Goal: Task Accomplishment & Management: Manage account settings

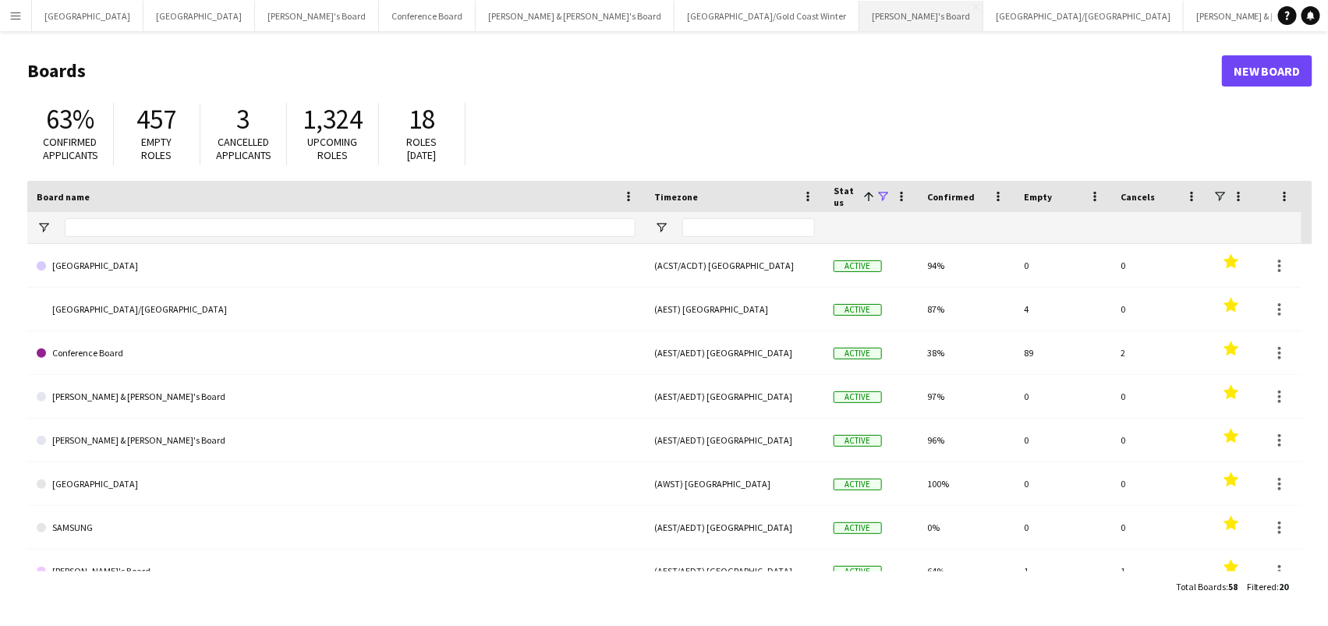
click at [859, 18] on button "Vicky's Board Close" at bounding box center [921, 16] width 124 height 30
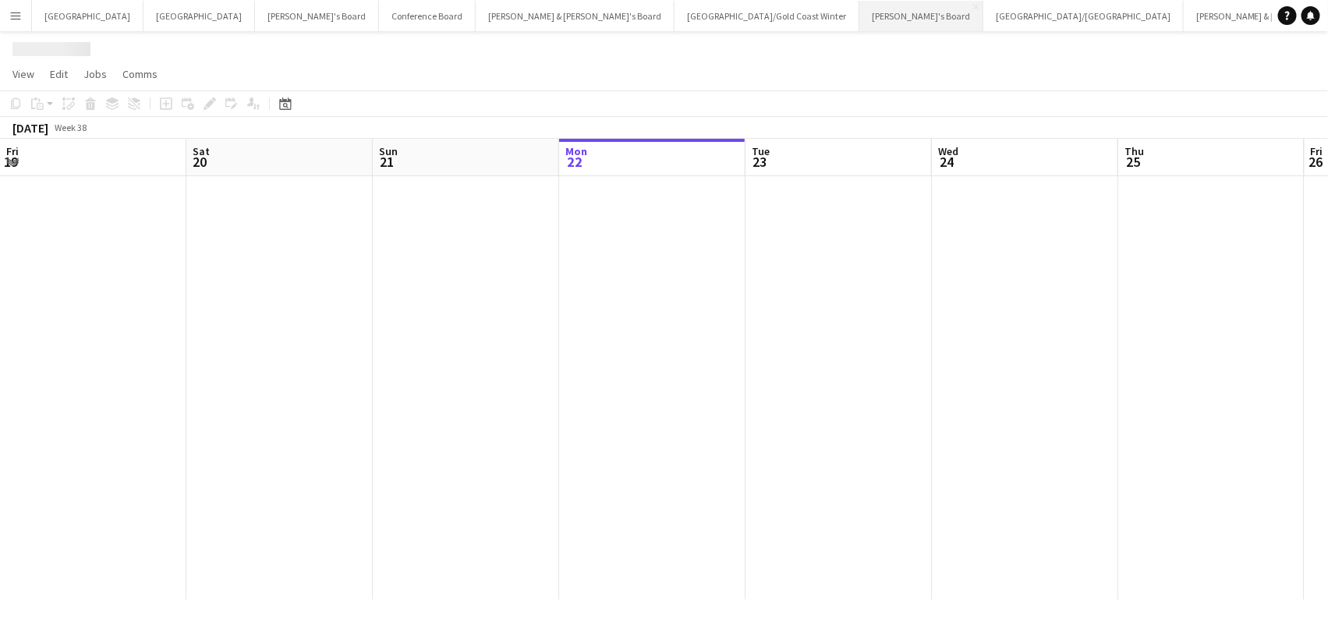
scroll to position [0, 372]
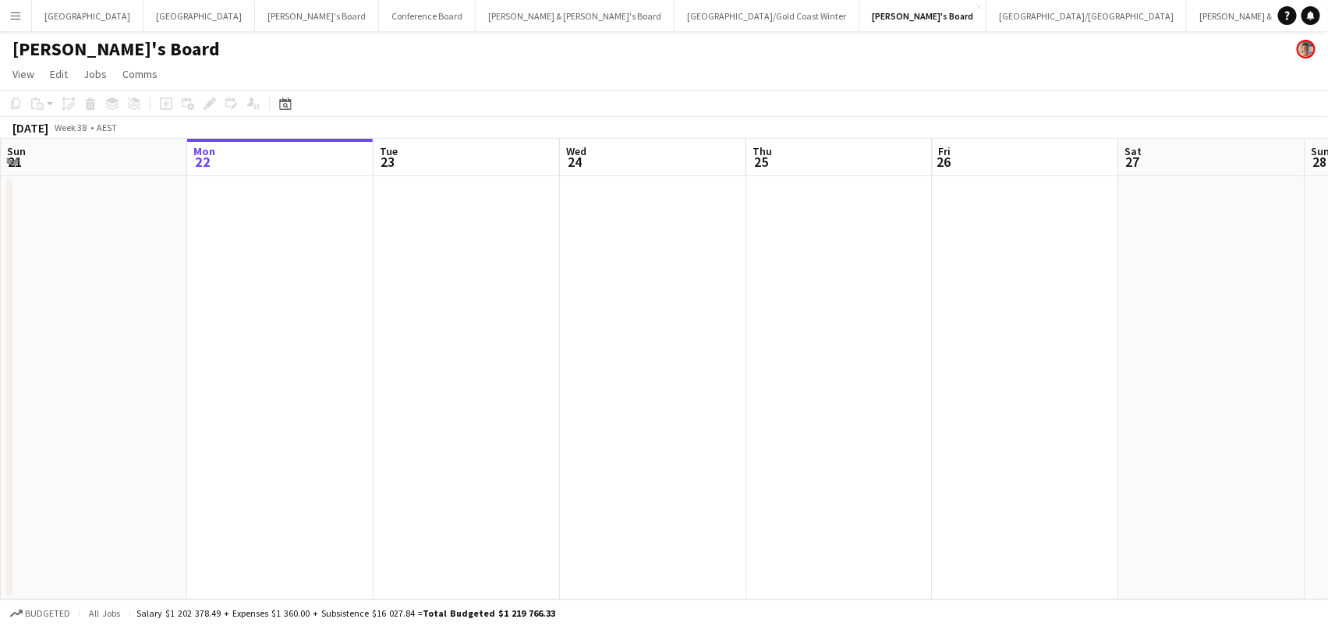
click at [17, 23] on button "Menu" at bounding box center [15, 15] width 31 height 31
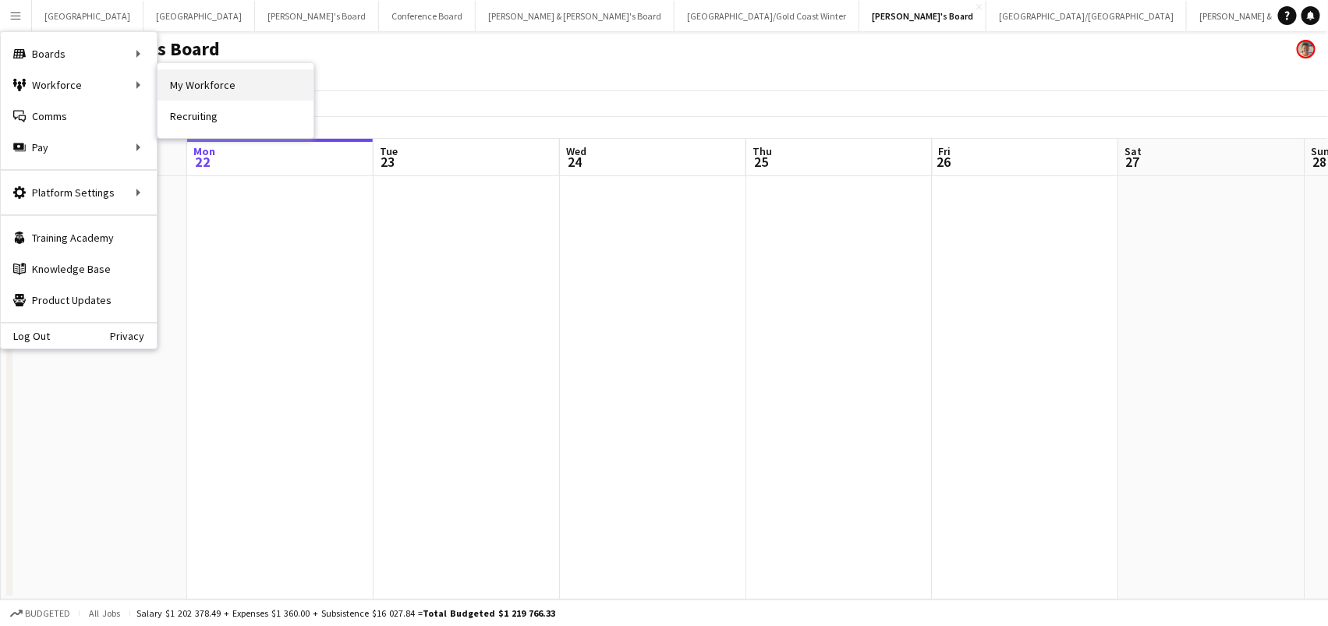
click at [274, 91] on link "My Workforce" at bounding box center [236, 84] width 156 height 31
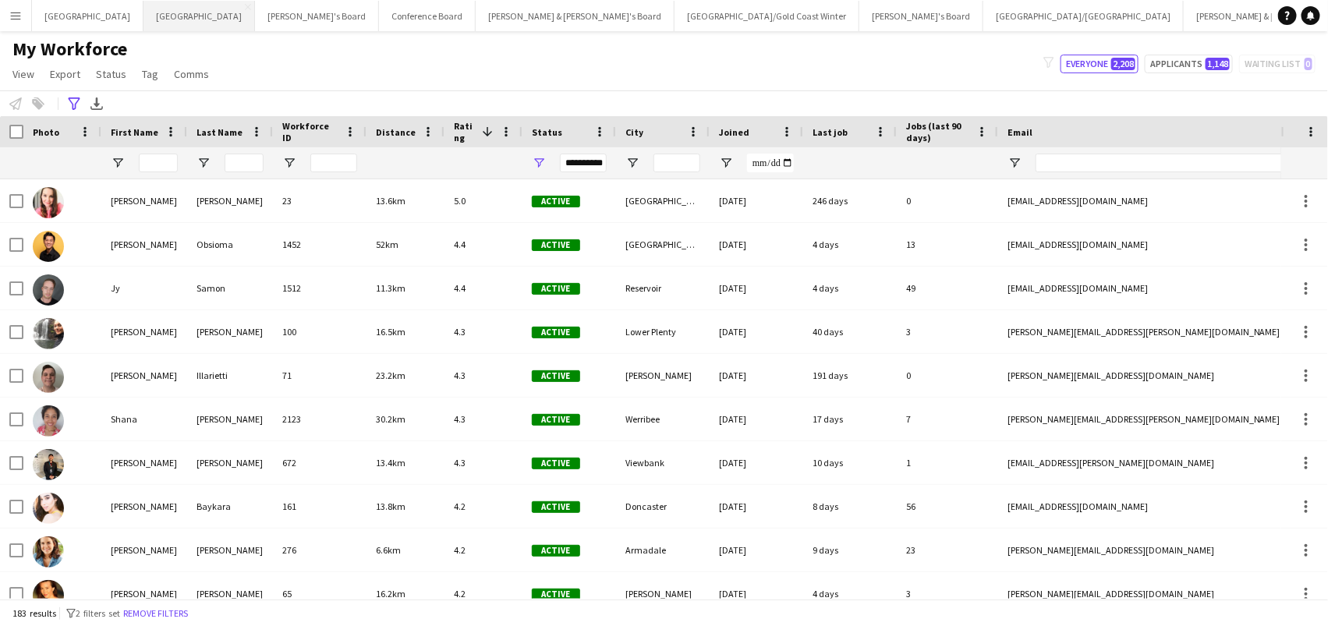
click at [143, 7] on button "Melbourne Close" at bounding box center [199, 16] width 112 height 30
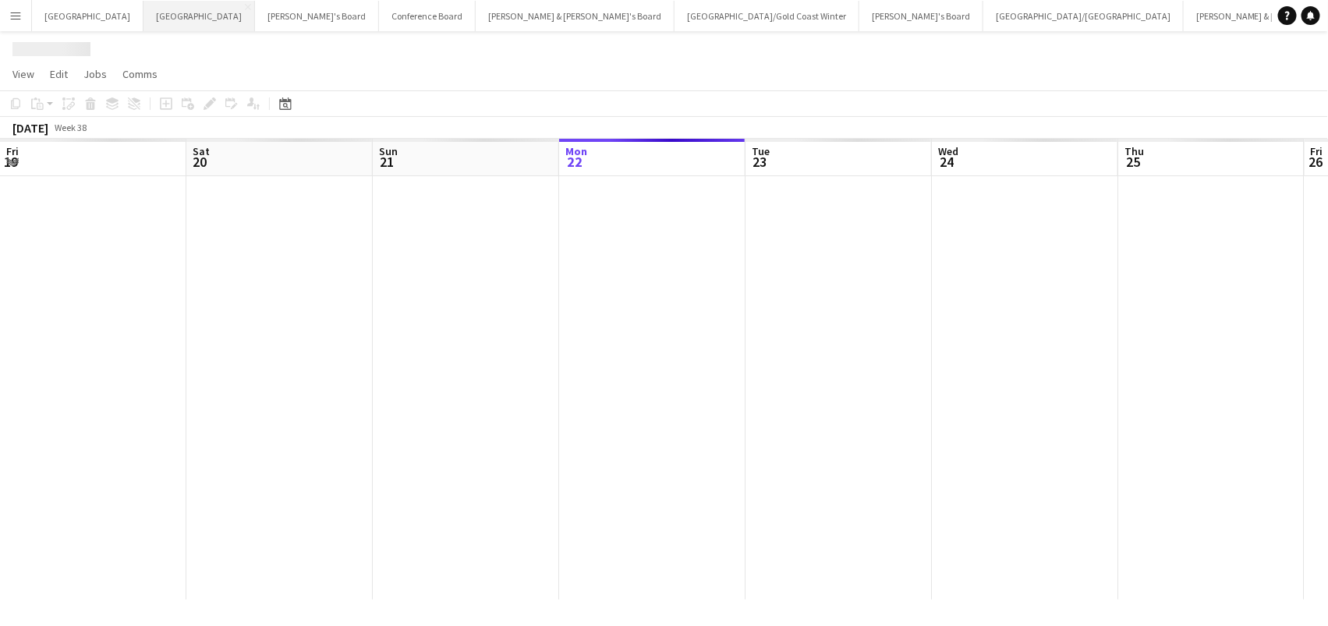
scroll to position [0, 372]
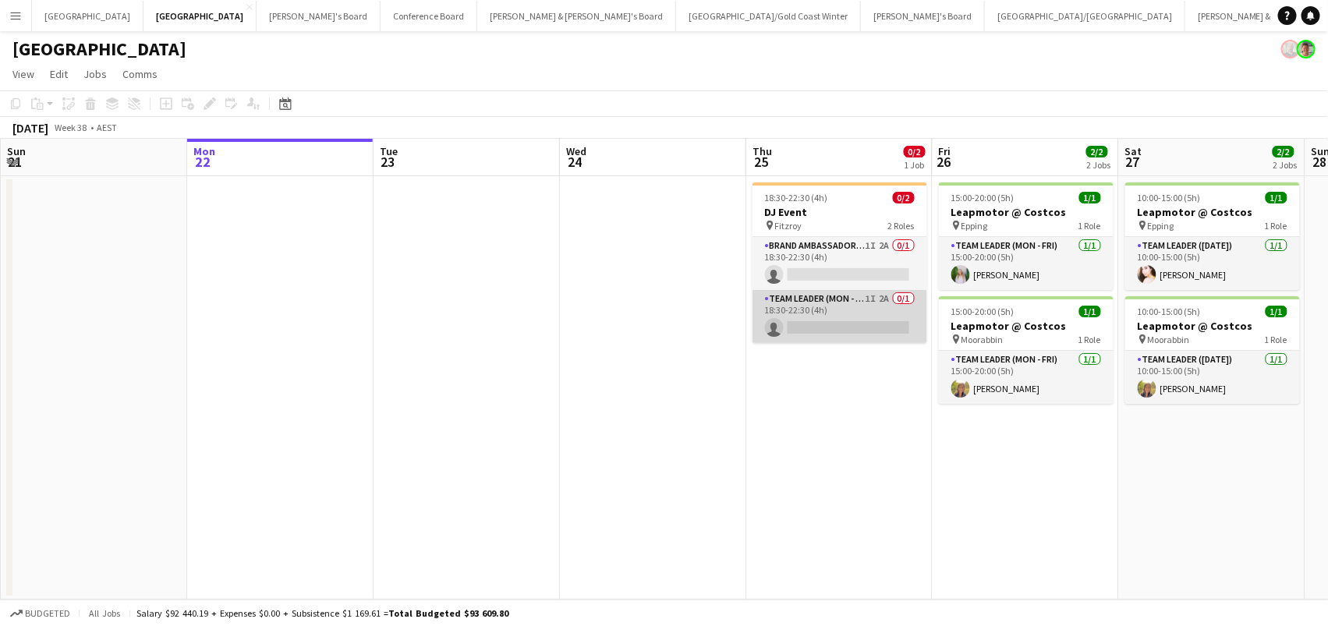
click at [861, 299] on app-card-role "Team Leader (Mon - Fri) 1I 2A 0/1 18:30-22:30 (4h) single-neutral-actions" at bounding box center [839, 316] width 175 height 53
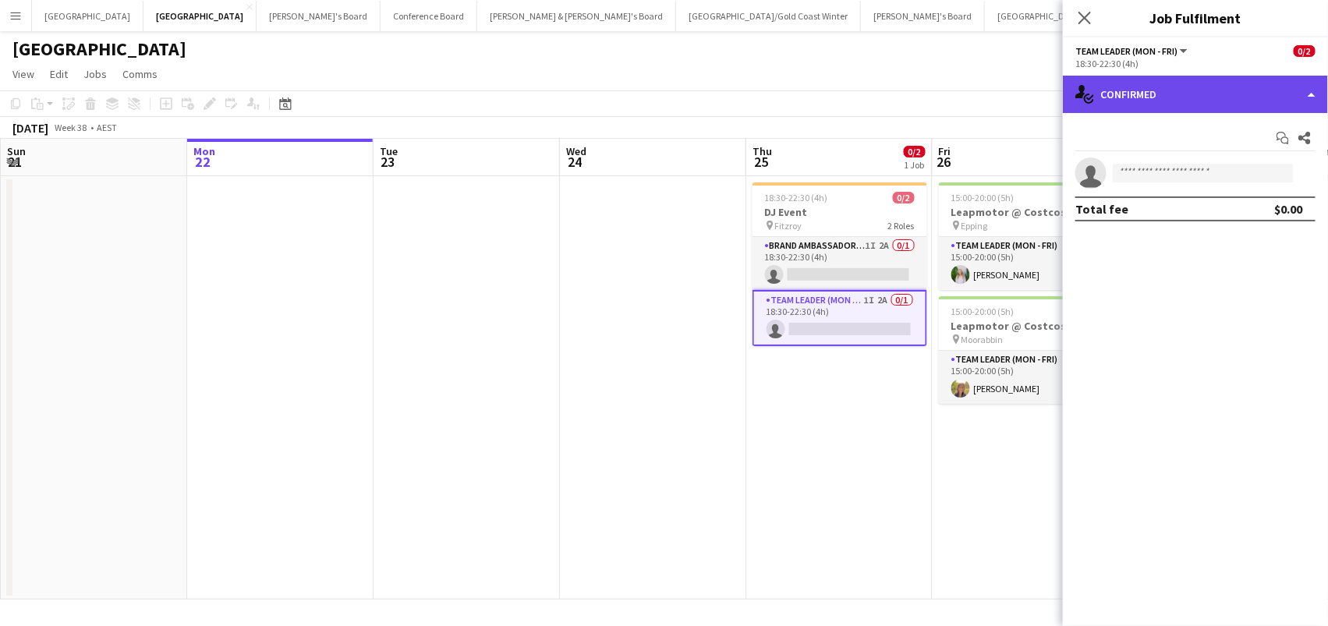
click at [1202, 84] on div "single-neutral-actions-check-2 Confirmed" at bounding box center [1195, 94] width 265 height 37
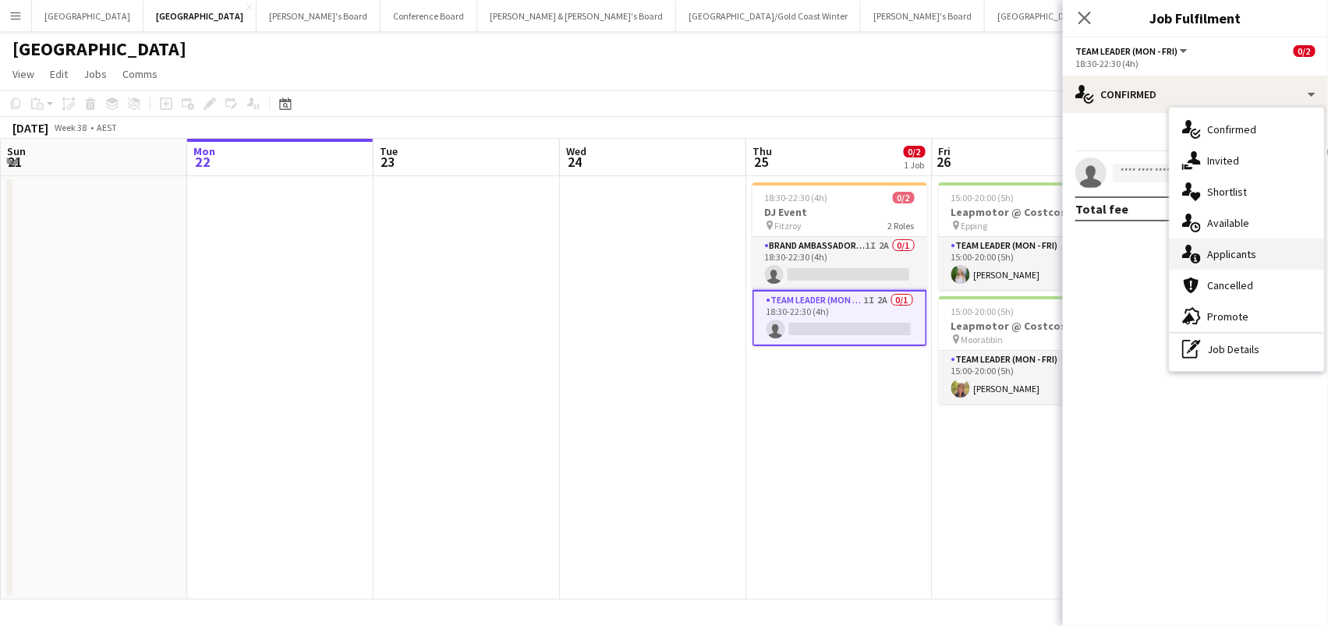
click at [1212, 251] on span "Applicants" at bounding box center [1231, 254] width 49 height 14
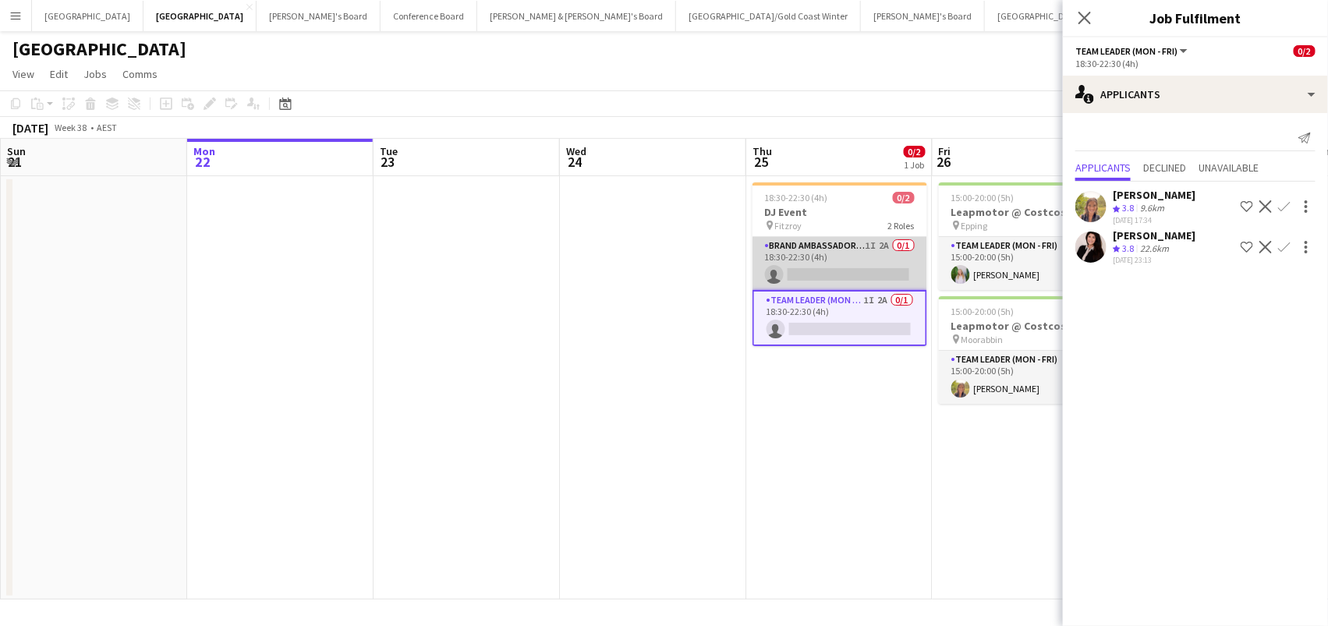
click at [829, 253] on app-card-role "Brand Ambassador (Mon - Fri) 1I 2A 0/1 18:30-22:30 (4h) single-neutral-actions" at bounding box center [839, 263] width 175 height 53
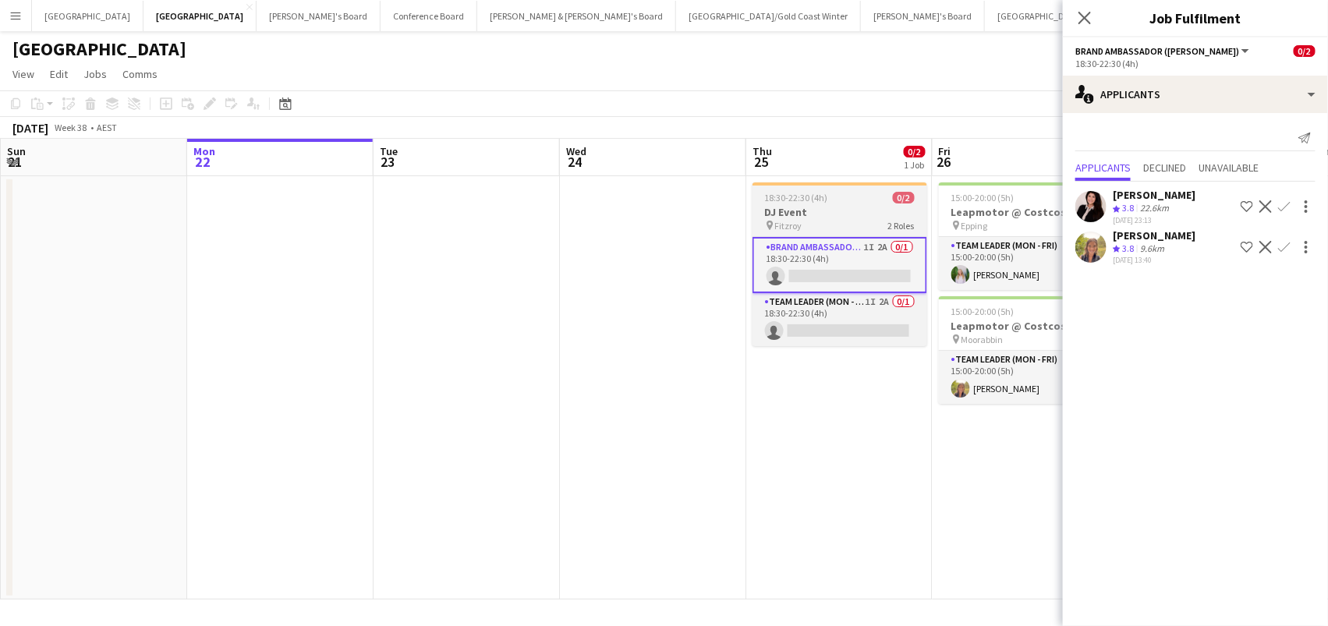
click at [817, 198] on span "18:30-22:30 (4h)" at bounding box center [796, 198] width 63 height 12
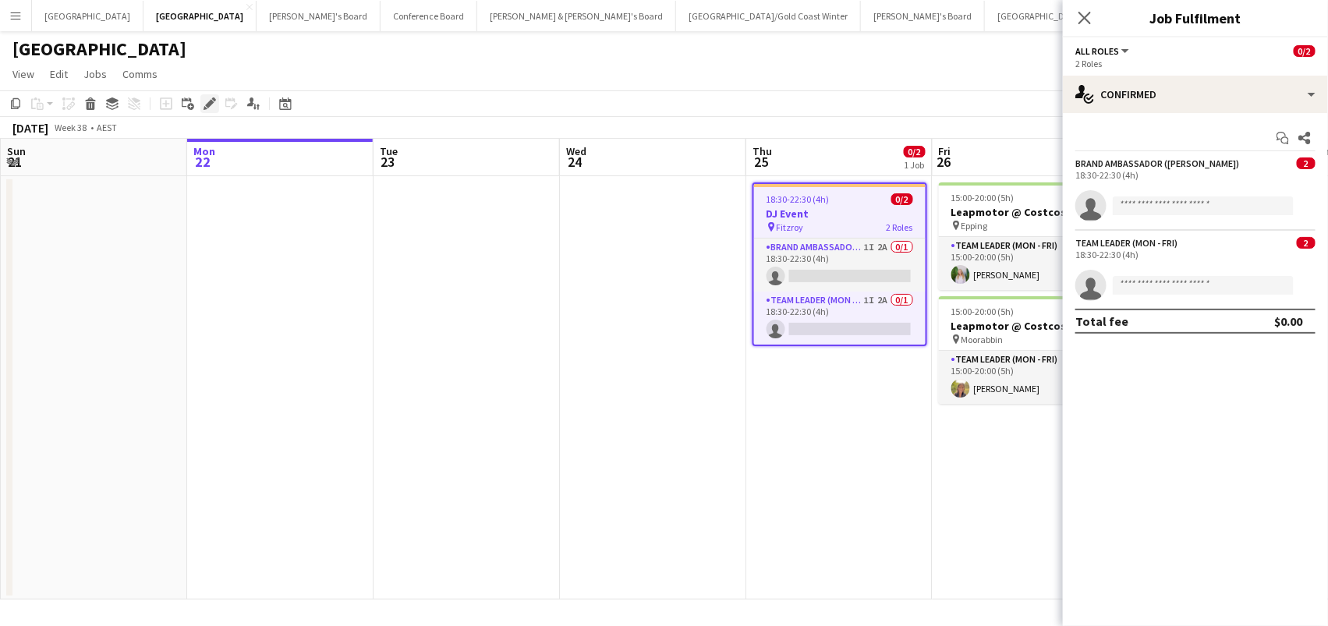
click at [210, 100] on icon at bounding box center [209, 104] width 9 height 9
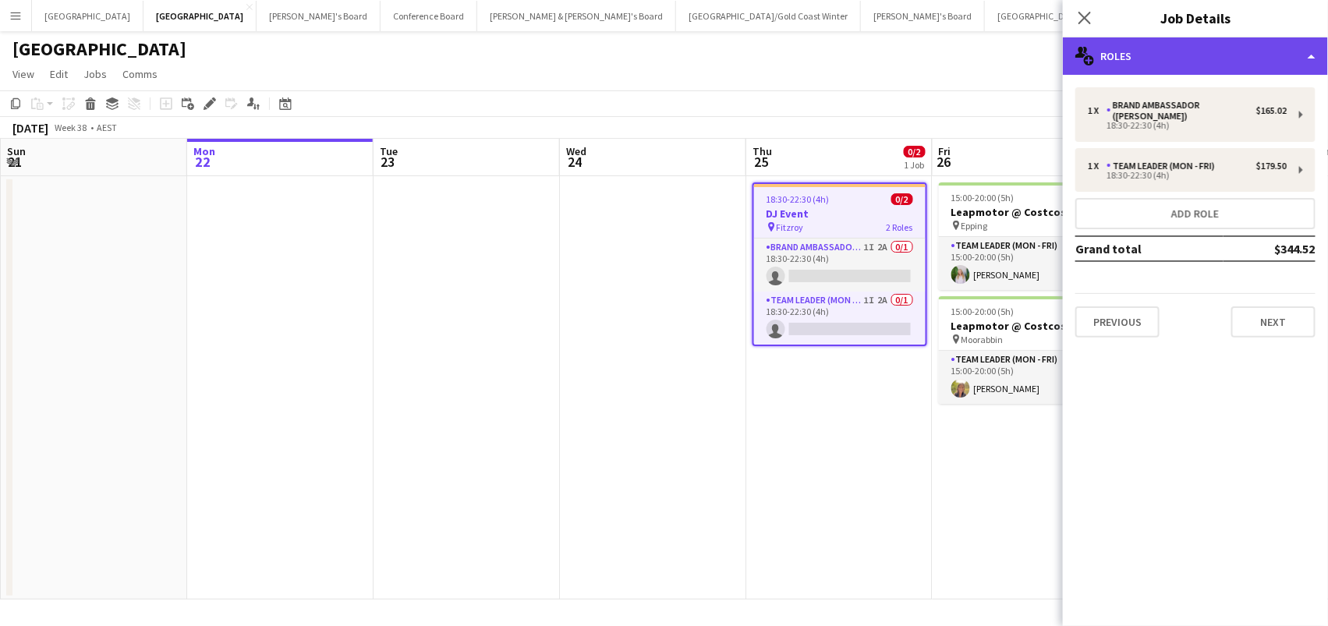
click at [1302, 51] on div "multiple-users-add Roles" at bounding box center [1195, 55] width 265 height 37
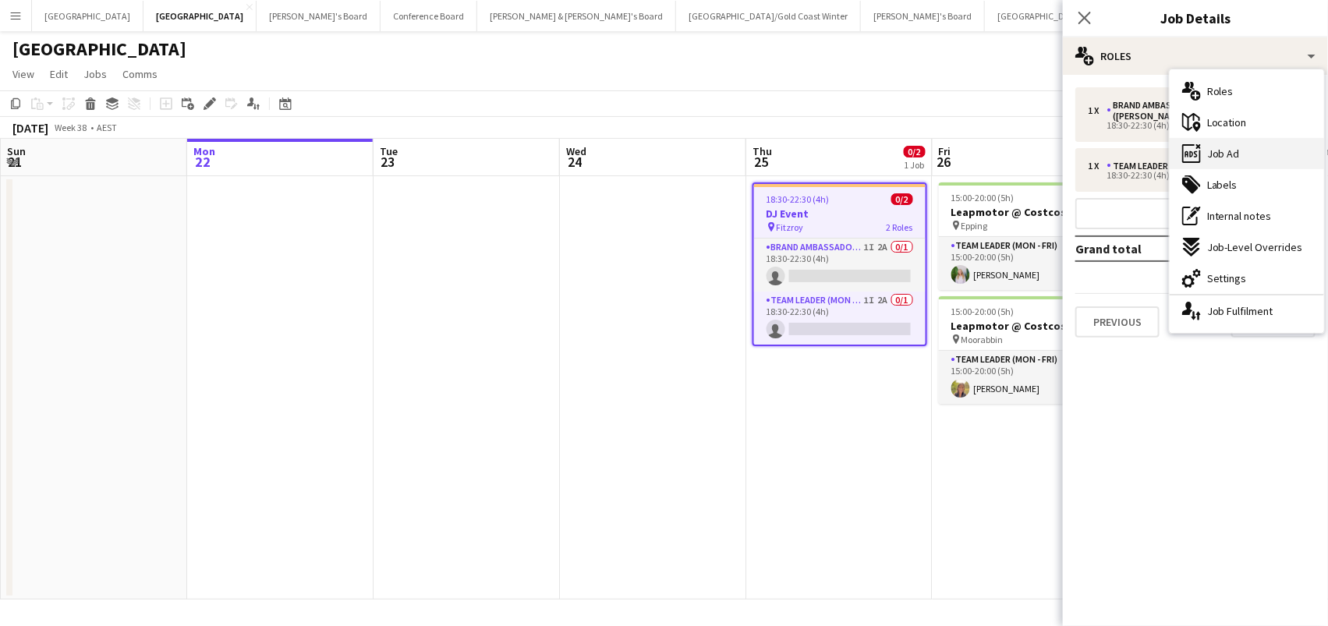
click at [1301, 146] on div "ads-window Job Ad" at bounding box center [1247, 153] width 154 height 31
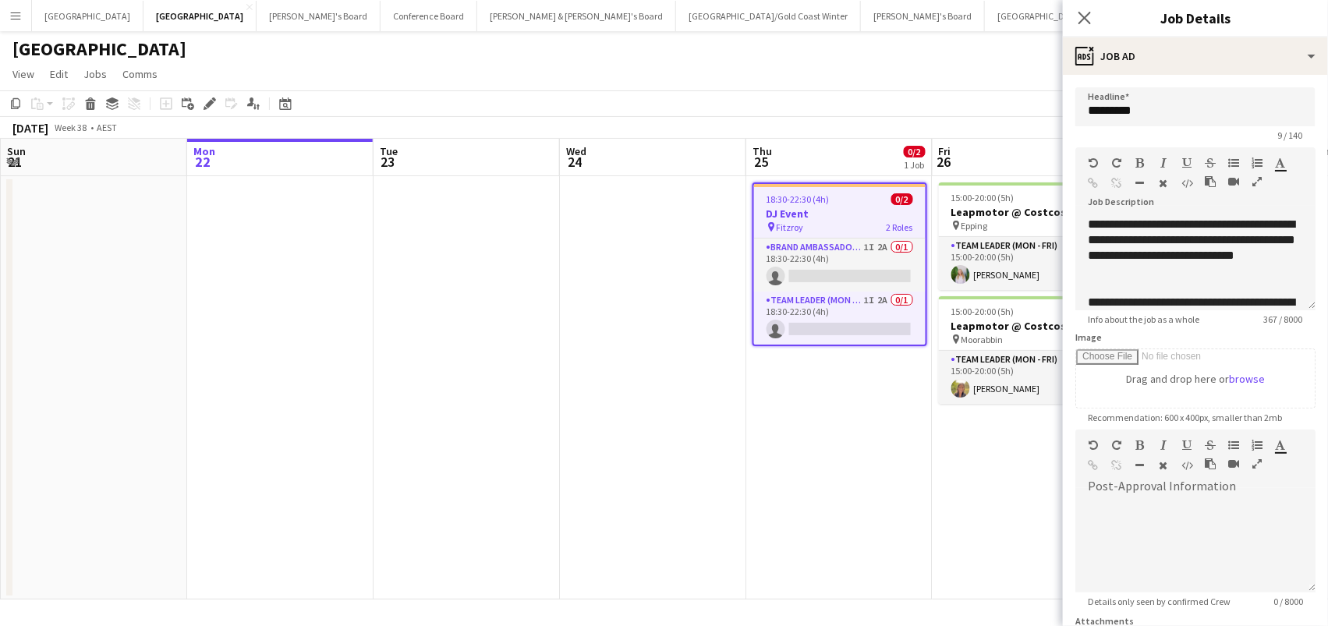
scroll to position [0, 0]
click at [1090, 11] on icon at bounding box center [1084, 17] width 15 height 15
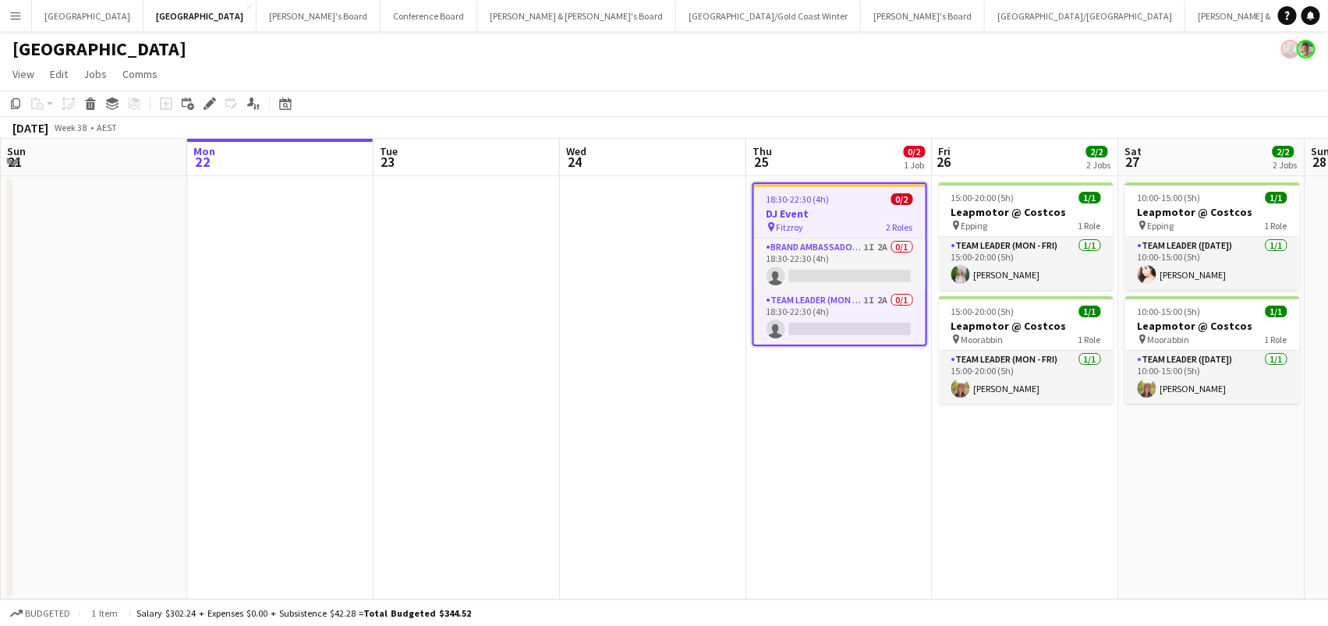
click at [687, 305] on app-date-cell at bounding box center [653, 387] width 186 height 423
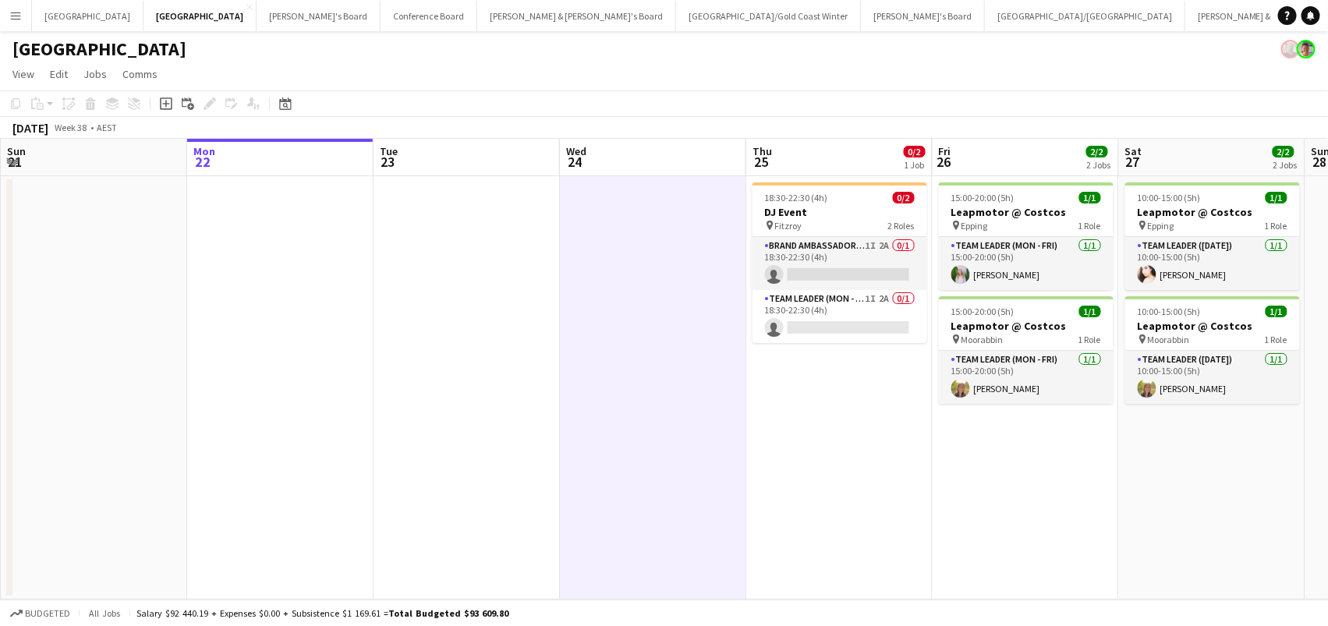
drag, startPoint x: 7, startPoint y: 2, endPoint x: 9, endPoint y: 14, distance: 11.9
click at [7, 2] on button "Menu" at bounding box center [15, 15] width 31 height 31
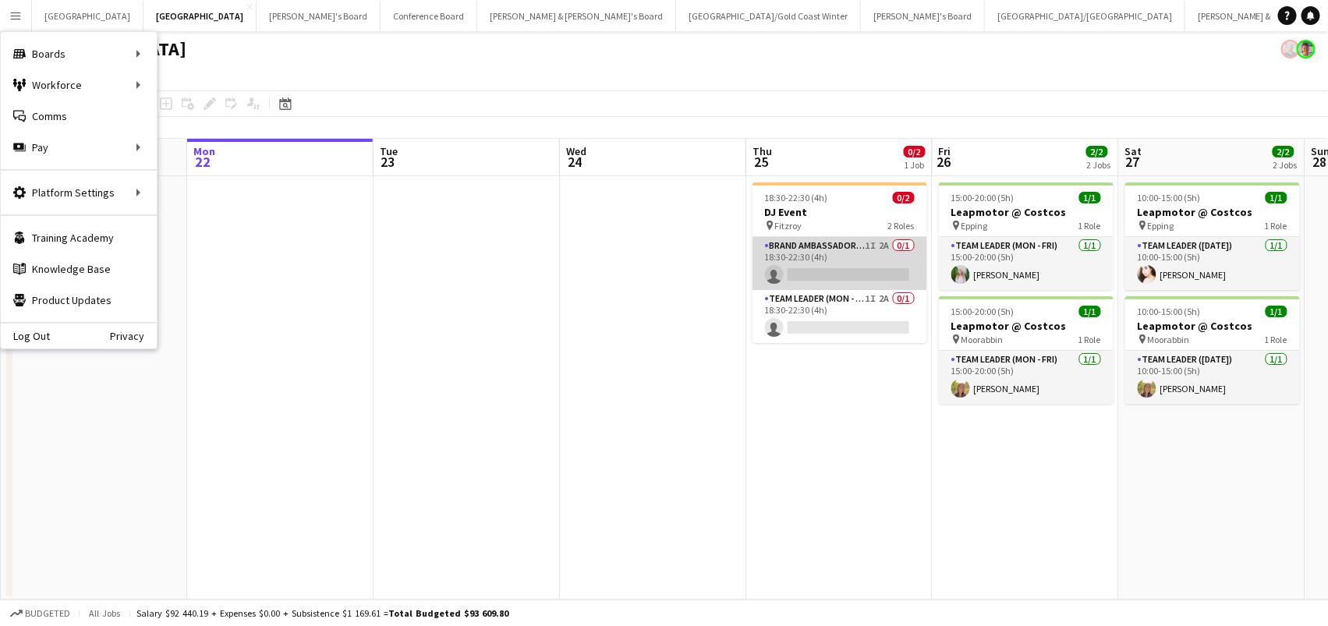
click at [802, 262] on app-card-role "Brand Ambassador (Mon - Fri) 1I 2A 0/1 18:30-22:30 (4h) single-neutral-actions" at bounding box center [839, 263] width 175 height 53
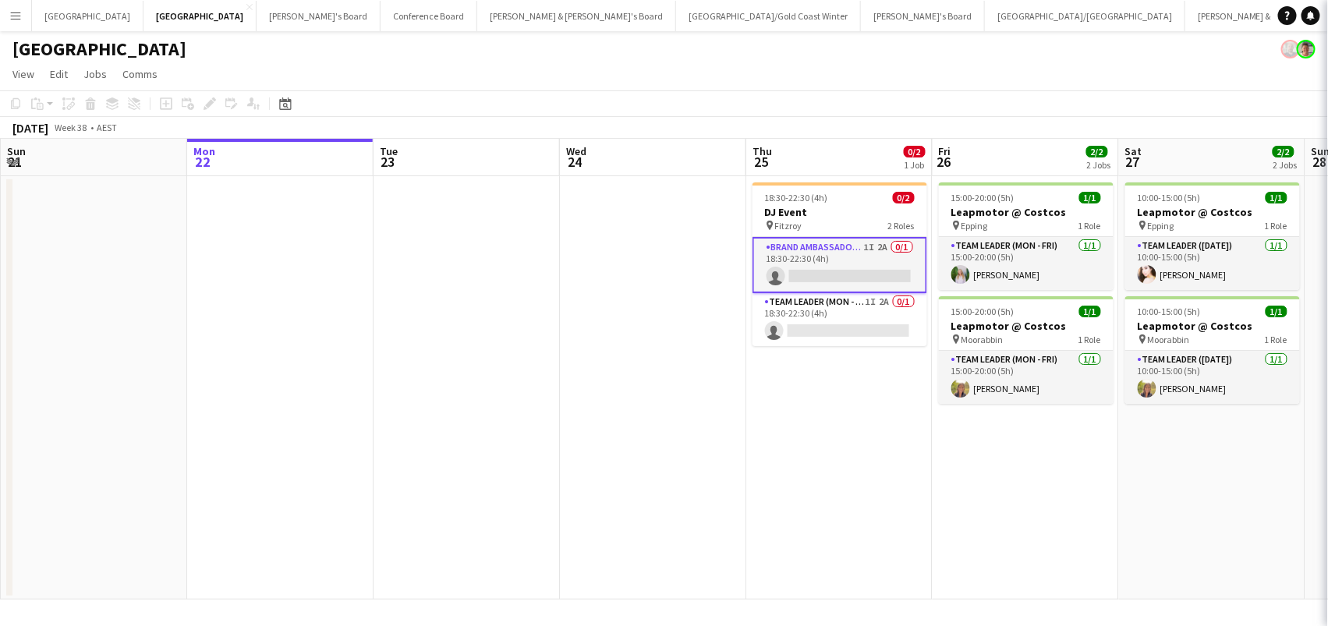
scroll to position [0, 371]
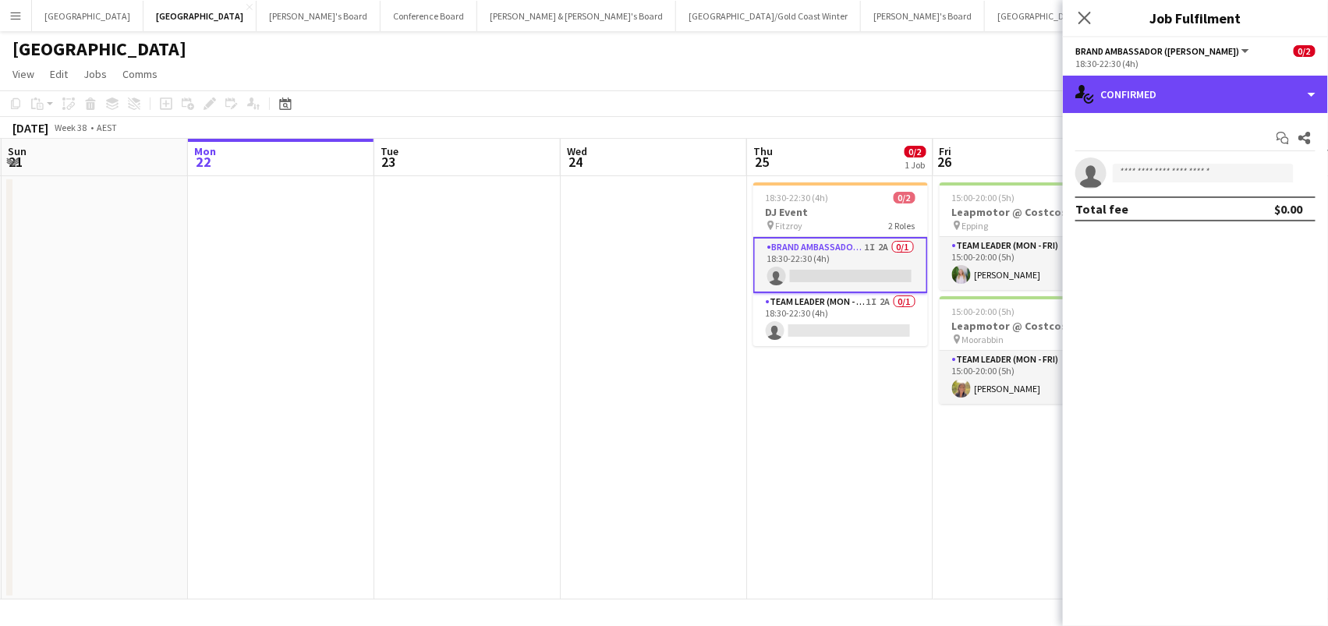
drag, startPoint x: 1251, startPoint y: 93, endPoint x: 1303, endPoint y: 204, distance: 122.1
click at [1251, 93] on div "single-neutral-actions-check-2 Confirmed" at bounding box center [1195, 94] width 265 height 37
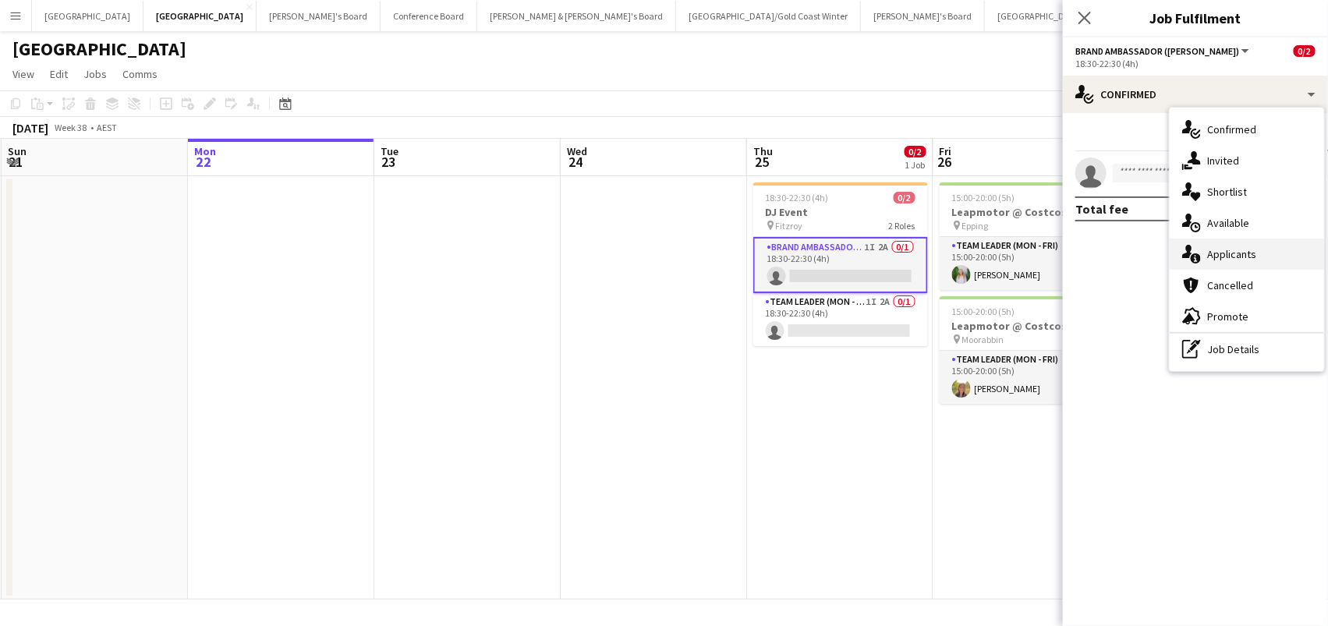
click at [1293, 246] on div "single-neutral-actions-information Applicants" at bounding box center [1247, 254] width 154 height 31
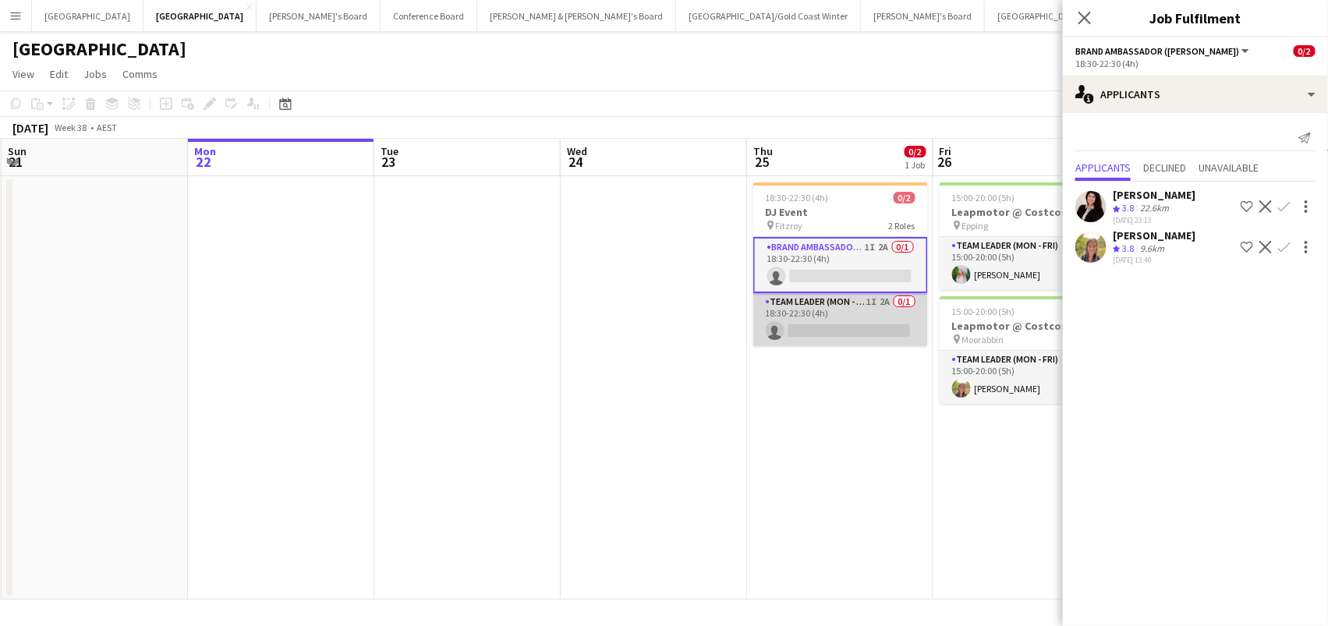
click at [851, 335] on app-card-role "Team Leader (Mon - Fri) 1I 2A 0/1 18:30-22:30 (4h) single-neutral-actions" at bounding box center [840, 319] width 175 height 53
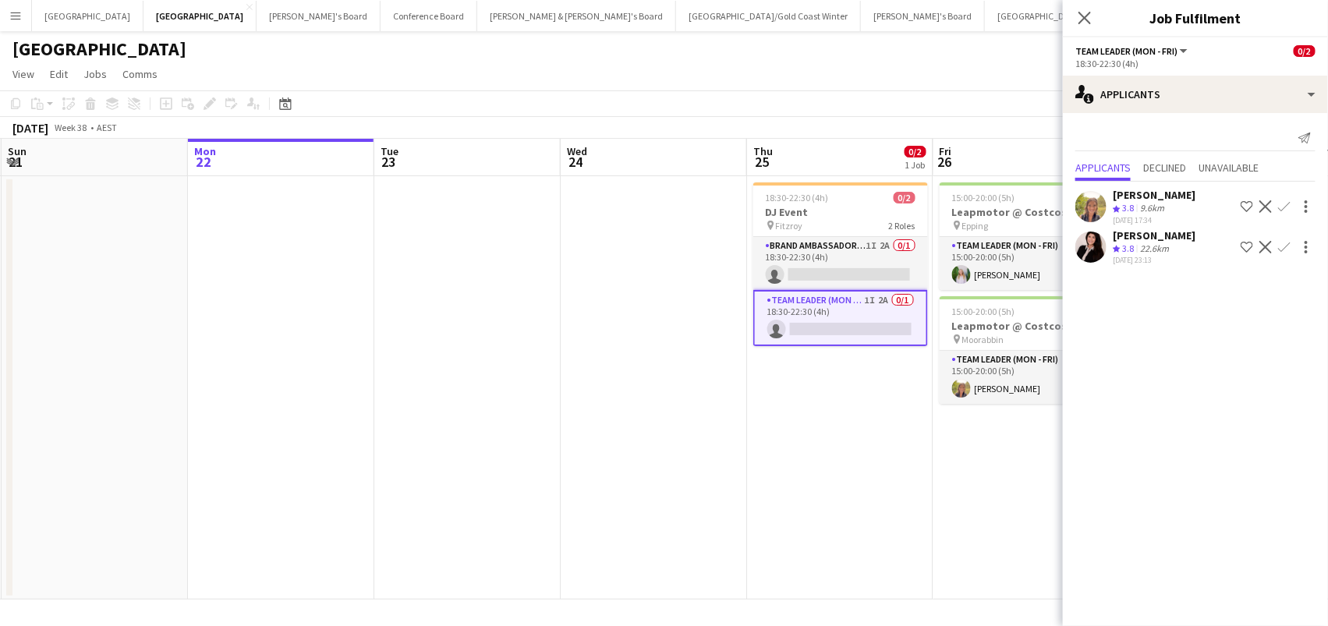
click at [1287, 241] on app-icon "Confirm" at bounding box center [1284, 247] width 12 height 12
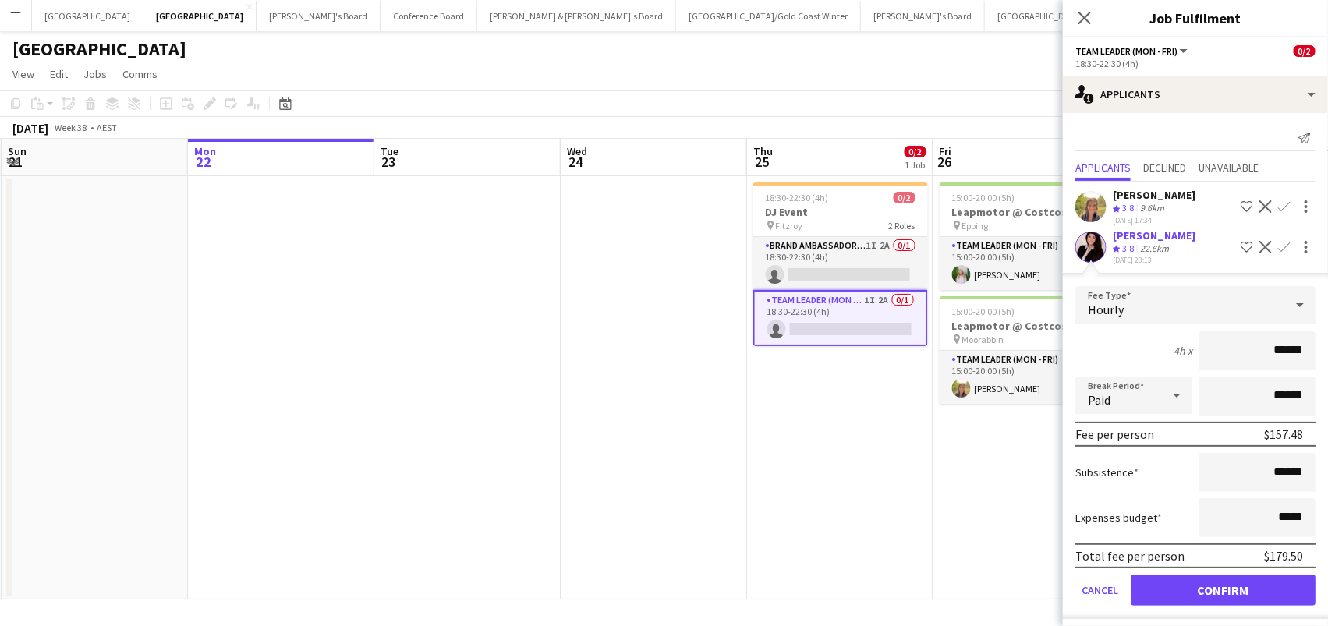
click at [1206, 588] on button "Confirm" at bounding box center [1223, 590] width 185 height 31
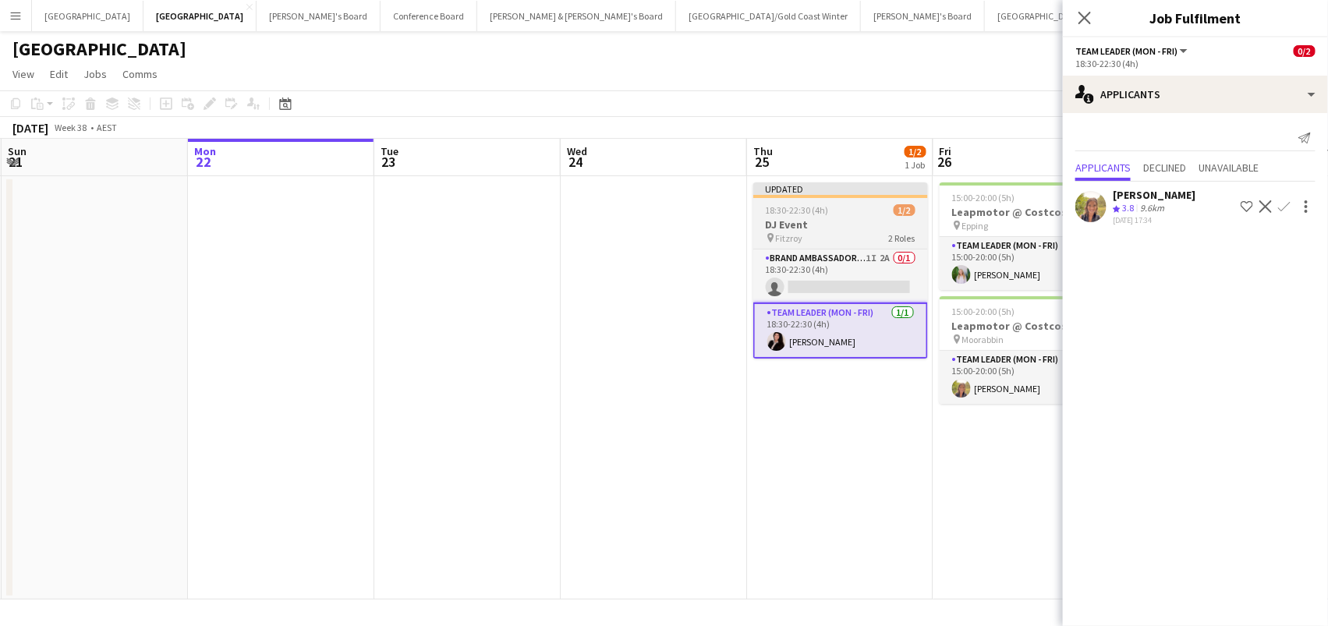
click at [802, 235] on div "pin Fitzroy 2 Roles" at bounding box center [840, 238] width 175 height 12
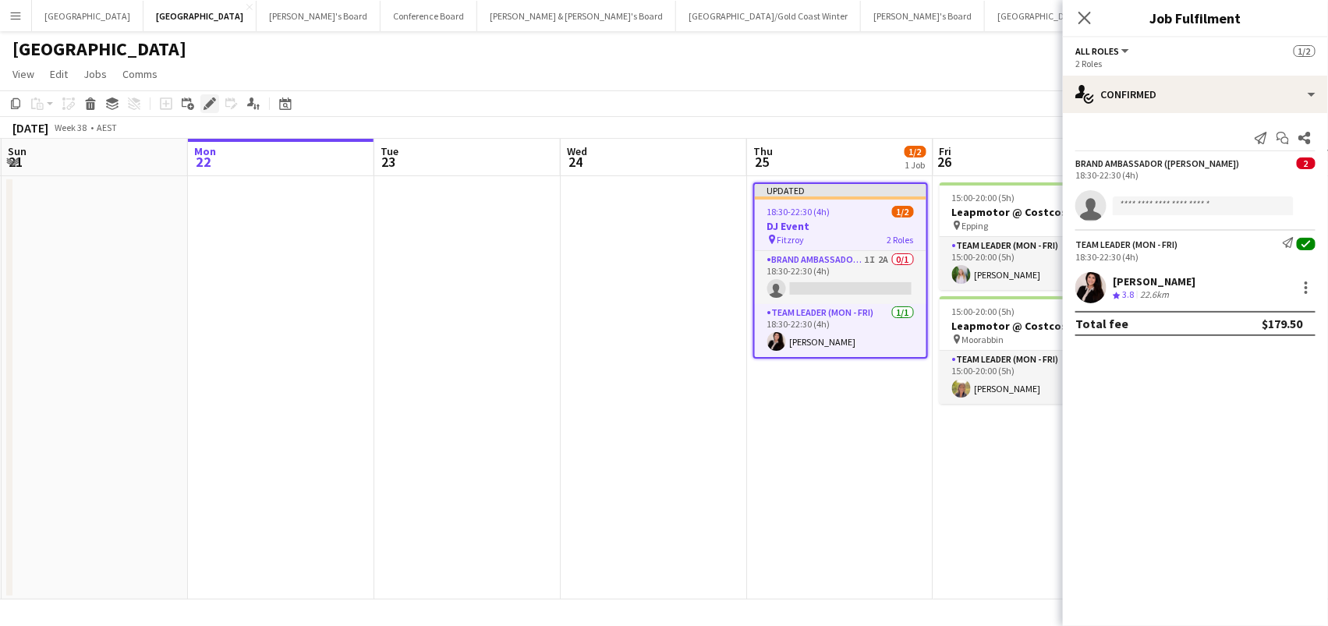
click at [204, 107] on icon at bounding box center [206, 108] width 4 height 4
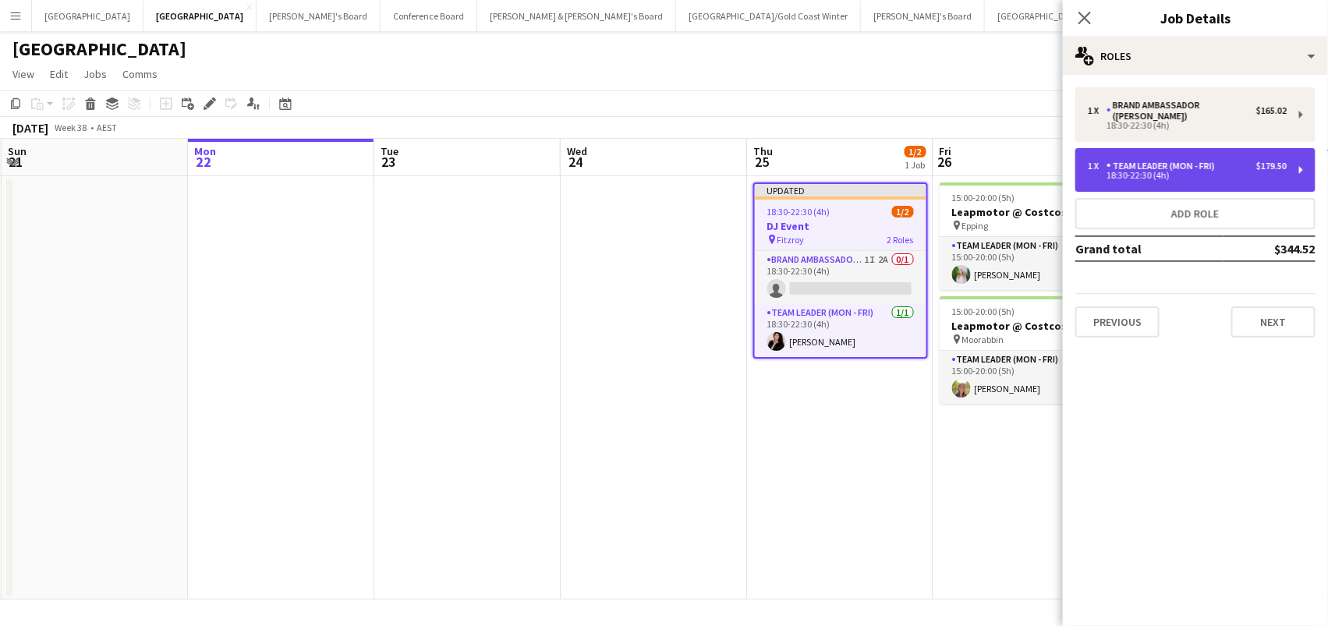
click at [1096, 161] on div "1 x" at bounding box center [1097, 166] width 19 height 11
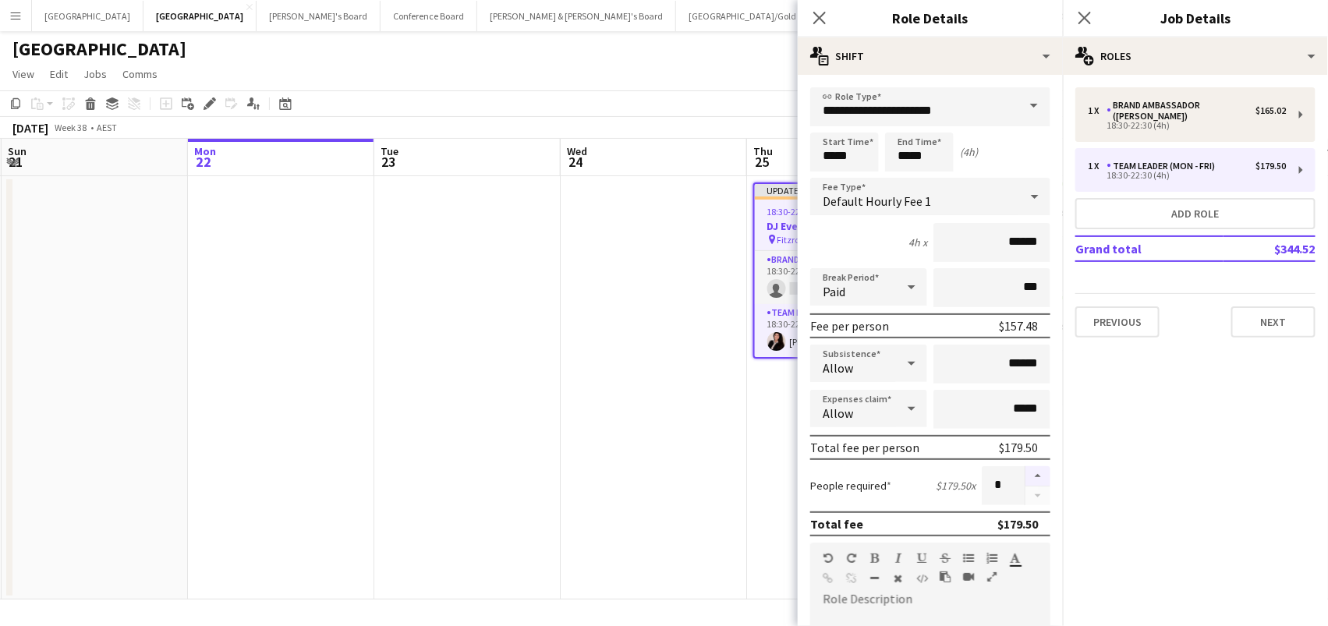
click at [1042, 476] on button "button" at bounding box center [1037, 476] width 25 height 20
type input "*"
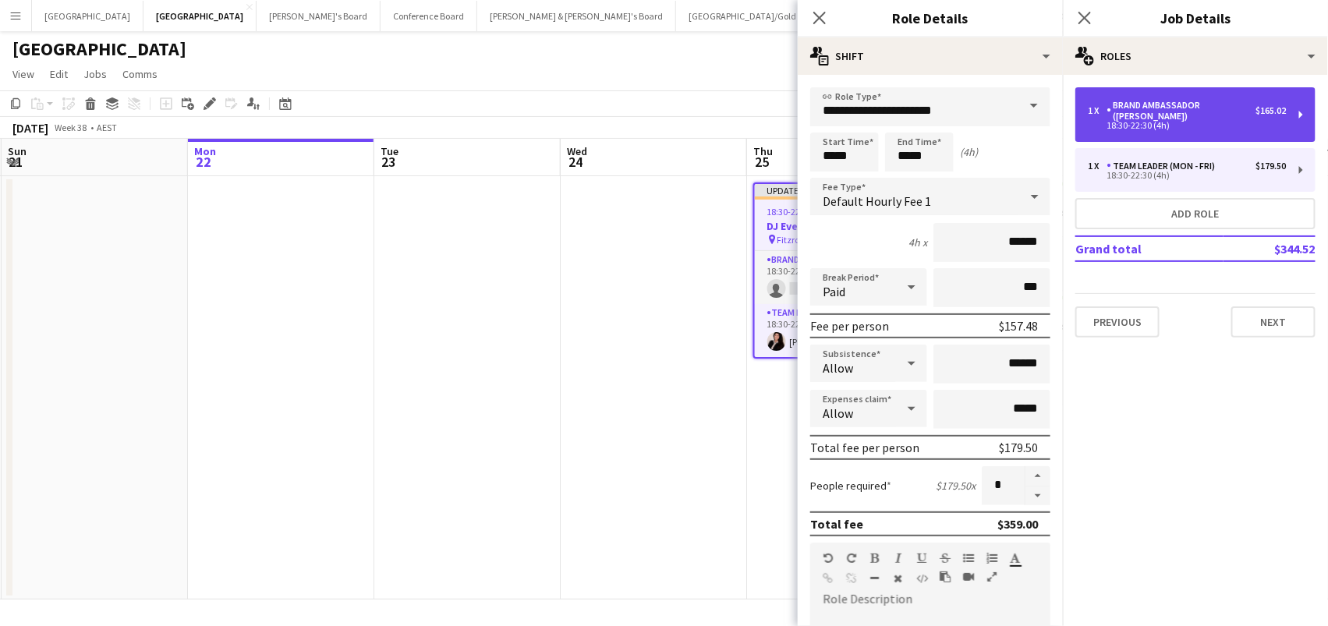
click at [1212, 96] on div "1 x Brand Ambassador (Mon - Fri) $165.02 18:30-22:30 (4h)" at bounding box center [1195, 114] width 240 height 55
type input "**********"
type input "******"
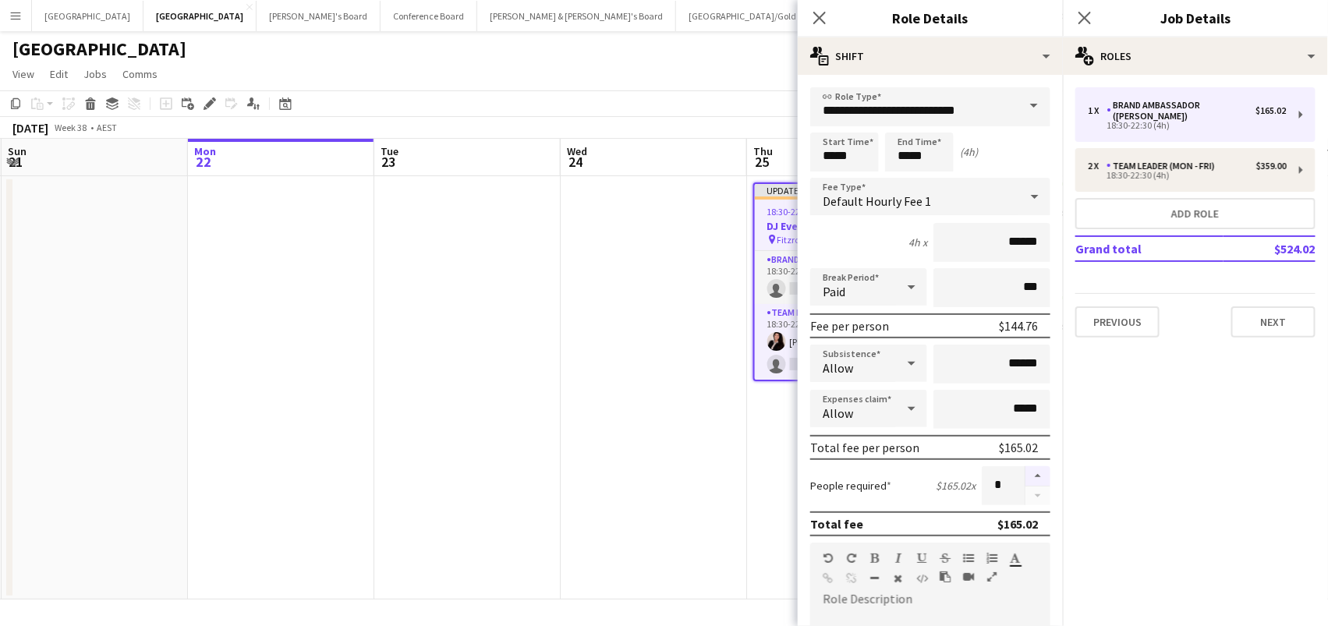
click at [1046, 472] on button "button" at bounding box center [1037, 476] width 25 height 20
type input "*"
click at [640, 444] on app-date-cell at bounding box center [654, 387] width 186 height 423
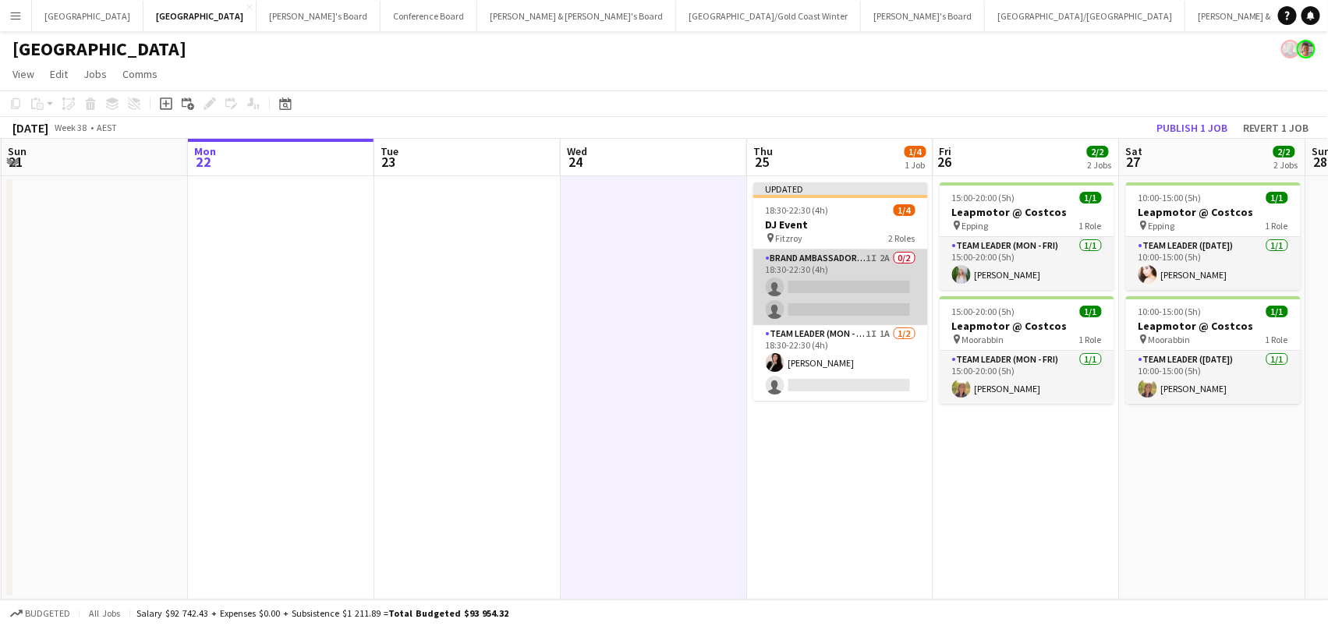
click at [789, 282] on app-card-role "Brand Ambassador (Mon - Fri) 1I 2A 0/2 18:30-22:30 (4h) single-neutral-actions …" at bounding box center [840, 288] width 175 height 76
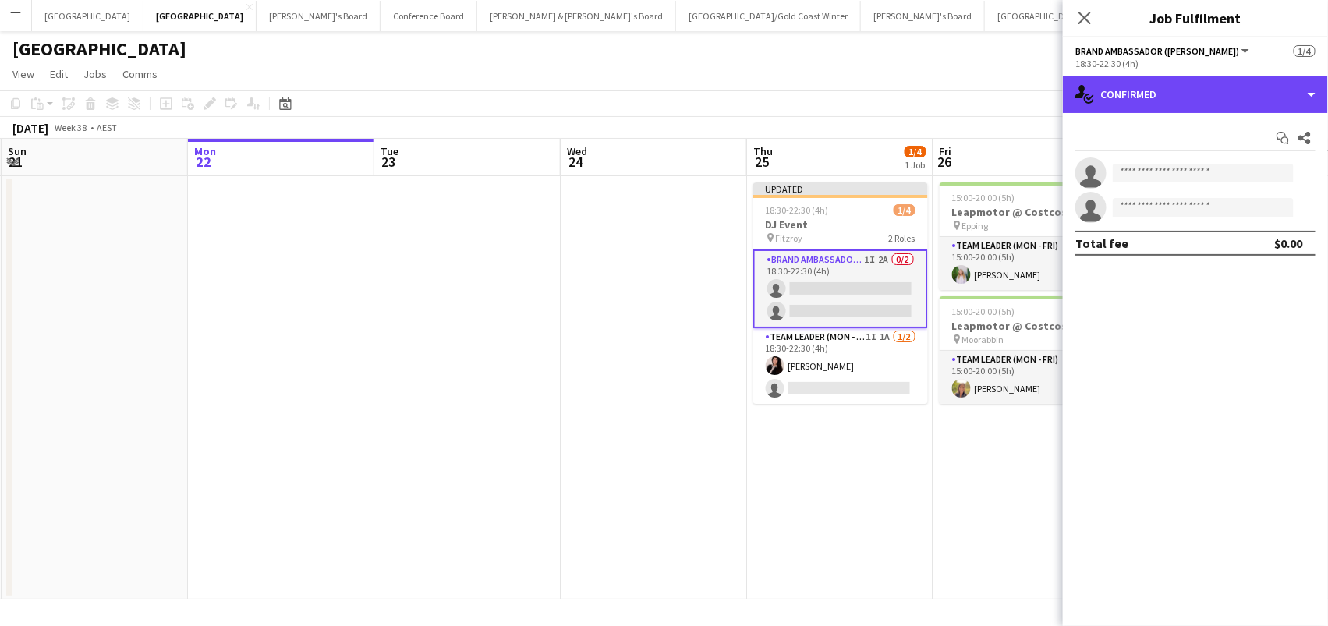
drag, startPoint x: 1157, startPoint y: 94, endPoint x: 1152, endPoint y: 120, distance: 26.3
click at [1152, 108] on div "single-neutral-actions-check-2 Confirmed" at bounding box center [1195, 94] width 265 height 37
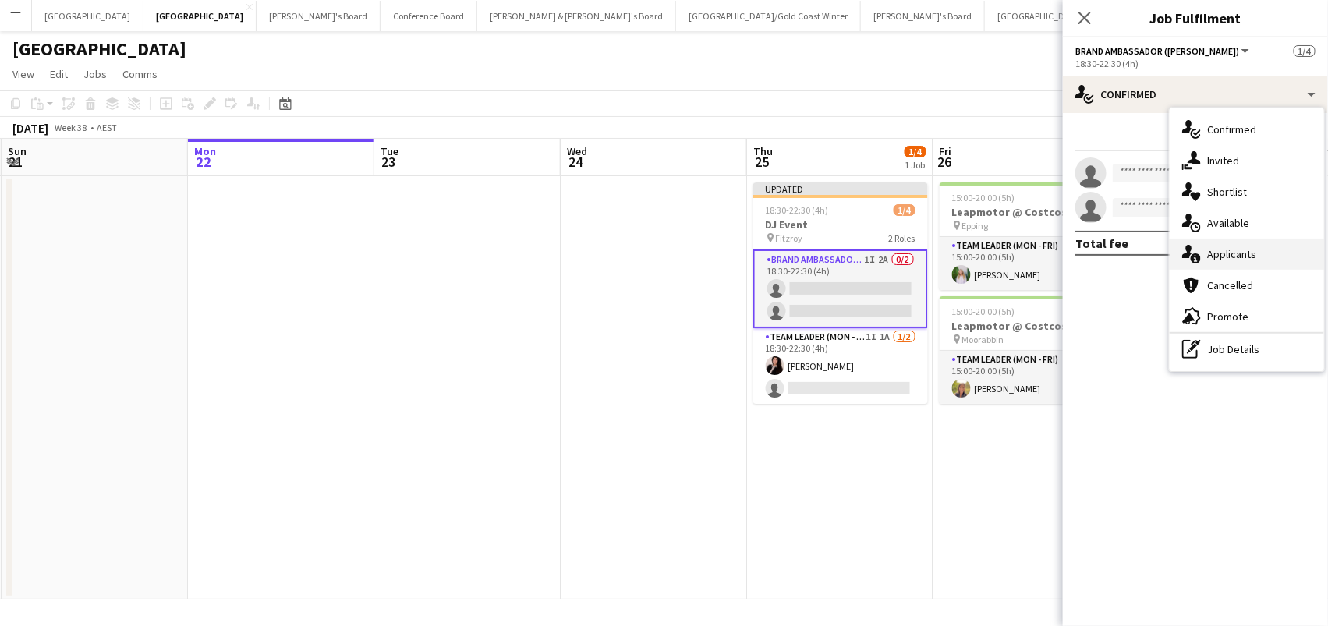
click at [1212, 259] on span "Applicants" at bounding box center [1231, 254] width 49 height 14
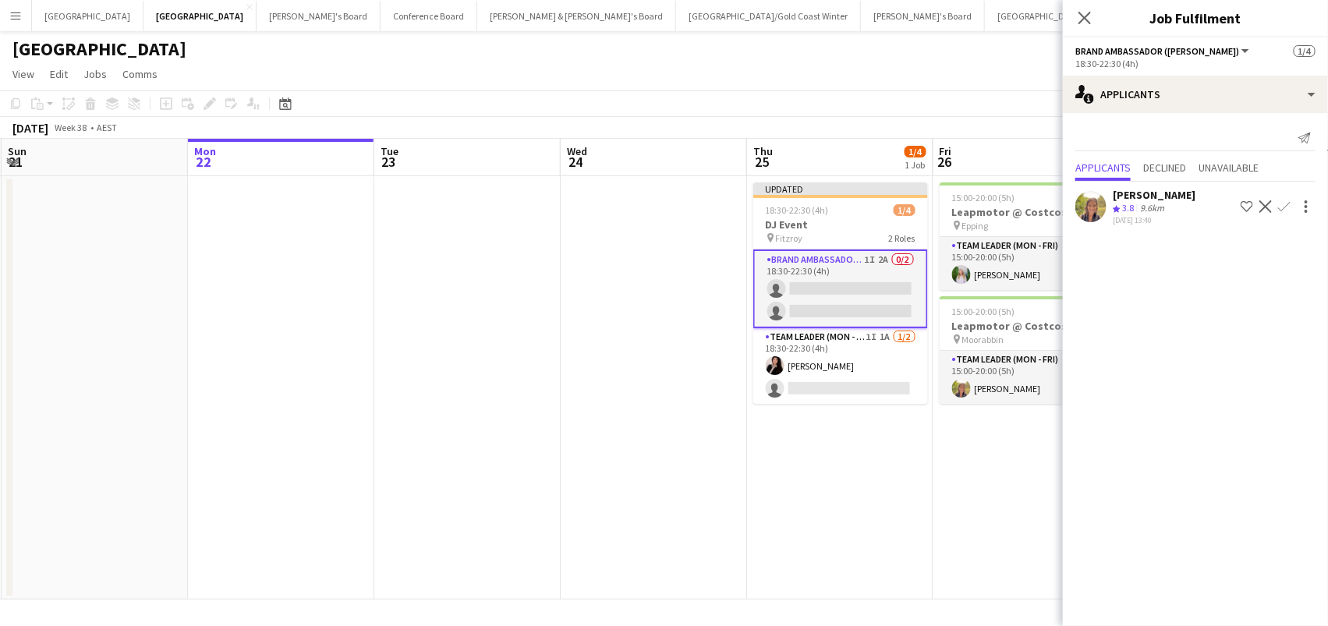
click at [1284, 209] on app-icon "Confirm" at bounding box center [1284, 206] width 12 height 12
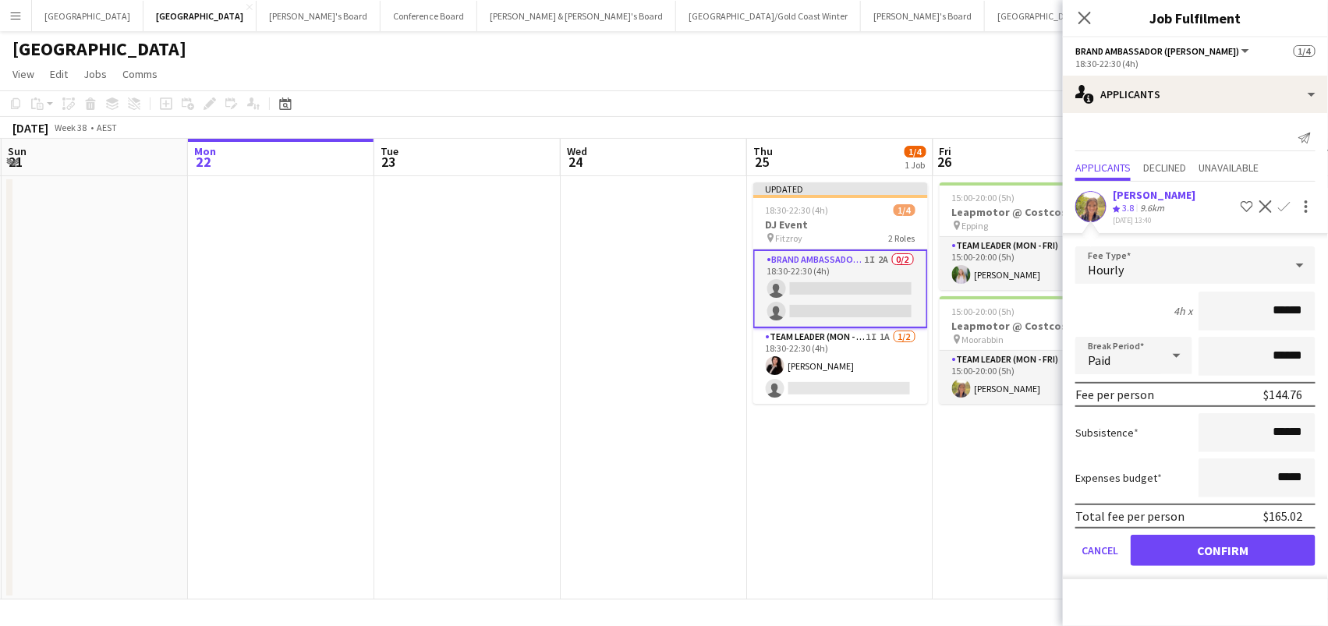
click at [1223, 546] on button "Confirm" at bounding box center [1223, 550] width 185 height 31
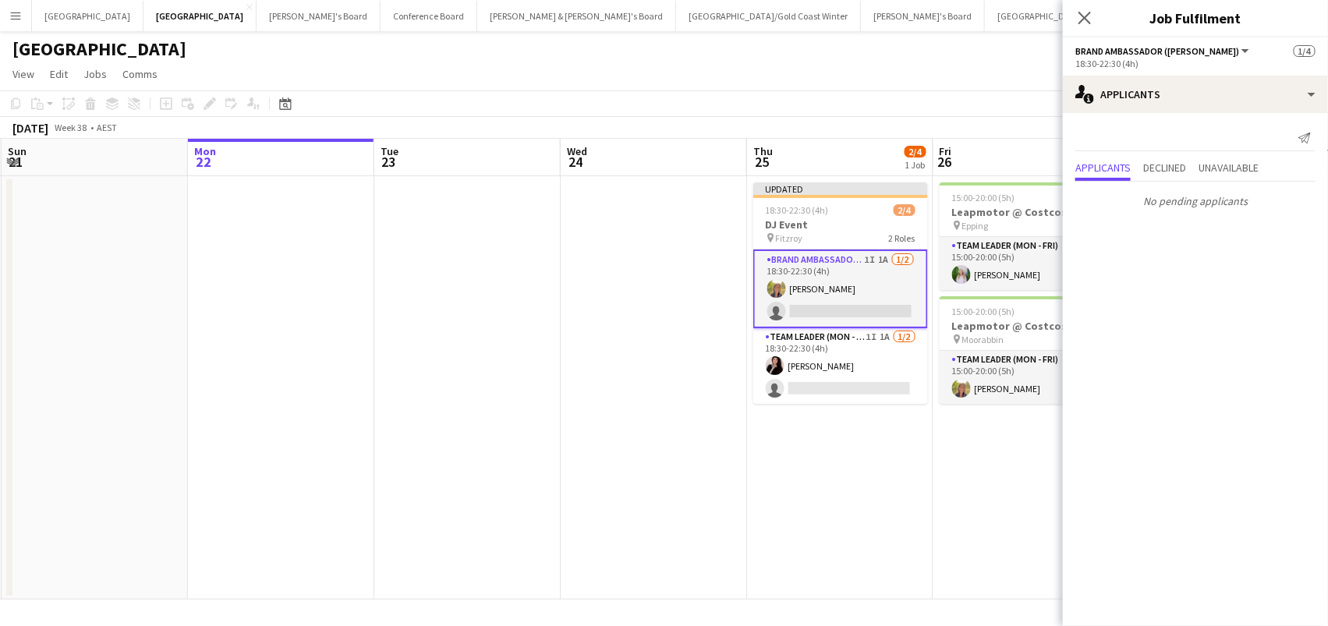
click at [986, 103] on app-toolbar "Copy Paste Paste Command V Paste with crew Command Shift V Paste linked Job Del…" at bounding box center [664, 103] width 1328 height 27
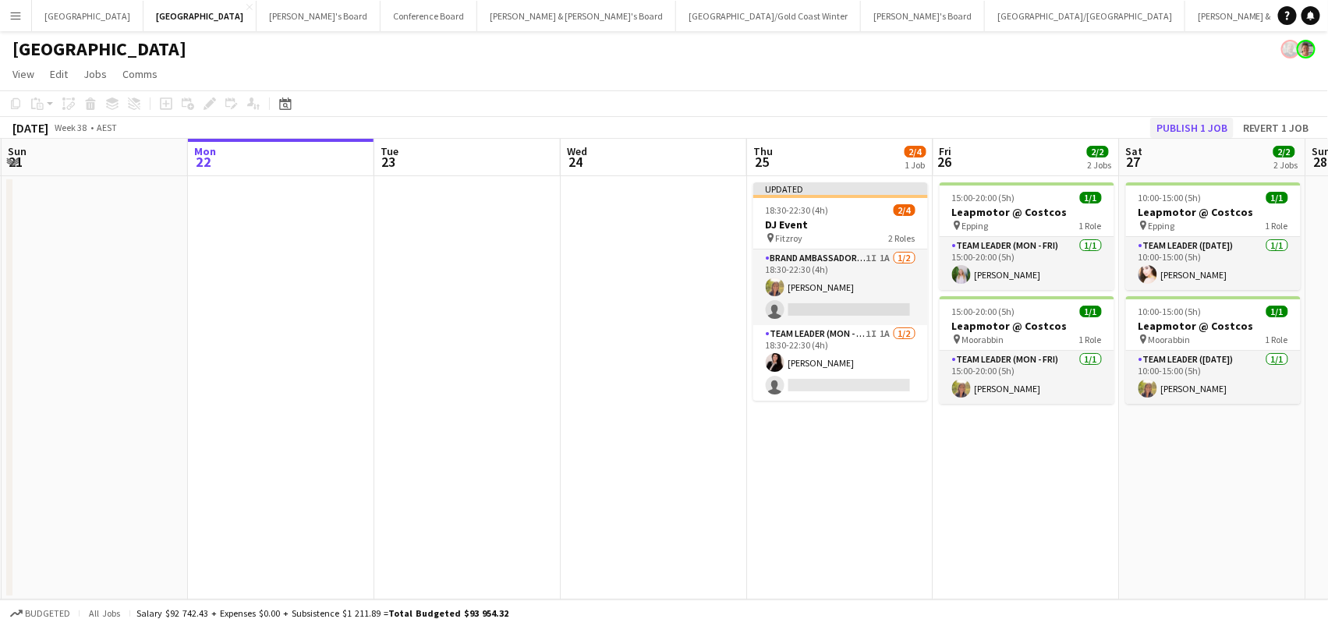
click at [1186, 120] on button "Publish 1 job" at bounding box center [1191, 128] width 83 height 20
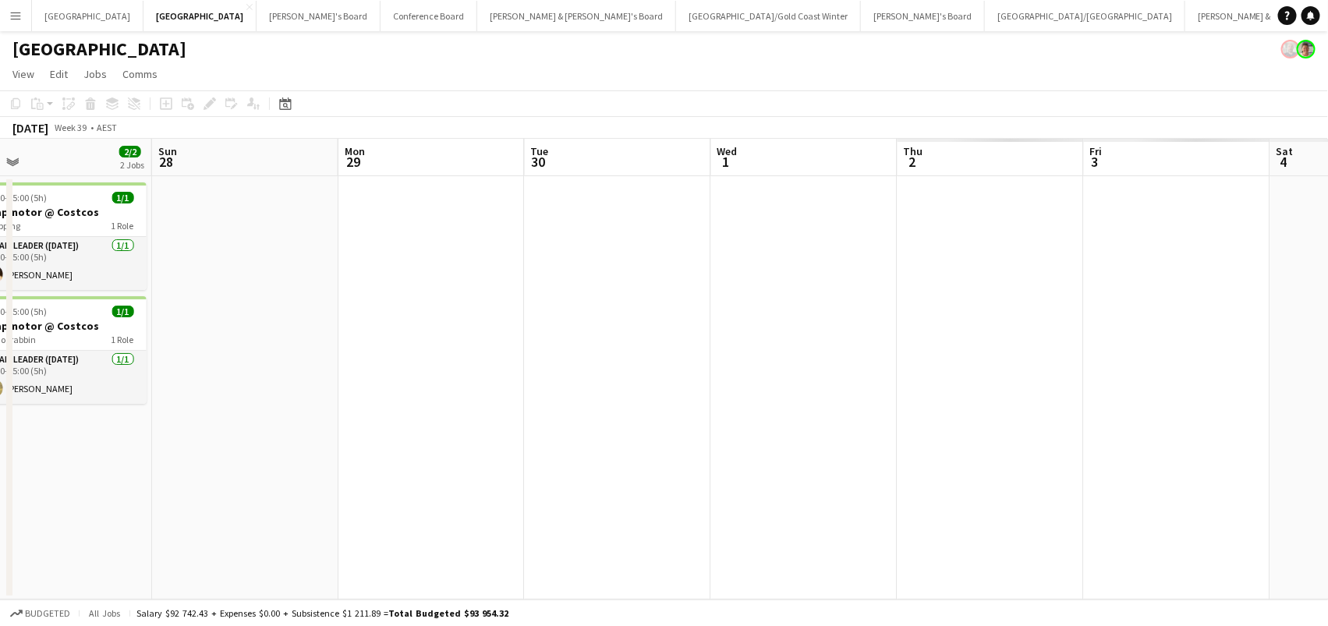
scroll to position [0, 646]
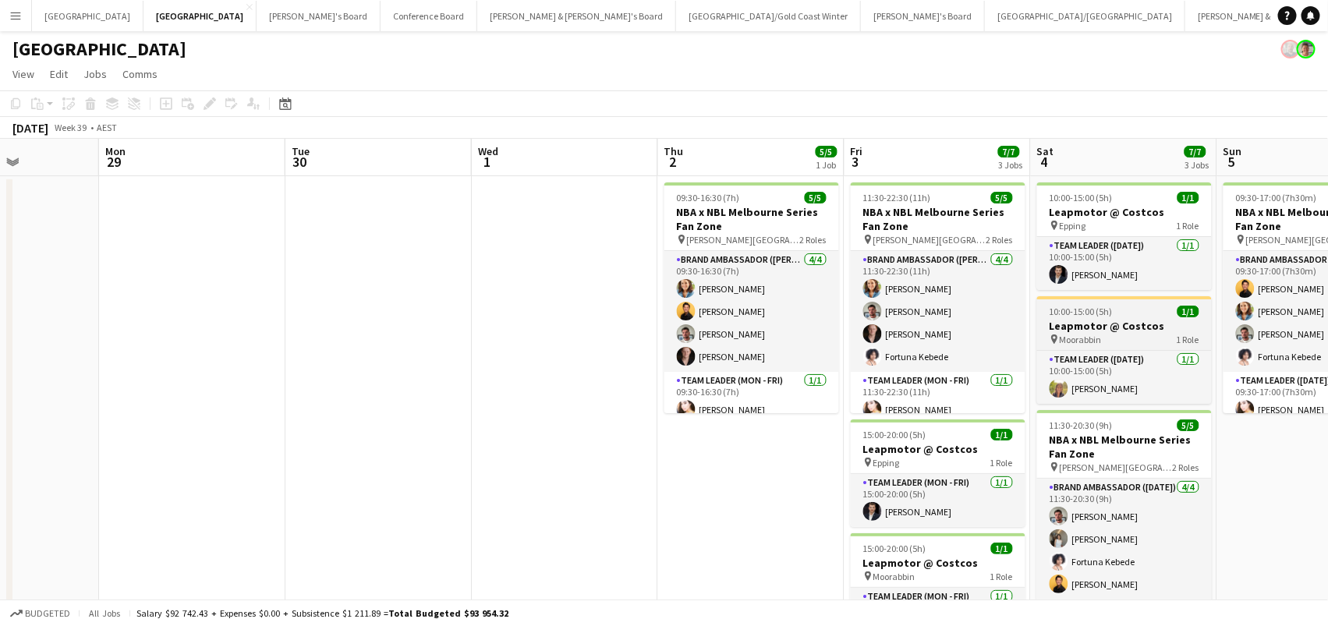
click at [1146, 314] on div "10:00-15:00 (5h) 1/1" at bounding box center [1124, 312] width 175 height 12
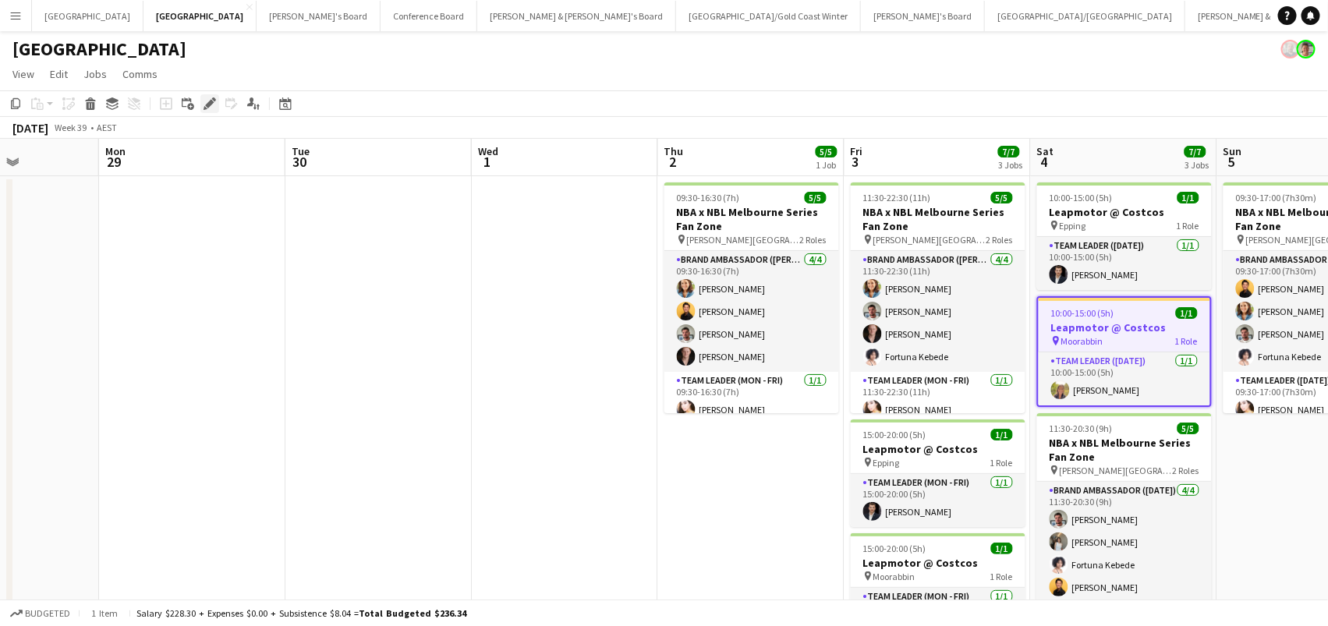
click at [208, 103] on icon at bounding box center [209, 104] width 9 height 9
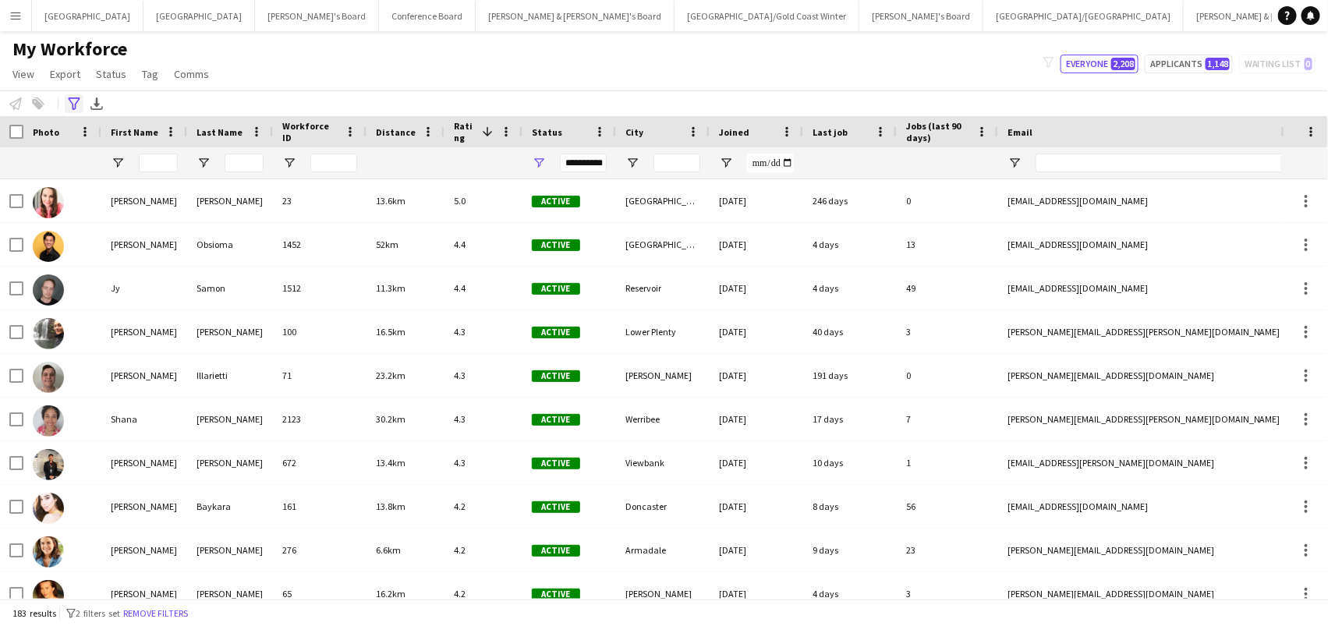
click at [81, 101] on div "Advanced filters" at bounding box center [74, 103] width 19 height 19
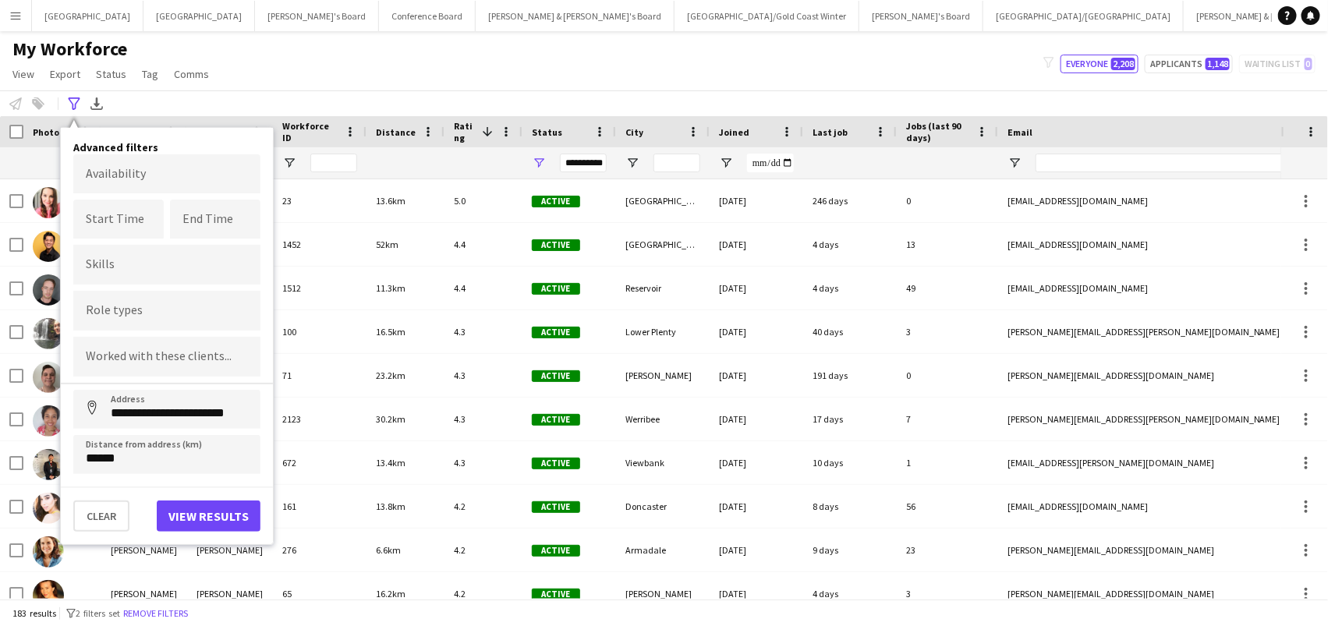
click at [181, 513] on button "View results" at bounding box center [209, 516] width 104 height 31
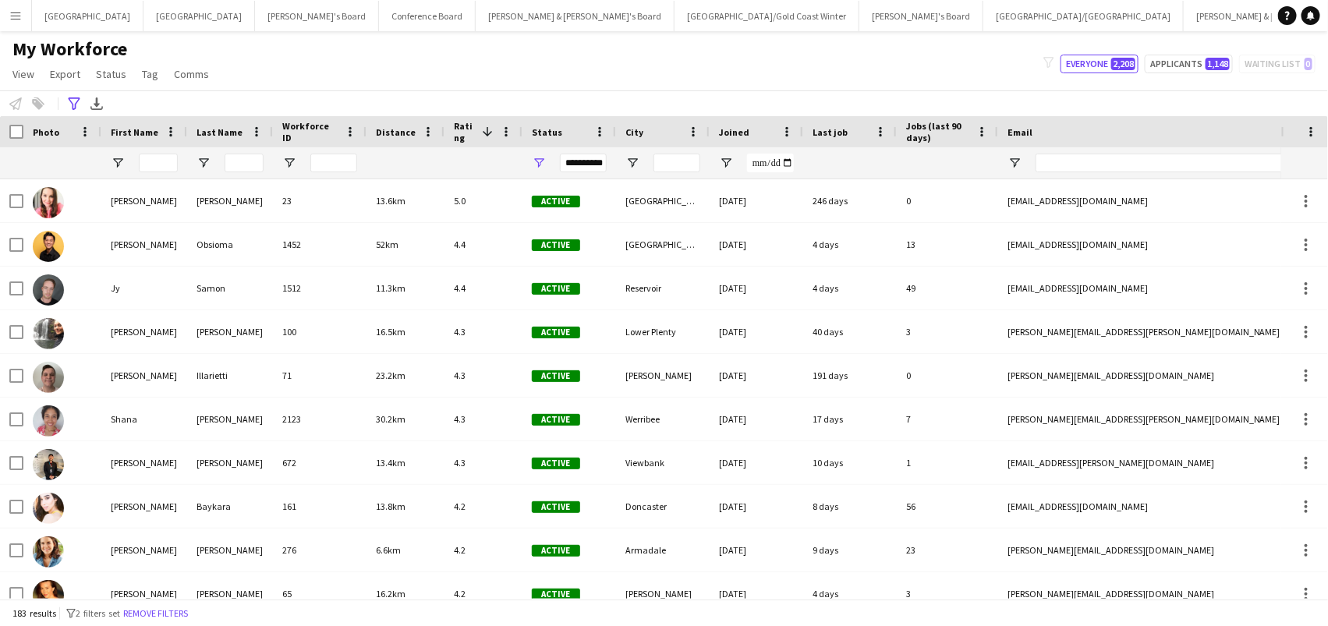
click at [600, 91] on div "**********" at bounding box center [664, 103] width 1328 height 26
click at [72, 104] on icon at bounding box center [74, 103] width 12 height 12
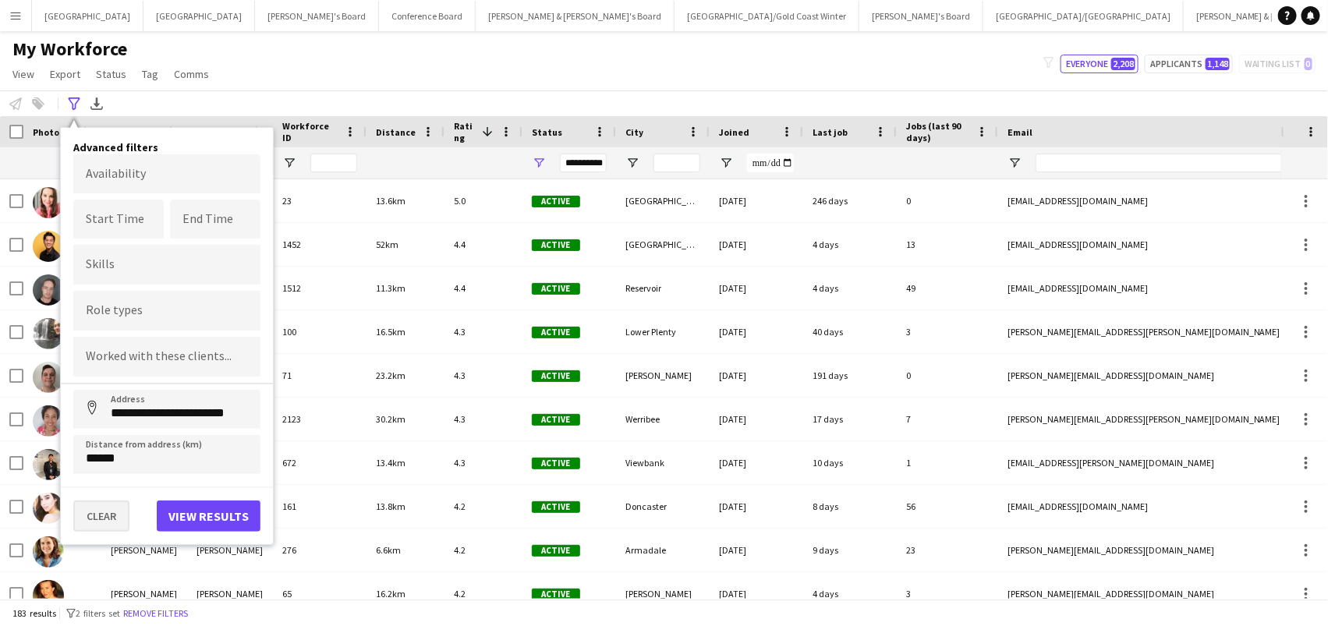
click at [90, 512] on button "Clear" at bounding box center [101, 516] width 56 height 31
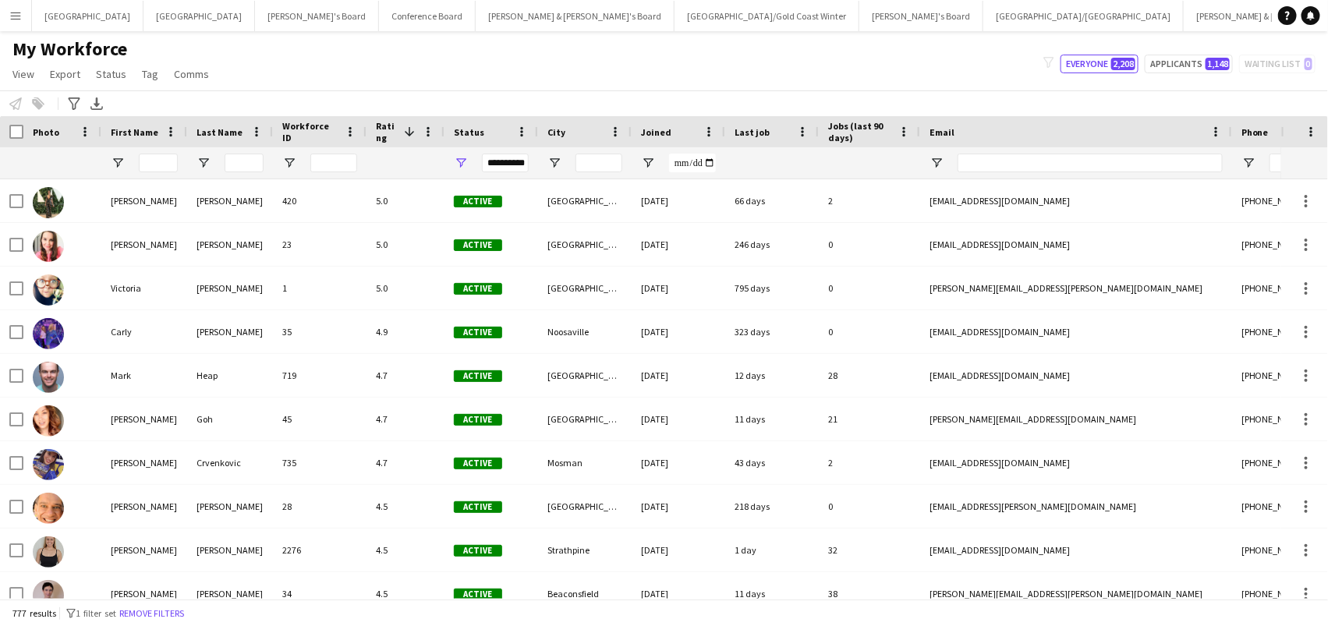
click at [462, 77] on div "My Workforce View Views Default view New view Update view Delete view Edit name…" at bounding box center [664, 63] width 1328 height 53
click at [750, 142] on div "Last job" at bounding box center [763, 131] width 56 height 23
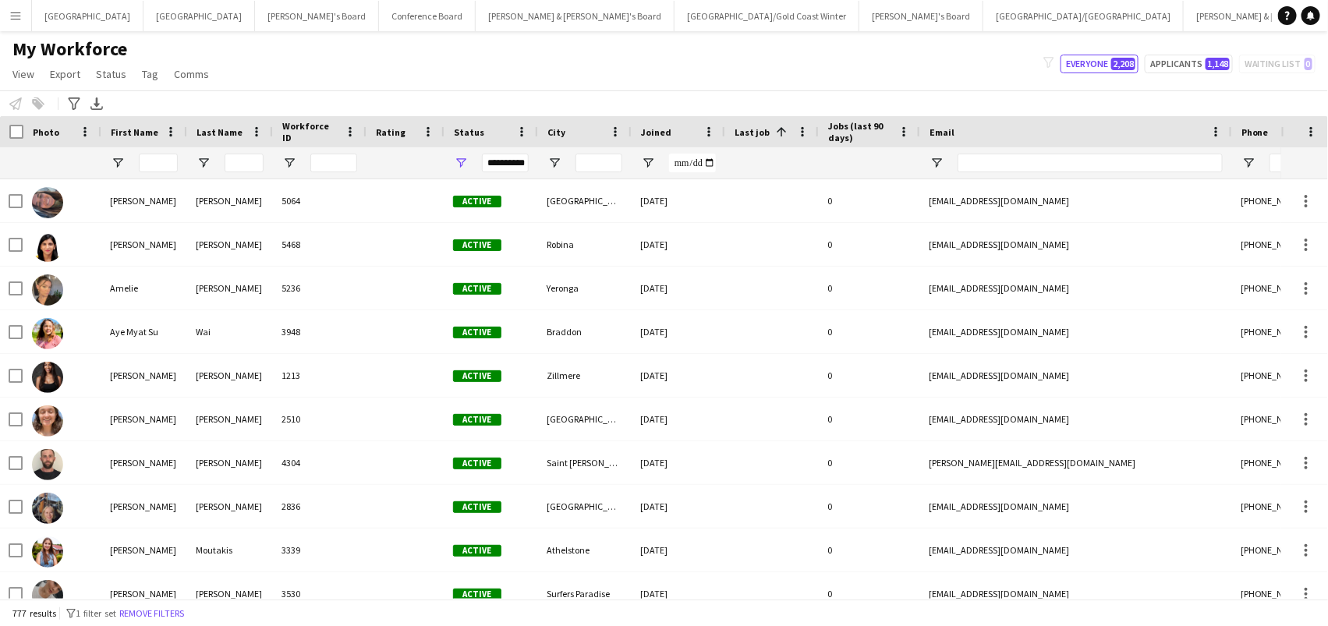
click at [750, 142] on div "Last job 1" at bounding box center [763, 131] width 56 height 23
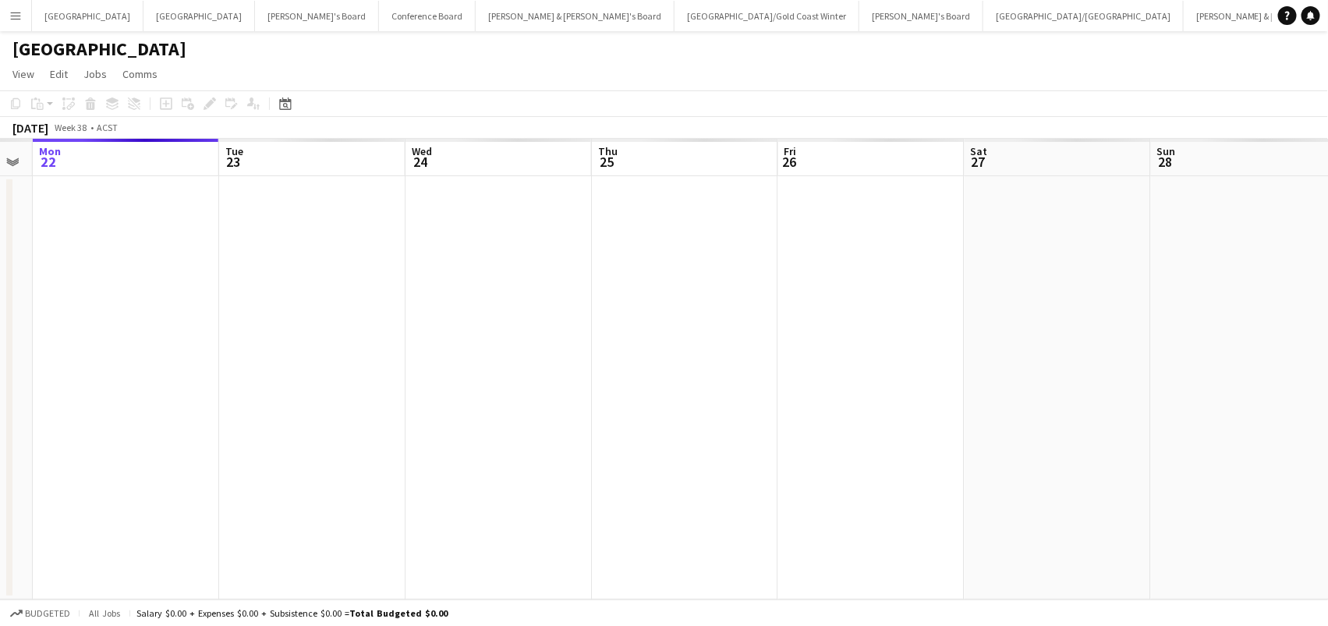
scroll to position [0, 555]
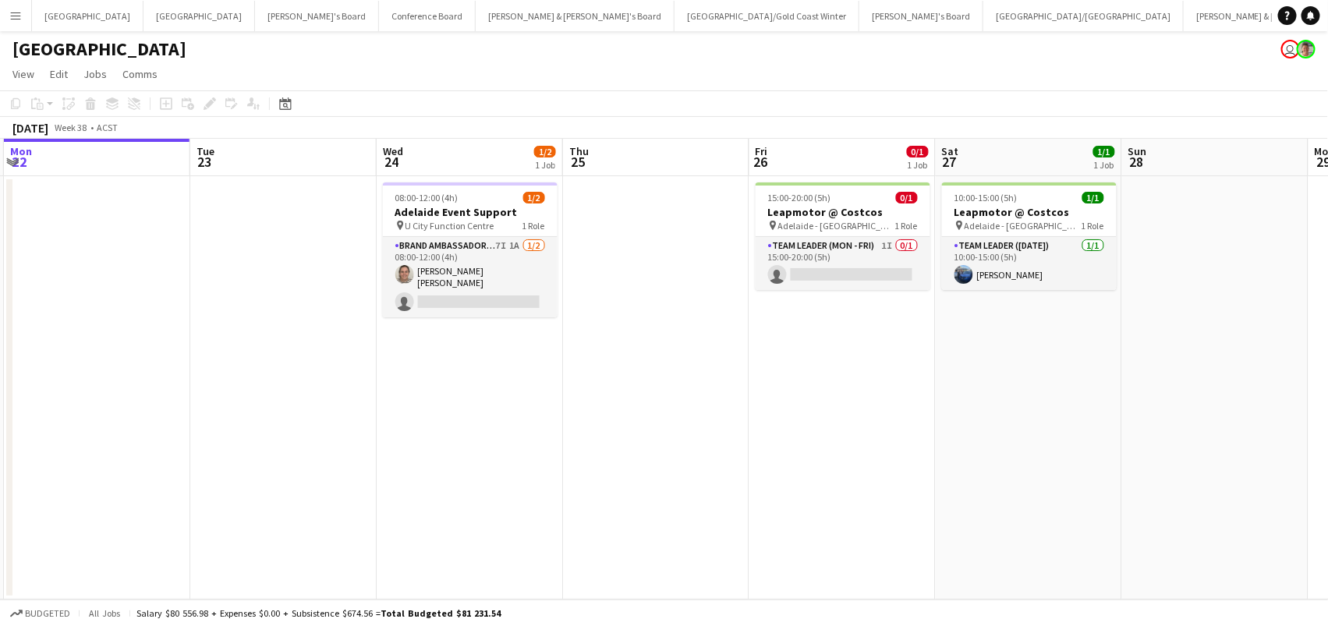
click at [466, 295] on app-card-role "Brand Ambassador (Mon - Fri) 7I 1A 1/2 08:00-12:00 (4h) Natalia Soledad Caimi s…" at bounding box center [470, 277] width 175 height 80
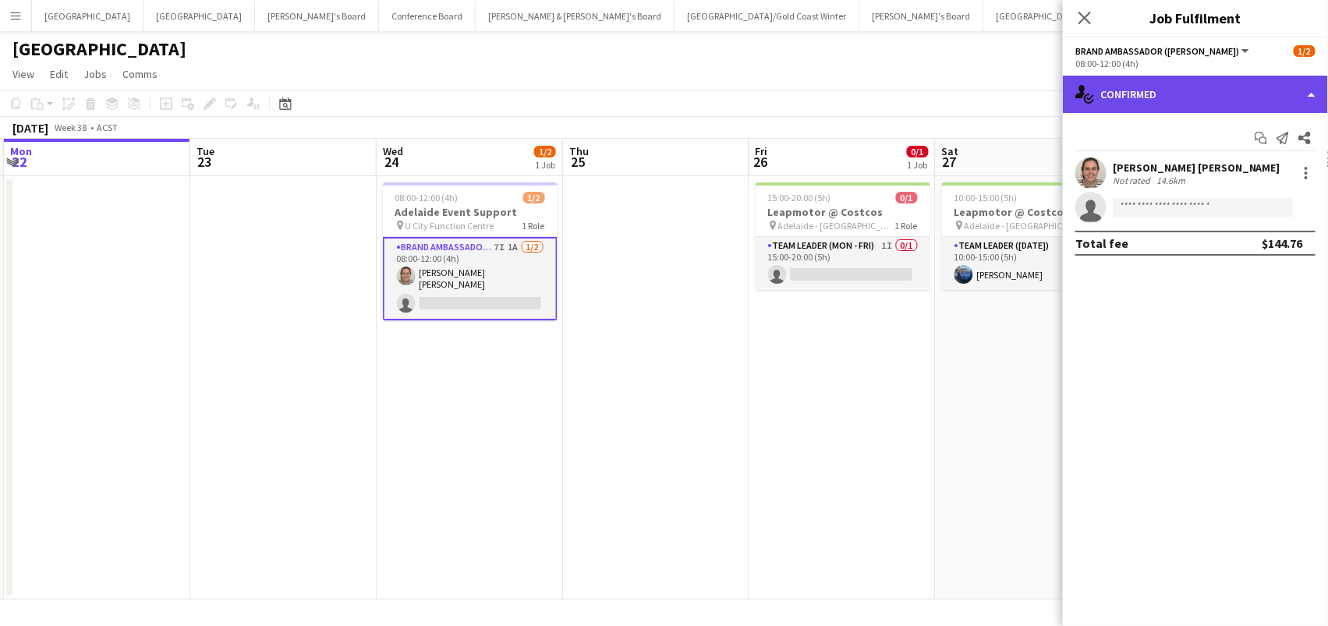
click at [1167, 106] on div "single-neutral-actions-check-2 Confirmed" at bounding box center [1195, 94] width 265 height 37
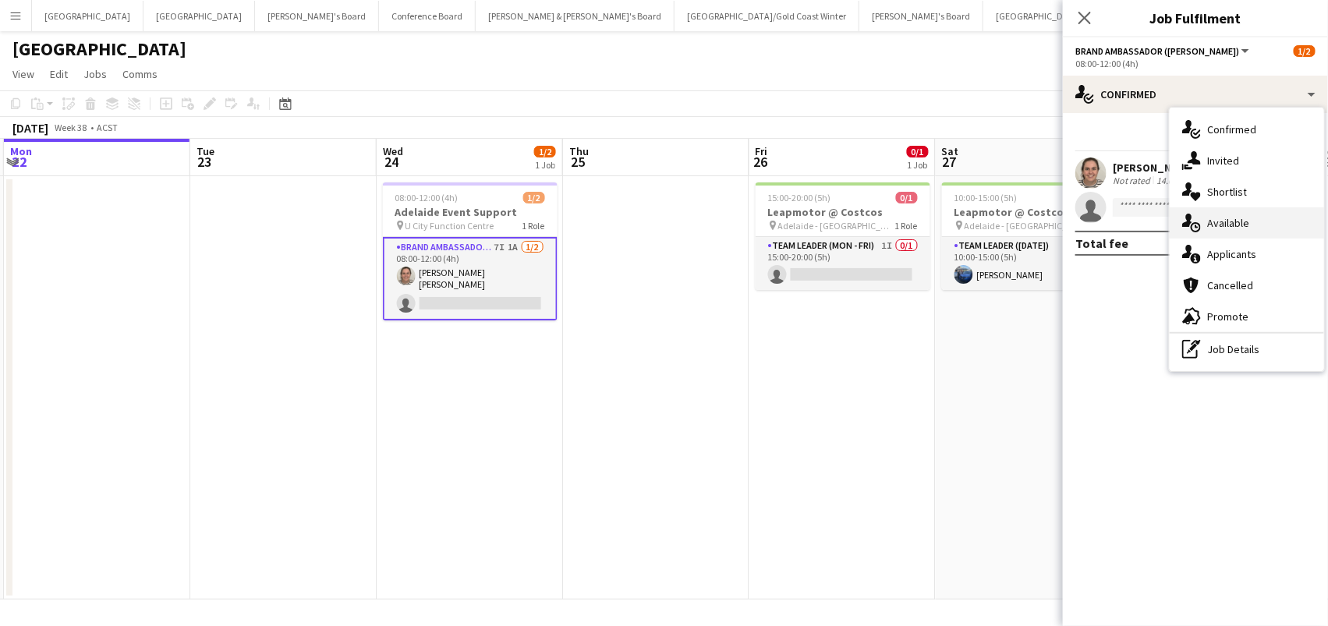
click at [1230, 218] on span "Available" at bounding box center [1228, 223] width 42 height 14
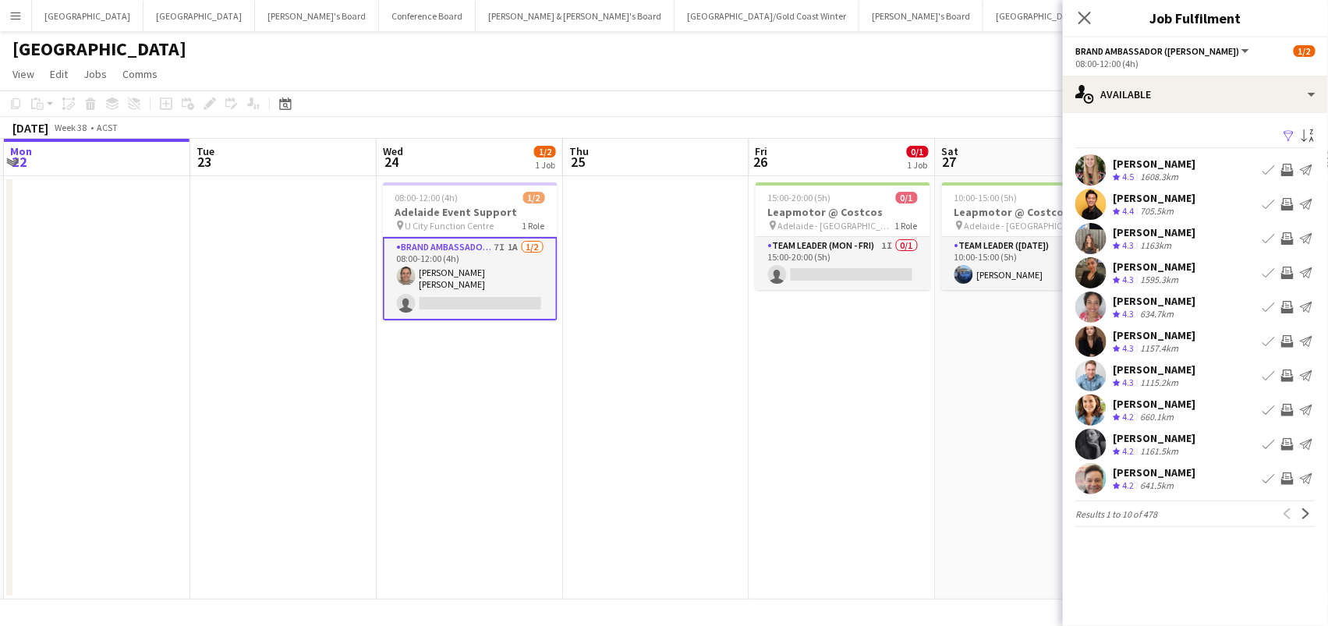
click at [1288, 132] on app-icon "Filter" at bounding box center [1289, 136] width 12 height 15
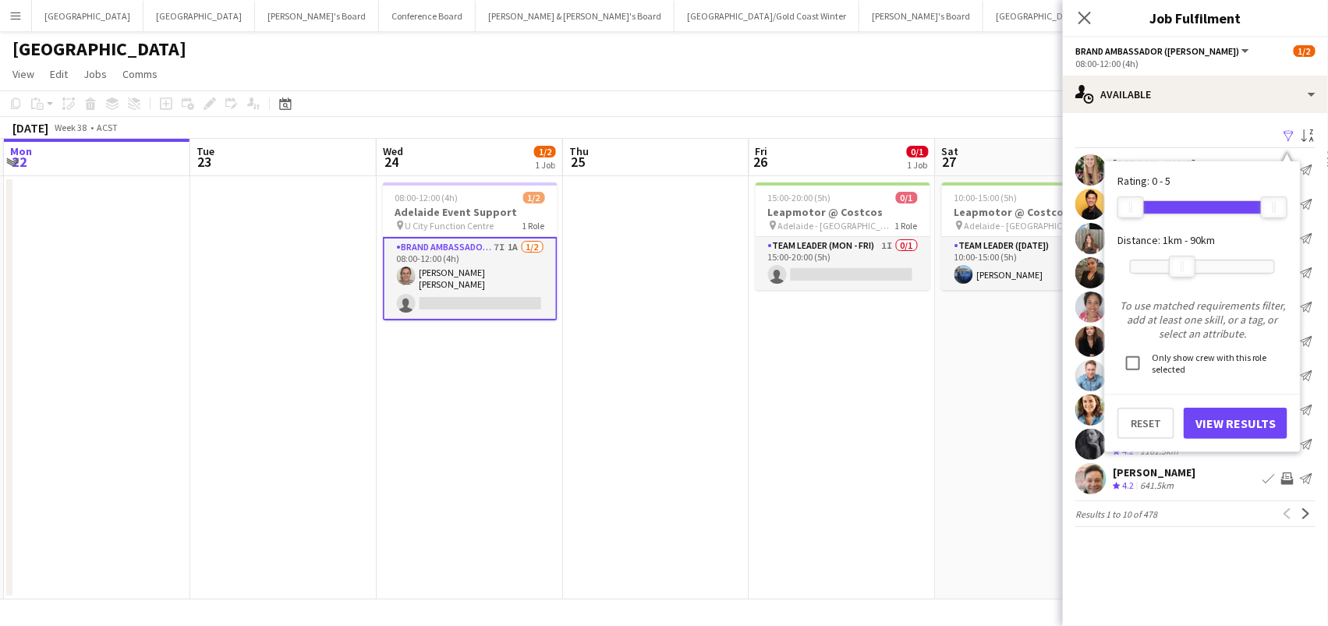
click at [1183, 263] on div at bounding box center [1202, 266] width 143 height 12
drag, startPoint x: 1183, startPoint y: 263, endPoint x: 1191, endPoint y: 264, distance: 7.8
click at [1191, 264] on div at bounding box center [1188, 267] width 25 height 20
click at [1216, 416] on button "View Results" at bounding box center [1236, 423] width 104 height 31
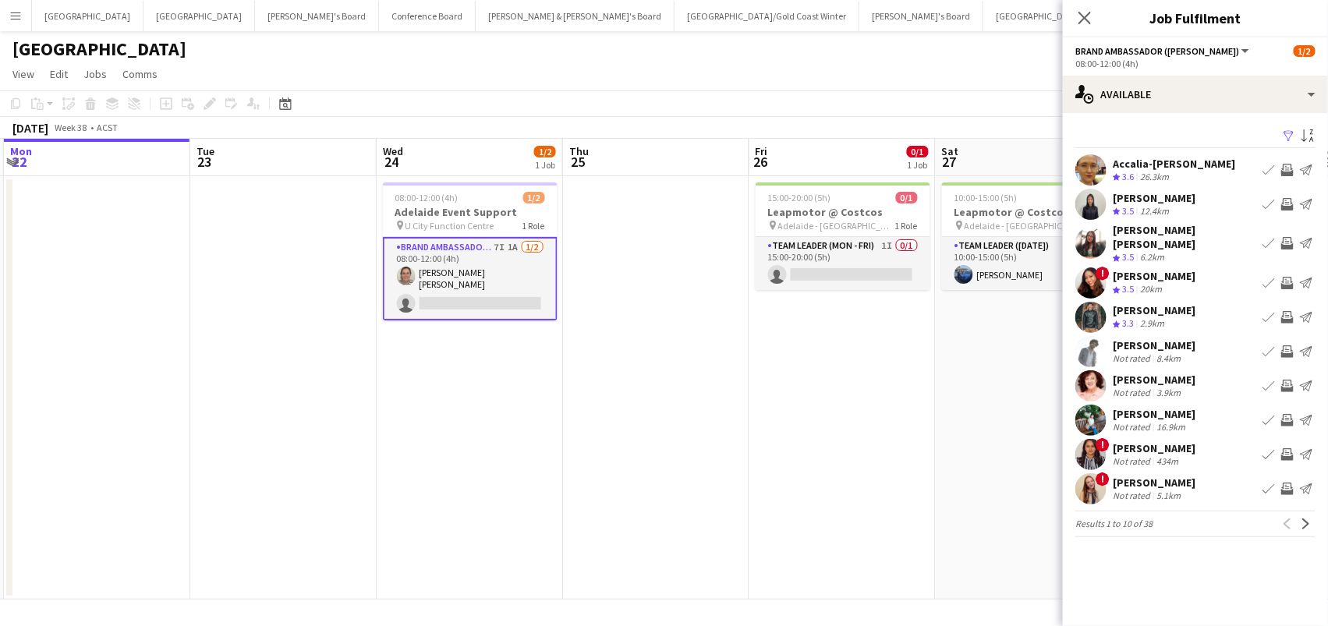
click at [1287, 169] on app-icon "Invite crew" at bounding box center [1287, 170] width 12 height 12
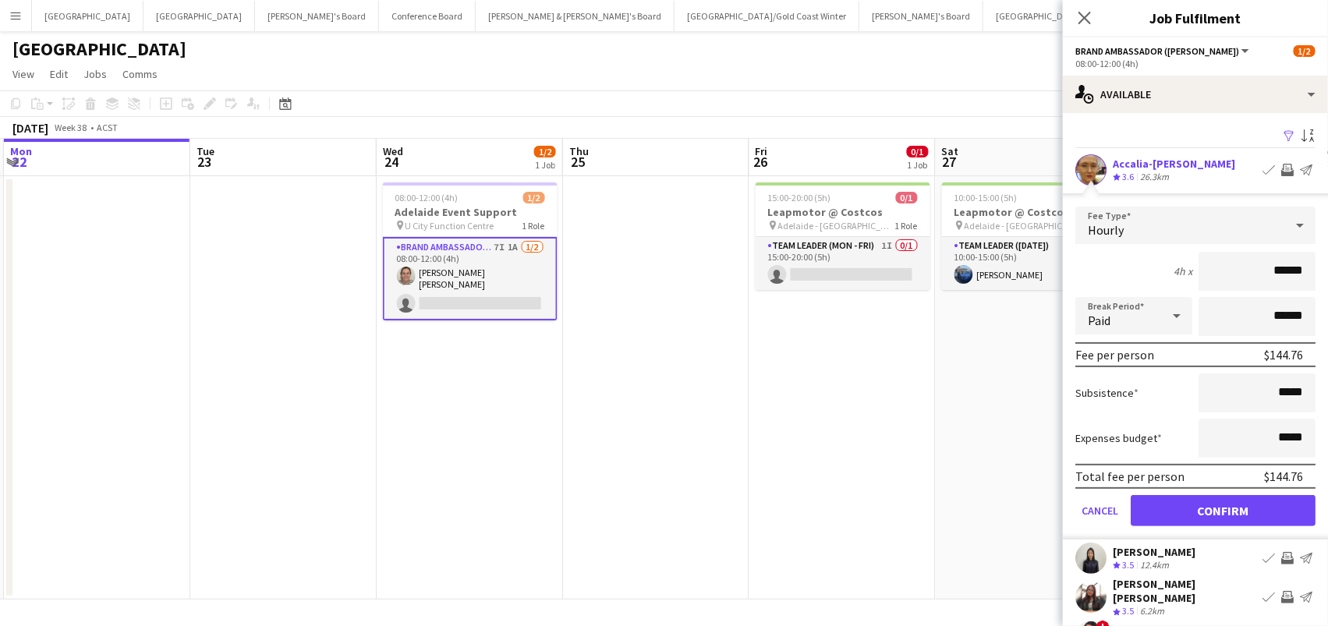
click at [1223, 508] on button "Confirm" at bounding box center [1223, 510] width 185 height 31
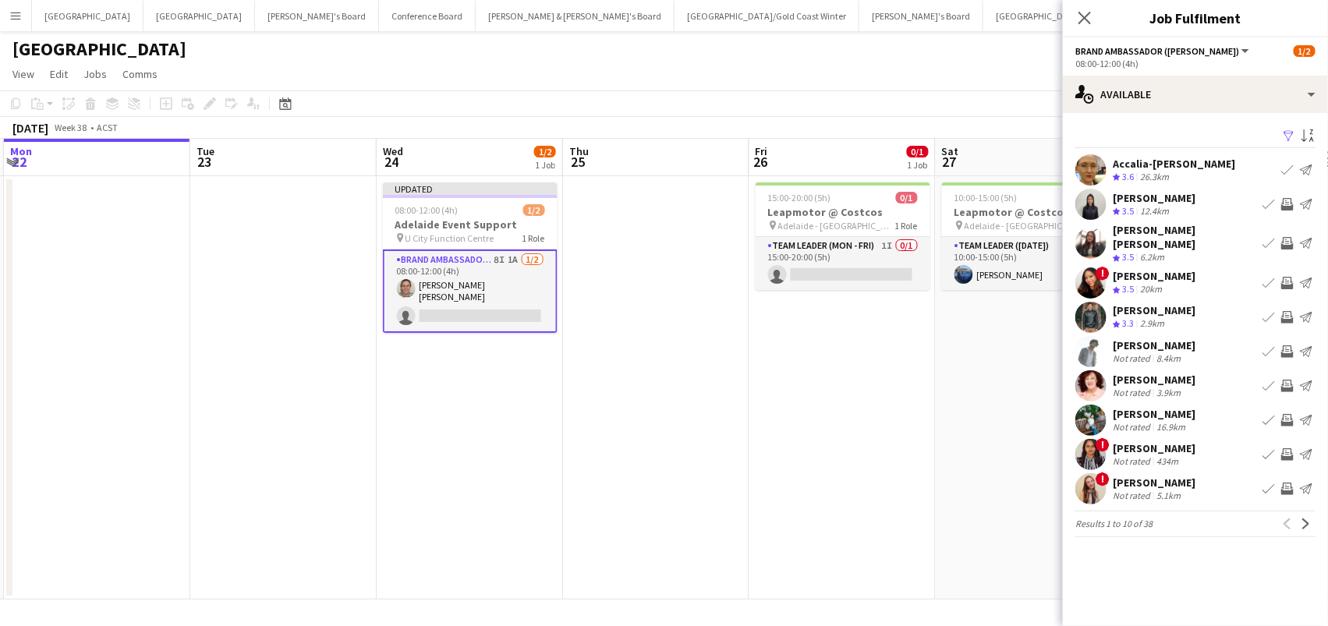
click at [1290, 200] on app-icon "Invite crew" at bounding box center [1287, 204] width 12 height 12
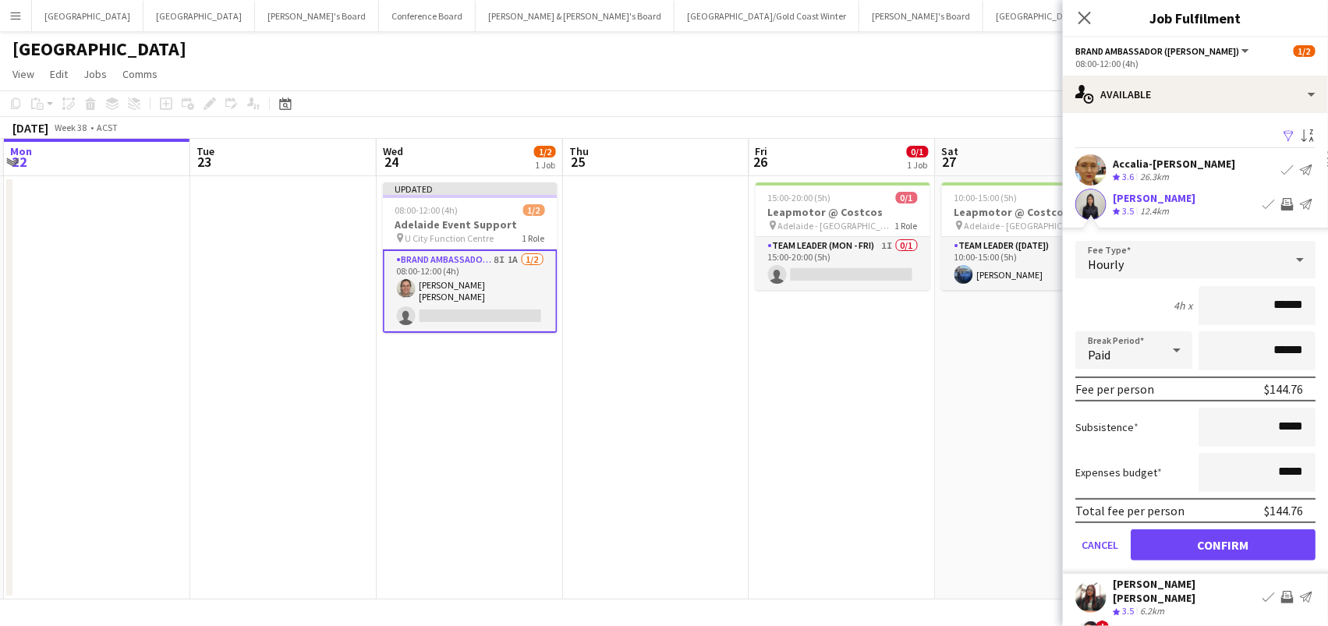
click at [1223, 543] on button "Confirm" at bounding box center [1223, 544] width 185 height 31
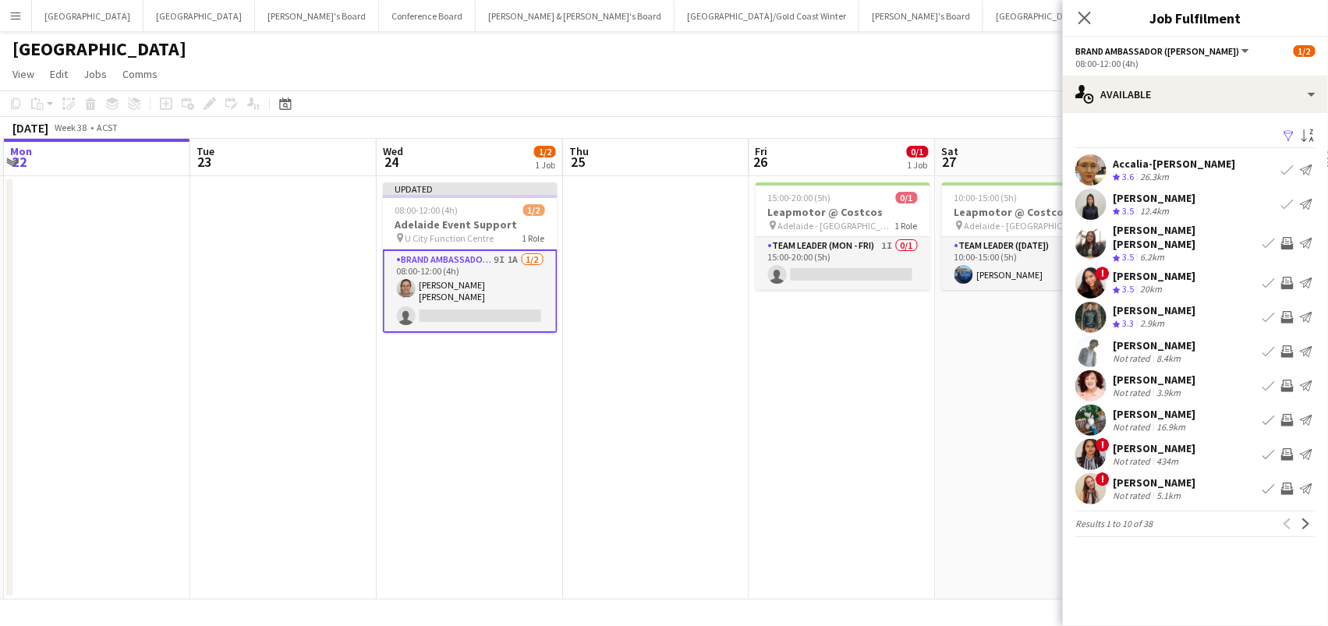
click at [1287, 240] on app-icon "Invite crew" at bounding box center [1287, 243] width 12 height 12
click at [1287, 277] on app-icon "Invite crew" at bounding box center [1287, 283] width 12 height 12
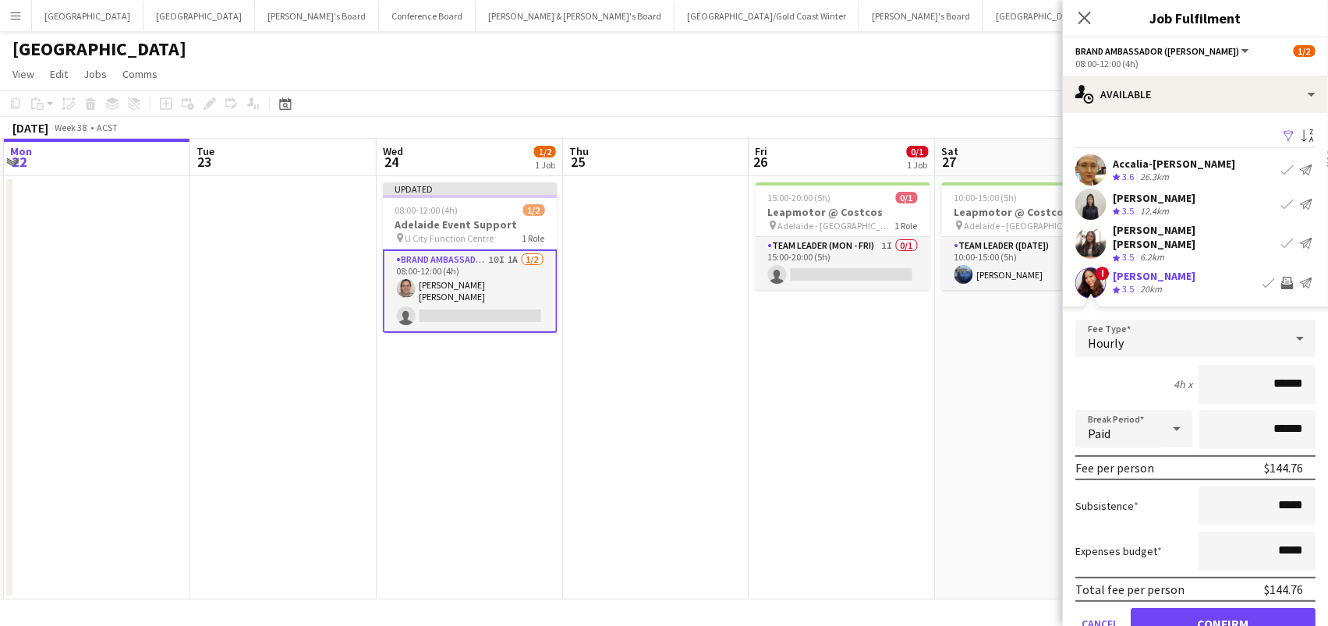
click at [1223, 611] on button "Confirm" at bounding box center [1223, 623] width 185 height 31
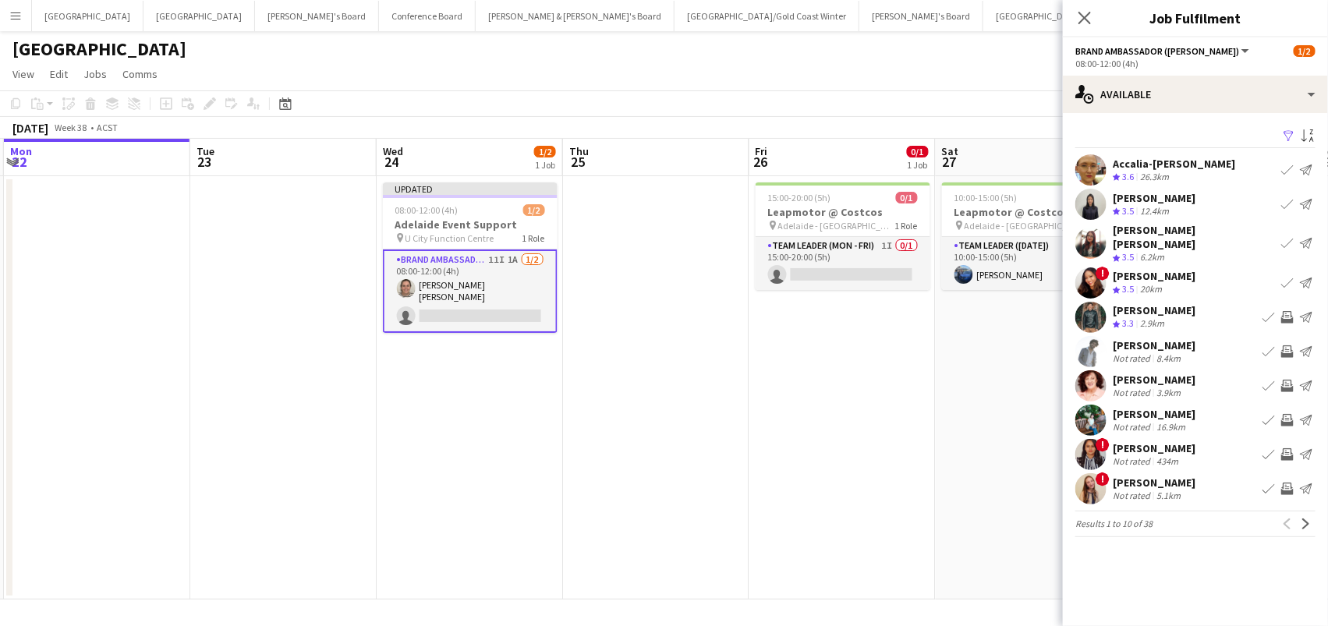
click at [1288, 311] on app-icon "Invite crew" at bounding box center [1287, 317] width 12 height 12
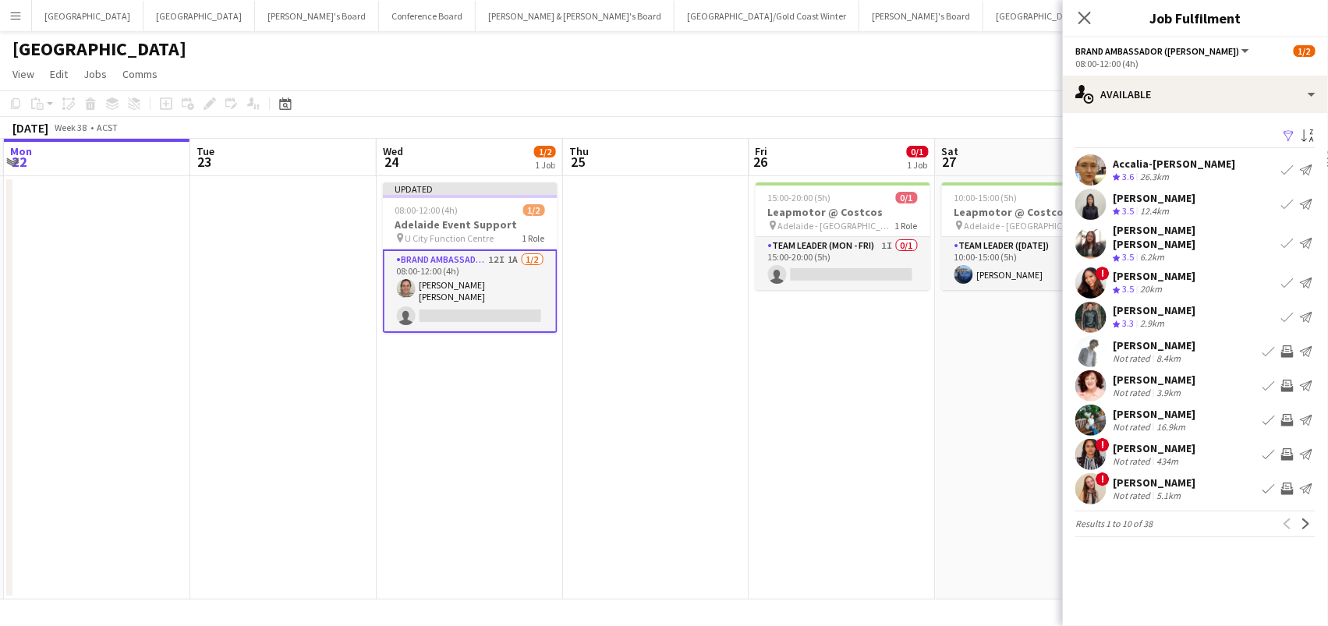
click at [1287, 345] on app-icon "Invite crew" at bounding box center [1287, 351] width 12 height 12
click at [1282, 380] on app-icon "Invite crew" at bounding box center [1287, 386] width 12 height 12
click at [1287, 483] on app-icon "Invite crew" at bounding box center [1287, 489] width 12 height 12
click at [1309, 519] on app-icon "Next" at bounding box center [1306, 524] width 11 height 11
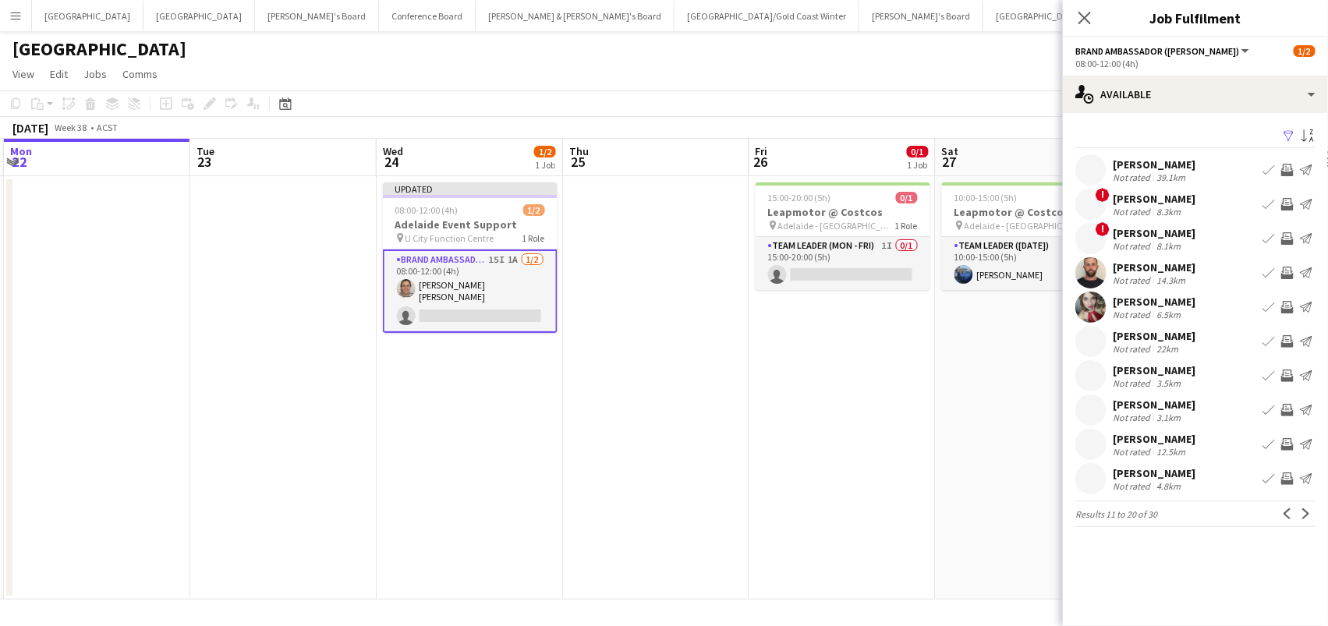
click at [1285, 170] on app-icon "Invite crew" at bounding box center [1287, 170] width 12 height 12
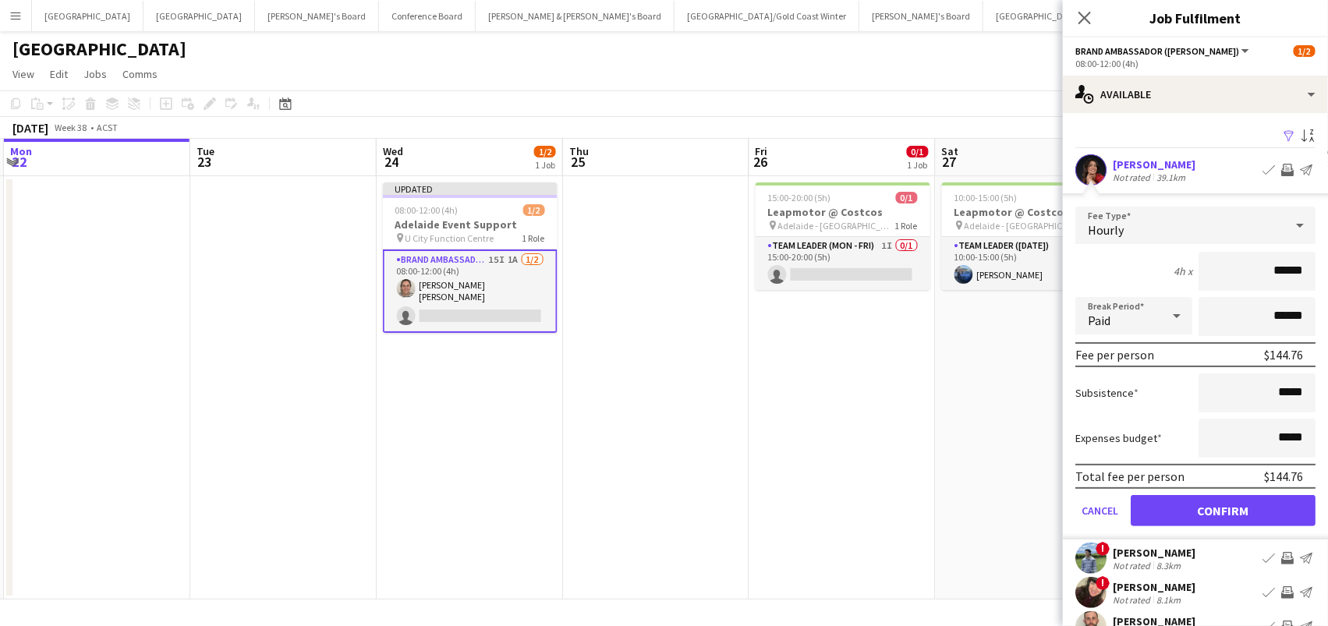
click at [1223, 508] on button "Confirm" at bounding box center [1223, 510] width 185 height 31
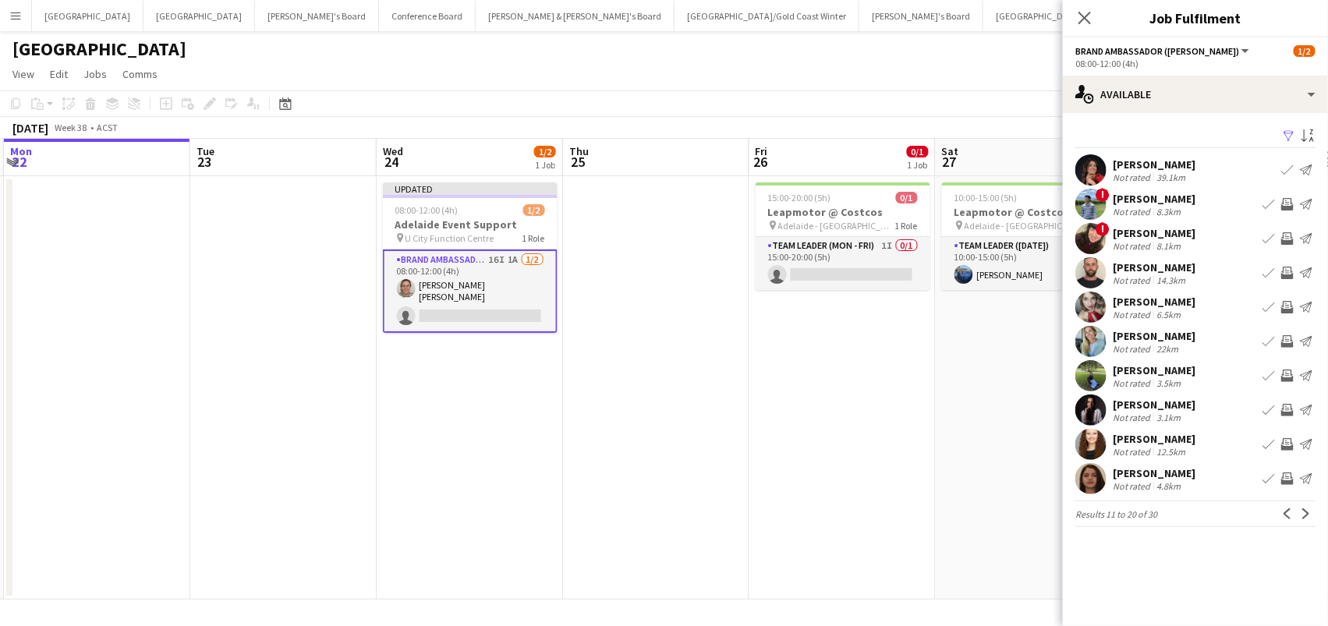
click at [1286, 201] on app-icon "Invite crew" at bounding box center [1287, 204] width 12 height 12
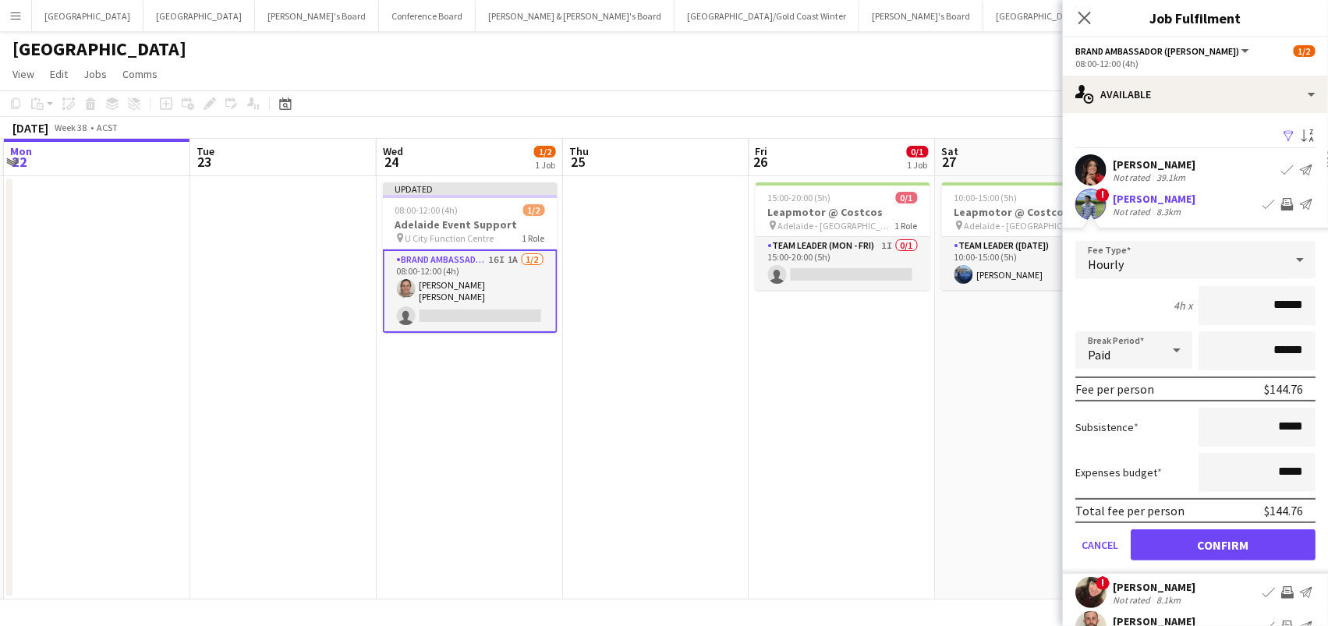
click at [1223, 543] on button "Confirm" at bounding box center [1223, 544] width 185 height 31
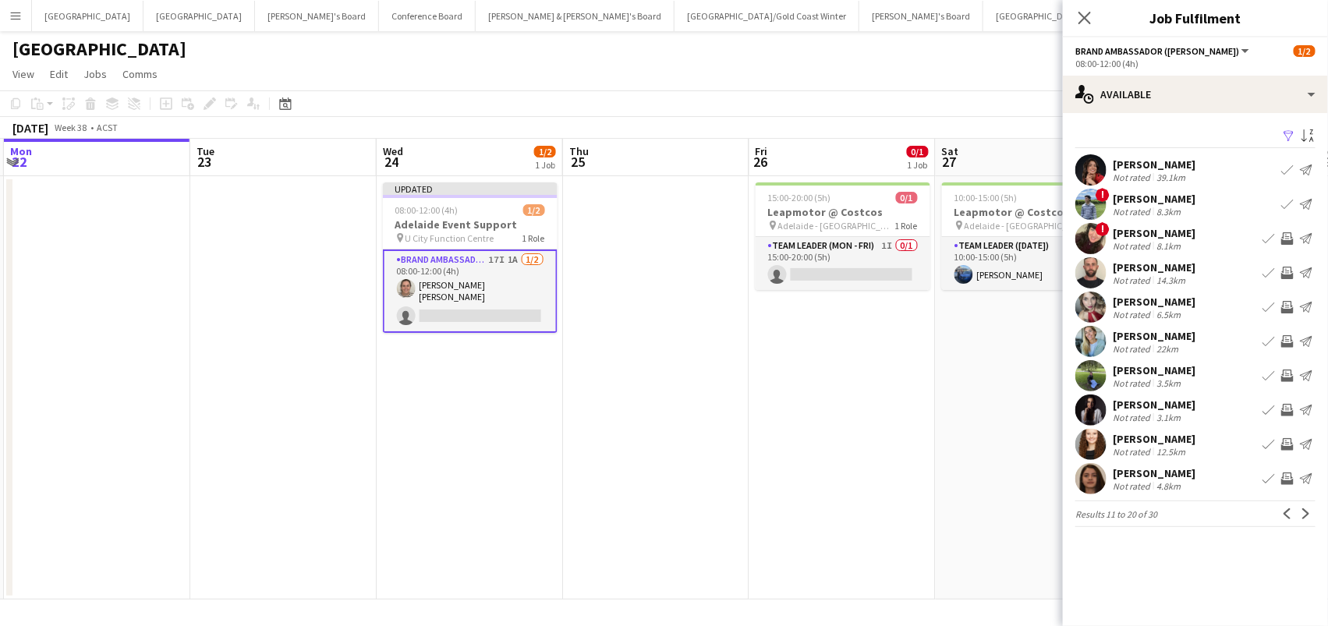
click at [1286, 307] on app-icon "Invite crew" at bounding box center [1287, 307] width 12 height 12
click at [1295, 340] on button "Invite crew" at bounding box center [1287, 341] width 19 height 19
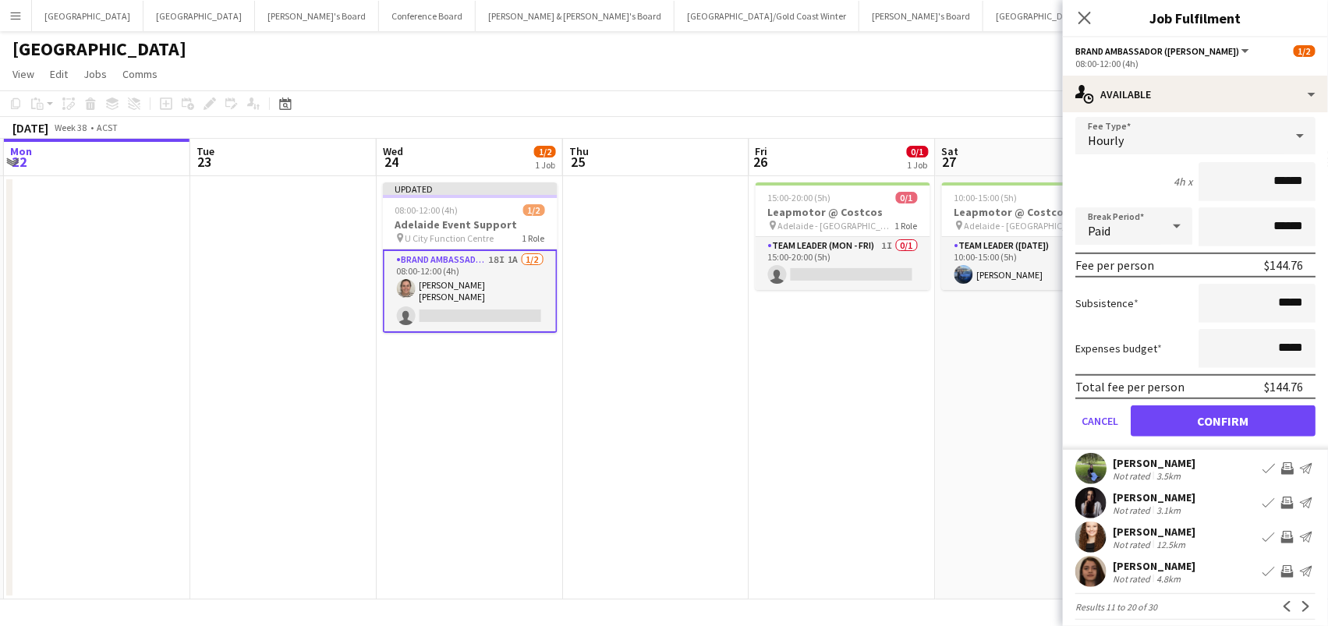
scroll to position [271, 0]
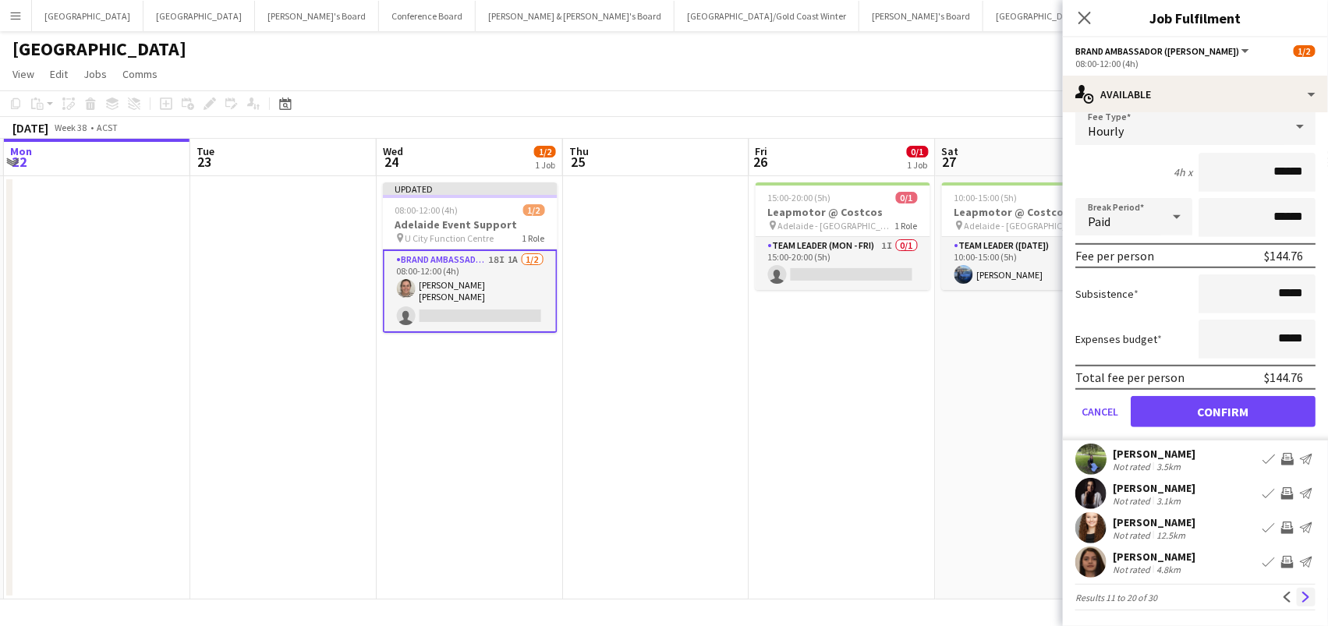
click at [1303, 593] on app-icon "Next" at bounding box center [1306, 597] width 11 height 11
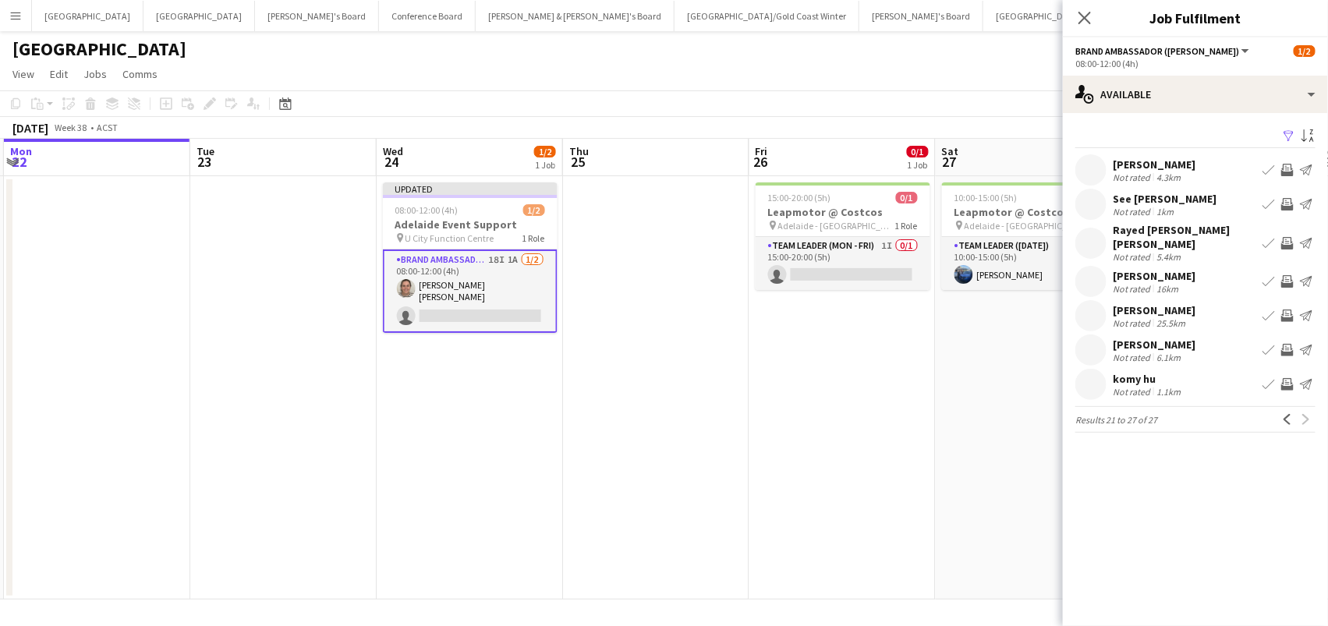
scroll to position [0, 554]
click at [829, 476] on app-date-cell "15:00-20:00 (5h) 0/1 Leapmotor @ Costcos pin Adelaide - SA 1 Role Team Leader (…" at bounding box center [843, 387] width 186 height 423
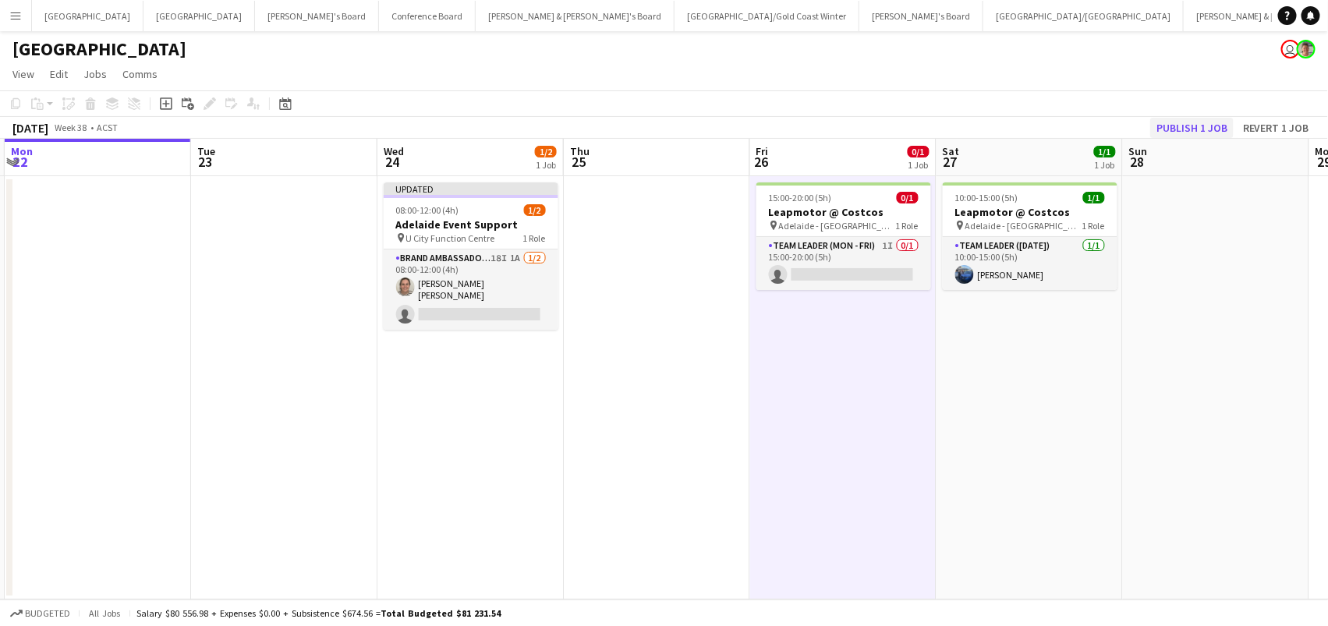
click at [1206, 118] on button "Publish 1 job" at bounding box center [1191, 128] width 83 height 20
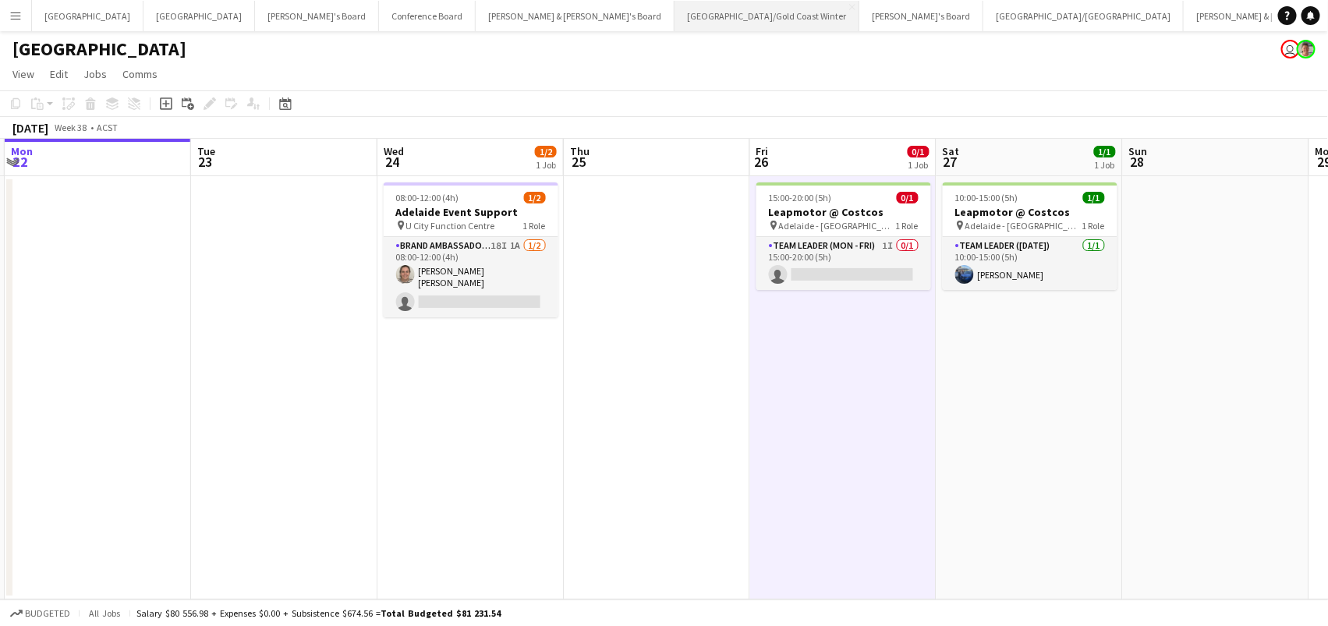
click at [674, 19] on button "Brisbane/Gold Coast Winter Close" at bounding box center [766, 16] width 185 height 30
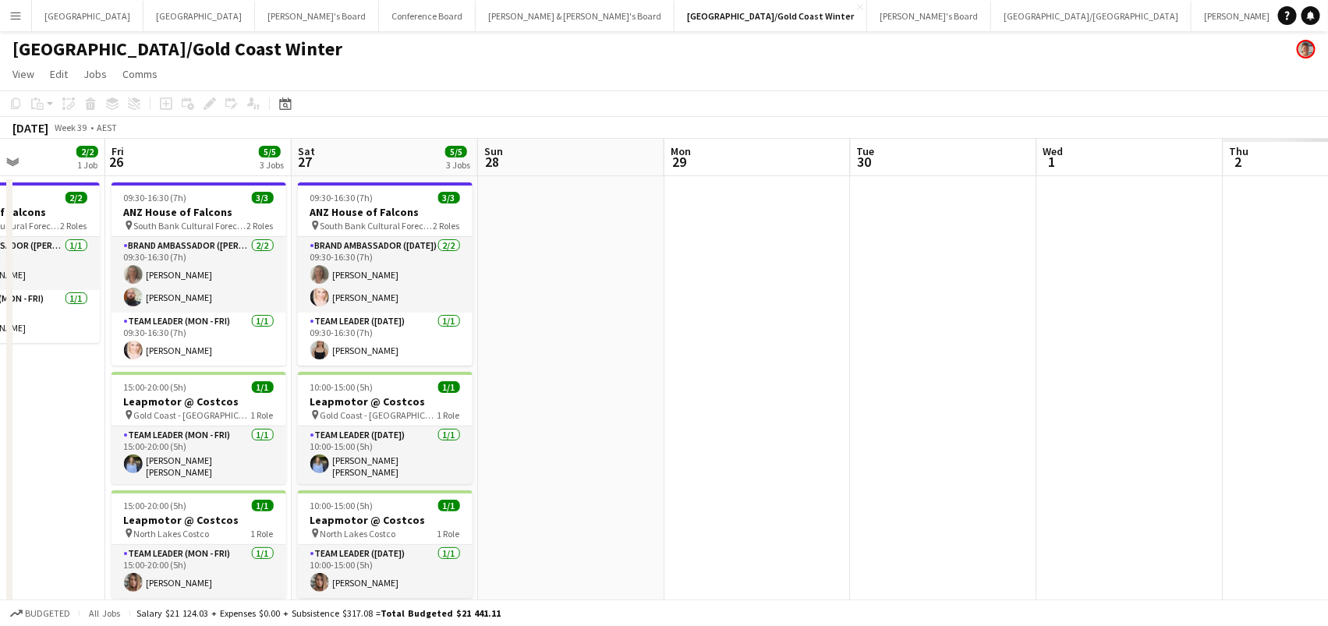
scroll to position [0, 454]
click at [991, 7] on button "Brisbane/Gold Coast Close" at bounding box center [1091, 16] width 200 height 30
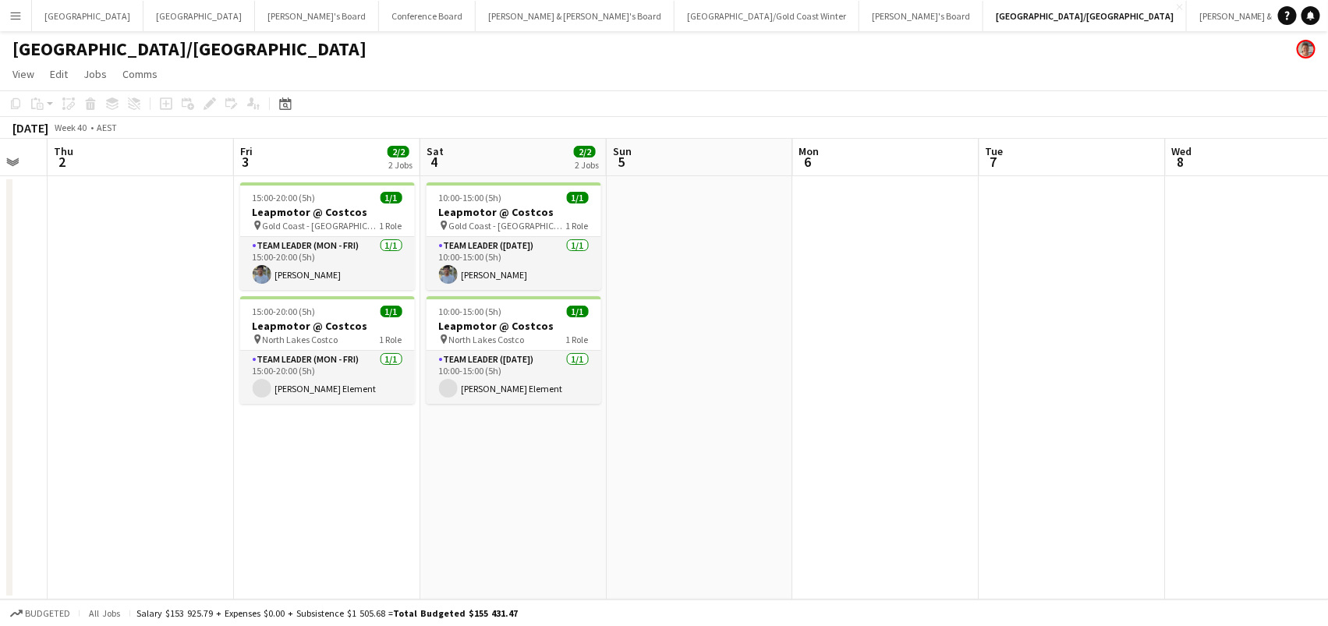
scroll to position [0, 677]
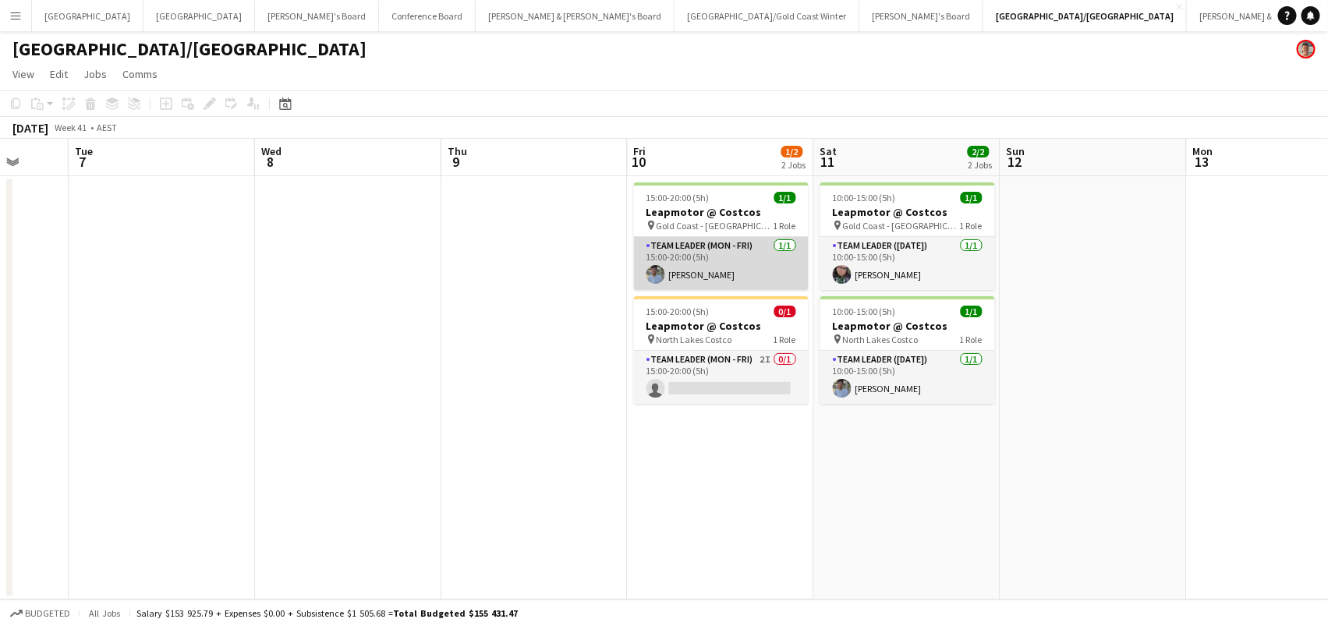
click at [740, 260] on app-card-role "Team Leader (Mon - Fri) 1/1 15:00-20:00 (5h) Akshat Jain" at bounding box center [721, 263] width 175 height 53
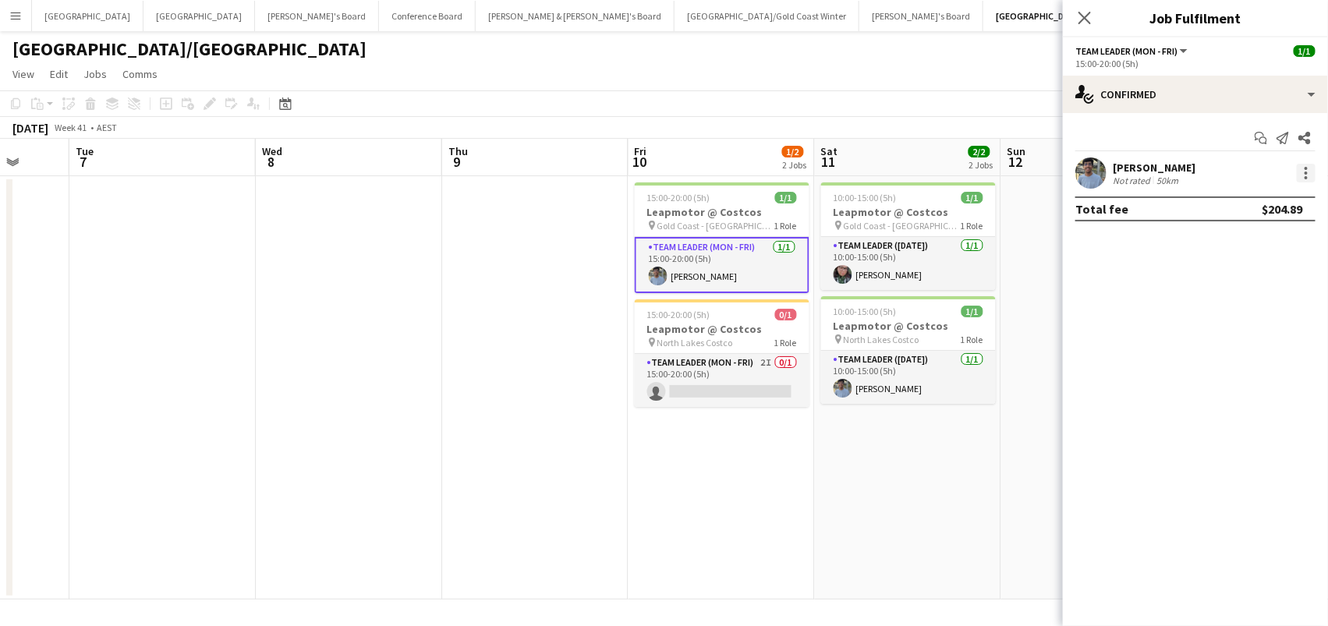
click at [1307, 176] on div at bounding box center [1306, 177] width 3 height 3
click at [424, 329] on div at bounding box center [664, 313] width 1328 height 626
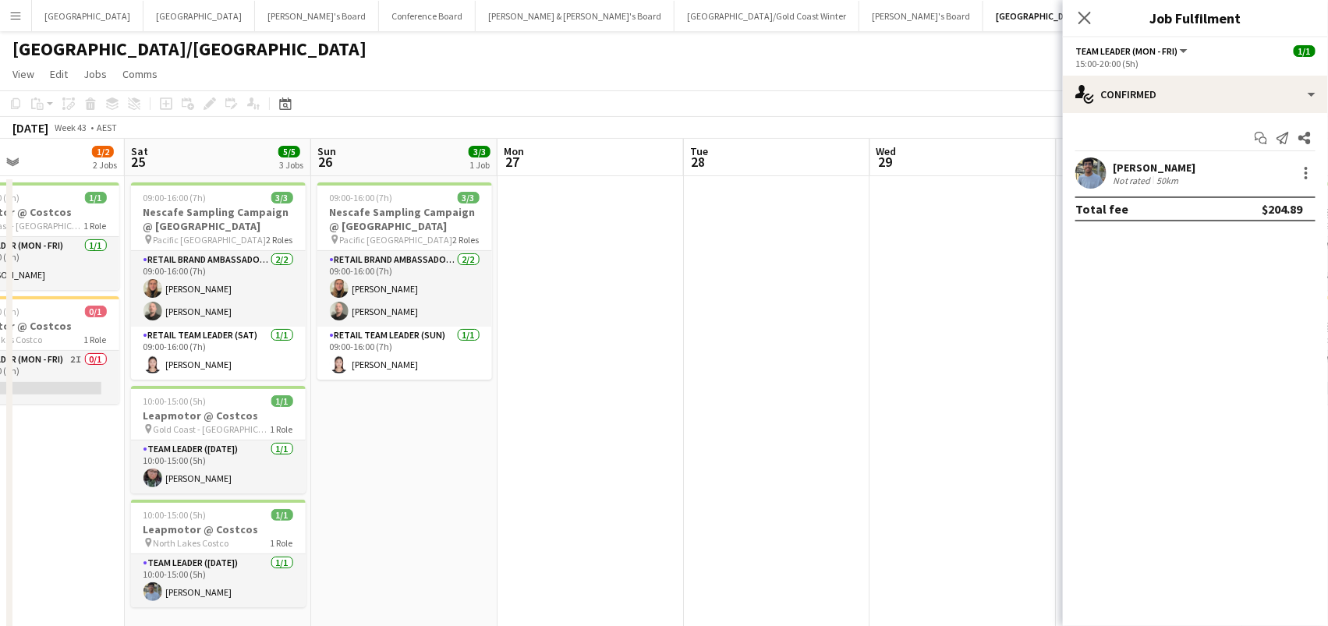
scroll to position [0, 462]
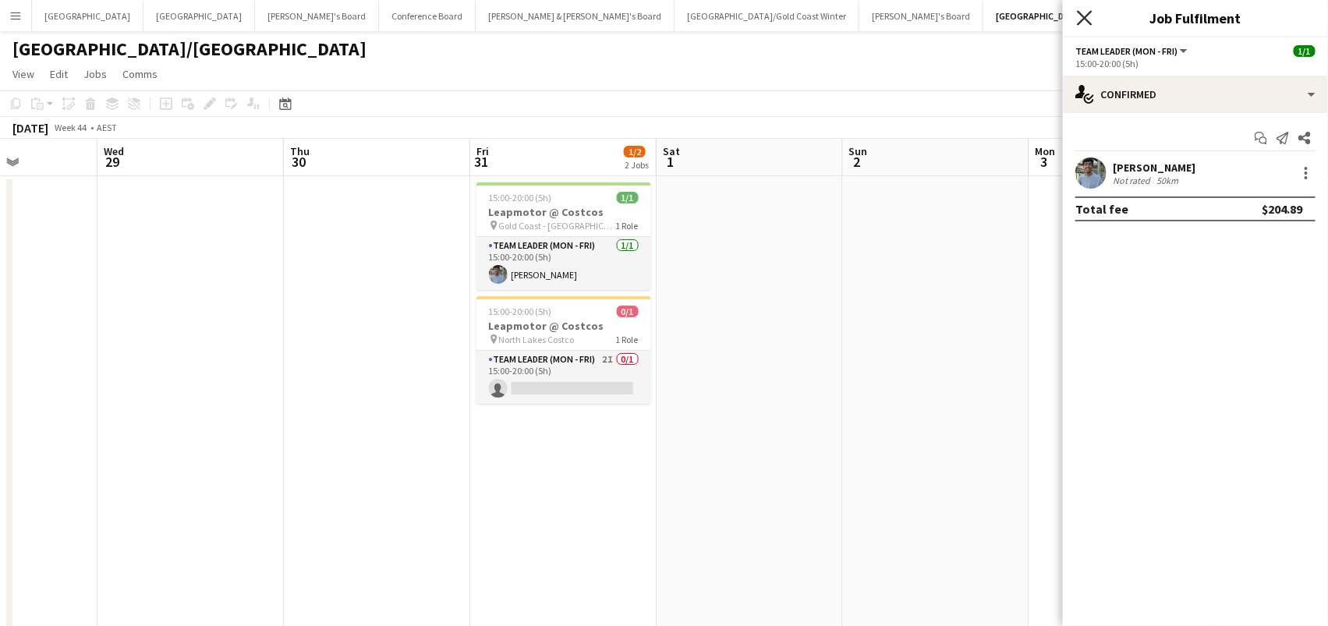
click at [1085, 12] on icon "Close pop-in" at bounding box center [1084, 17] width 15 height 15
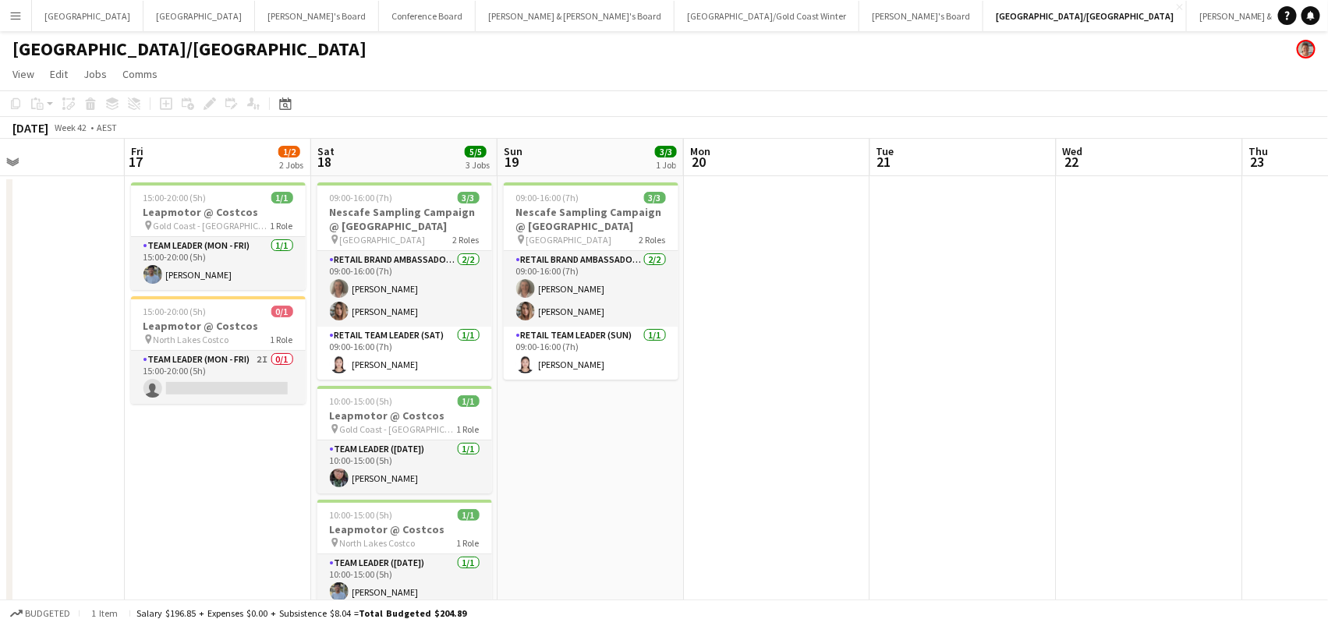
scroll to position [0, 403]
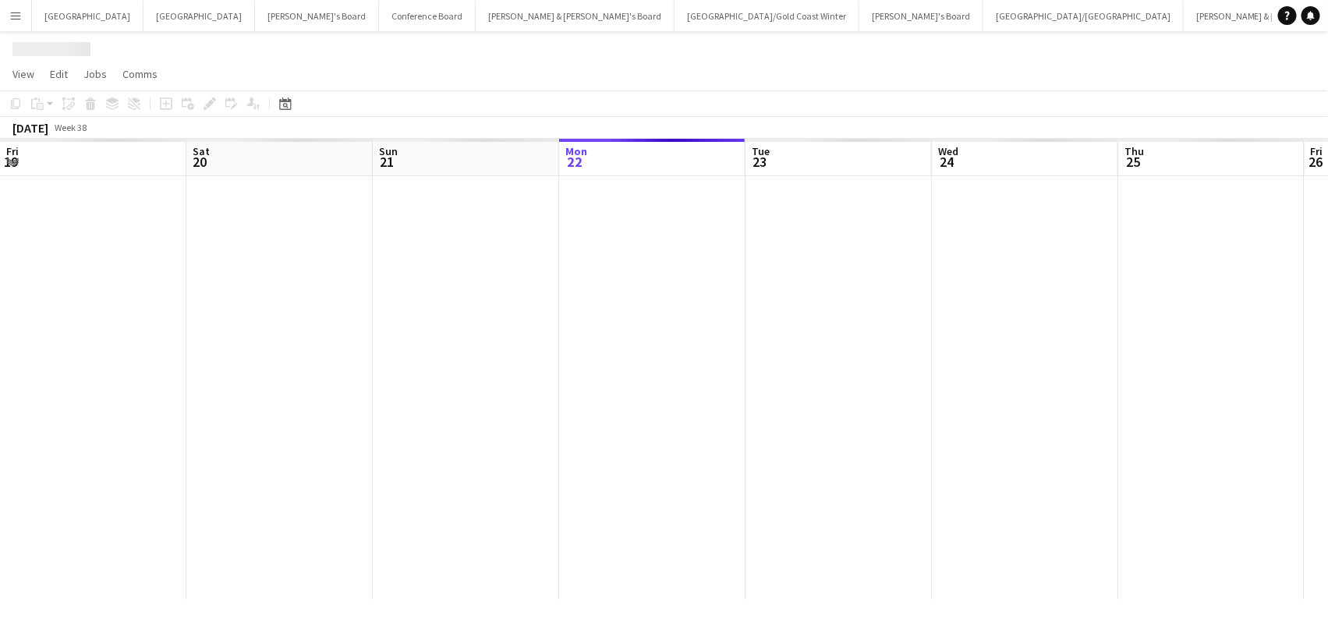
scroll to position [0, 372]
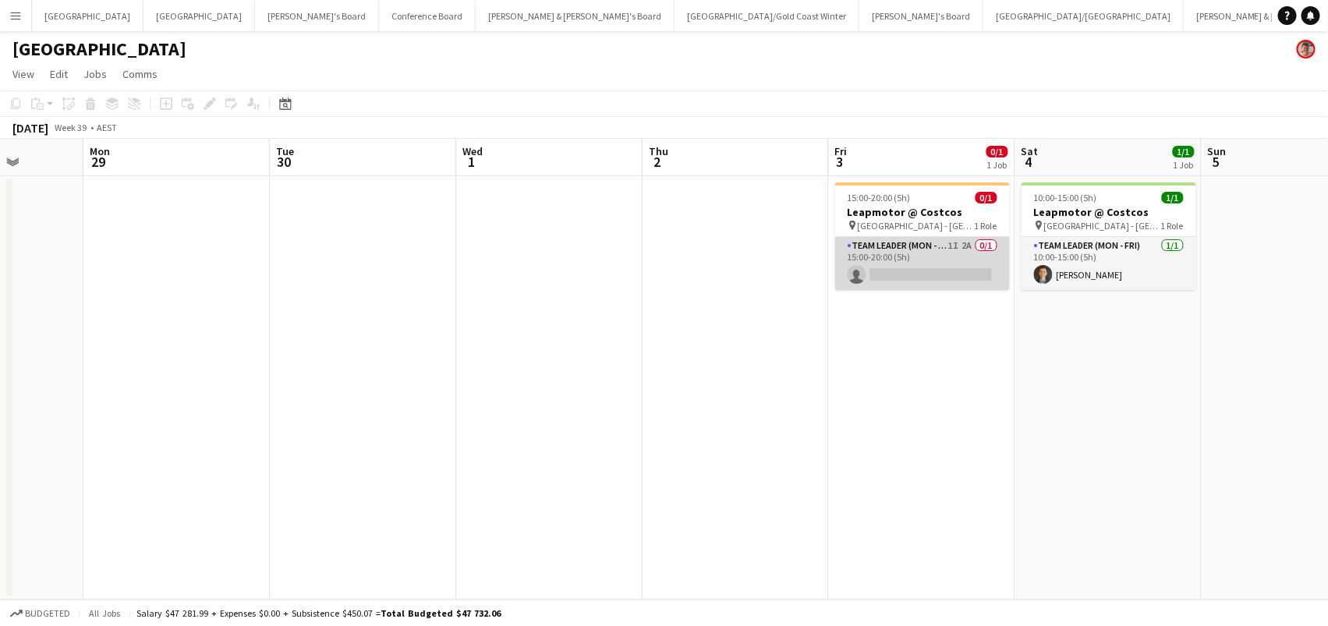
click at [912, 246] on app-card-role "Team Leader (Mon - Fri) 1I 2A 0/1 15:00-20:00 (5h) single-neutral-actions" at bounding box center [922, 263] width 175 height 53
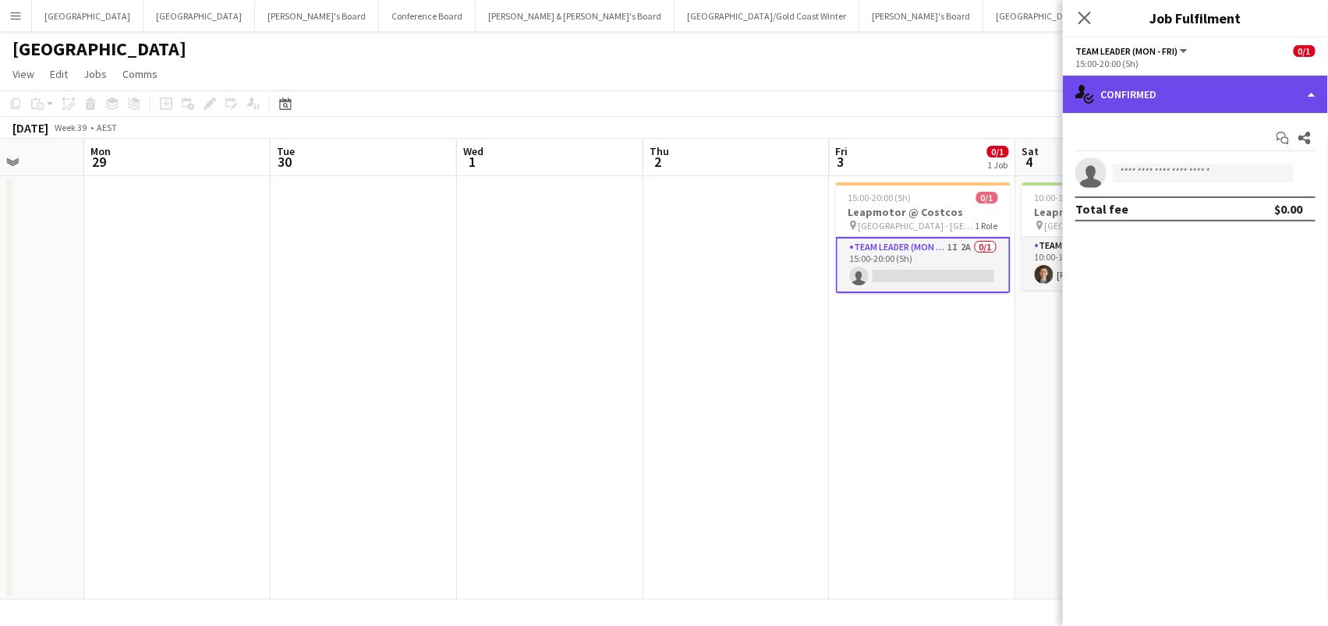
click at [1222, 80] on div "single-neutral-actions-check-2 Confirmed" at bounding box center [1195, 94] width 265 height 37
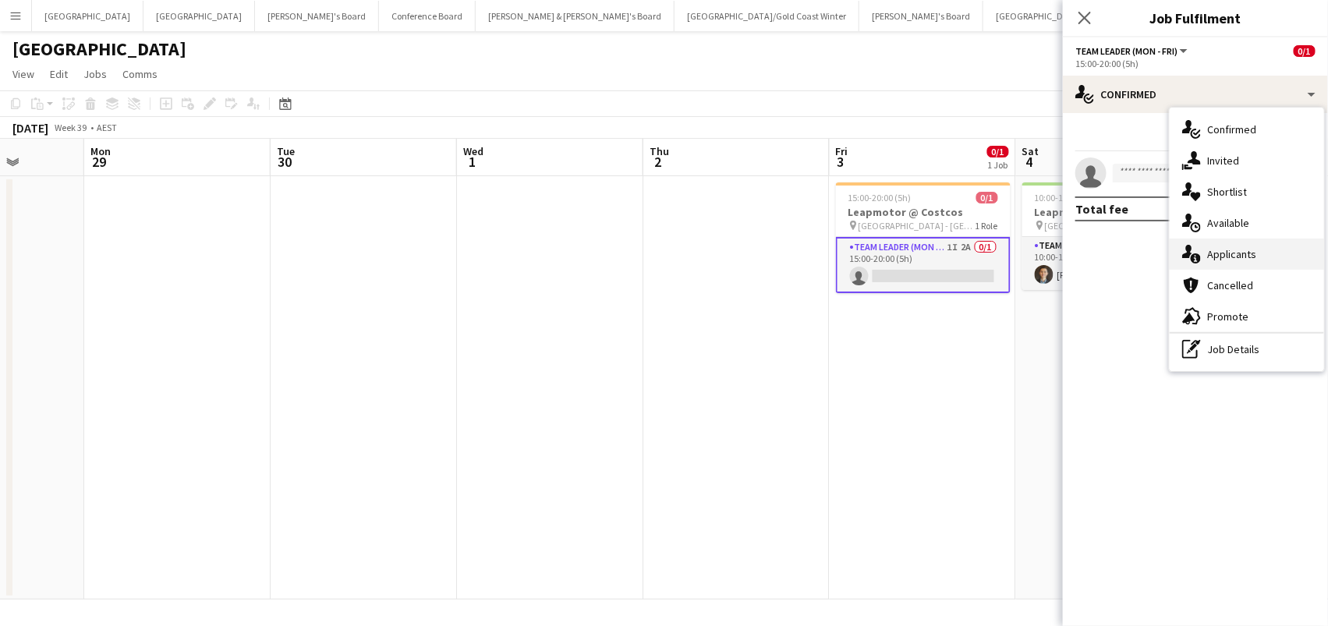
click at [1271, 255] on div "single-neutral-actions-information Applicants" at bounding box center [1247, 254] width 154 height 31
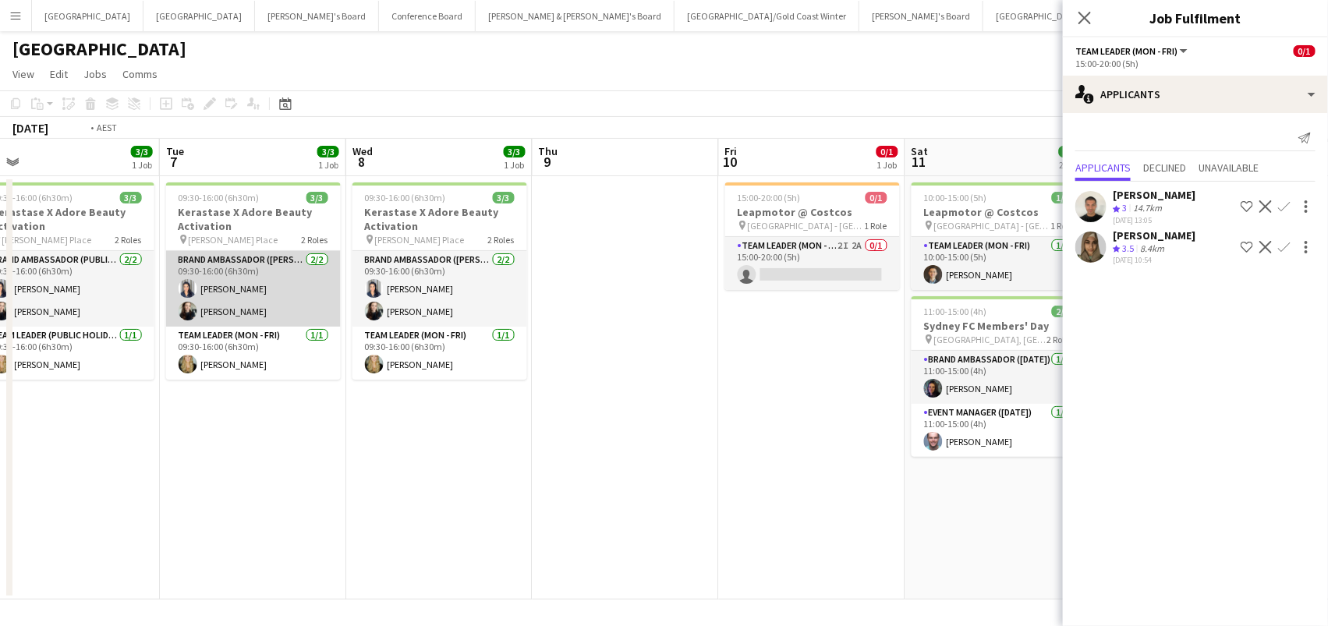
scroll to position [0, 477]
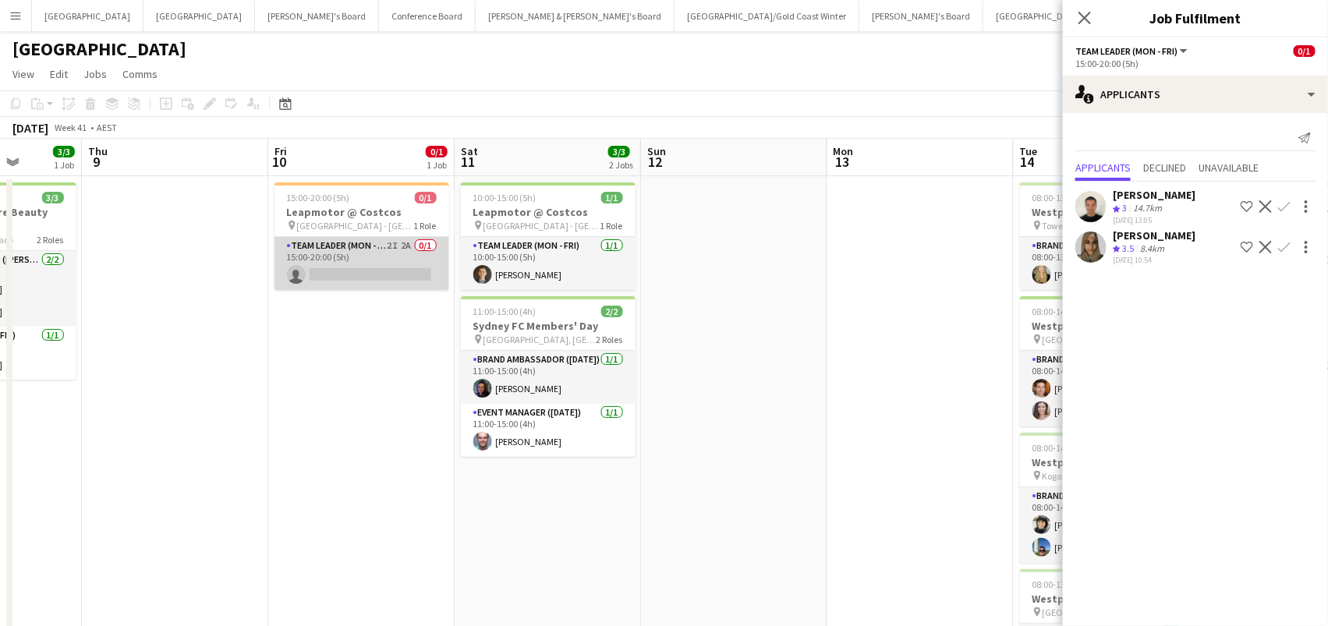
click at [337, 267] on app-card-role "Team Leader (Mon - Fri) 2I 2A 0/1 15:00-20:00 (5h) single-neutral-actions" at bounding box center [361, 263] width 175 height 53
click at [1099, 23] on div "Close pop-in" at bounding box center [1085, 18] width 44 height 36
click at [1074, 4] on div "Close pop-in" at bounding box center [1085, 18] width 44 height 36
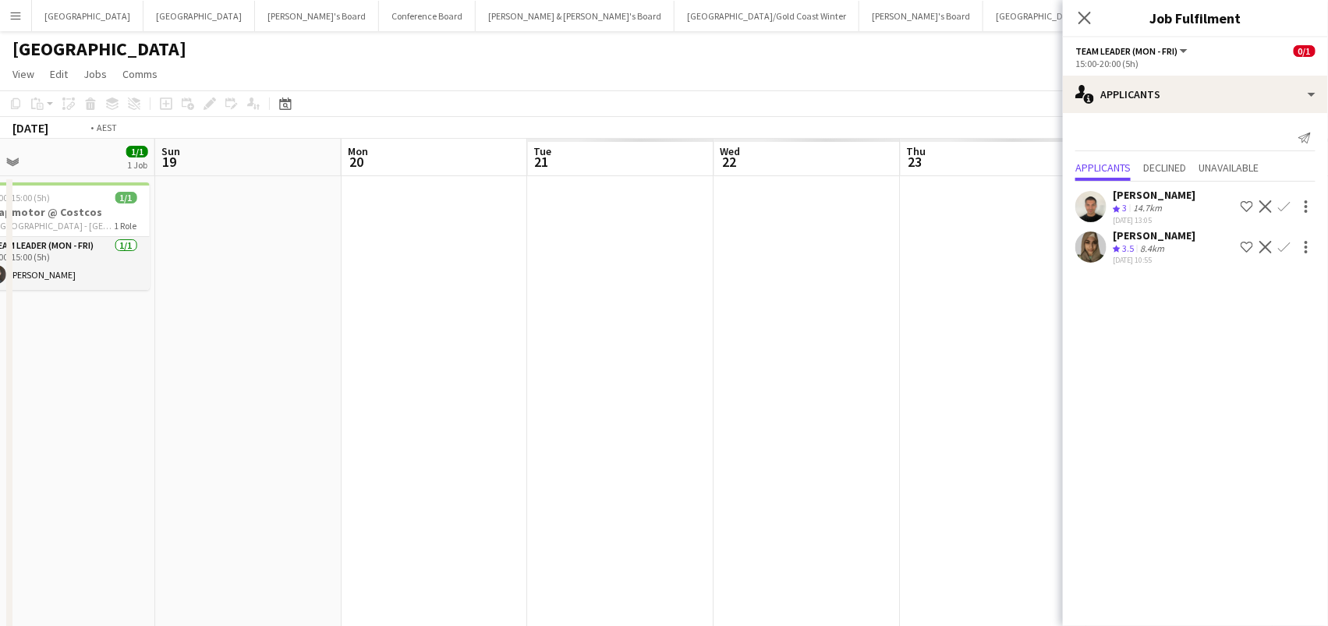
scroll to position [0, 532]
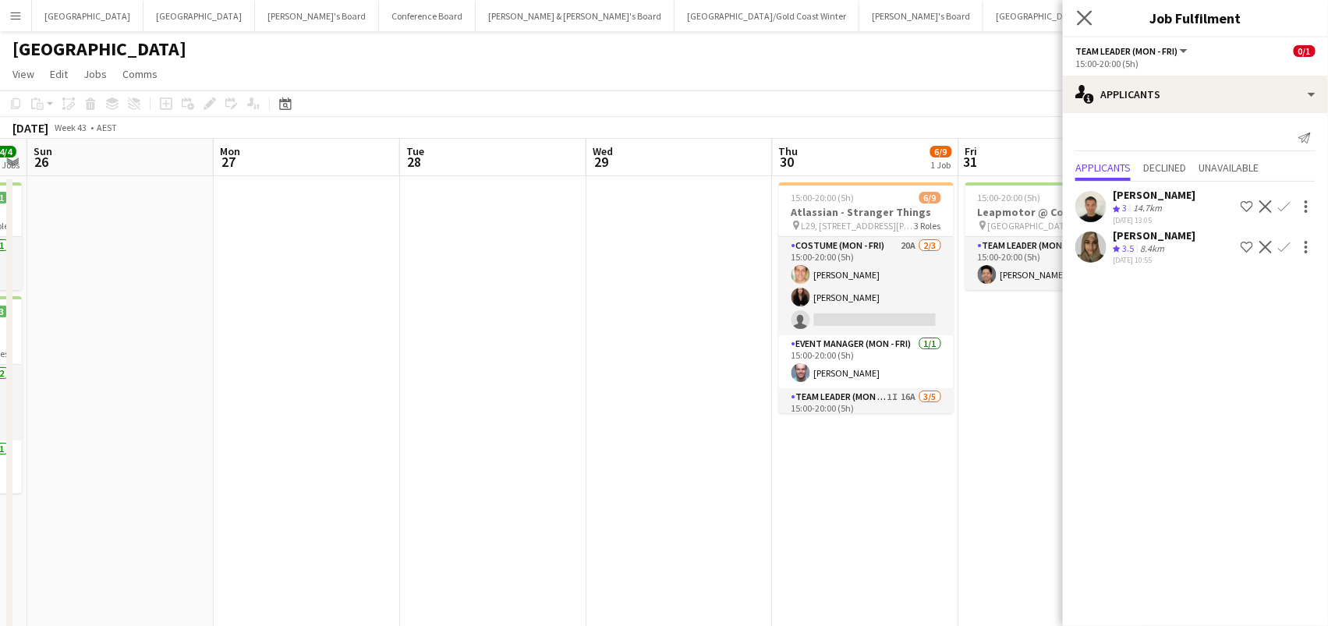
click at [1088, 27] on app-icon "Close pop-in" at bounding box center [1085, 18] width 23 height 23
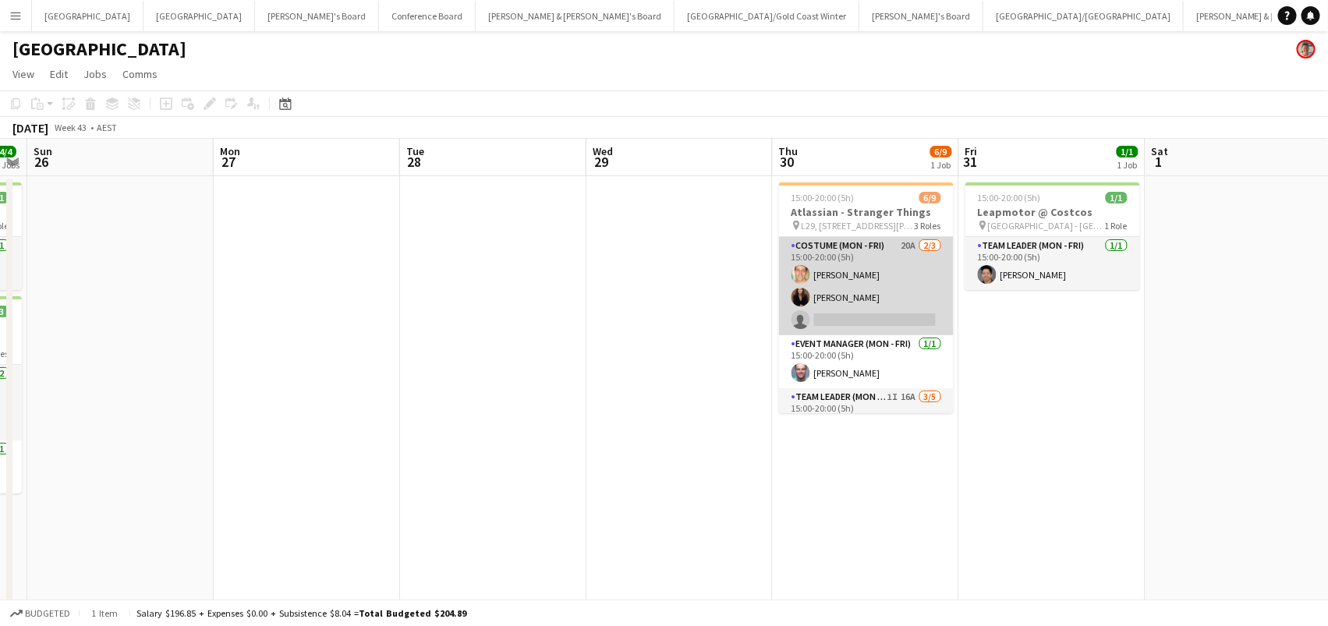
click at [901, 277] on app-card-role "Costume (Mon - Fri) 20A 2/3 15:00-20:00 (5h) Tom Caley Kim Clifton single-neutr…" at bounding box center [866, 286] width 175 height 98
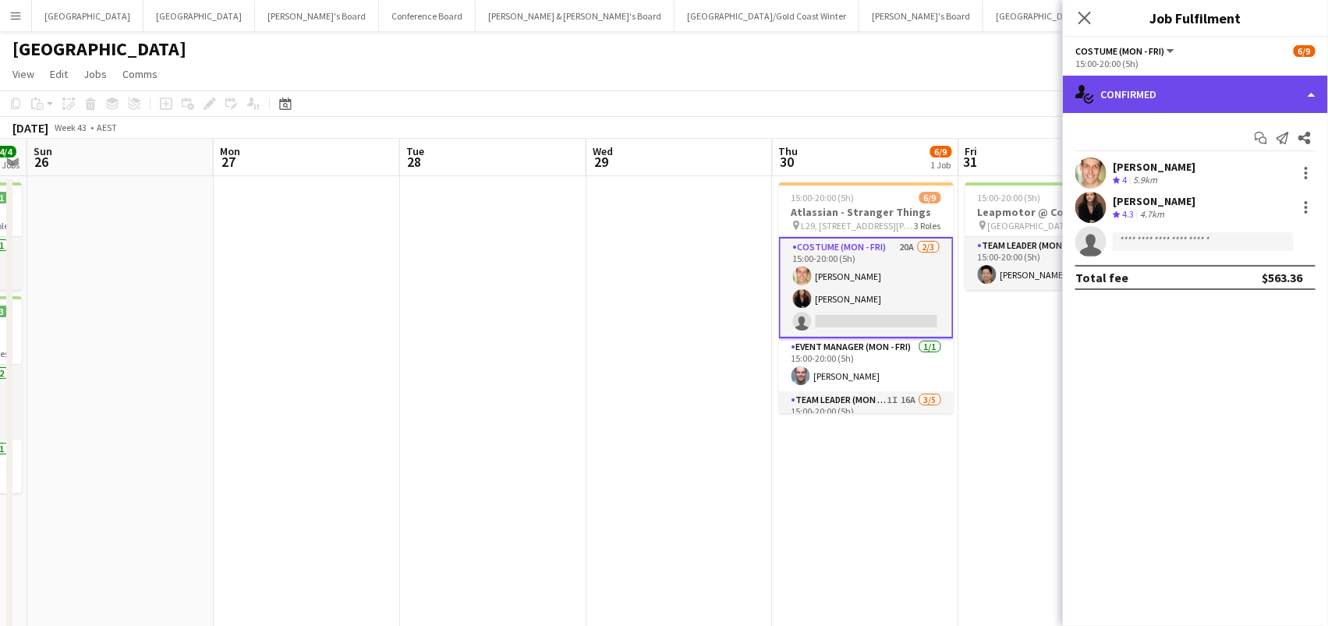
click at [1183, 80] on div "single-neutral-actions-check-2 Confirmed" at bounding box center [1195, 94] width 265 height 37
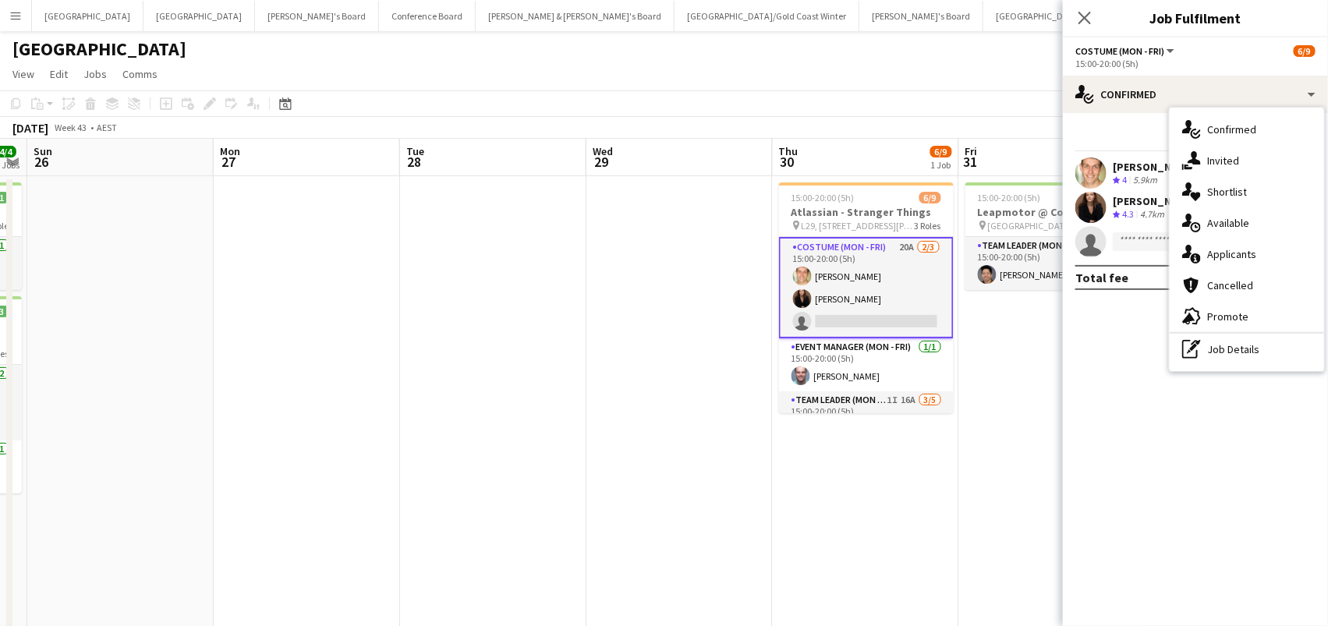
click at [1240, 247] on span "Applicants" at bounding box center [1231, 254] width 49 height 14
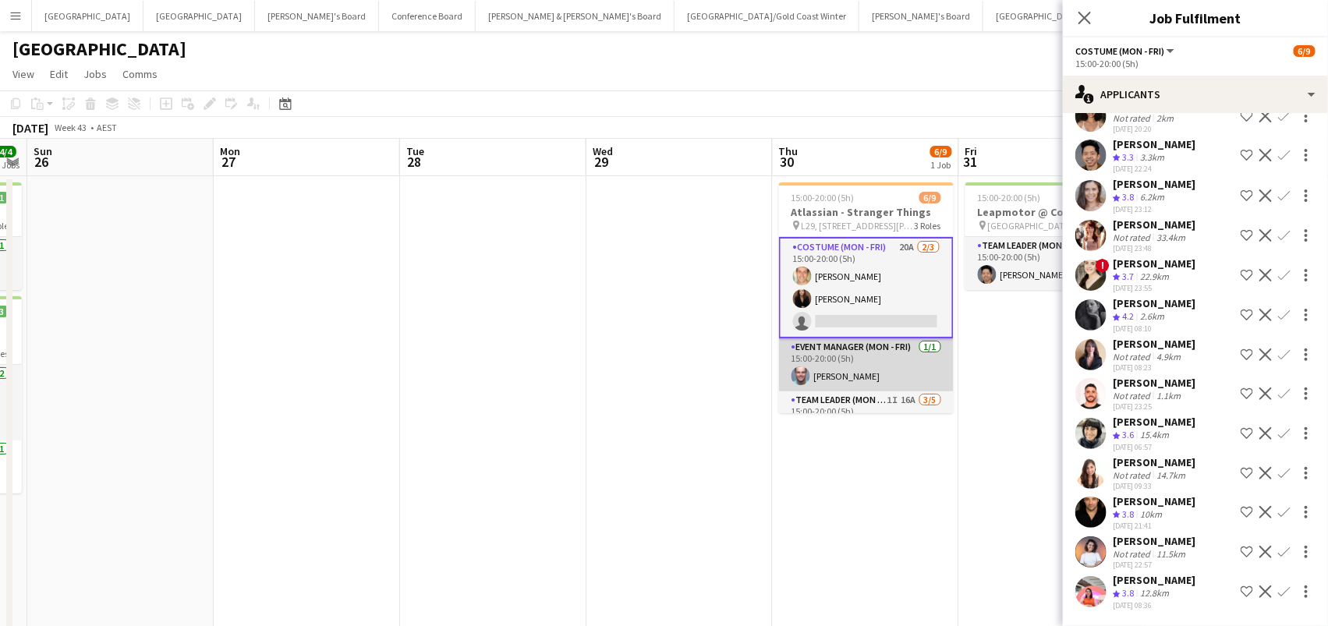
scroll to position [342, 0]
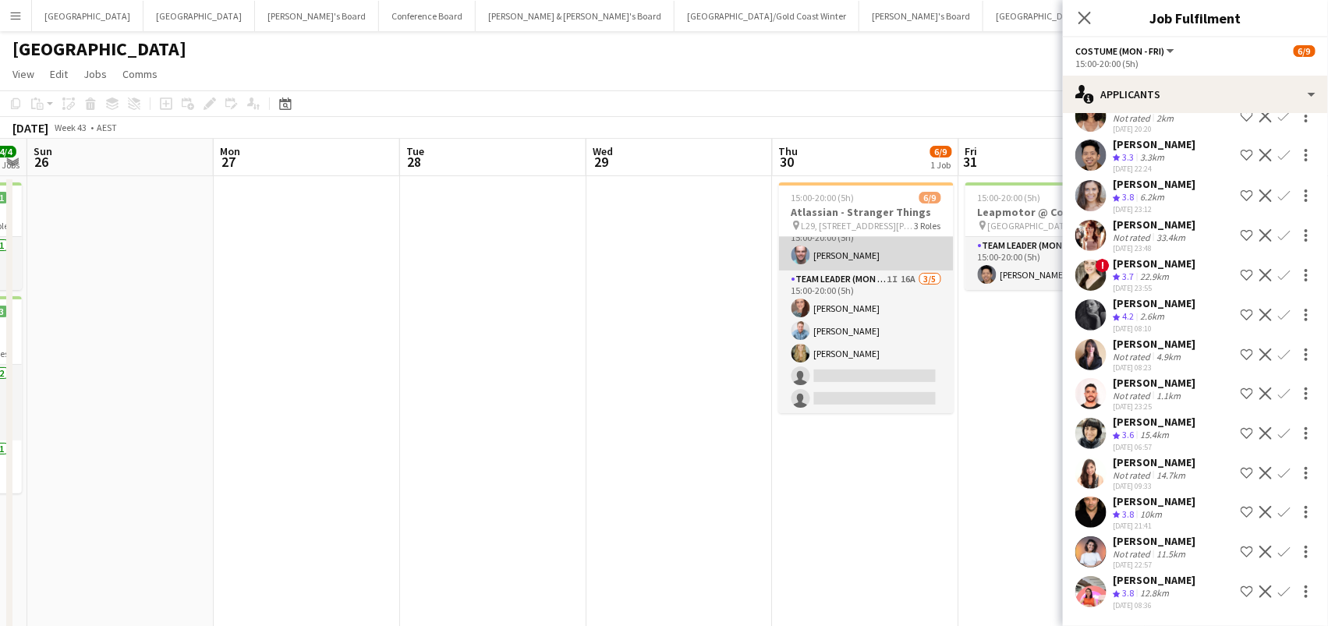
click at [881, 370] on app-card-role "Team Leader (Mon - Fri) 1I 16A 3/5 15:00-20:00 (5h) Danielle Winsor Blake Felti…" at bounding box center [866, 342] width 175 height 143
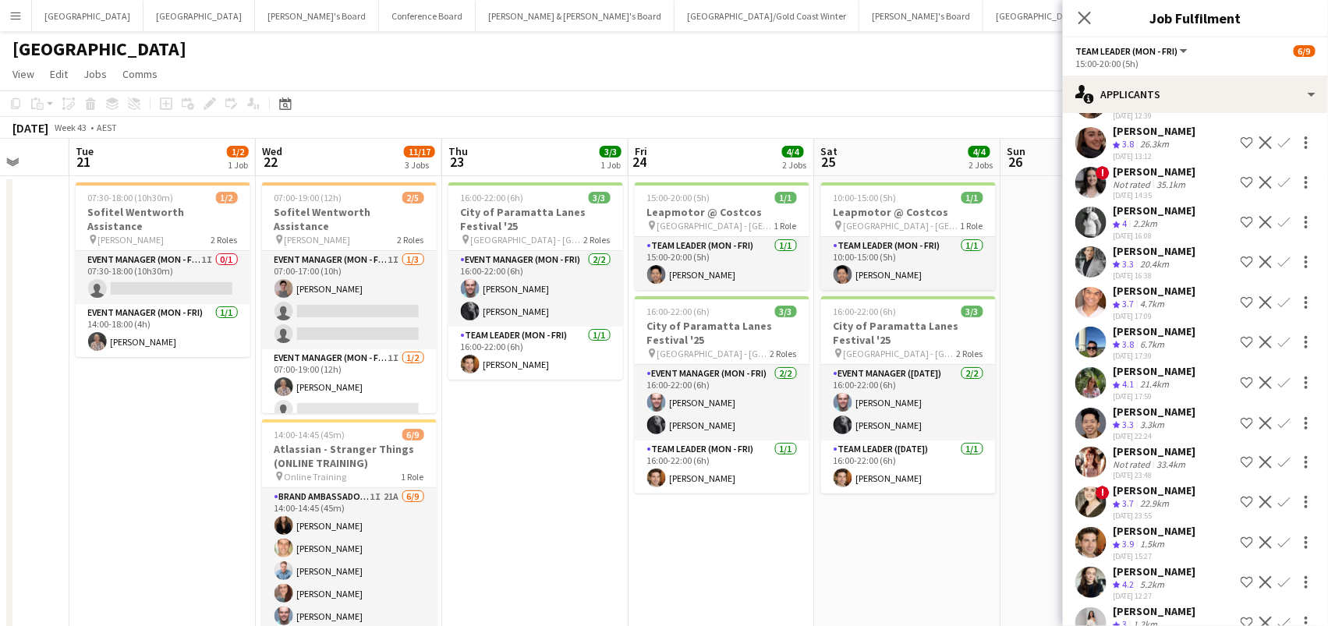
scroll to position [0, 446]
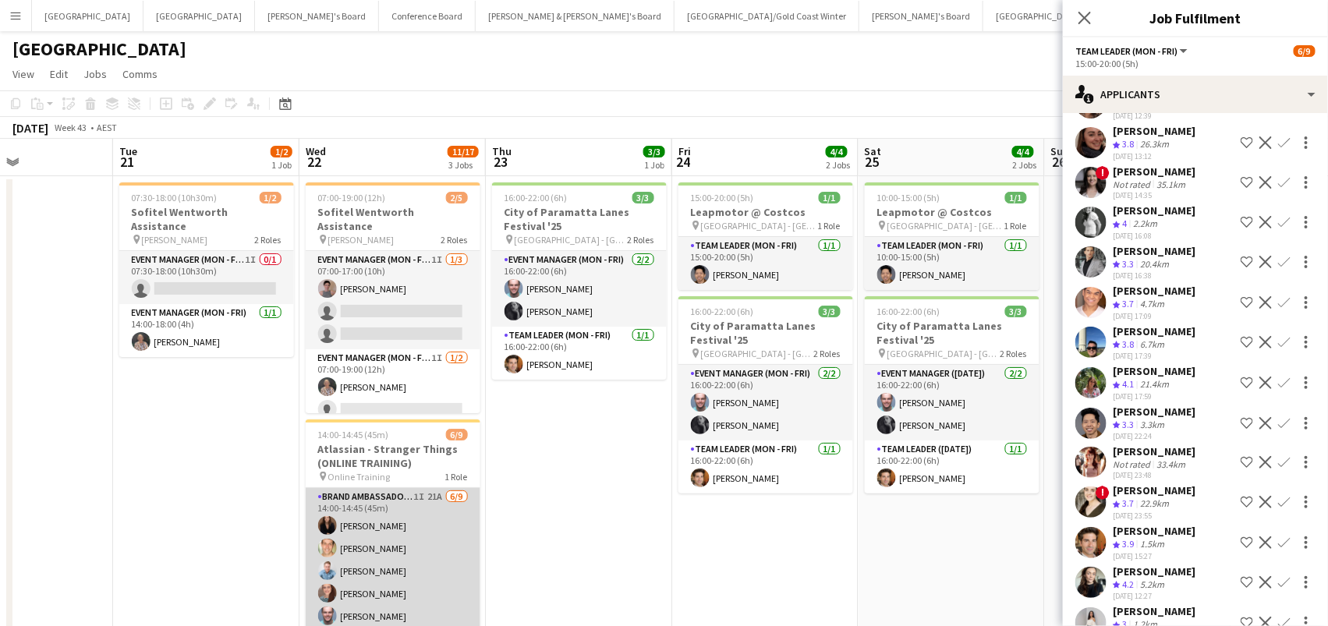
click at [462, 590] on app-card-role "Brand Ambassador (Mon - Fri) 1I 21A 6/9 14:00-14:45 (45m) Kim Clifton Tom Caley…" at bounding box center [393, 605] width 175 height 234
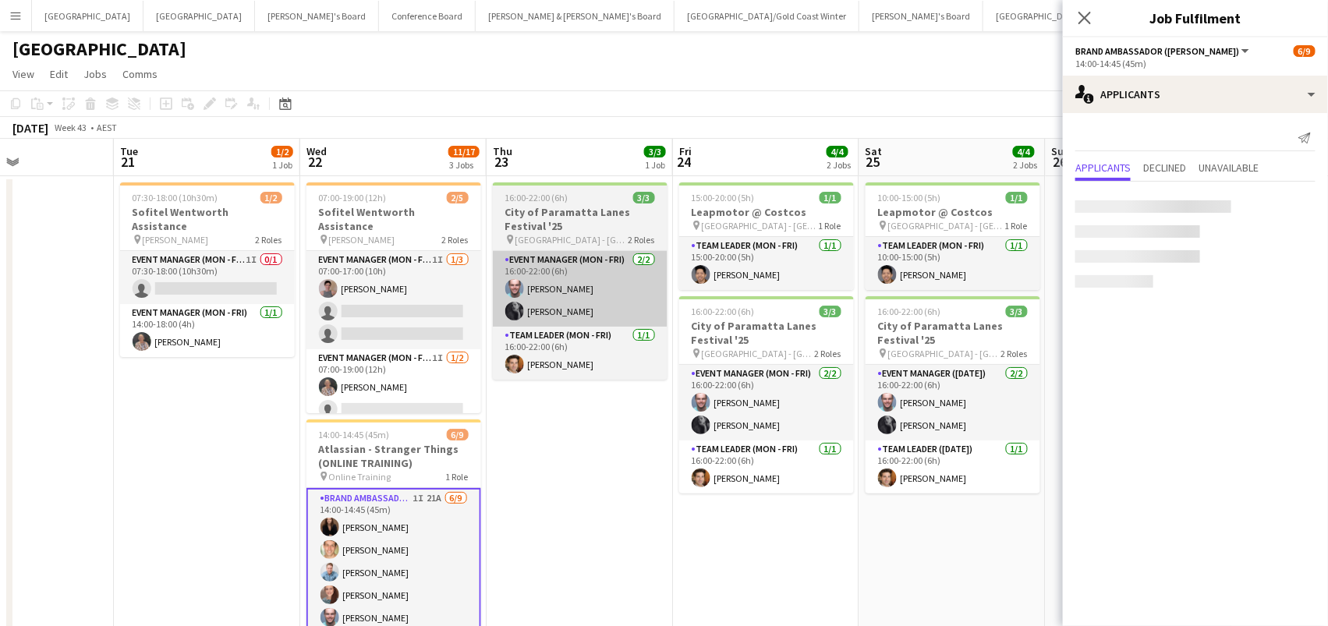
scroll to position [0, 0]
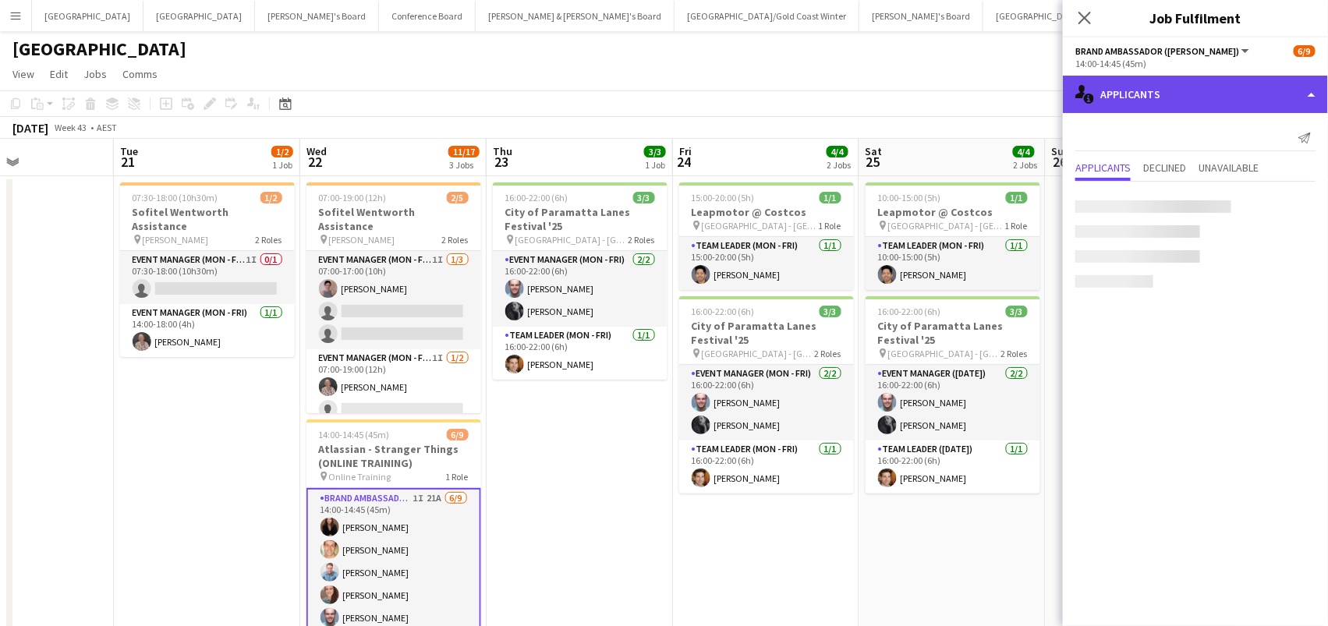
click at [1205, 97] on div "single-neutral-actions-information Applicants" at bounding box center [1195, 94] width 265 height 37
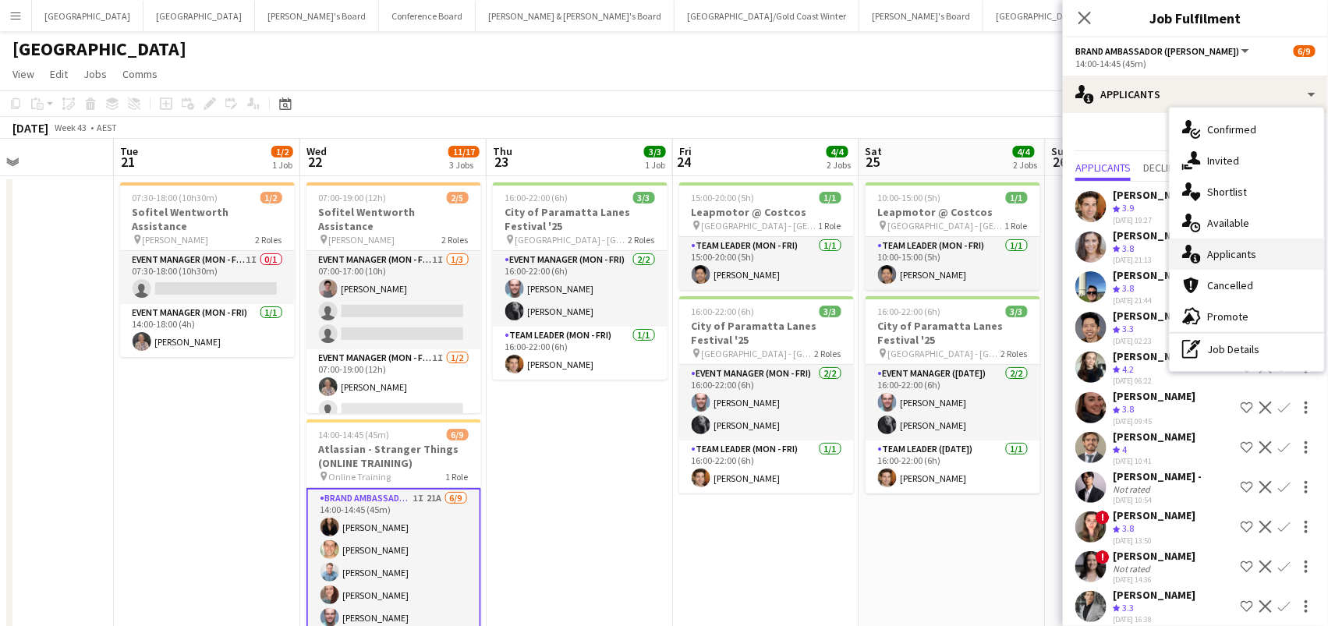
click at [1248, 263] on div "single-neutral-actions-information Applicants" at bounding box center [1247, 254] width 154 height 31
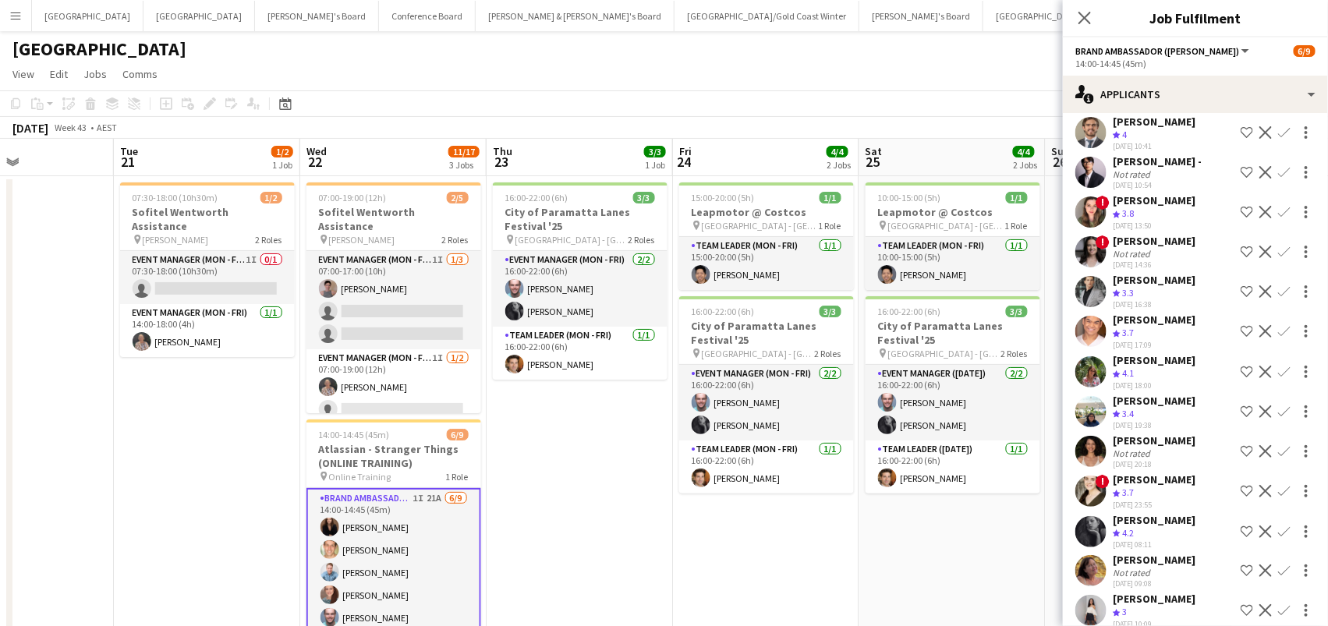
scroll to position [295, 0]
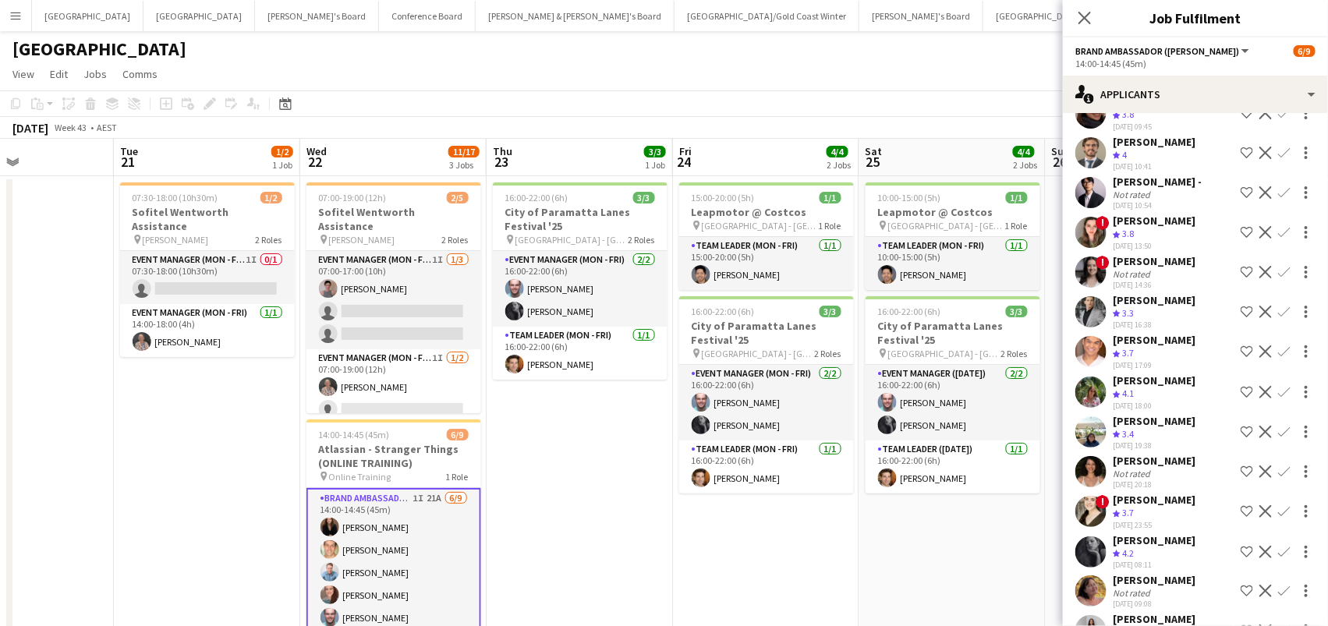
click at [1283, 386] on app-icon "Confirm" at bounding box center [1284, 392] width 12 height 12
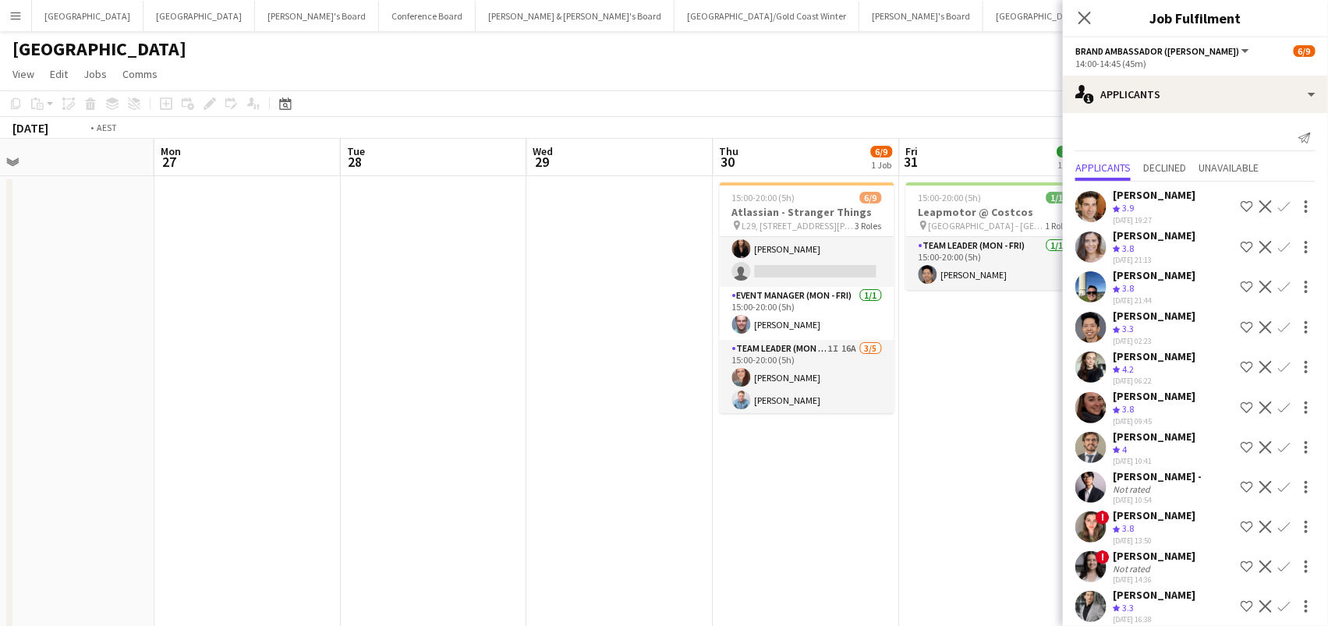
scroll to position [0, 420]
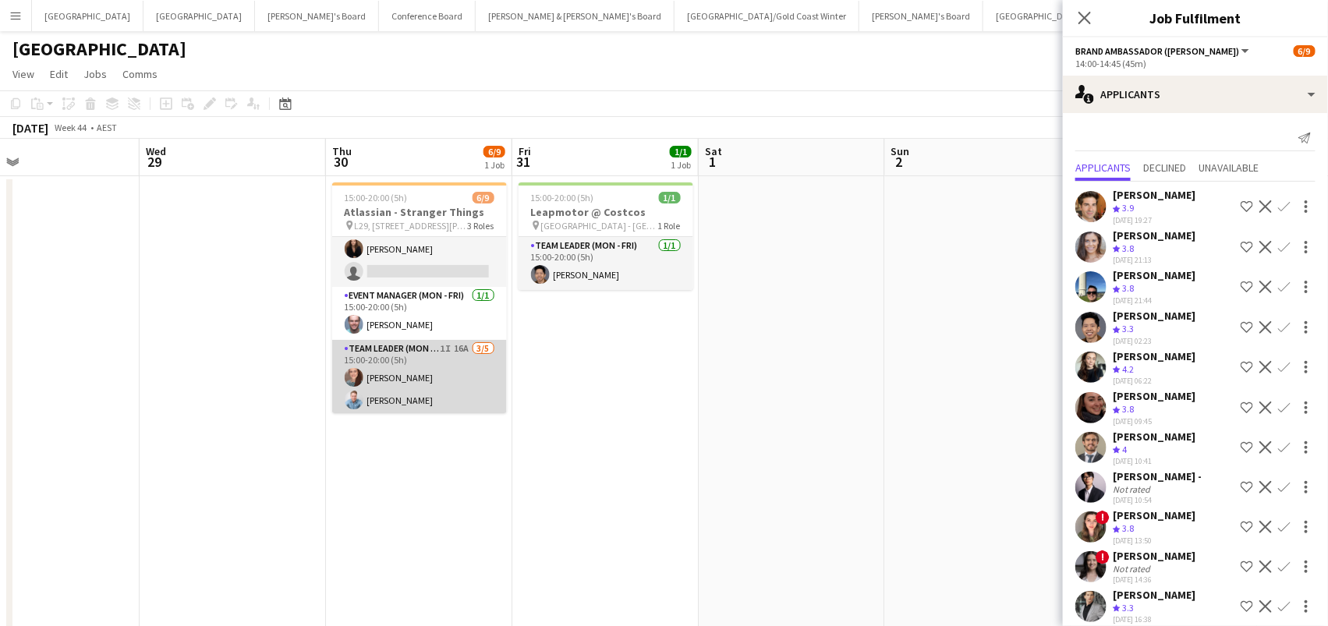
click at [438, 388] on app-card-role "Team Leader (Mon - Fri) 1I 16A 3/5 15:00-20:00 (5h) Danielle Winsor Blake Felti…" at bounding box center [419, 411] width 175 height 143
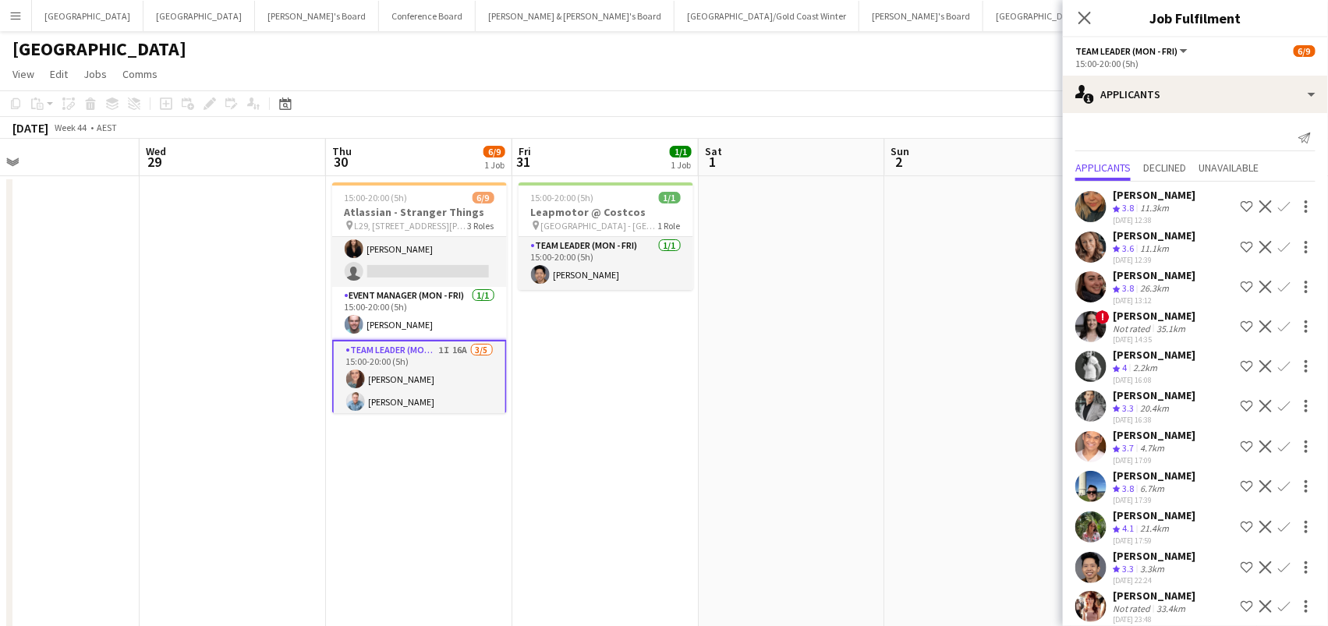
click at [1282, 529] on app-icon "Confirm" at bounding box center [1284, 527] width 12 height 12
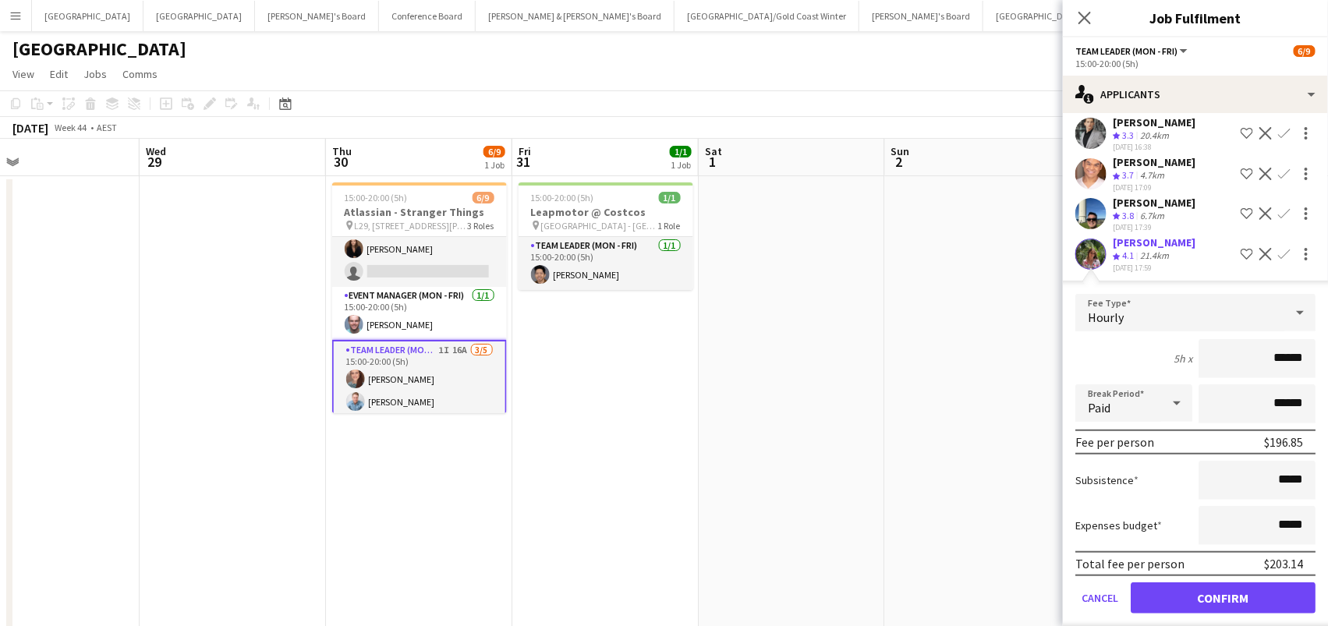
click at [1223, 607] on button "Confirm" at bounding box center [1223, 597] width 185 height 31
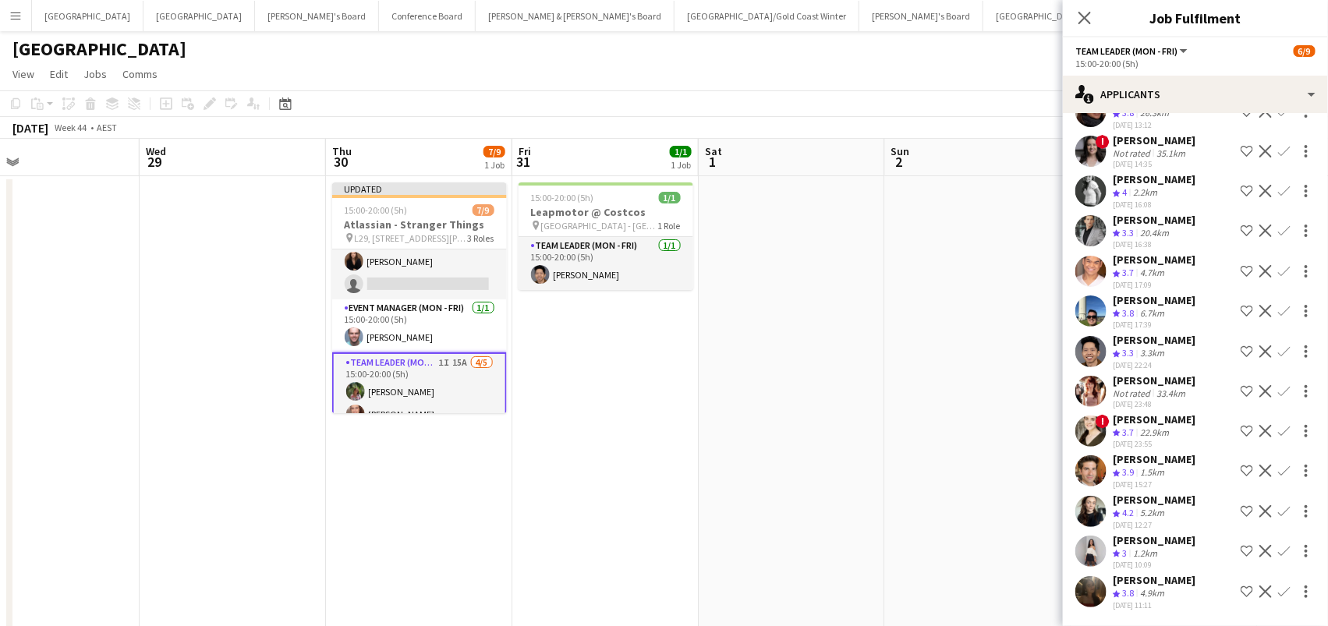
scroll to position [0, 0]
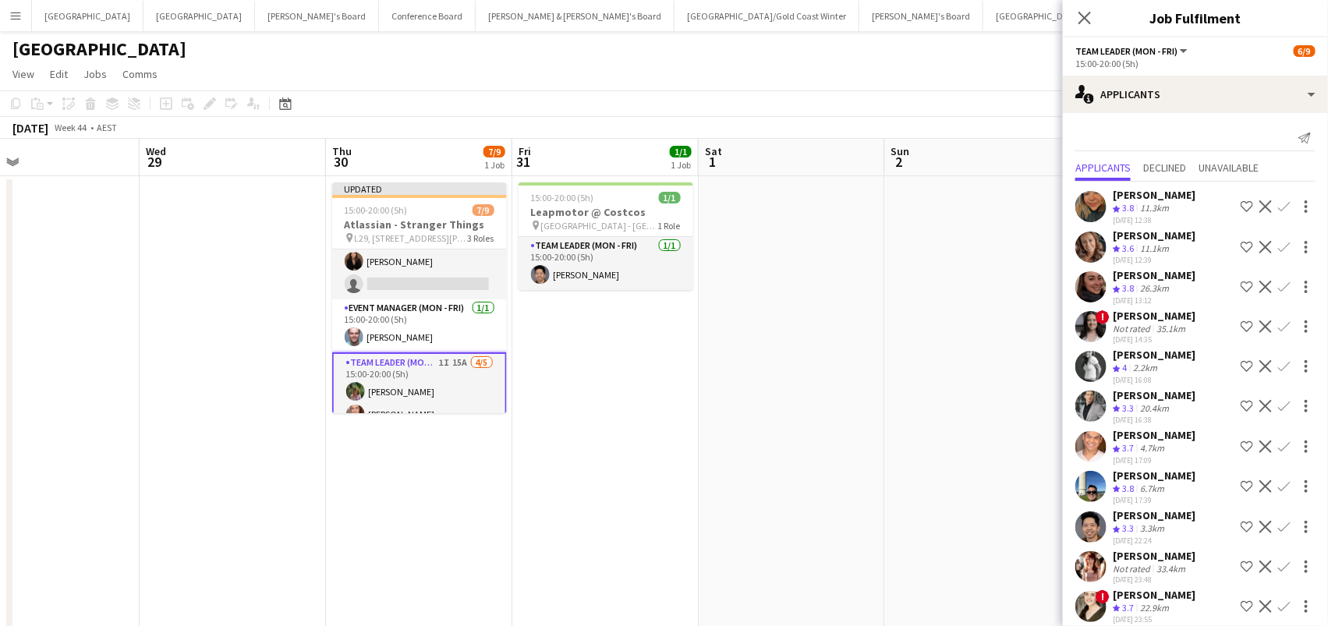
click at [1056, 55] on div "[GEOGRAPHIC_DATA]" at bounding box center [664, 46] width 1328 height 30
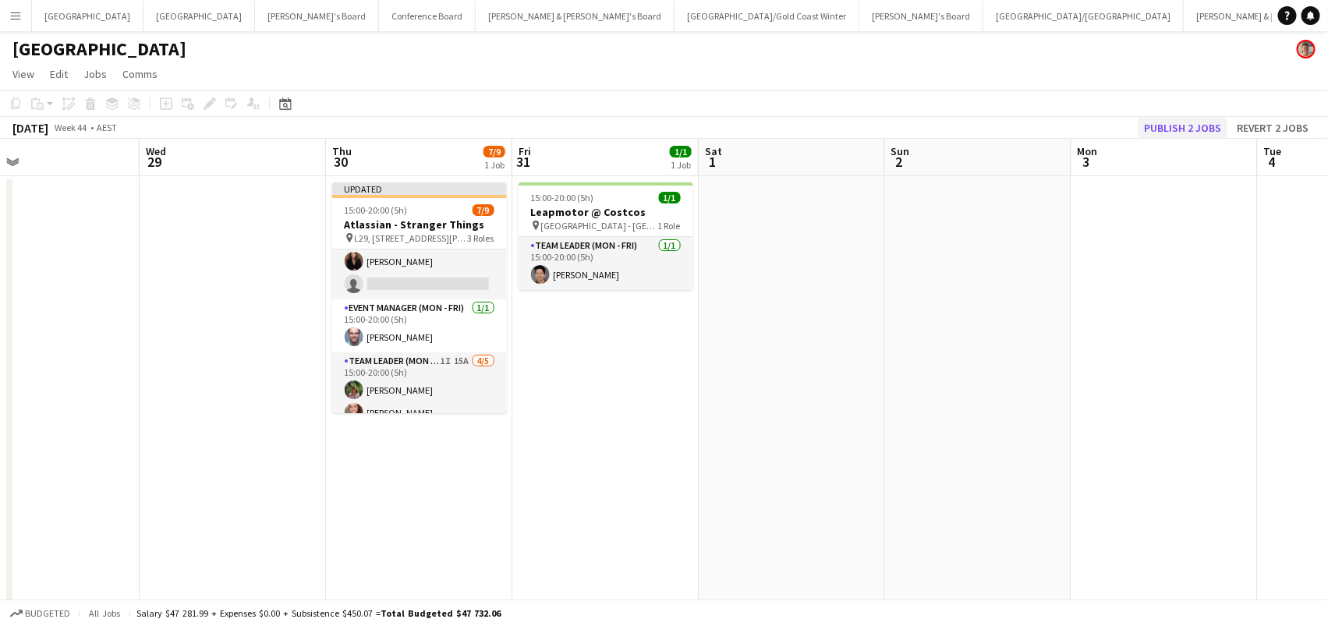
click at [1187, 130] on button "Publish 2 jobs" at bounding box center [1183, 128] width 90 height 20
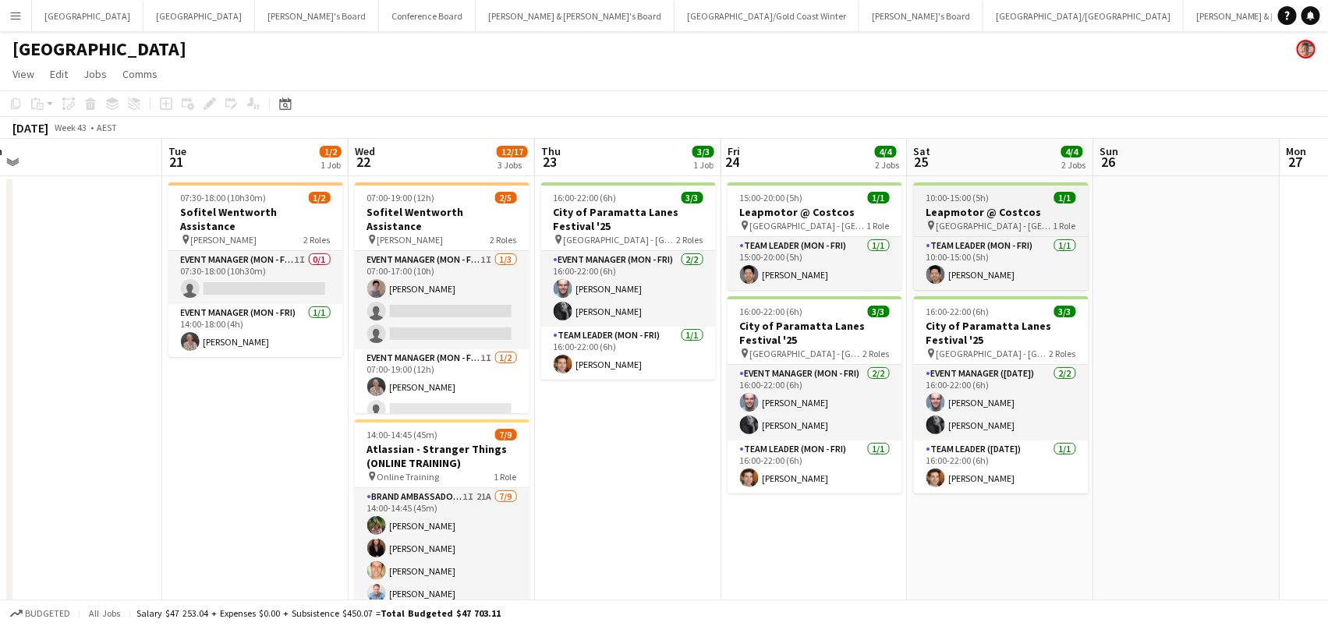
scroll to position [0, 396]
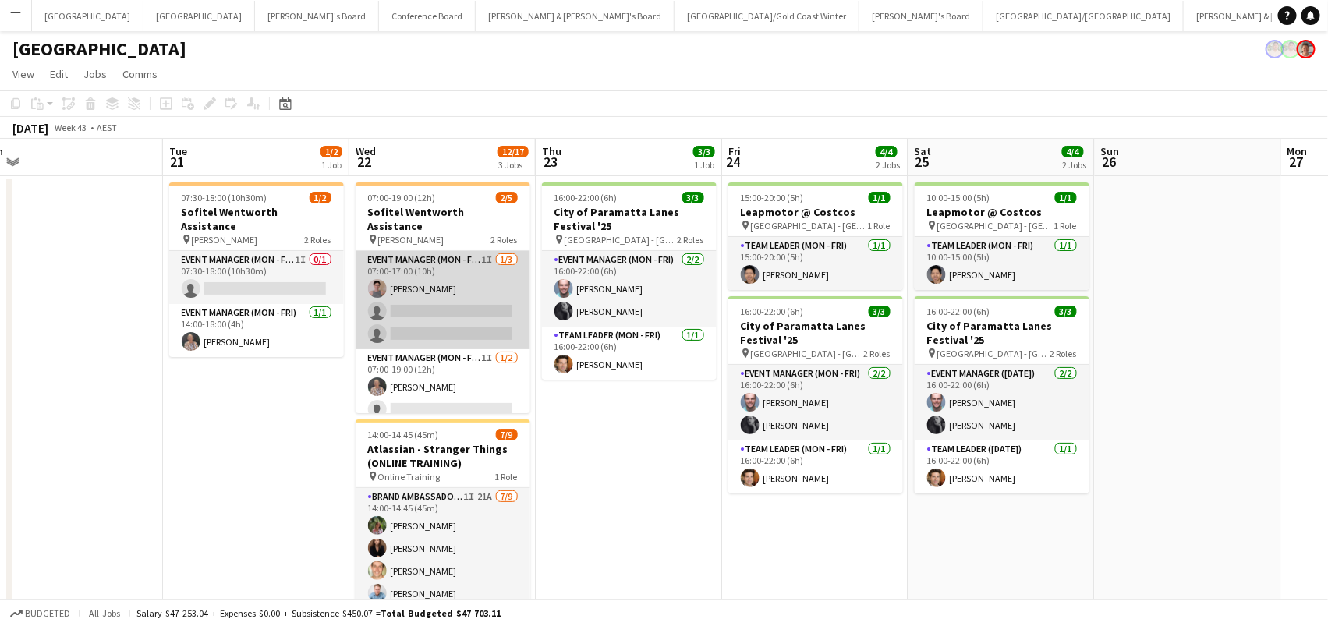
click at [470, 316] on app-card-role "Event Manager (Mon - Fri) 1I [DATE] 07:00-17:00 (10h) [PERSON_NAME] single-neut…" at bounding box center [443, 300] width 175 height 98
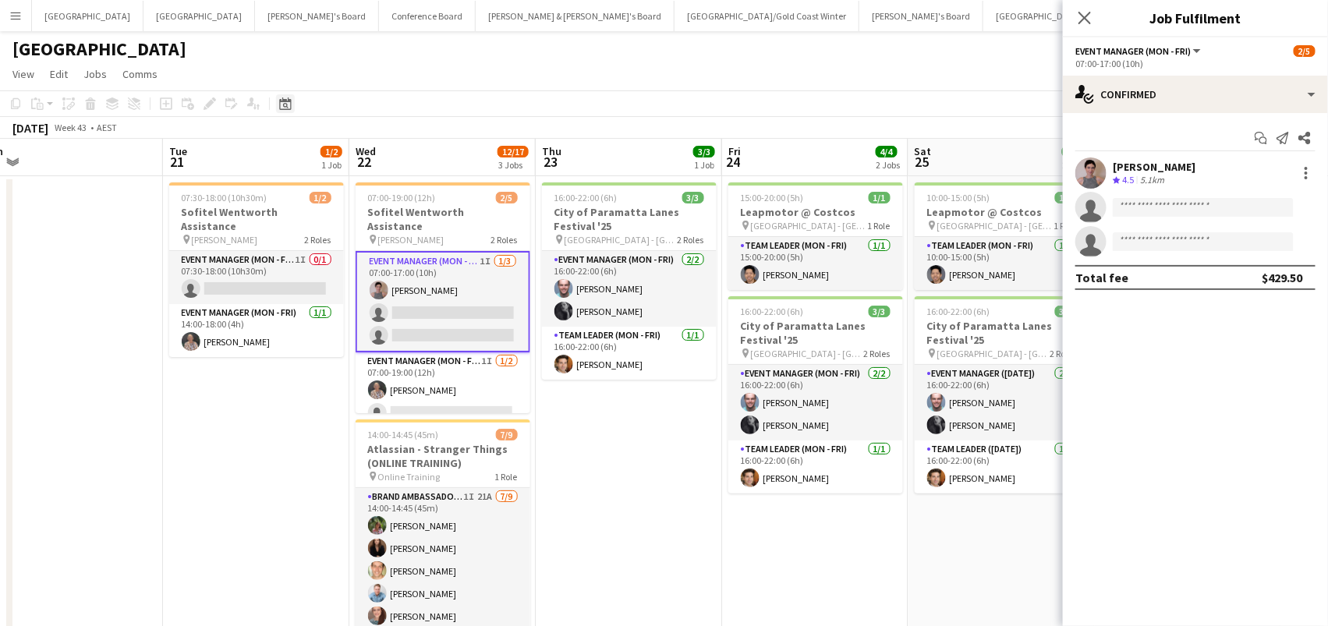
click at [289, 97] on icon "Date picker" at bounding box center [285, 103] width 12 height 12
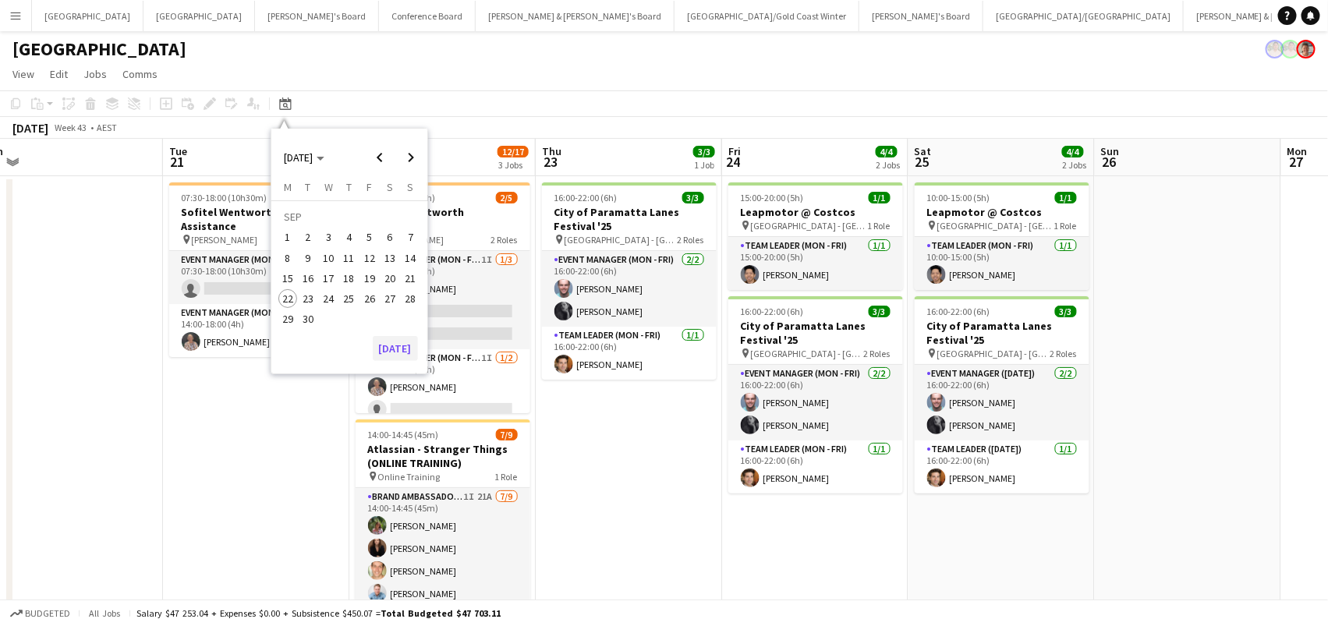
click at [403, 351] on button "[DATE]" at bounding box center [395, 348] width 45 height 25
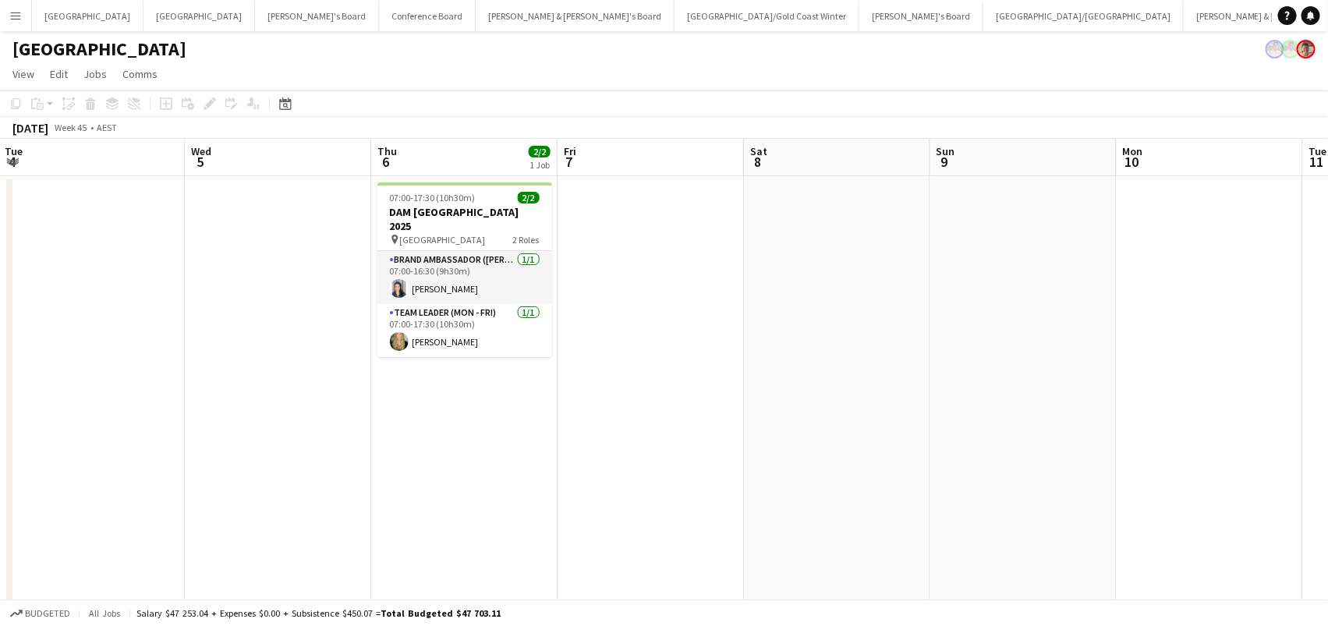
scroll to position [0, 374]
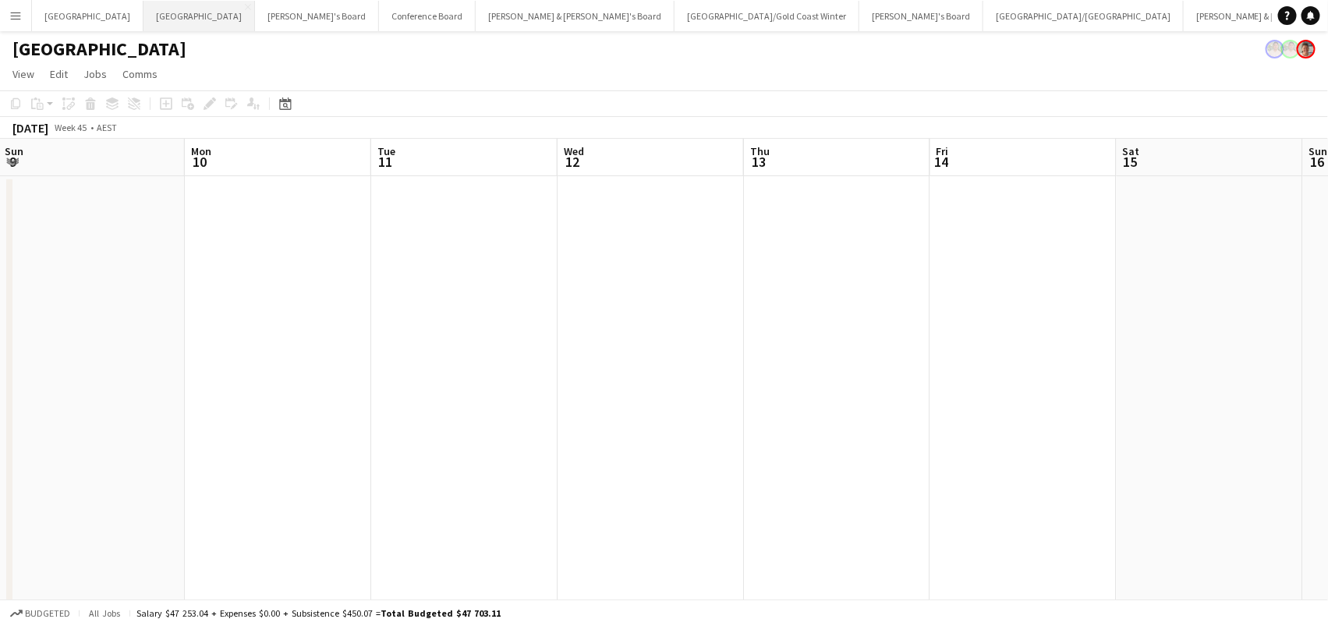
click at [143, 12] on button "Melbourne Close" at bounding box center [199, 16] width 112 height 30
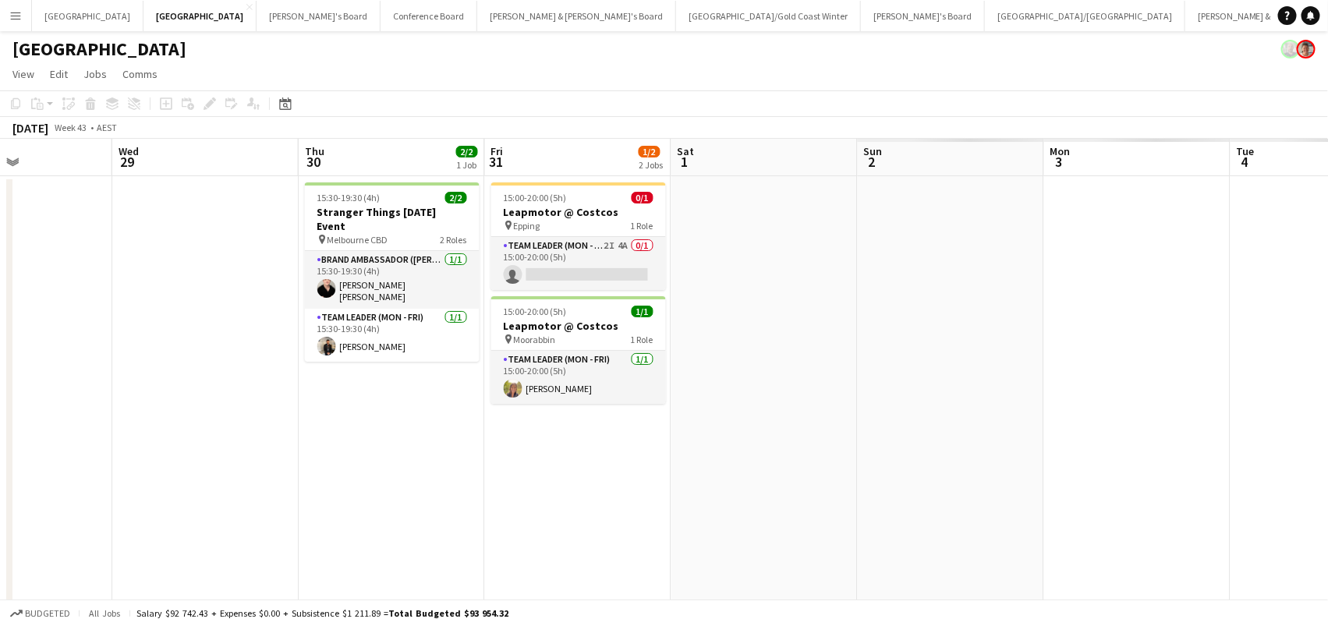
scroll to position [0, 496]
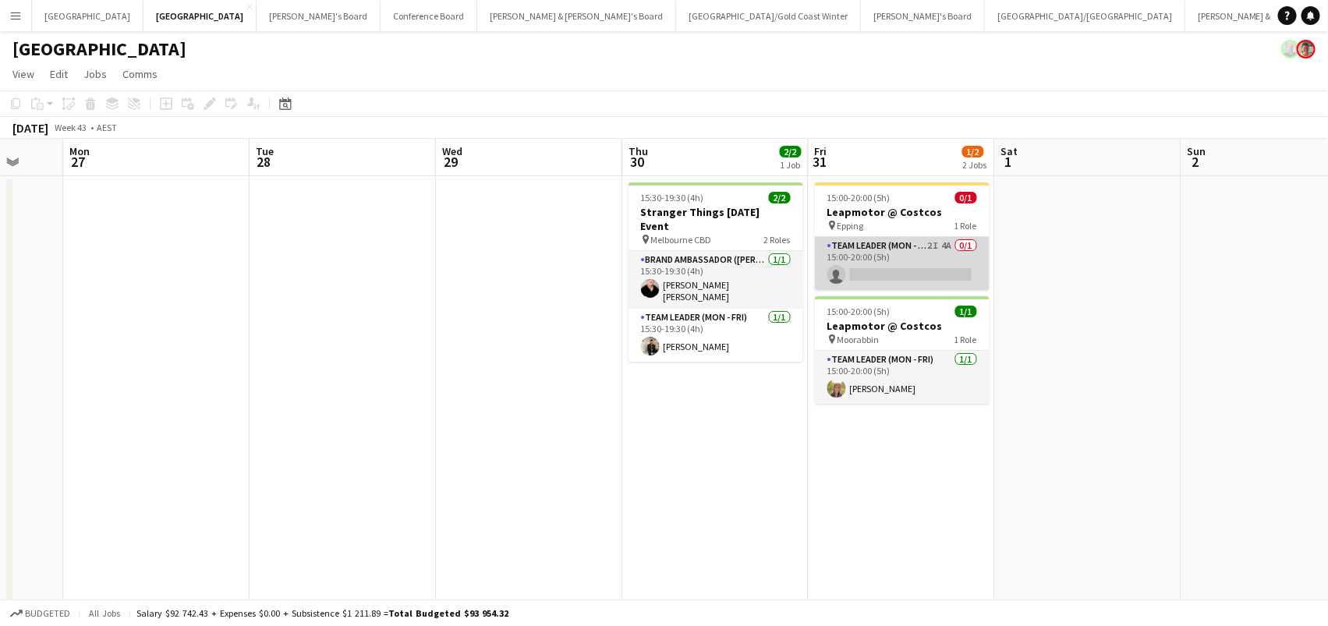
click at [948, 267] on app-card-role "Team Leader (Mon - Fri) 2I 4A 0/1 15:00-20:00 (5h) single-neutral-actions" at bounding box center [902, 263] width 175 height 53
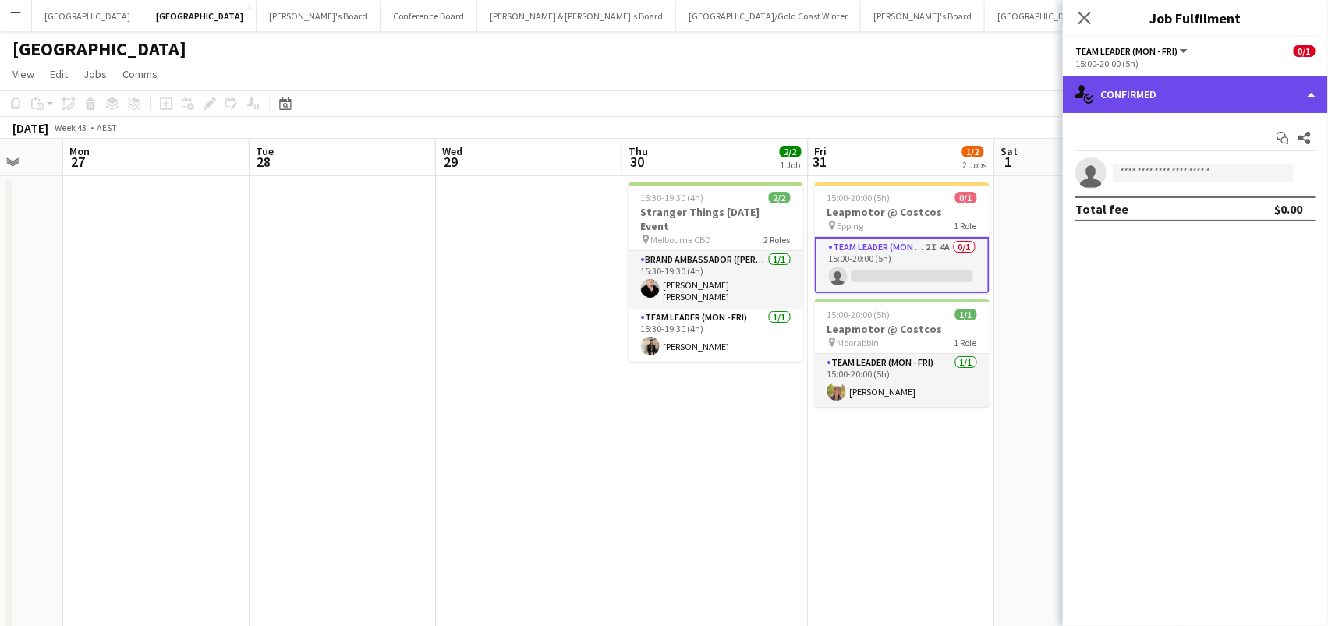
click at [1219, 87] on div "single-neutral-actions-check-2 Confirmed" at bounding box center [1195, 94] width 265 height 37
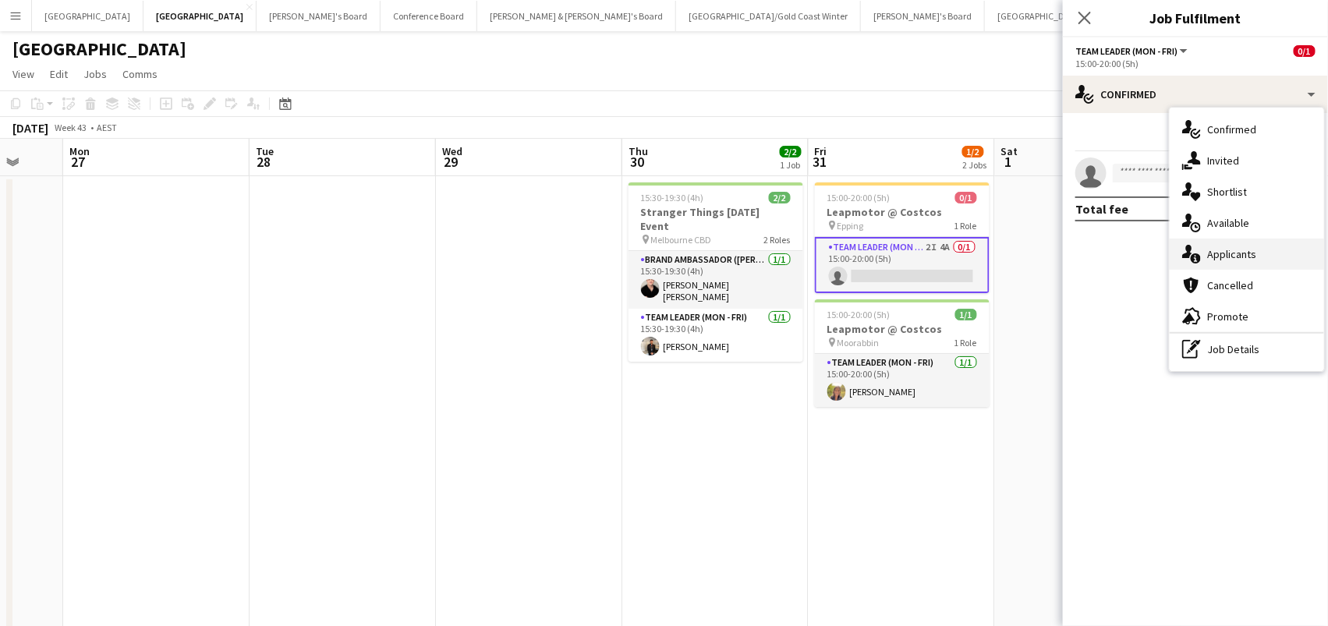
click at [1244, 247] on span "Applicants" at bounding box center [1231, 254] width 49 height 14
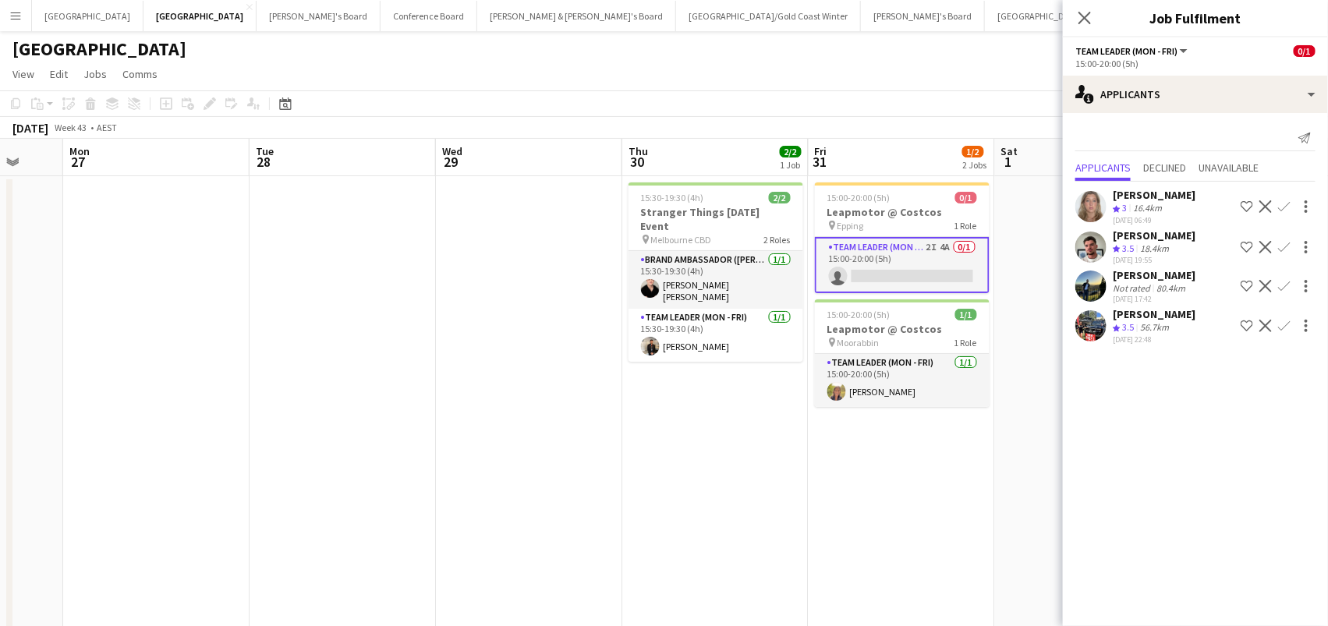
click at [1288, 320] on app-icon "Confirm" at bounding box center [1284, 326] width 12 height 12
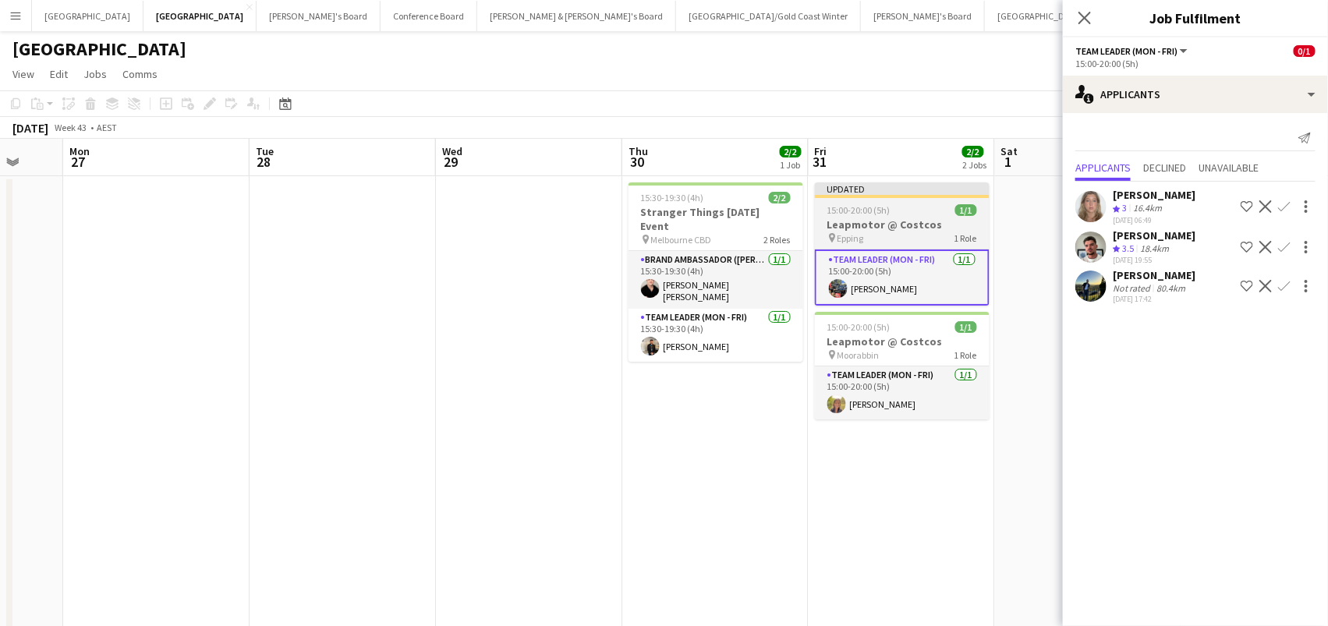
click at [834, 219] on h3 "Leapmotor @ Costcos" at bounding box center [902, 225] width 175 height 14
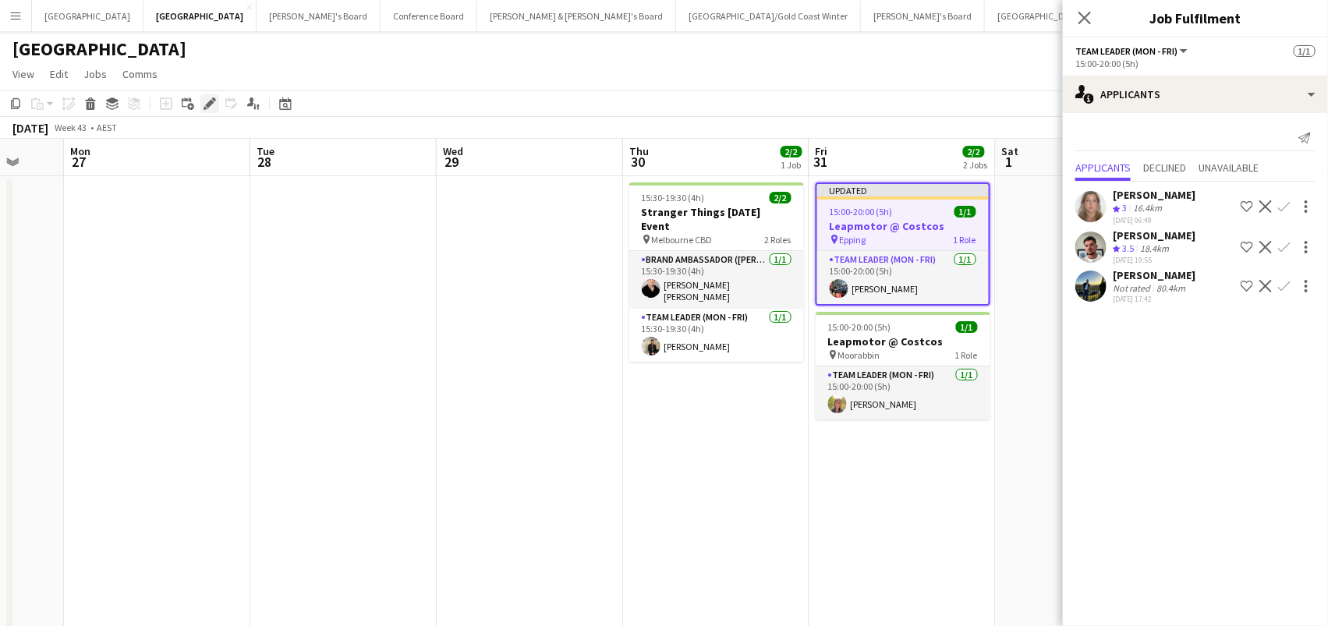
click at [200, 100] on div "Edit" at bounding box center [209, 103] width 19 height 19
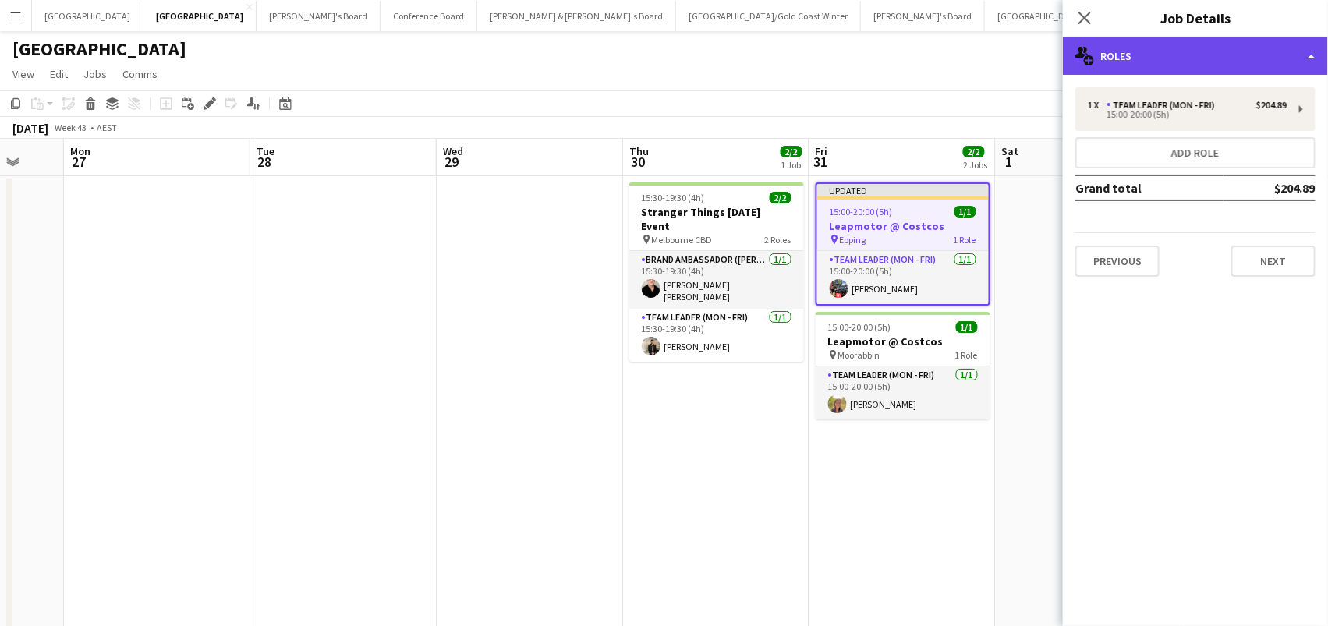
click at [1198, 61] on div "multiple-users-add Roles" at bounding box center [1195, 55] width 265 height 37
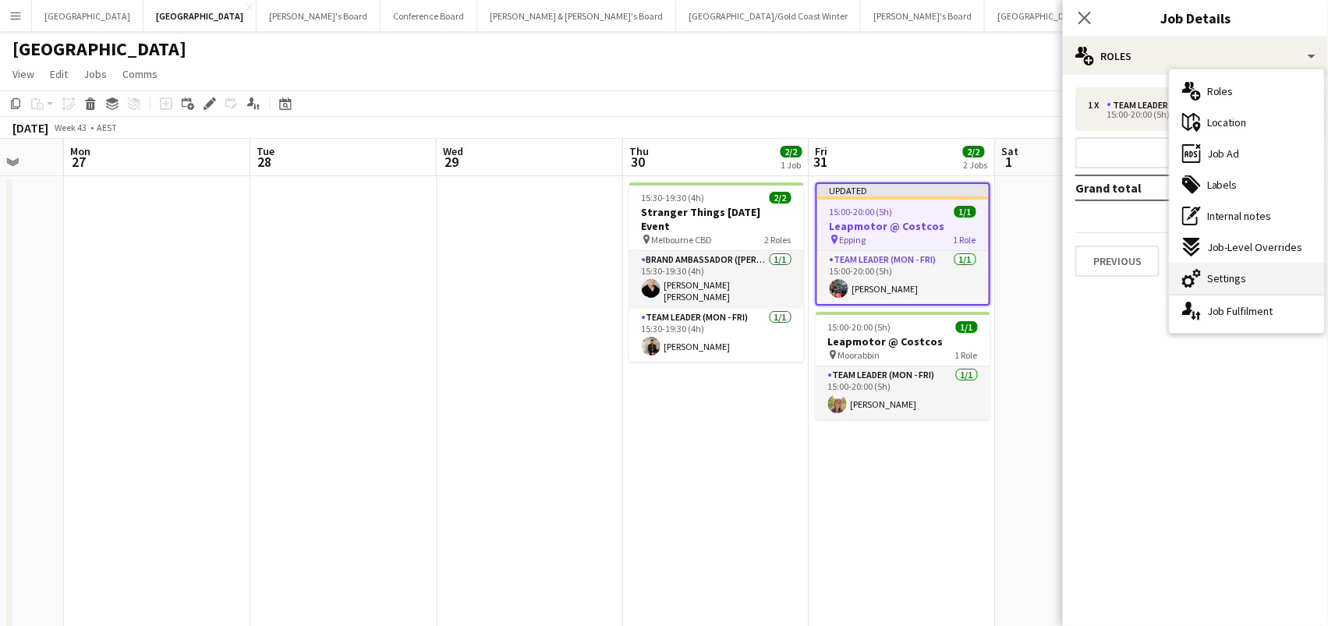
click at [1216, 279] on span "Settings" at bounding box center [1227, 278] width 40 height 14
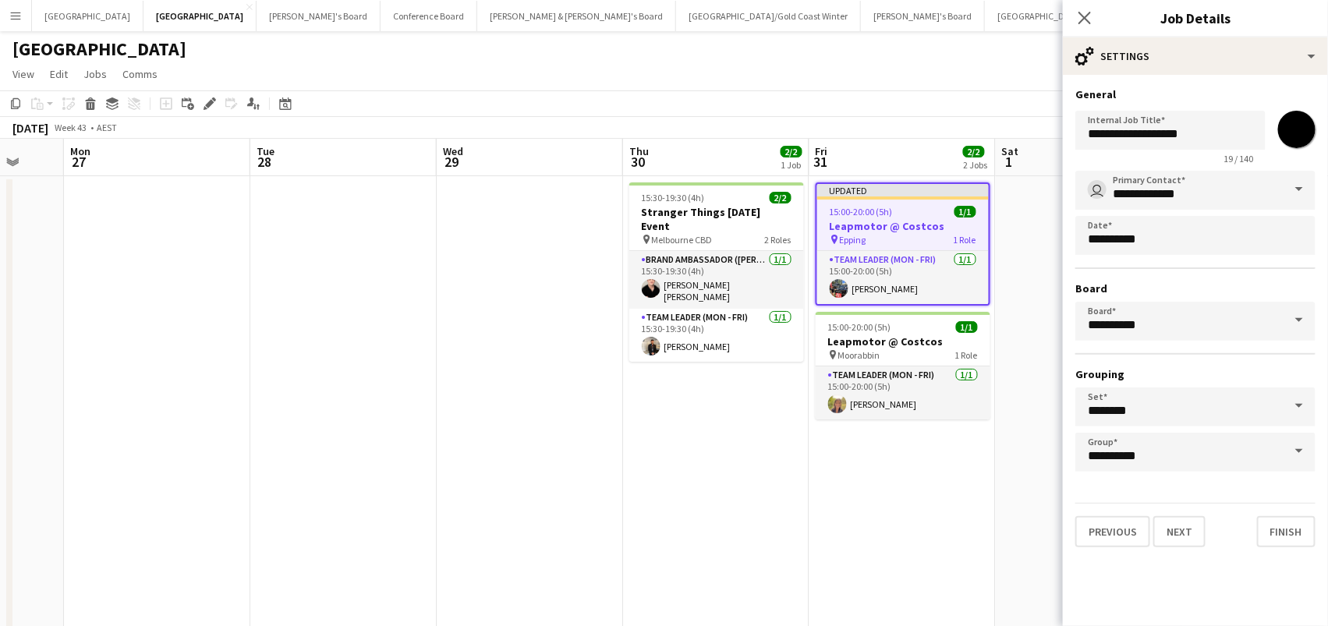
click at [1308, 129] on input "*******" at bounding box center [1297, 129] width 56 height 56
type input "*******"
click at [906, 115] on div "Copy Paste Paste Command V Paste with crew Command Shift V Paste linked Job Del…" at bounding box center [664, 114] width 1328 height 48
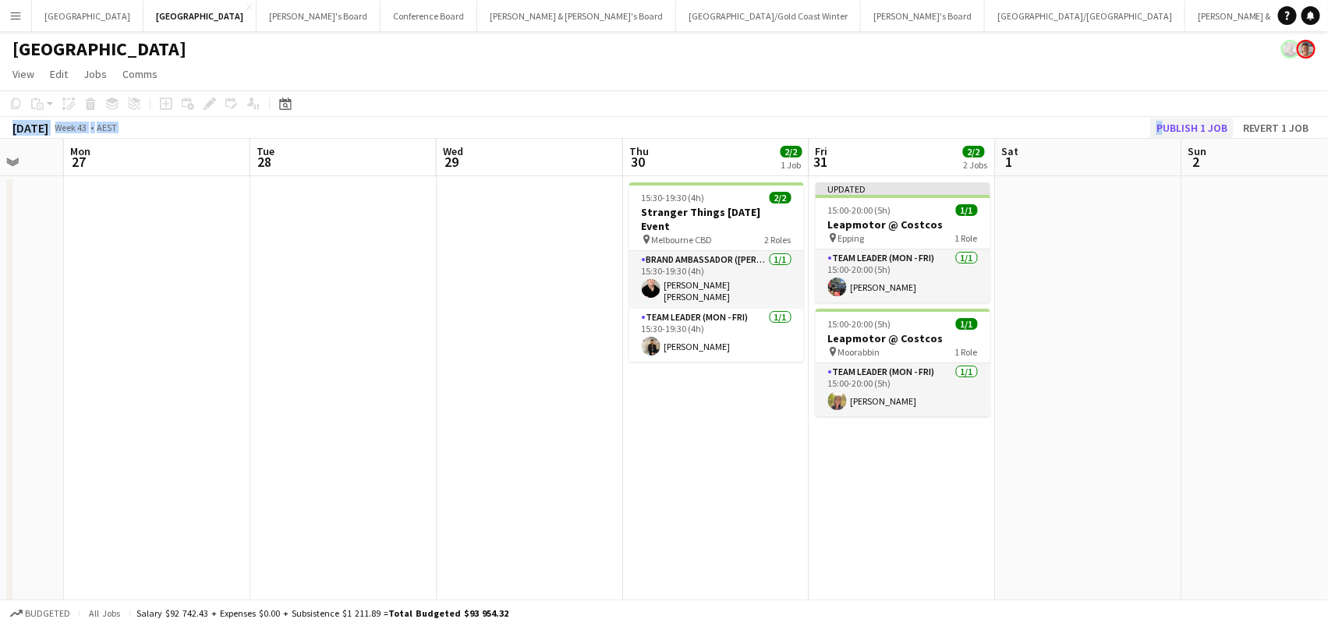
click at [1197, 131] on button "Publish 1 job" at bounding box center [1191, 128] width 83 height 20
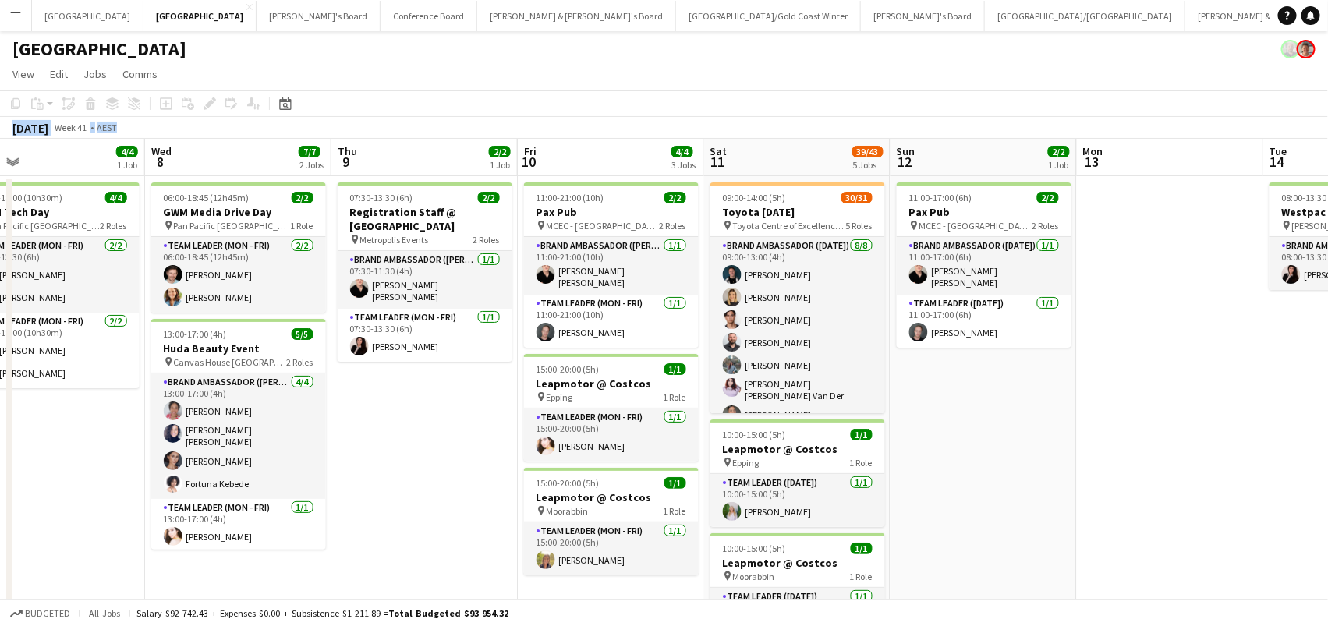
scroll to position [0, 761]
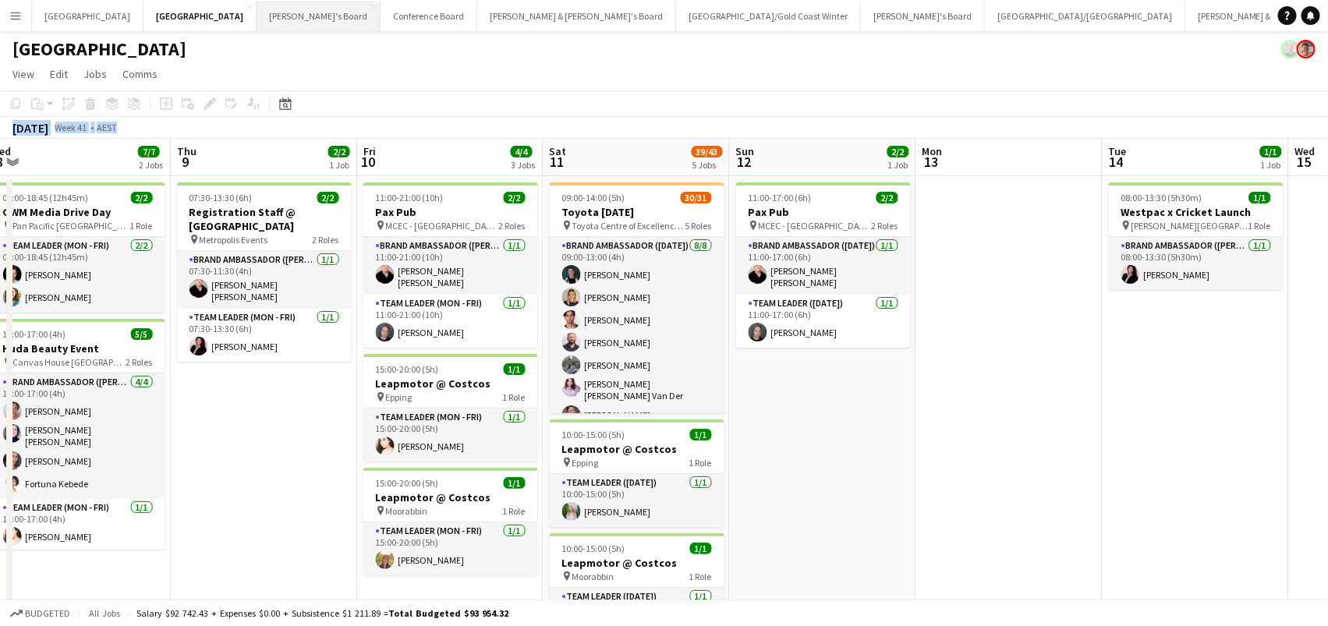
click at [257, 13] on button "Tennille's Board Close" at bounding box center [319, 16] width 124 height 30
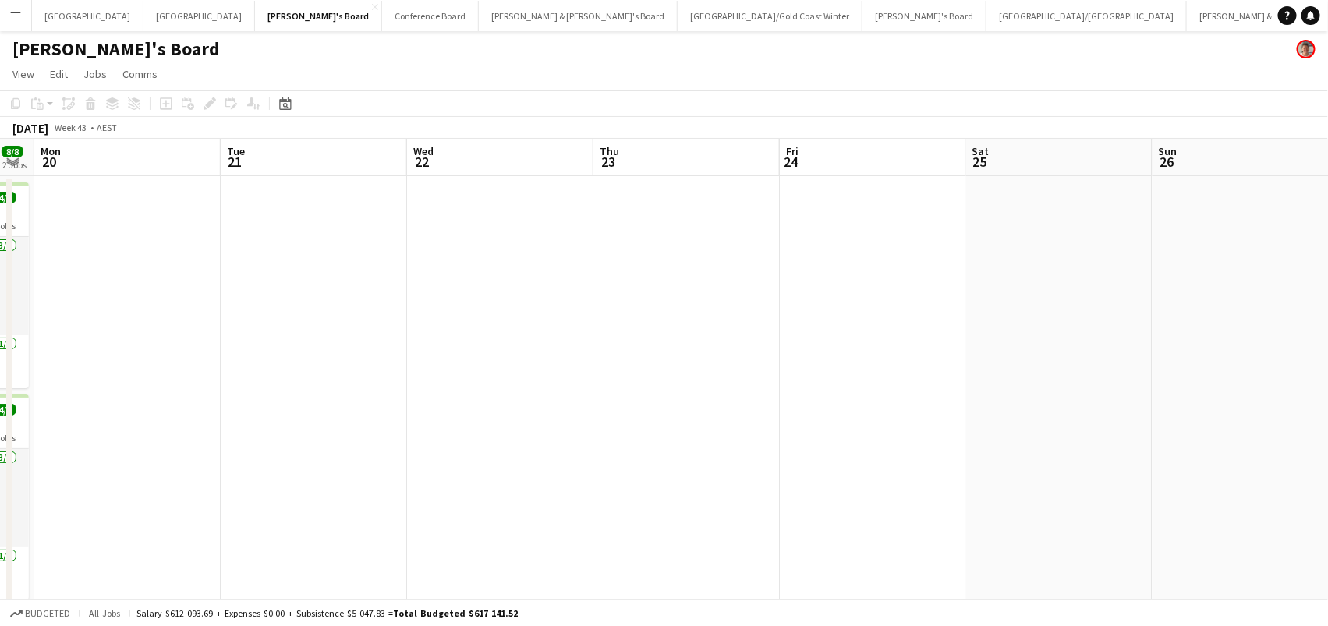
scroll to position [0, 380]
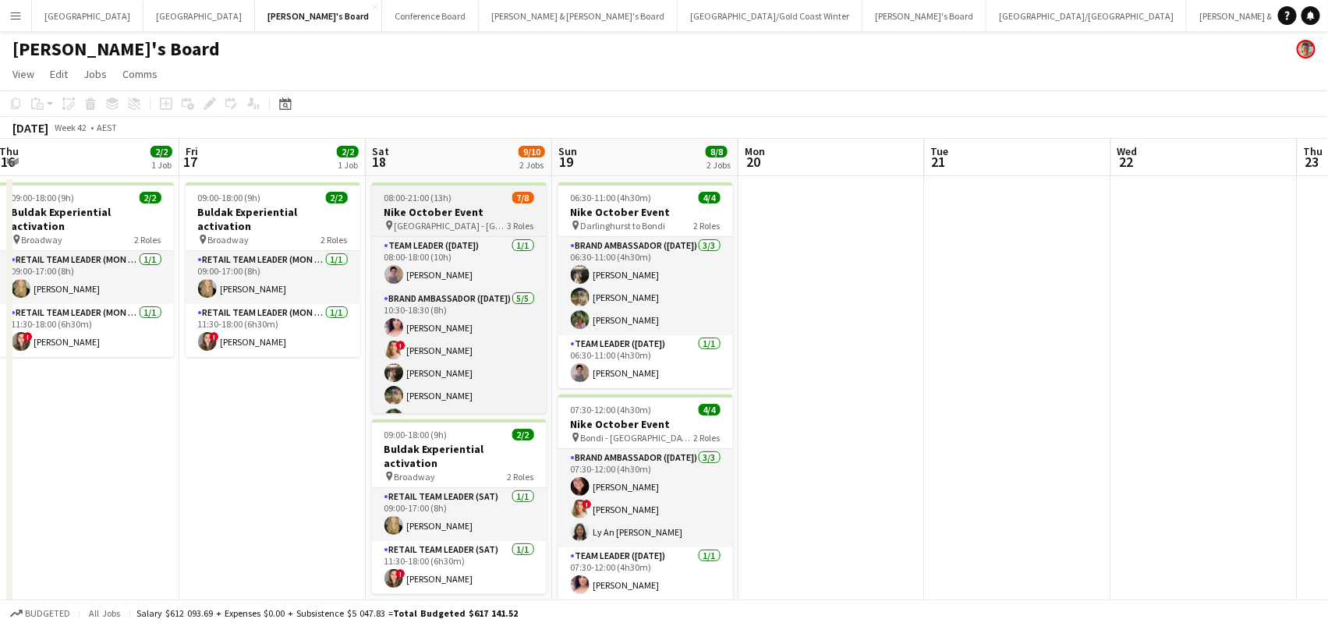
click at [401, 206] on h3 "Nike October Event" at bounding box center [459, 212] width 175 height 14
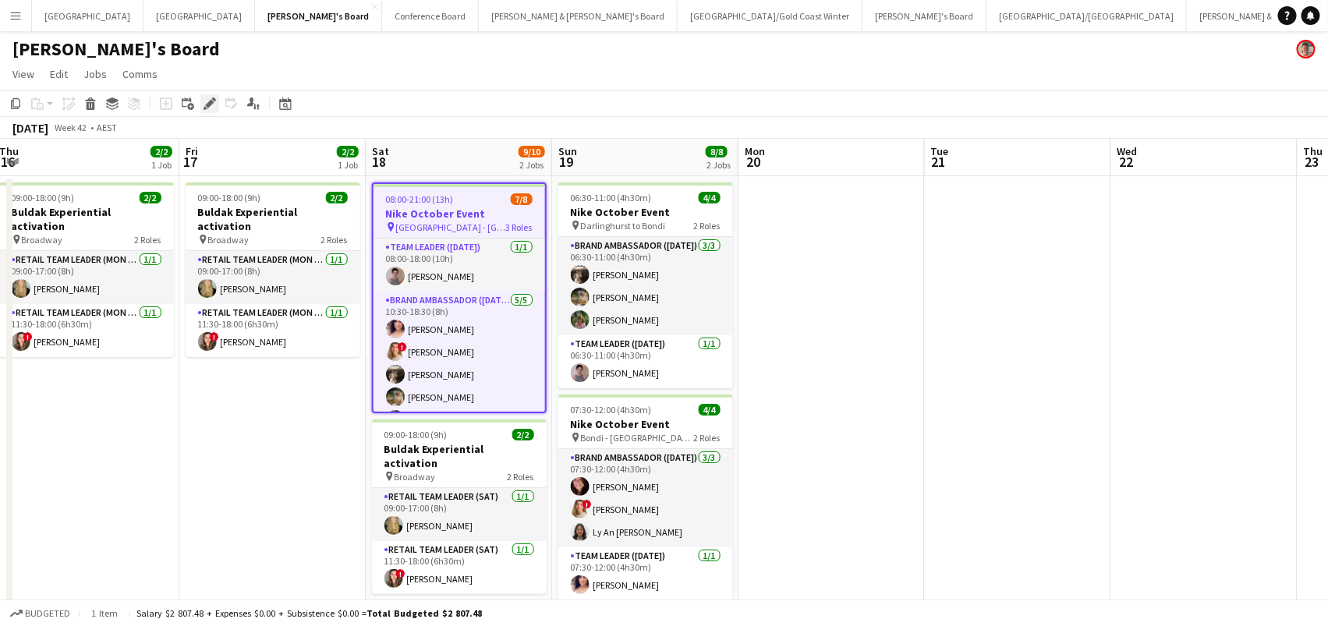
click at [206, 101] on icon "Edit" at bounding box center [210, 103] width 12 height 12
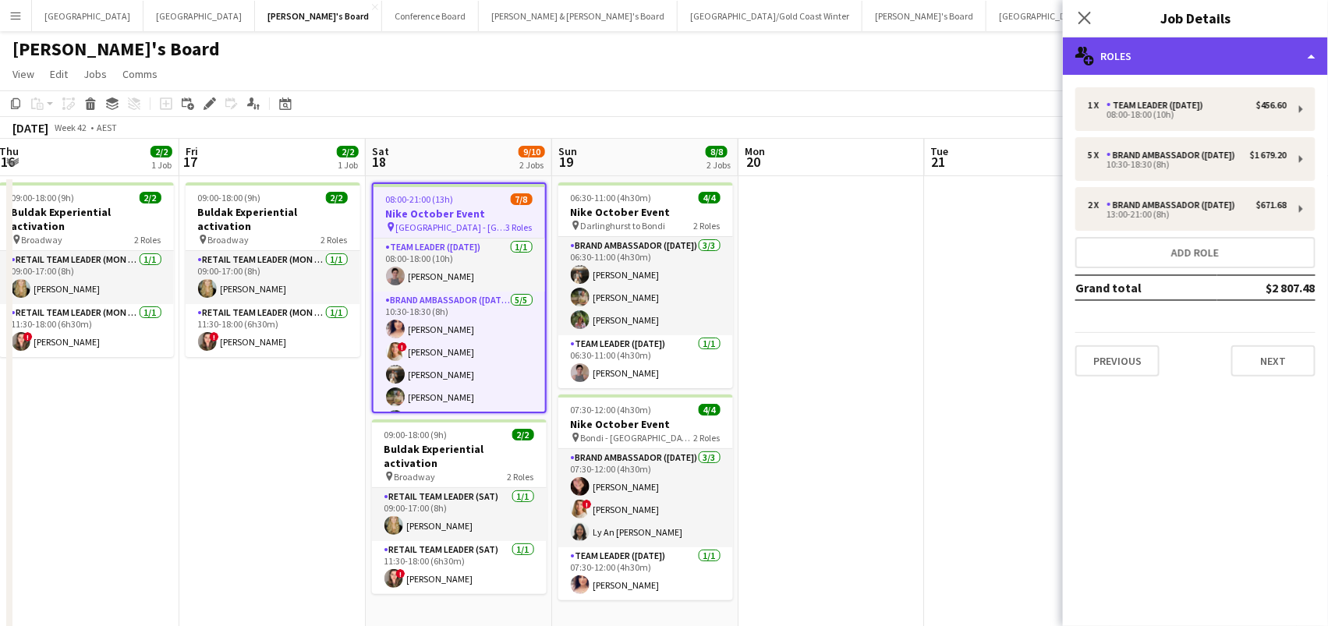
click at [1170, 54] on div "multiple-users-add Roles" at bounding box center [1195, 55] width 265 height 37
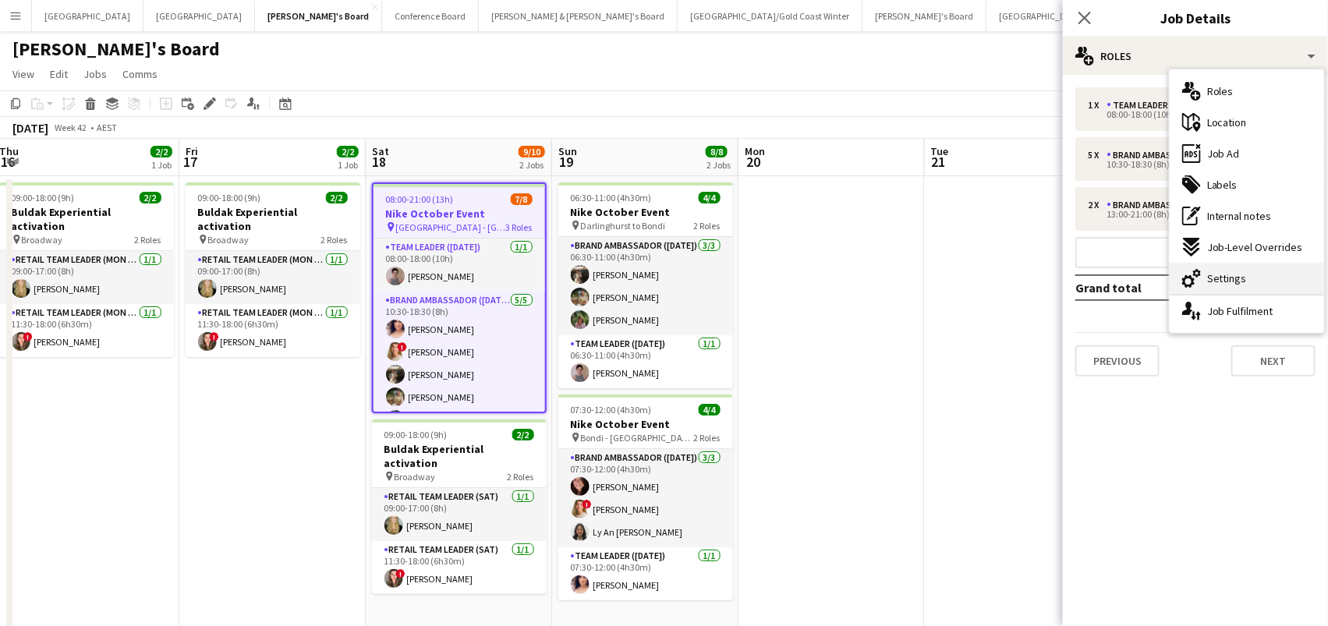
click at [1216, 278] on span "Settings" at bounding box center [1227, 278] width 40 height 14
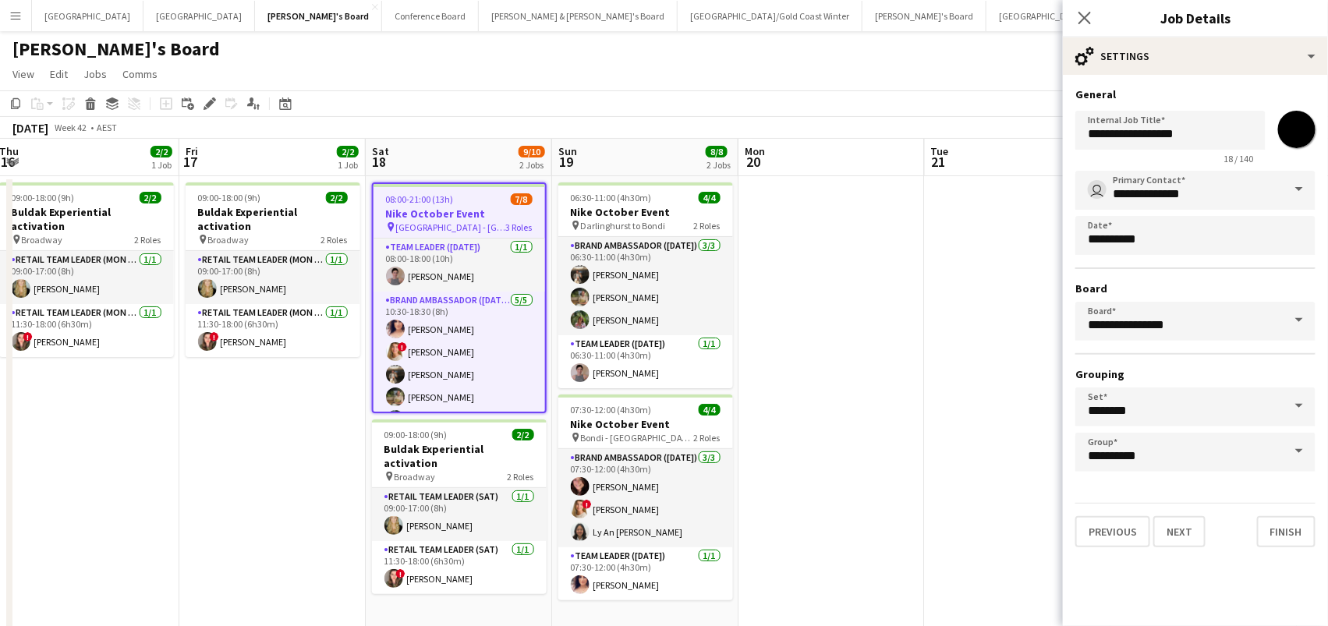
click at [1303, 134] on input "*******" at bounding box center [1297, 129] width 56 height 56
type input "*******"
click at [776, 264] on app-date-cell at bounding box center [831, 577] width 186 height 802
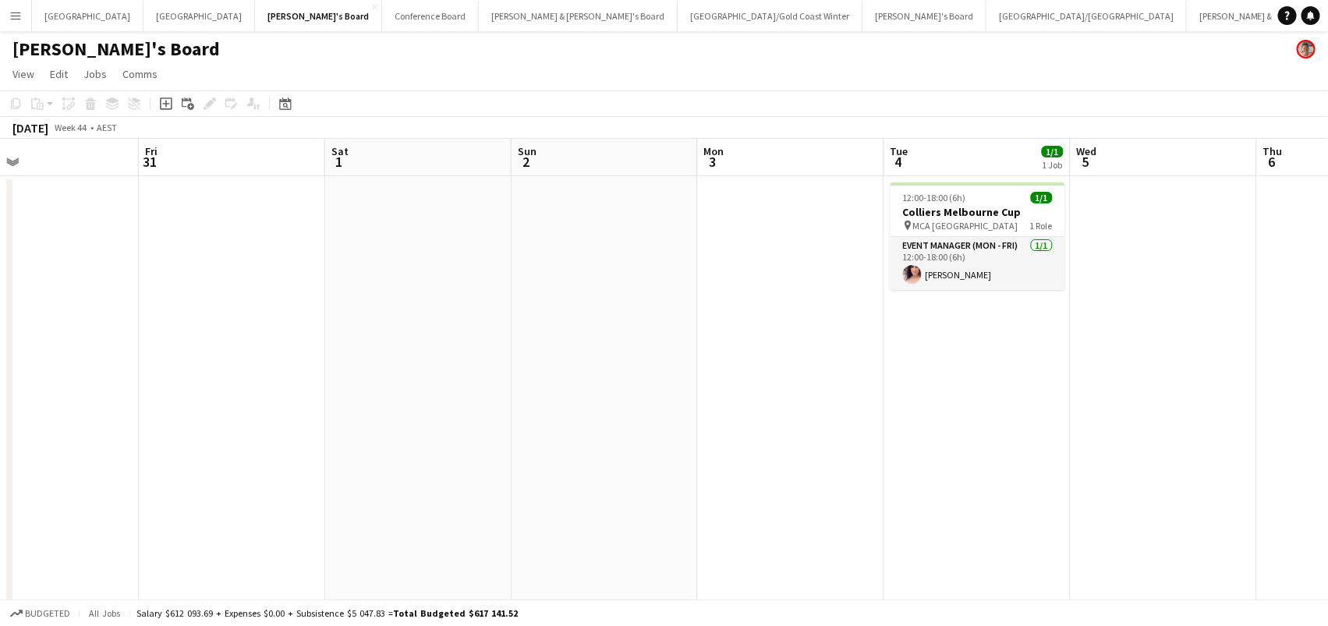
scroll to position [0, 474]
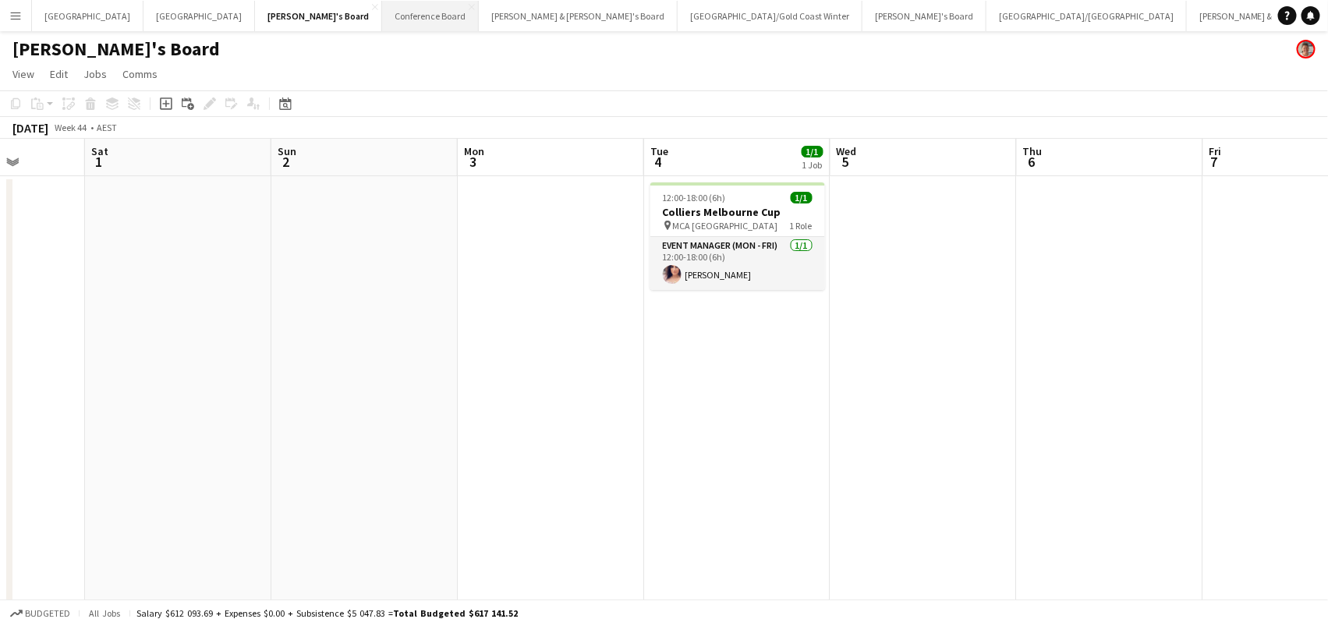
click at [382, 19] on button "Conference Board Close" at bounding box center [430, 16] width 97 height 30
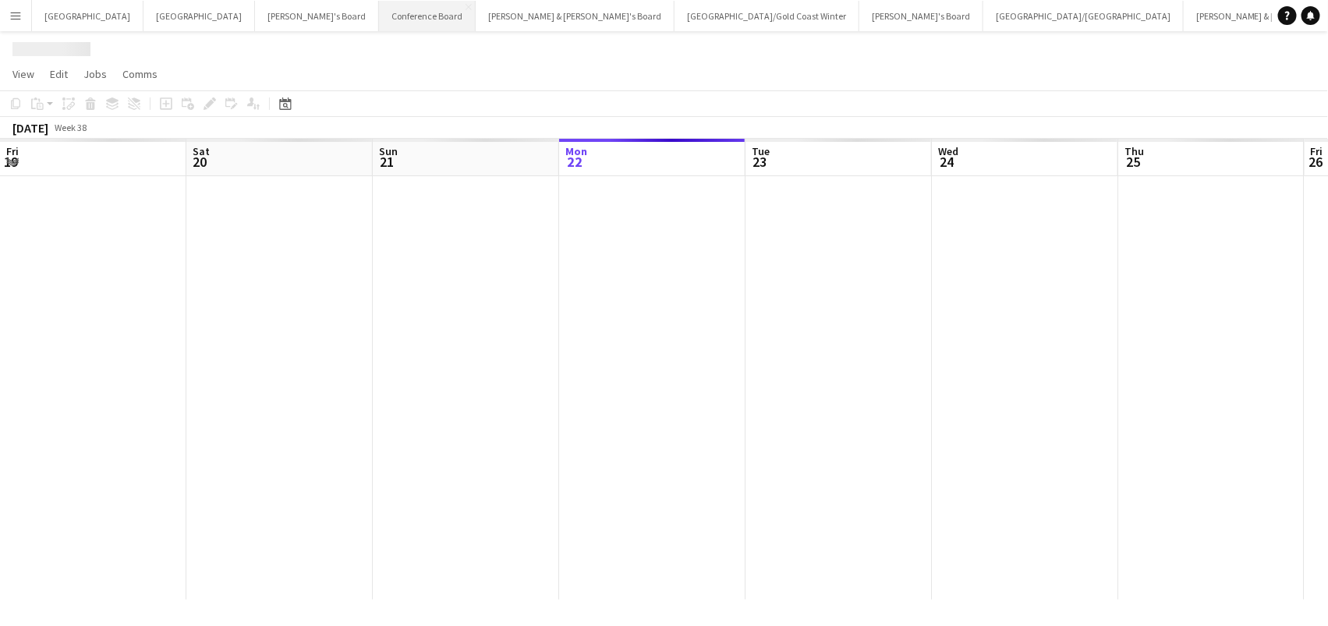
scroll to position [0, 372]
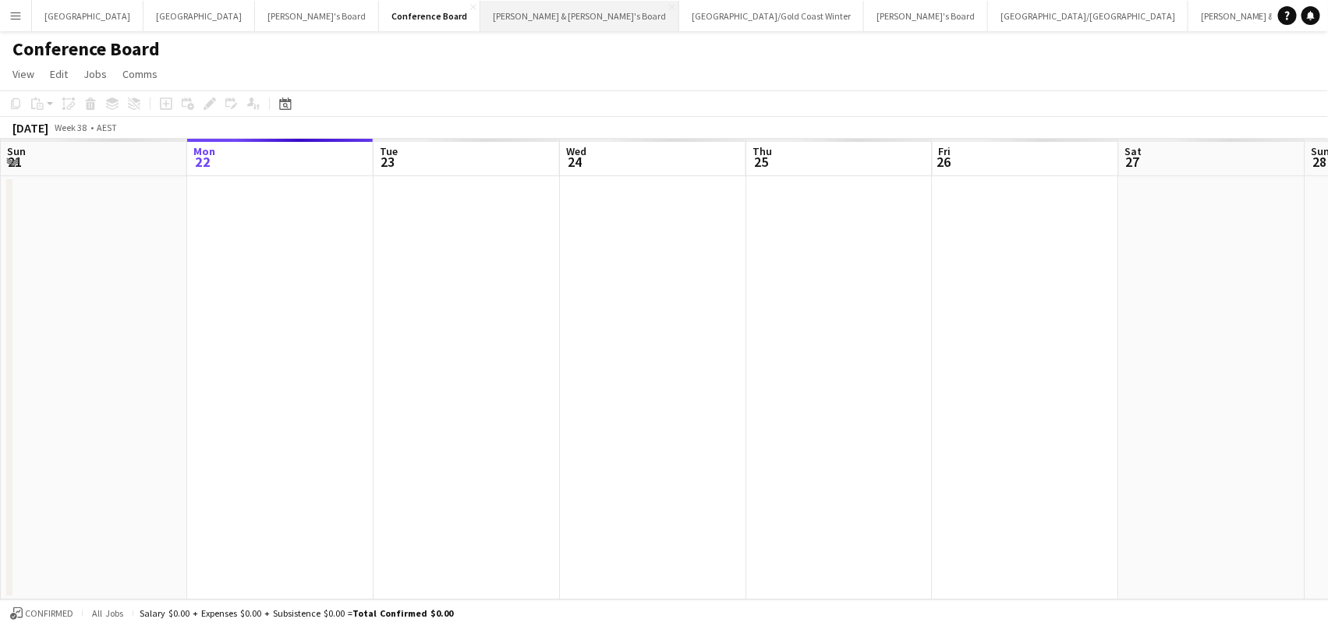
click at [480, 11] on button "Neil & Jenny's Board Close" at bounding box center [579, 16] width 199 height 30
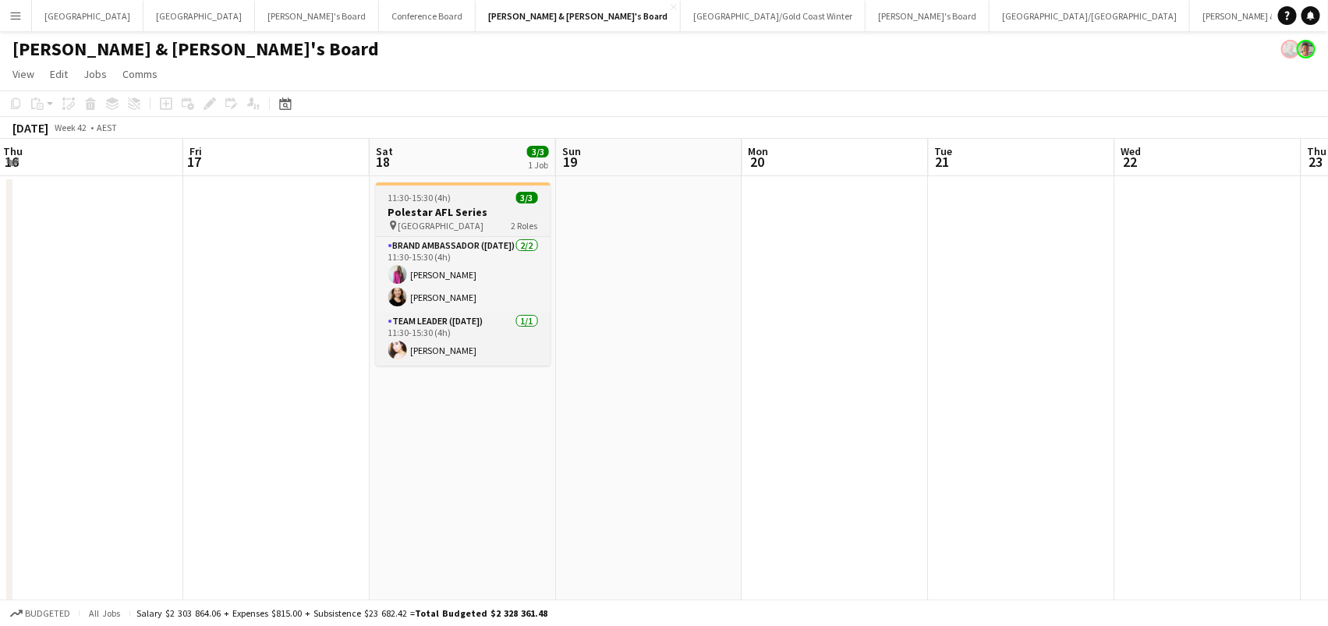
scroll to position [0, 560]
click at [416, 211] on h3 "Polestar AFL Series" at bounding box center [465, 212] width 175 height 14
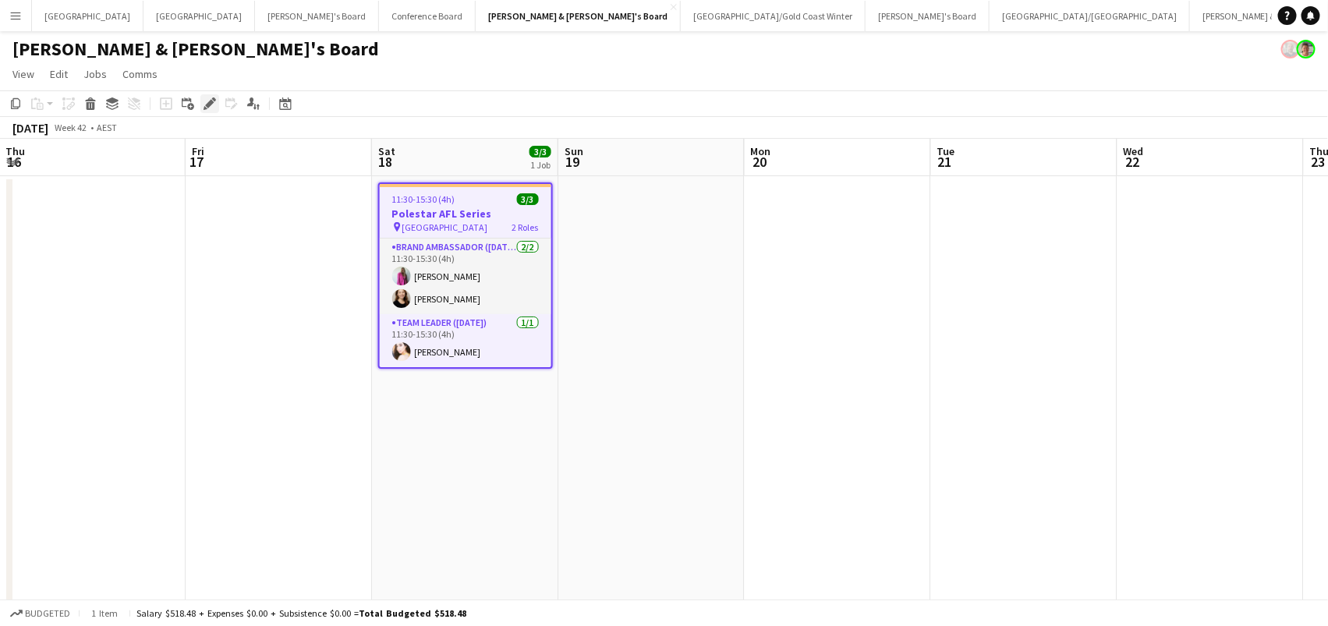
click at [210, 104] on icon "Edit" at bounding box center [210, 103] width 12 height 12
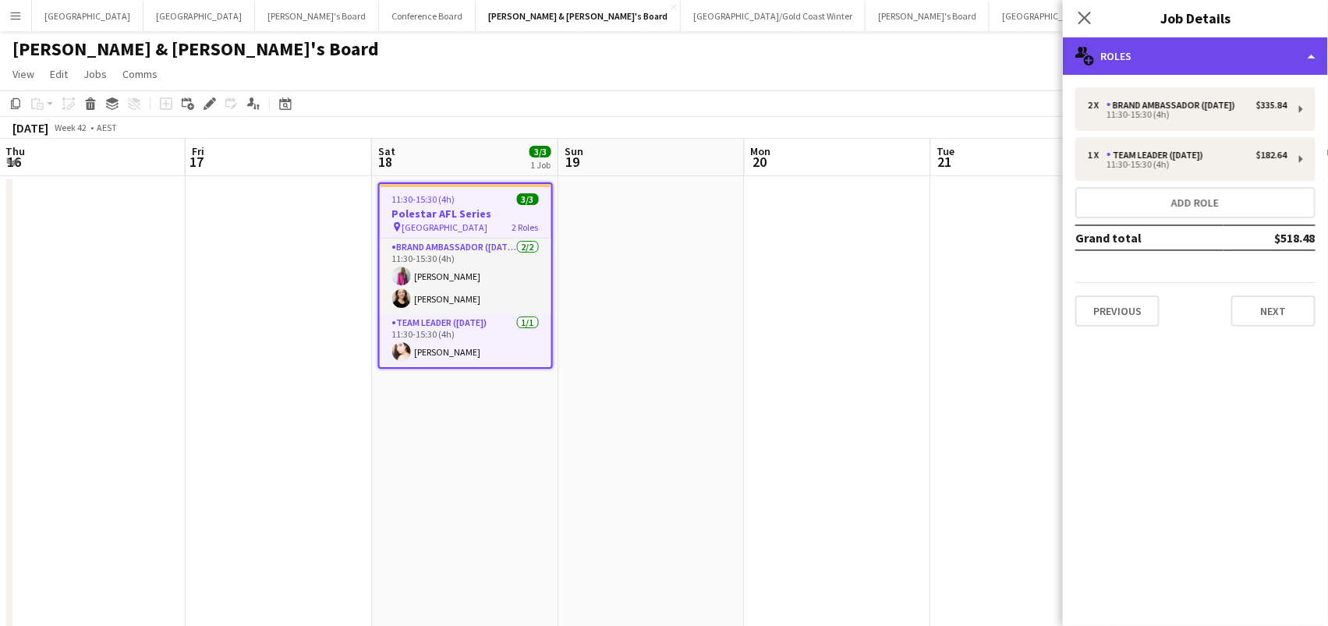
click at [1110, 61] on div "multiple-users-add Roles" at bounding box center [1195, 55] width 265 height 37
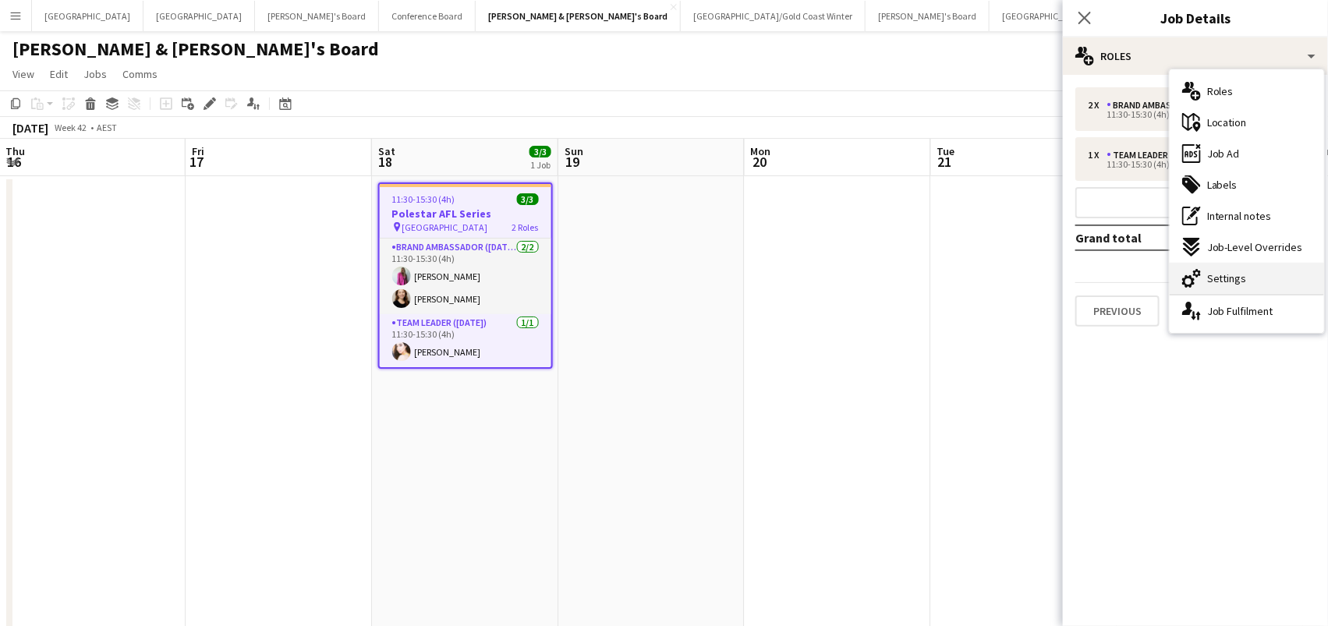
click at [1244, 266] on div "cog-double-3 Settings" at bounding box center [1247, 278] width 154 height 31
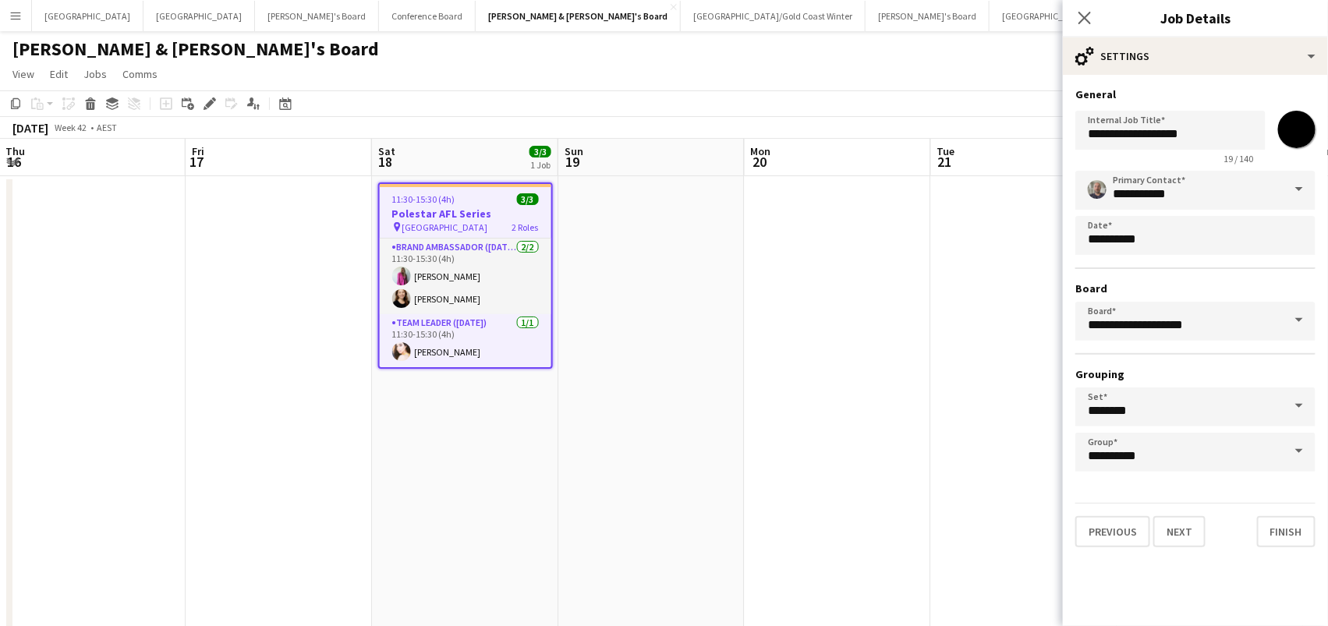
click at [1297, 116] on input "*******" at bounding box center [1297, 129] width 56 height 56
type input "*******"
click at [974, 252] on app-date-cell at bounding box center [1024, 512] width 186 height 673
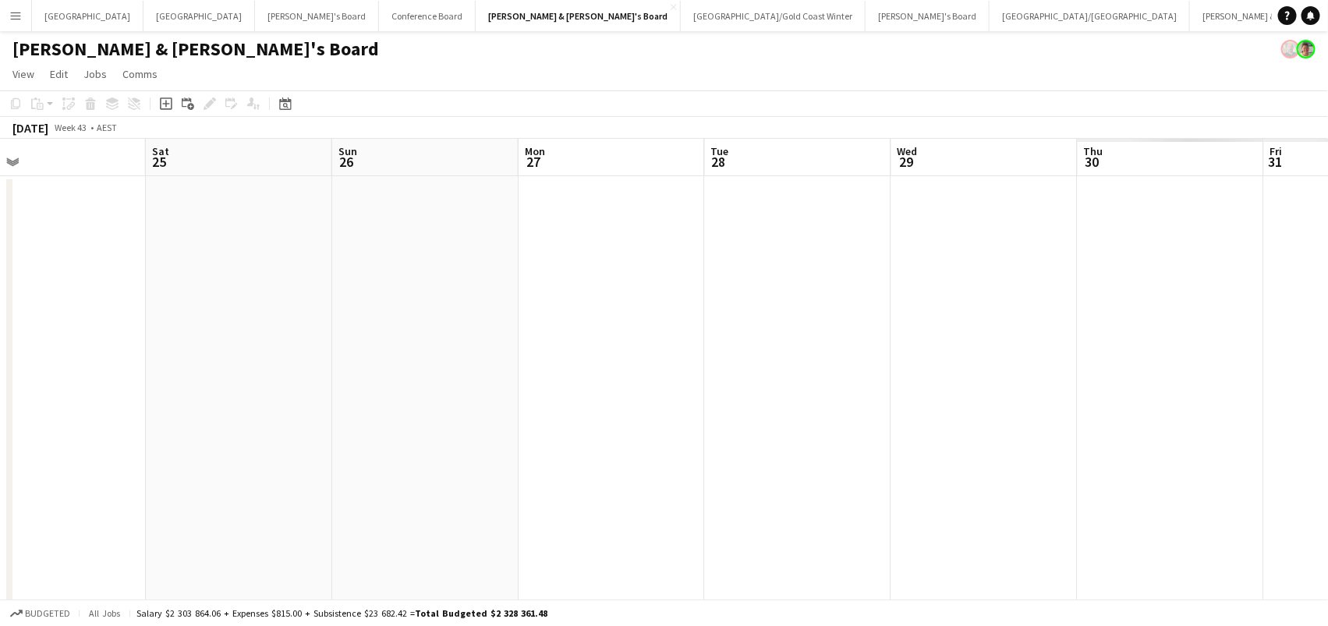
scroll to position [0, 449]
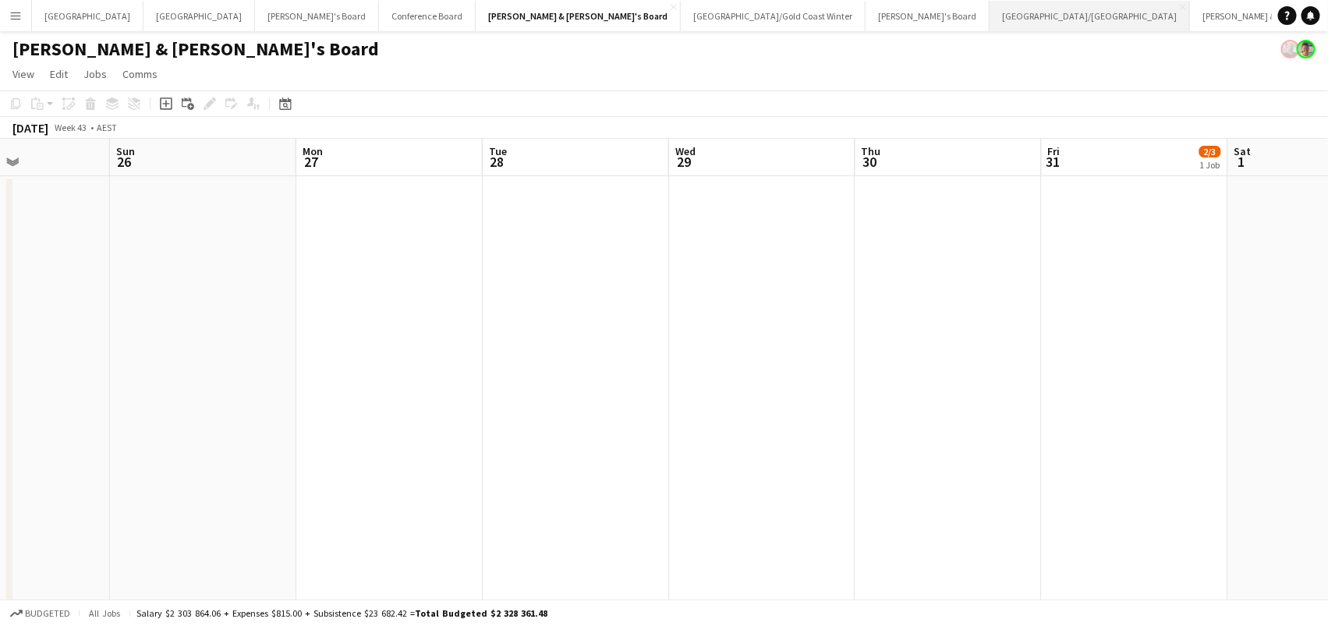
click at [989, 19] on button "Brisbane/Gold Coast Close" at bounding box center [1089, 16] width 200 height 30
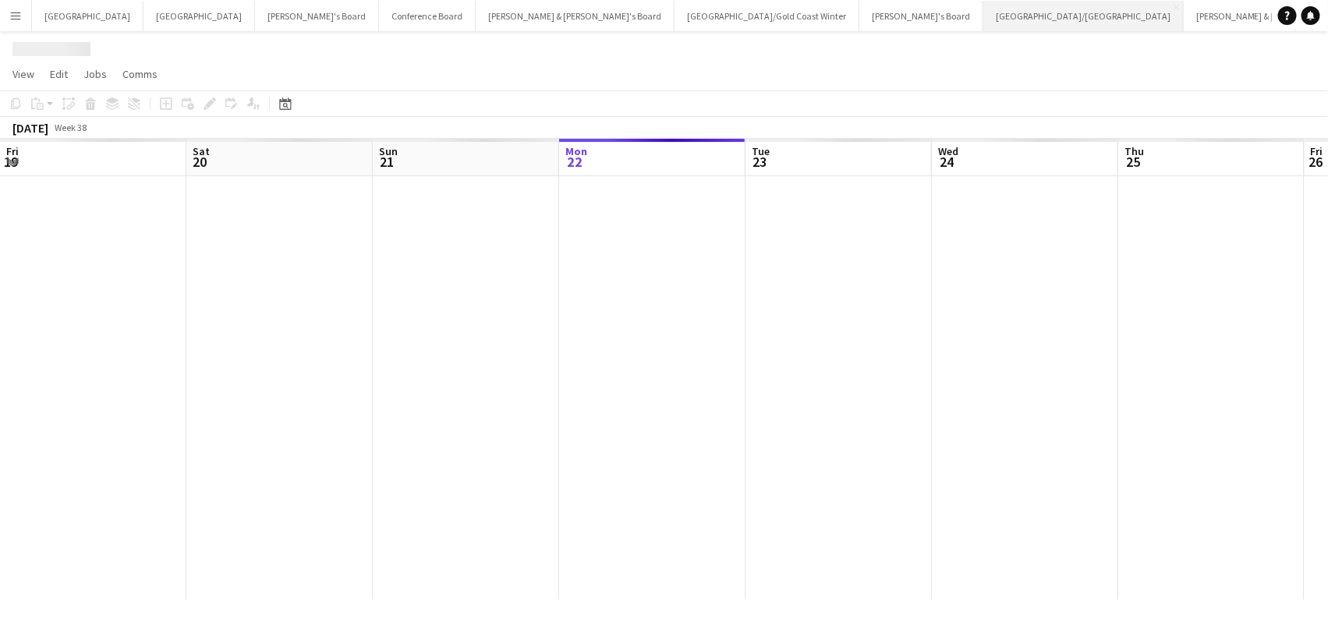
scroll to position [0, 372]
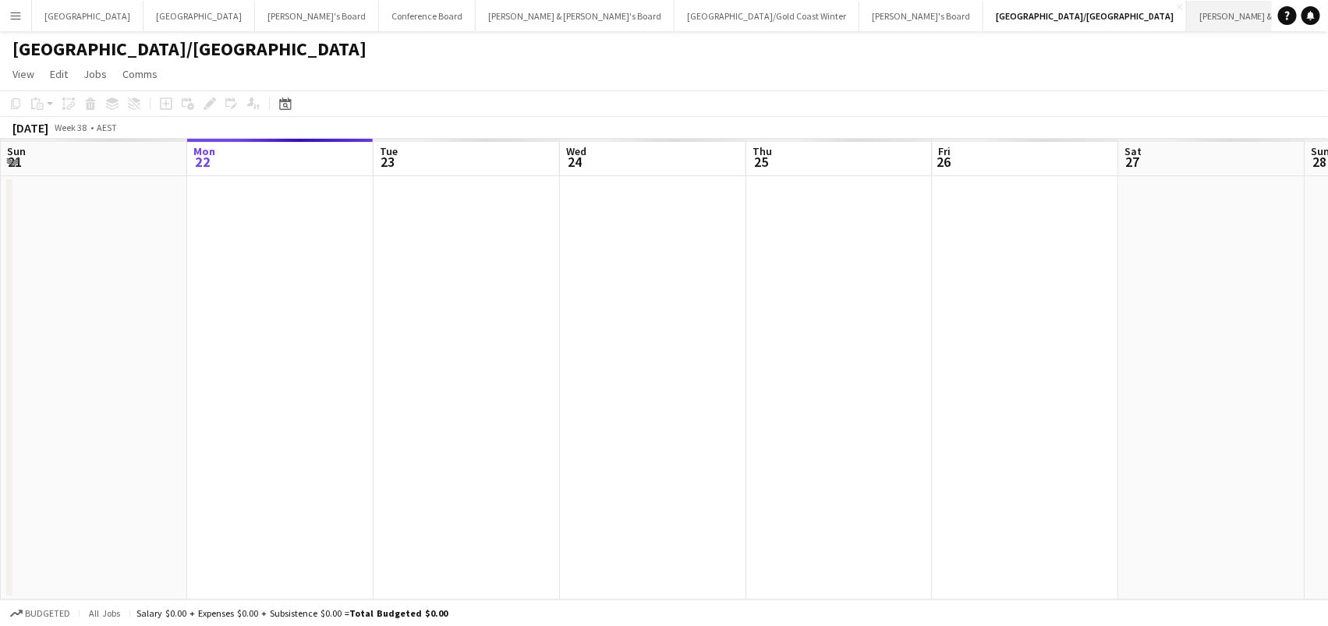
click at [1187, 19] on button "[PERSON_NAME] & [PERSON_NAME]'s Board Close" at bounding box center [1286, 16] width 199 height 30
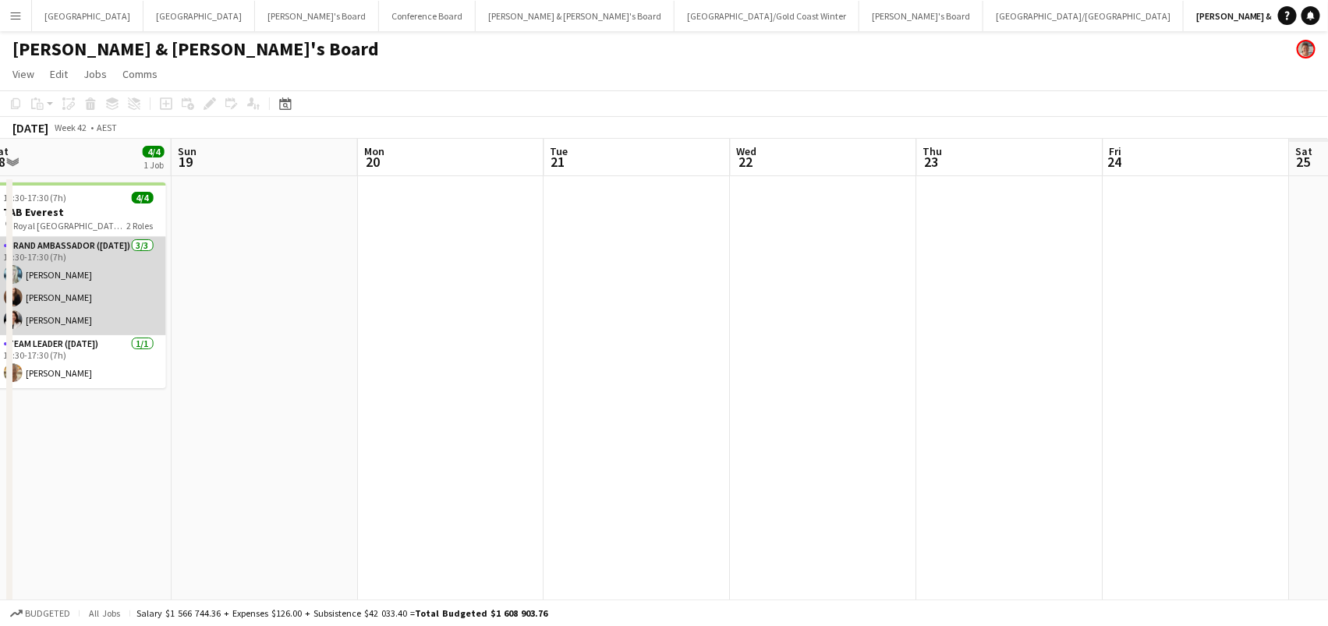
scroll to position [0, 543]
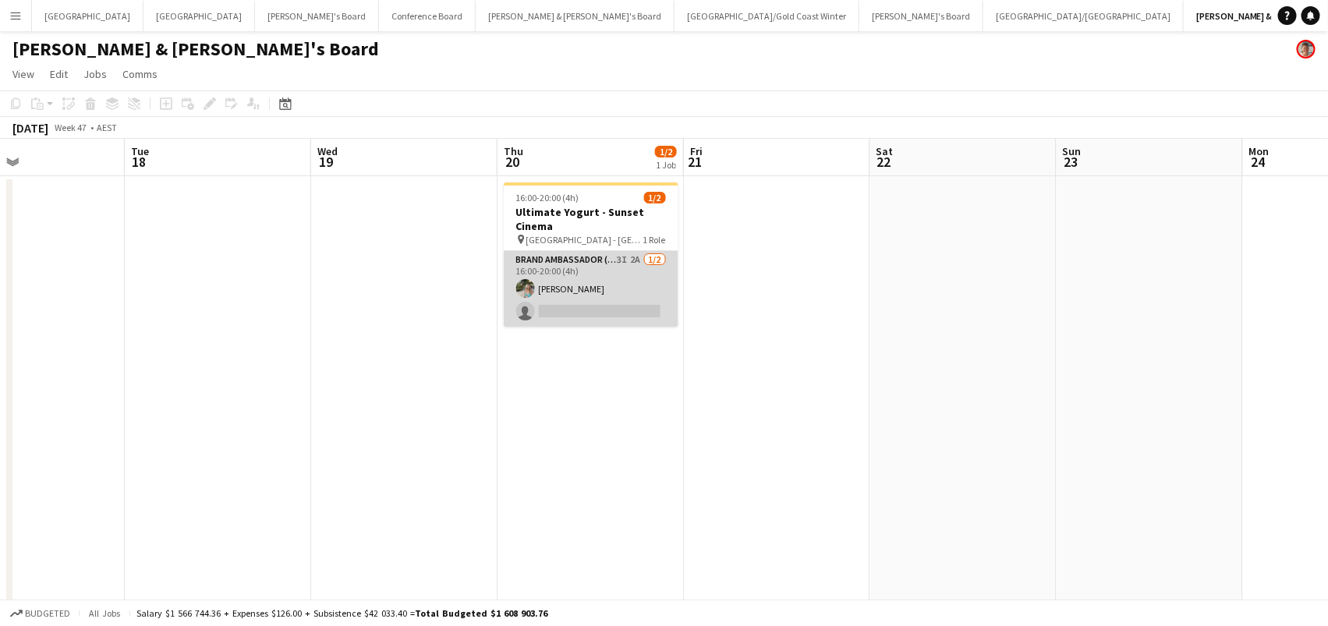
click at [622, 299] on app-card-role "Brand Ambassador (Mon - Fri) 3I 2A 1/2 16:00-20:00 (4h) Alexandra Mansell singl…" at bounding box center [591, 289] width 175 height 76
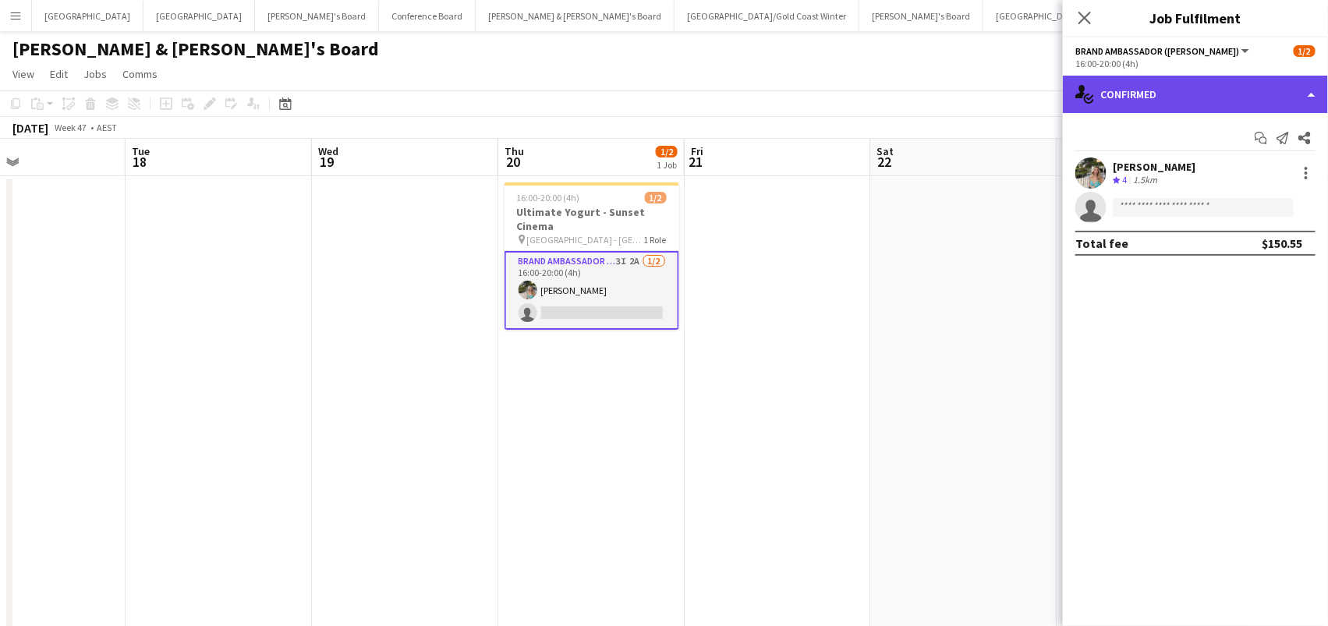
click at [1166, 102] on div "single-neutral-actions-check-2 Confirmed" at bounding box center [1195, 94] width 265 height 37
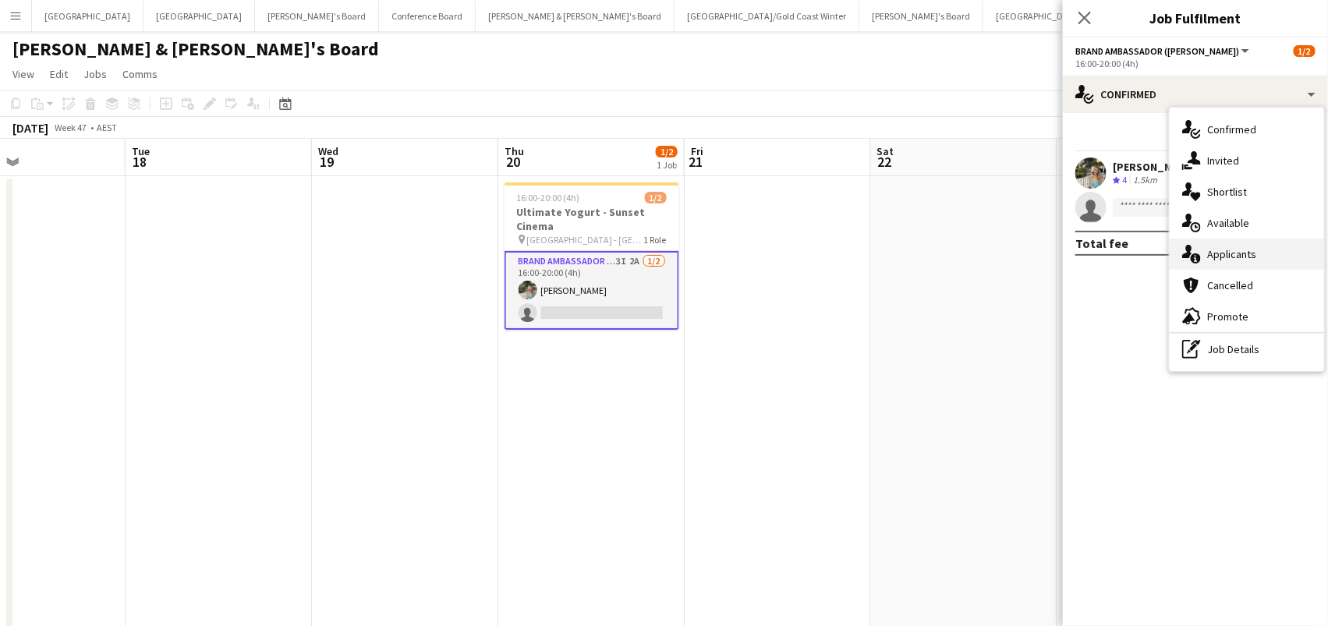
click at [1237, 239] on div "single-neutral-actions-information Applicants" at bounding box center [1247, 254] width 154 height 31
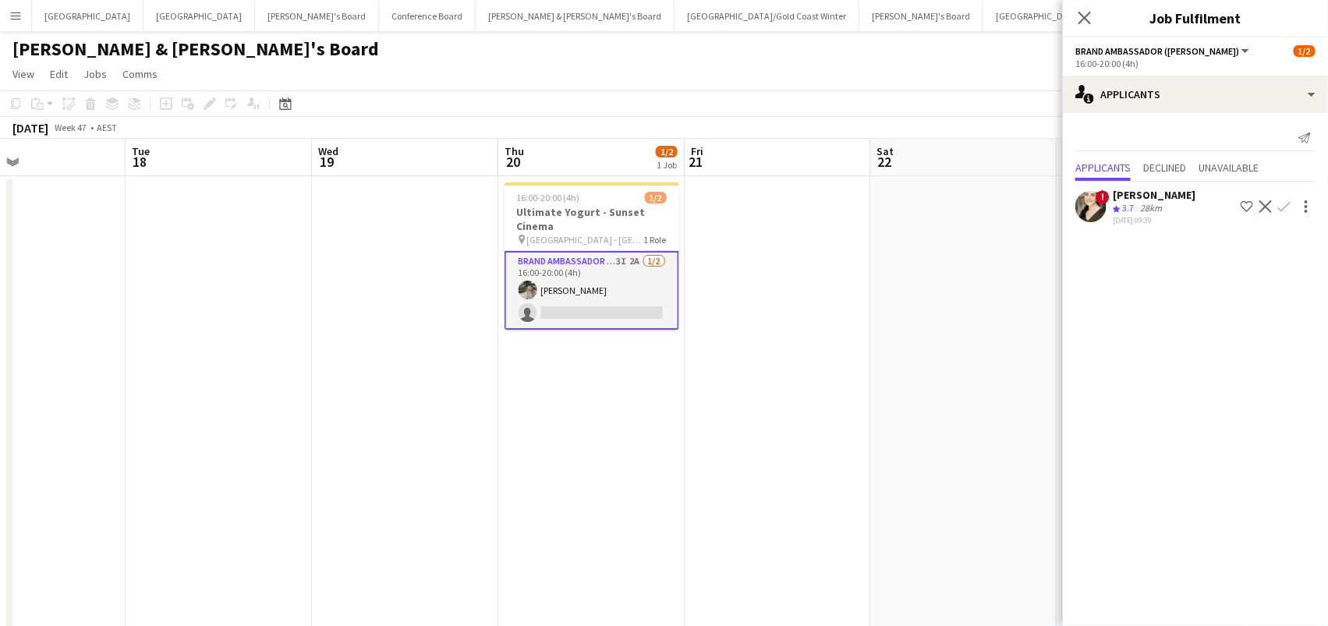
click at [1082, 30] on div "Close pop-in" at bounding box center [1085, 18] width 44 height 36
click at [1084, 24] on icon "Close pop-in" at bounding box center [1084, 17] width 15 height 15
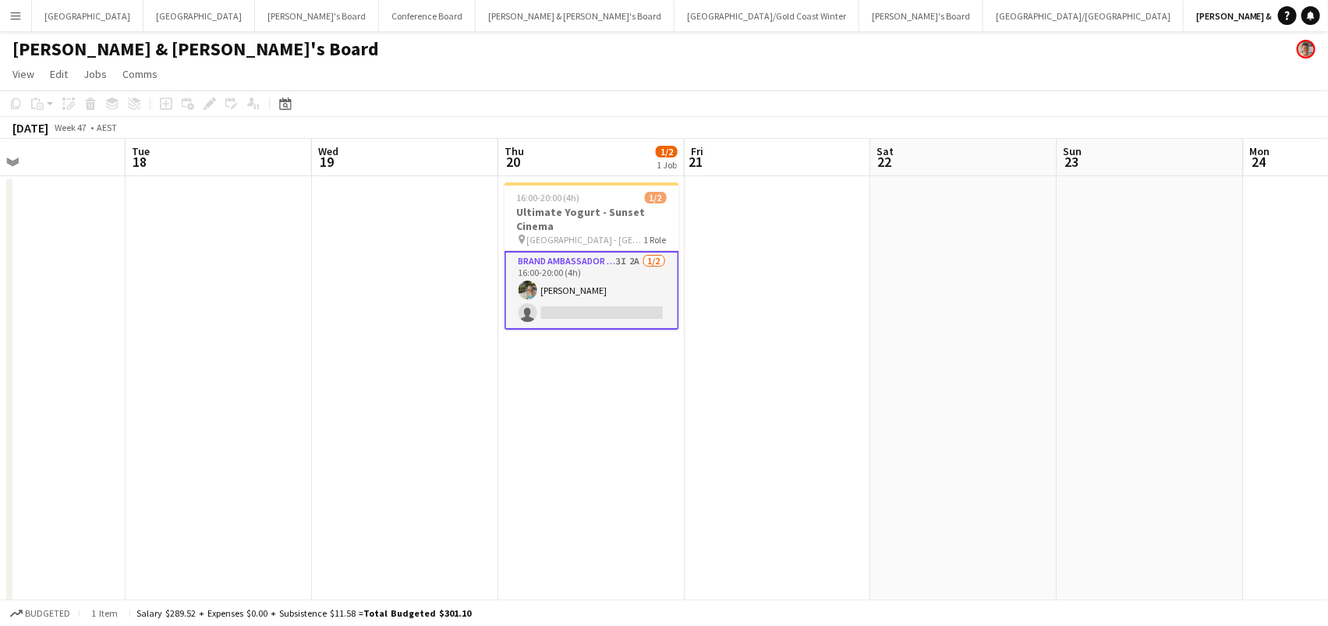
click at [641, 271] on app-card-role "Brand Ambassador (Mon - Fri) 3I 2A 1/2 16:00-20:00 (4h) Alexandra Mansell singl…" at bounding box center [591, 290] width 175 height 79
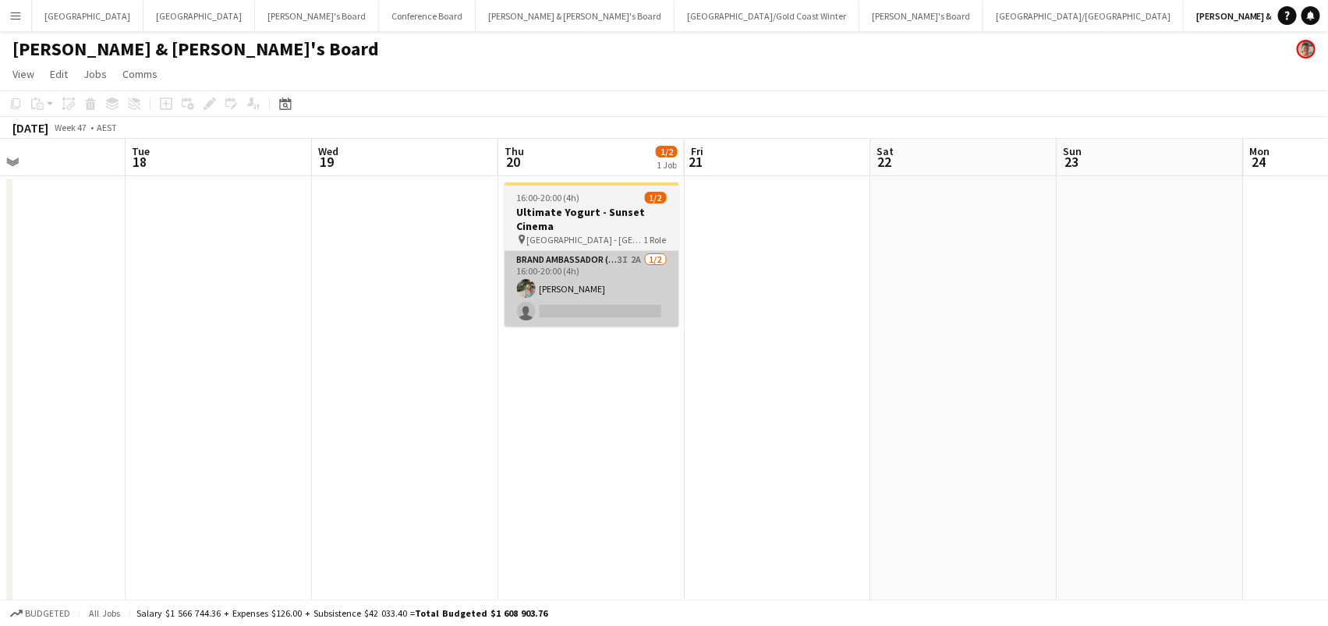
click at [583, 281] on app-card-role "Brand Ambassador (Mon - Fri) 3I 2A 1/2 16:00-20:00 (4h) Alexandra Mansell singl…" at bounding box center [591, 289] width 175 height 76
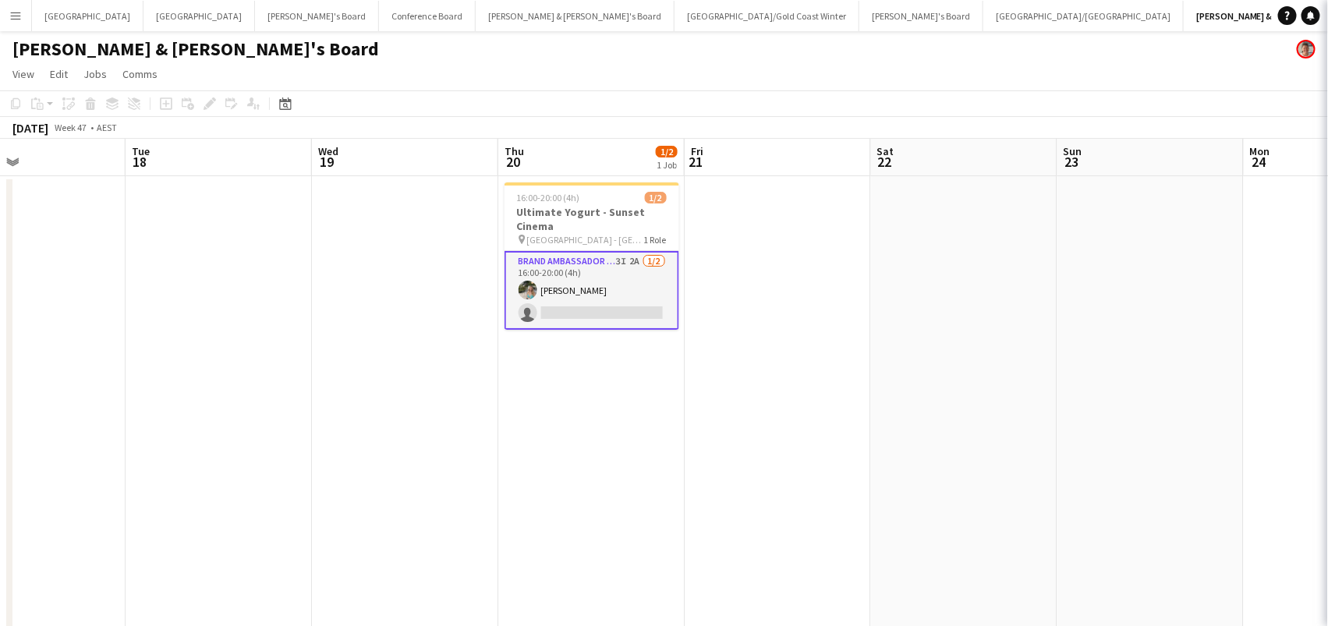
scroll to position [0, 433]
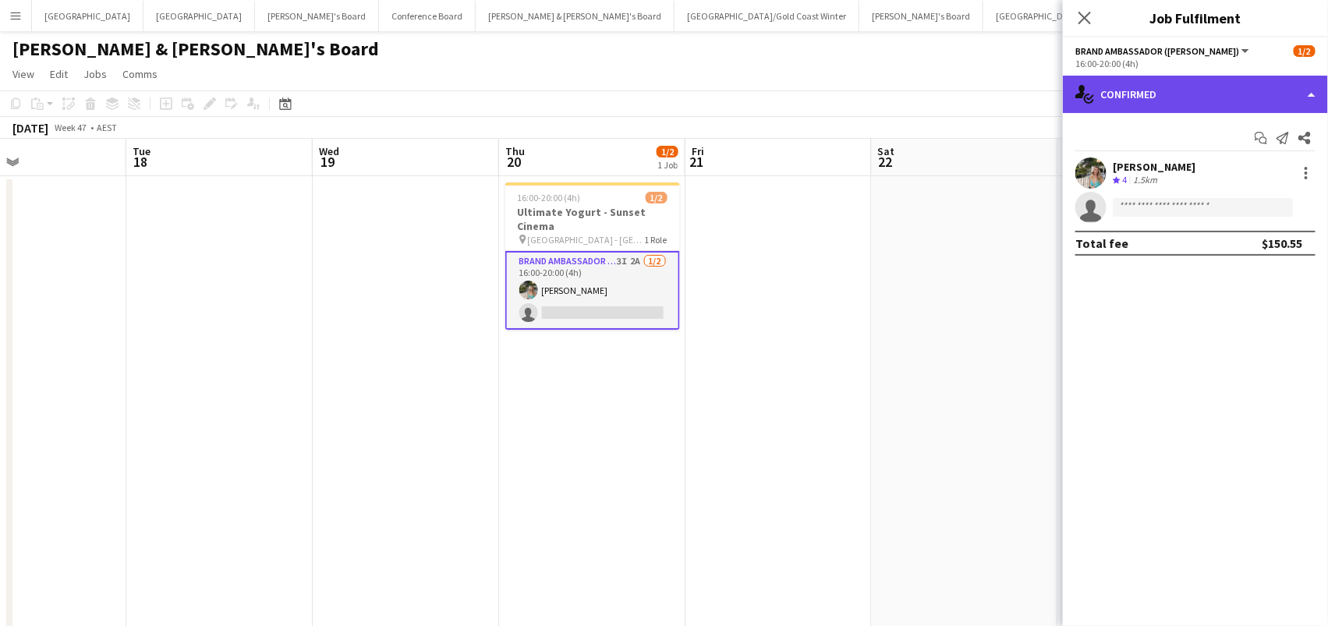
click at [1191, 105] on div "single-neutral-actions-check-2 Confirmed" at bounding box center [1195, 94] width 265 height 37
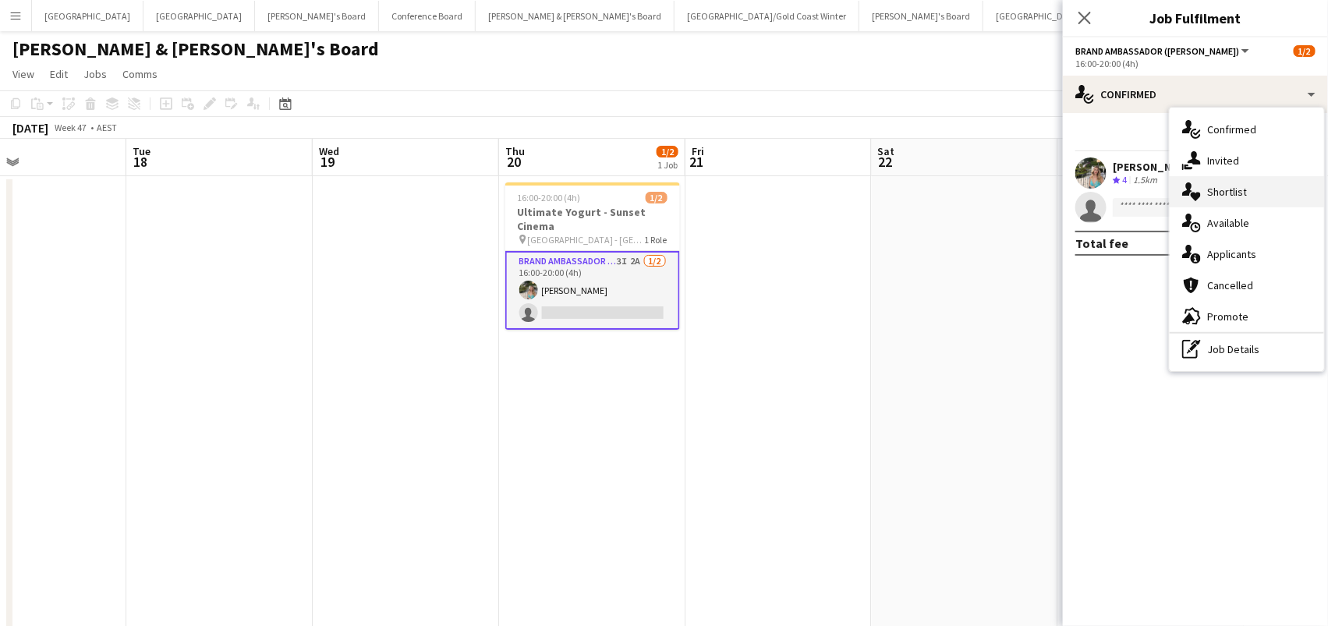
click at [1202, 178] on div "single-neutral-actions-heart Shortlist" at bounding box center [1247, 191] width 154 height 31
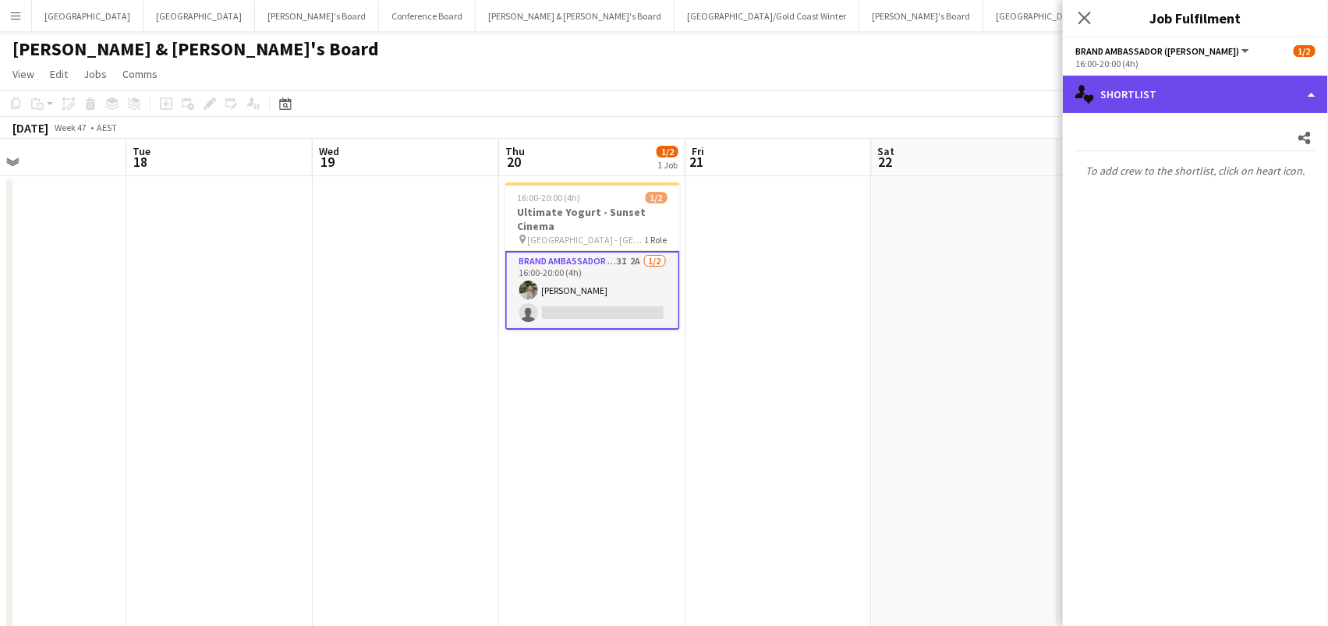
click at [1187, 92] on div "single-neutral-actions-heart Shortlist" at bounding box center [1195, 94] width 265 height 37
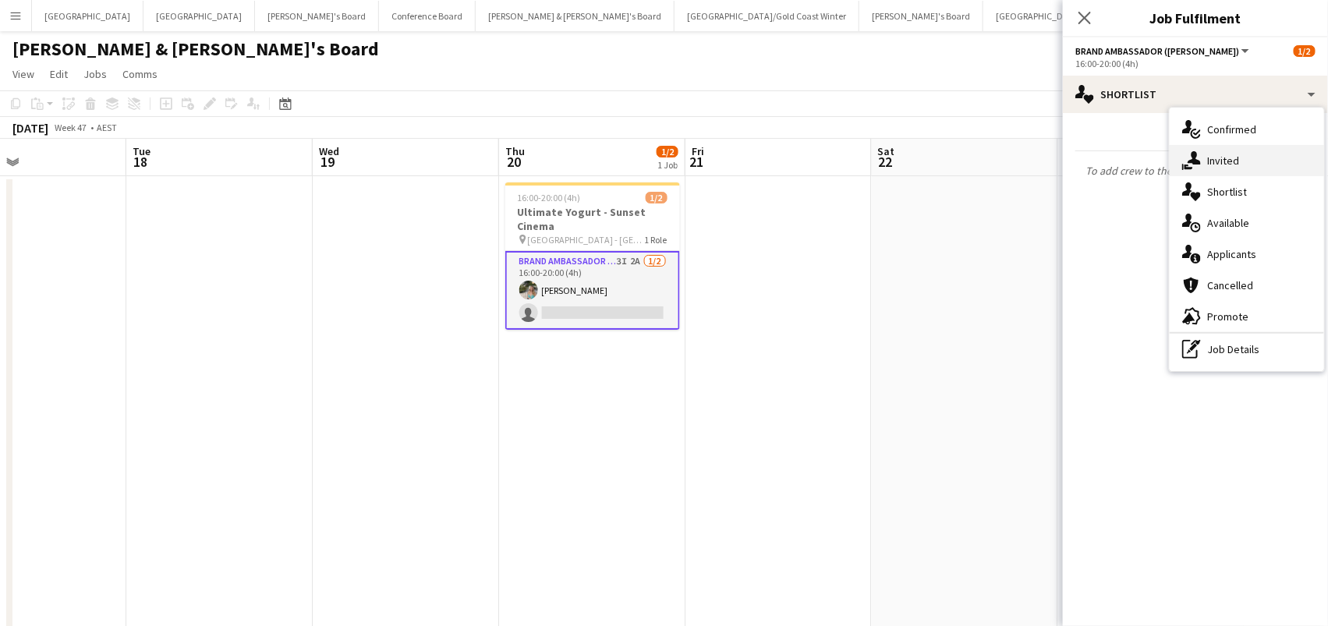
click at [1216, 163] on span "Invited" at bounding box center [1223, 161] width 32 height 14
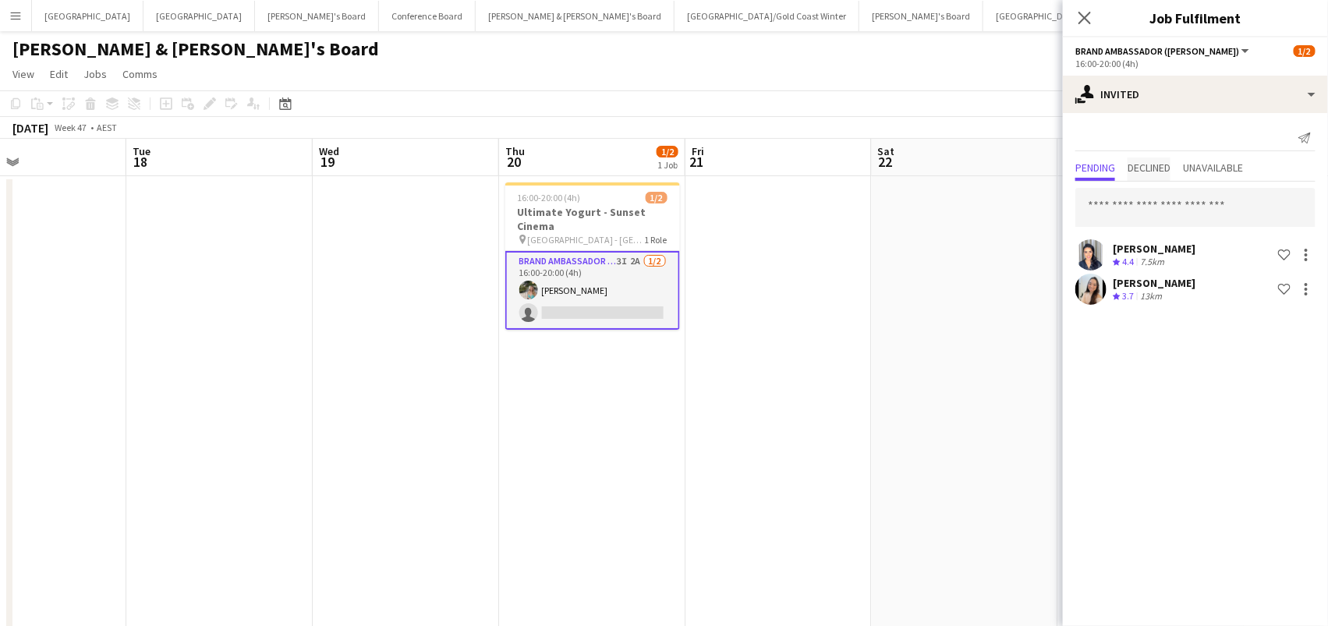
click at [1159, 175] on span "Declined" at bounding box center [1149, 169] width 43 height 23
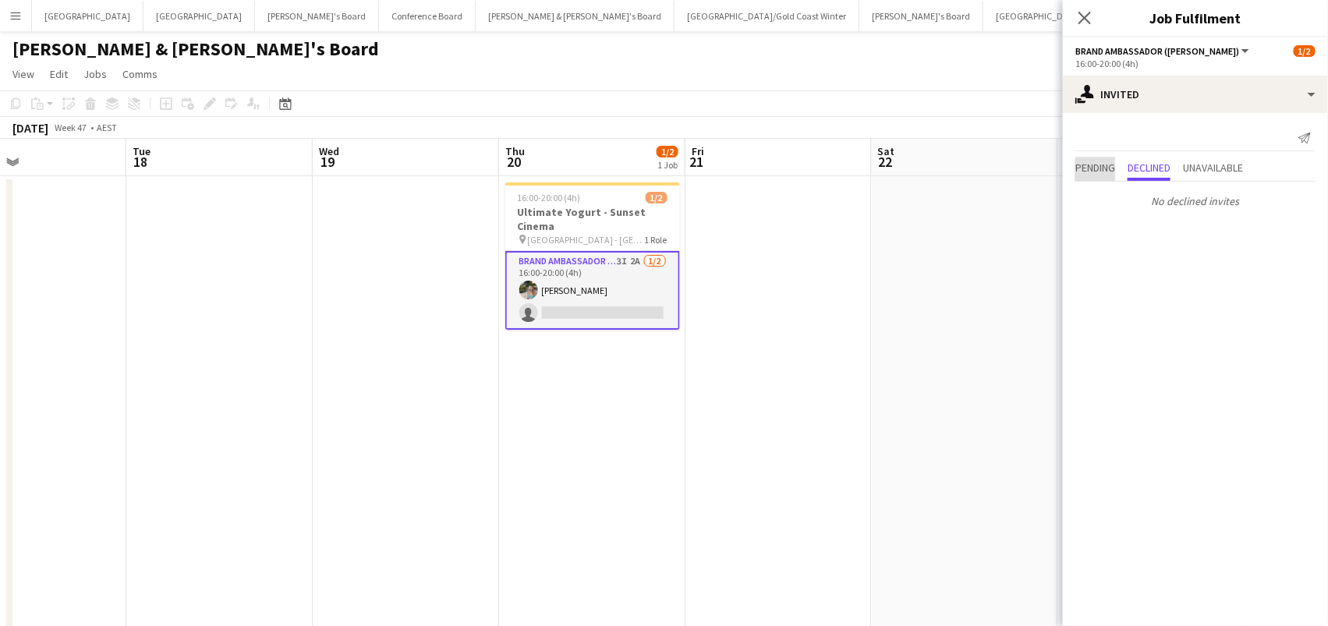
click at [1106, 175] on span "Pending" at bounding box center [1095, 169] width 40 height 23
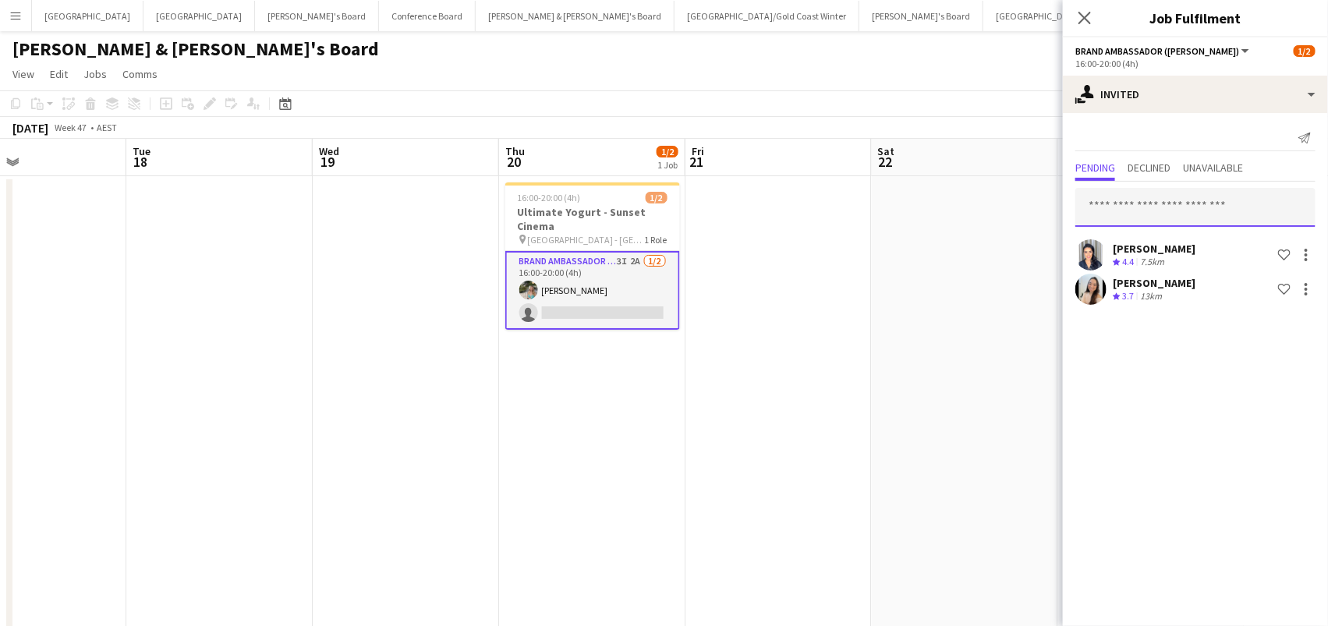
click at [1120, 214] on input "text" at bounding box center [1195, 207] width 240 height 39
type input "*"
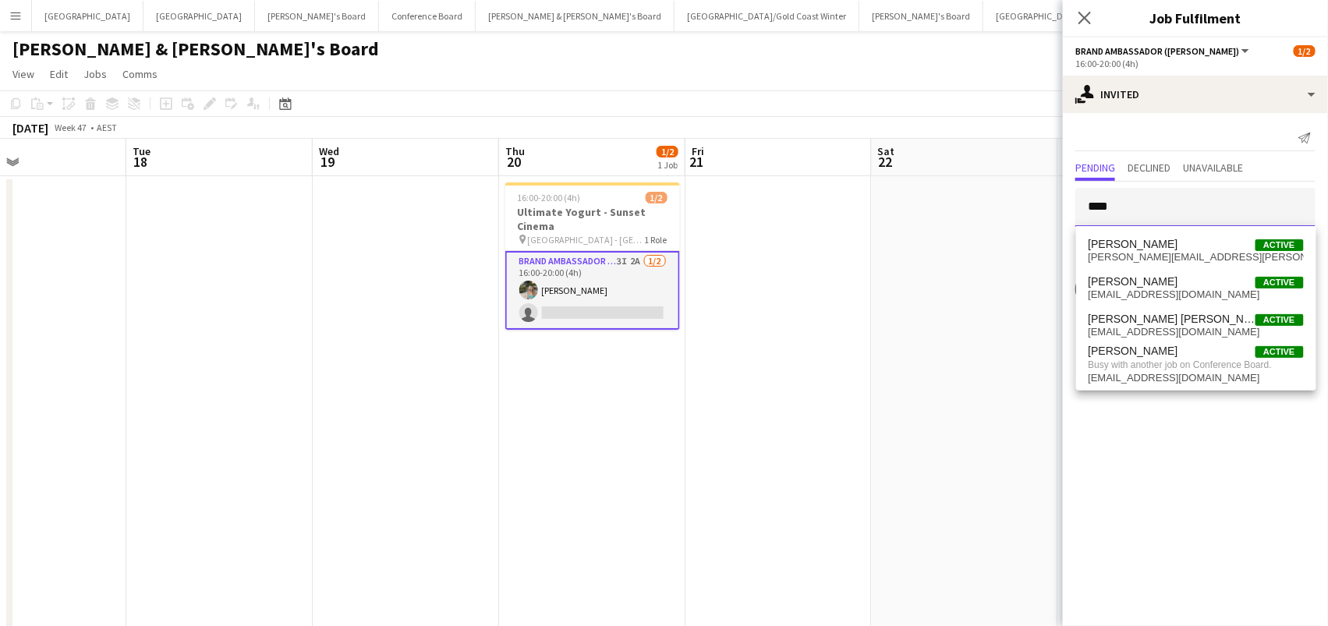
drag, startPoint x: 1122, startPoint y: 195, endPoint x: 952, endPoint y: 200, distance: 170.1
click at [957, 207] on body "Menu Boards Boards Boards All jobs Status Workforce Workforce My Workforce Recr…" at bounding box center [664, 492] width 1328 height 984
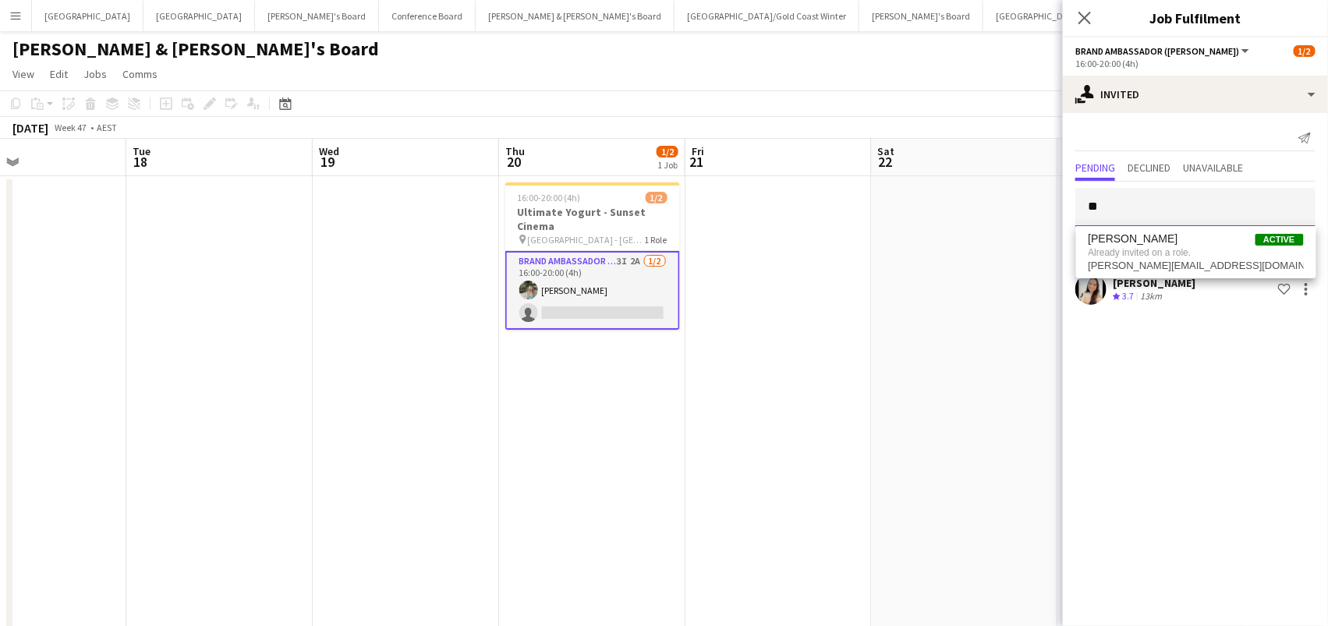
type input "*"
type input "**********"
drag, startPoint x: 1146, startPoint y: 235, endPoint x: 1145, endPoint y: 247, distance: 11.7
click at [1145, 247] on span "[PERSON_NAME]" at bounding box center [1134, 244] width 90 height 13
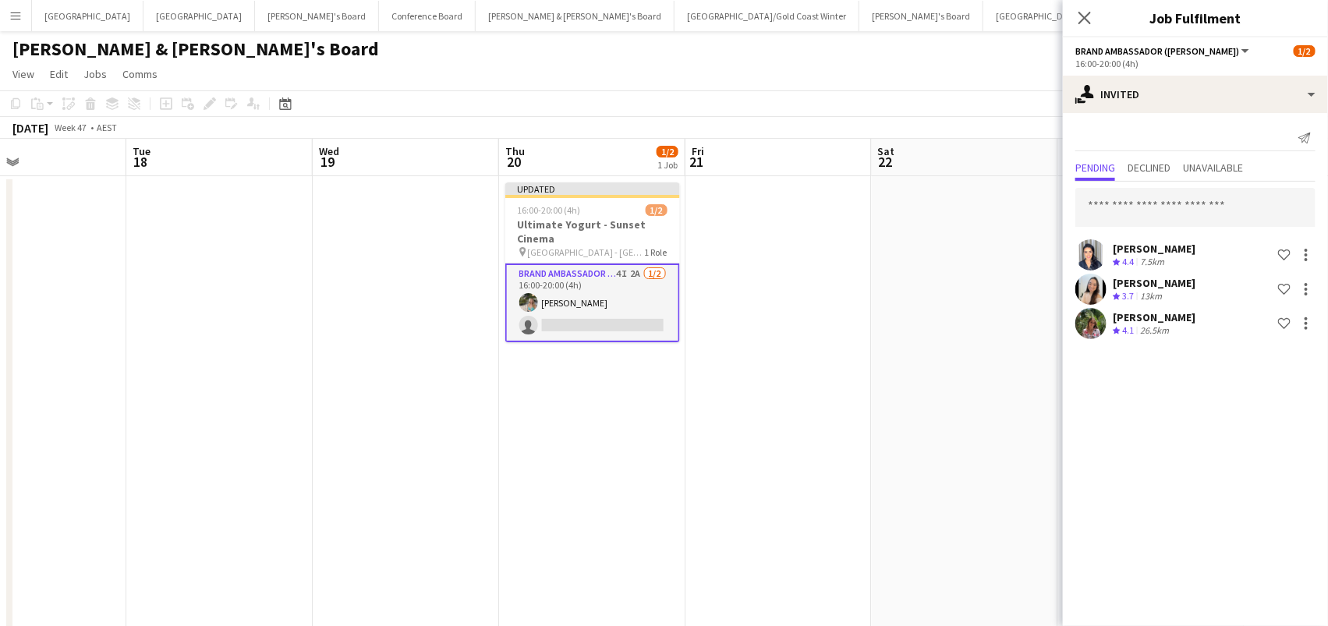
click at [1013, 235] on app-date-cell at bounding box center [965, 474] width 186 height 597
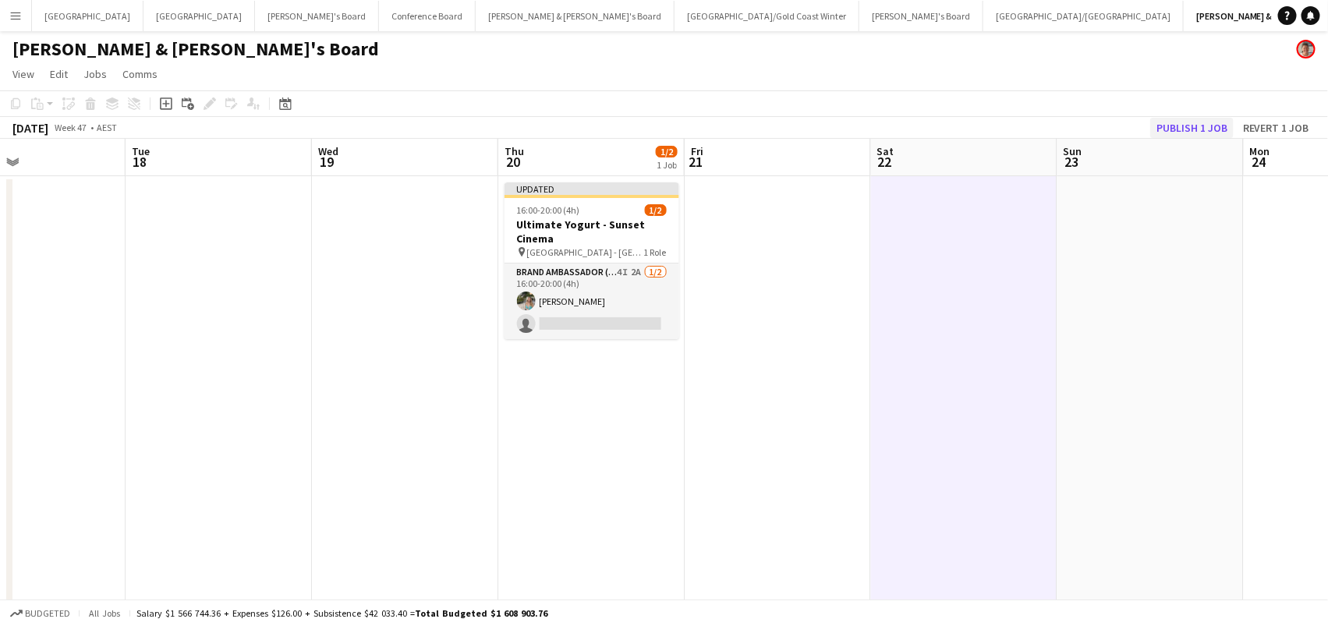
click at [1183, 120] on button "Publish 1 job" at bounding box center [1191, 128] width 83 height 20
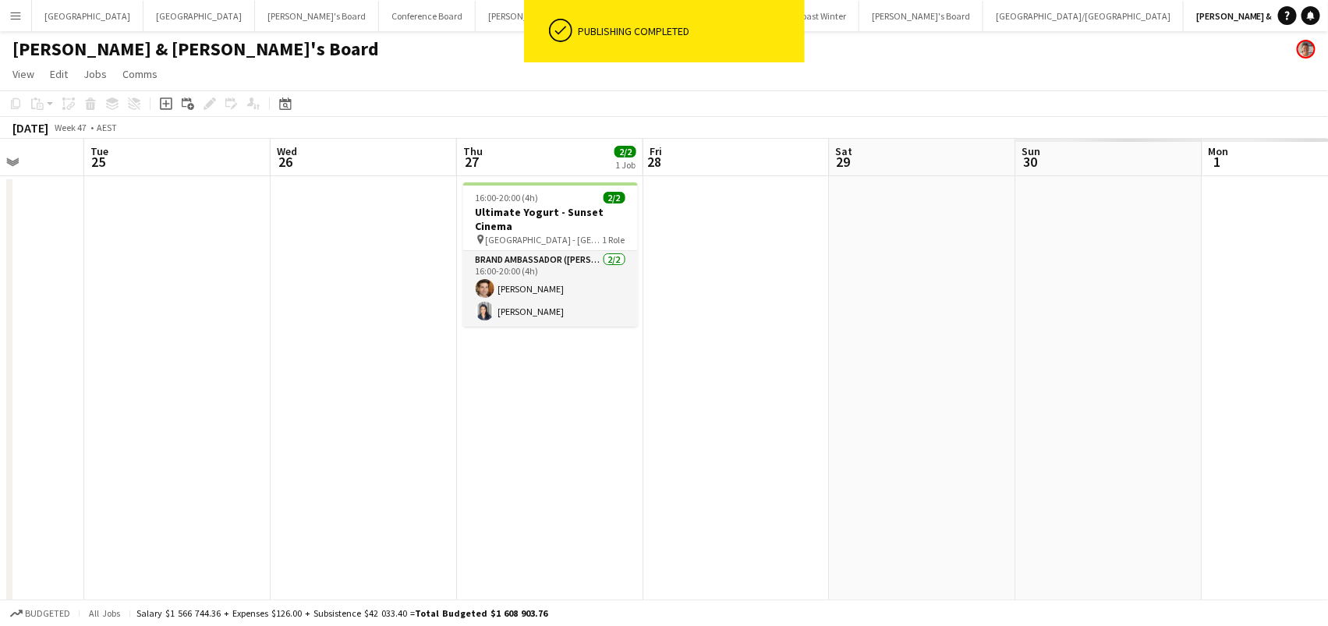
scroll to position [0, 0]
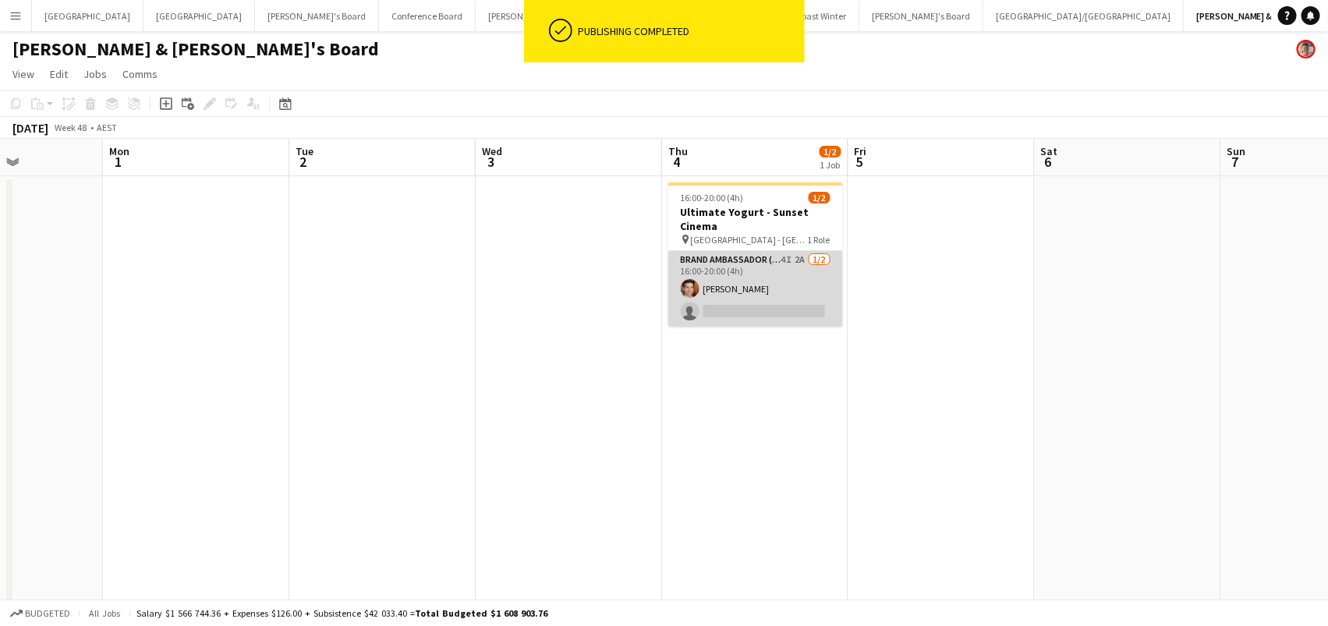
click at [752, 292] on app-card-role "Brand Ambassador (Mon - Fri) 4I 2A 1/2 16:00-20:00 (4h) Juan Montes single-neut…" at bounding box center [755, 289] width 175 height 76
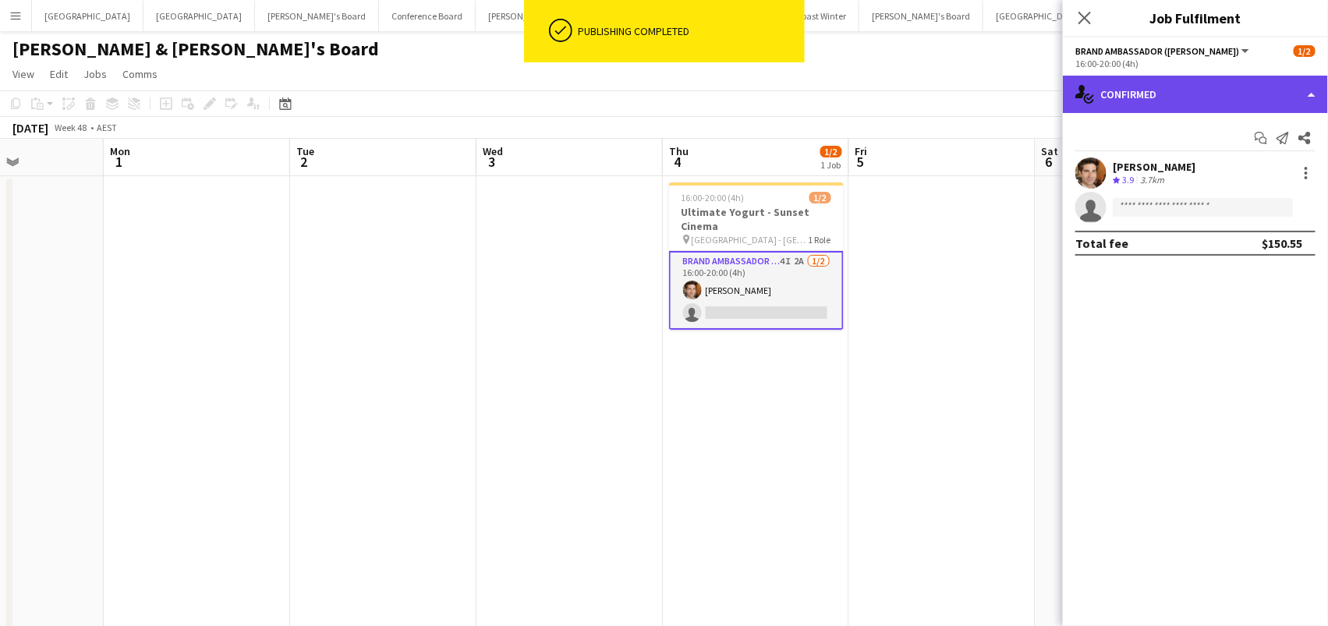
click at [1205, 83] on div "single-neutral-actions-check-2 Confirmed" at bounding box center [1195, 94] width 265 height 37
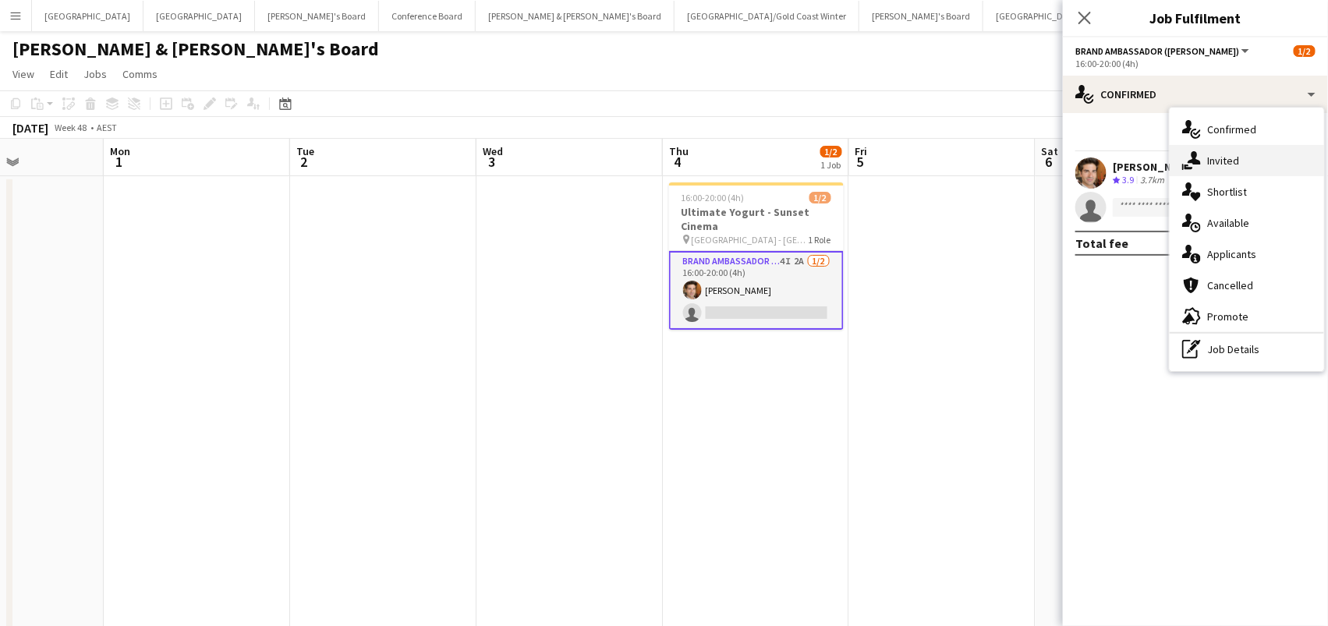
click at [1218, 165] on span "Invited" at bounding box center [1223, 161] width 32 height 14
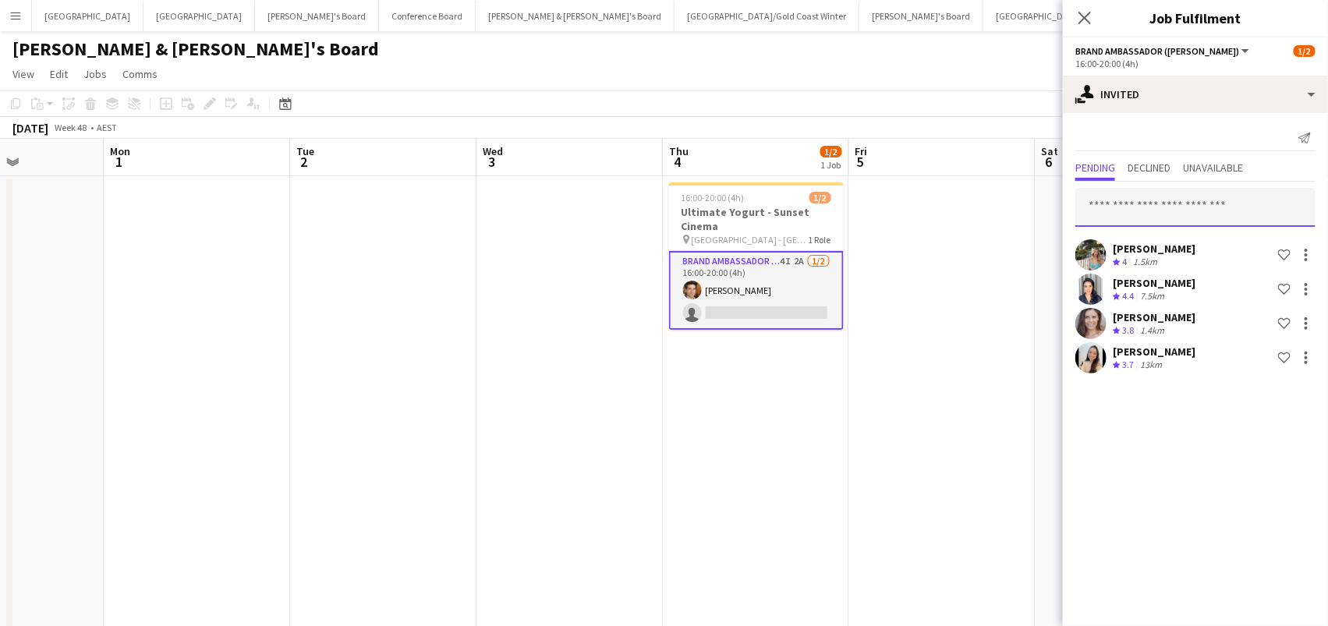
click at [1163, 204] on input "text" at bounding box center [1195, 207] width 240 height 39
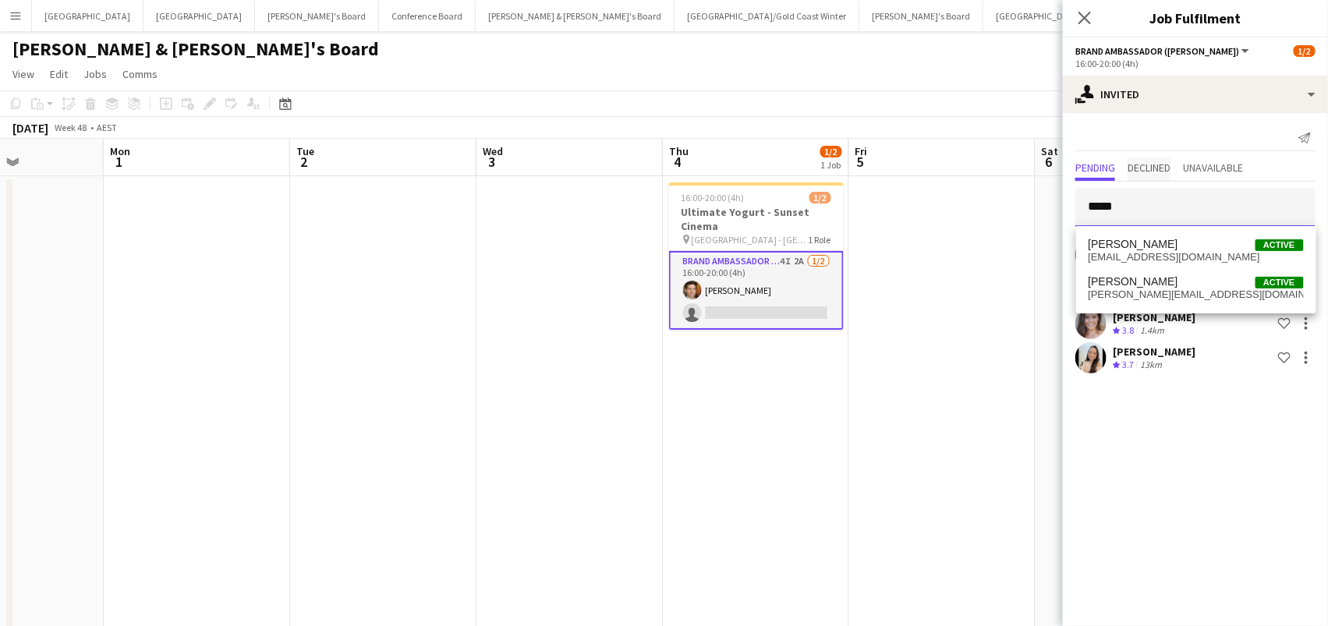
type input "*****"
drag, startPoint x: 1163, startPoint y: 169, endPoint x: 1152, endPoint y: 292, distance: 122.8
click at [1152, 292] on span "laura.sanchimartinez@gmail.com" at bounding box center [1196, 295] width 215 height 12
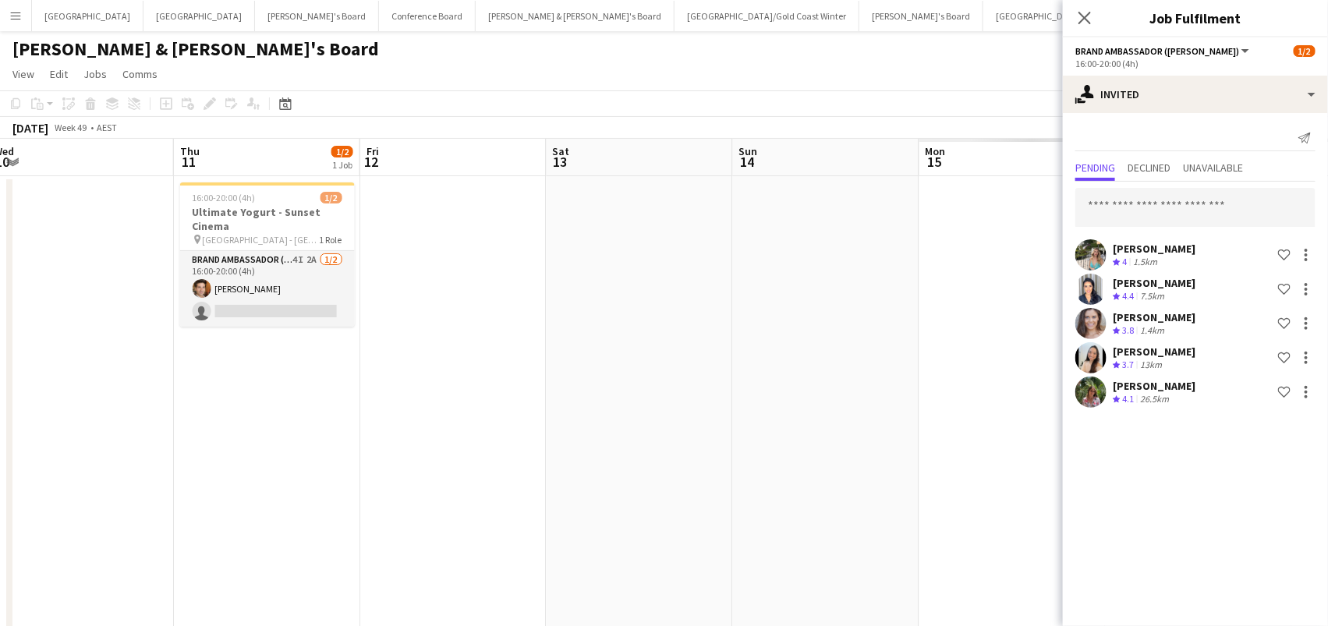
scroll to position [0, 625]
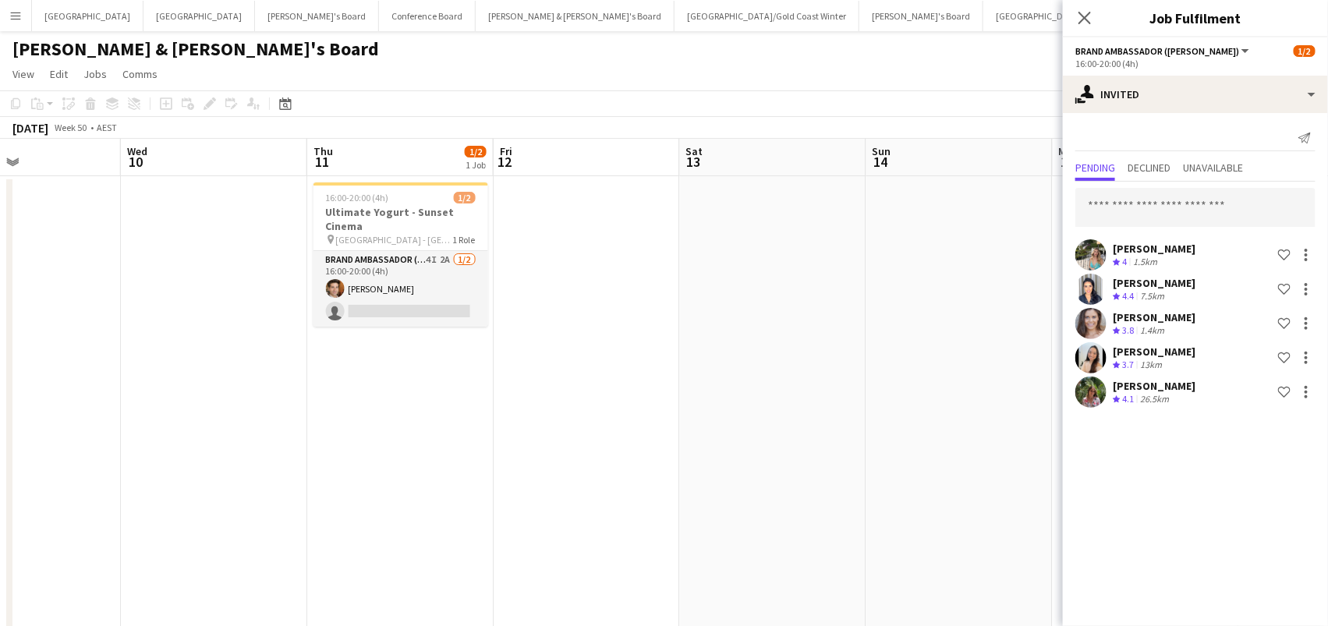
click at [504, 314] on app-date-cell at bounding box center [587, 474] width 186 height 597
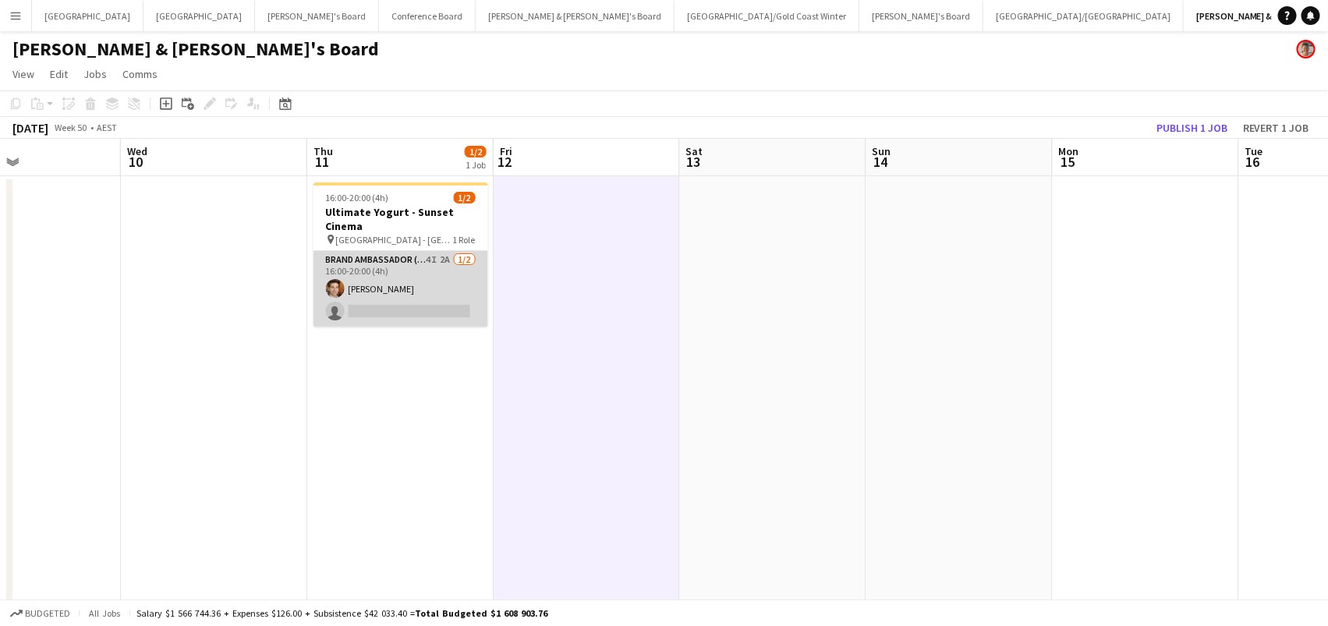
click at [427, 310] on app-card-role "Brand Ambassador (Mon - Fri) 4I 2A 1/2 16:00-20:00 (4h) Juan Montes single-neut…" at bounding box center [400, 289] width 175 height 76
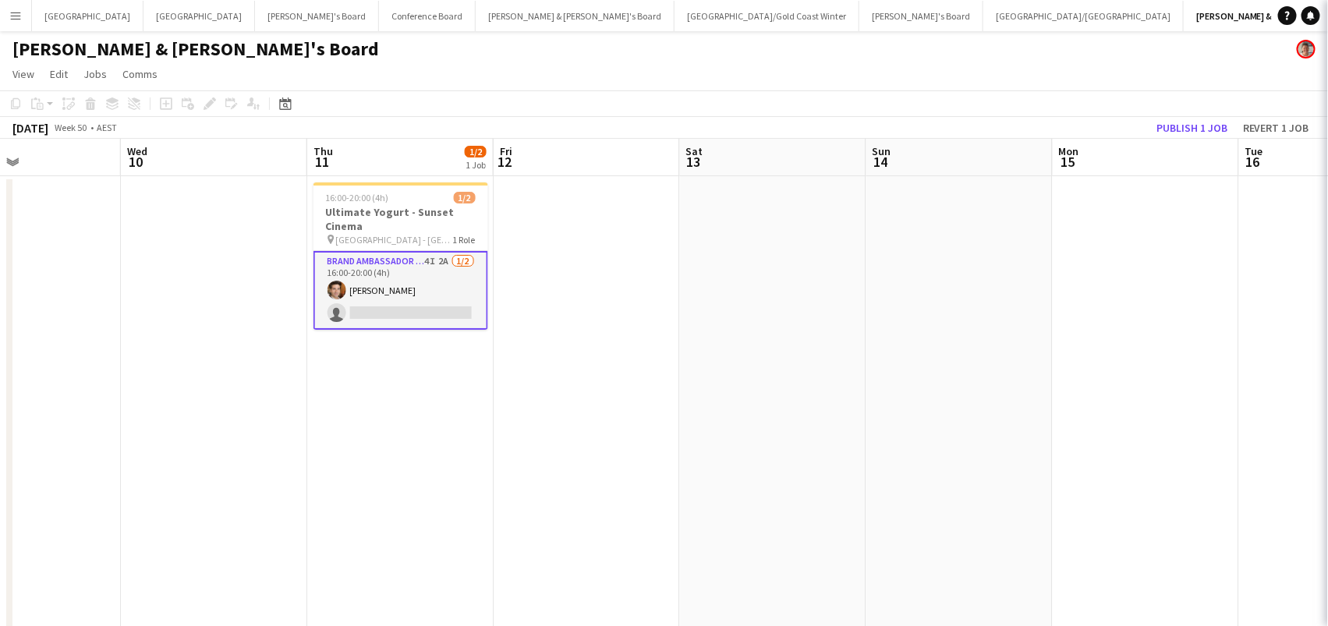
scroll to position [0, 624]
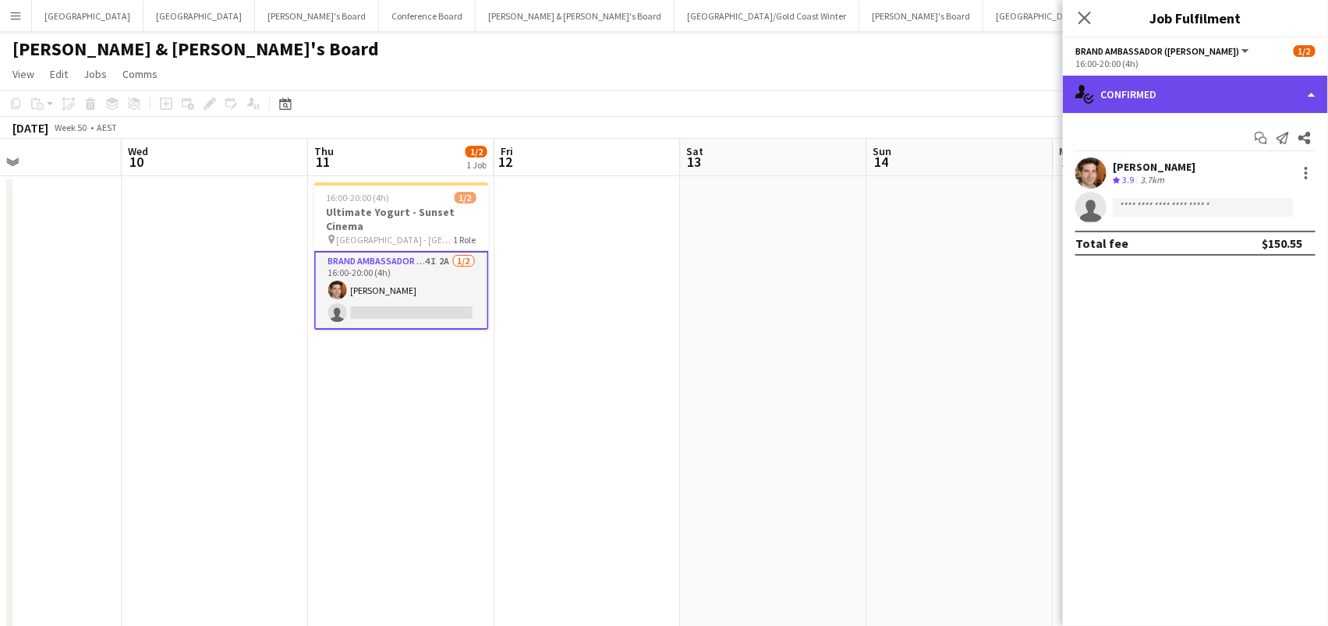
click at [1207, 87] on div "single-neutral-actions-check-2 Confirmed" at bounding box center [1195, 94] width 265 height 37
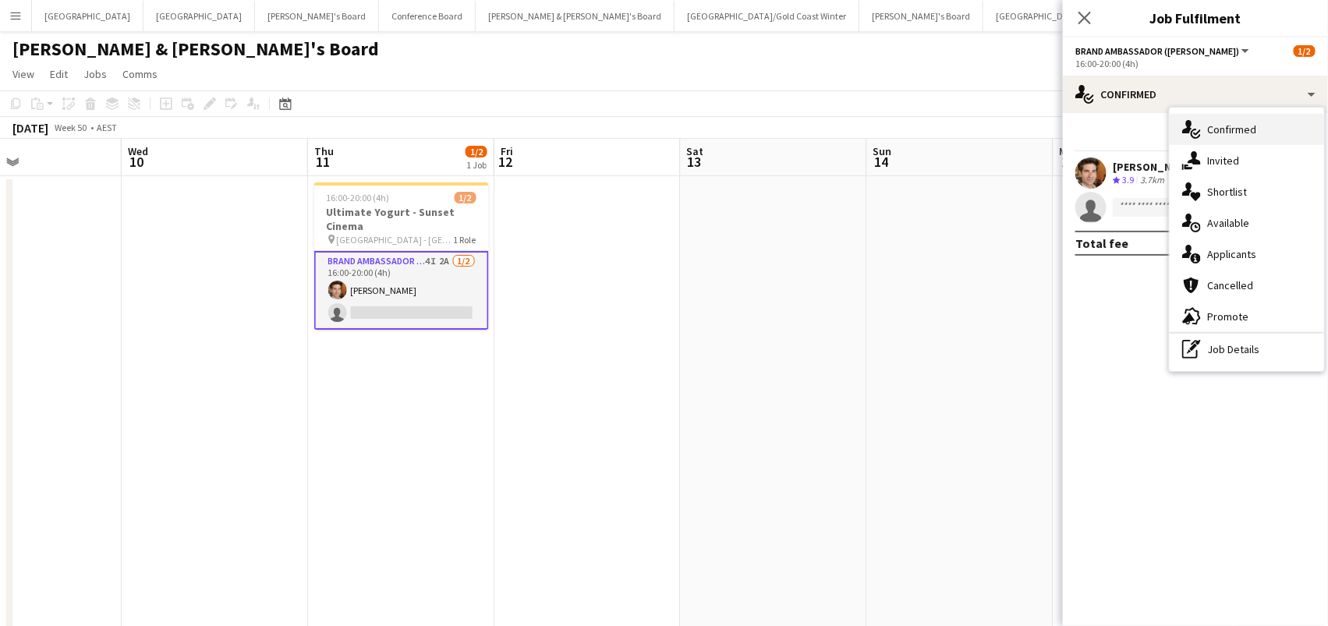
click at [1225, 143] on div "single-neutral-actions-check-2 Confirmed" at bounding box center [1247, 129] width 154 height 31
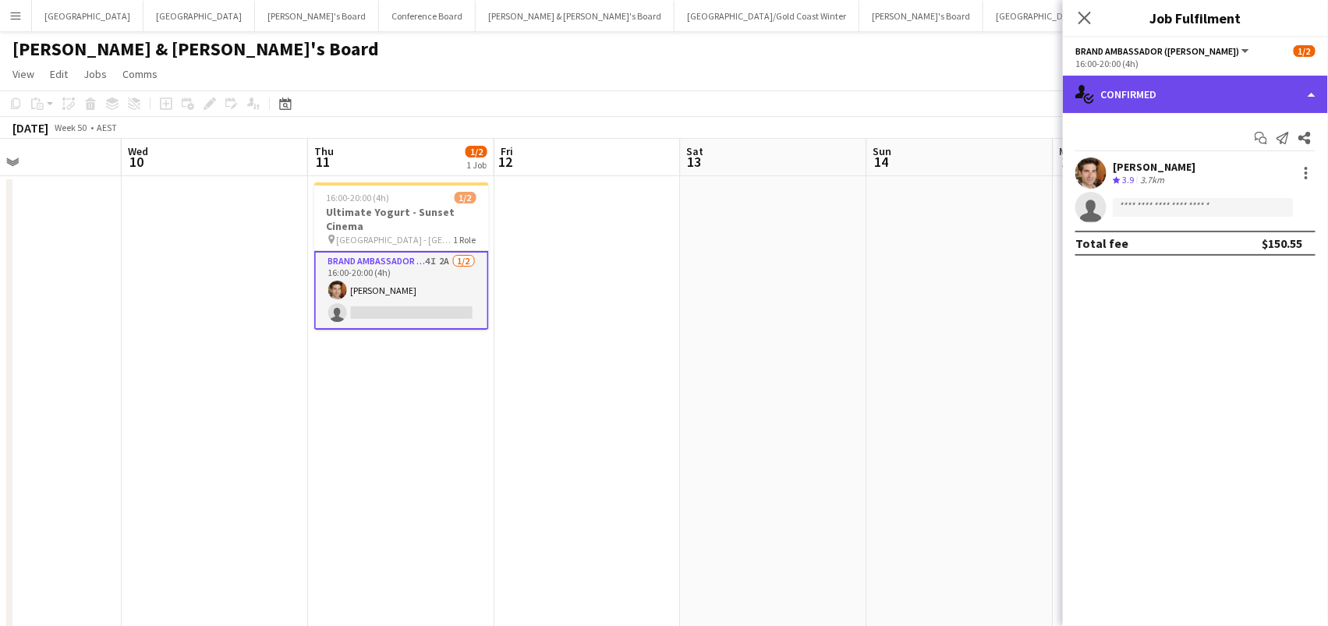
click at [1212, 94] on div "single-neutral-actions-check-2 Confirmed" at bounding box center [1195, 94] width 265 height 37
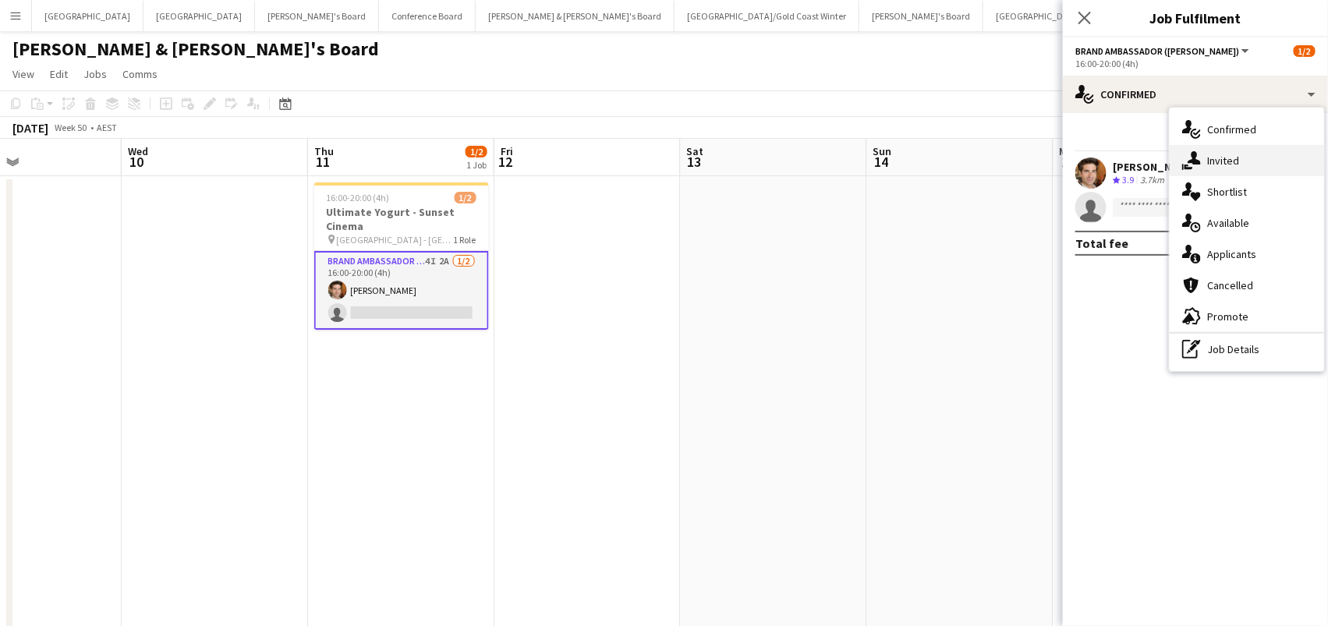
click at [1212, 161] on span "Invited" at bounding box center [1223, 161] width 32 height 14
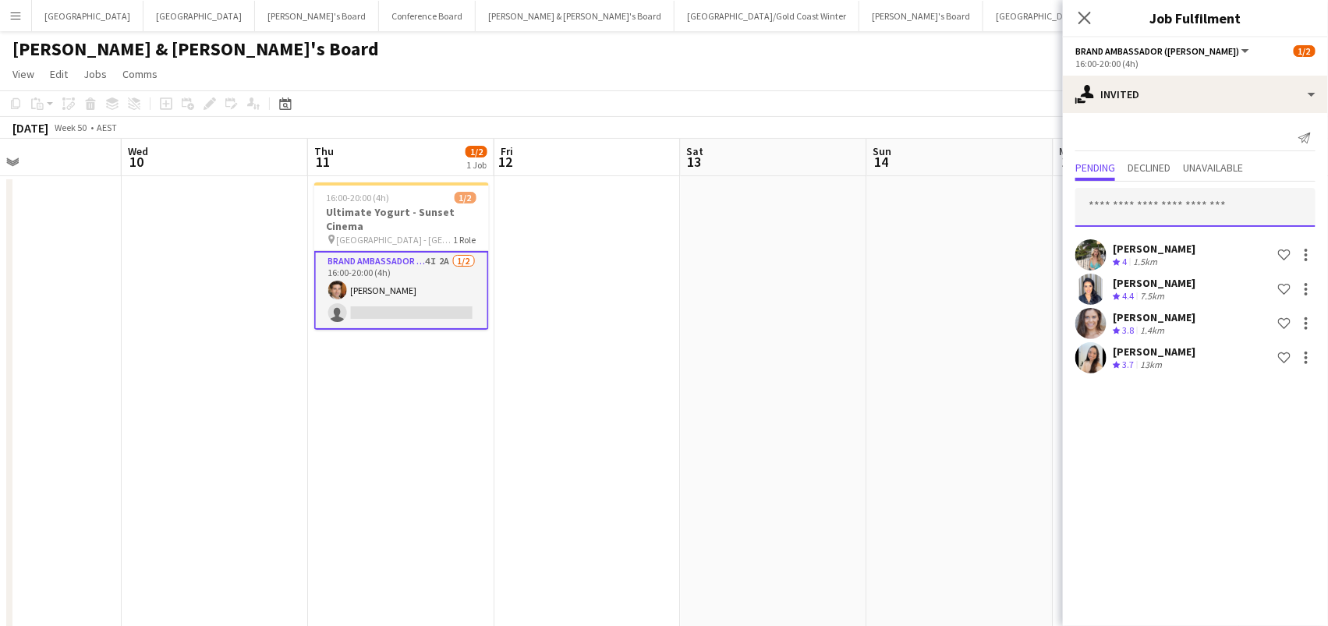
click at [1162, 217] on input "text" at bounding box center [1195, 207] width 240 height 39
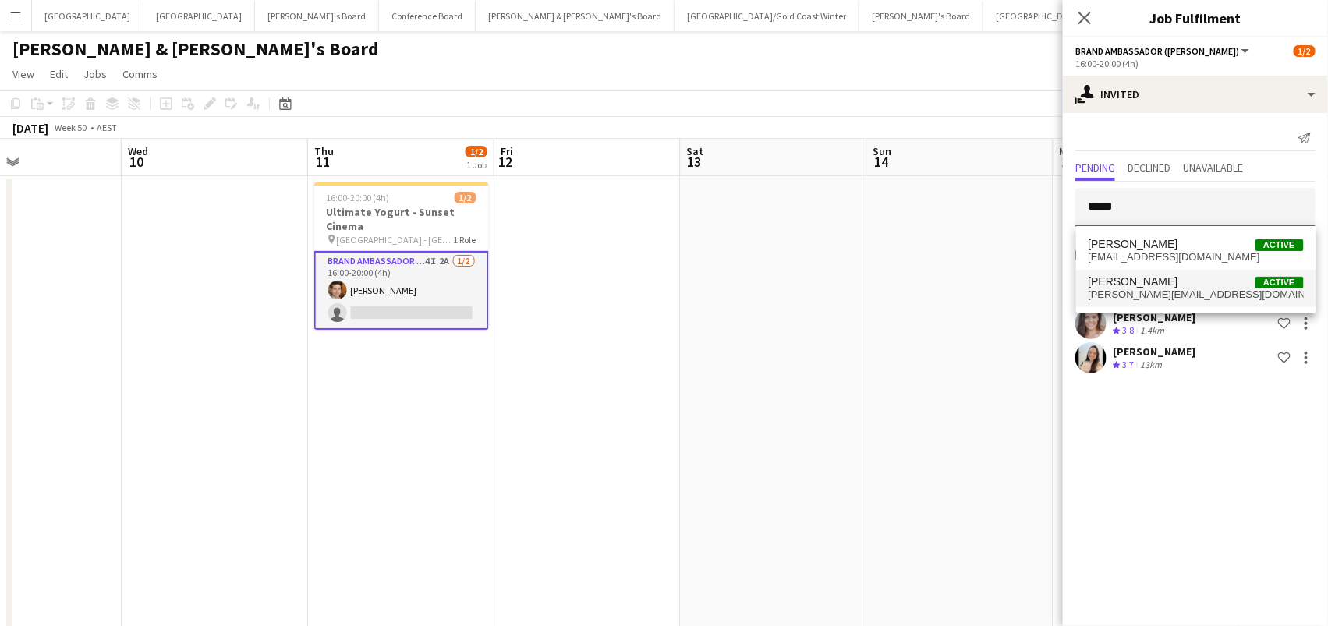
type input "*****"
click at [1160, 287] on span "[PERSON_NAME]" at bounding box center [1134, 281] width 90 height 13
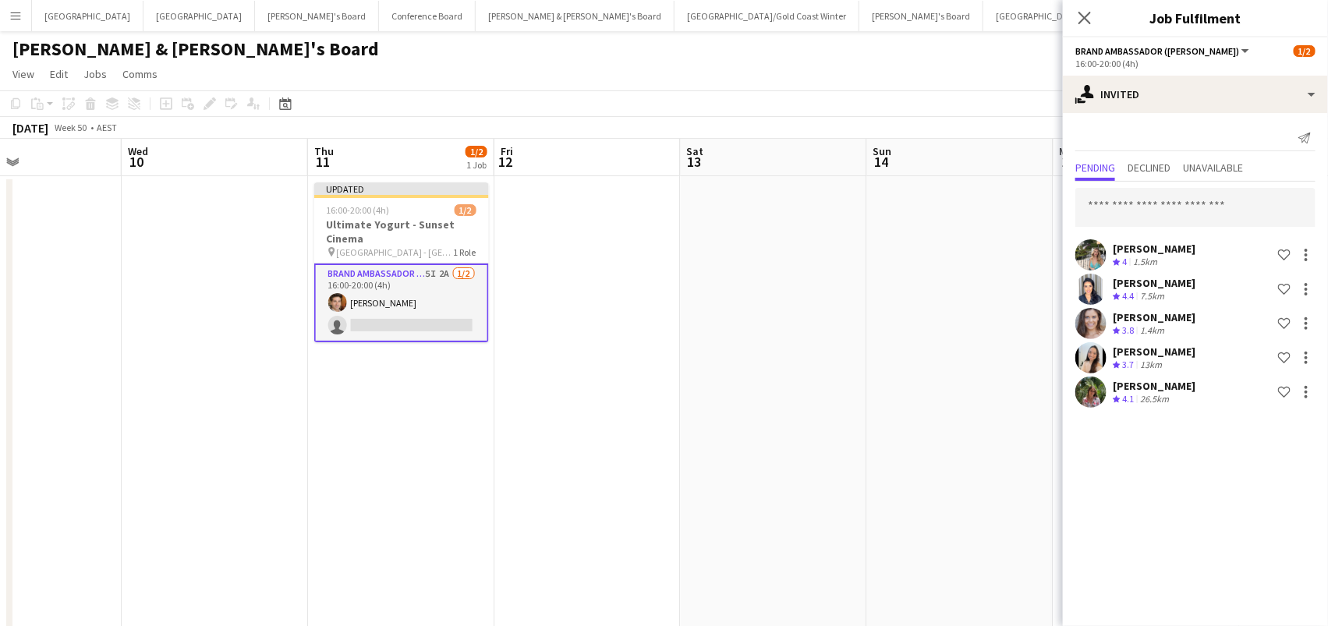
click at [1005, 277] on app-date-cell at bounding box center [960, 474] width 186 height 597
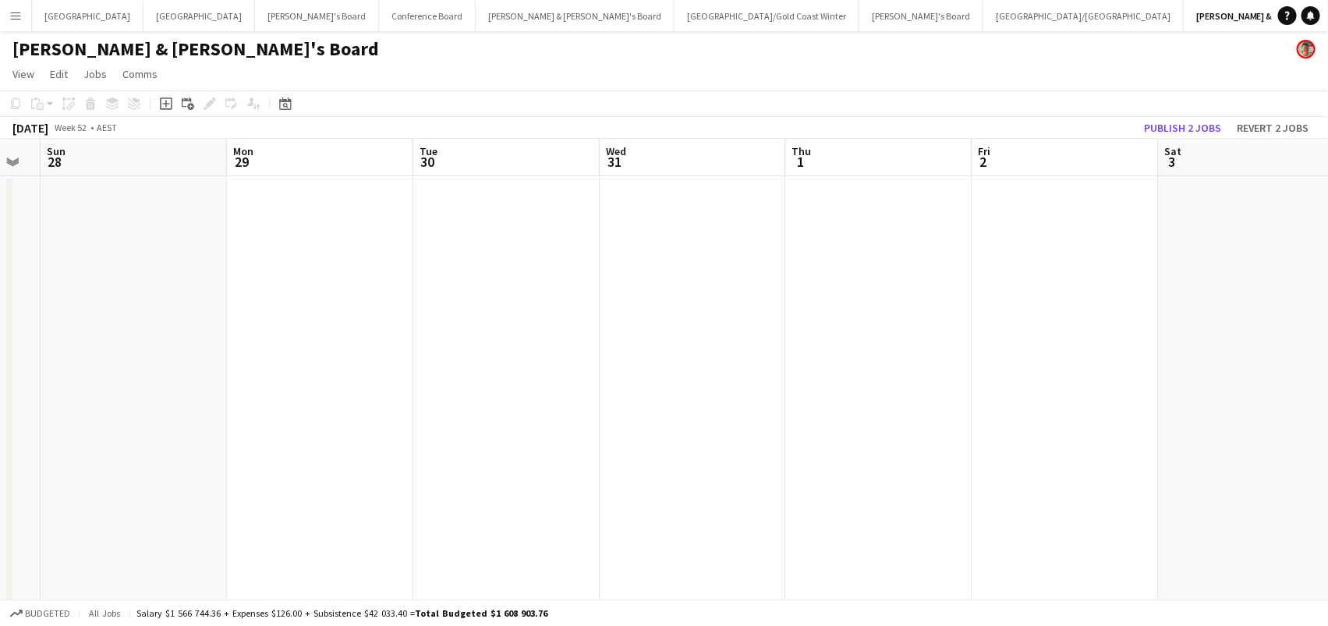
scroll to position [0, 529]
click at [1179, 136] on button "Publish 2 jobs" at bounding box center [1183, 128] width 90 height 20
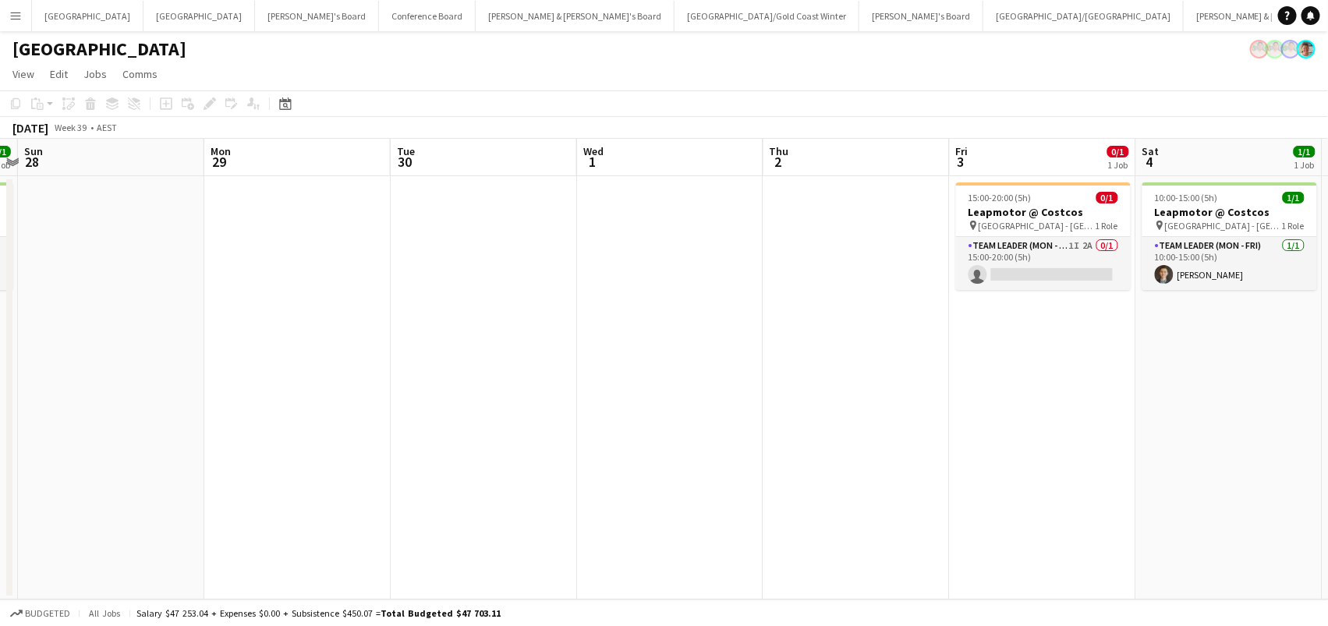
scroll to position [0, 539]
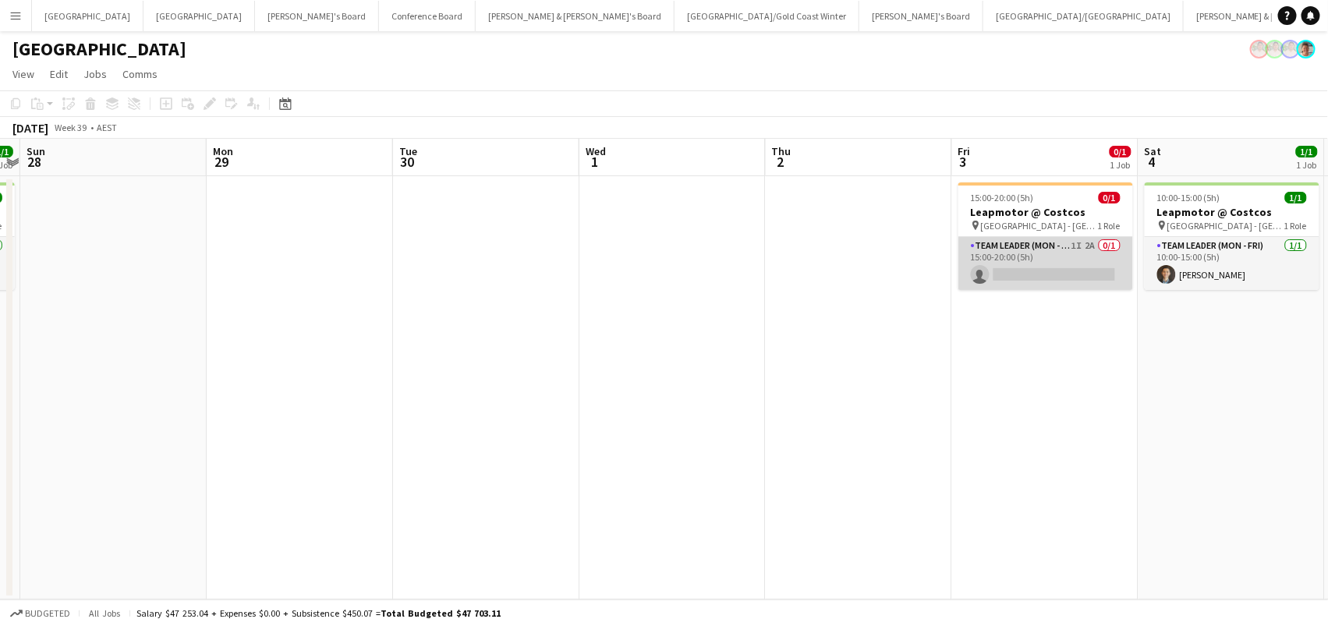
click at [1035, 252] on app-card-role "Team Leader (Mon - Fri) 1I 2A 0/1 15:00-20:00 (5h) single-neutral-actions" at bounding box center [1045, 263] width 175 height 53
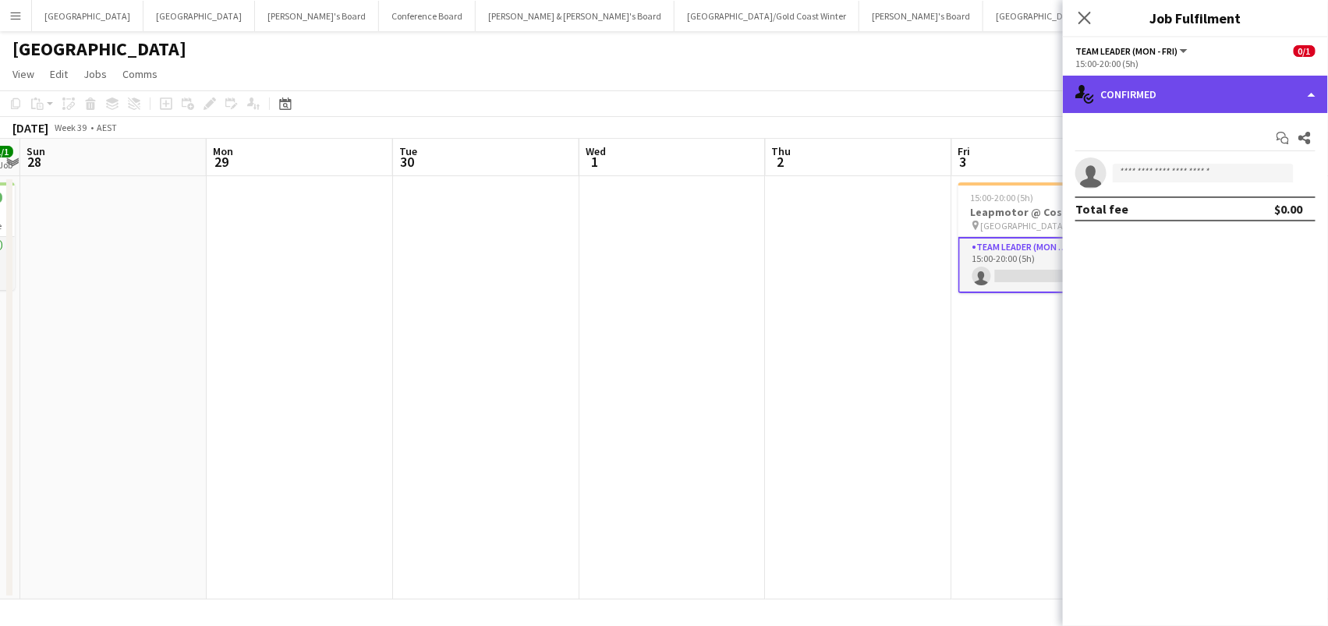
click at [1191, 96] on div "single-neutral-actions-check-2 Confirmed" at bounding box center [1195, 94] width 265 height 37
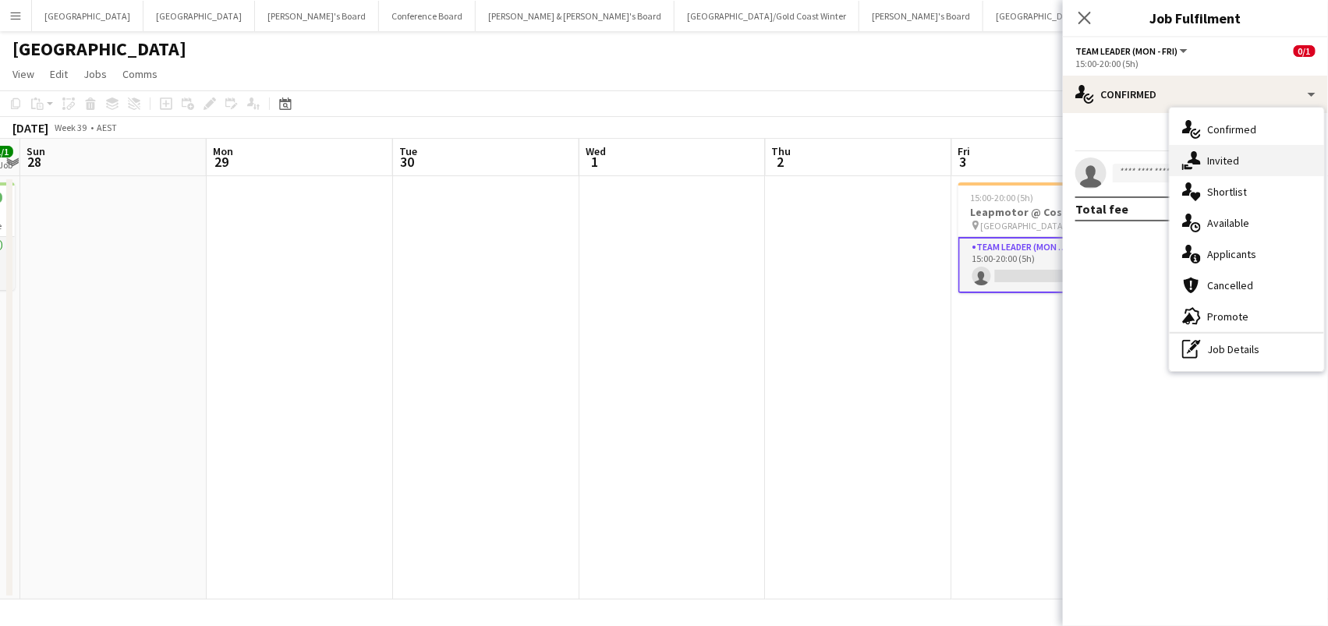
click at [1206, 155] on div "single-neutral-actions-share-1 Invited" at bounding box center [1247, 160] width 154 height 31
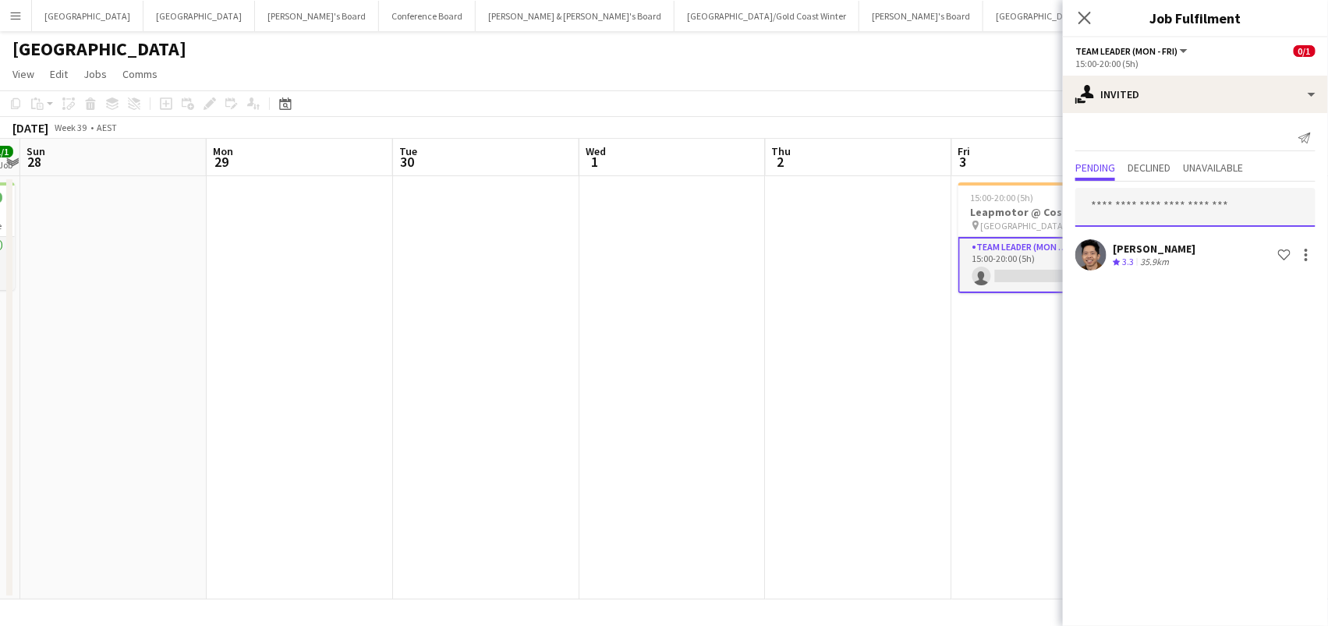
click at [1091, 216] on input "text" at bounding box center [1195, 207] width 240 height 39
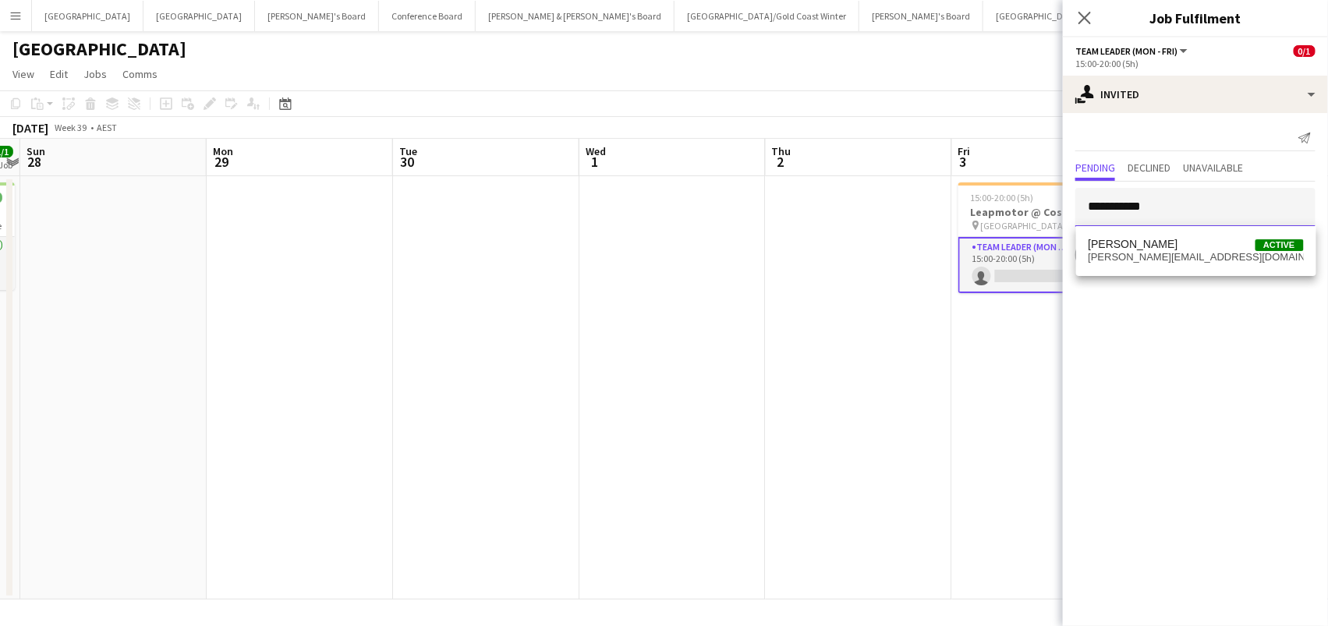
type input "**********"
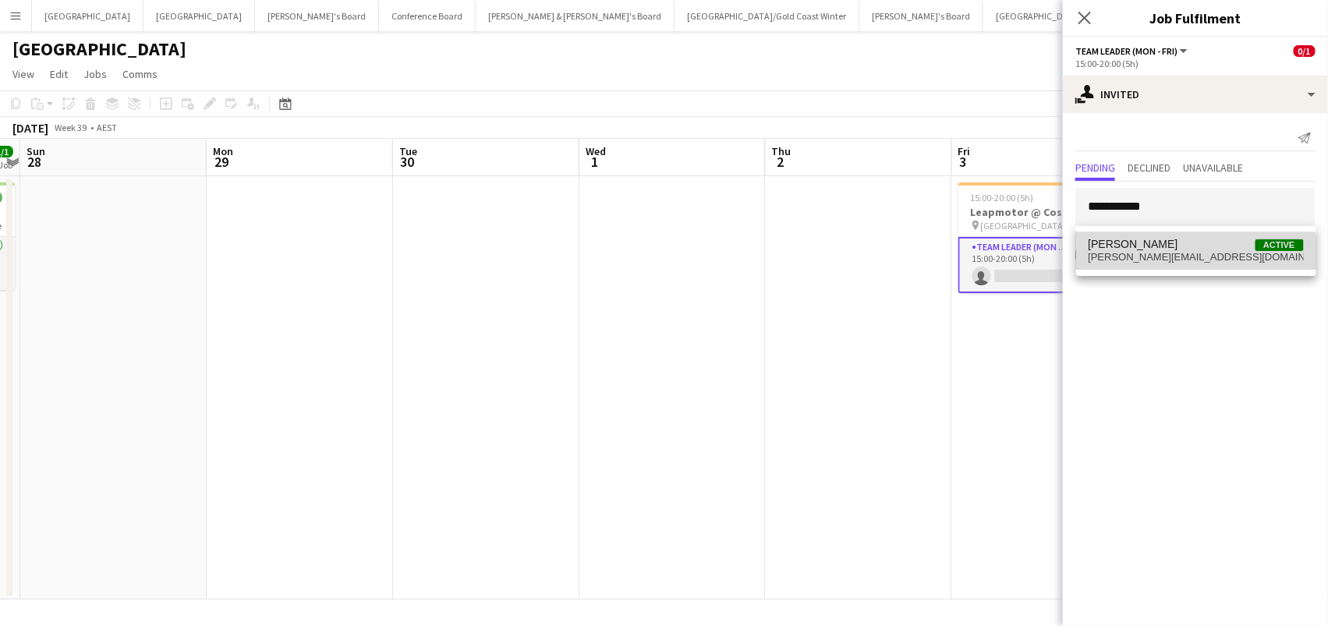
drag, startPoint x: 1145, startPoint y: 310, endPoint x: 1145, endPoint y: 253, distance: 56.9
click at [1145, 253] on span "laura.sanchimartinez@gmail.com" at bounding box center [1196, 257] width 215 height 12
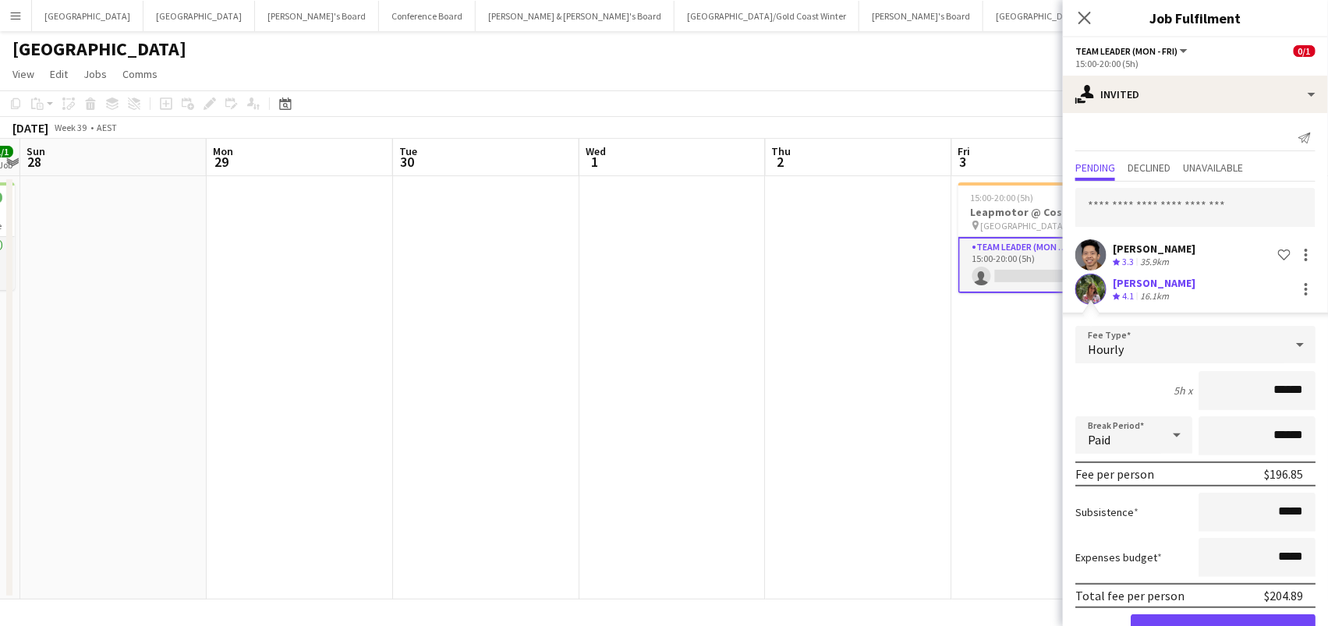
click at [1223, 625] on button "Confirm" at bounding box center [1223, 629] width 185 height 31
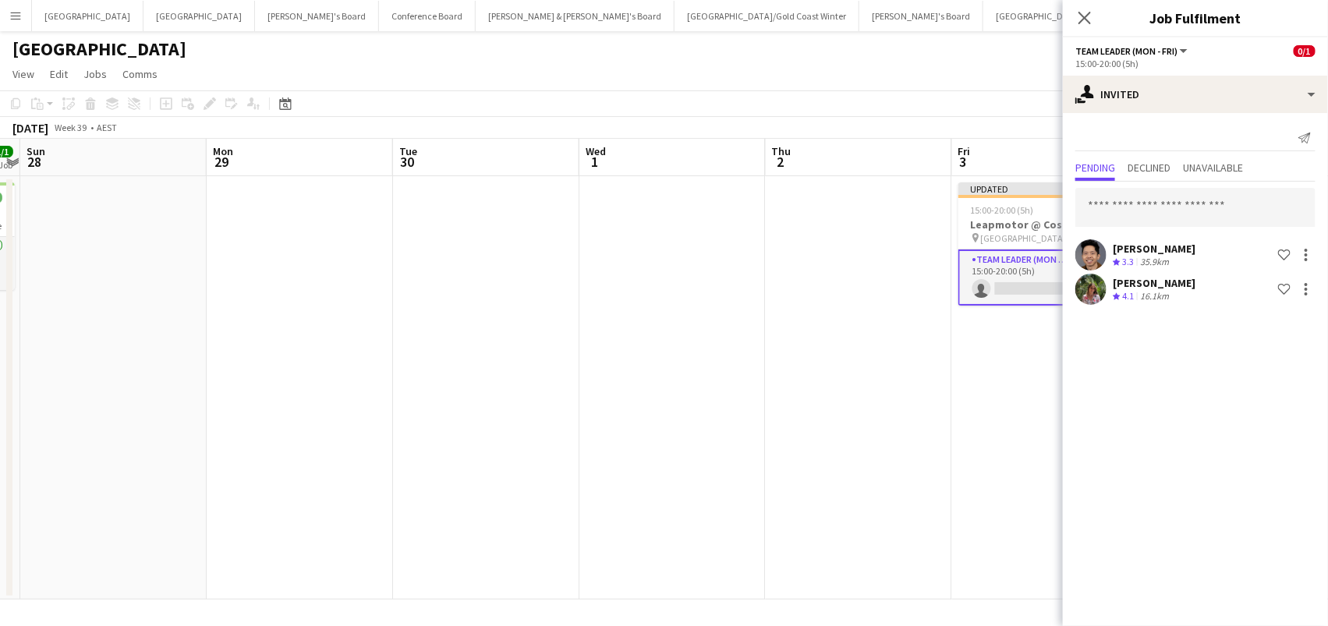
click at [826, 337] on app-date-cell at bounding box center [859, 387] width 186 height 423
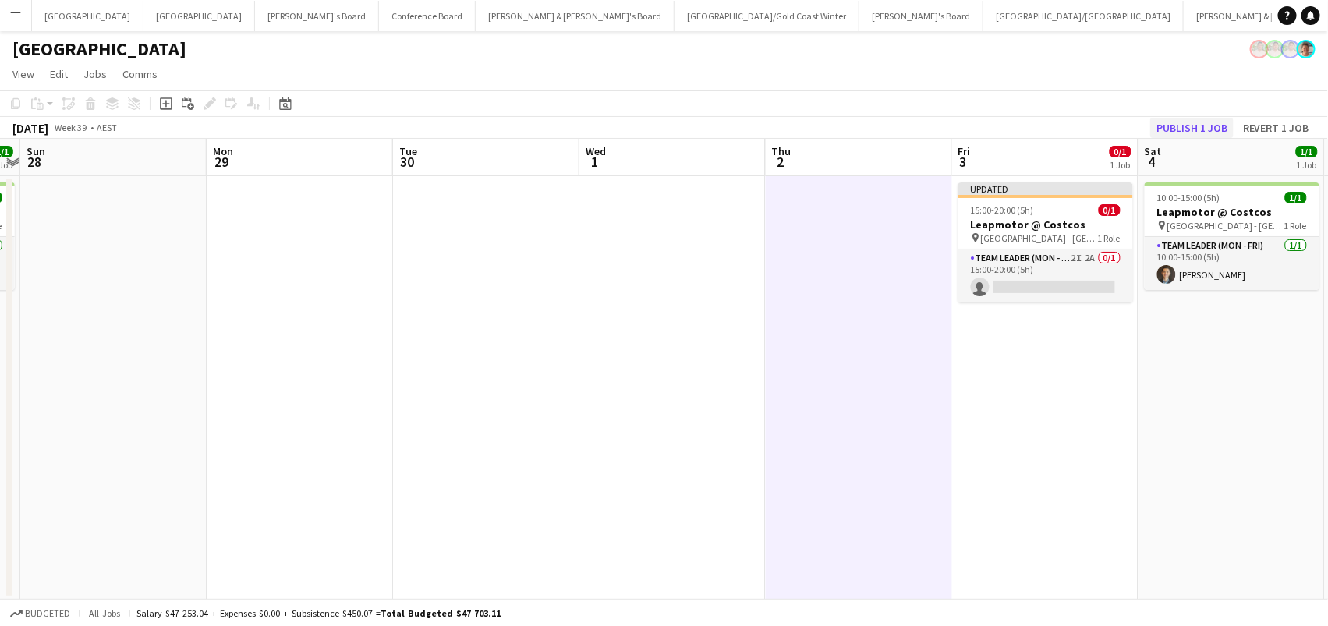
click at [1174, 124] on button "Publish 1 job" at bounding box center [1191, 128] width 83 height 20
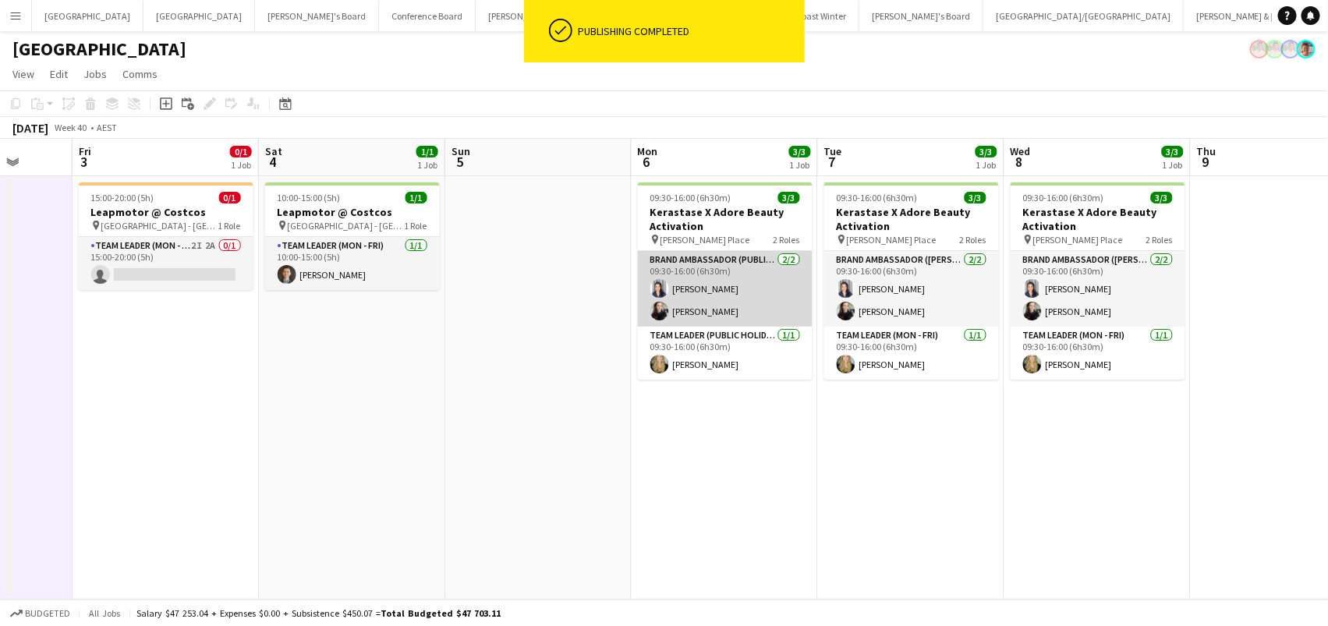
scroll to position [0, 636]
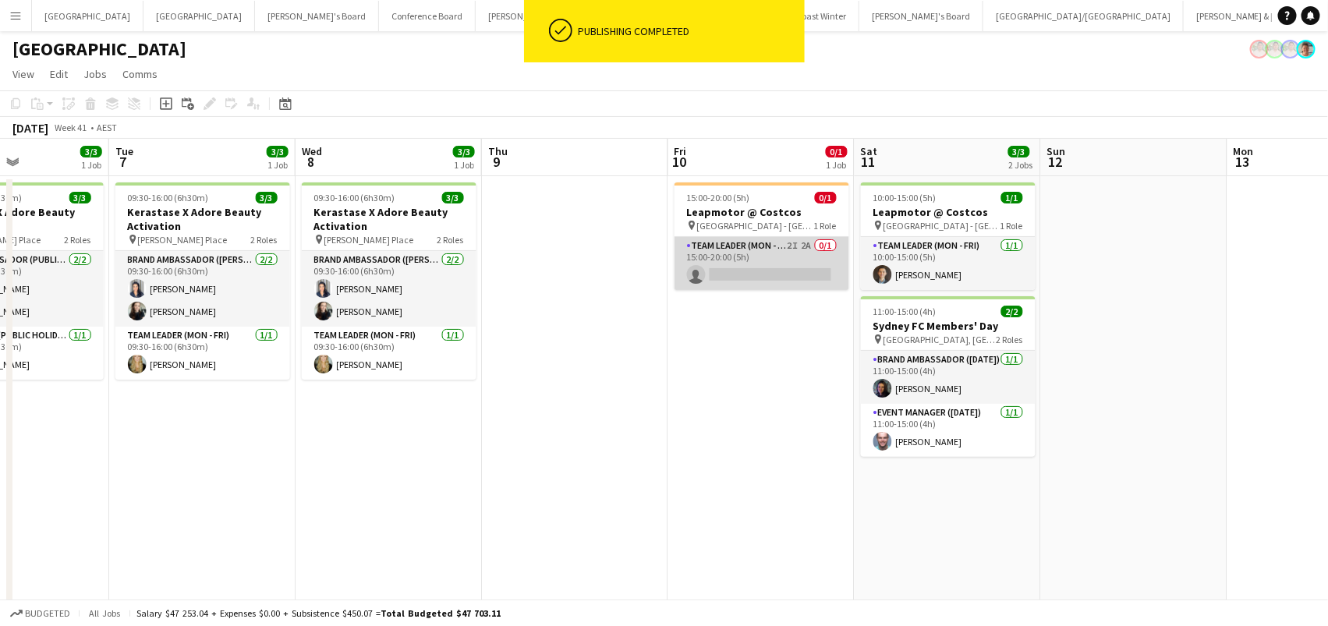
click at [770, 263] on app-card-role "Team Leader (Mon - Fri) 2I 2A 0/1 15:00-20:00 (5h) single-neutral-actions" at bounding box center [761, 263] width 175 height 53
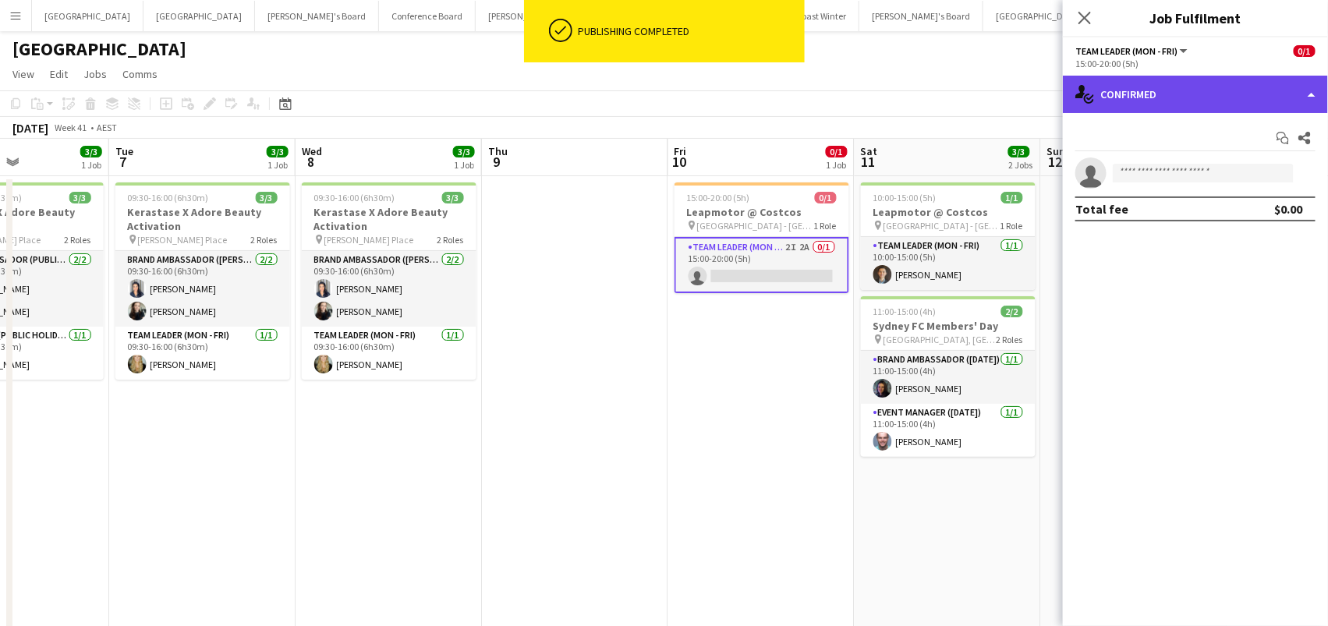
click at [1134, 76] on div "single-neutral-actions-check-2 Confirmed" at bounding box center [1195, 94] width 265 height 37
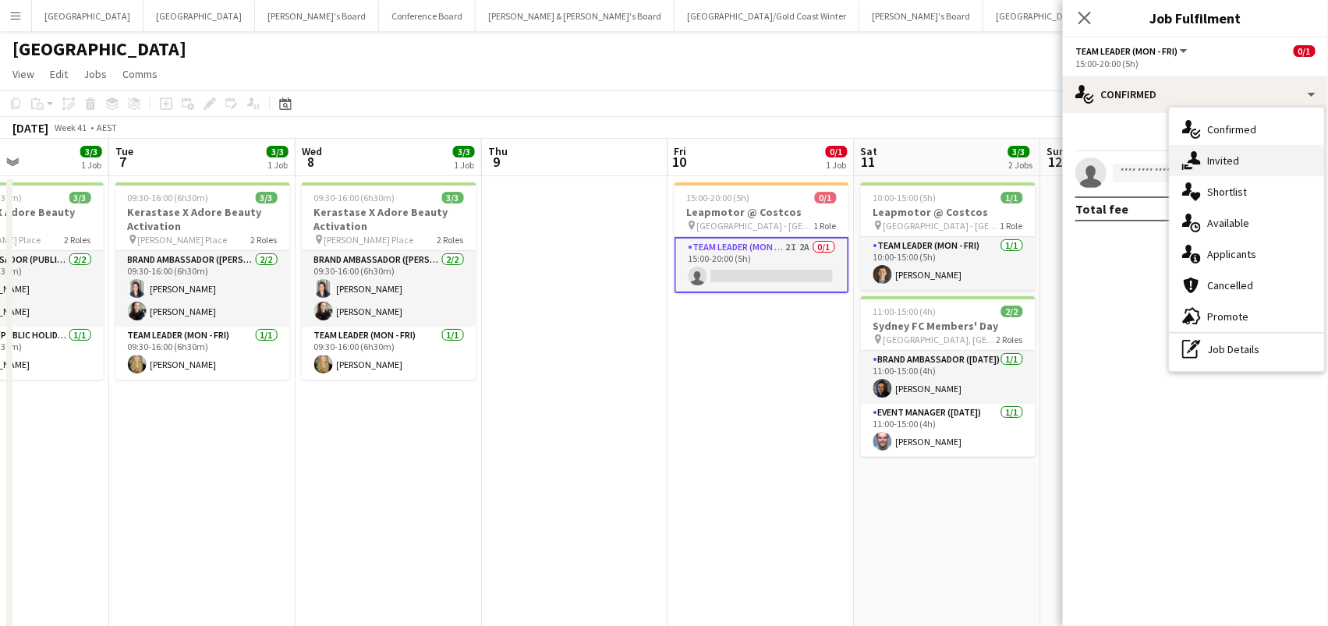
click at [1202, 150] on div "single-neutral-actions-share-1 Invited" at bounding box center [1247, 160] width 154 height 31
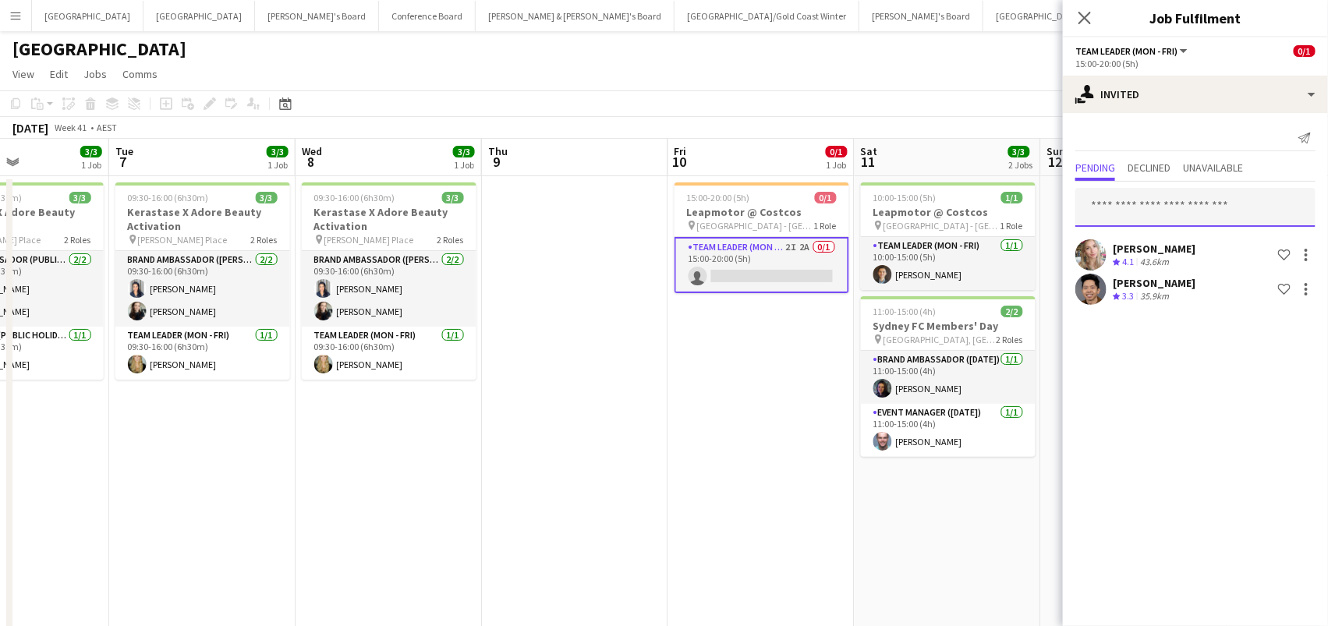
click at [1179, 200] on input "text" at bounding box center [1195, 207] width 240 height 39
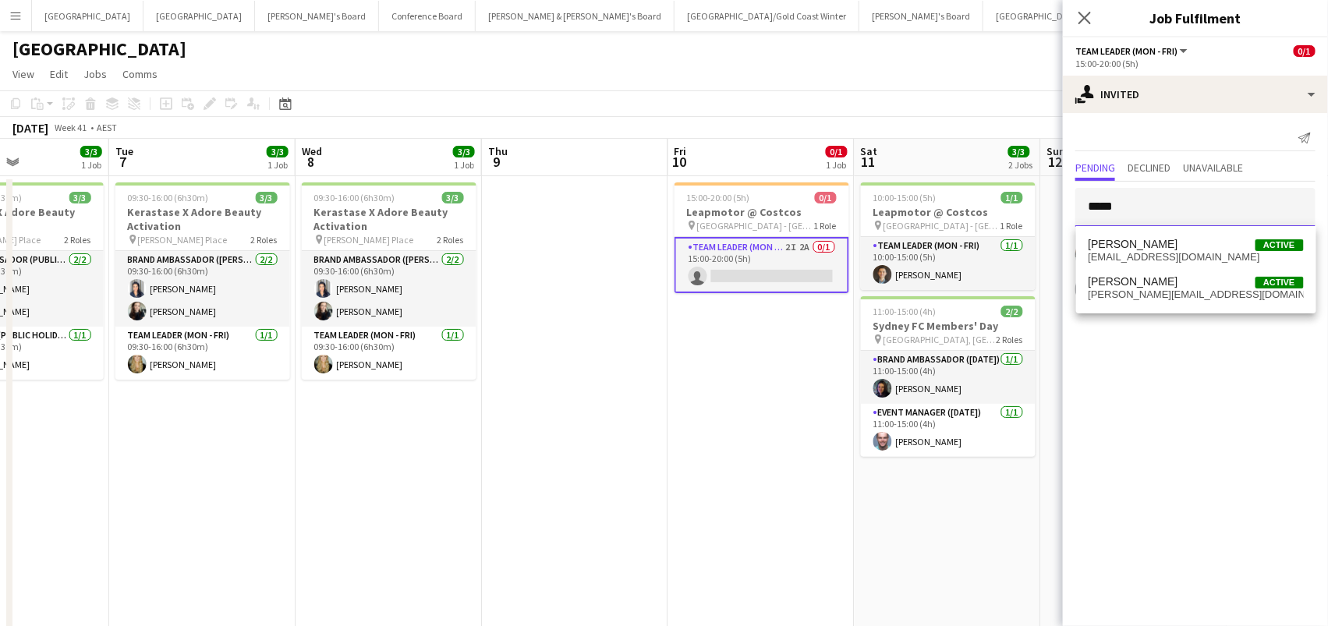
type input "*****"
drag, startPoint x: 1179, startPoint y: 200, endPoint x: 1173, endPoint y: 284, distance: 83.7
click at [1173, 284] on span "[PERSON_NAME]" at bounding box center [1134, 281] width 90 height 13
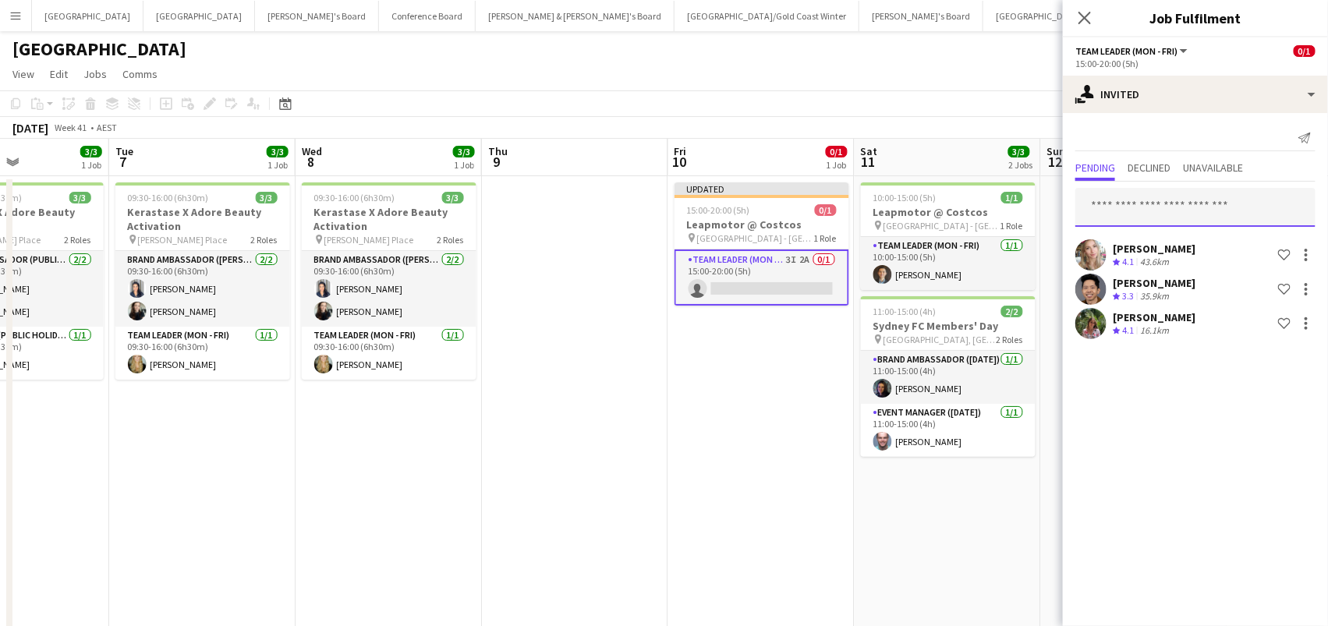
click at [1101, 215] on input "text" at bounding box center [1195, 207] width 240 height 39
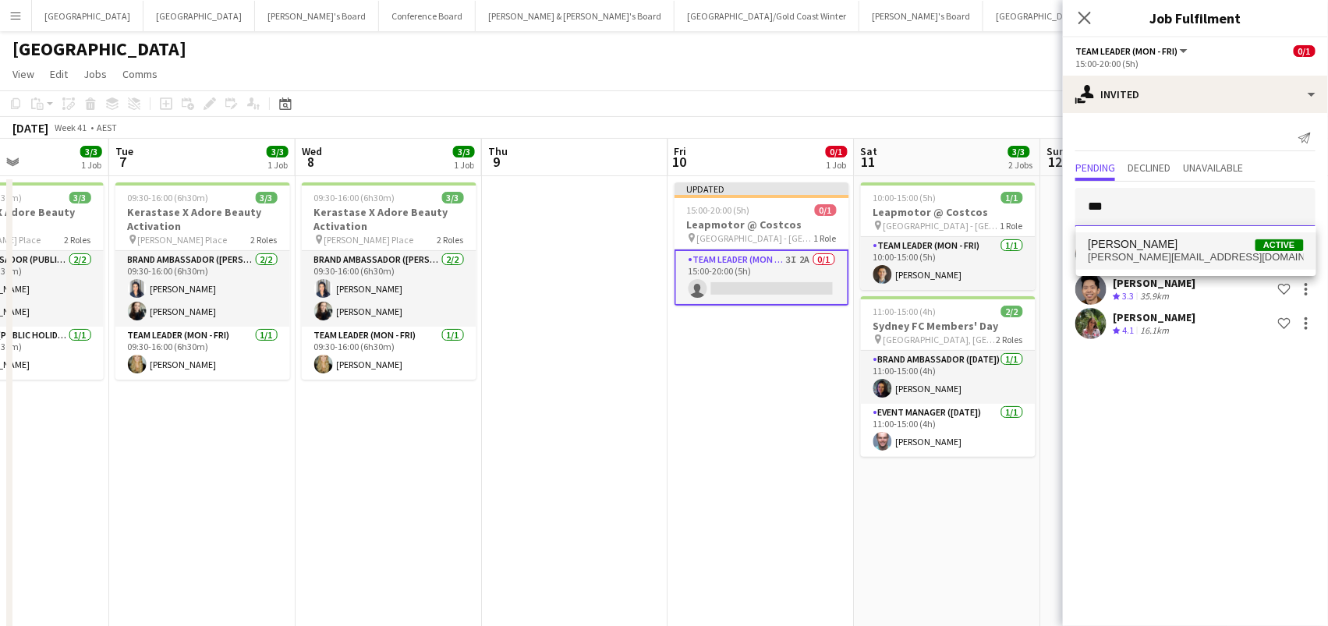
type input "***"
click at [1092, 257] on span "[PERSON_NAME][EMAIL_ADDRESS][DOMAIN_NAME]" at bounding box center [1196, 257] width 215 height 12
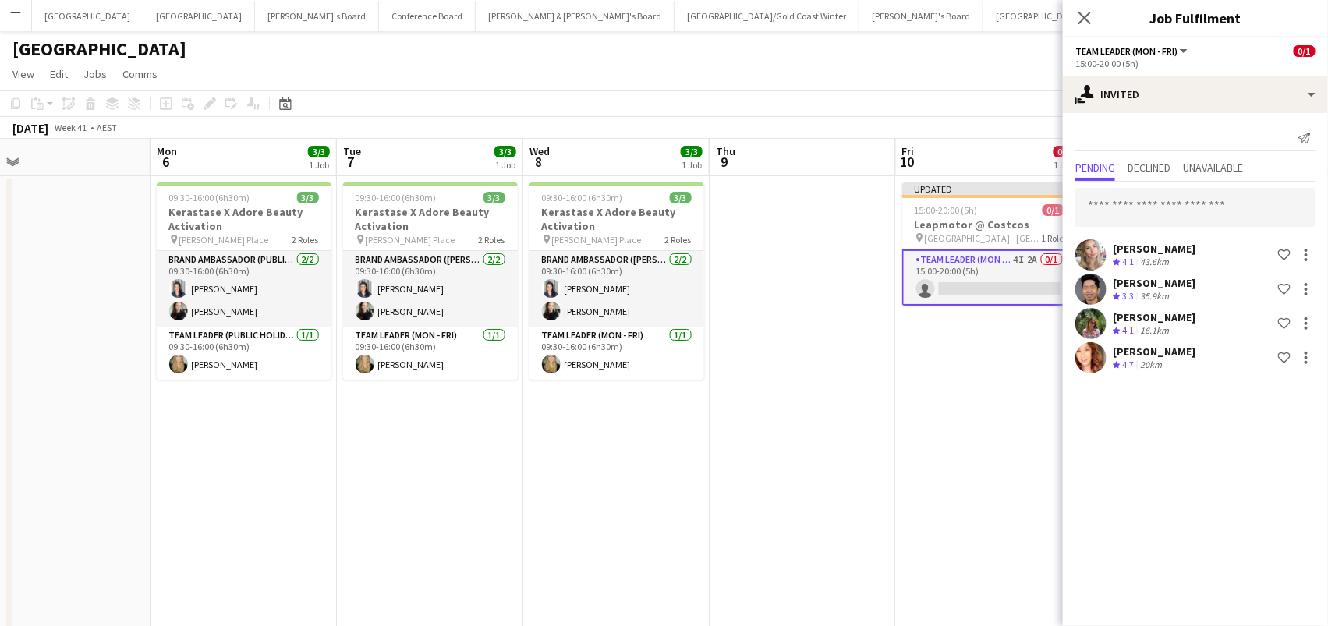
scroll to position [0, 341]
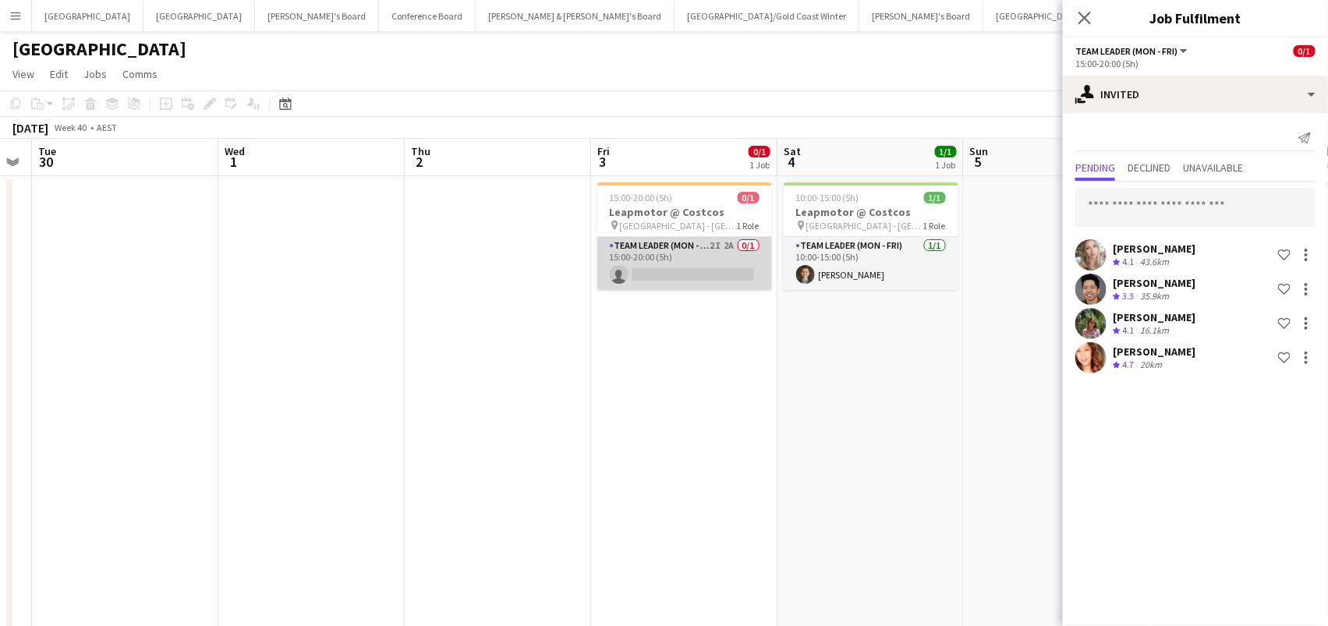
click at [709, 264] on app-card-role "Team Leader (Mon - Fri) 2I 2A 0/1 15:00-20:00 (5h) single-neutral-actions" at bounding box center [684, 263] width 175 height 53
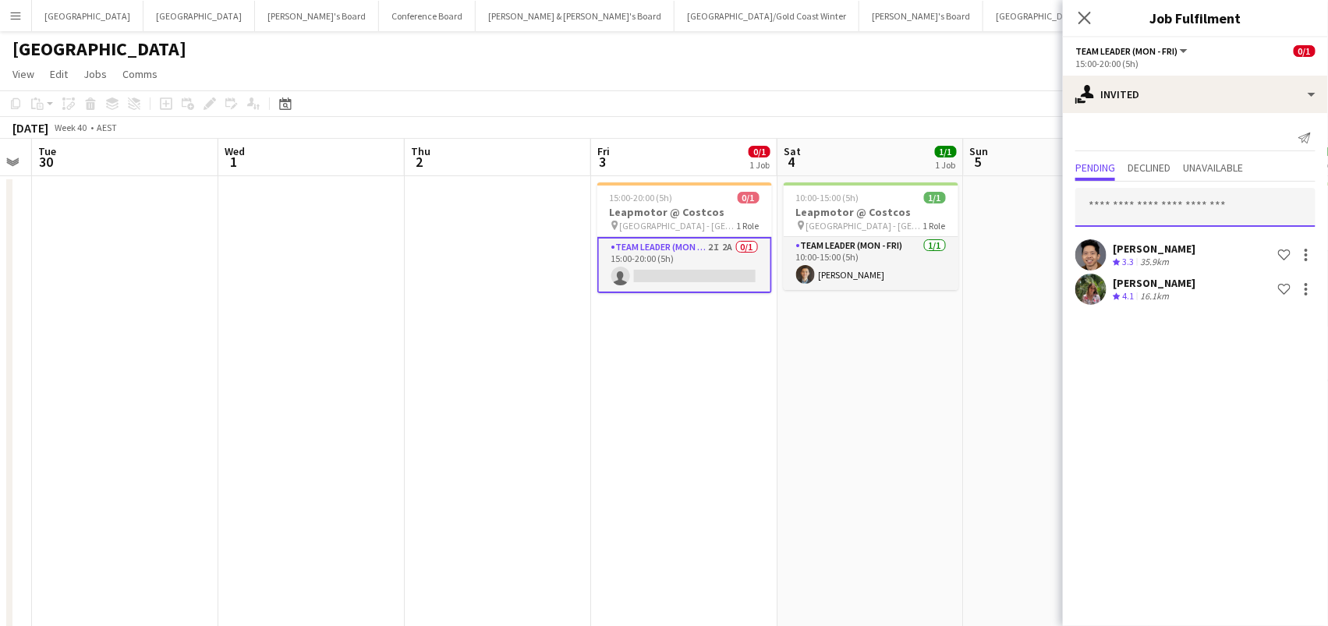
click at [1181, 205] on input "text" at bounding box center [1195, 207] width 240 height 39
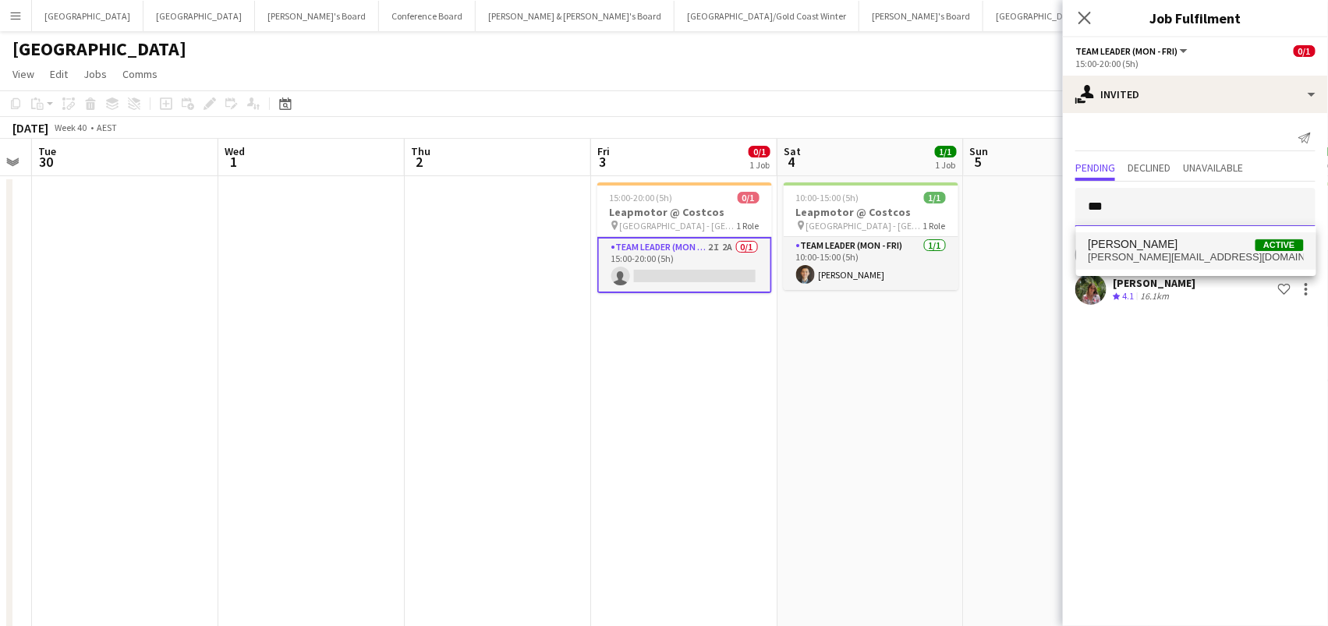
type input "***"
click at [1128, 246] on span "[PERSON_NAME]" at bounding box center [1134, 244] width 90 height 13
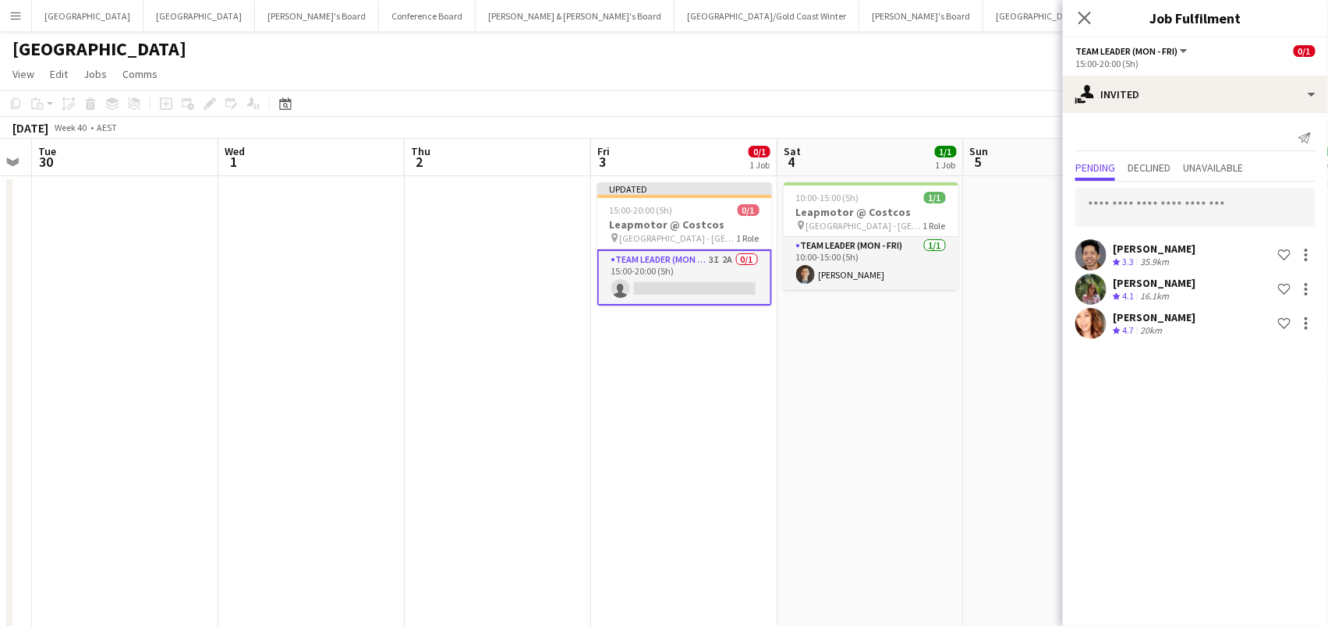
click at [875, 316] on app-date-cell "10:00-15:00 (5h) 1/1 Leapmotor @ Costcos pin Marsden Park - NSW 1 Role Team Lea…" at bounding box center [870, 591] width 186 height 830
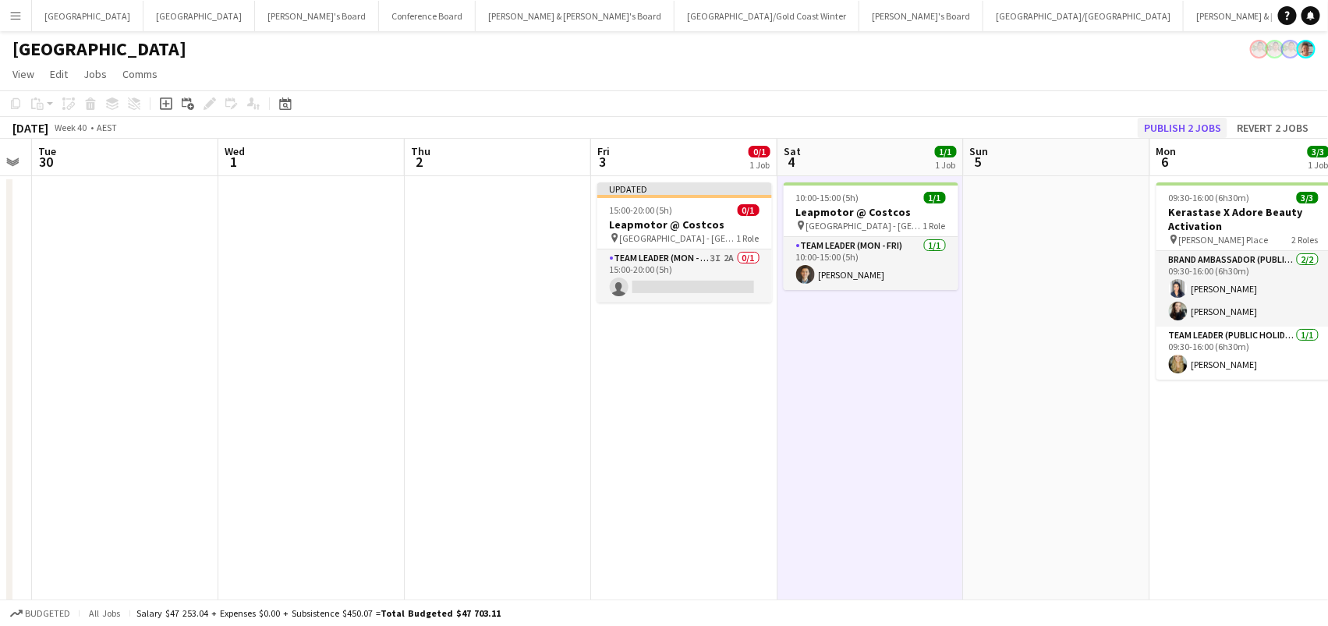
click at [1207, 136] on button "Publish 2 jobs" at bounding box center [1183, 128] width 90 height 20
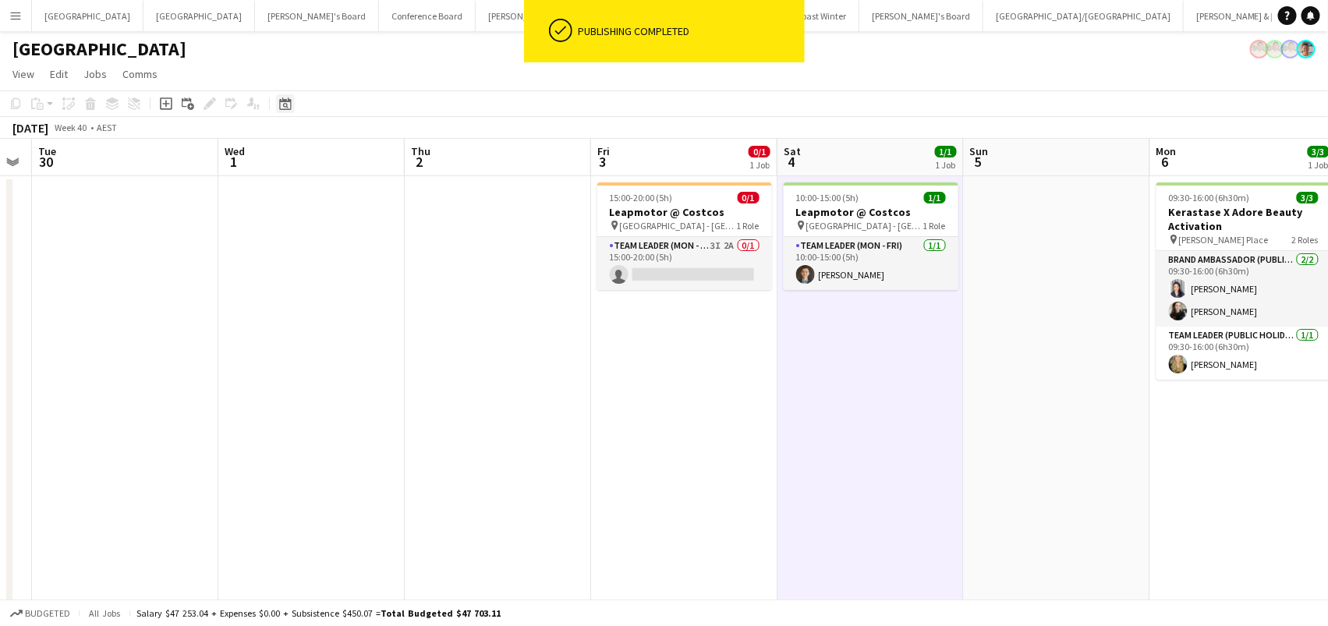
click at [289, 100] on icon at bounding box center [285, 103] width 12 height 12
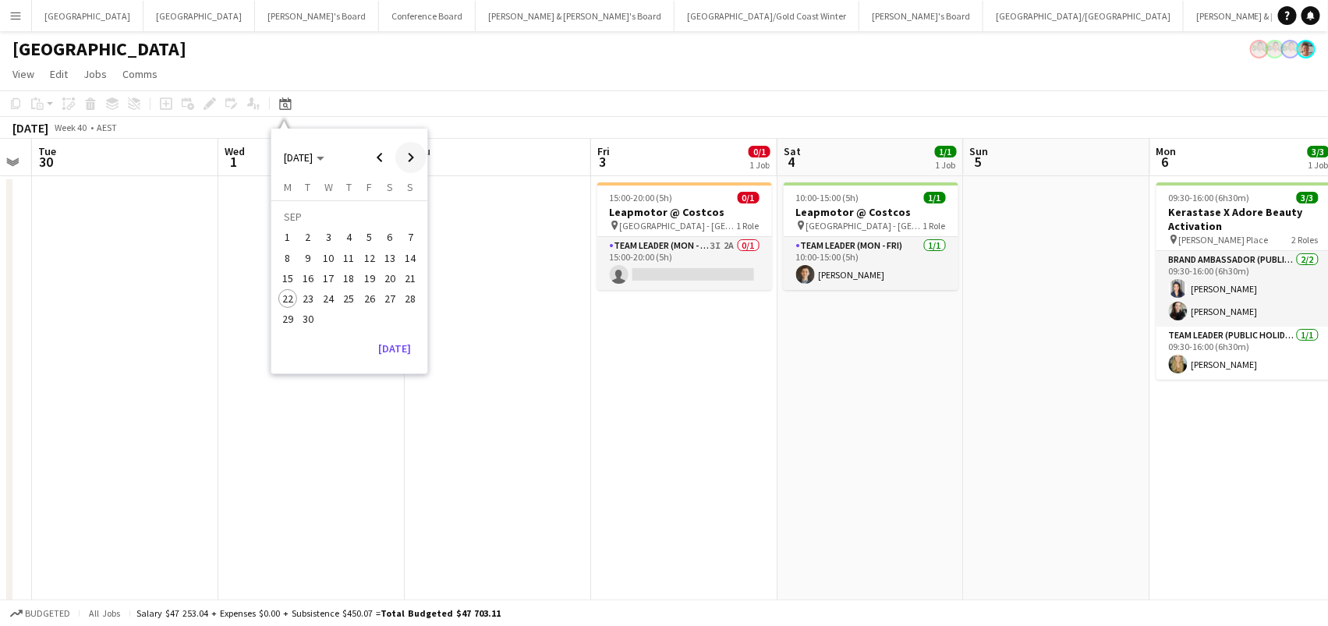
click at [411, 157] on span "Next month" at bounding box center [410, 157] width 31 height 31
click at [331, 299] on span "22" at bounding box center [328, 298] width 19 height 19
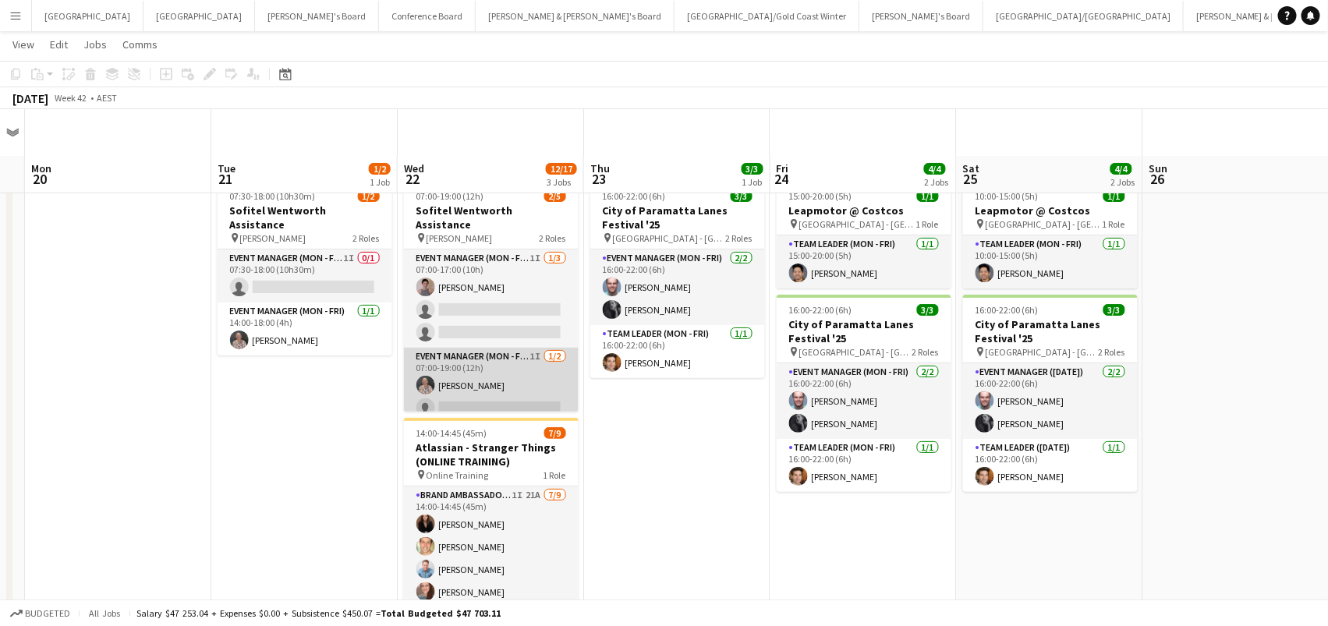
scroll to position [183, 0]
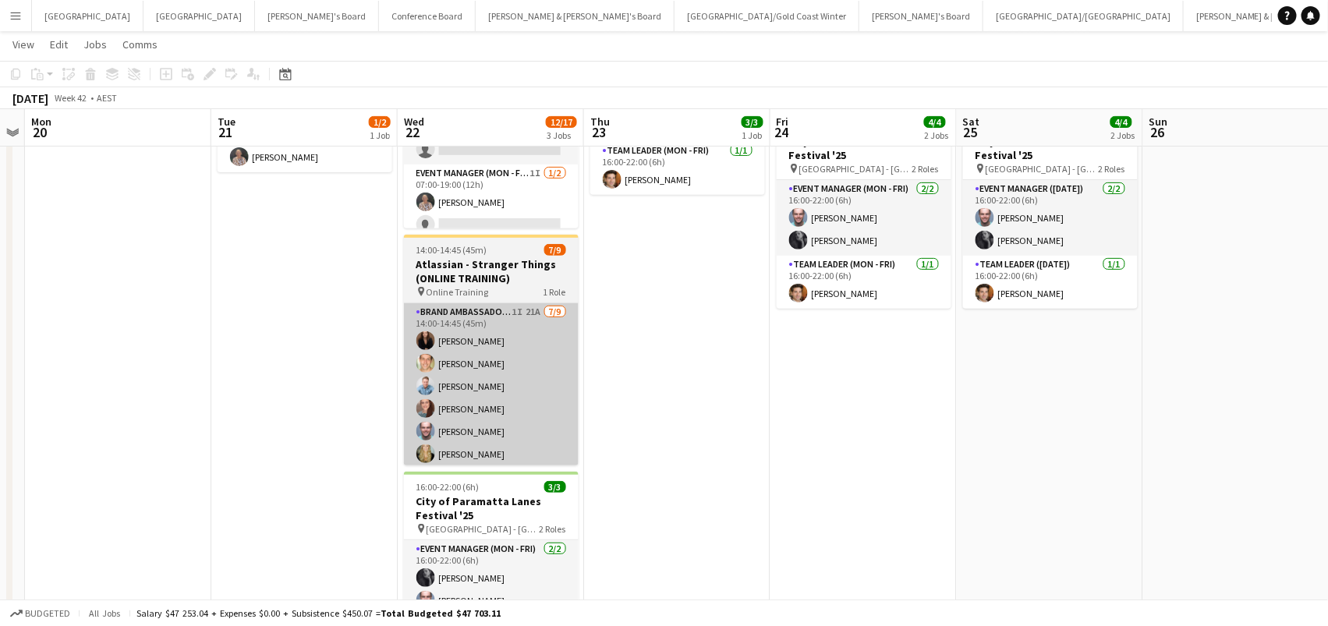
click at [491, 394] on app-card-role "Brand Ambassador (Mon - Fri) 1I 21A 7/9 14:00-14:45 (45m) Kim Clifton Tom Caley…" at bounding box center [491, 420] width 175 height 234
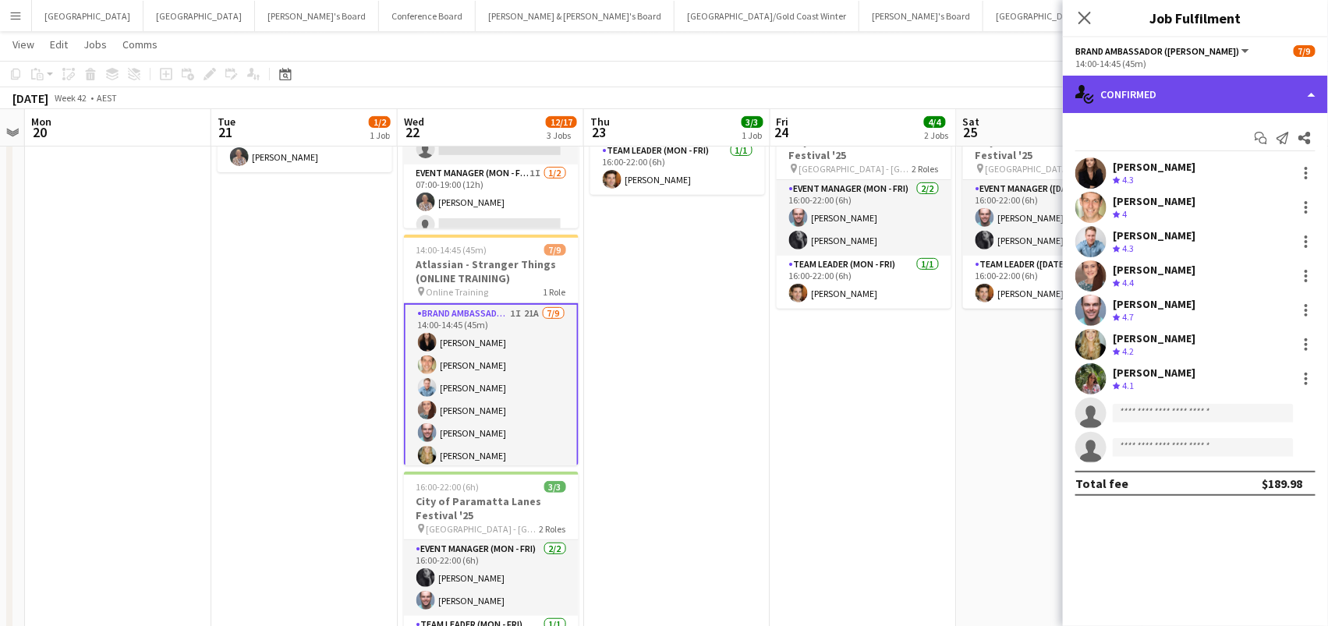
click at [1116, 93] on div "single-neutral-actions-check-2 Confirmed" at bounding box center [1195, 94] width 265 height 37
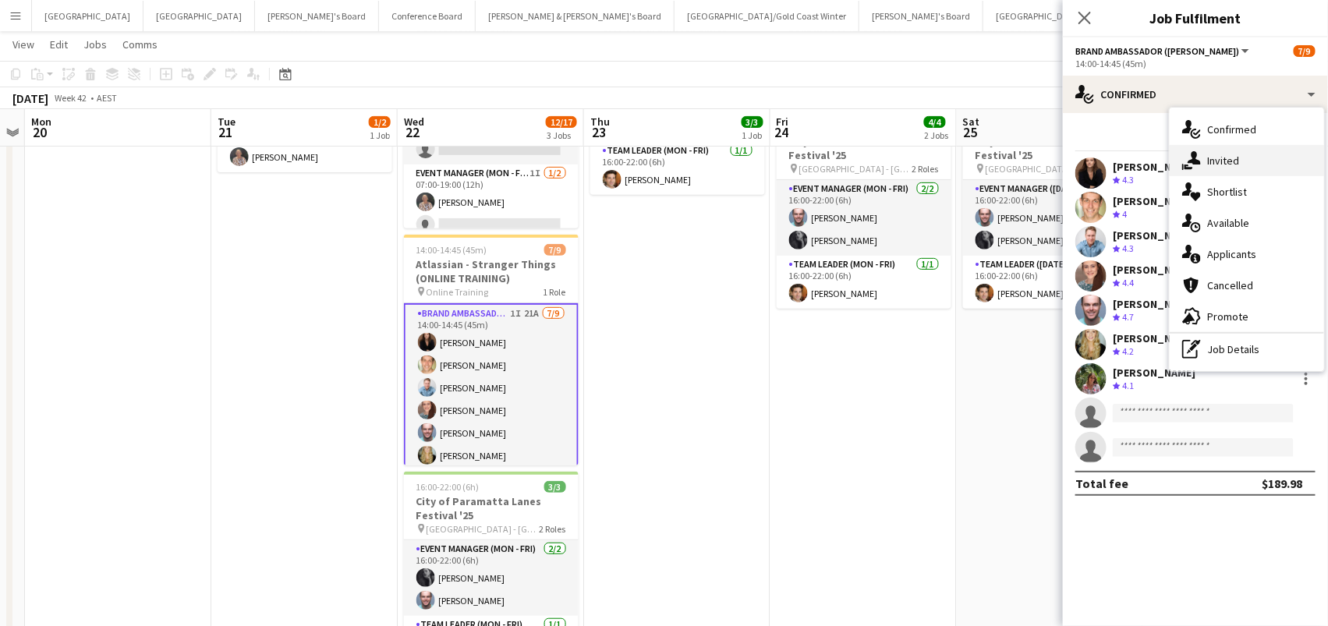
click at [1204, 148] on div "single-neutral-actions-share-1 Invited" at bounding box center [1247, 160] width 154 height 31
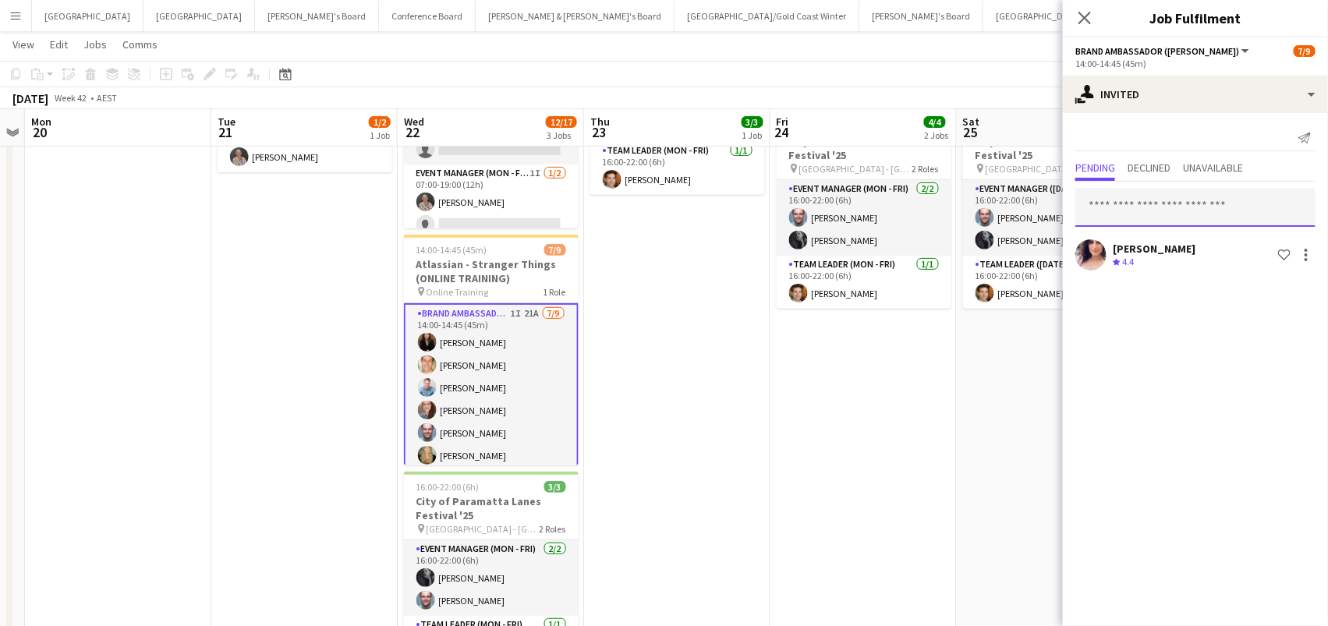
click at [1115, 210] on input "text" at bounding box center [1195, 207] width 240 height 39
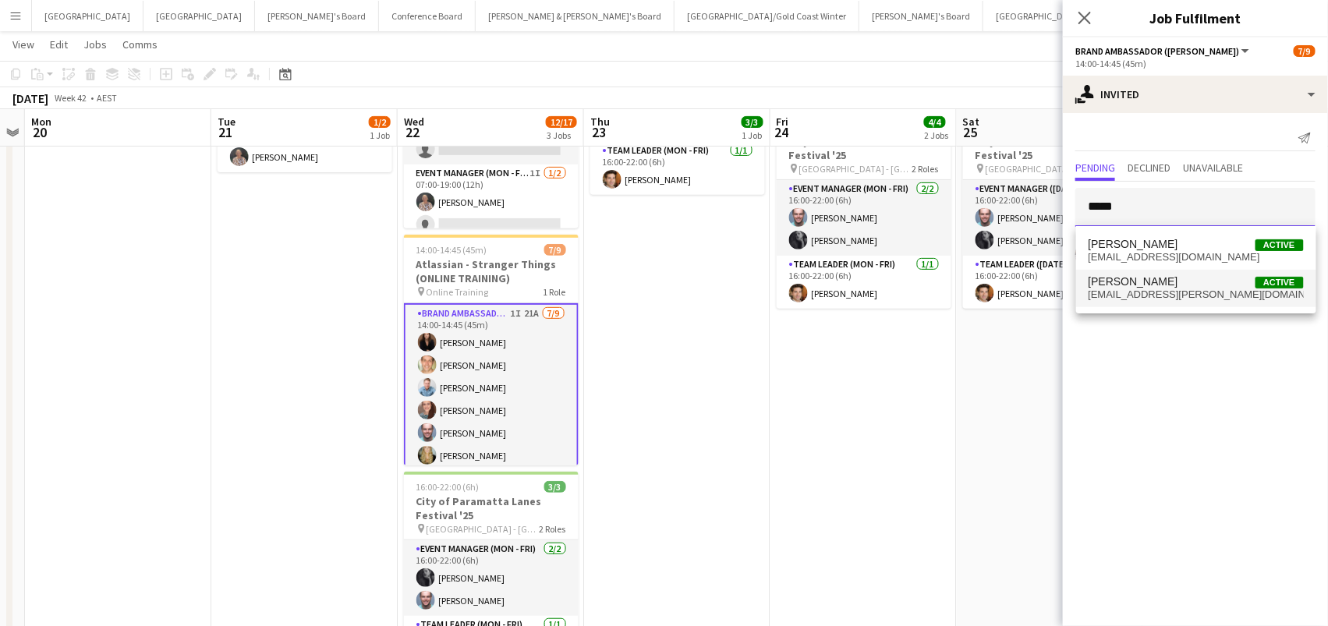
type input "*****"
click at [1115, 286] on span "[PERSON_NAME]" at bounding box center [1134, 281] width 90 height 13
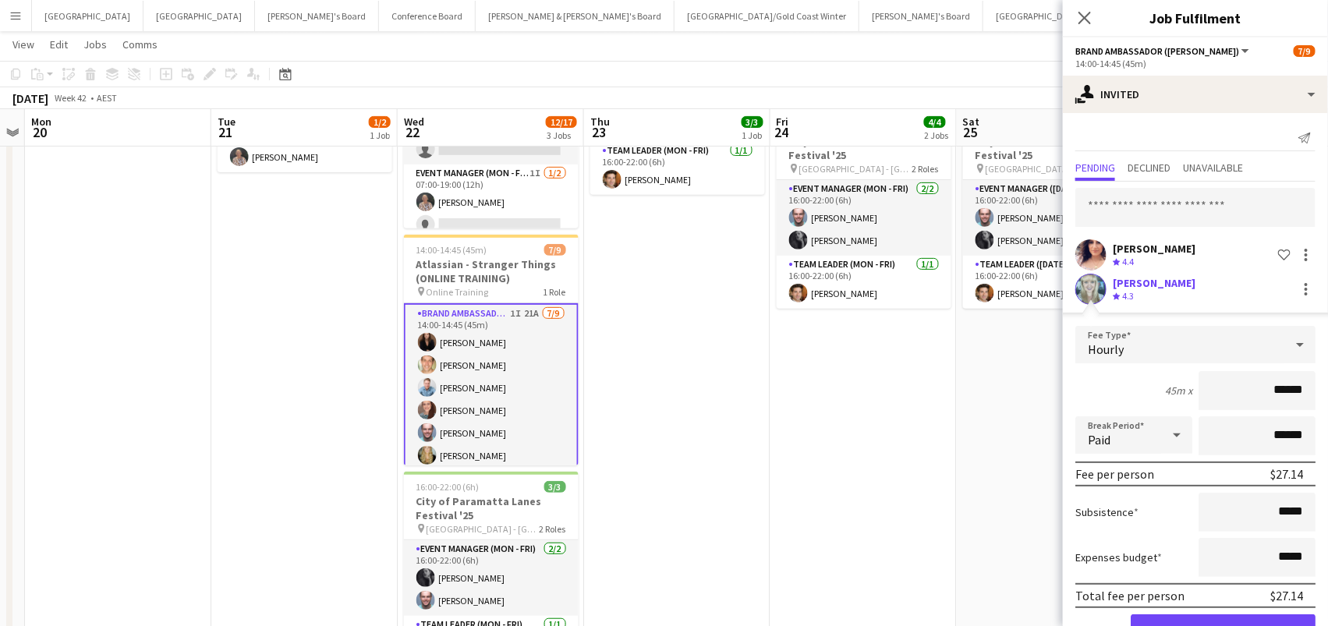
click at [1223, 625] on button "Confirm" at bounding box center [1223, 629] width 185 height 31
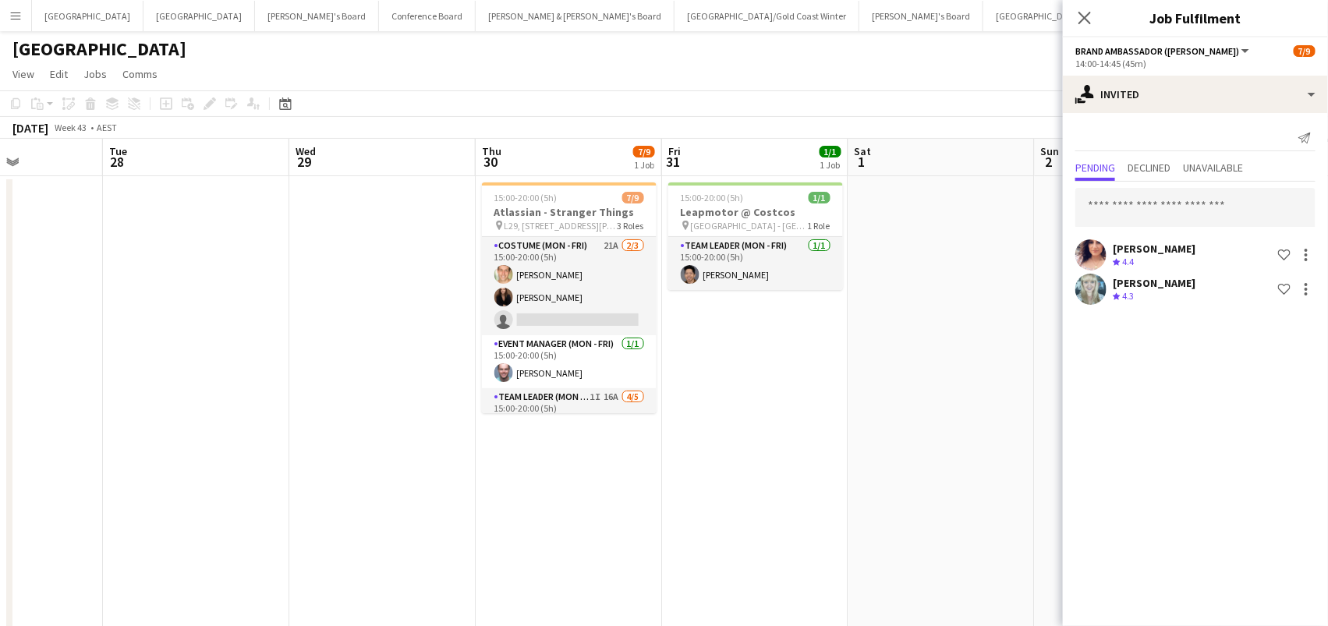
scroll to position [0, 0]
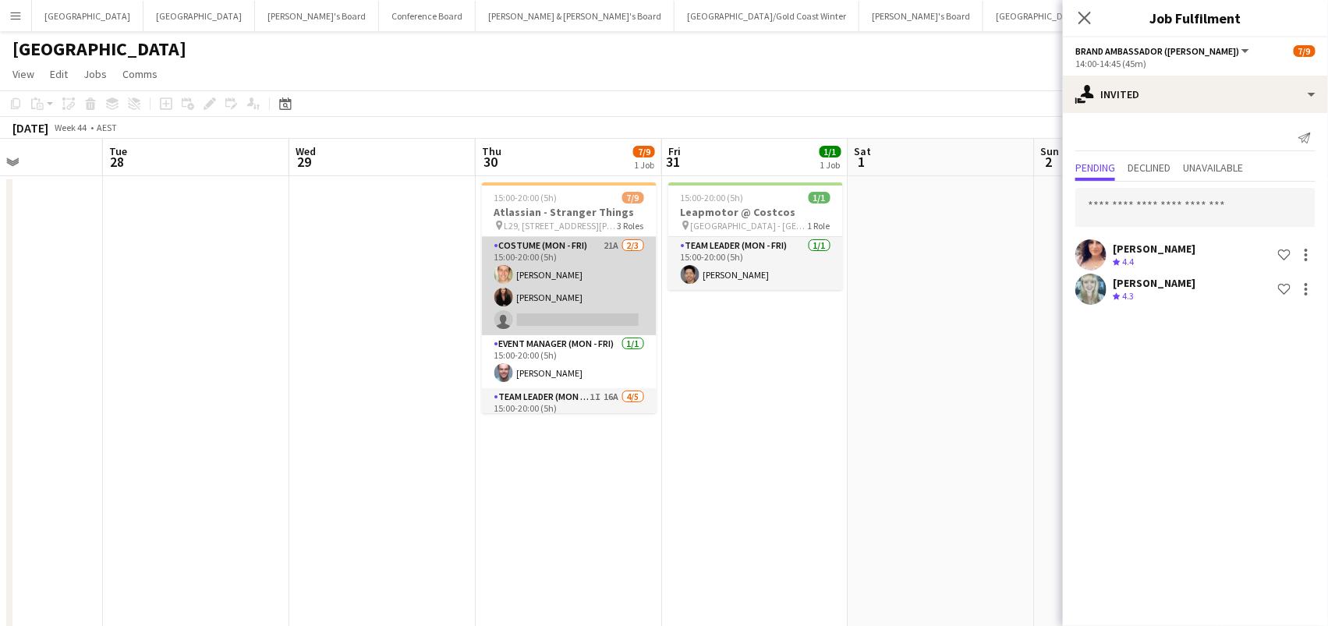
click at [563, 292] on app-card-role "Costume (Mon - Fri) 21A 2/3 15:00-20:00 (5h) Tom Caley Kim Clifton single-neutr…" at bounding box center [569, 286] width 175 height 98
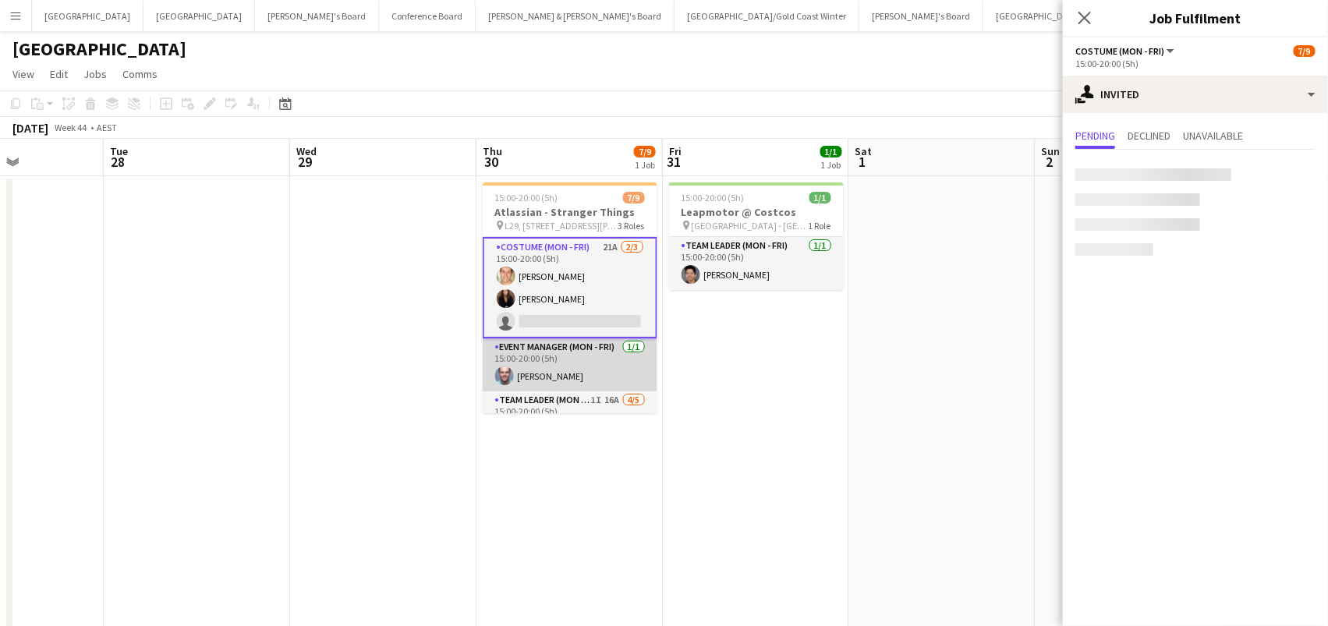
scroll to position [110, 0]
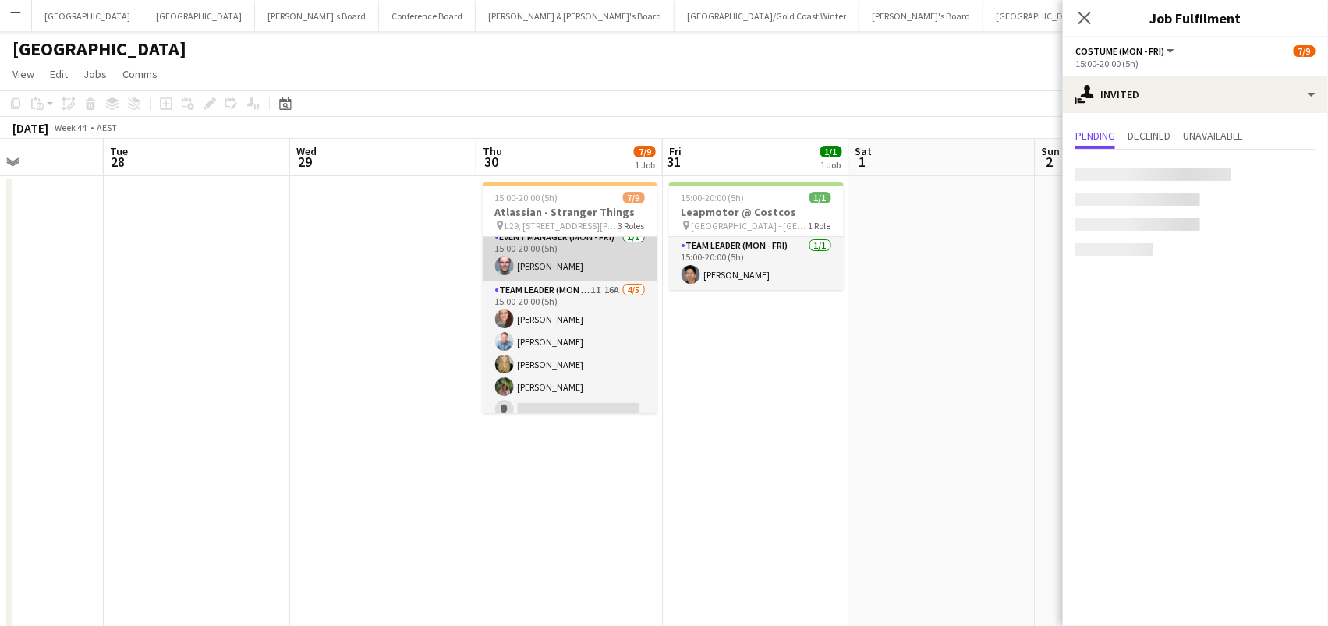
click at [571, 358] on app-card-role "Team Leader (Mon - Fri) 1I 16A 4/5 15:00-20:00 (5h) Danielle Winsor Blake Felti…" at bounding box center [570, 352] width 175 height 143
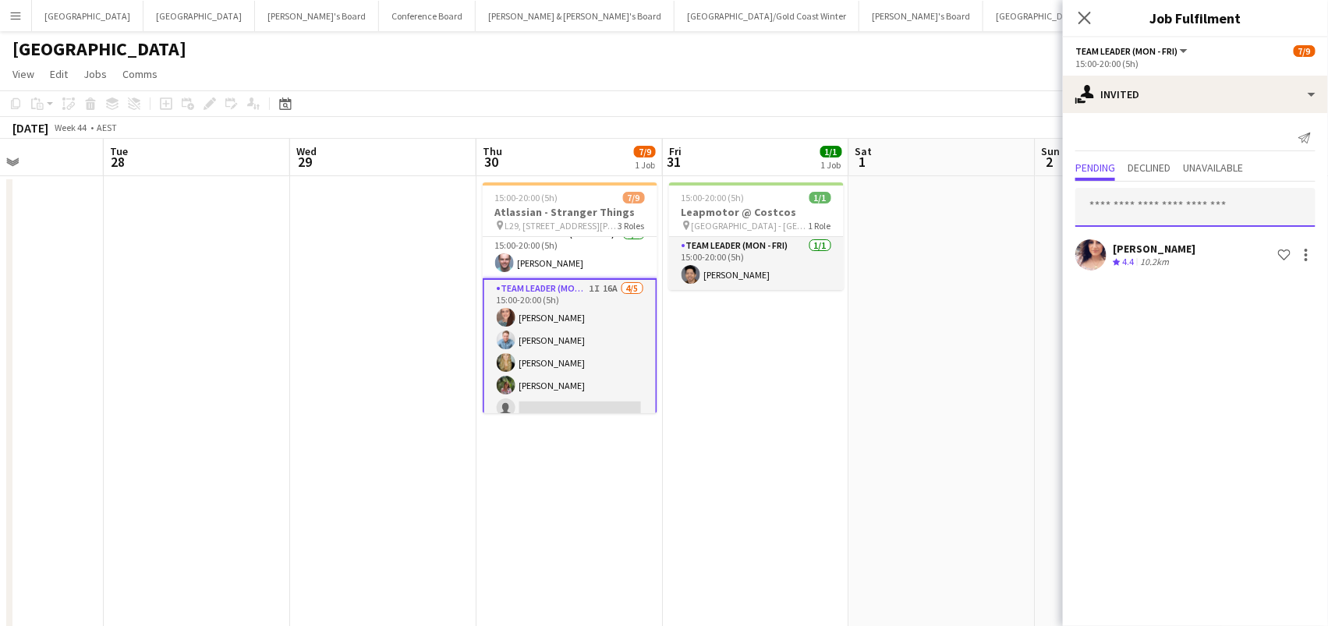
click at [1132, 195] on input "text" at bounding box center [1195, 207] width 240 height 39
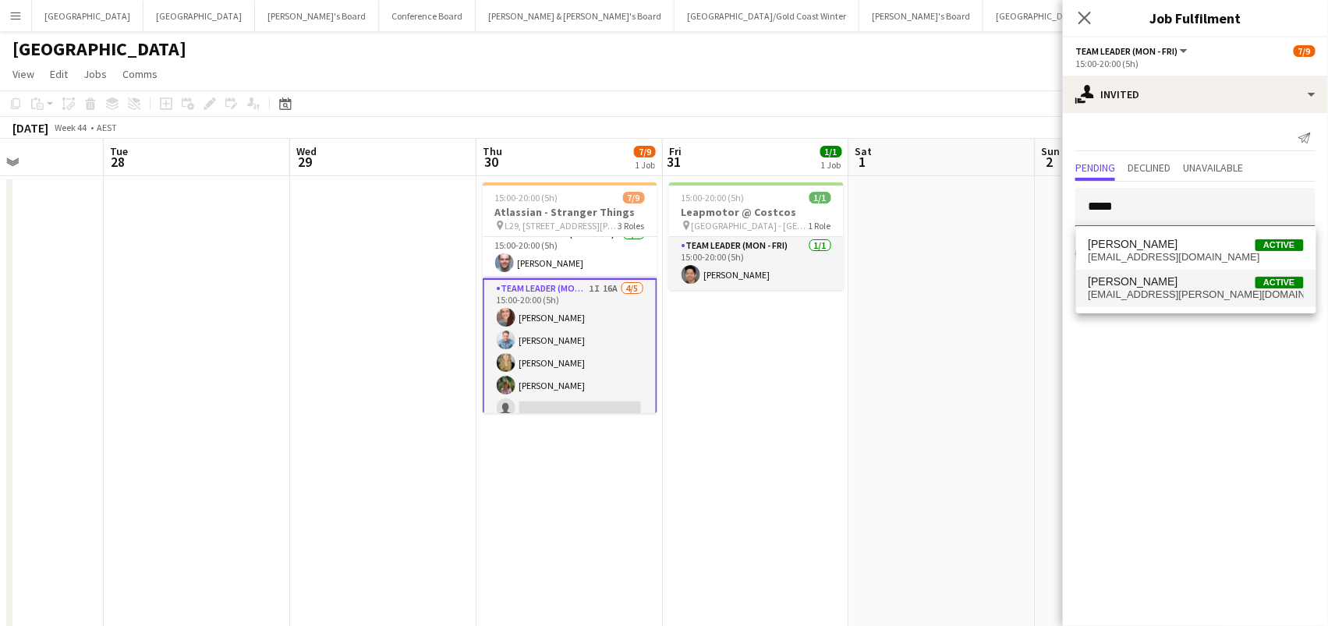
type input "*****"
click at [1122, 296] on span "brittany.elle.smith@gmail.com" at bounding box center [1196, 295] width 215 height 12
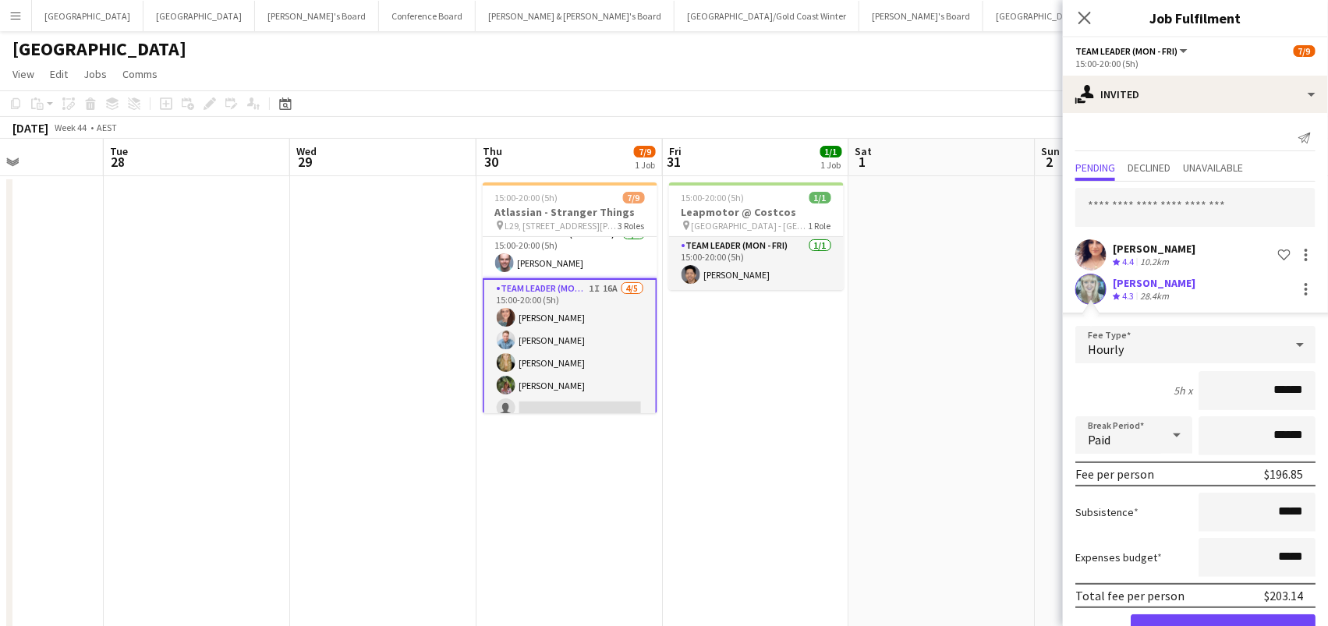
click at [1223, 625] on button "Confirm" at bounding box center [1223, 629] width 185 height 31
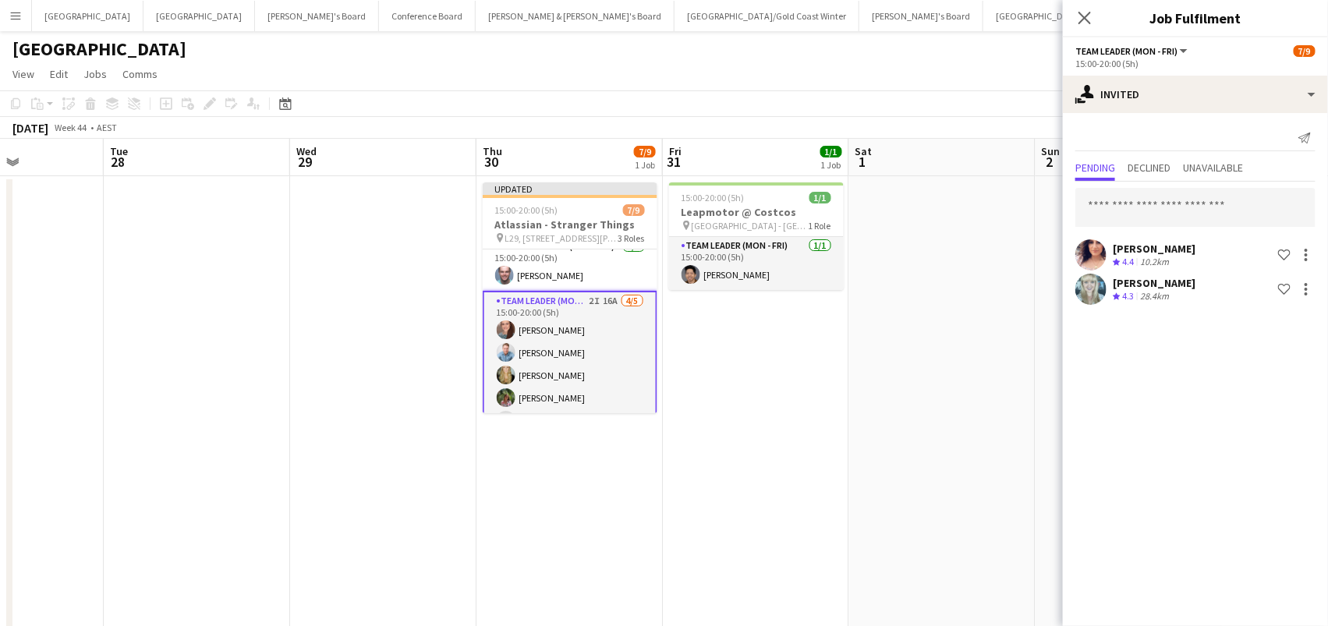
click at [1028, 303] on app-date-cell at bounding box center [942, 591] width 186 height 830
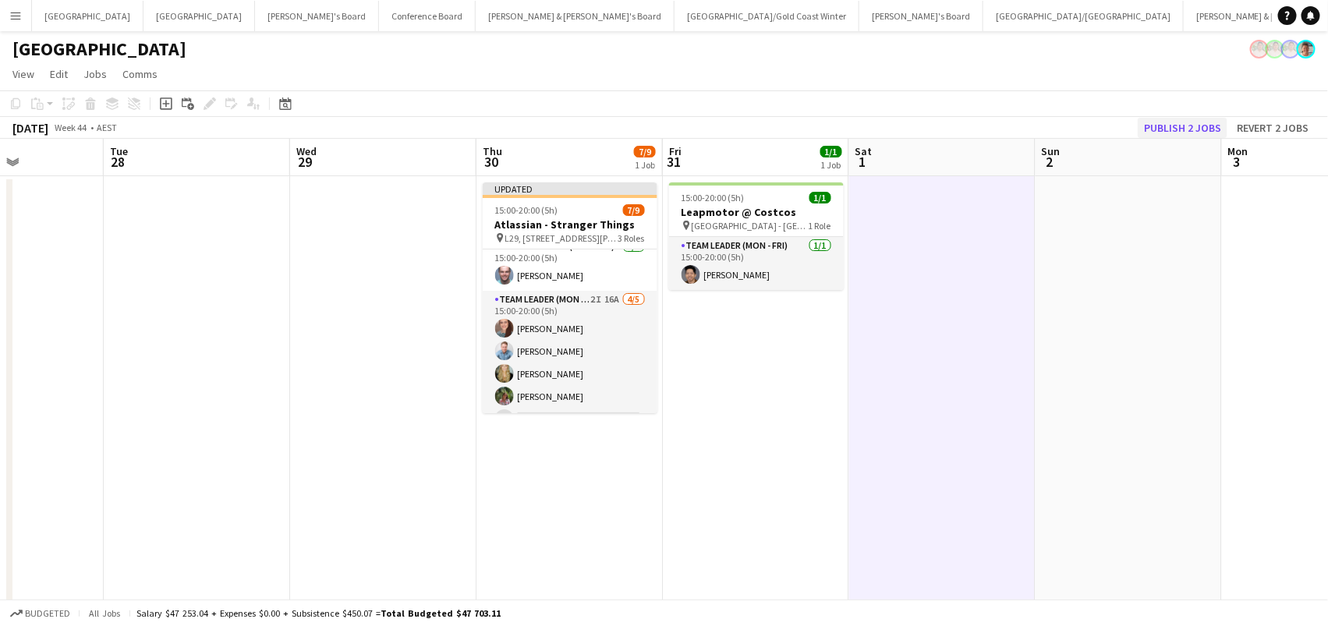
click at [1176, 127] on button "Publish 2 jobs" at bounding box center [1183, 128] width 90 height 20
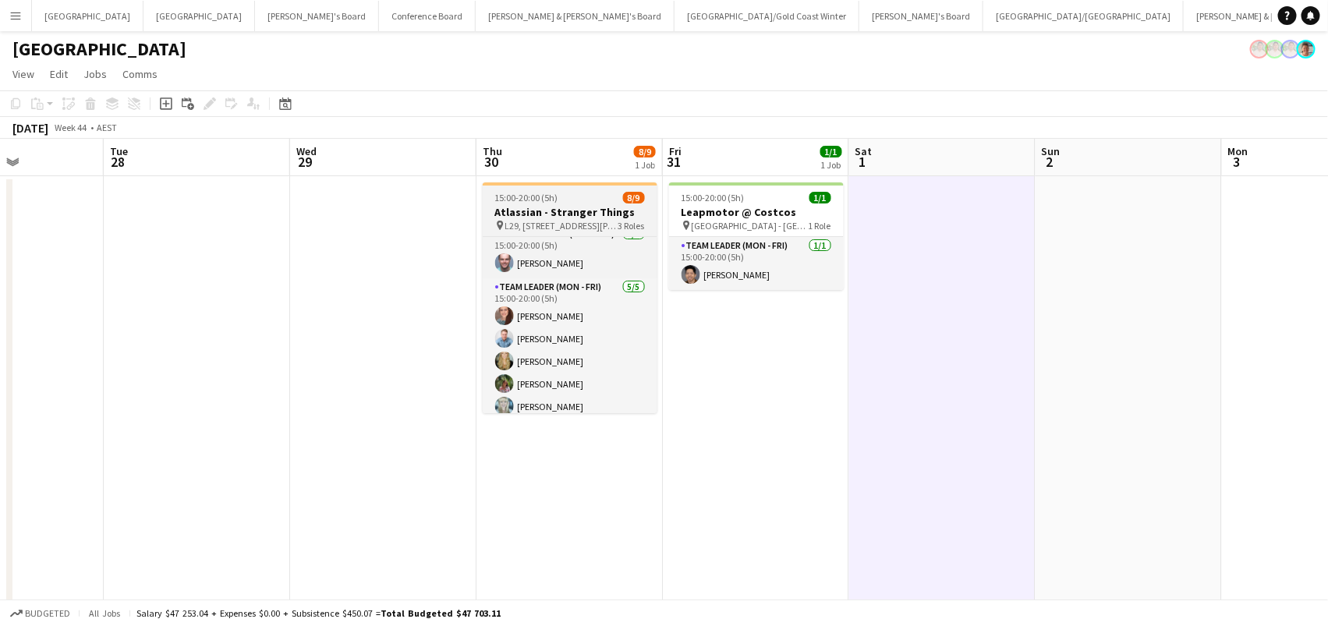
click at [514, 192] on span "15:00-20:00 (5h)" at bounding box center [526, 198] width 63 height 12
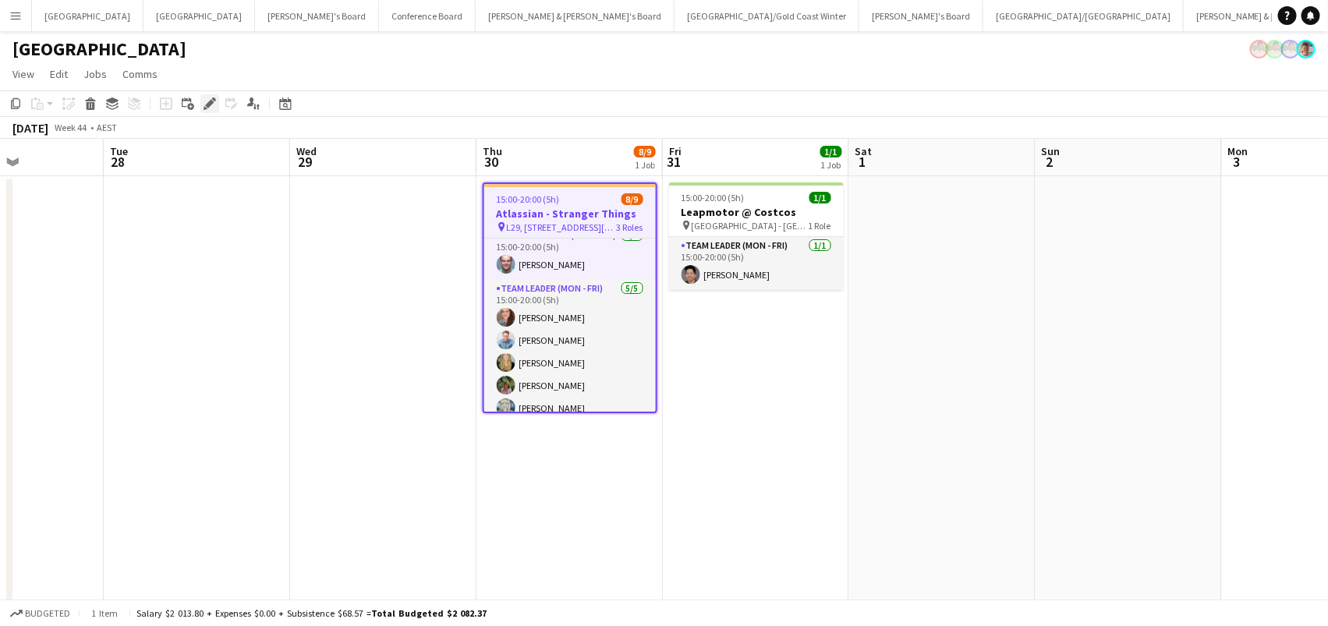
click at [212, 103] on icon "Edit" at bounding box center [210, 103] width 12 height 12
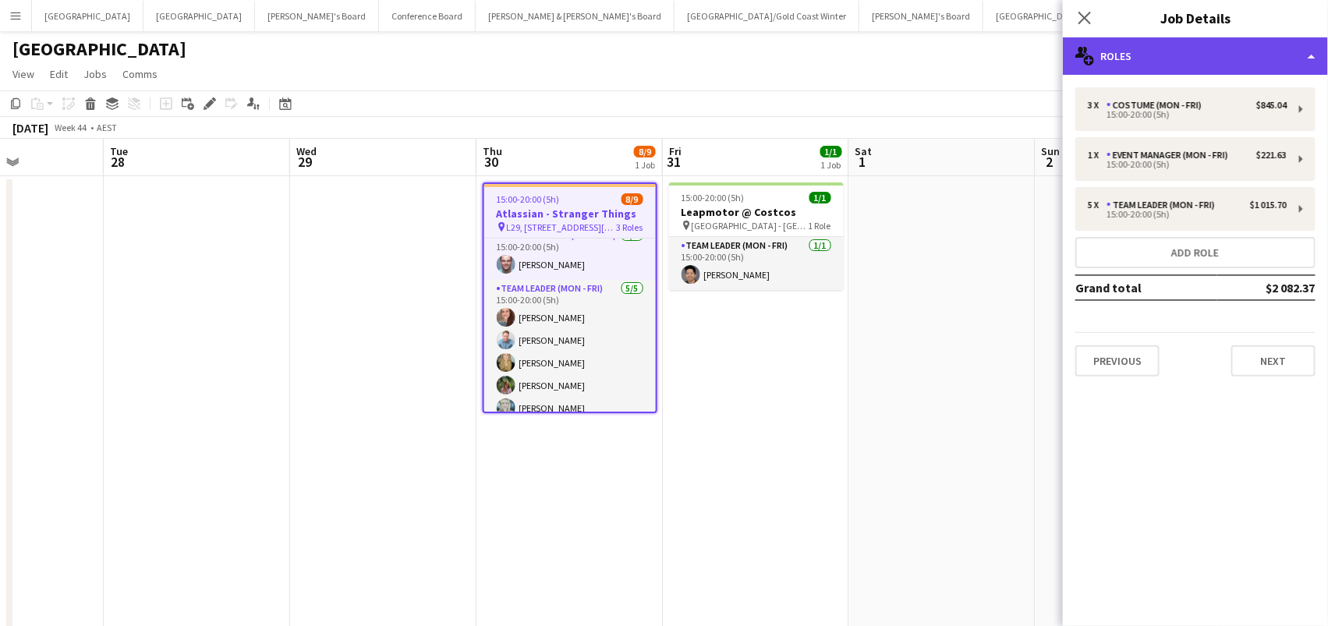
click at [1120, 43] on div "multiple-users-add Roles" at bounding box center [1195, 55] width 265 height 37
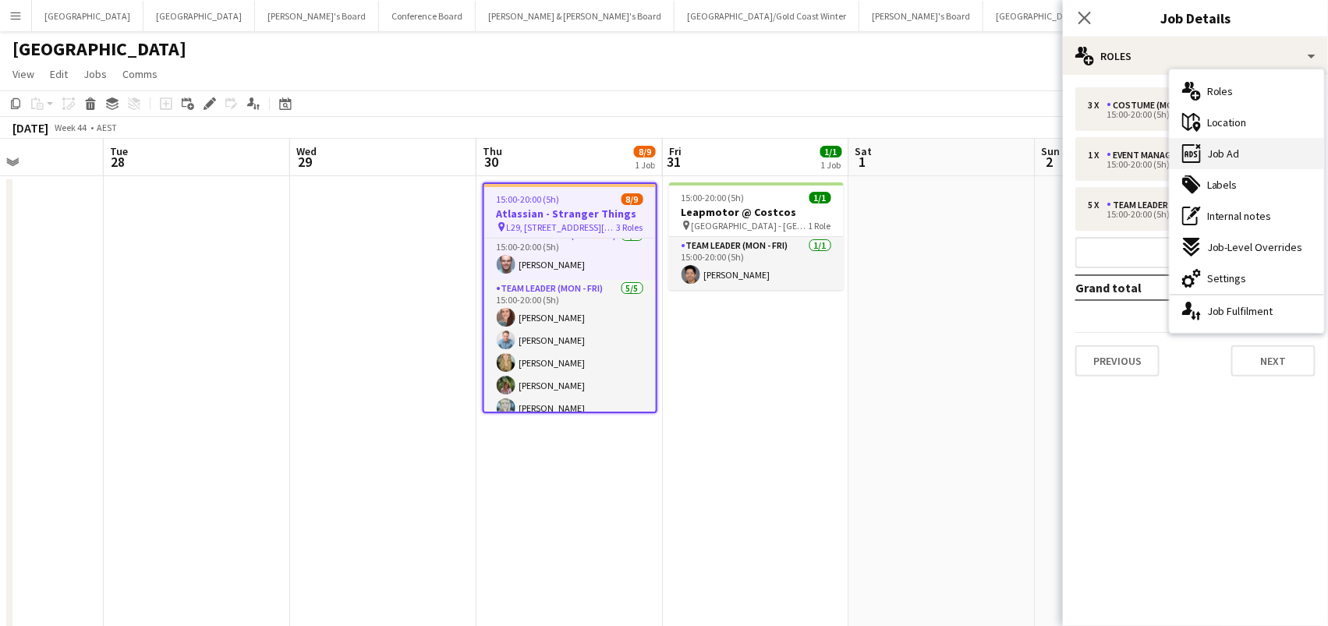
click at [1254, 158] on div "ads-window Job Ad" at bounding box center [1247, 153] width 154 height 31
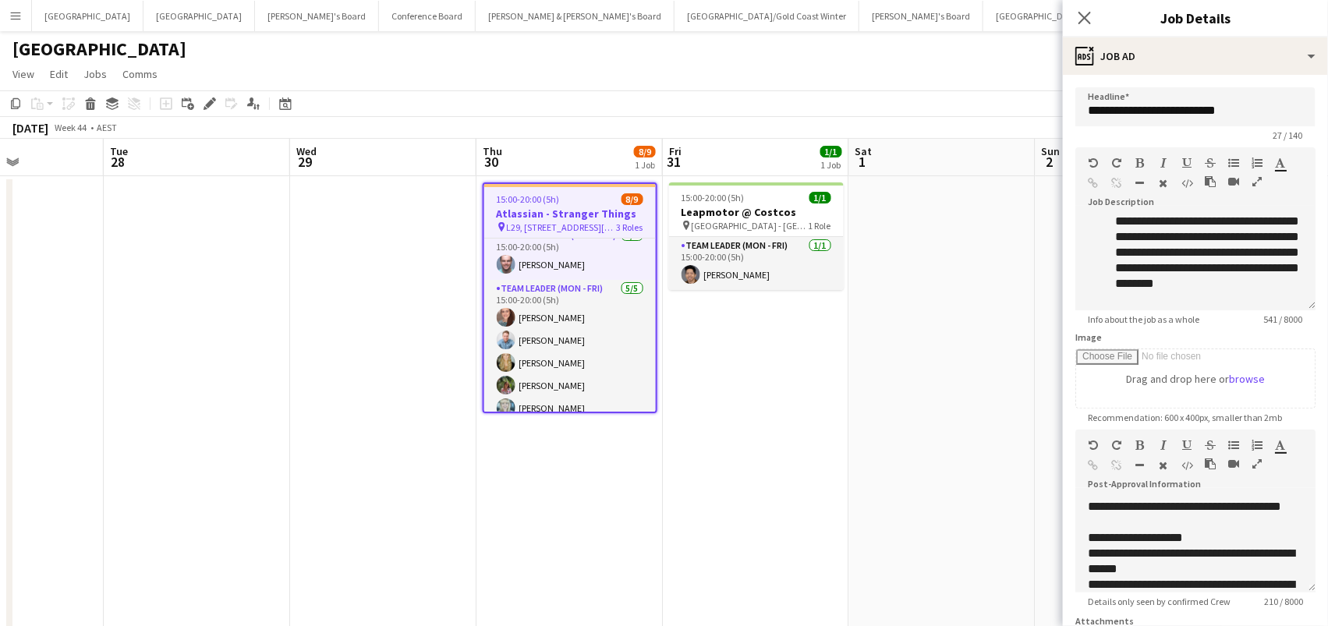
scroll to position [245, 0]
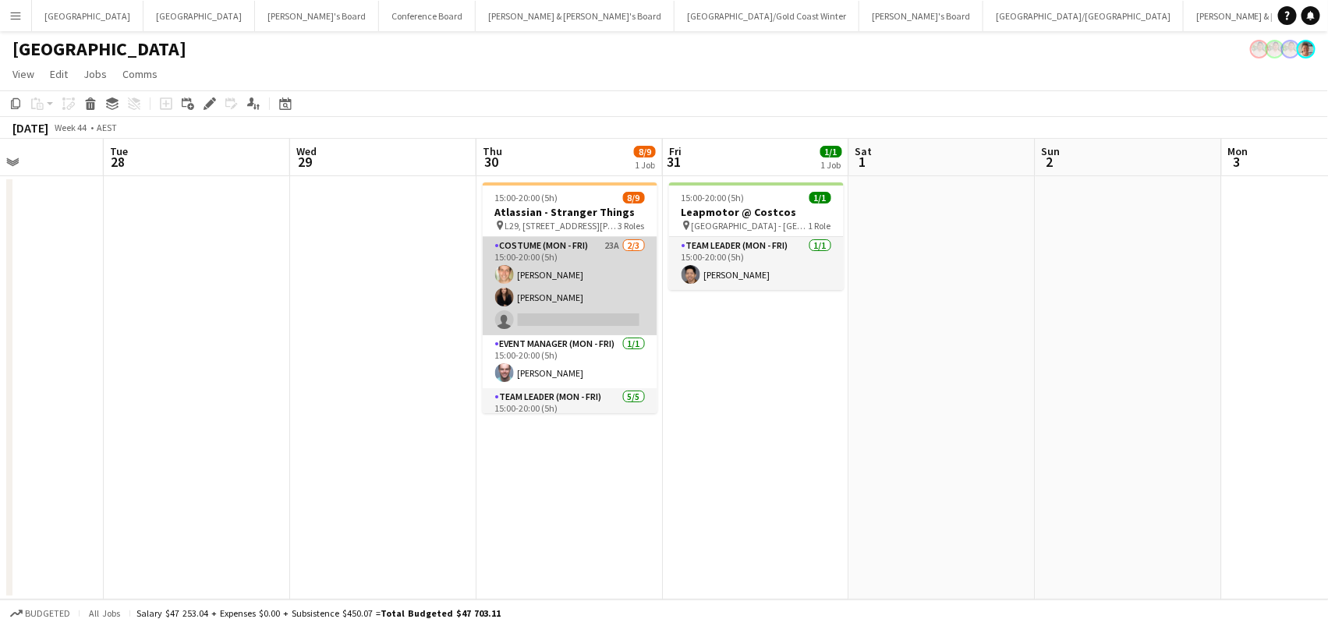
click at [552, 306] on app-card-role "Costume (Mon - Fri) 23A 2/3 15:00-20:00 (5h) Tom Caley Kim Clifton single-neutr…" at bounding box center [570, 286] width 175 height 98
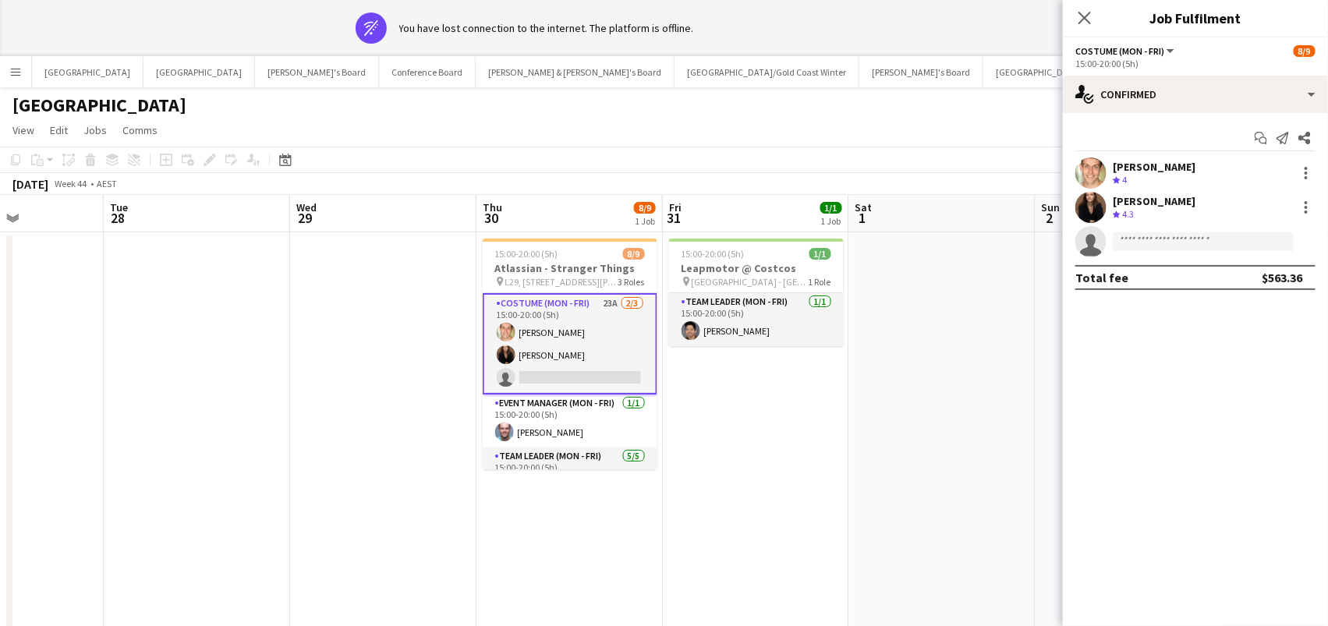
click at [898, 144] on app-page-menu "View Day view expanded Day view collapsed Month view Date picker Jump to today …" at bounding box center [664, 132] width 1328 height 30
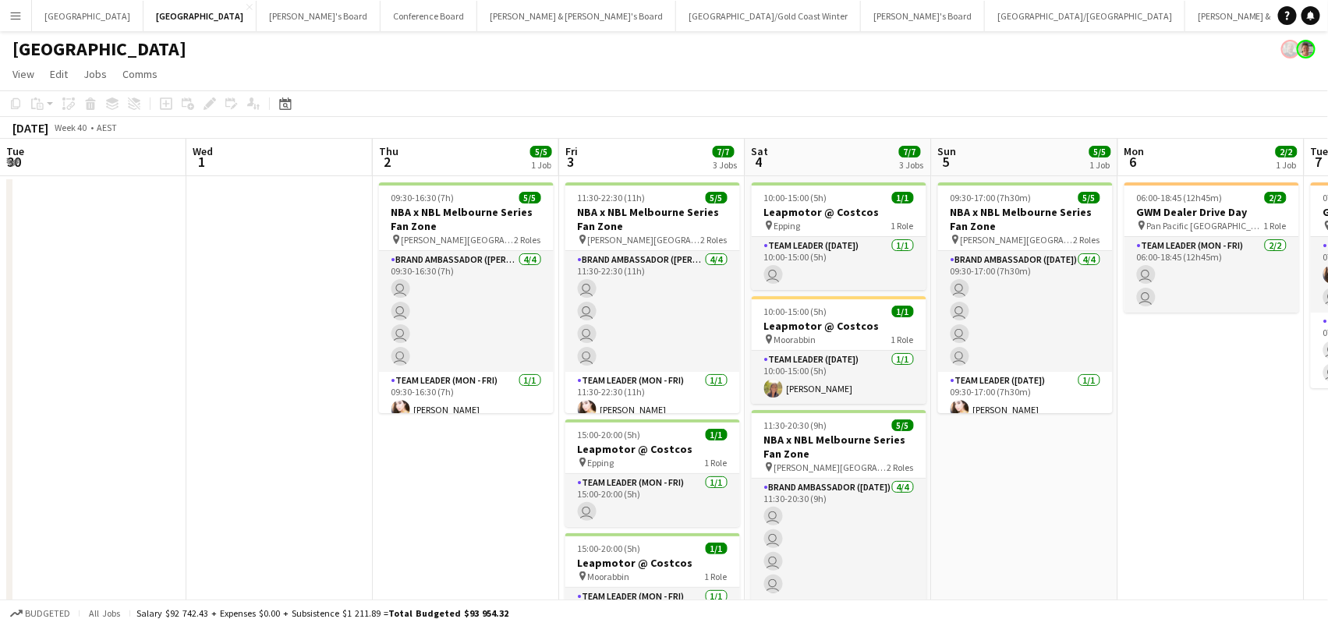
scroll to position [0, 465]
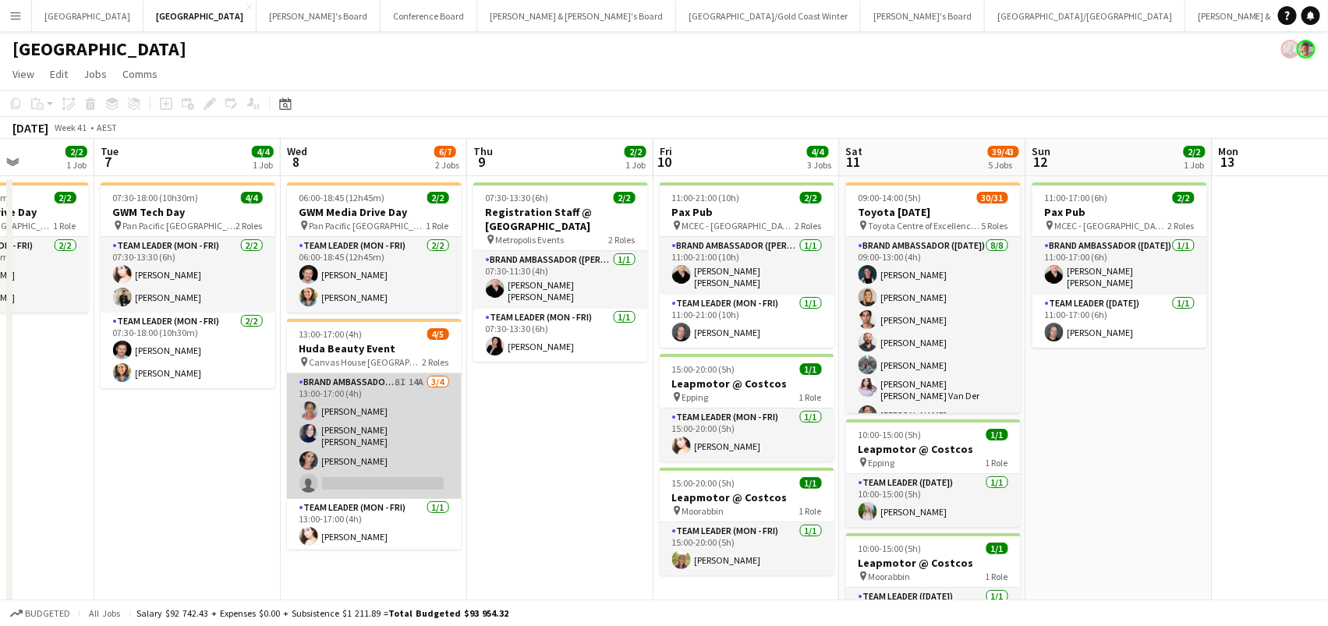
click at [401, 413] on app-card-role "Brand Ambassador (Mon - Fri) 8I 14A 3/4 13:00-17:00 (4h) Shana Robinson Natalia…" at bounding box center [374, 436] width 175 height 126
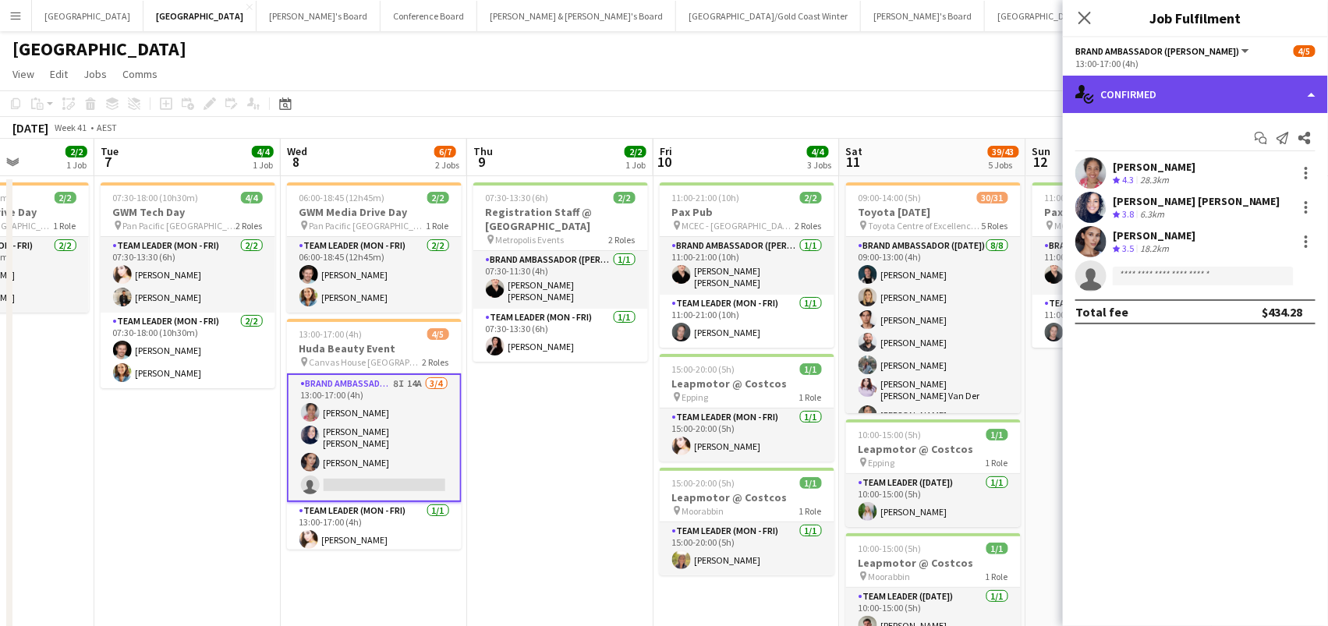
click at [1115, 91] on div "single-neutral-actions-check-2 Confirmed" at bounding box center [1195, 94] width 265 height 37
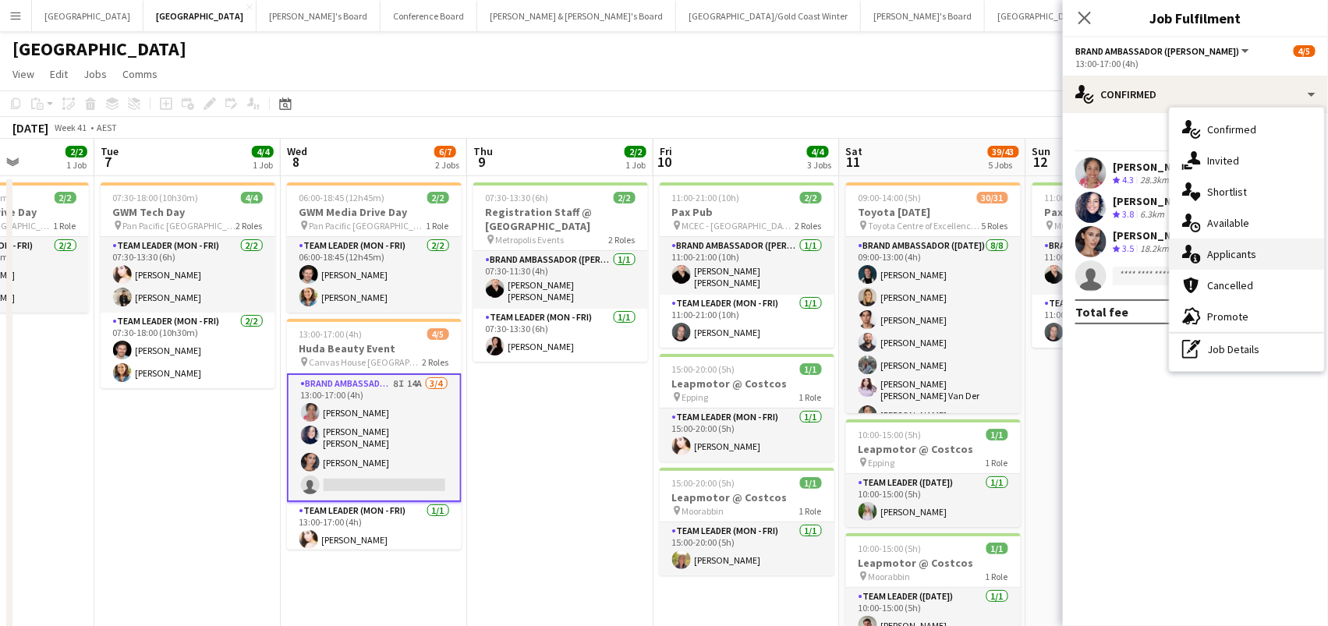
click at [1256, 242] on div "single-neutral-actions-information Applicants" at bounding box center [1247, 254] width 154 height 31
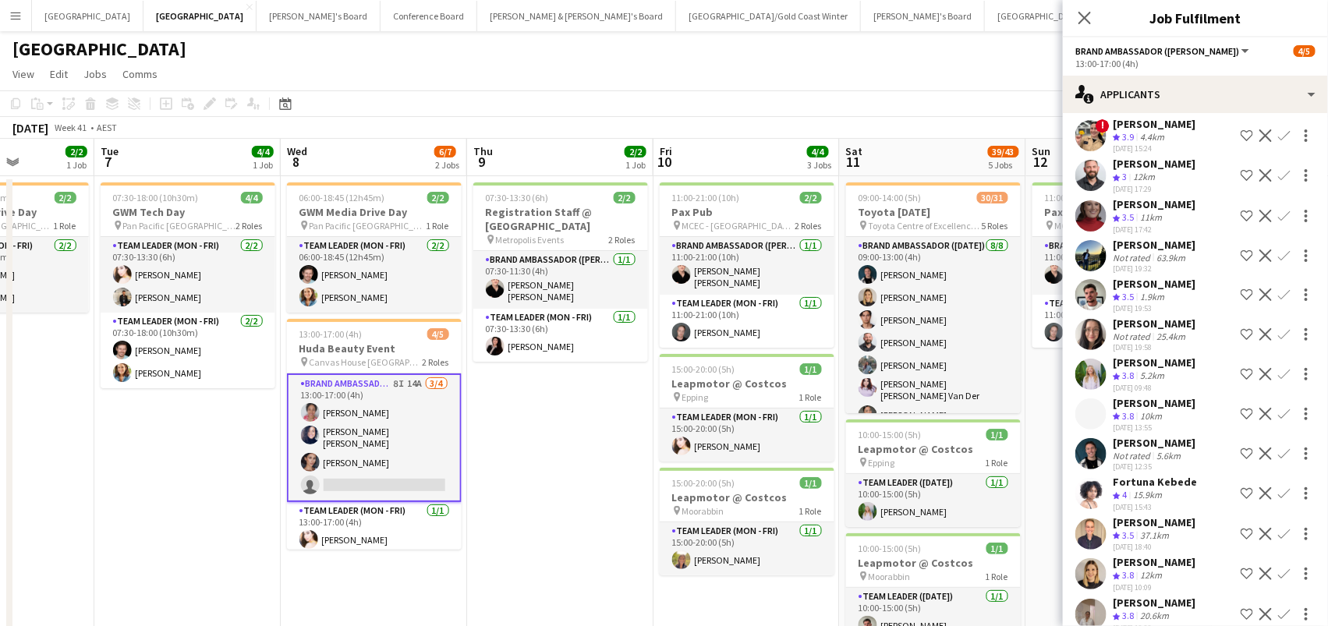
scroll to position [110, 0]
click at [1126, 490] on span "4" at bounding box center [1124, 496] width 5 height 12
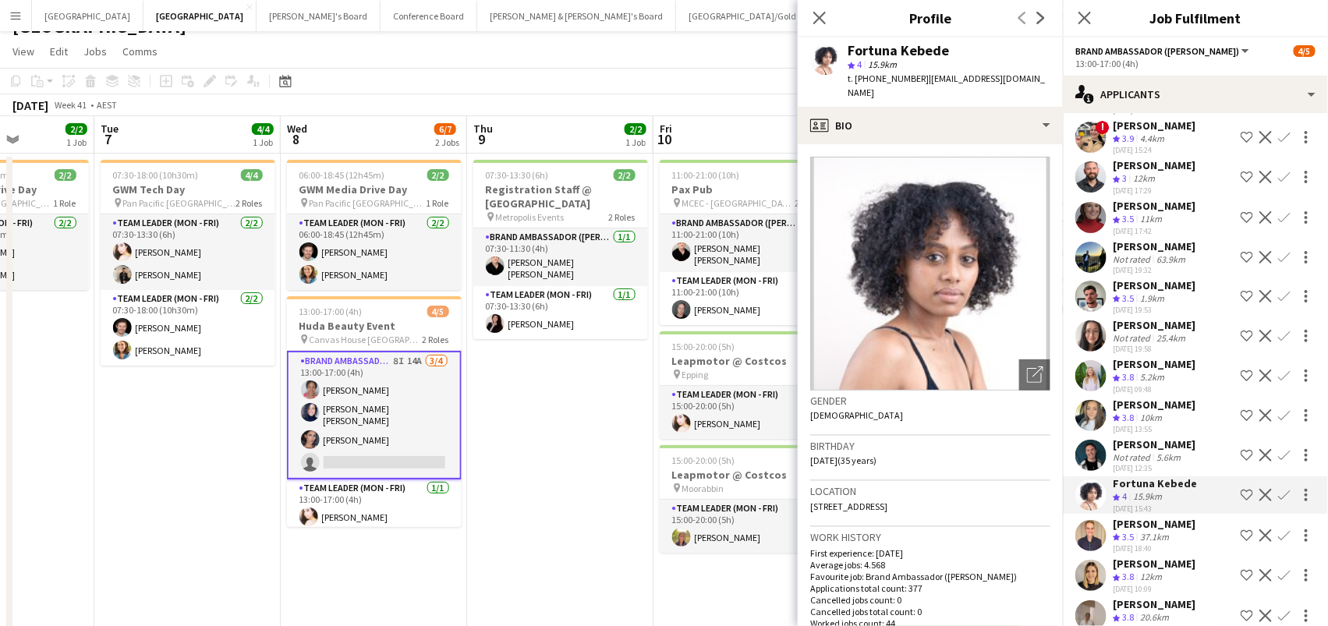
scroll to position [35, 0]
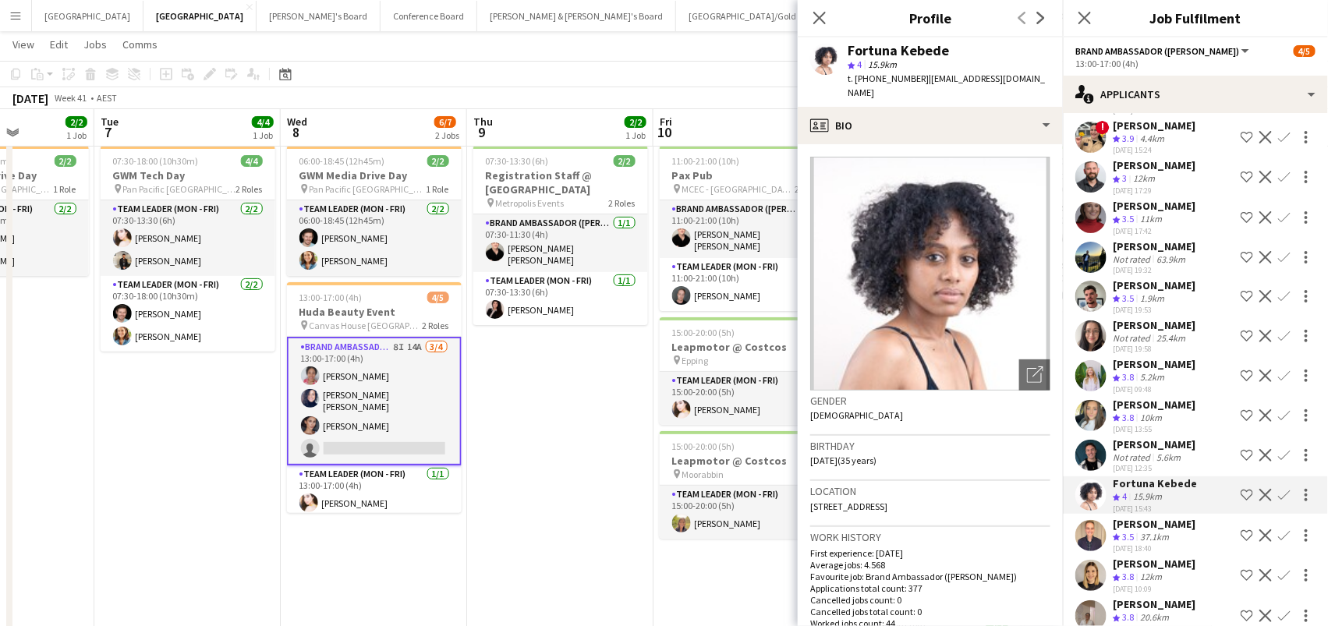
click at [1152, 557] on div "[PERSON_NAME]" at bounding box center [1154, 564] width 83 height 14
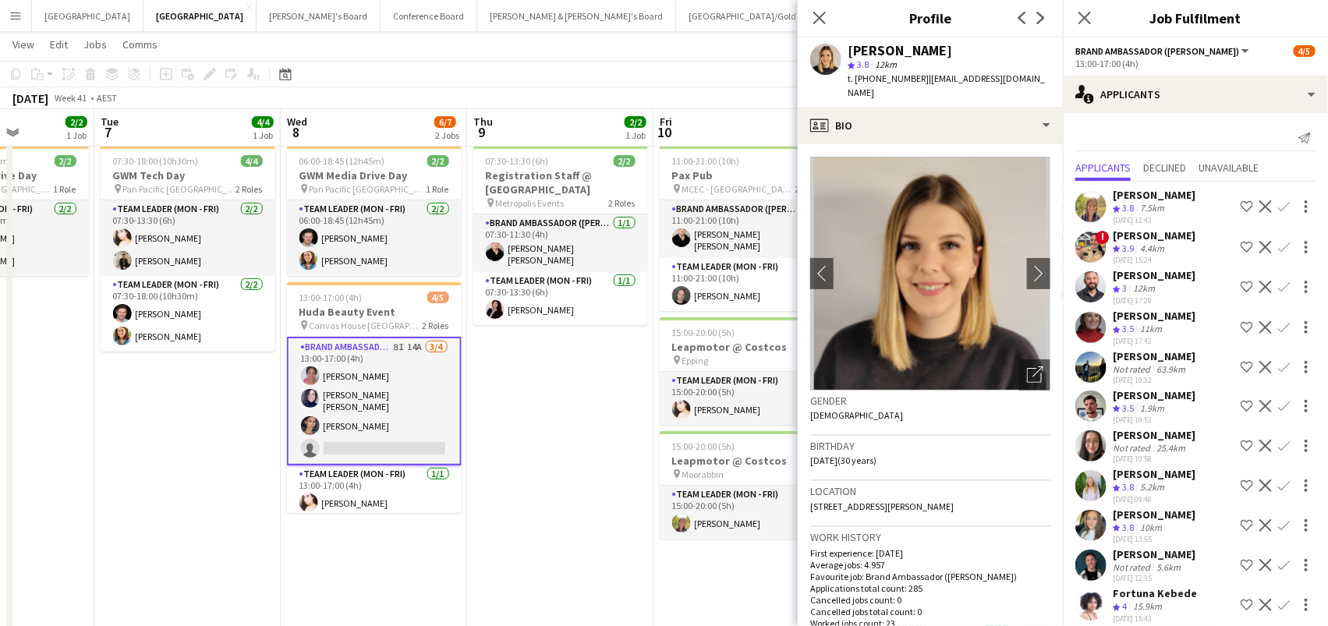
scroll to position [0, 0]
click at [1146, 199] on div "Samantha Bourjau" at bounding box center [1154, 195] width 83 height 14
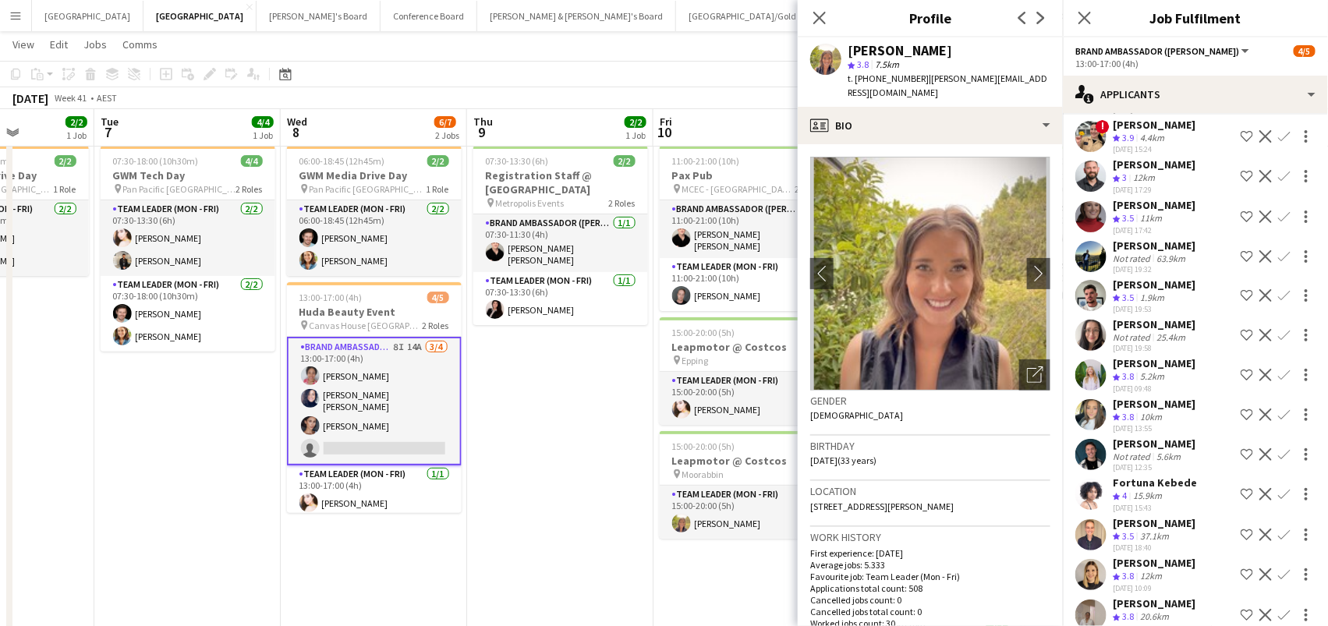
scroll to position [110, 0]
click at [1280, 489] on app-icon "Confirm" at bounding box center [1284, 495] width 12 height 12
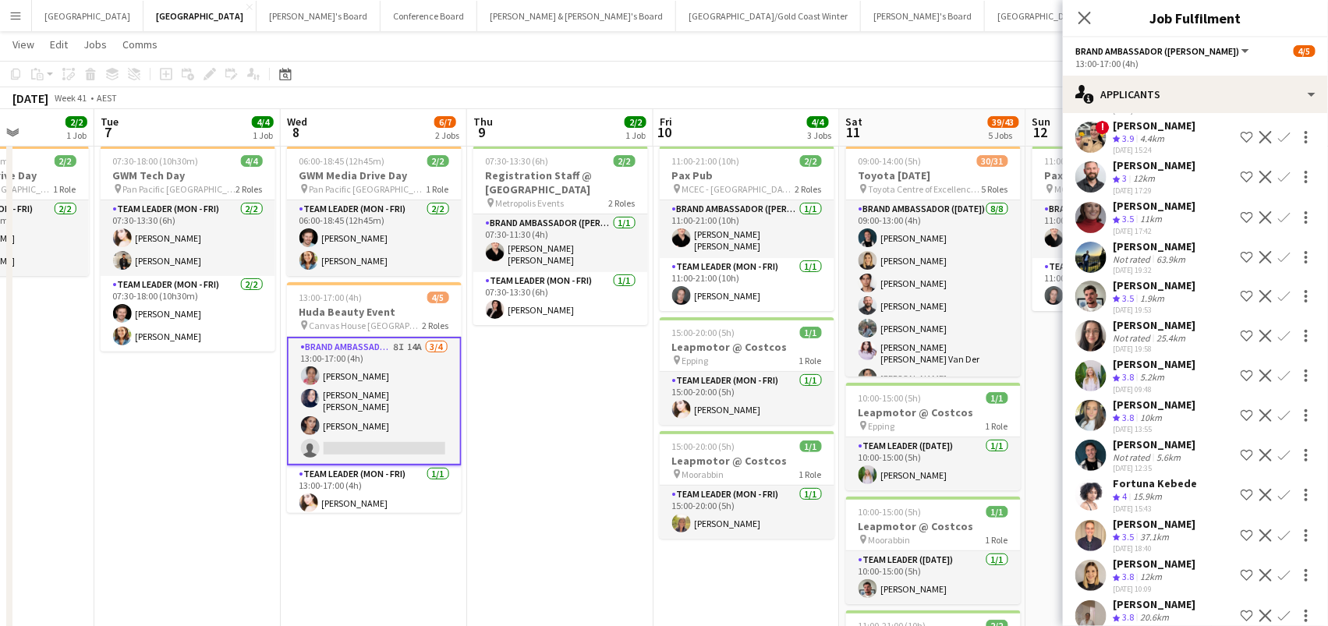
click at [1281, 489] on app-icon "Confirm" at bounding box center [1284, 495] width 12 height 12
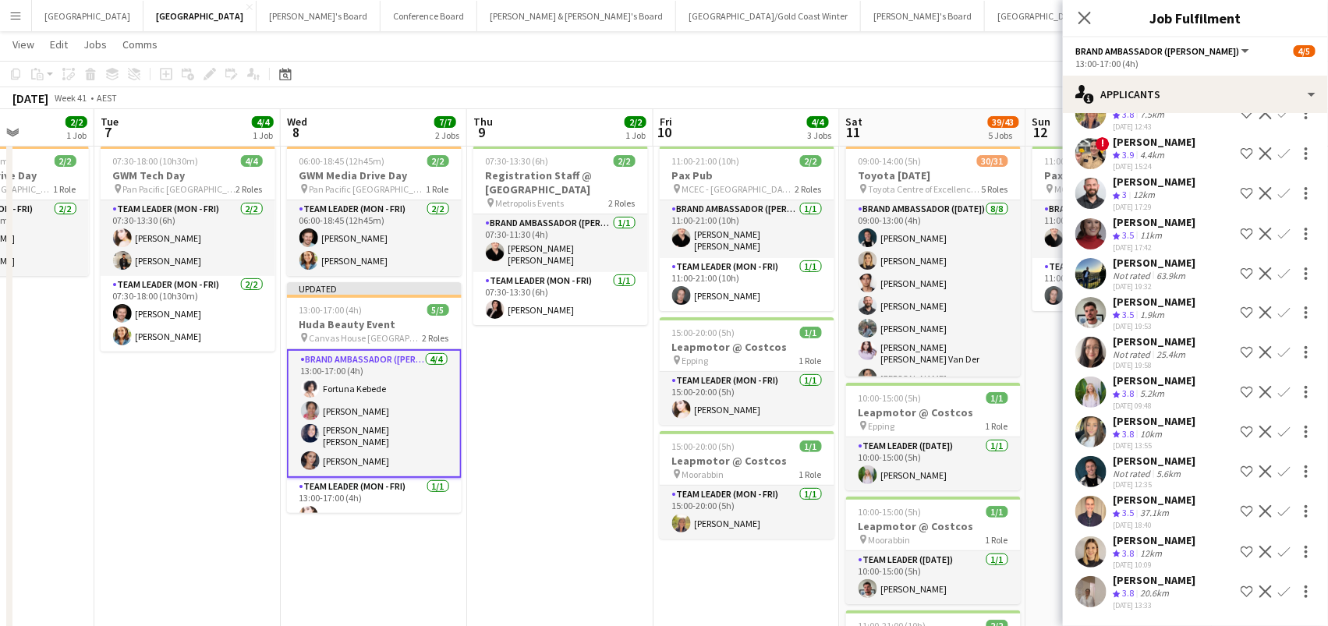
scroll to position [0, 0]
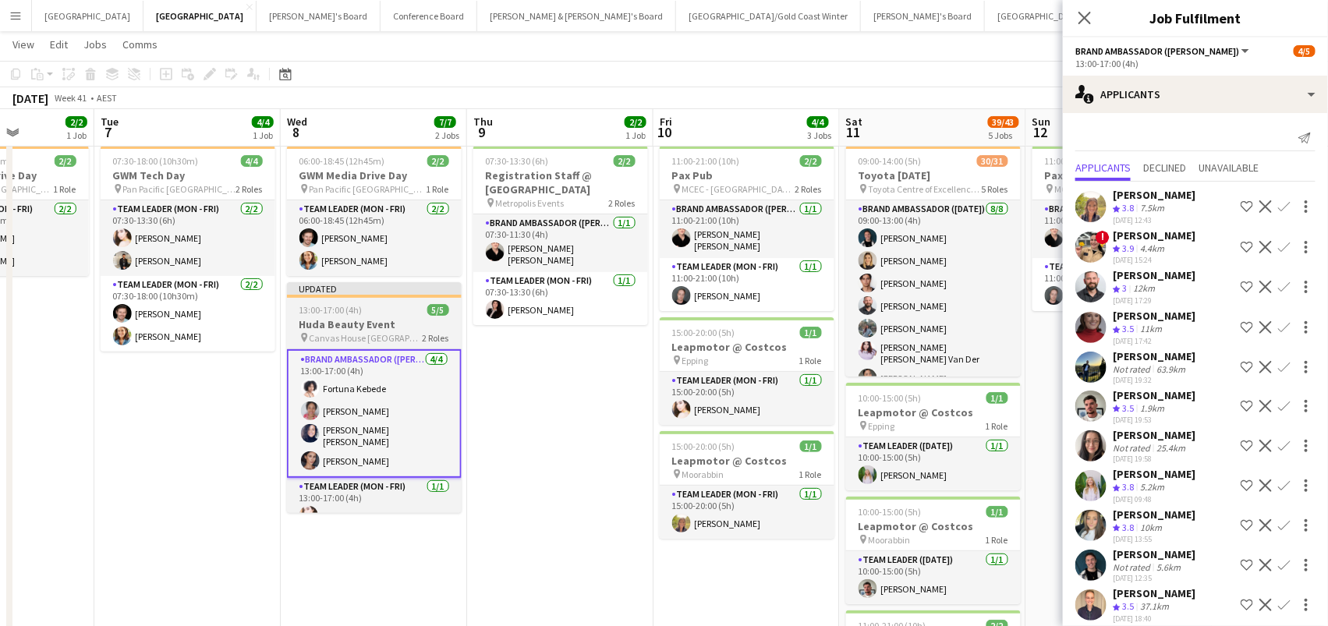
click at [365, 324] on h3 "Huda Beauty Event" at bounding box center [374, 324] width 175 height 14
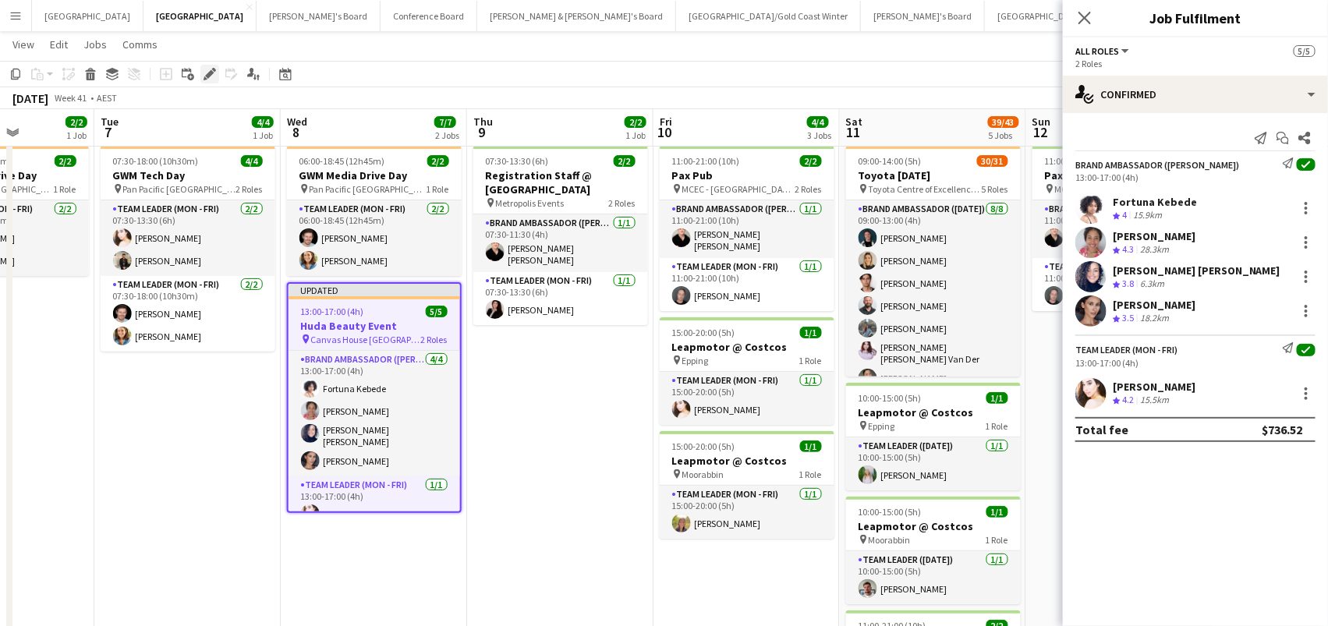
click at [209, 80] on div "Edit" at bounding box center [209, 74] width 19 height 19
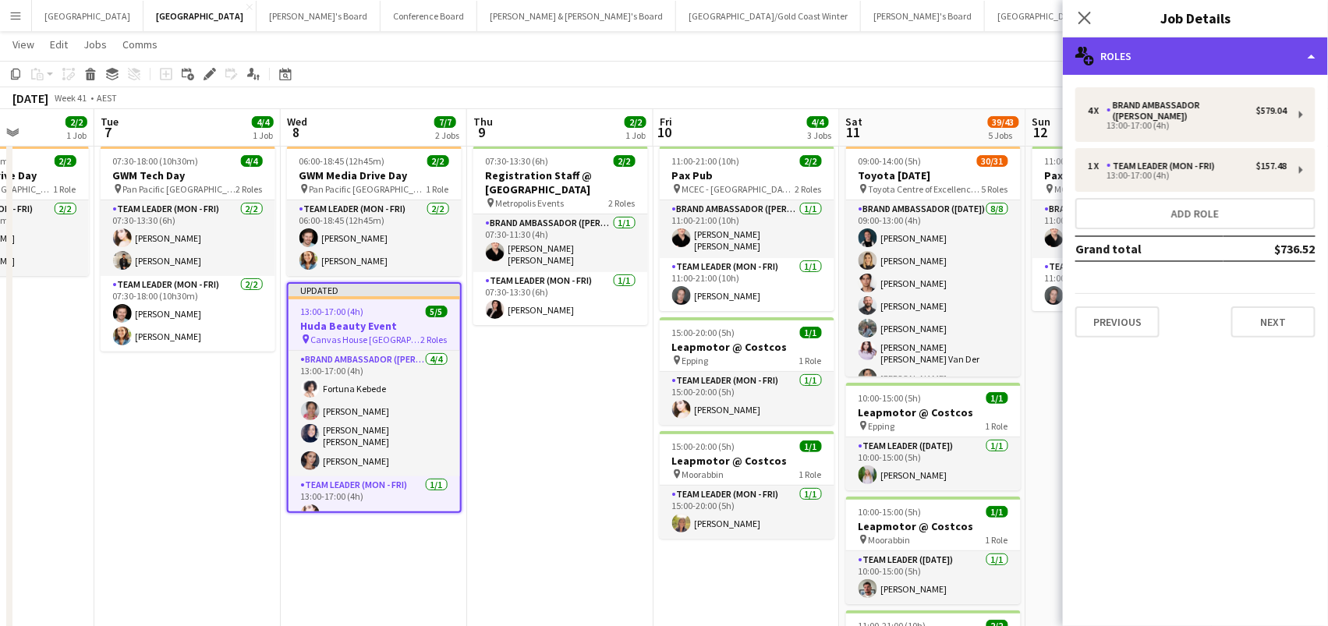
click at [1235, 46] on div "multiple-users-add Roles" at bounding box center [1195, 55] width 265 height 37
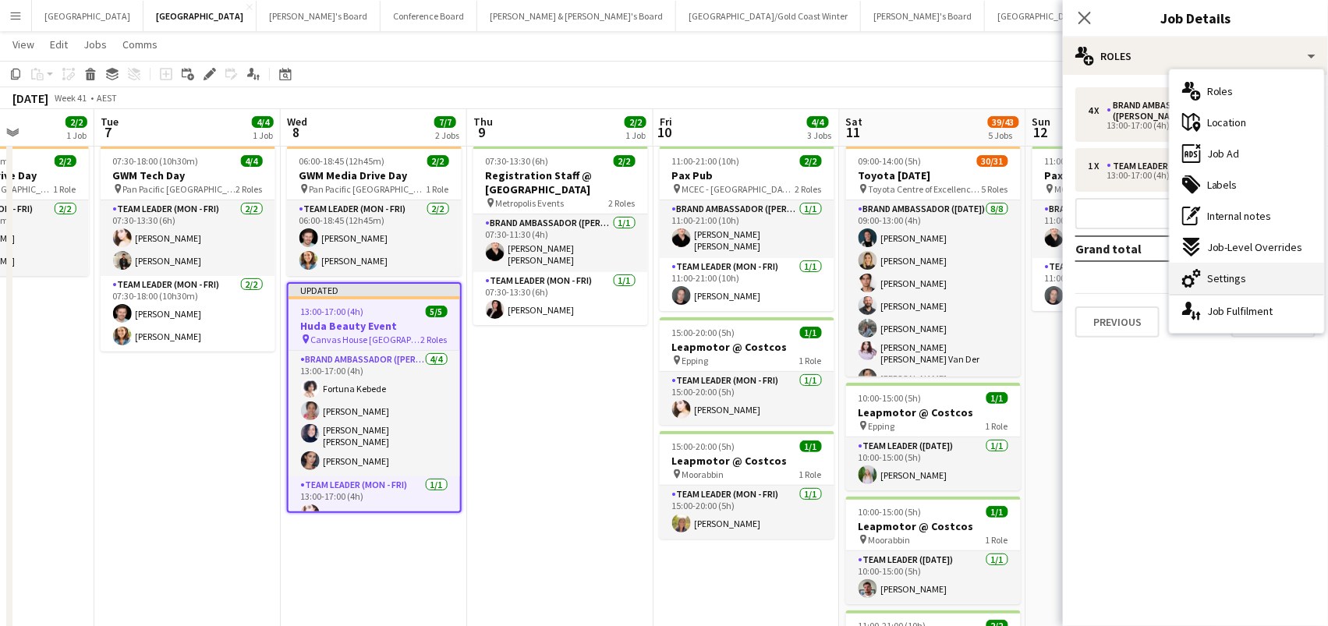
click at [1234, 288] on div "cog-double-3 Settings" at bounding box center [1247, 278] width 154 height 31
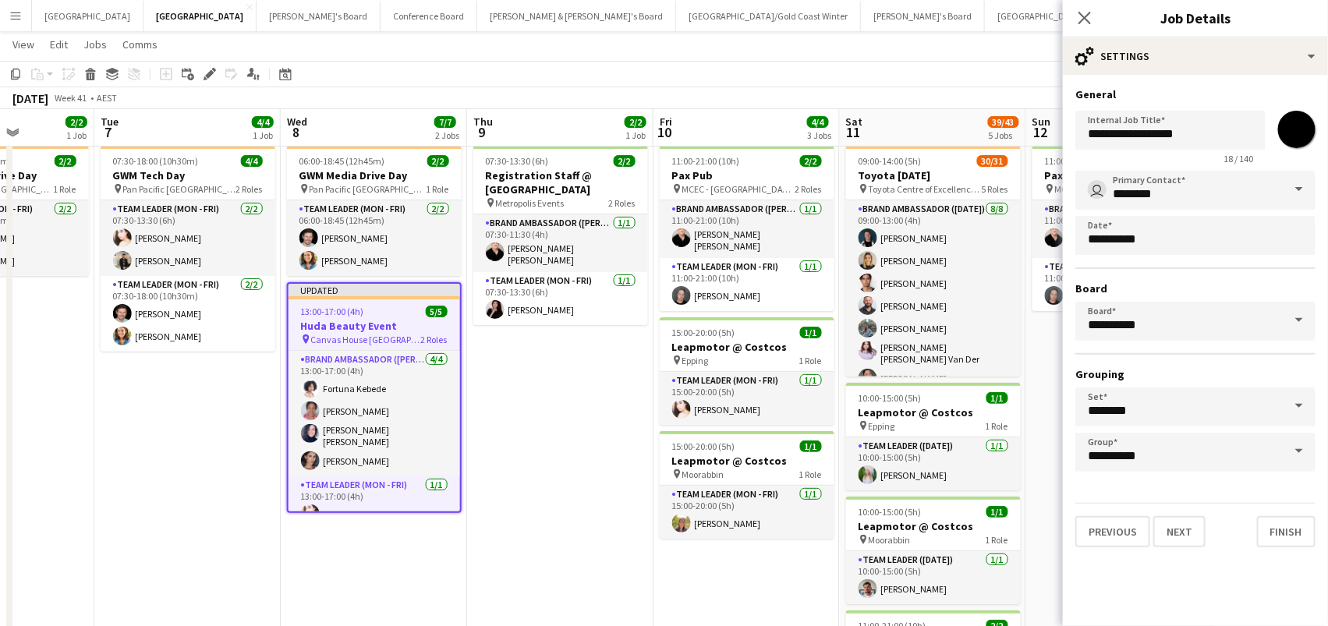
click at [1294, 134] on input "*******" at bounding box center [1297, 129] width 56 height 56
type input "*******"
click at [861, 99] on div "October 2025 Week 41 • AEST Publish 1 job Revert 1 job" at bounding box center [664, 98] width 1328 height 22
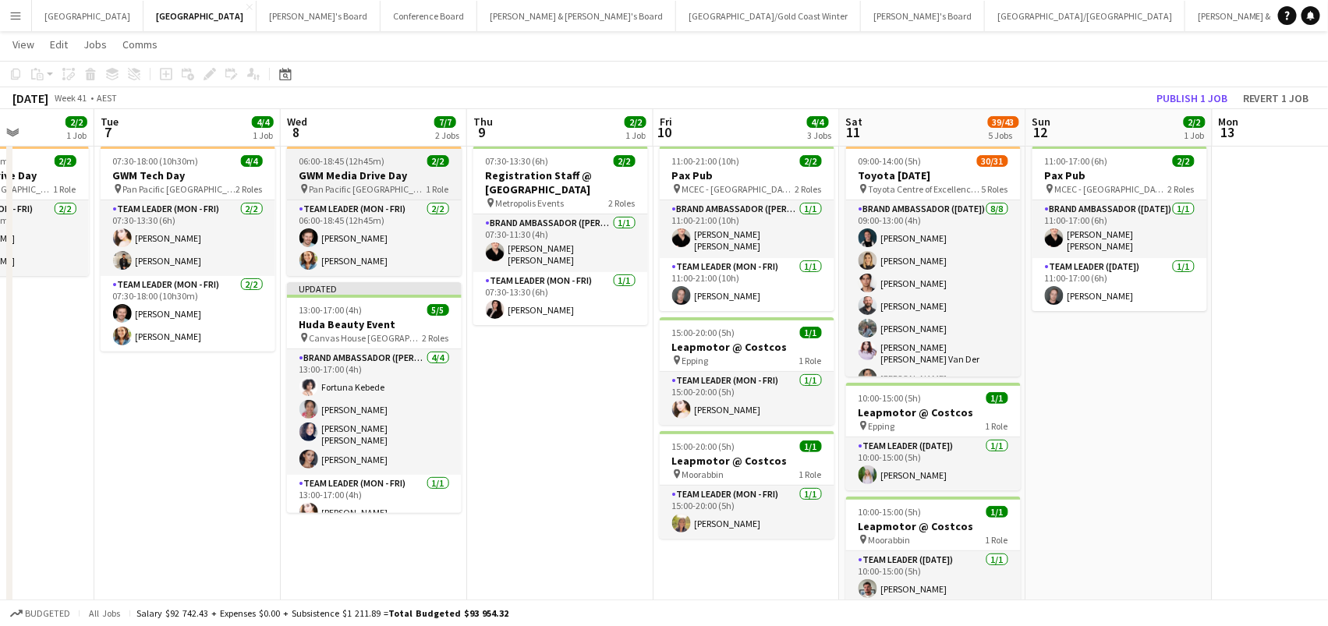
click at [360, 174] on h3 "GWM Media Drive Day" at bounding box center [374, 175] width 175 height 14
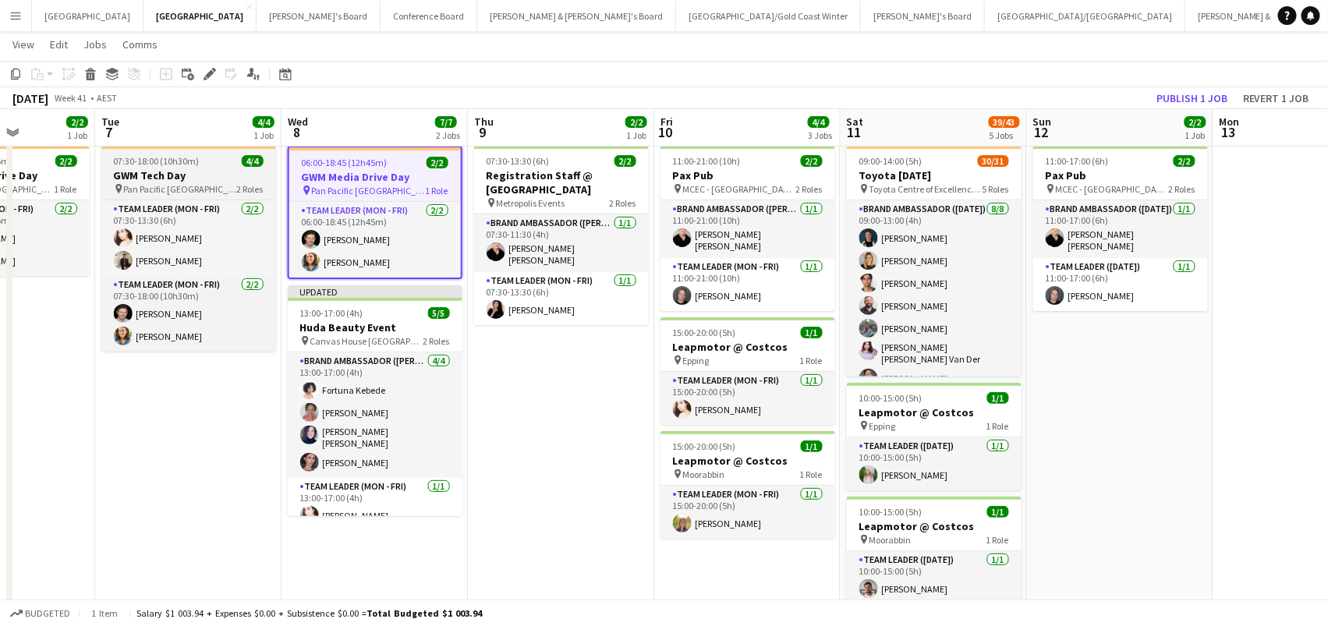
click at [212, 179] on h3 "GWM Tech Day" at bounding box center [188, 175] width 175 height 14
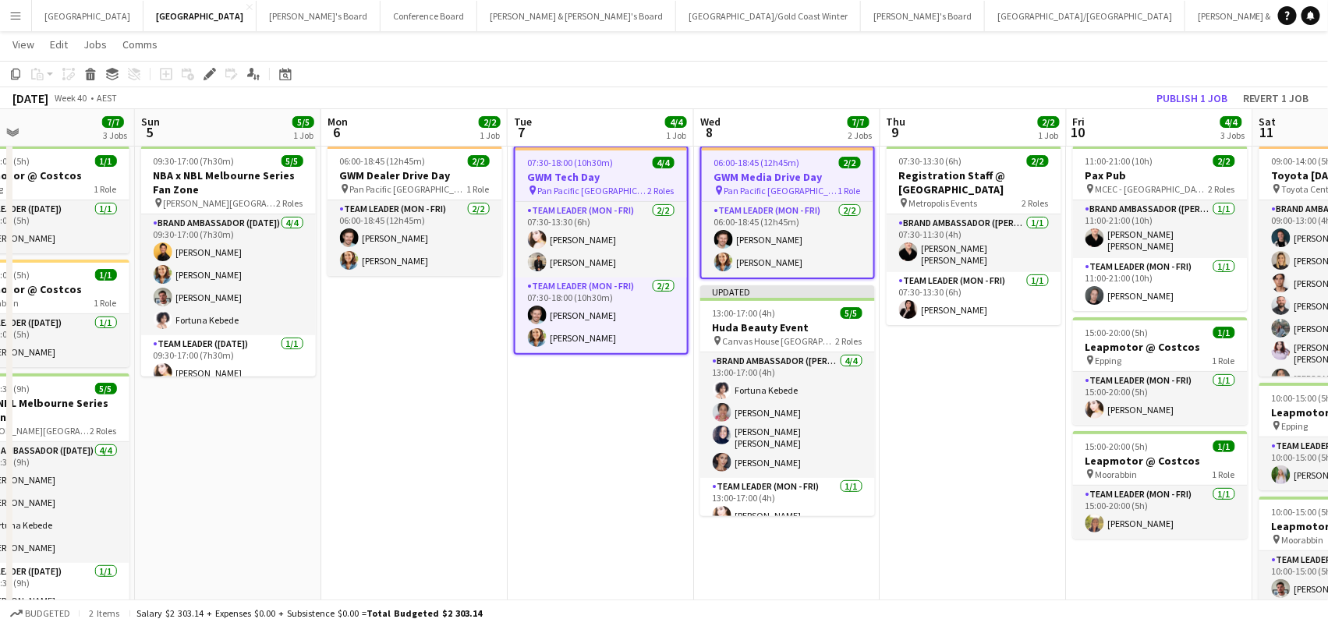
scroll to position [0, 318]
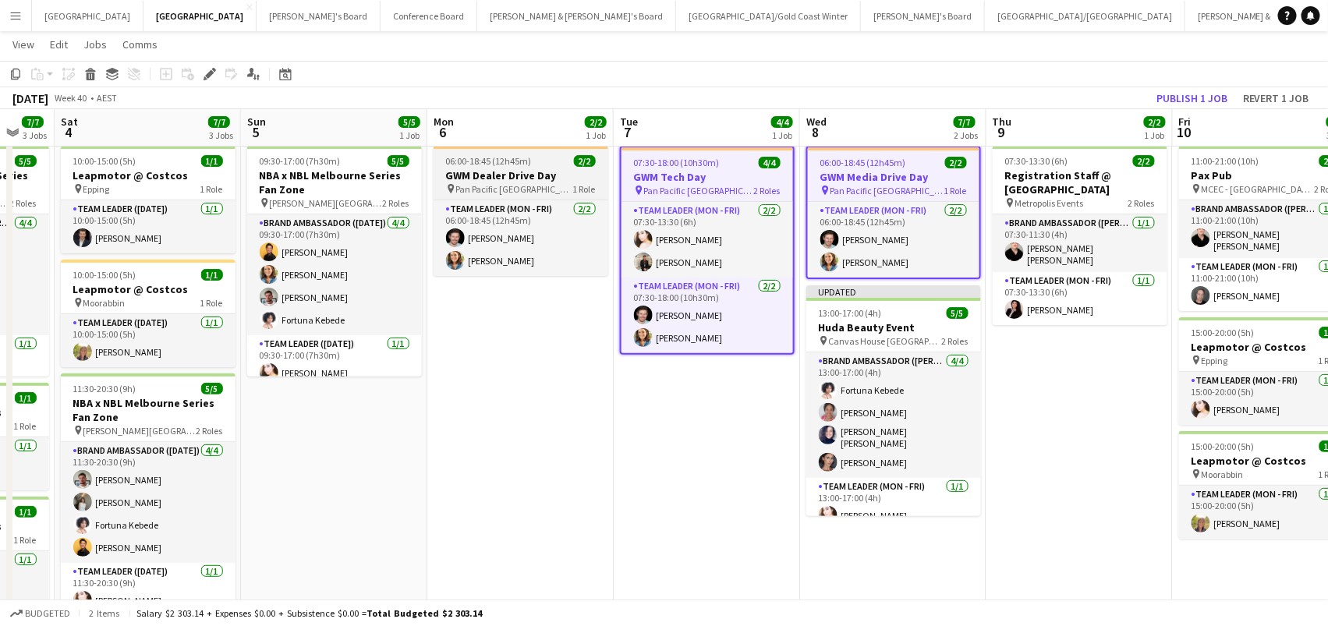
click at [514, 179] on h3 "GWM Dealer Drive Day" at bounding box center [521, 175] width 175 height 14
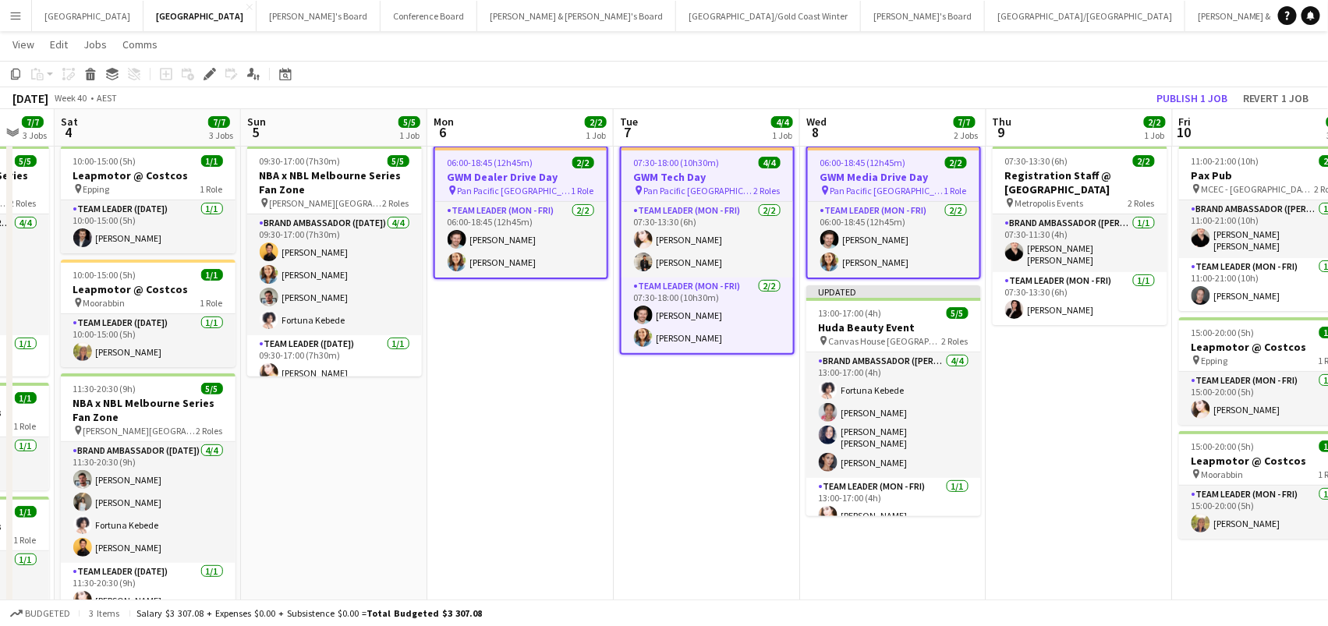
click at [196, 75] on div "Add job Add linked Job Edit Edit linked Job Applicants" at bounding box center [202, 74] width 119 height 19
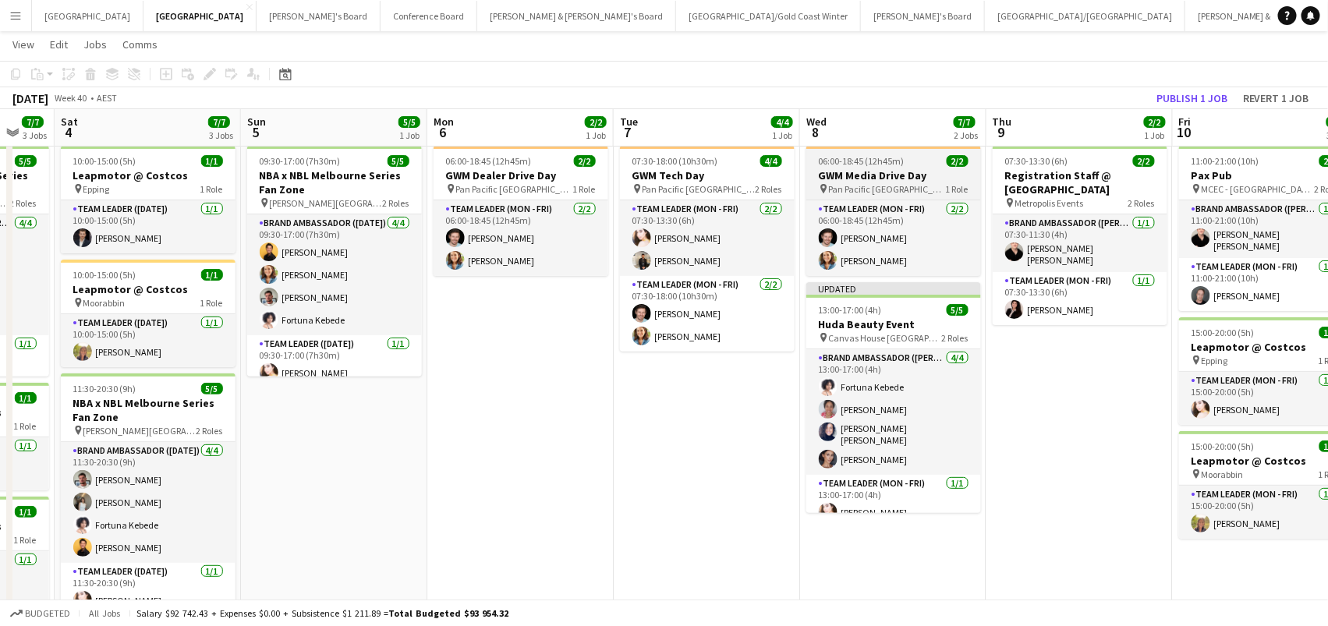
click at [936, 177] on h3 "GWM Media Drive Day" at bounding box center [893, 175] width 175 height 14
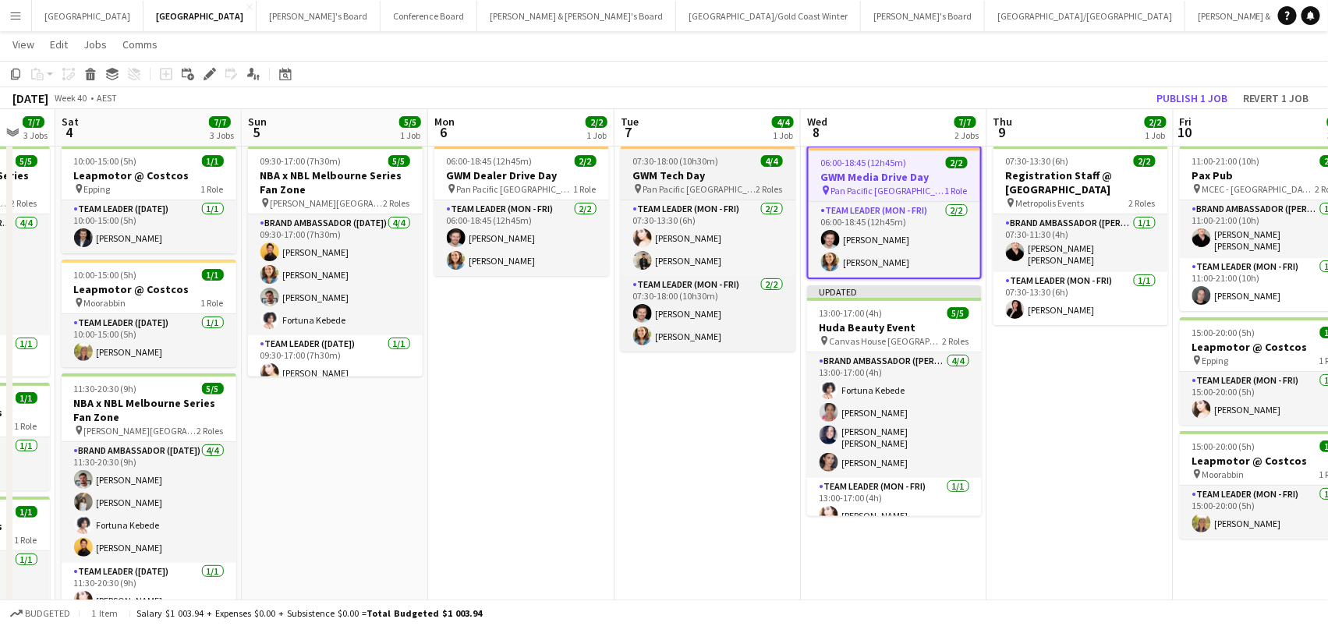
click at [735, 178] on h3 "GWM Tech Day" at bounding box center [708, 175] width 175 height 14
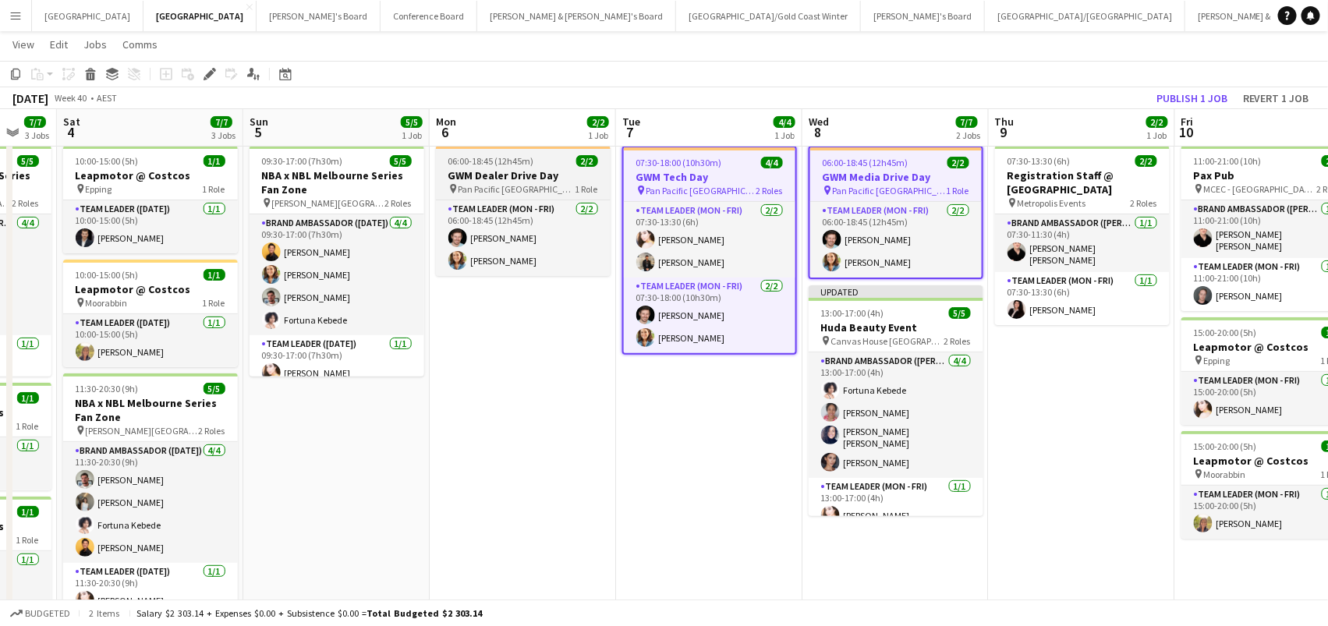
click at [586, 173] on h3 "GWM Dealer Drive Day" at bounding box center [523, 175] width 175 height 14
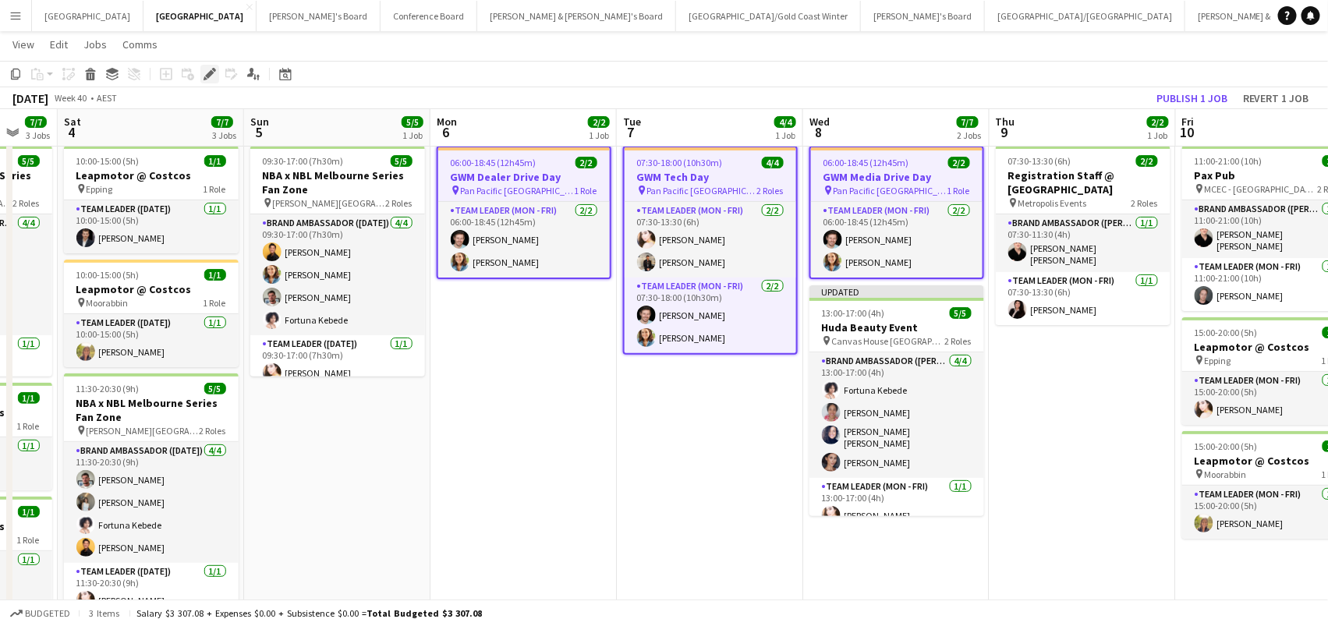
click at [211, 73] on icon "Edit" at bounding box center [210, 74] width 12 height 12
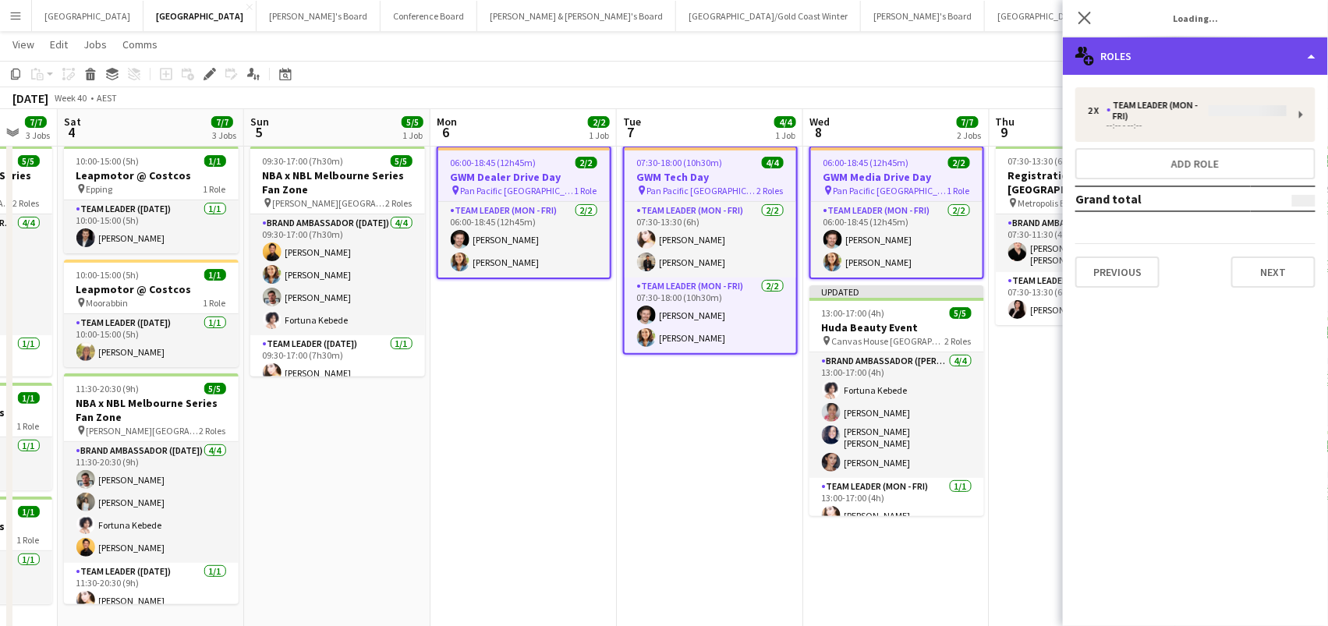
click at [1152, 53] on div "multiple-users-add Roles" at bounding box center [1195, 55] width 265 height 37
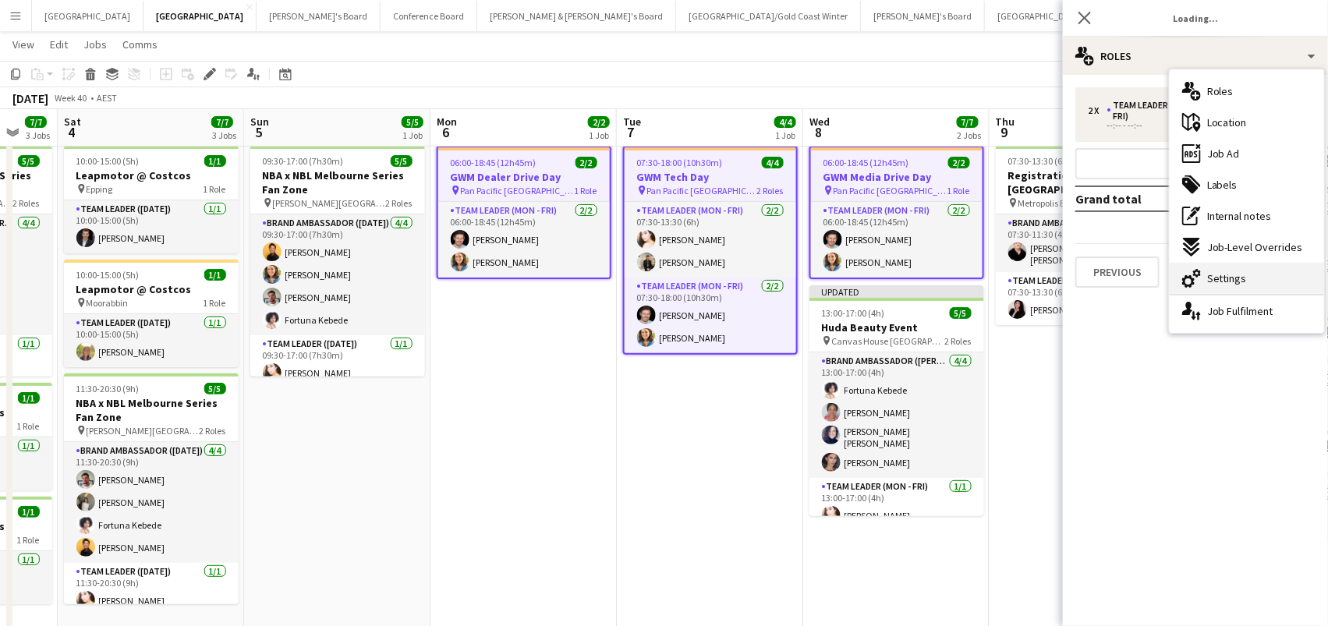
click at [1205, 292] on div "cog-double-3 Settings" at bounding box center [1247, 278] width 154 height 31
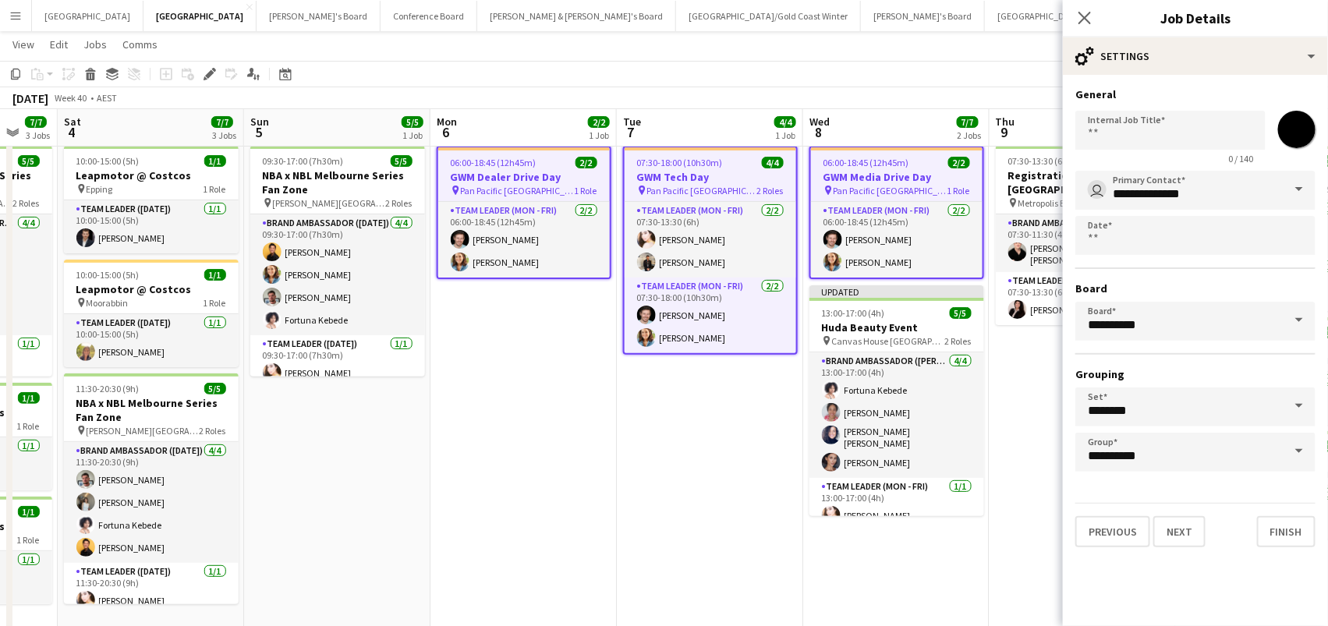
click at [1303, 123] on input "*******" at bounding box center [1297, 129] width 56 height 56
type input "*******"
click at [551, 480] on app-date-cell "06:00-18:45 (12h45m) 2/2 GWM Dealer Drive Day pin Pan Pacific Melbourne 1 Role …" at bounding box center [523, 592] width 186 height 904
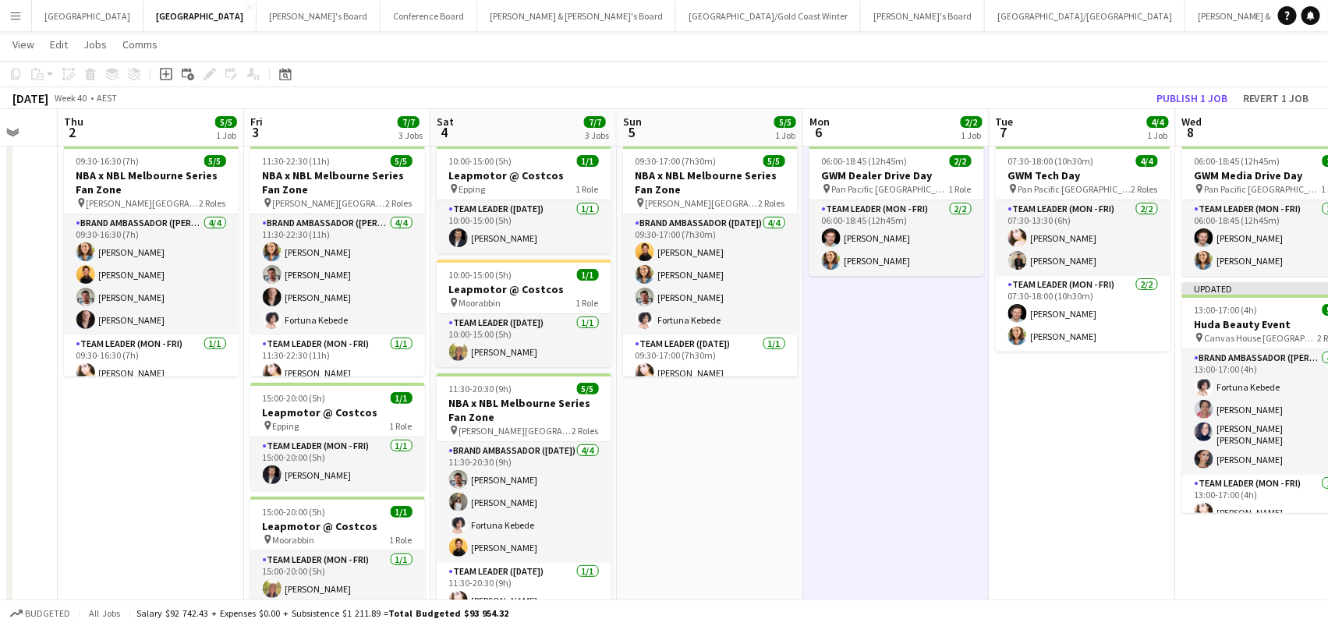
scroll to position [0, 441]
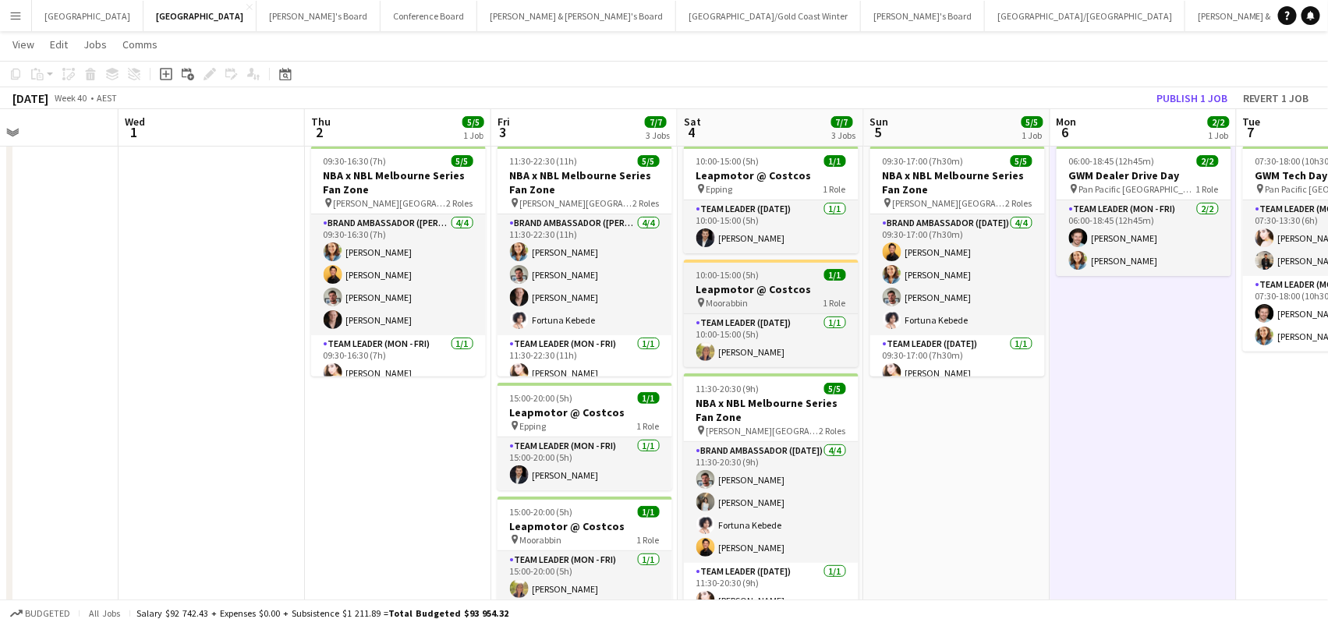
click at [746, 284] on h3 "Leapmotor @ Costcos" at bounding box center [771, 289] width 175 height 14
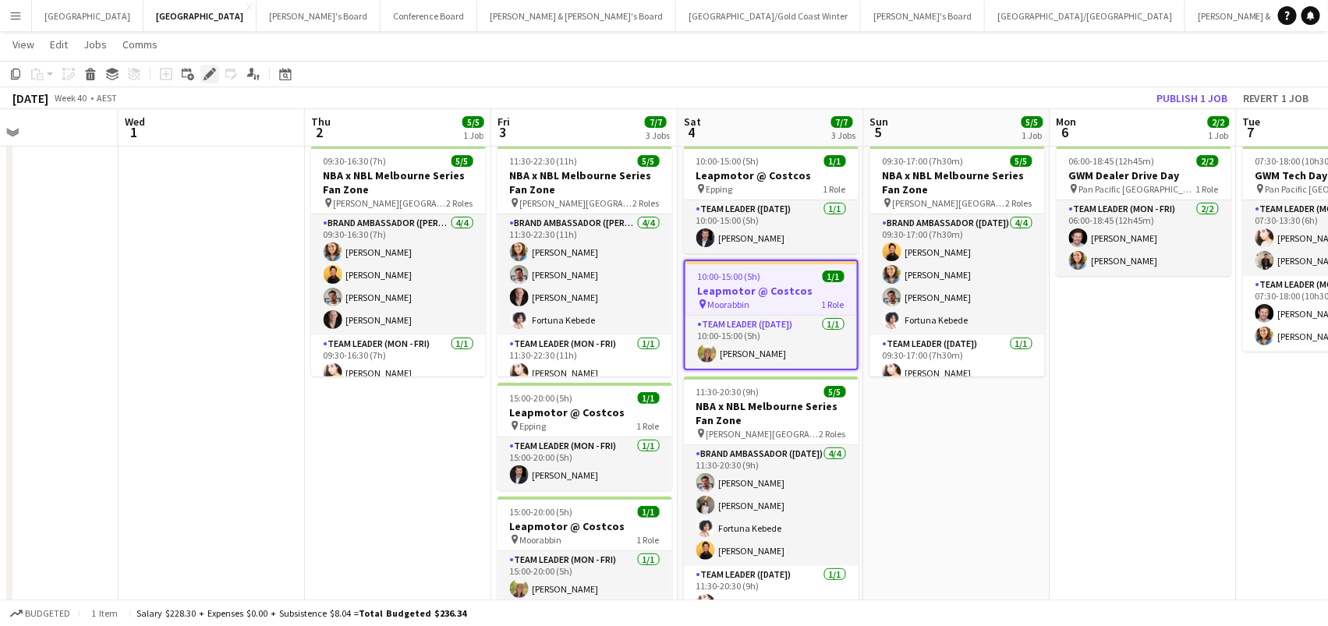
click at [206, 69] on icon "Edit" at bounding box center [210, 74] width 12 height 12
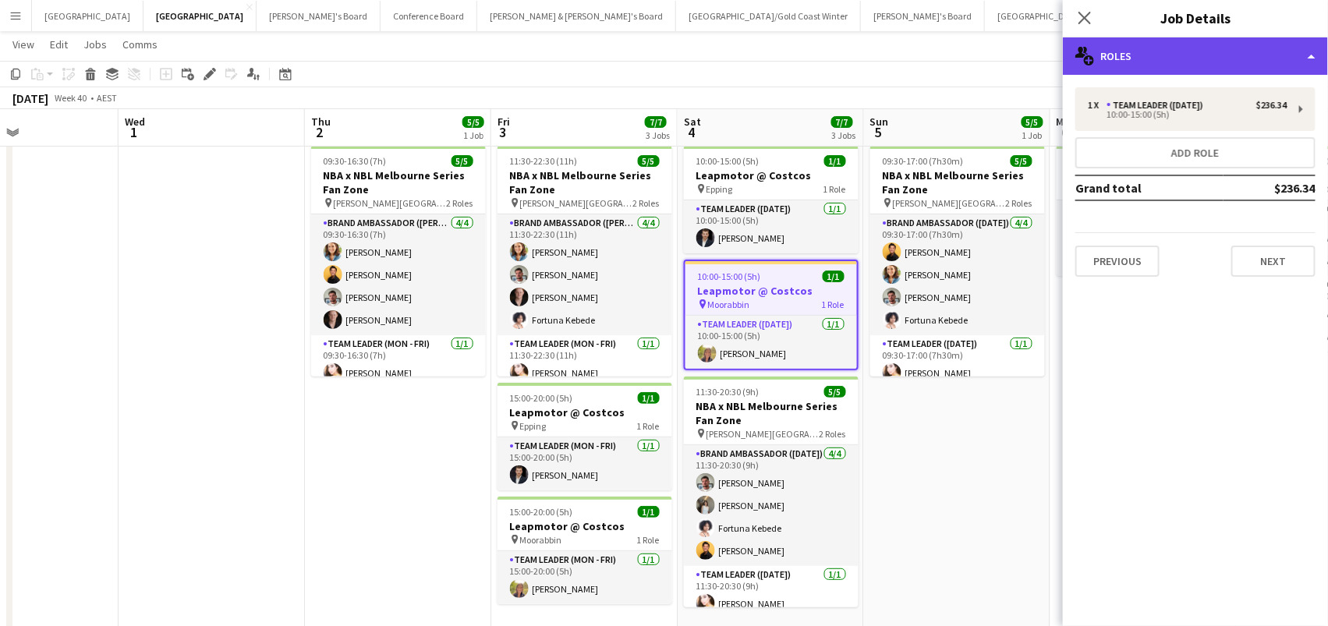
click at [1217, 46] on div "multiple-users-add Roles" at bounding box center [1195, 55] width 265 height 37
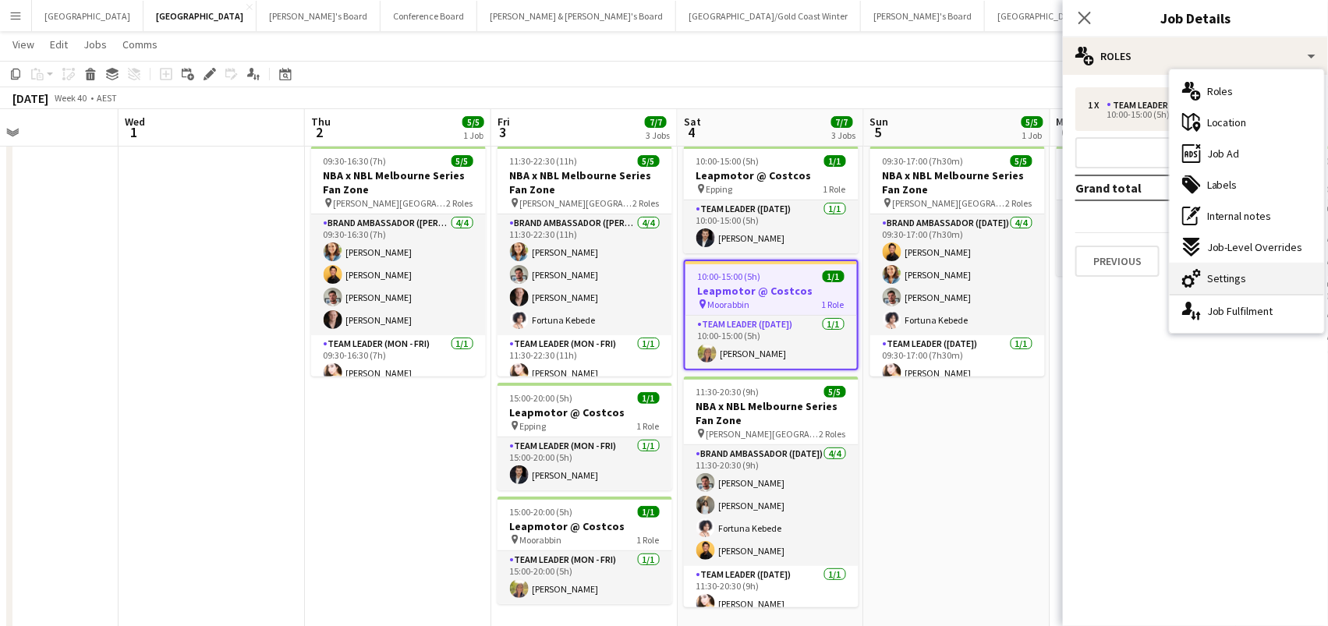
click at [1251, 282] on div "cog-double-3 Settings" at bounding box center [1247, 278] width 154 height 31
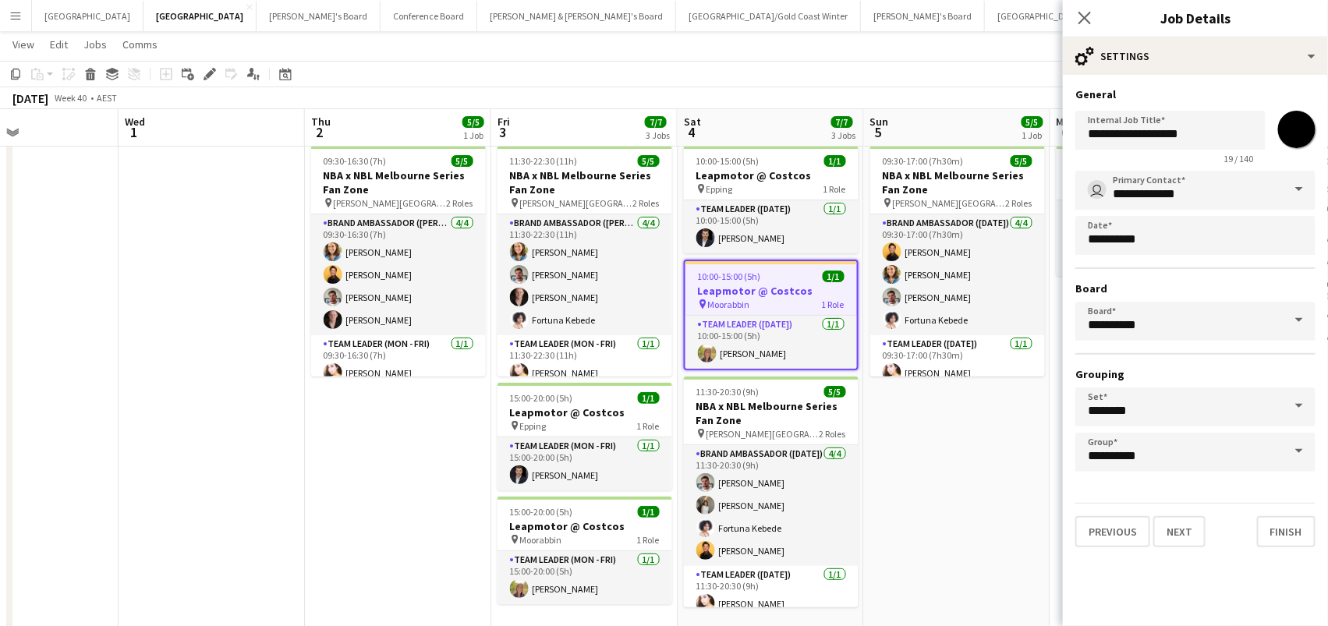
click at [1303, 115] on input "*******" at bounding box center [1297, 129] width 56 height 56
type input "*******"
click at [959, 493] on app-date-cell "09:30-17:00 (7h30m) 5/5 NBA x NBL Melbourne Series Fan Zone pin Rod Laver Arena…" at bounding box center [957, 592] width 186 height 904
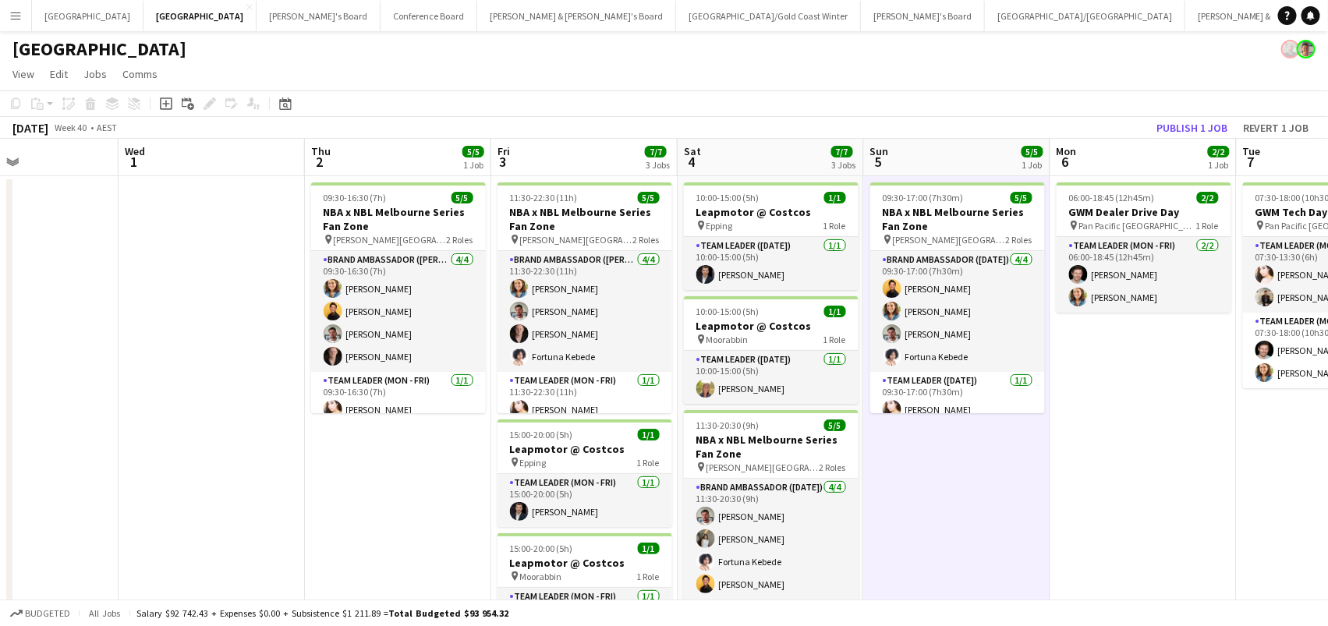
scroll to position [5, 0]
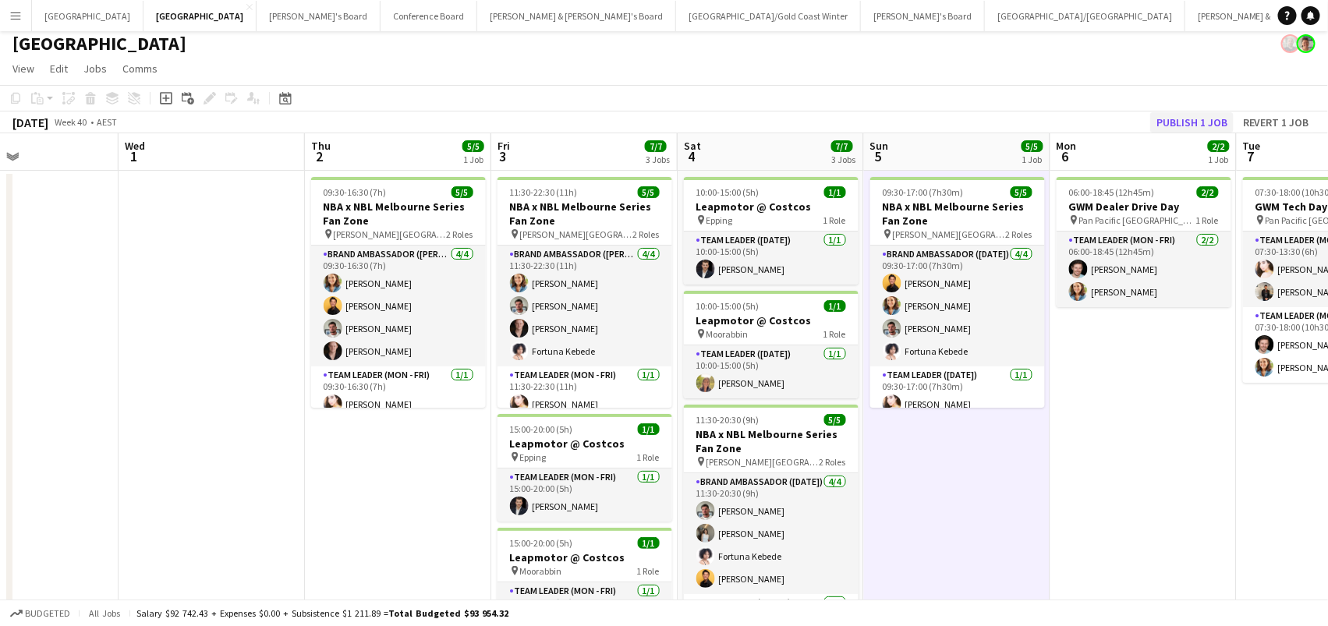
click at [1196, 124] on button "Publish 1 job" at bounding box center [1191, 122] width 83 height 20
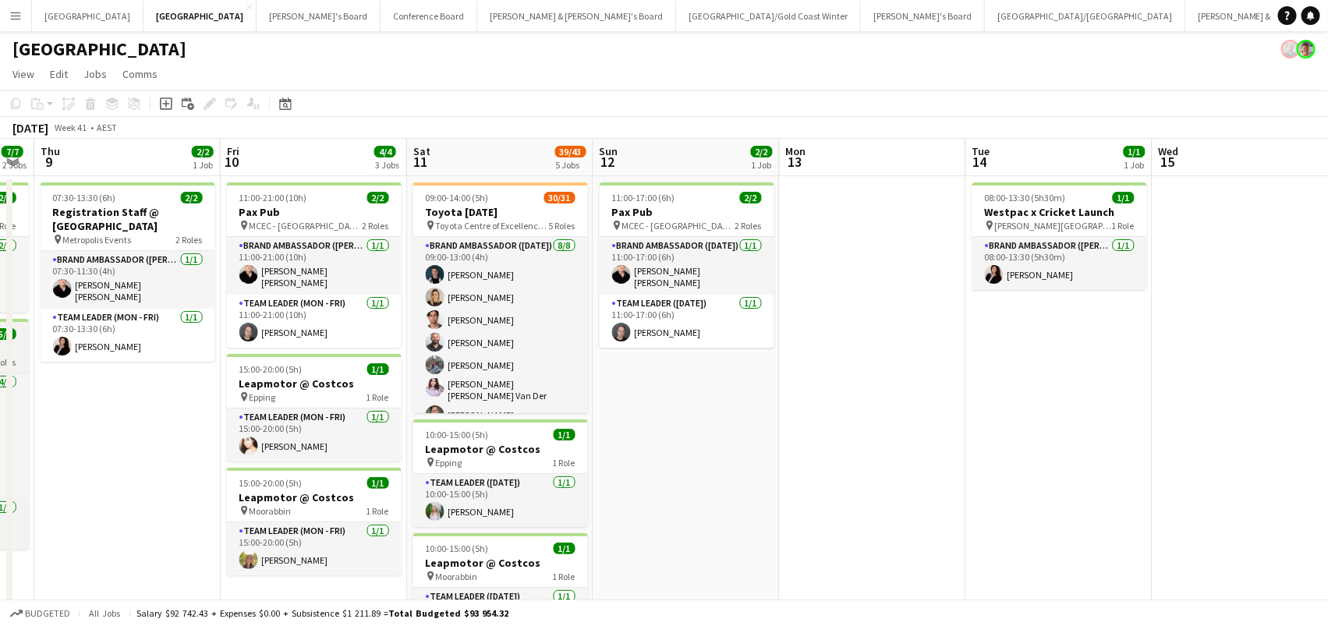
scroll to position [0, 519]
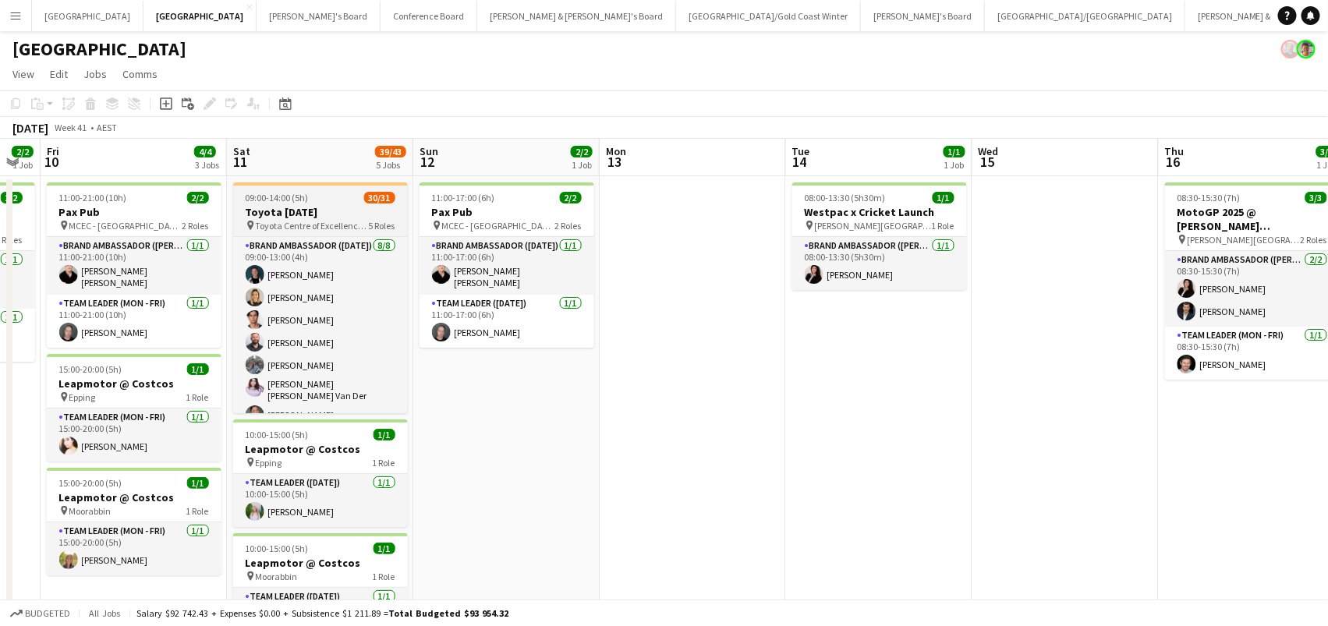
click at [257, 200] on span "09:00-14:00 (5h)" at bounding box center [277, 198] width 63 height 12
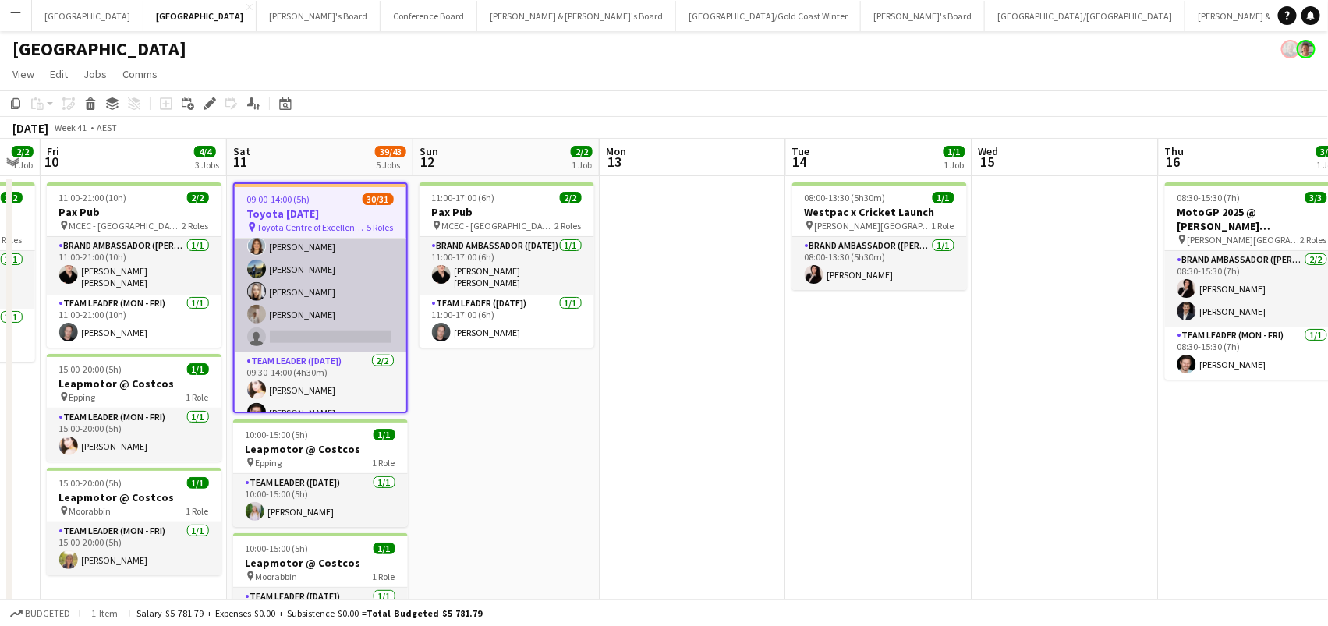
scroll to position [677, 0]
click at [305, 317] on app-card-role "Brand Ambassador (Saturday) 50I 10A 18/19 09:30-14:00 (4h30m) Alessandra Merlo …" at bounding box center [321, 120] width 172 height 465
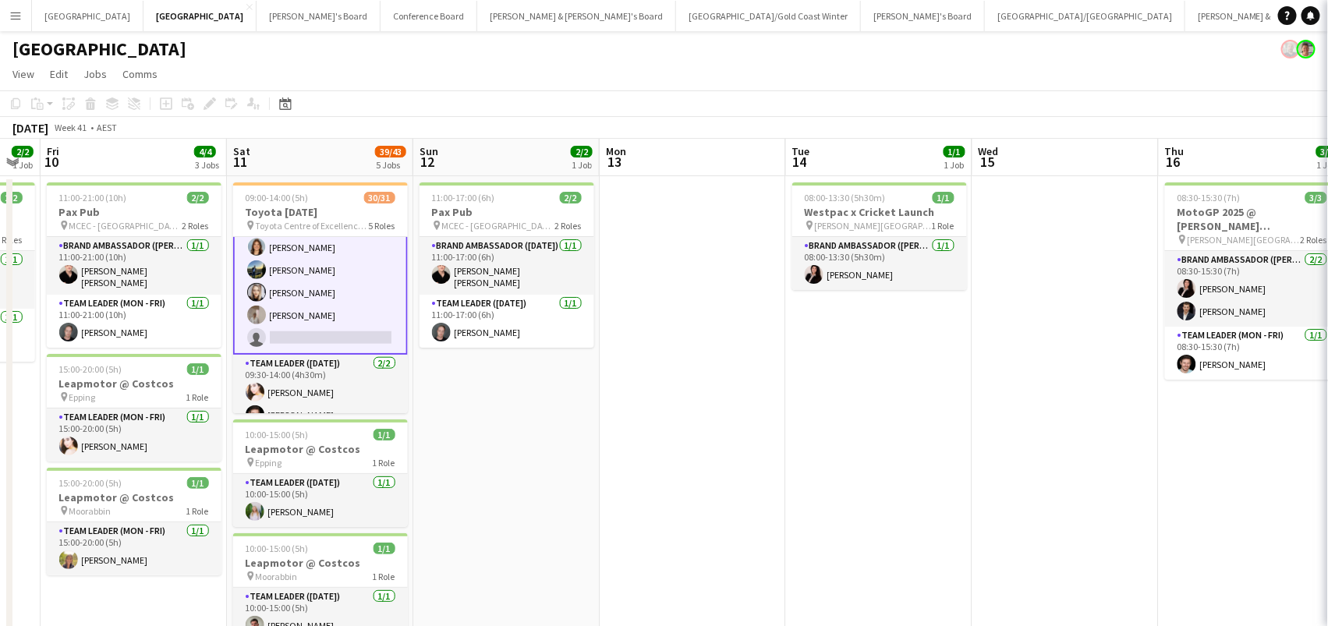
scroll to position [0, 518]
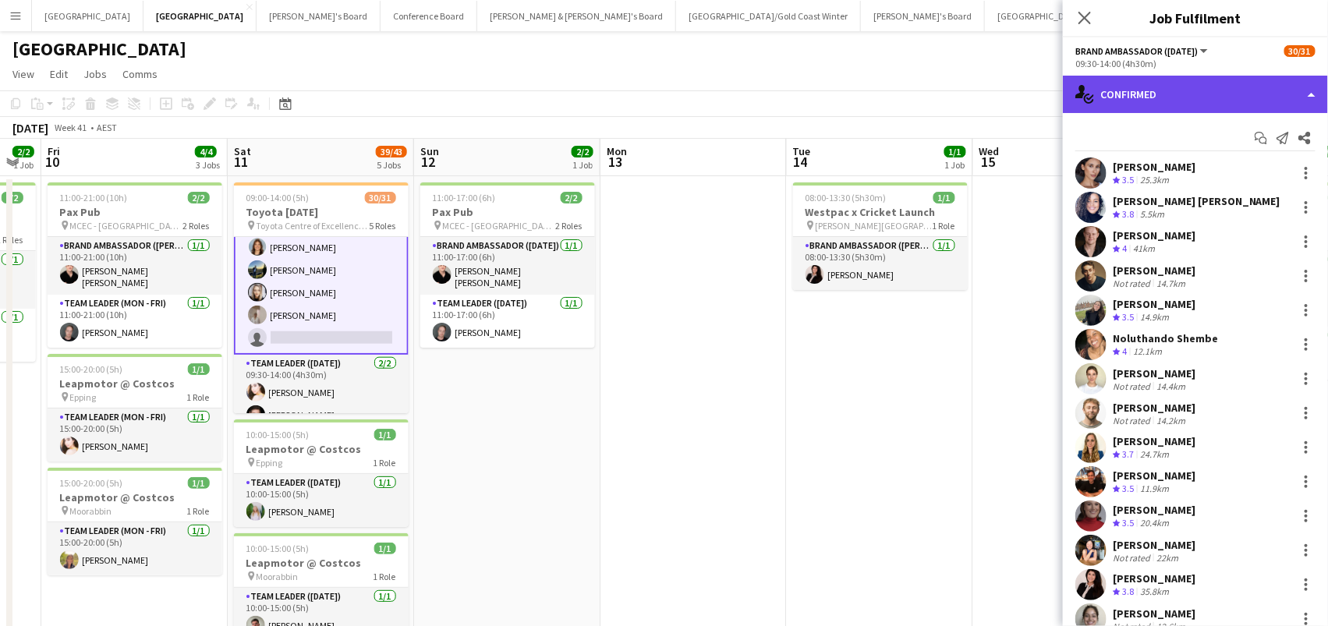
click at [1152, 103] on div "single-neutral-actions-check-2 Confirmed" at bounding box center [1195, 94] width 265 height 37
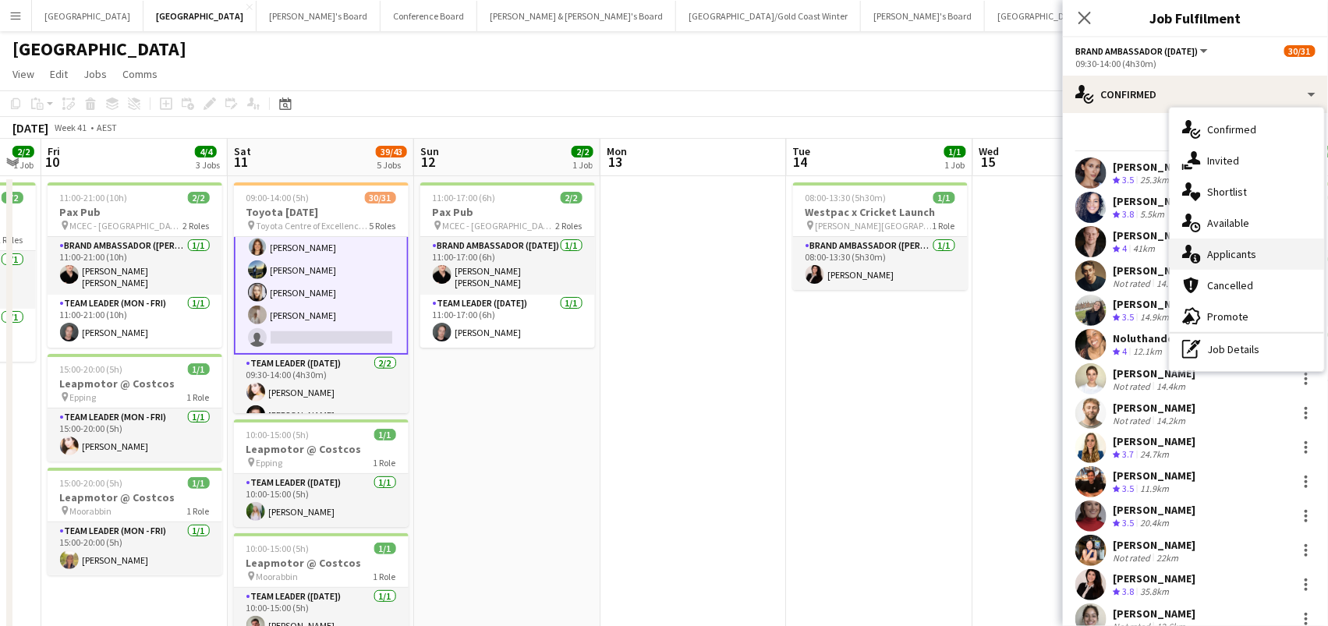
click at [1283, 259] on div "single-neutral-actions-information Applicants" at bounding box center [1247, 254] width 154 height 31
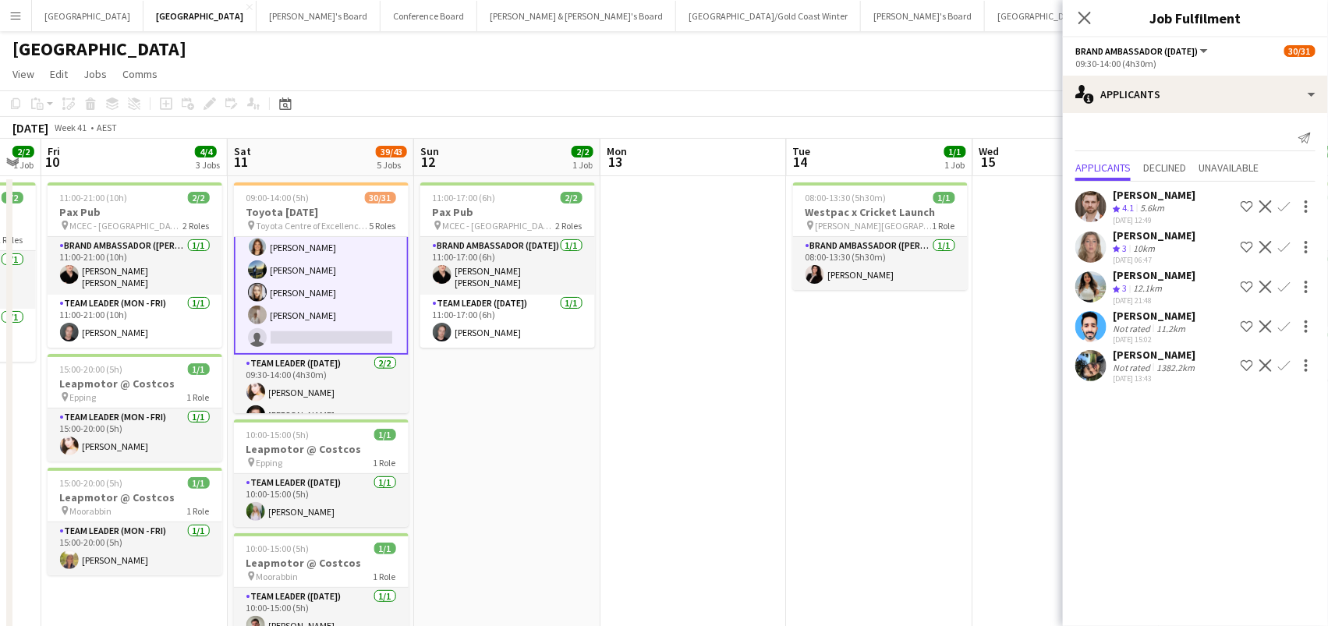
click at [1145, 348] on div "Katin Meephon" at bounding box center [1155, 355] width 85 height 14
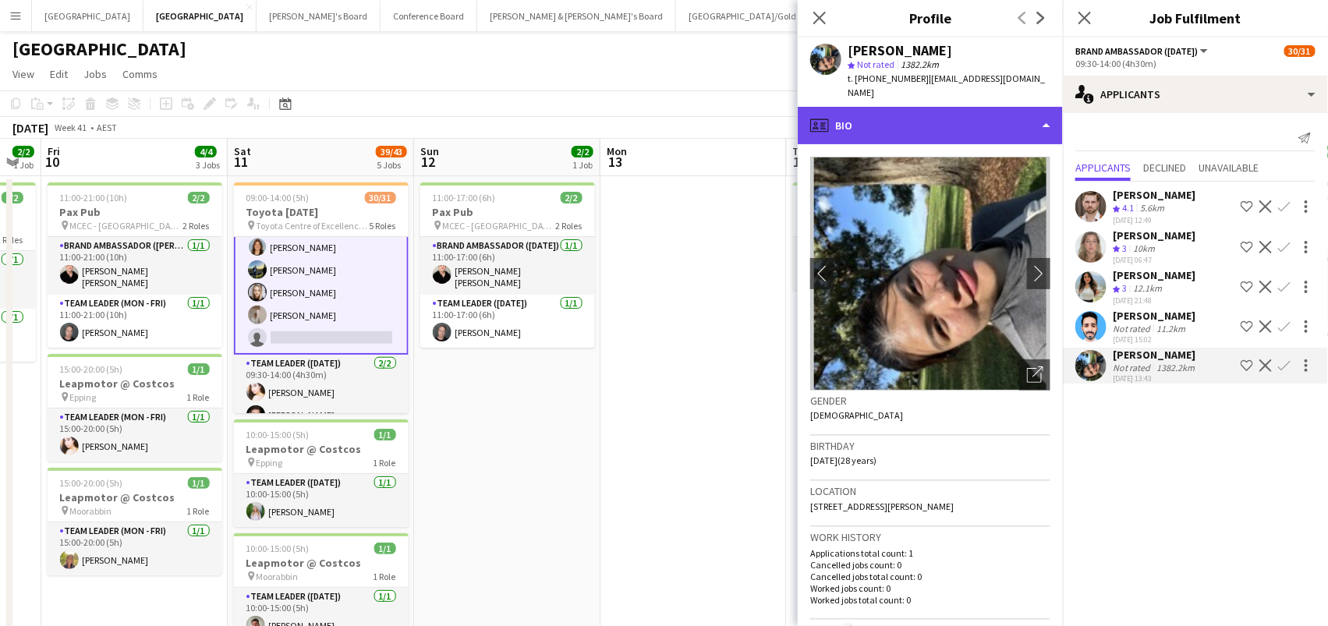
click at [892, 107] on div "profile Bio" at bounding box center [930, 125] width 265 height 37
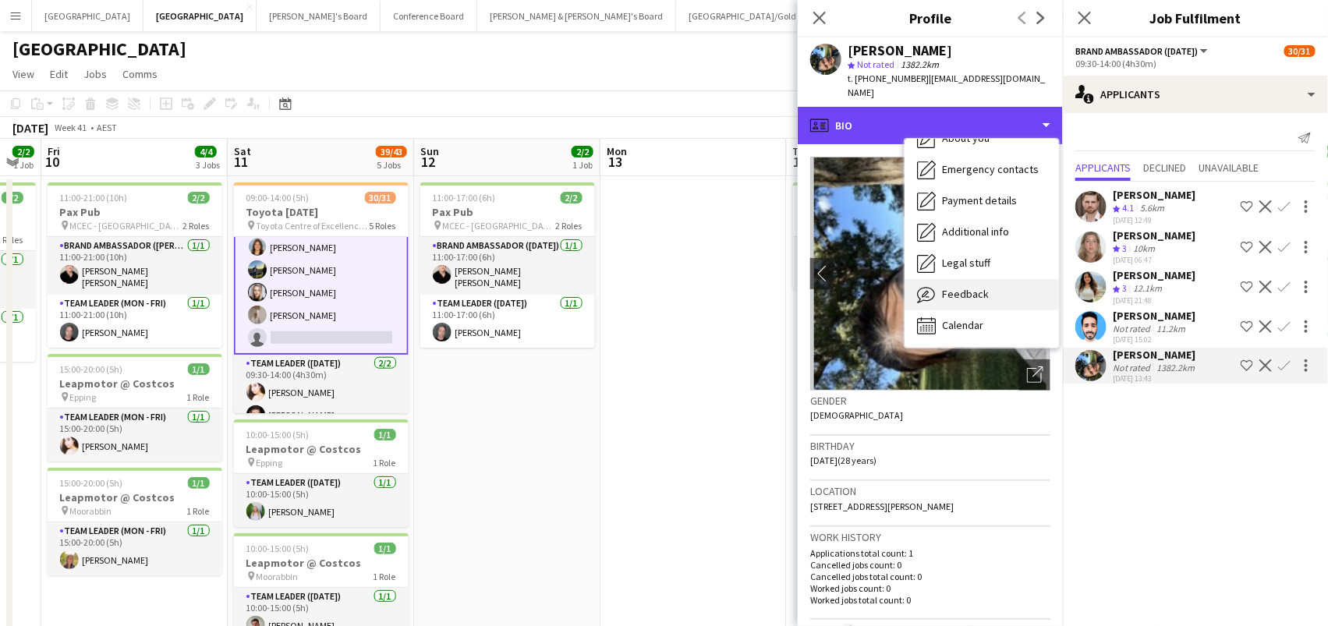
scroll to position [115, 0]
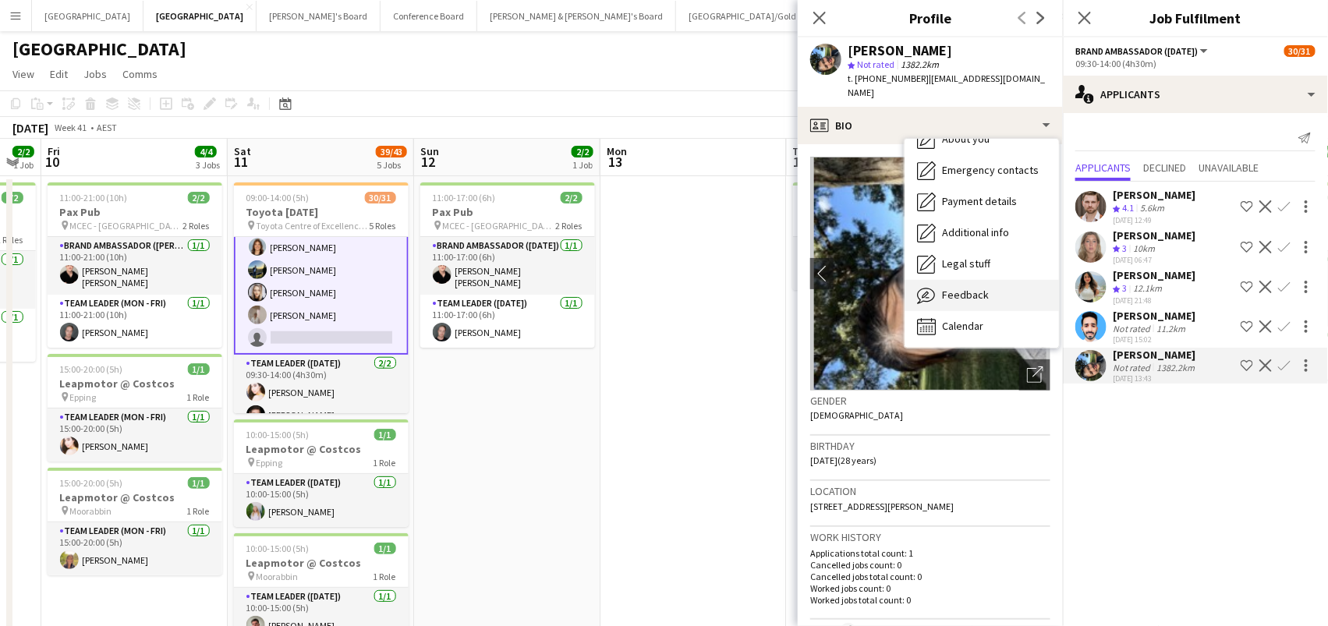
click at [954, 286] on div "Feedback Feedback" at bounding box center [981, 295] width 154 height 31
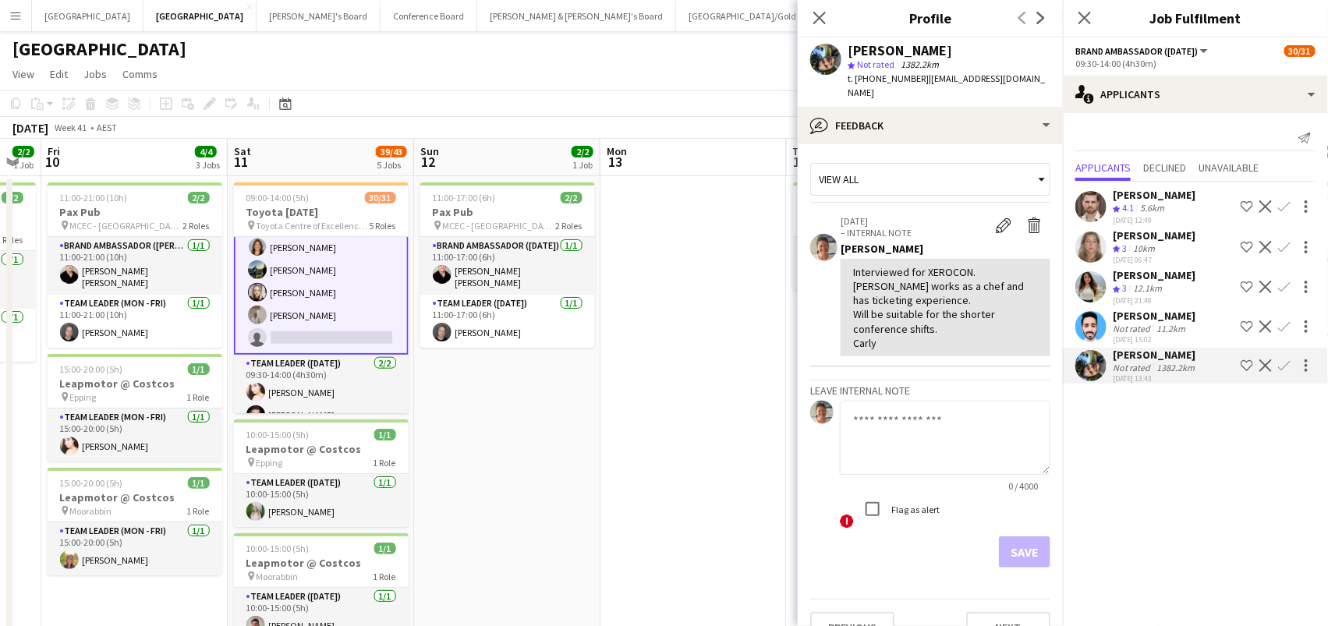
click at [830, 18] on div "Close pop-in" at bounding box center [820, 18] width 44 height 36
click at [815, 16] on icon "Close pop-in" at bounding box center [819, 17] width 15 height 15
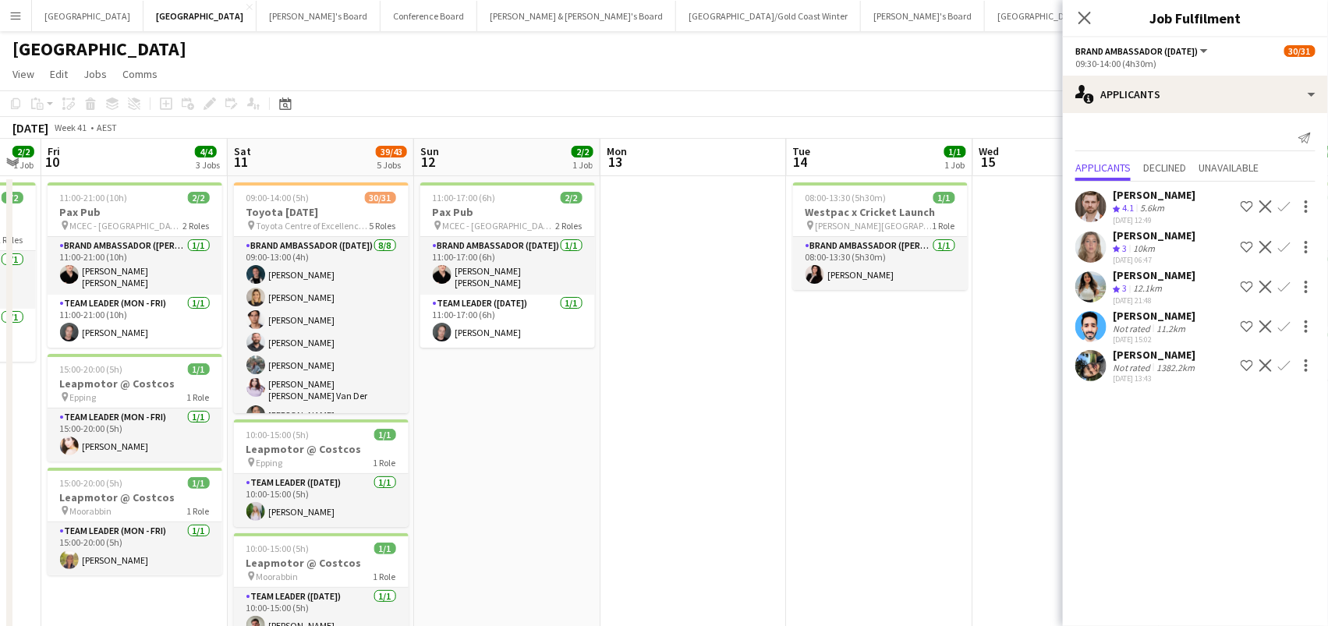
scroll to position [0, 0]
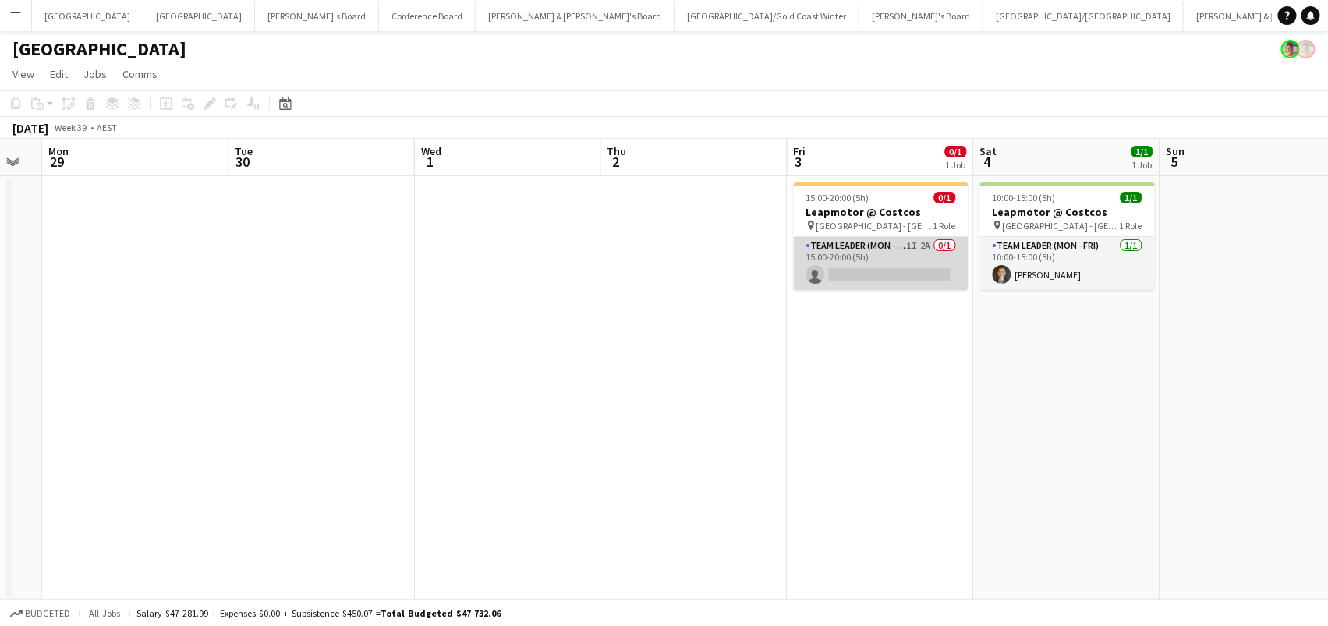
scroll to position [0, 703]
click at [895, 245] on app-card-role "Team Leader (Mon - Fri) 1I 2A 0/1 15:00-20:00 (5h) single-neutral-actions" at bounding box center [882, 263] width 175 height 53
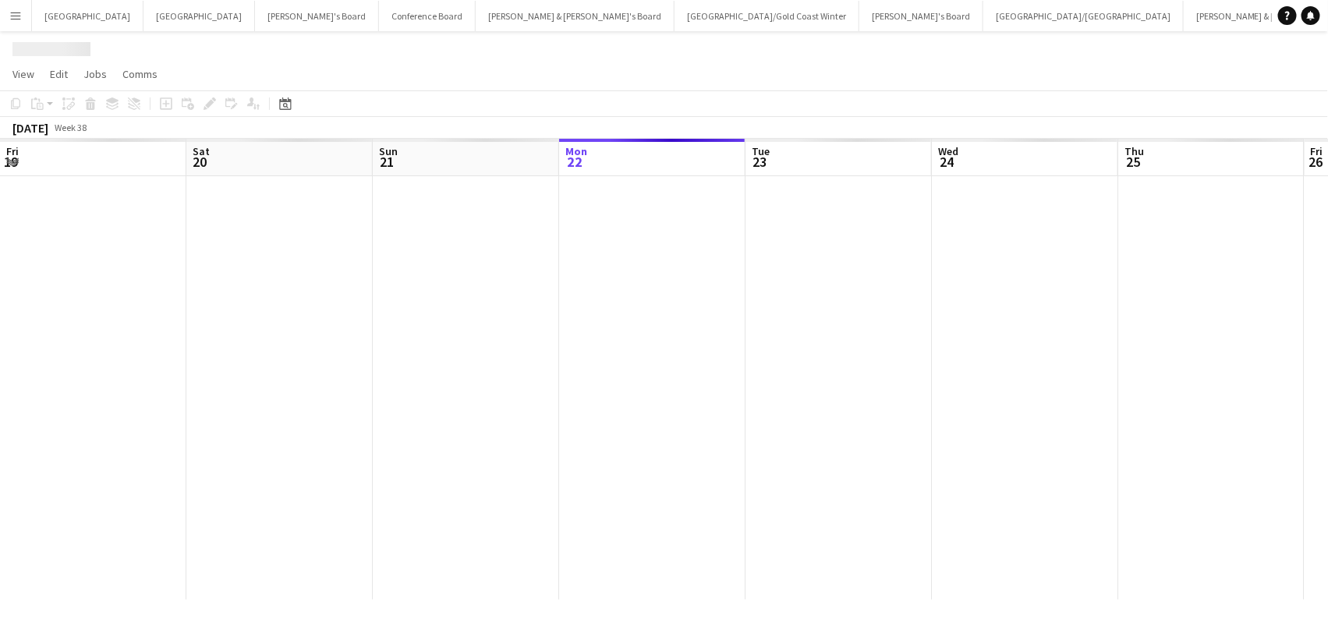
scroll to position [0, 372]
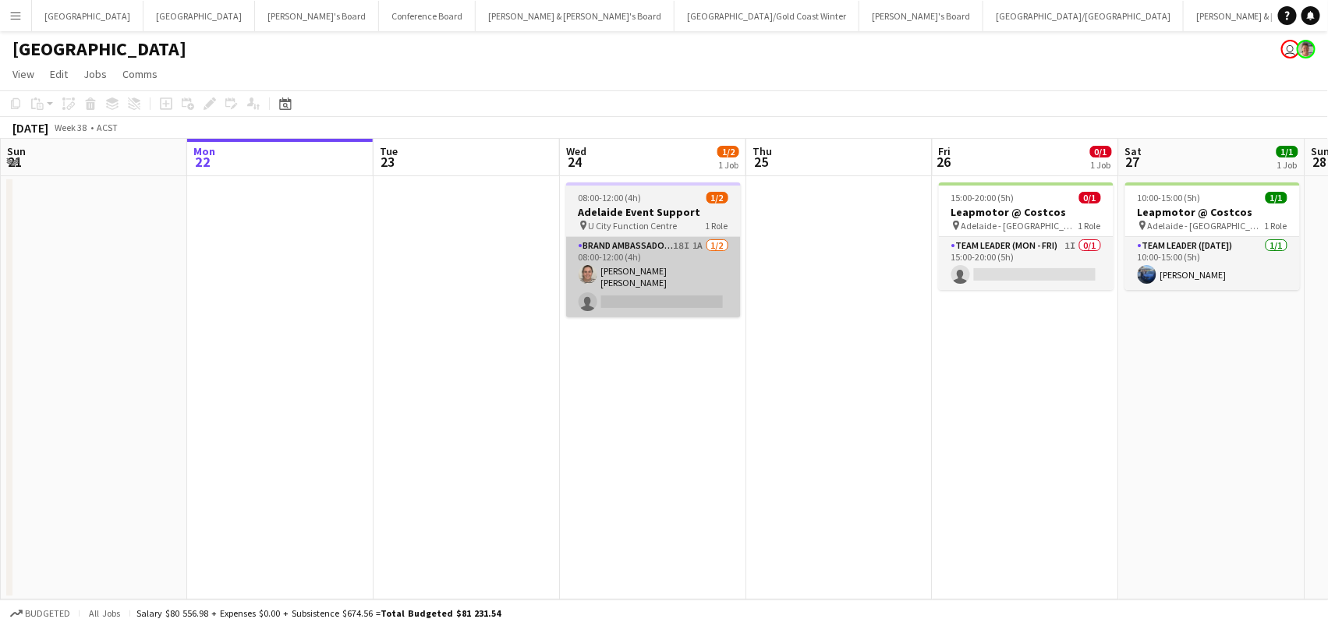
click at [698, 264] on app-card-role "Brand Ambassador (Mon - Fri) 18I 1A 1/2 08:00-12:00 (4h) Natalia Soledad Caimi …" at bounding box center [653, 277] width 175 height 80
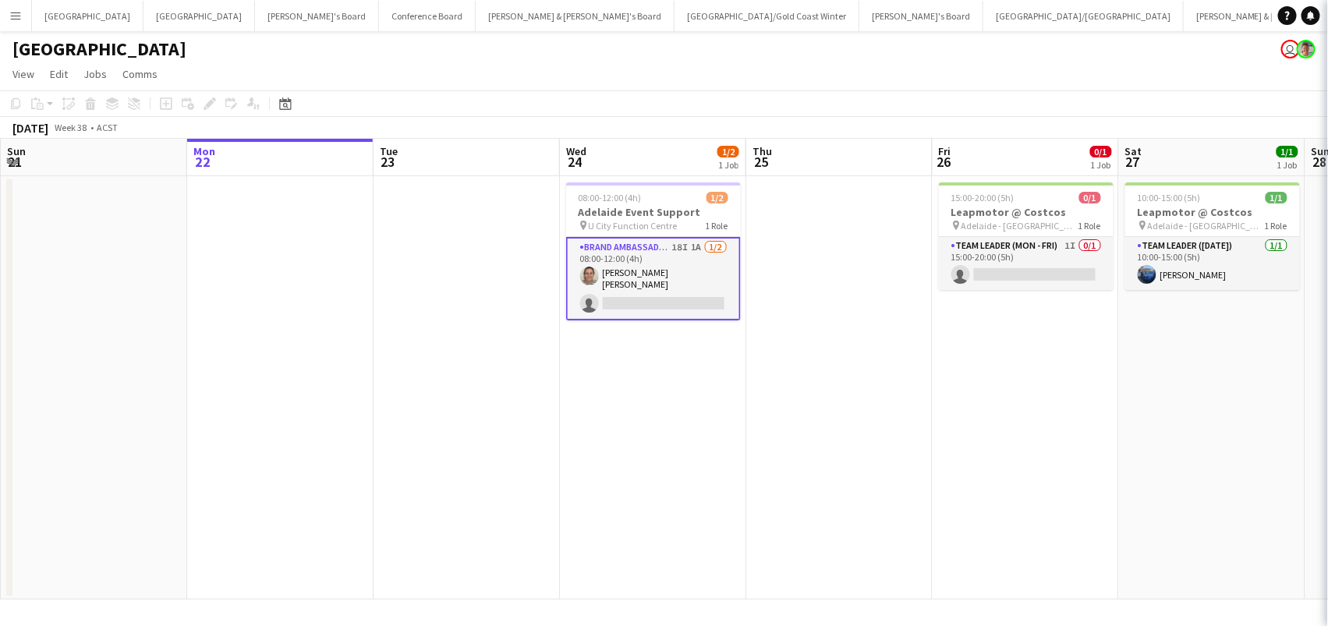
scroll to position [0, 371]
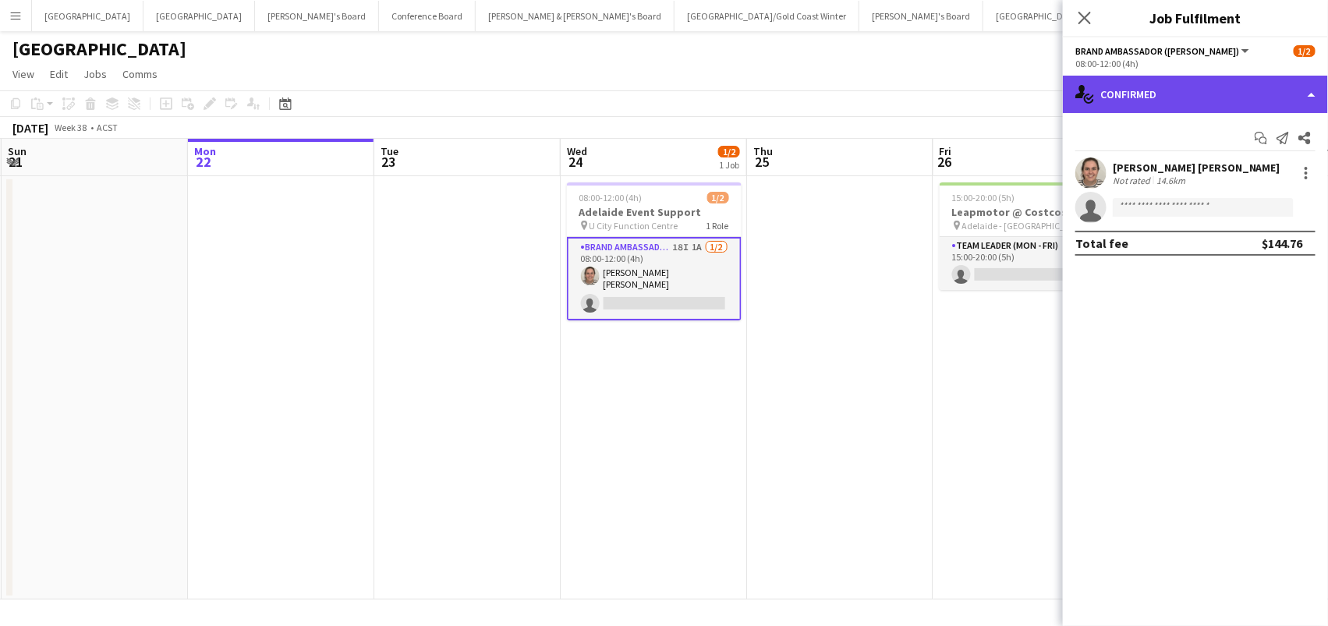
click at [1275, 99] on div "single-neutral-actions-check-2 Confirmed" at bounding box center [1195, 94] width 265 height 37
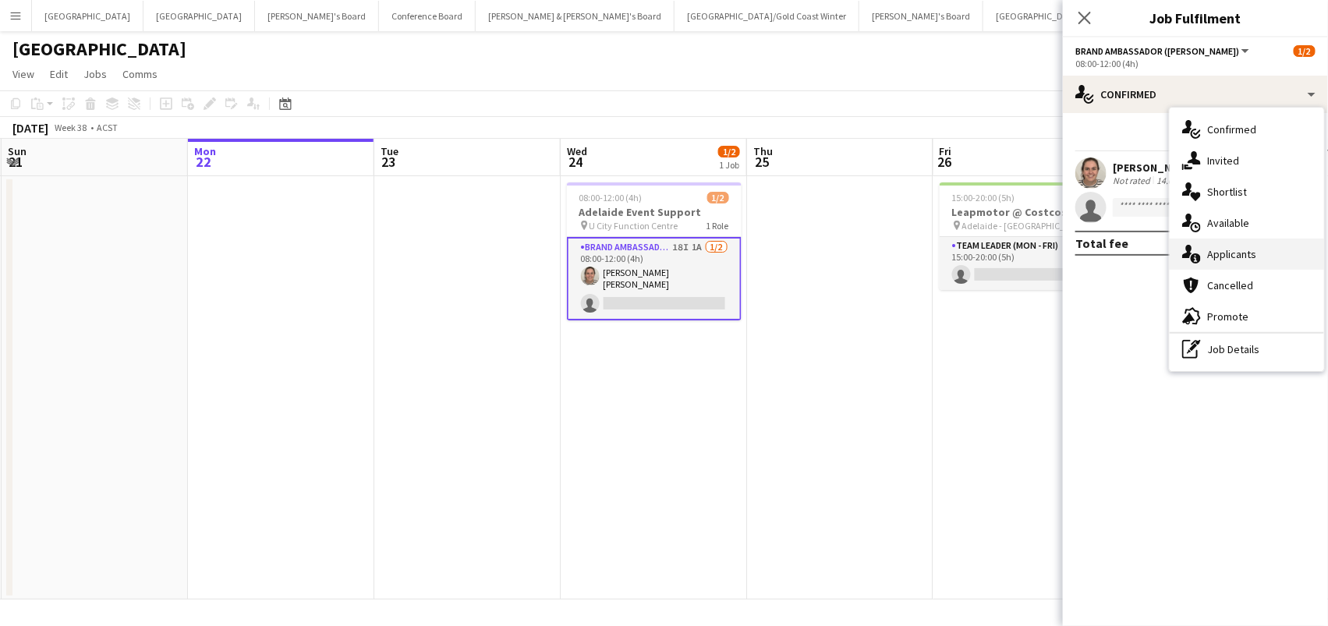
click at [1277, 262] on div "single-neutral-actions-information Applicants" at bounding box center [1247, 254] width 154 height 31
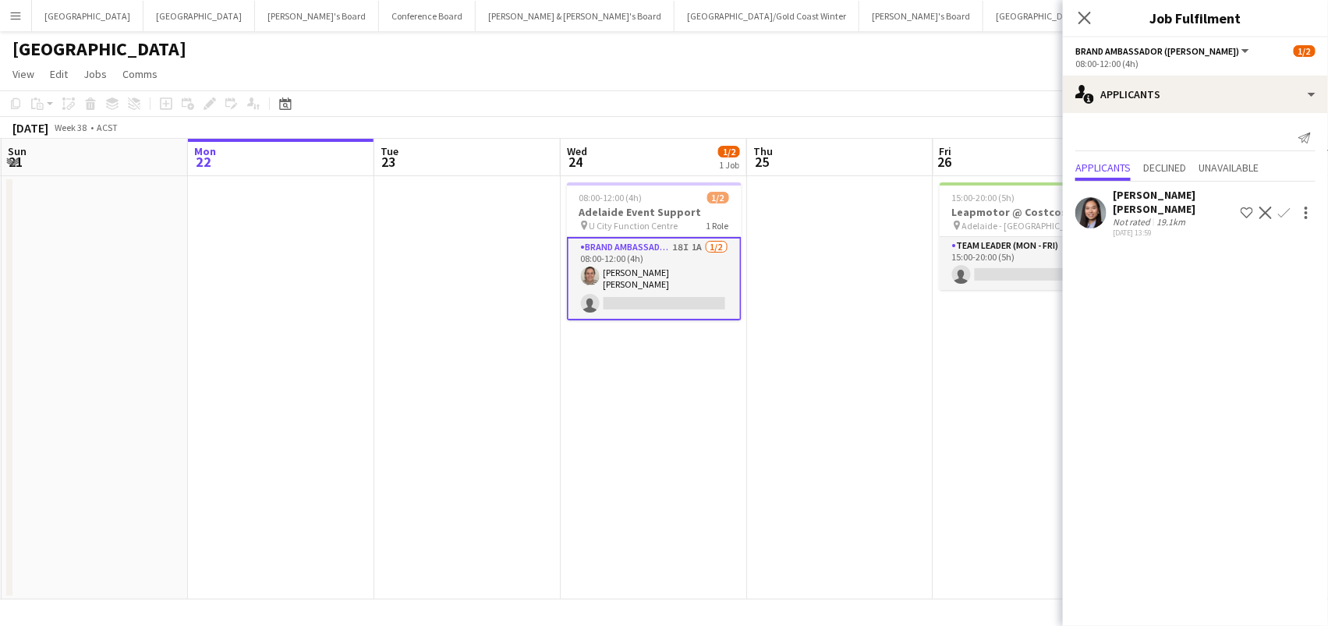
click at [1163, 228] on div "19-09-2025 13:59" at bounding box center [1174, 233] width 122 height 10
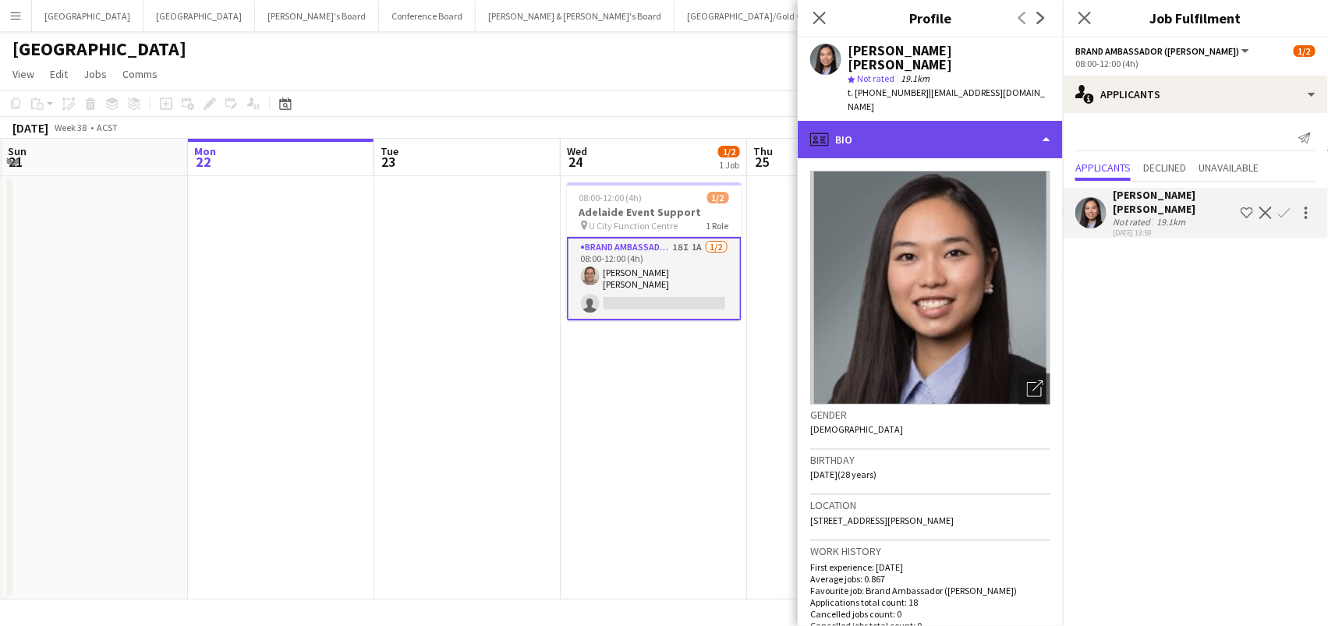
click at [1010, 121] on div "profile Bio" at bounding box center [930, 139] width 265 height 37
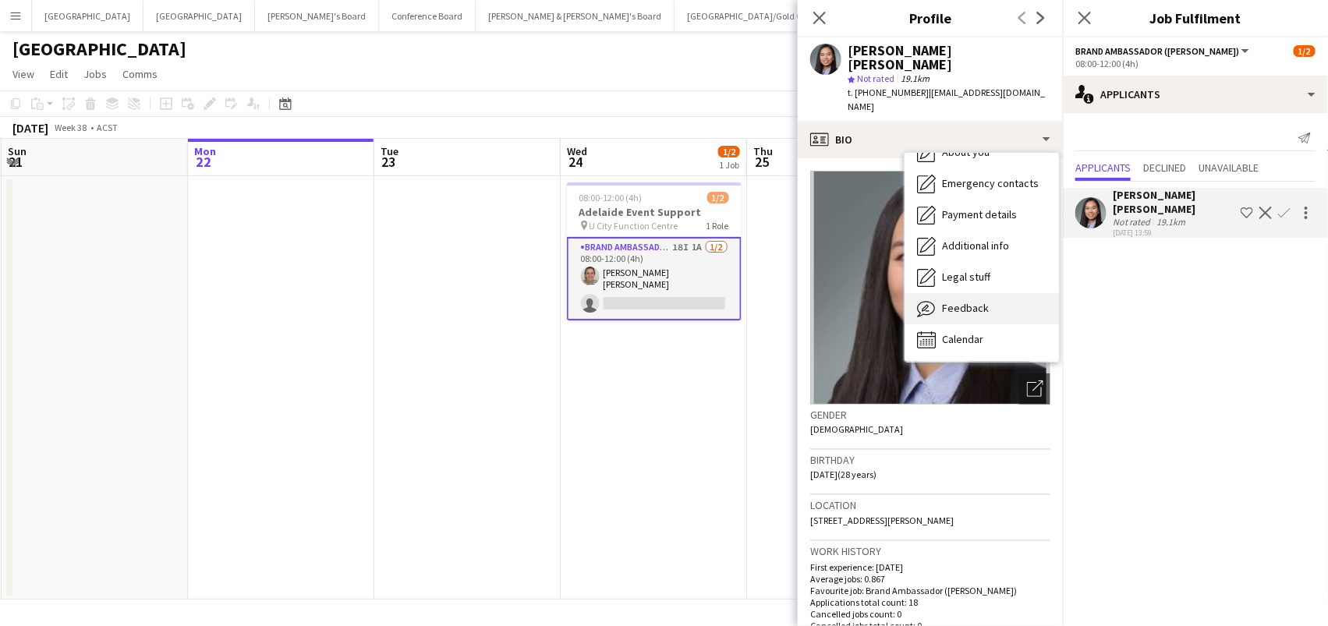
scroll to position [115, 0]
click at [1005, 294] on div "Feedback Feedback" at bounding box center [981, 309] width 154 height 31
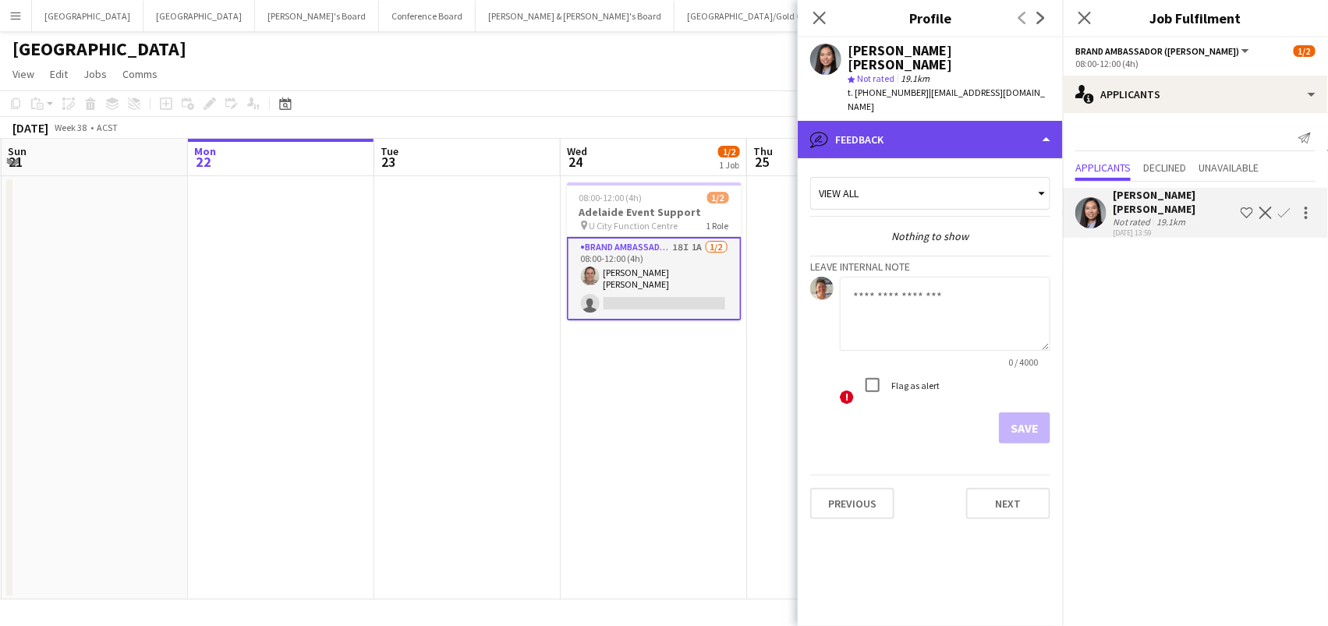
click at [947, 121] on div "bubble-pencil Feedback" at bounding box center [930, 139] width 265 height 37
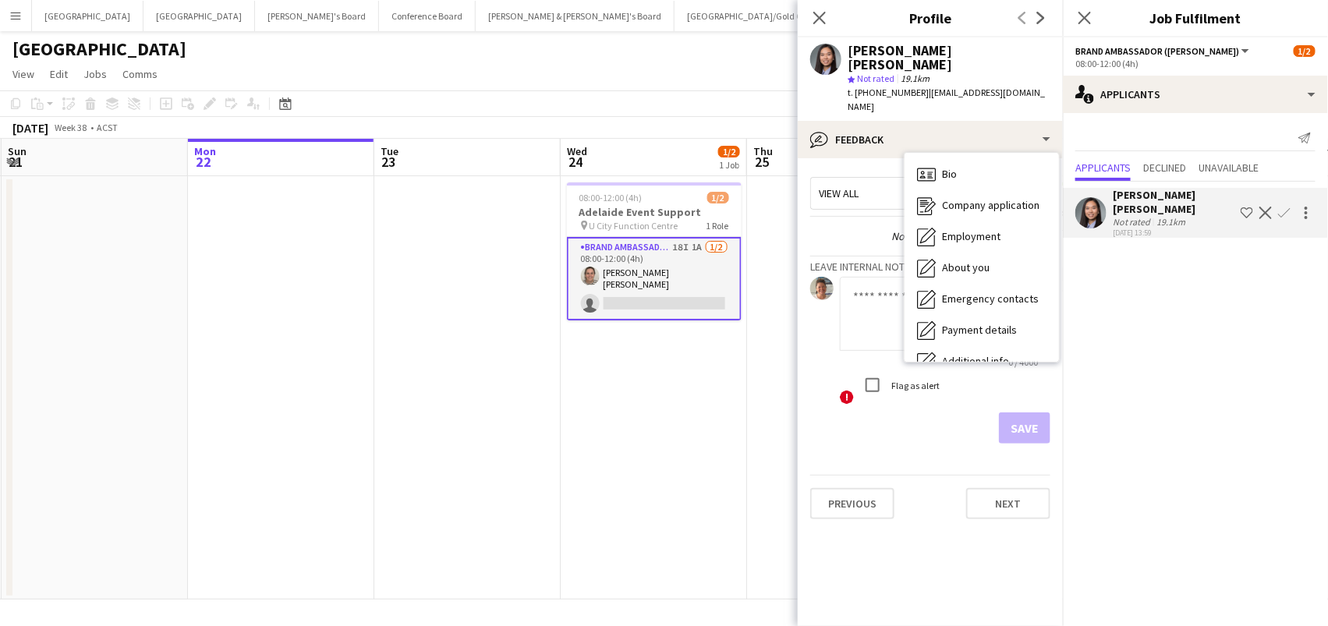
scroll to position [-1, 0]
click at [965, 260] on span "About you" at bounding box center [966, 267] width 48 height 14
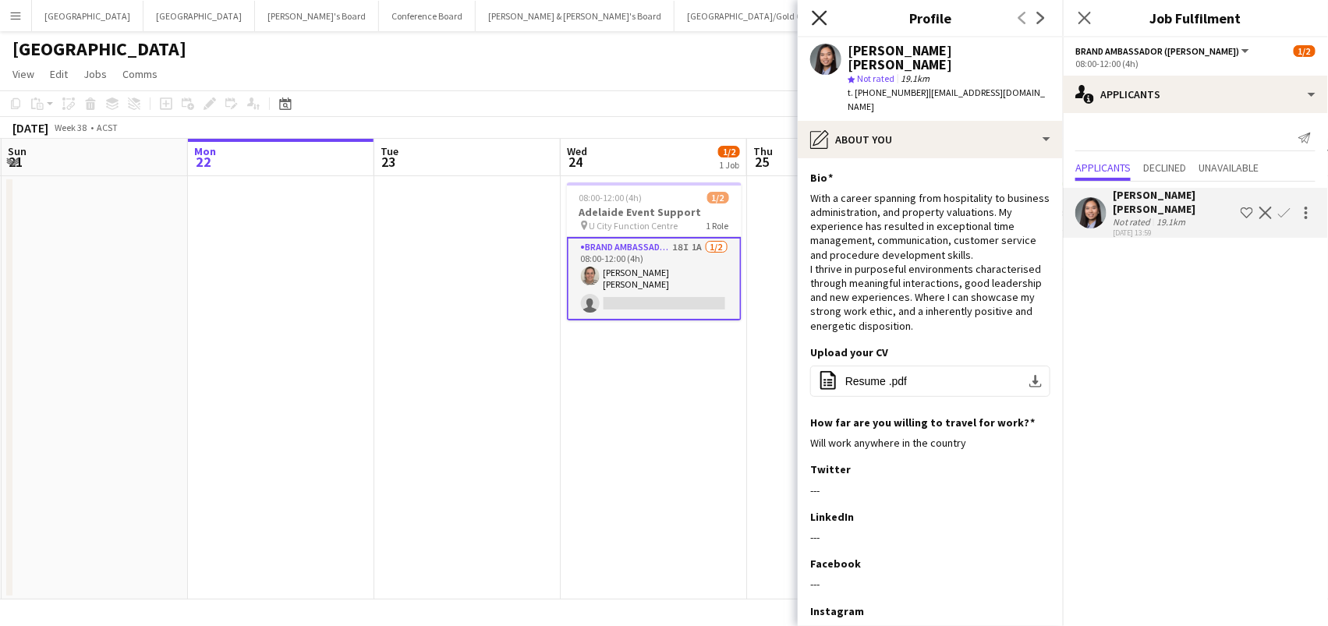
click at [823, 21] on icon at bounding box center [819, 17] width 15 height 15
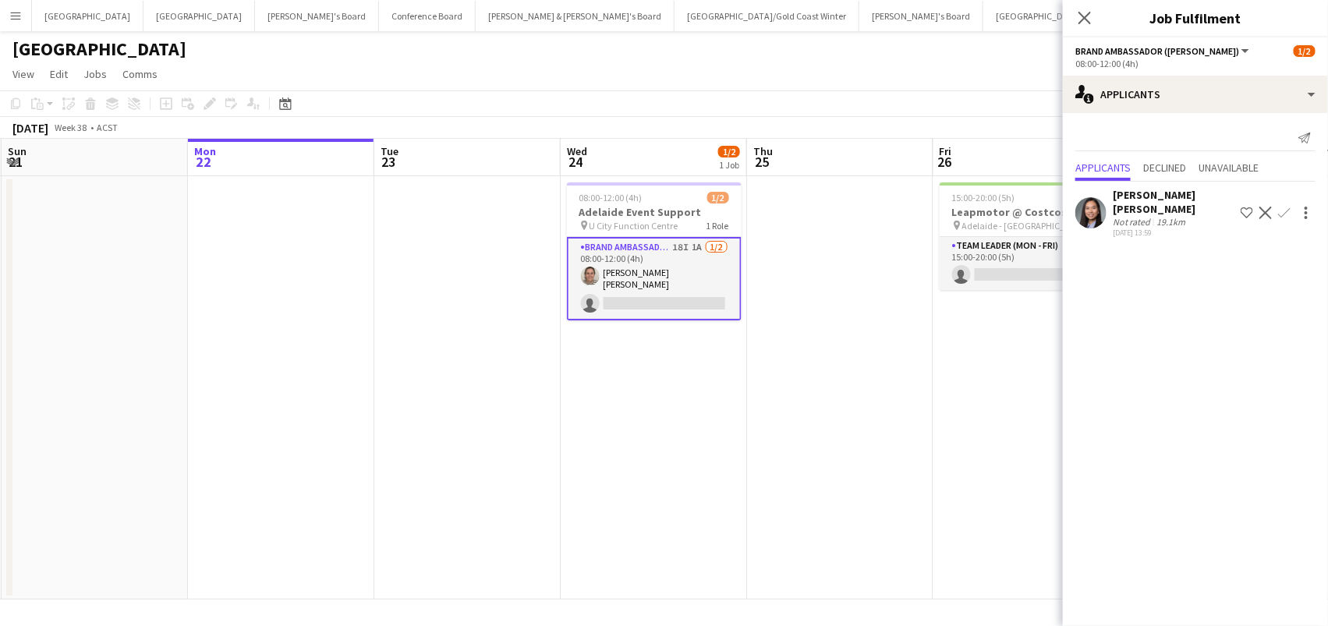
click at [775, 107] on app-toolbar "Copy Paste Paste Command V Paste with crew Command Shift V Paste linked Job Del…" at bounding box center [664, 103] width 1328 height 27
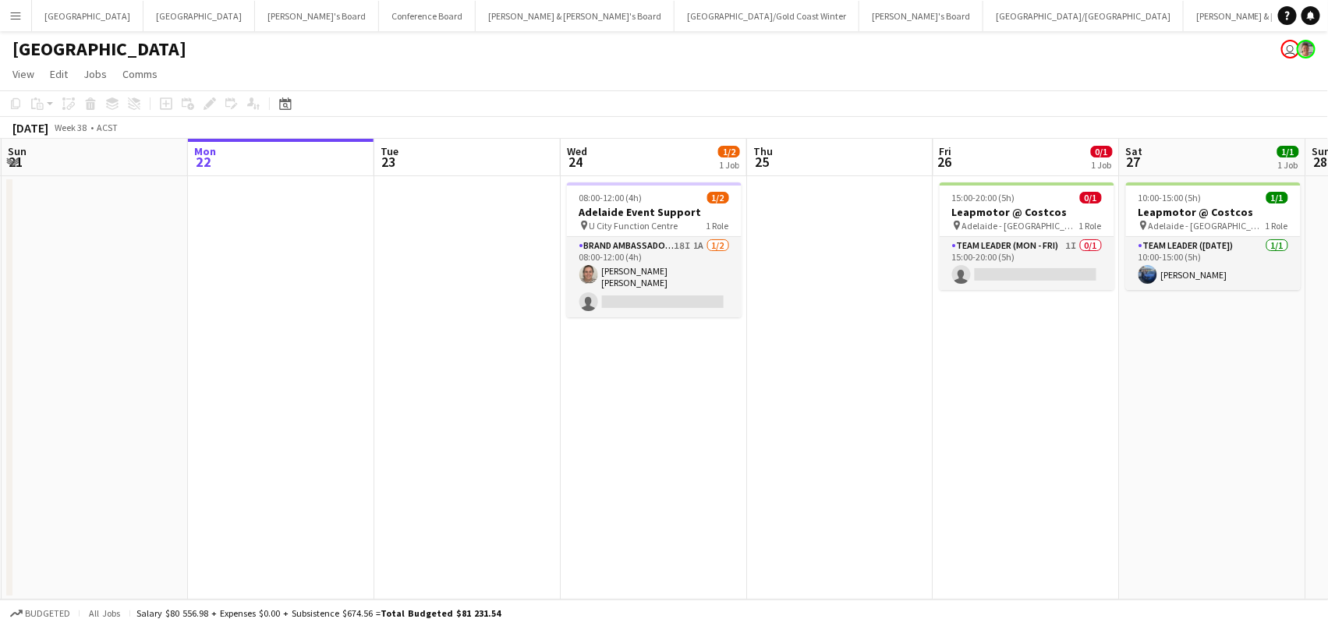
scroll to position [0, 778]
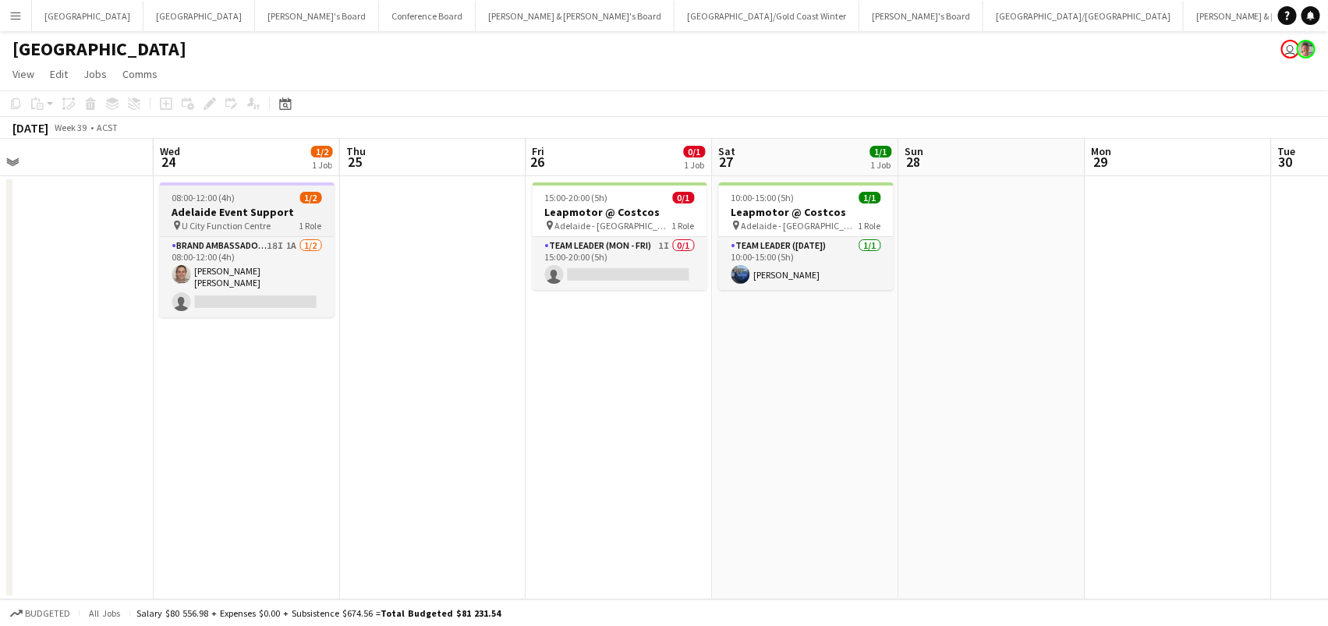
click at [295, 225] on div "pin U City Function Centre 1 Role" at bounding box center [247, 225] width 175 height 12
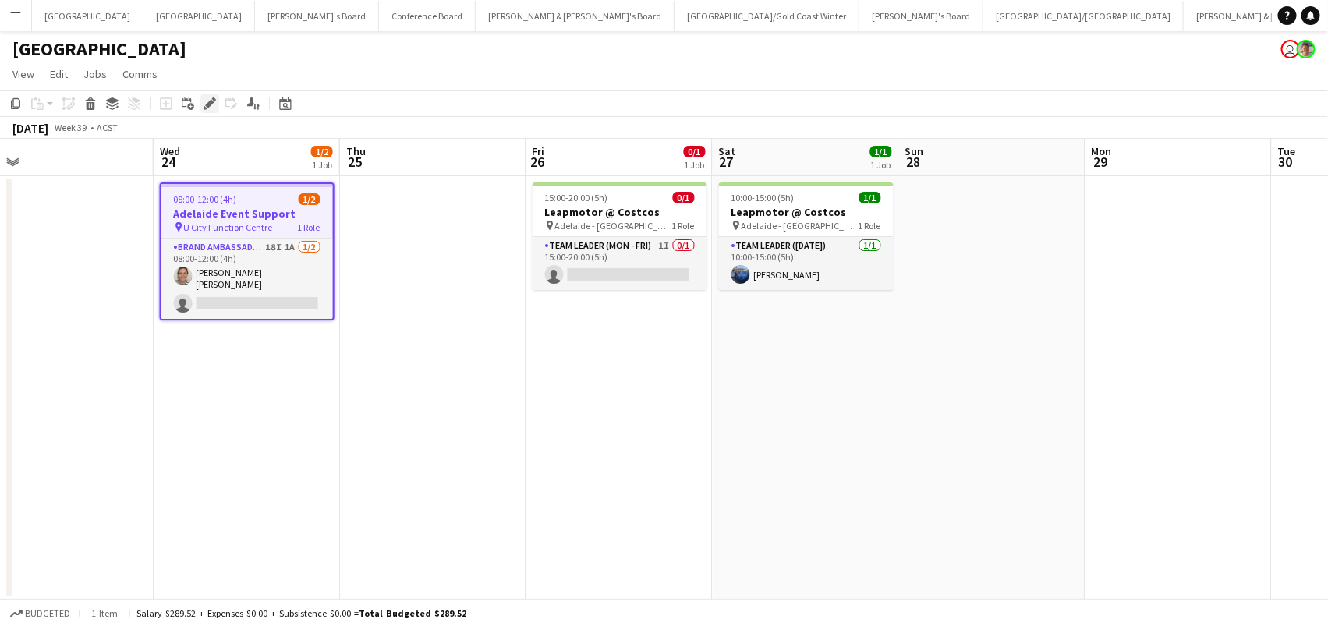
click at [212, 97] on icon at bounding box center [214, 99] width 4 height 4
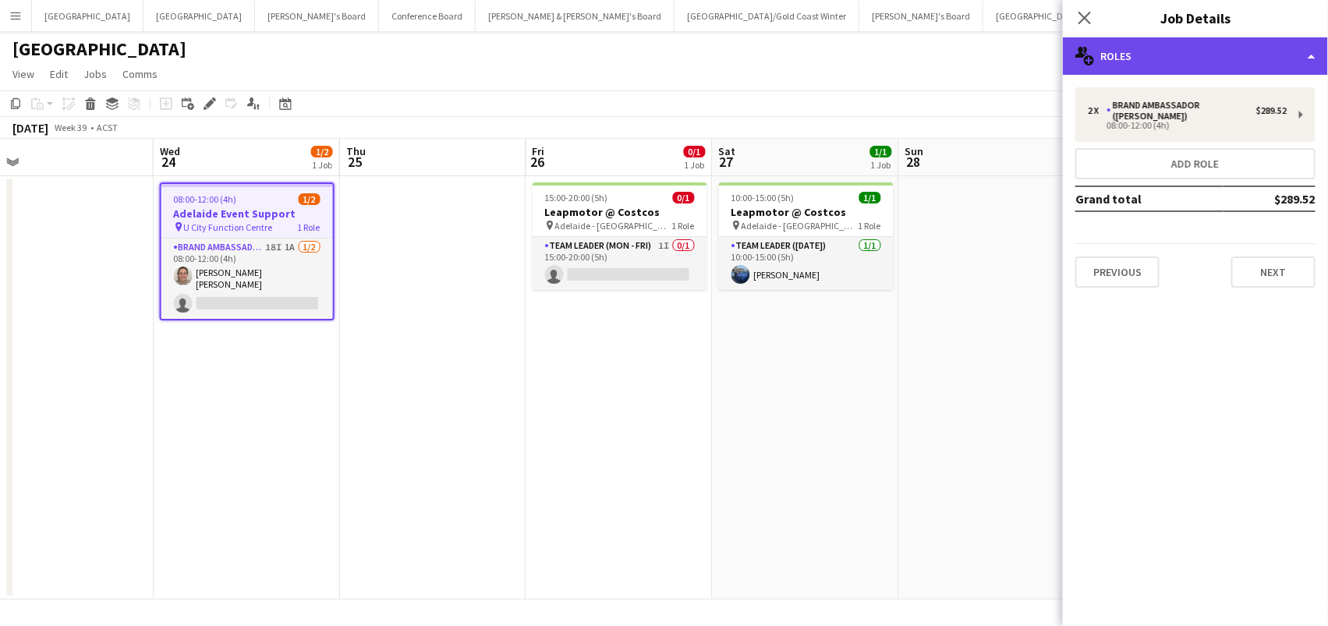
click at [1210, 44] on div "multiple-users-add Roles" at bounding box center [1195, 55] width 265 height 37
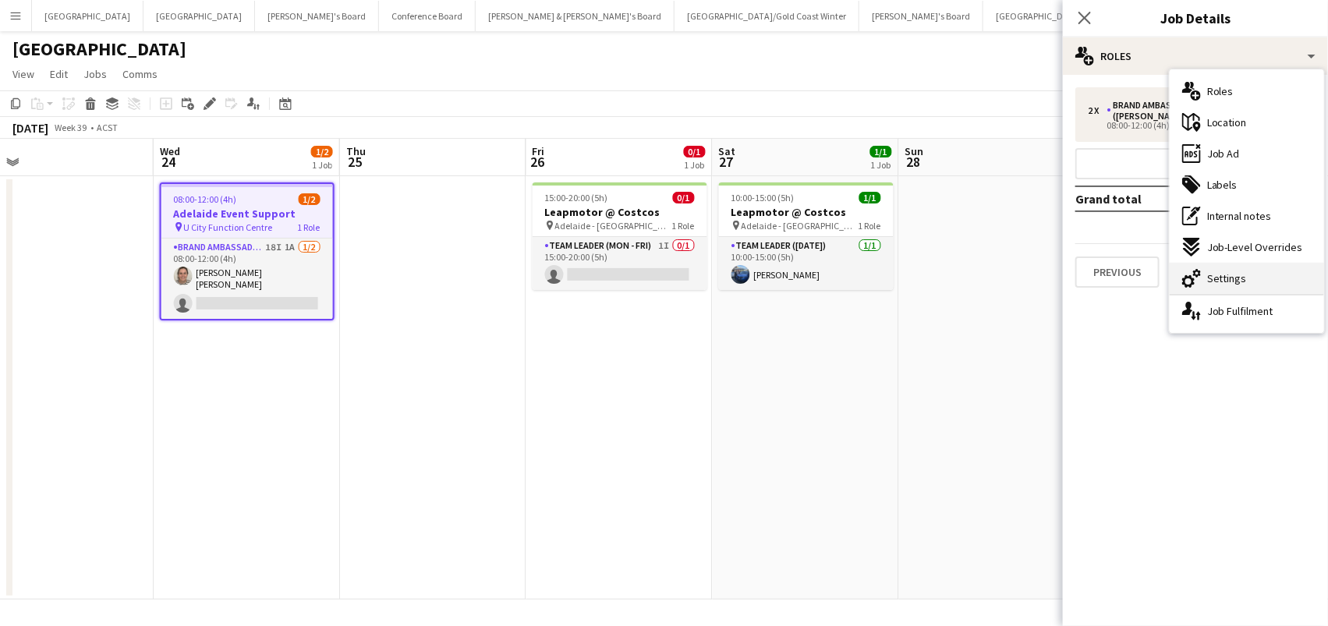
click at [1269, 278] on div "cog-double-3 Settings" at bounding box center [1247, 278] width 154 height 31
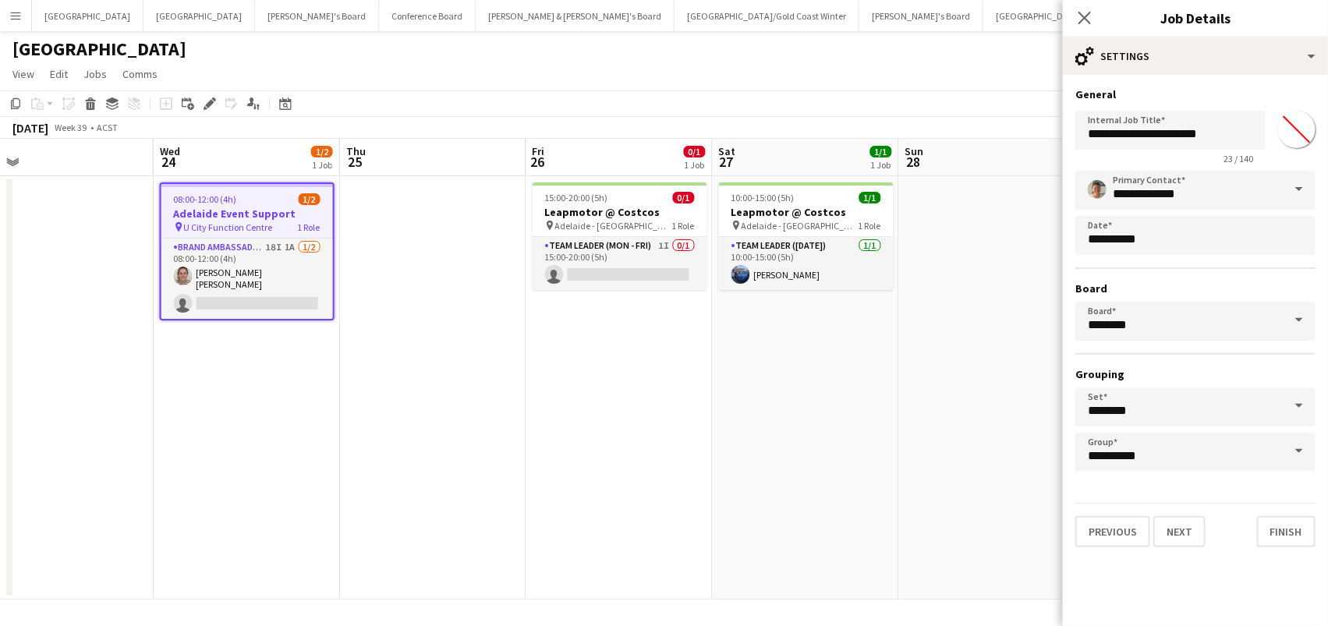
click at [1302, 123] on input "*******" at bounding box center [1297, 129] width 56 height 56
type input "*******"
click at [917, 370] on app-date-cell at bounding box center [992, 387] width 186 height 423
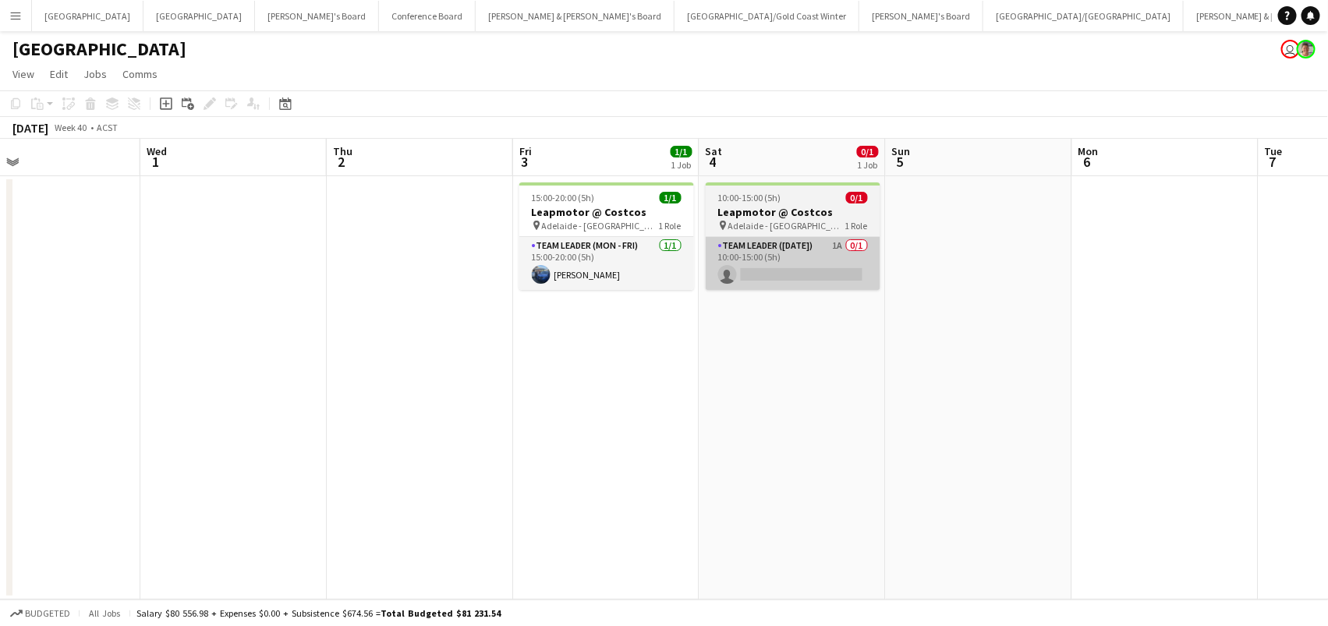
scroll to position [0, 608]
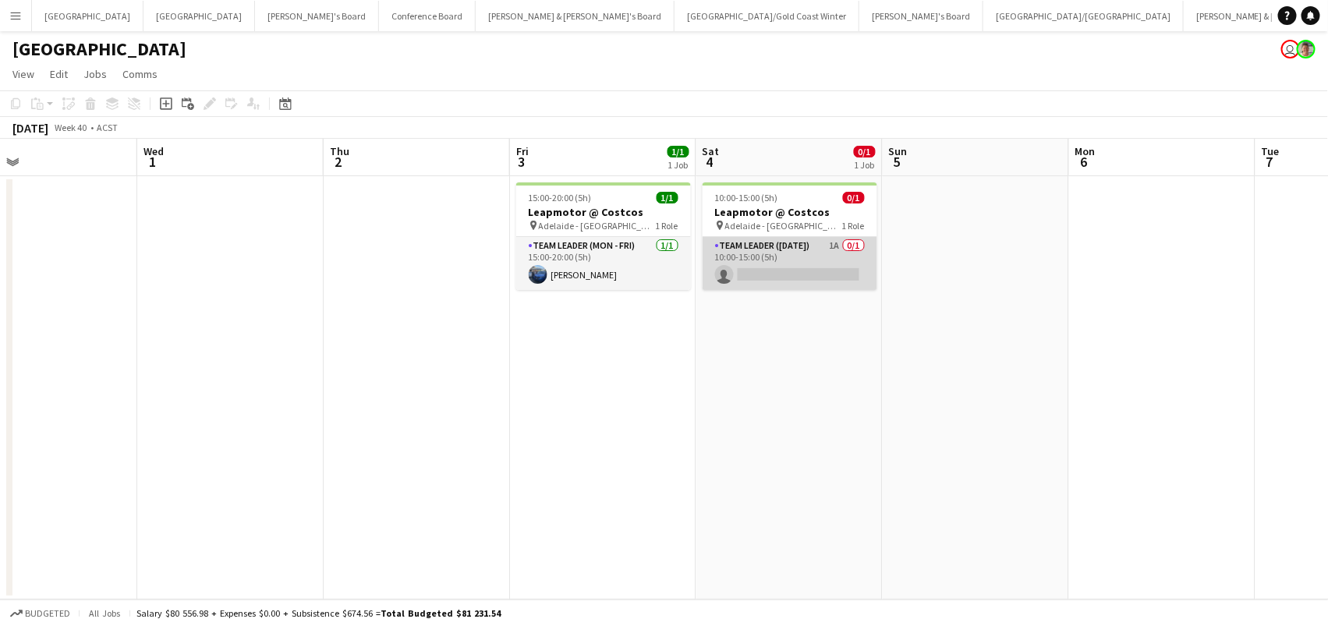
click at [801, 253] on app-card-role "Team Leader (Saturday) 1A 0/1 10:00-15:00 (5h) single-neutral-actions" at bounding box center [790, 263] width 175 height 53
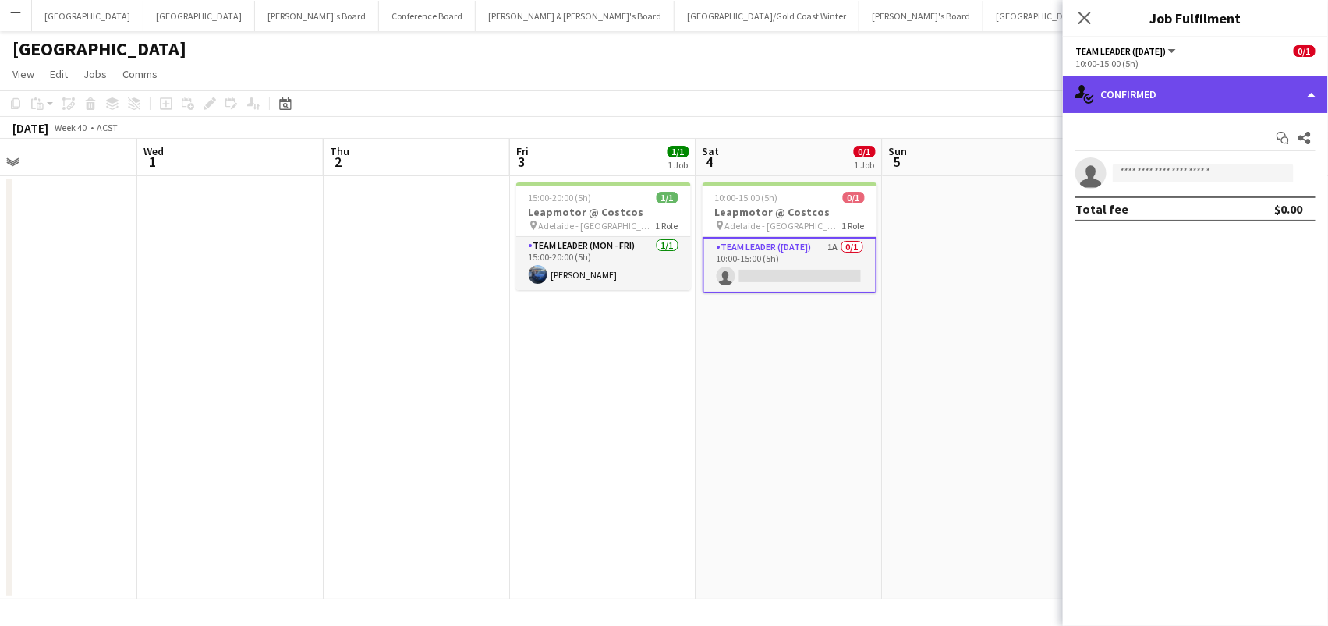
click at [1159, 76] on div "single-neutral-actions-check-2 Confirmed" at bounding box center [1195, 94] width 265 height 37
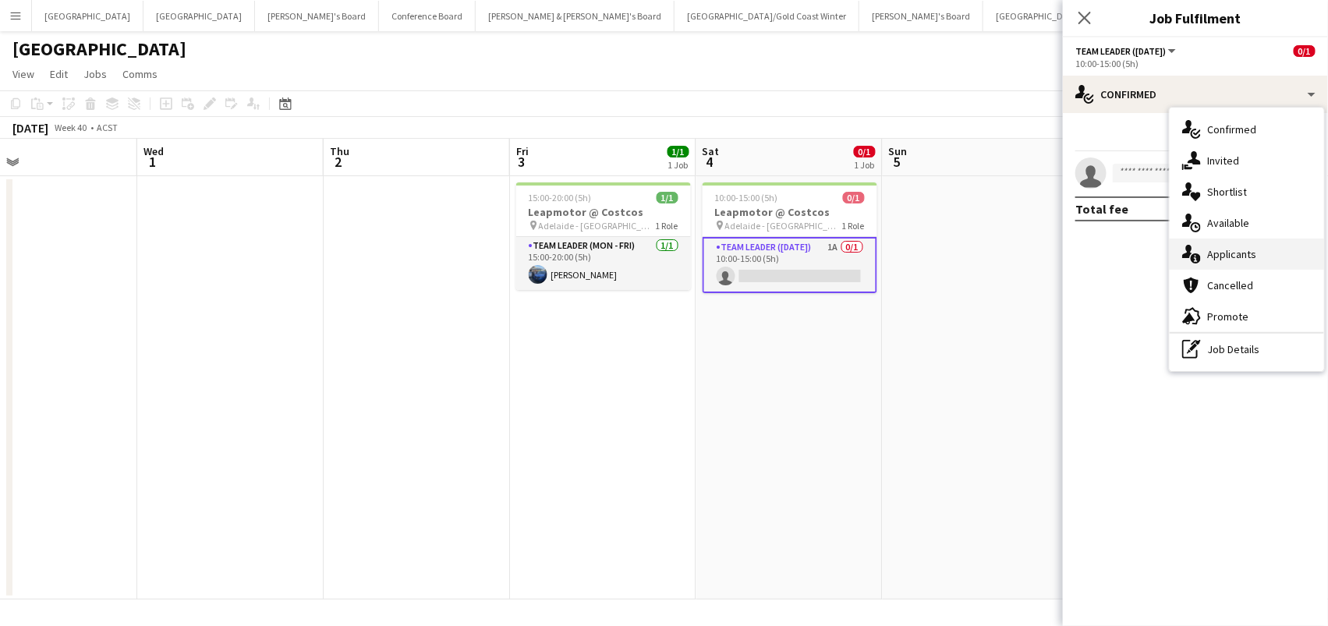
click at [1250, 252] on span "Applicants" at bounding box center [1231, 254] width 49 height 14
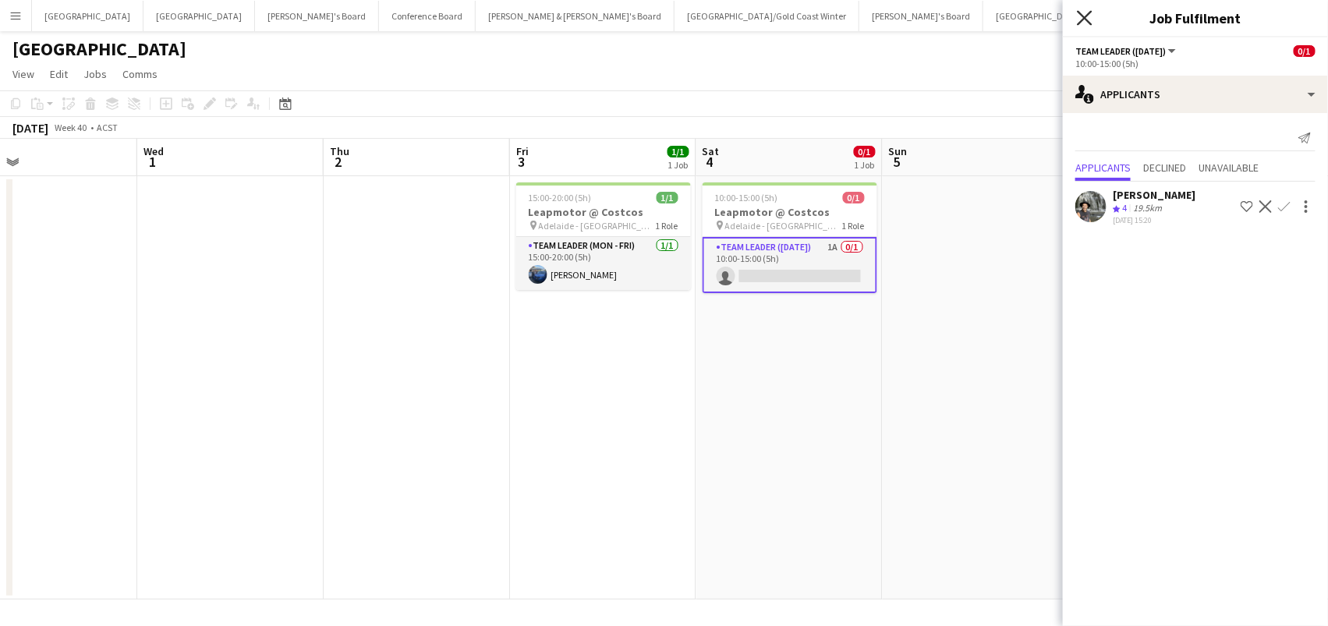
click at [1089, 21] on icon at bounding box center [1084, 17] width 15 height 15
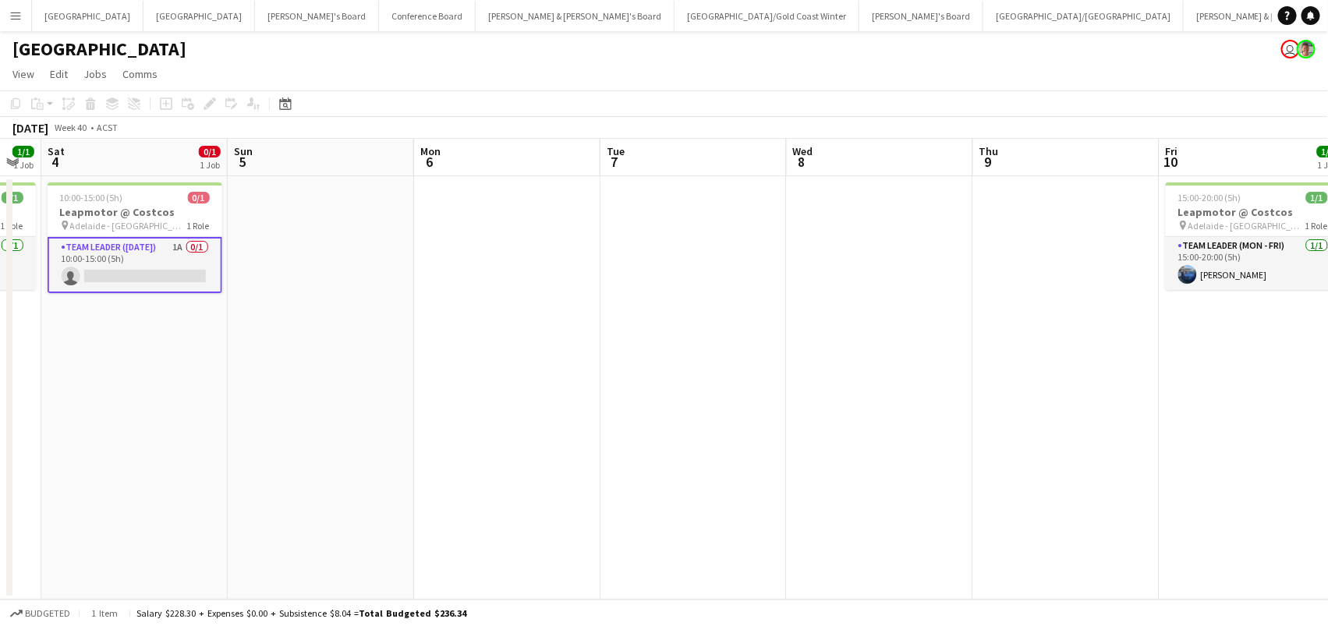
scroll to position [0, 577]
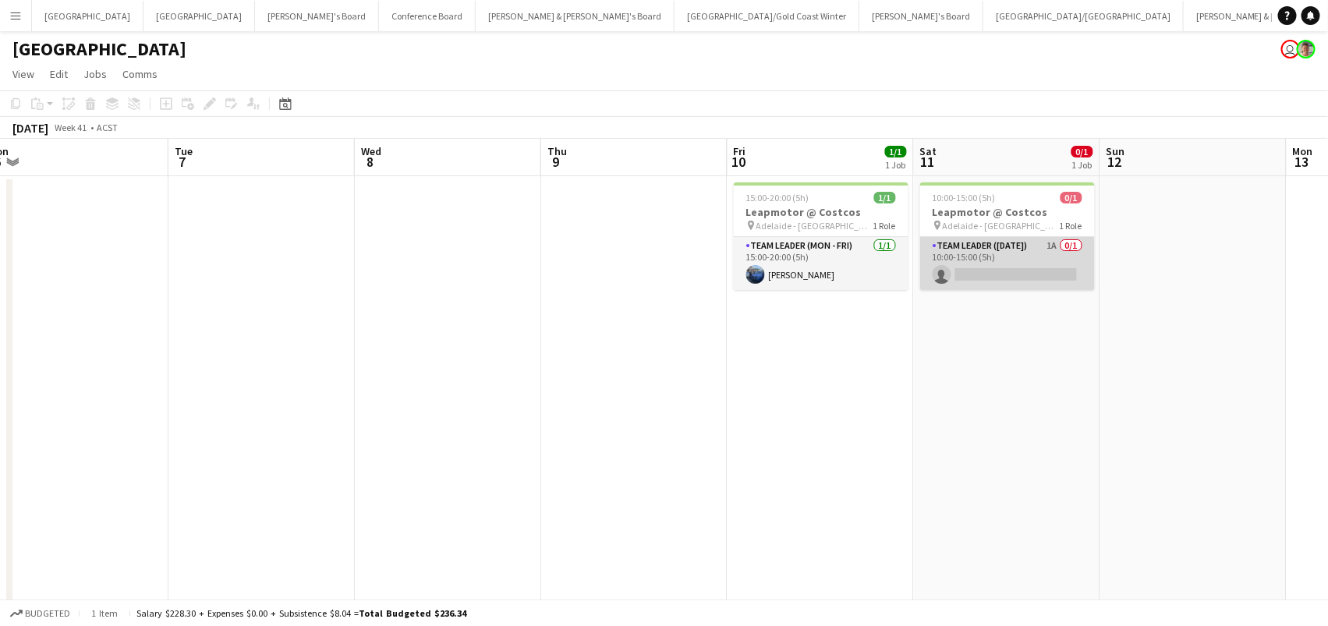
click at [1069, 274] on app-card-role "Team Leader (Saturday) 1A 0/1 10:00-15:00 (5h) single-neutral-actions" at bounding box center [1007, 263] width 175 height 53
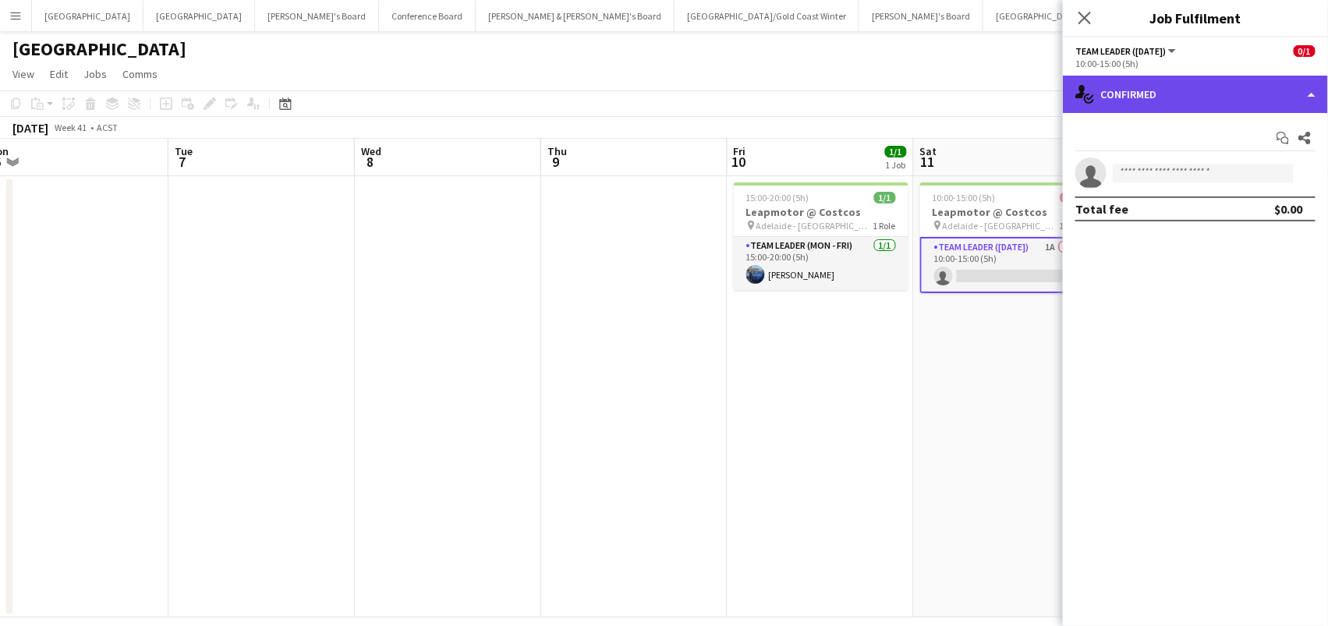
click at [1198, 101] on div "single-neutral-actions-check-2 Confirmed" at bounding box center [1195, 94] width 265 height 37
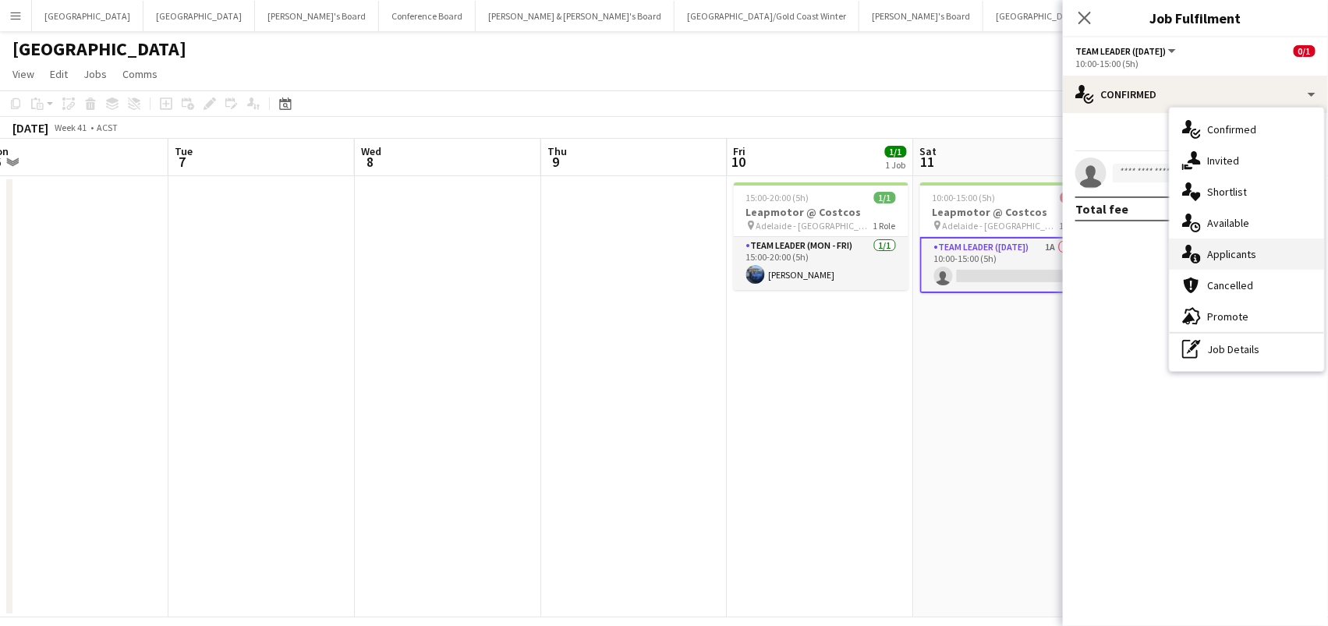
click at [1249, 241] on div "single-neutral-actions-information Applicants" at bounding box center [1247, 254] width 154 height 31
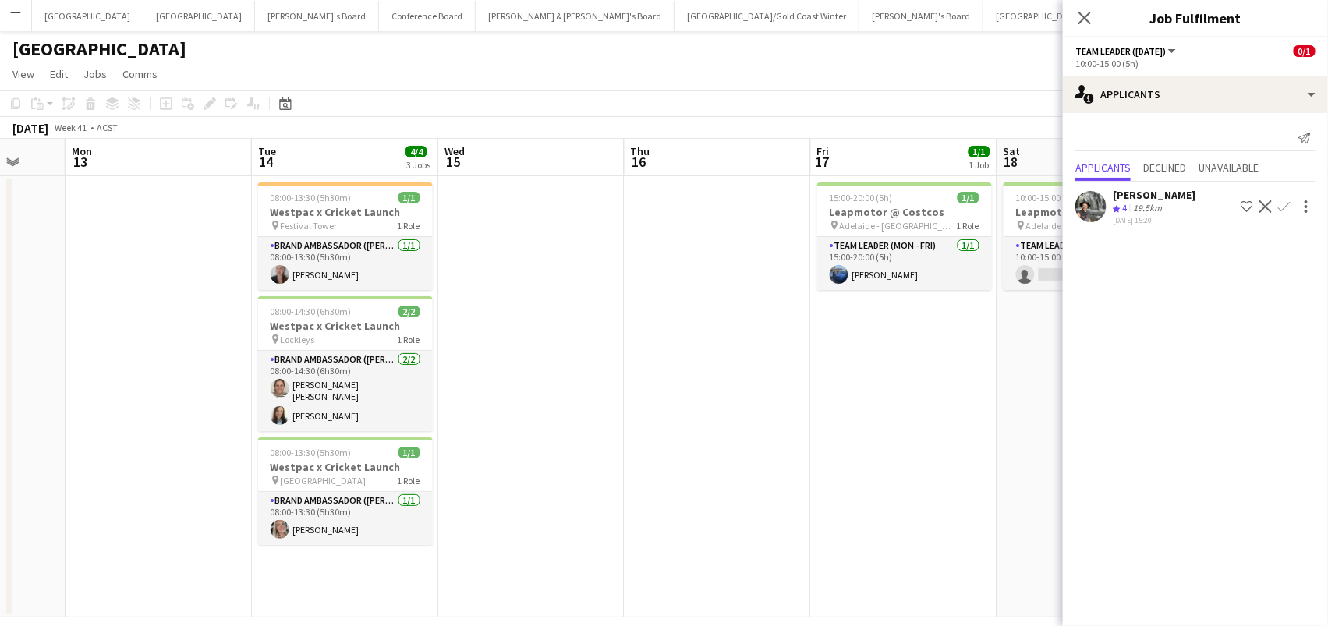
scroll to position [0, 735]
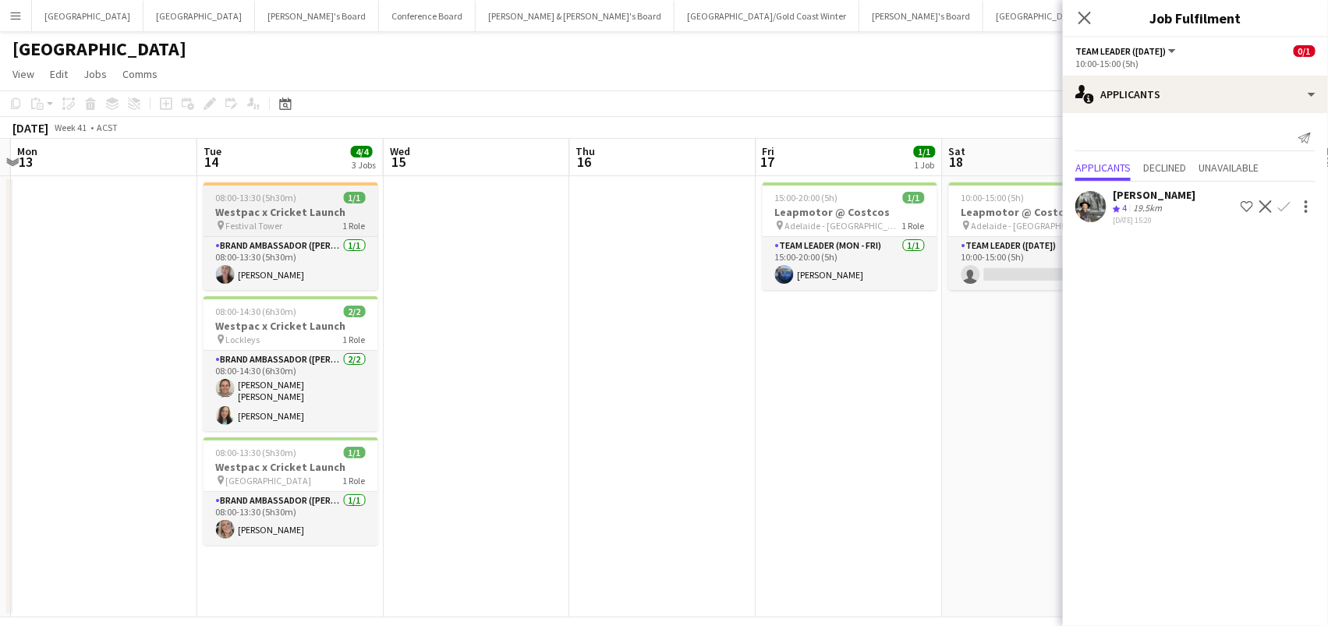
click at [262, 182] on div at bounding box center [291, 183] width 175 height 3
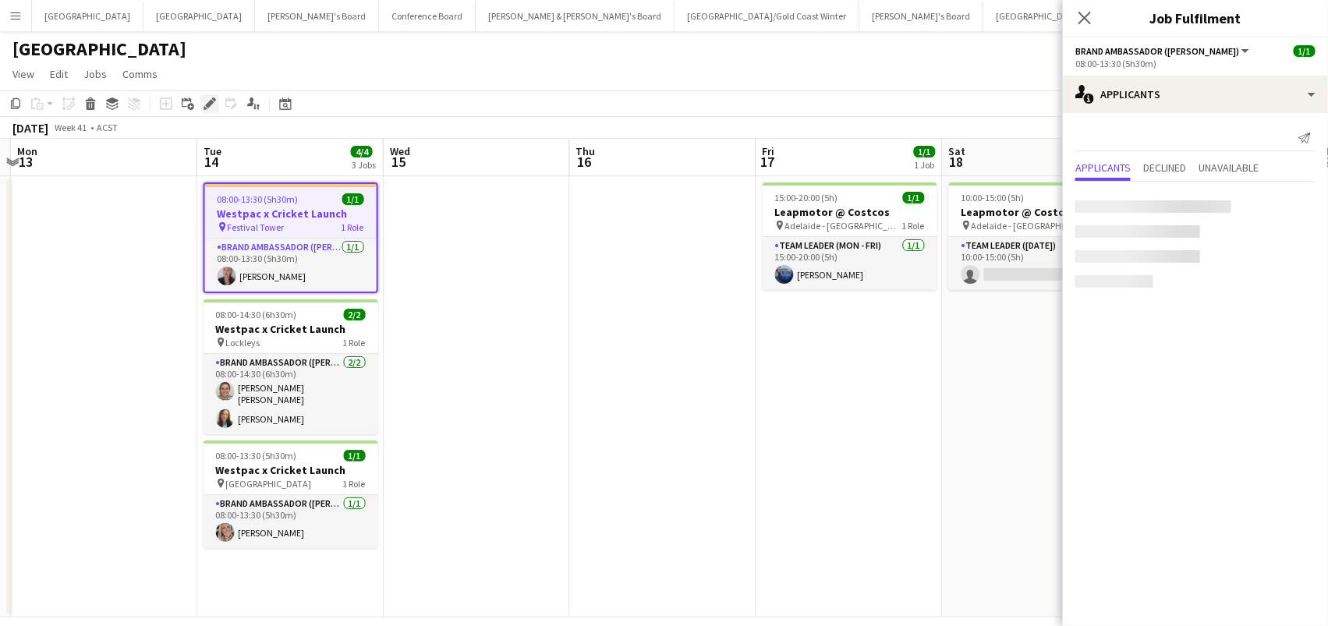
click at [204, 101] on icon "Edit" at bounding box center [210, 103] width 12 height 12
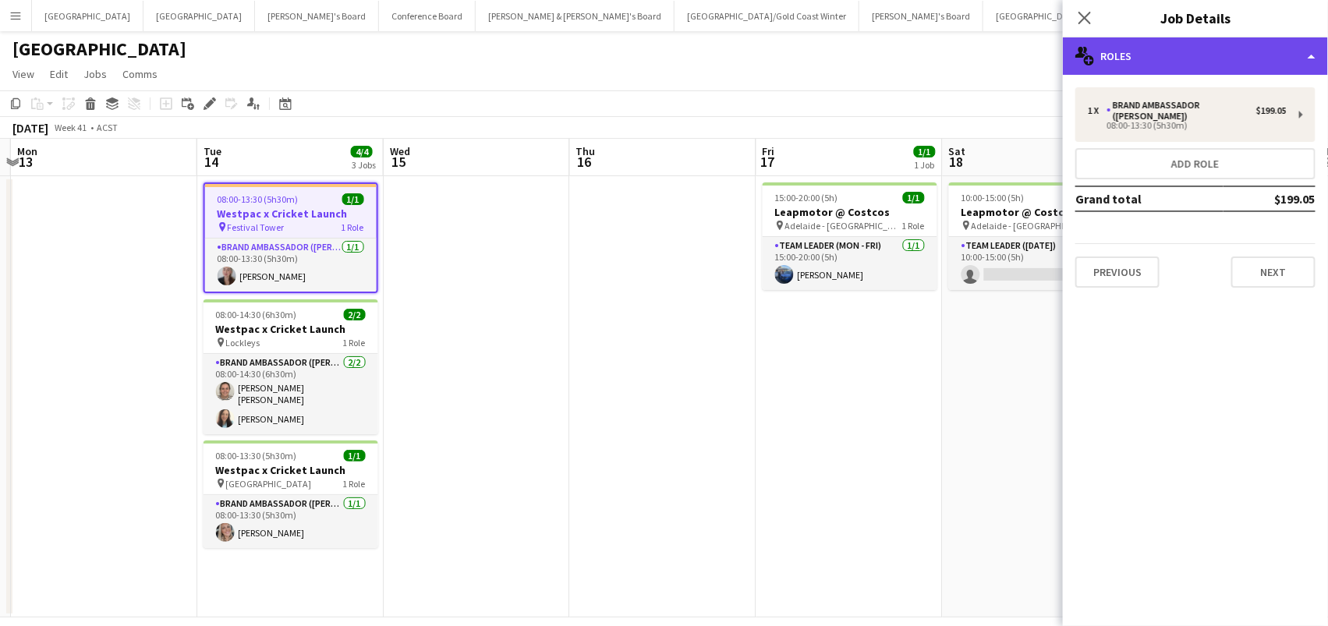
click at [1186, 49] on div "multiple-users-add Roles" at bounding box center [1195, 55] width 265 height 37
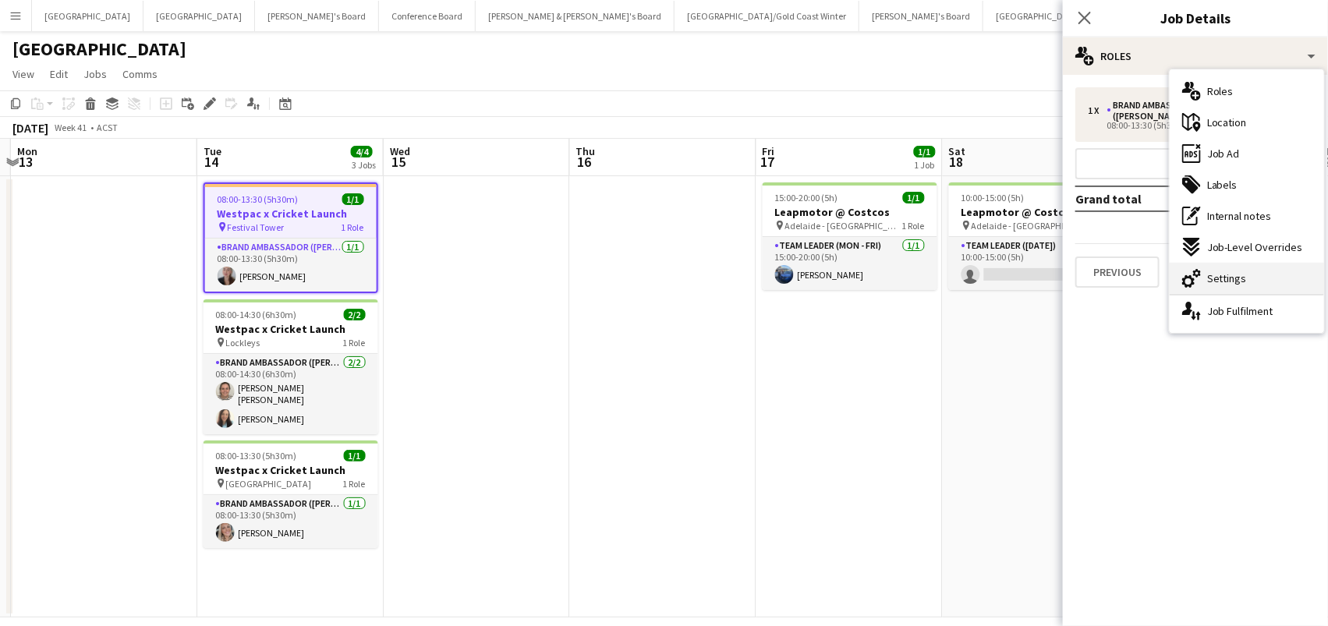
click at [1247, 289] on div "cog-double-3 Settings" at bounding box center [1247, 278] width 154 height 31
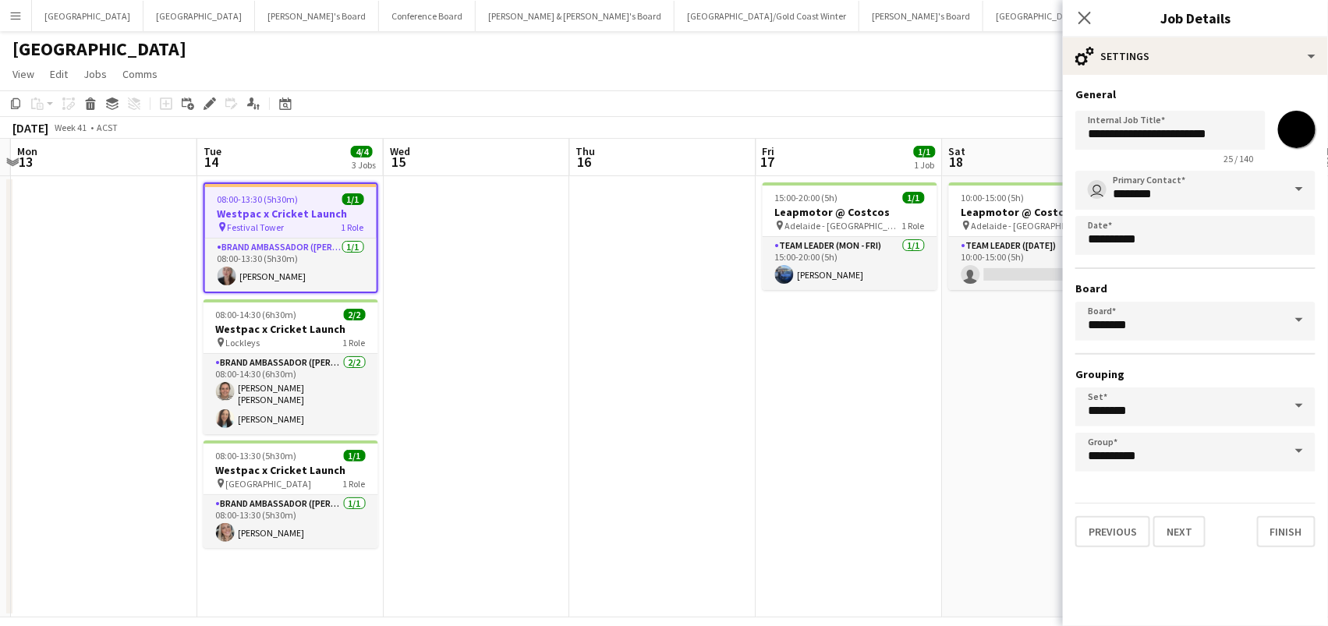
click at [1287, 126] on input "*******" at bounding box center [1297, 129] width 56 height 56
type input "*******"
click at [695, 320] on app-date-cell at bounding box center [663, 396] width 186 height 441
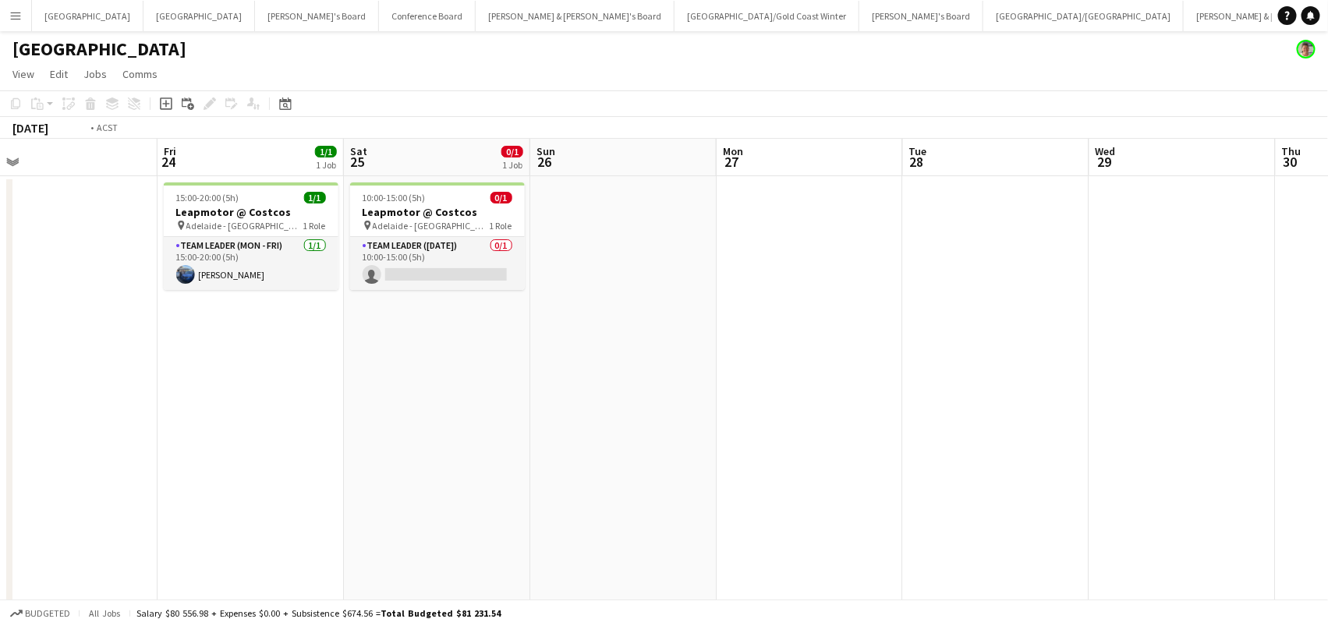
scroll to position [0, 402]
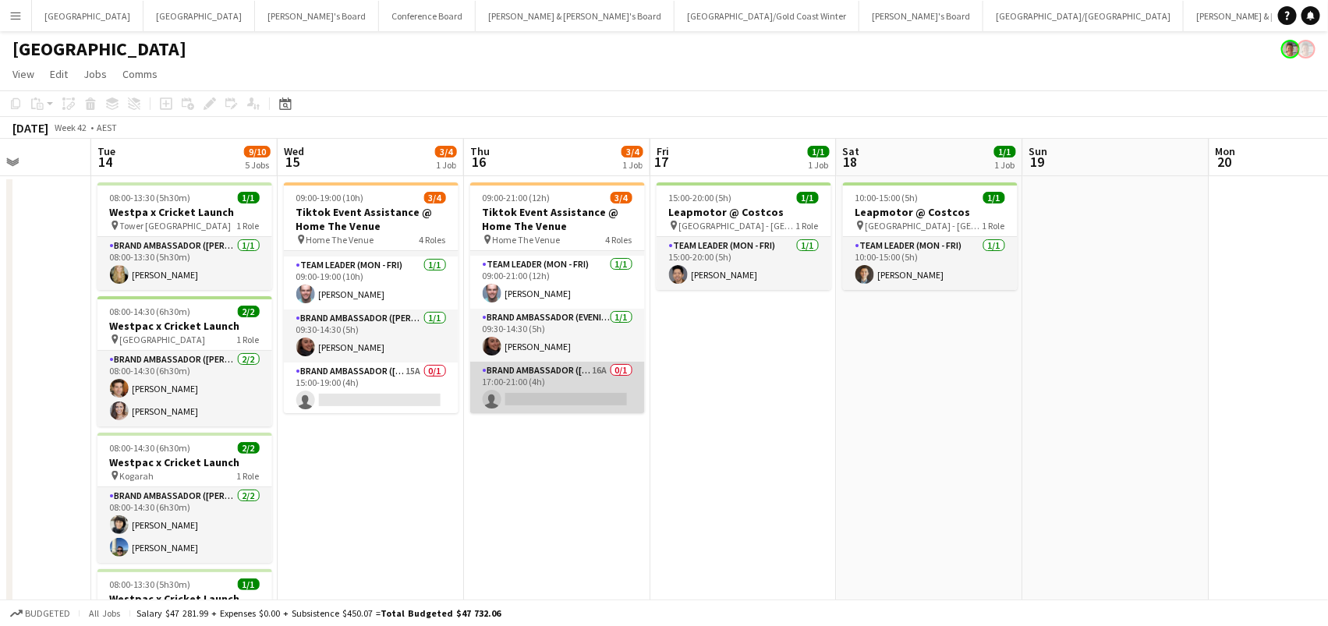
scroll to position [48, 0]
click at [583, 394] on app-card-role "Brand Ambassador (Mon - Fri) 16A 0/1 17:00-21:00 (4h) single-neutral-actions" at bounding box center [557, 389] width 175 height 53
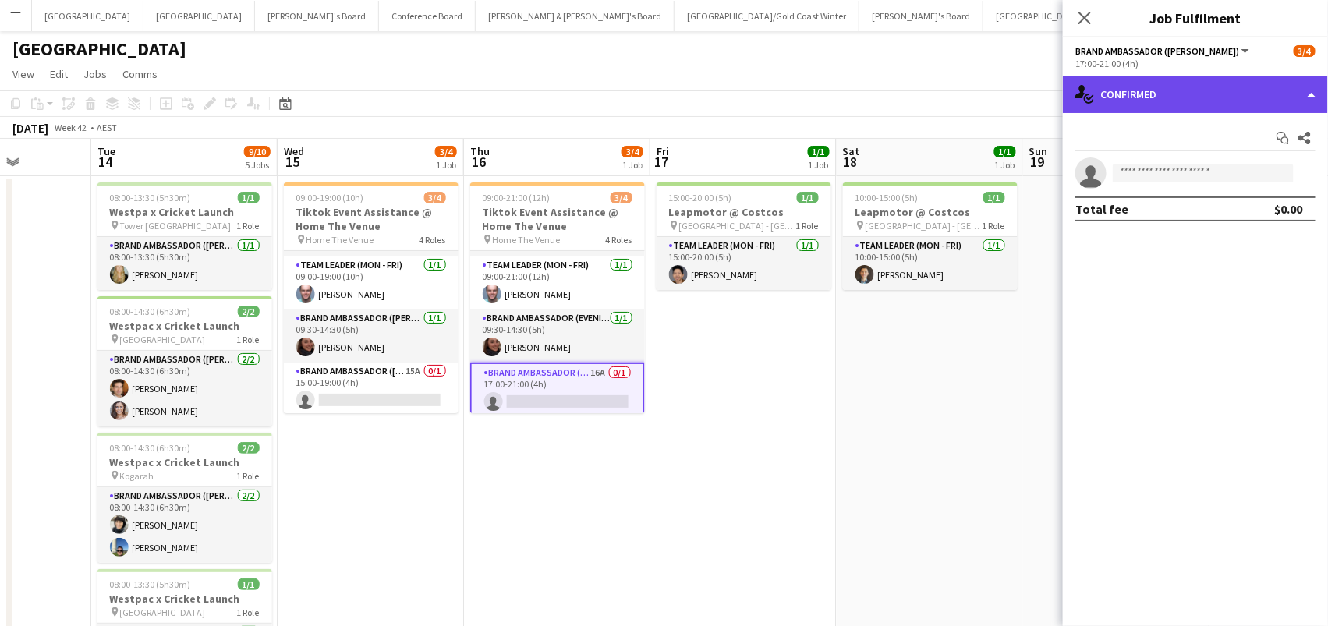
click at [1129, 92] on div "single-neutral-actions-check-2 Confirmed" at bounding box center [1195, 94] width 265 height 37
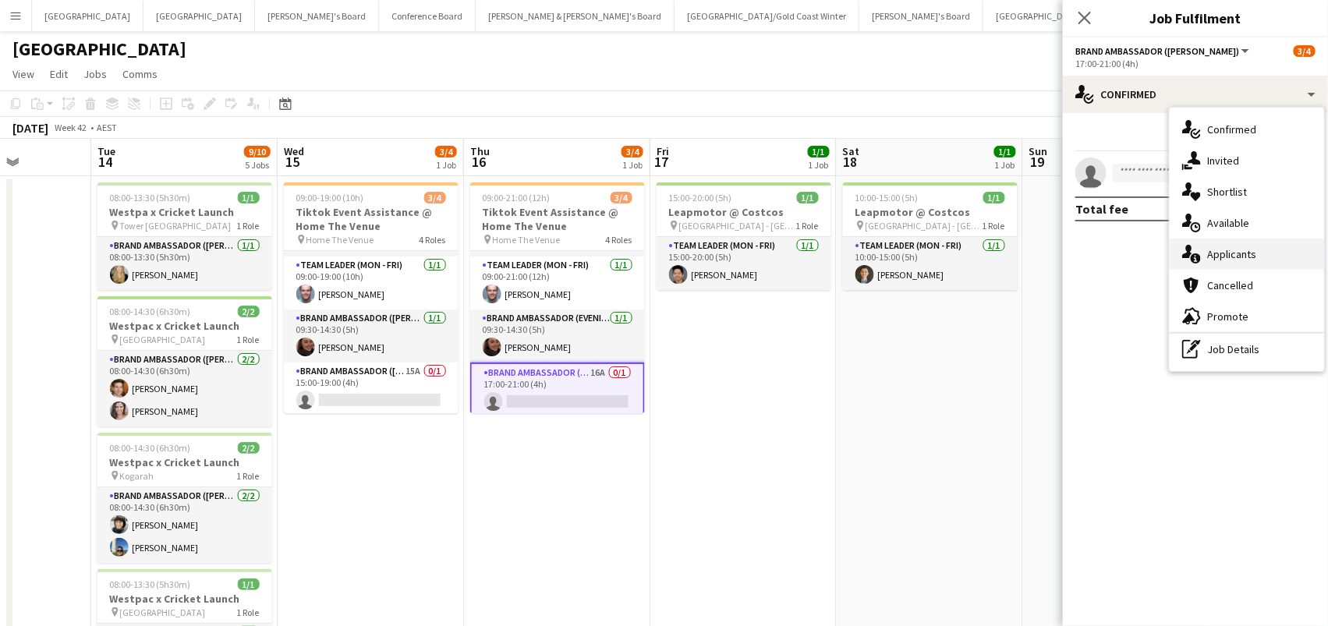
click at [1240, 260] on div "single-neutral-actions-information Applicants" at bounding box center [1247, 254] width 154 height 31
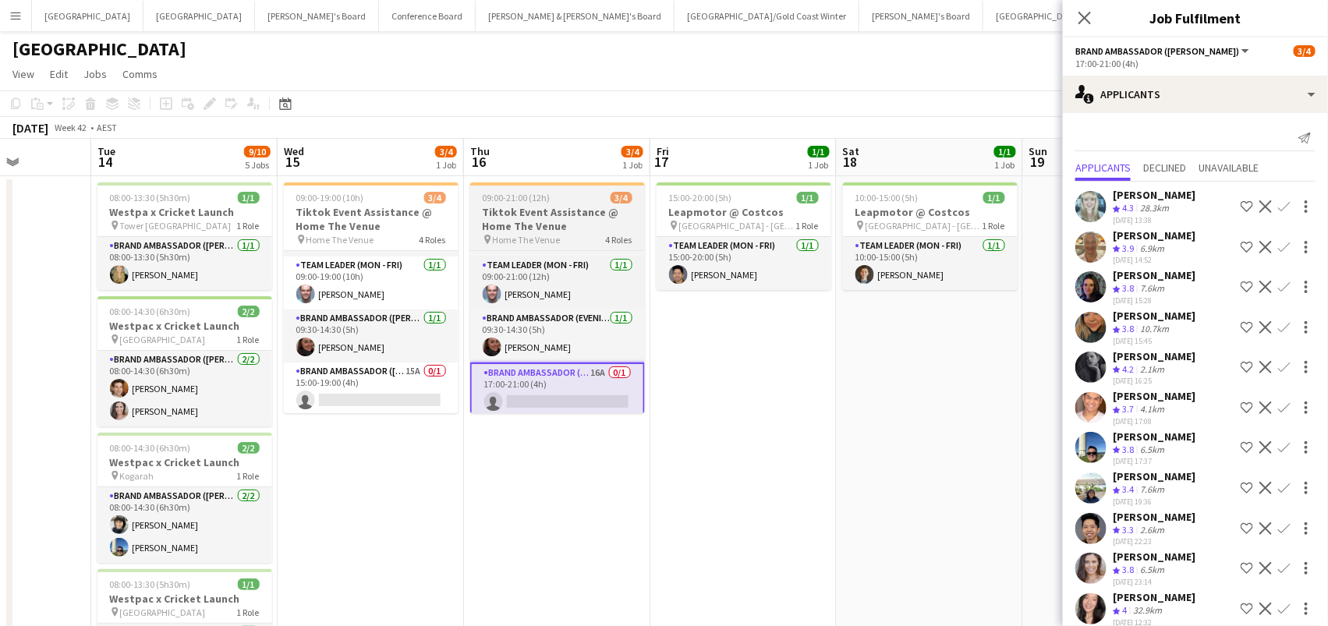
click at [552, 216] on h3 "Tiktok Event Assistance @ Home The Venue" at bounding box center [557, 219] width 175 height 28
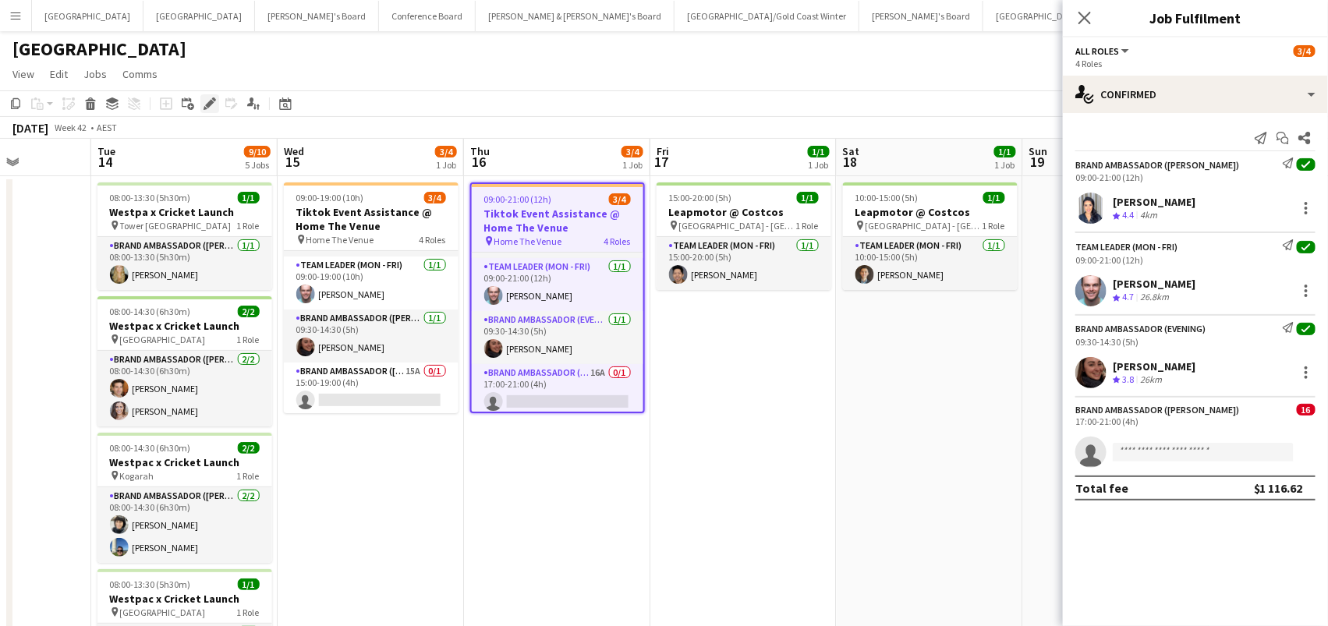
click at [208, 99] on icon "Edit" at bounding box center [210, 103] width 12 height 12
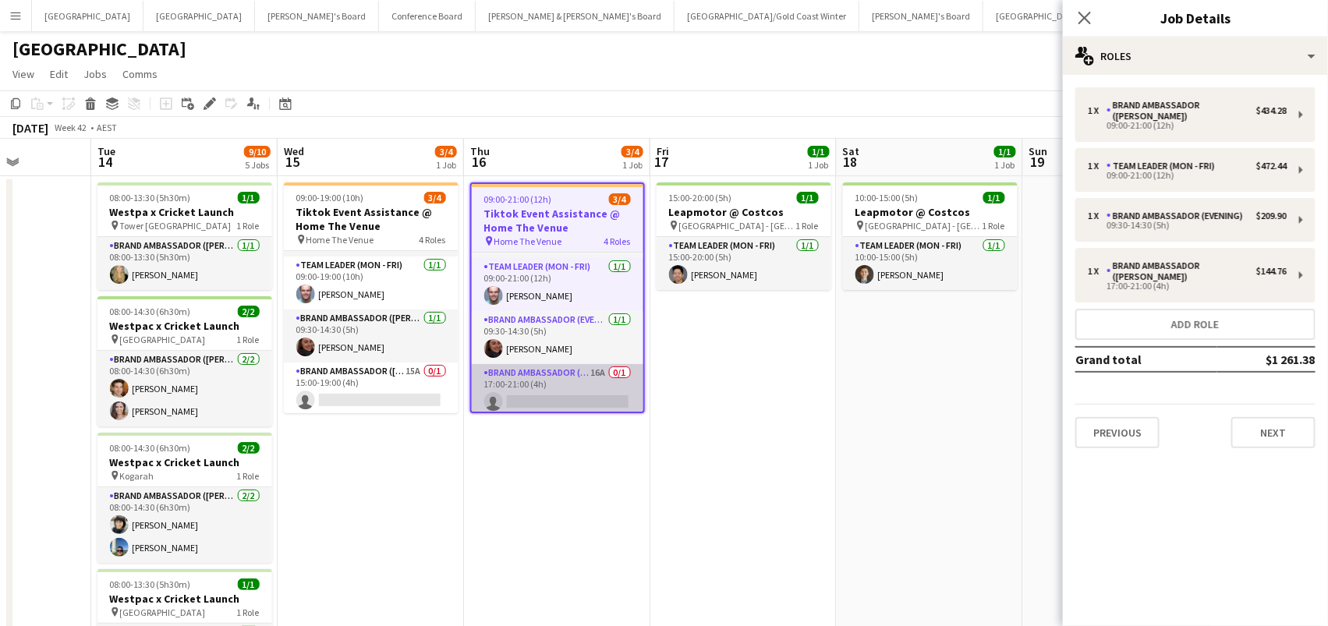
click at [625, 371] on app-card-role "Brand Ambassador (Mon - Fri) 16A 0/1 17:00-21:00 (4h) single-neutral-actions" at bounding box center [558, 390] width 172 height 53
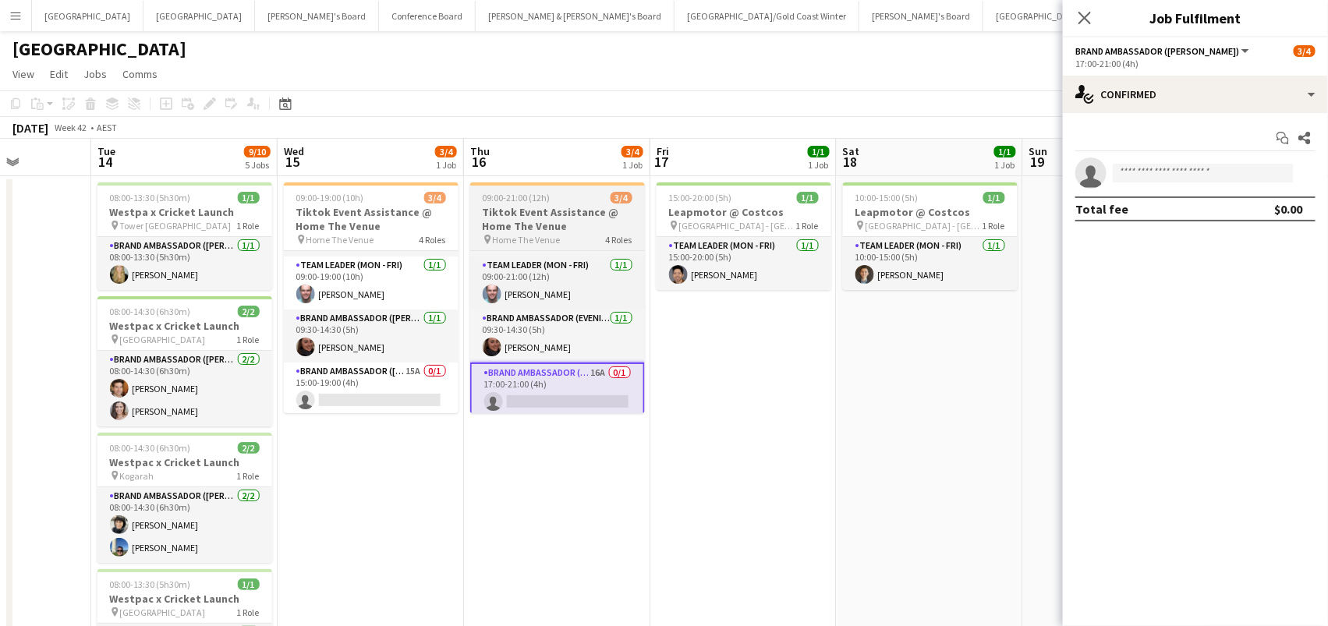
click at [544, 205] on h3 "Tiktok Event Assistance @ Home The Venue" at bounding box center [557, 219] width 175 height 28
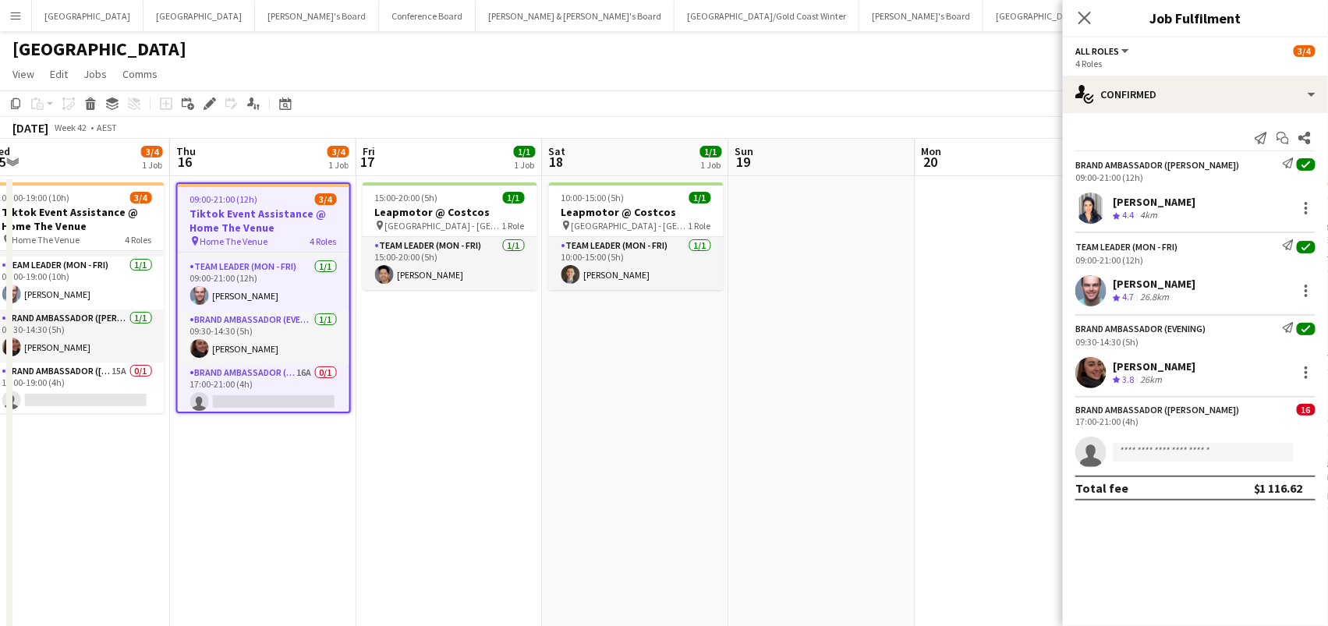
scroll to position [0, 774]
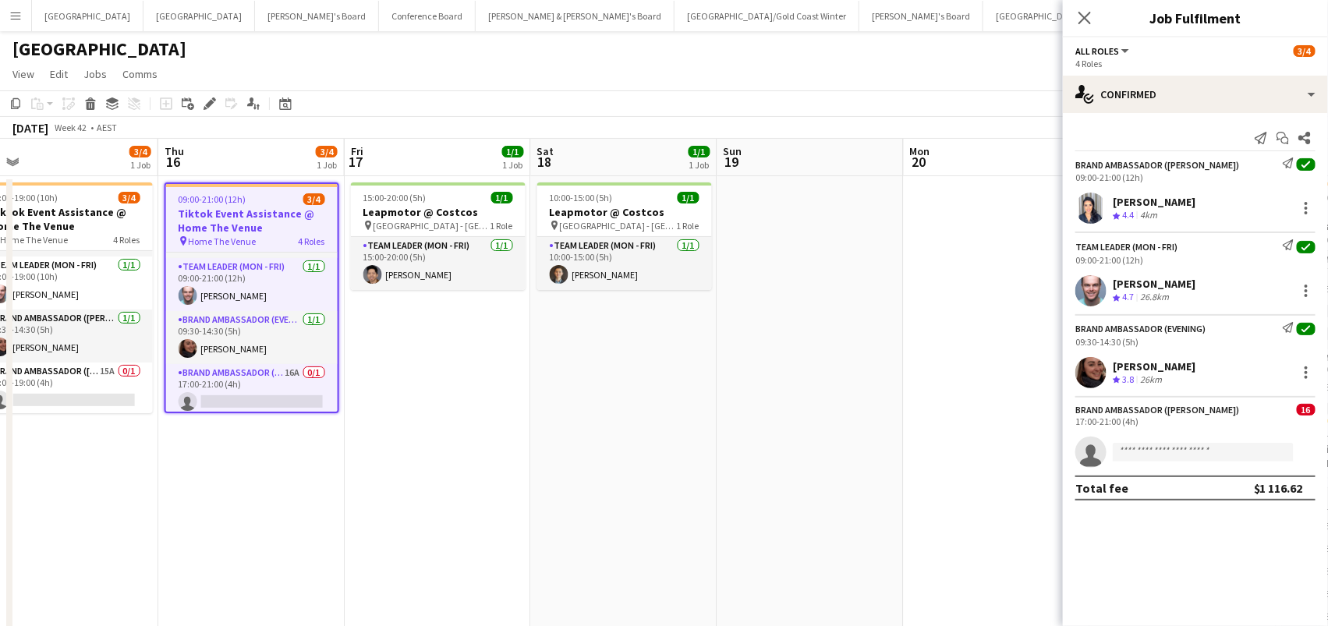
drag, startPoint x: 405, startPoint y: 205, endPoint x: 240, endPoint y: 152, distance: 172.9
click at [240, 152] on app-calendar-viewport "Sat 11 3/3 2 Jobs Sun 12 Mon 13 Tue 14 9/10 5 Jobs Wed 15 3/4 1 Job Thu 16 3/4 …" at bounding box center [664, 572] width 1328 height 867
click at [206, 106] on icon at bounding box center [209, 104] width 9 height 9
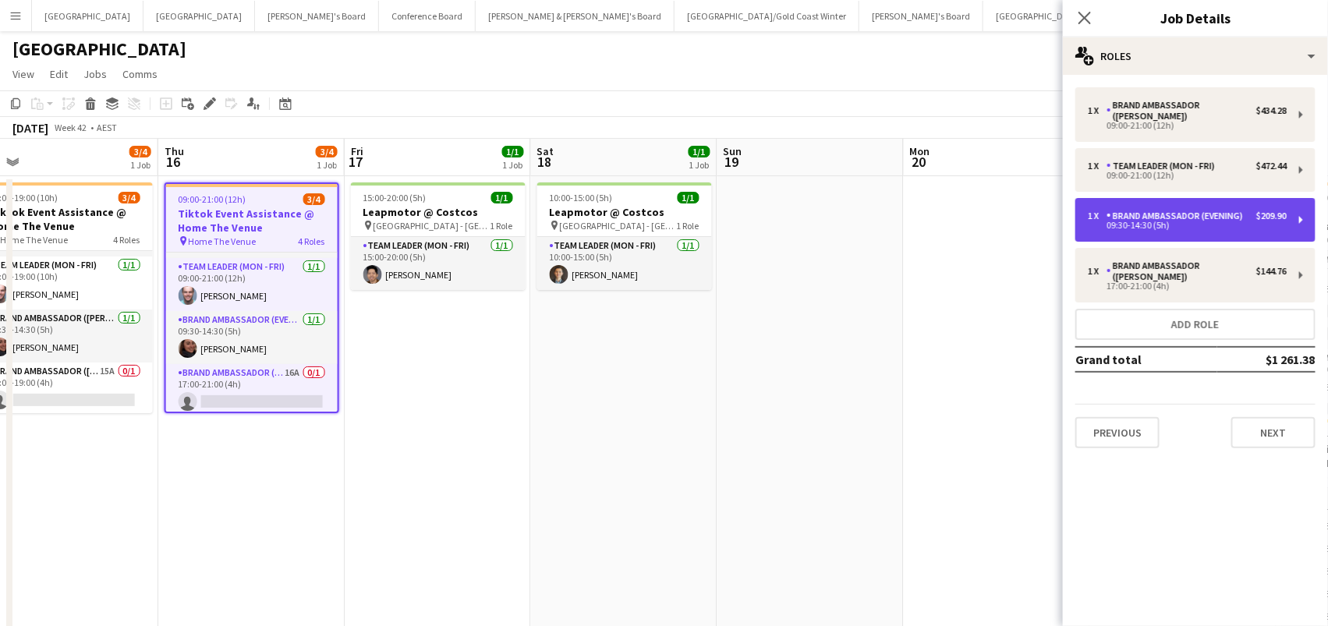
click at [1234, 221] on div "09:30-14:30 (5h)" at bounding box center [1187, 225] width 199 height 8
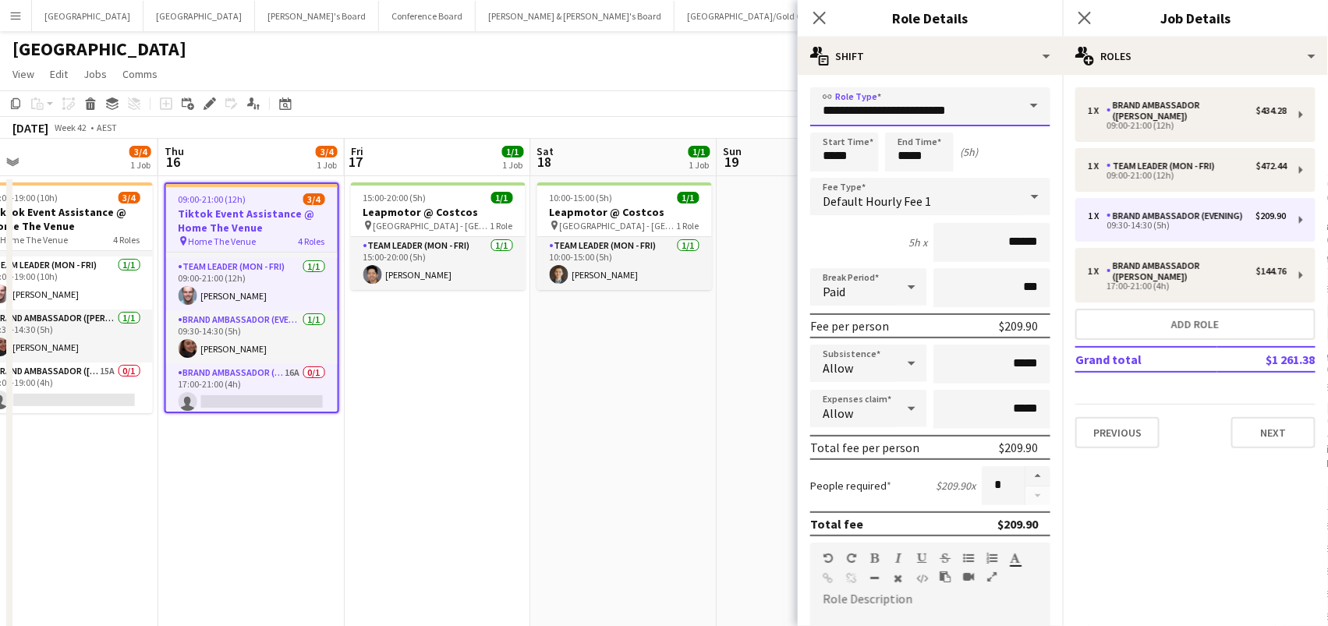
click at [974, 105] on input "**********" at bounding box center [930, 106] width 240 height 39
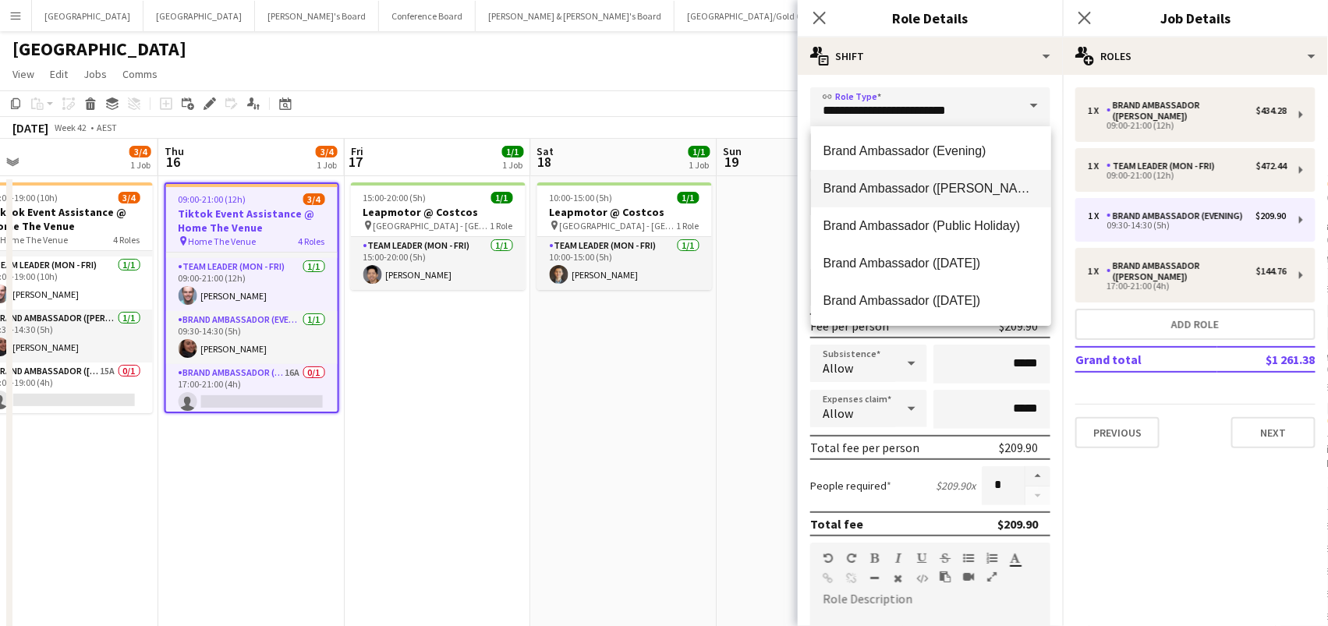
click at [981, 191] on span "Brand Ambassador ([PERSON_NAME])" at bounding box center [930, 188] width 215 height 15
type input "**********"
type input "******"
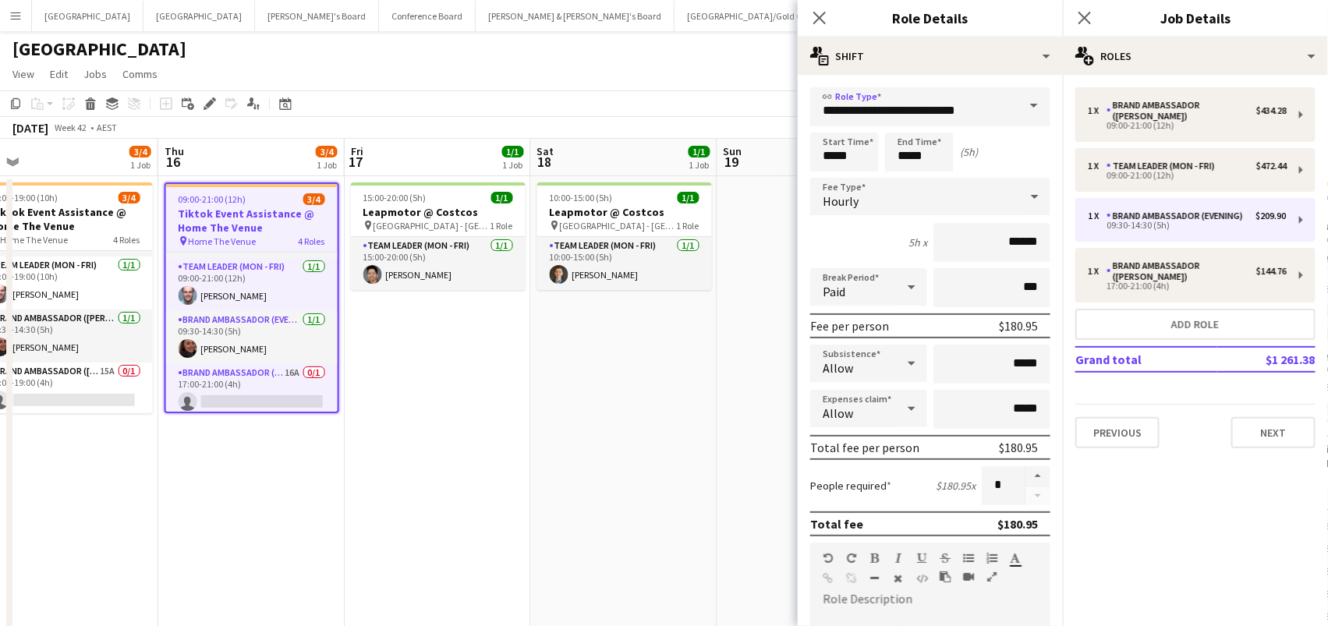
click at [513, 418] on app-date-cell "15:00-20:00 (5h) 1/1 Leapmotor @ Costcos pin Marsden Park - NSW 1 Role Team Lea…" at bounding box center [438, 591] width 186 height 830
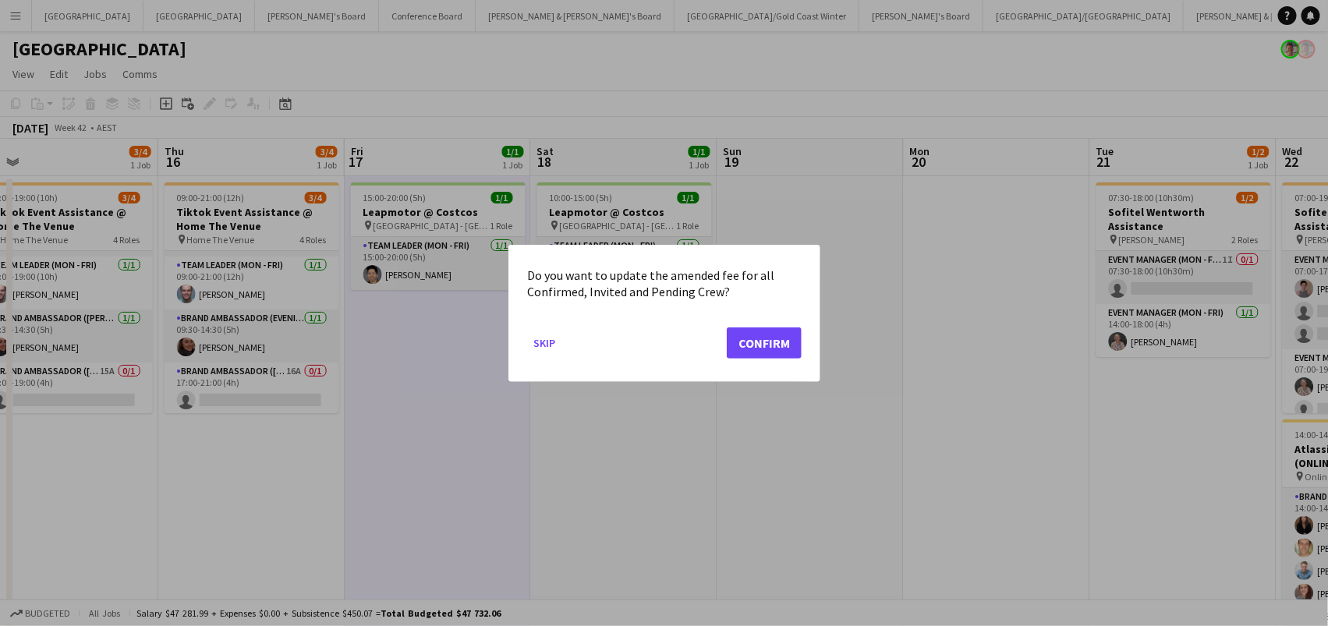
click at [761, 344] on button "Confirm" at bounding box center [764, 342] width 75 height 31
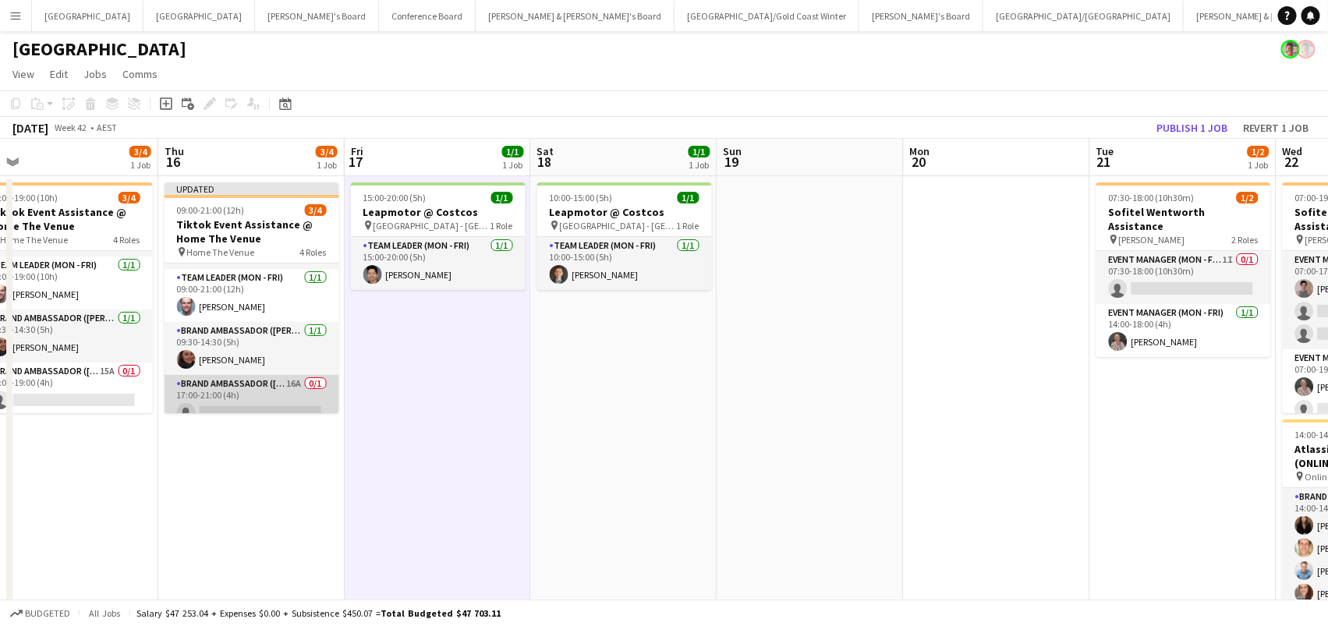
click at [313, 406] on app-card-role "Brand Ambassador (Mon - Fri) 16A 0/1 17:00-21:00 (4h) single-neutral-actions" at bounding box center [252, 401] width 175 height 53
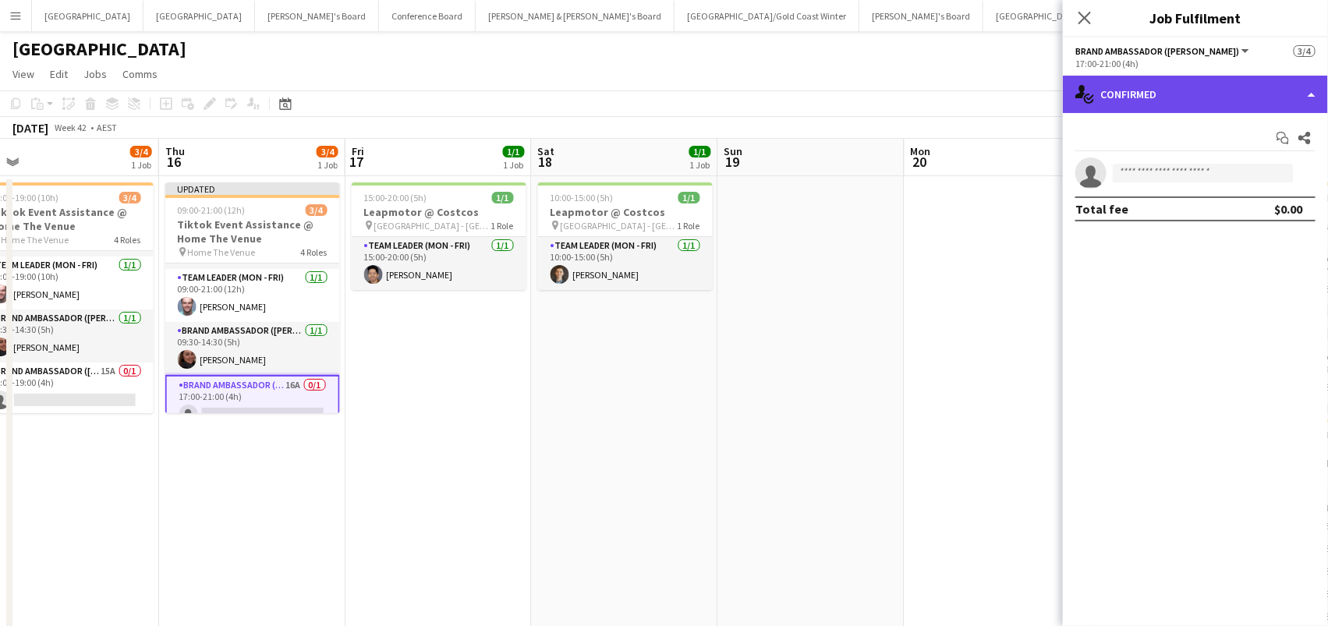
click at [1223, 86] on div "single-neutral-actions-check-2 Confirmed" at bounding box center [1195, 94] width 265 height 37
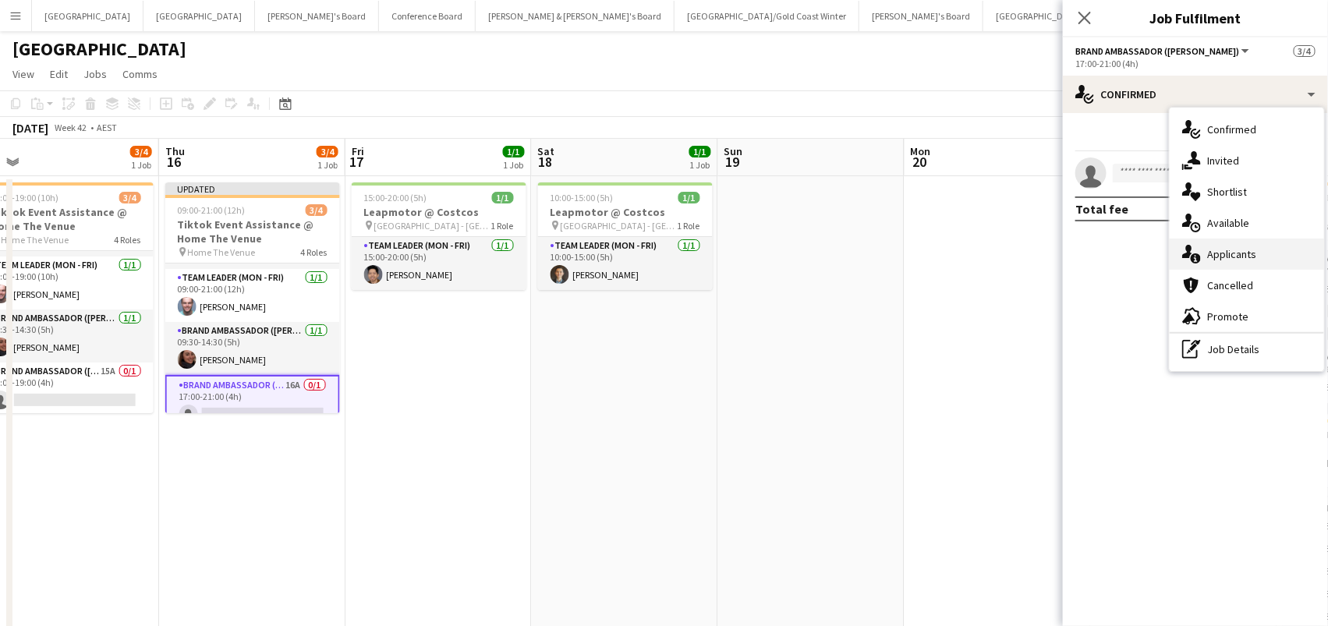
click at [1254, 240] on div "single-neutral-actions-information Applicants" at bounding box center [1247, 254] width 154 height 31
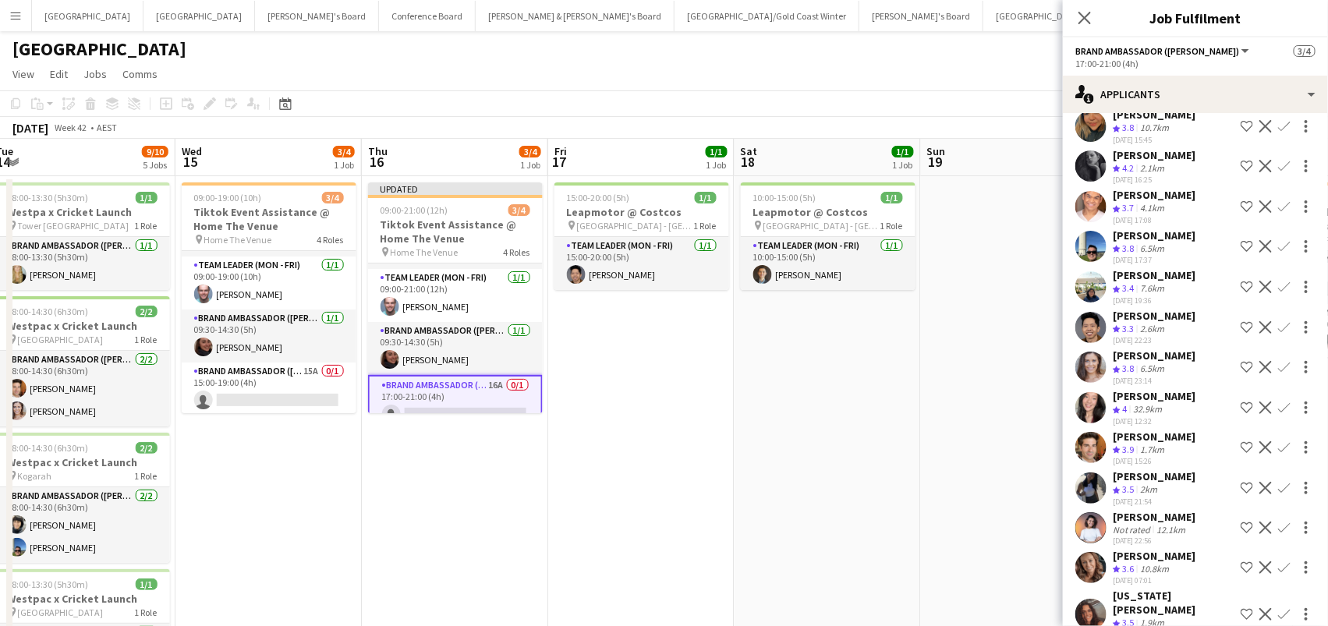
scroll to position [200, 0]
click at [334, 377] on app-card-role "Brand Ambassador (Mon - Fri) 15A 0/1 15:00-19:00 (4h) single-neutral-actions" at bounding box center [269, 389] width 175 height 53
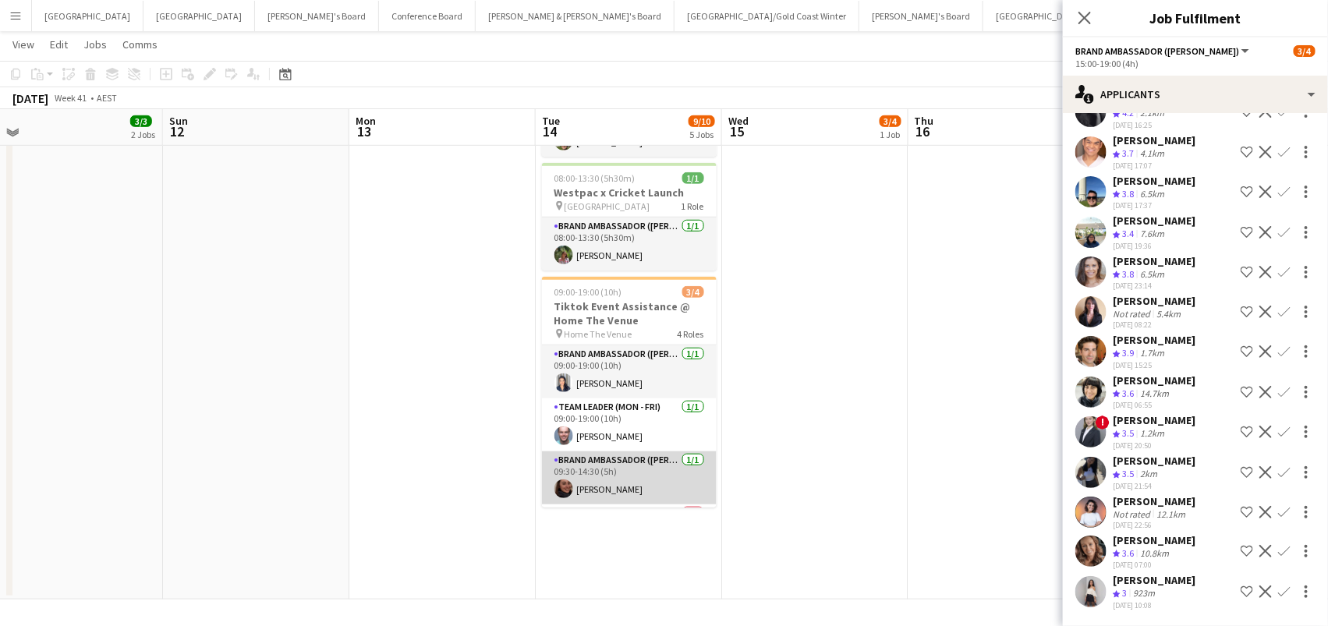
scroll to position [404, 0]
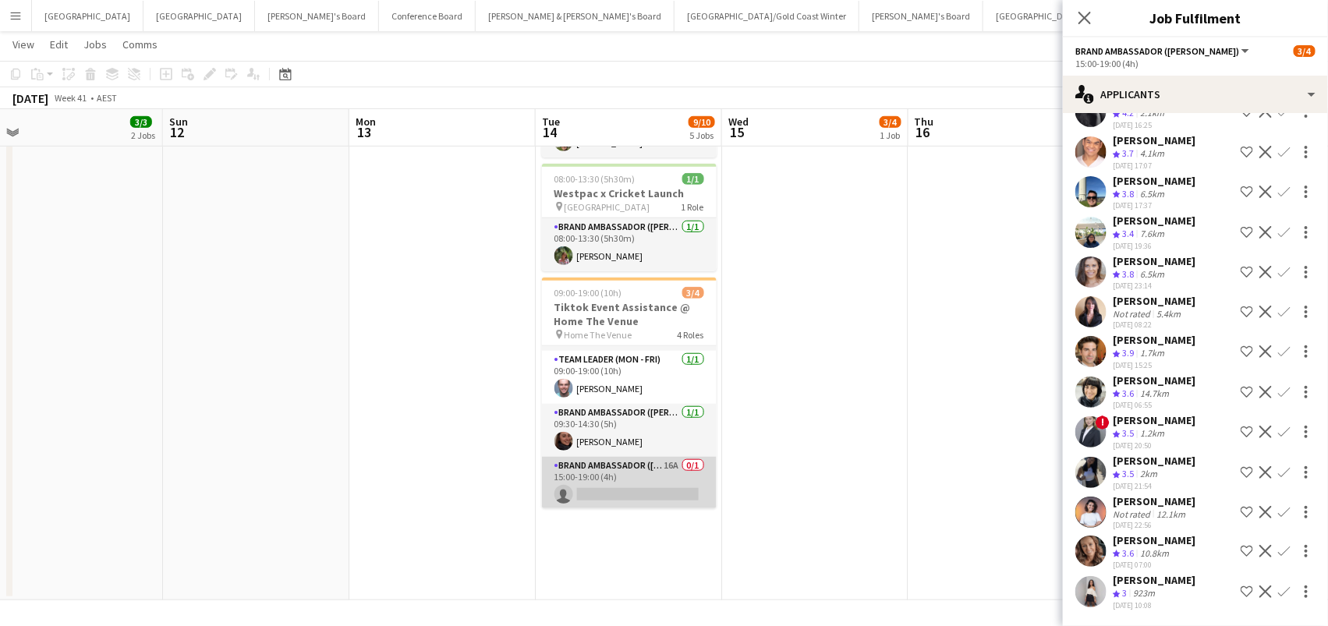
click at [630, 476] on app-card-role "Brand Ambassador (Mon - Fri) 16A 0/1 15:00-19:00 (4h) single-neutral-actions" at bounding box center [629, 483] width 175 height 53
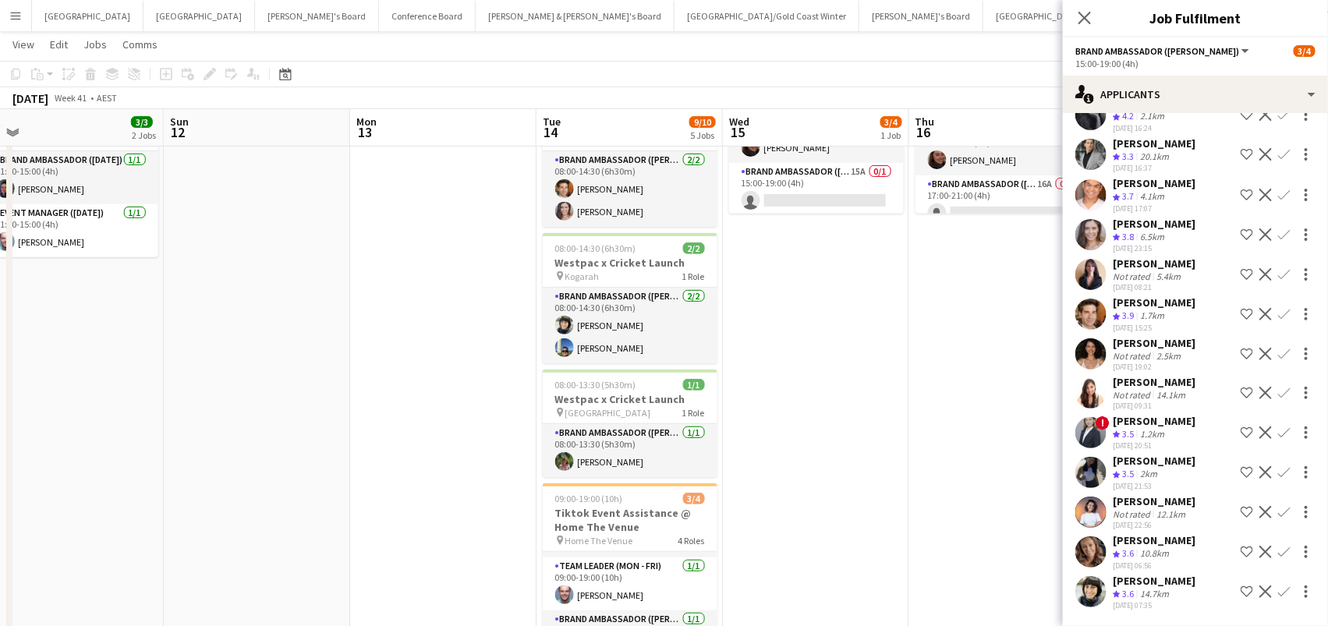
scroll to position [184, 0]
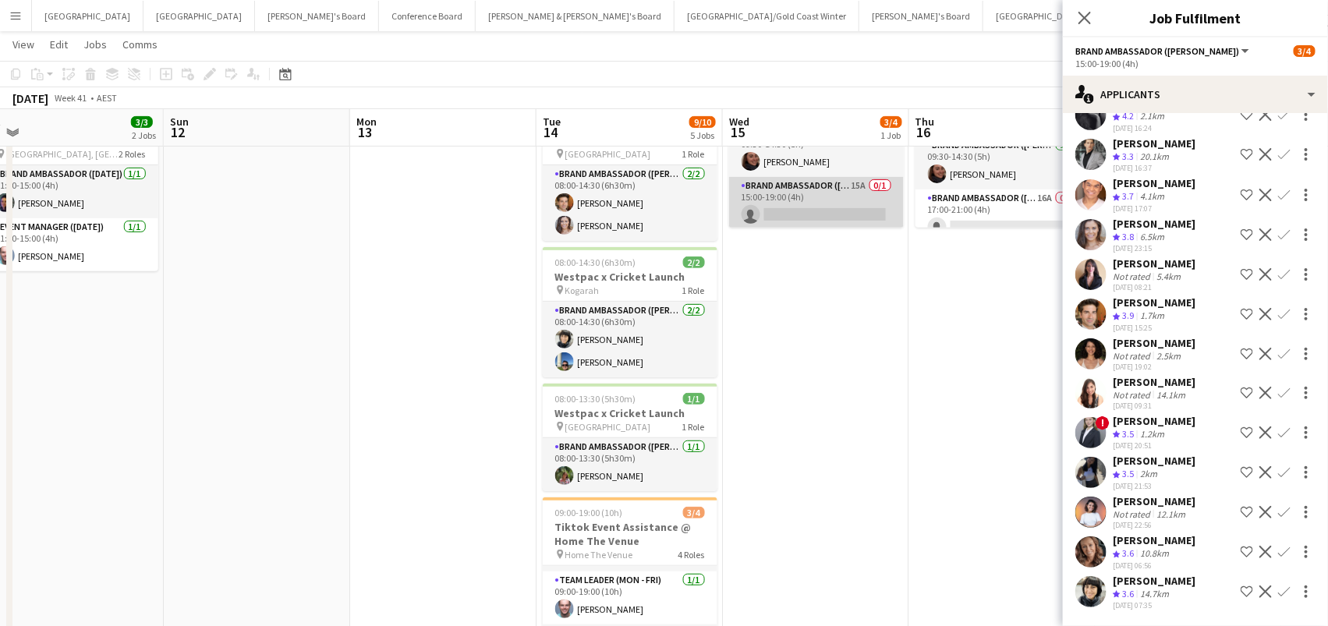
click at [837, 199] on app-card-role "Brand Ambassador (Mon - Fri) 15A 0/1 15:00-19:00 (4h) single-neutral-actions" at bounding box center [816, 203] width 175 height 53
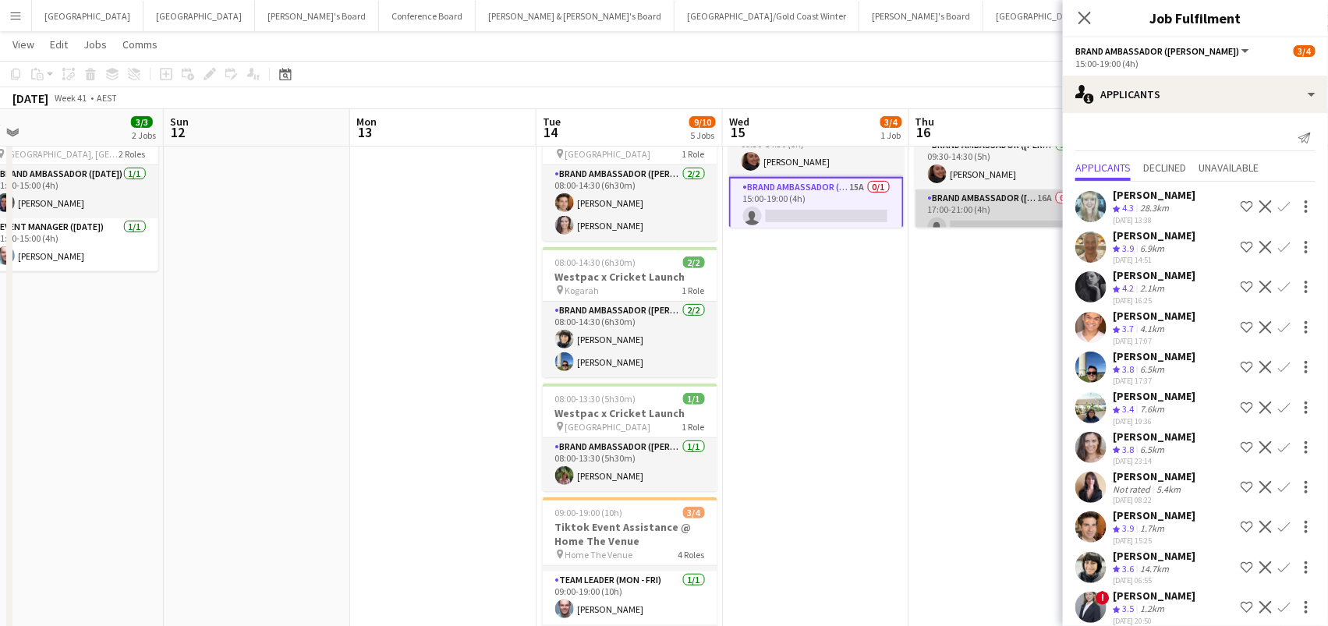
click at [997, 221] on app-card-role "Brand Ambassador (Mon - Fri) 16A 0/1 17:00-21:00 (4h) single-neutral-actions" at bounding box center [1002, 215] width 175 height 53
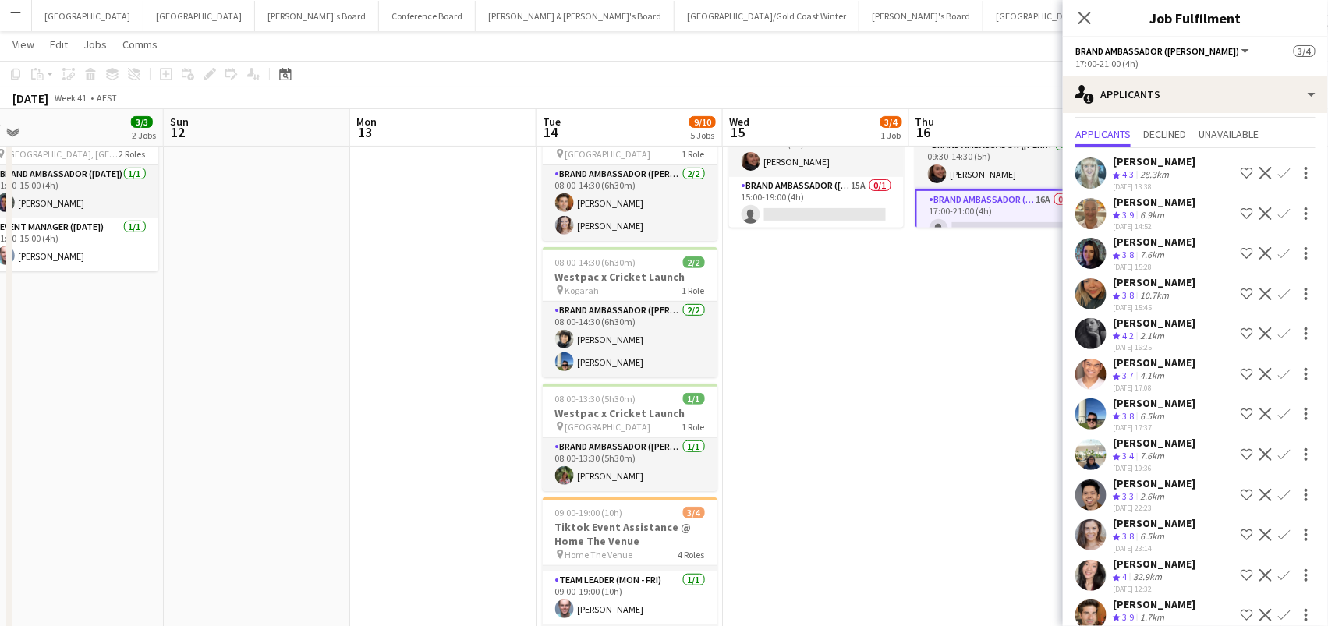
scroll to position [45, 0]
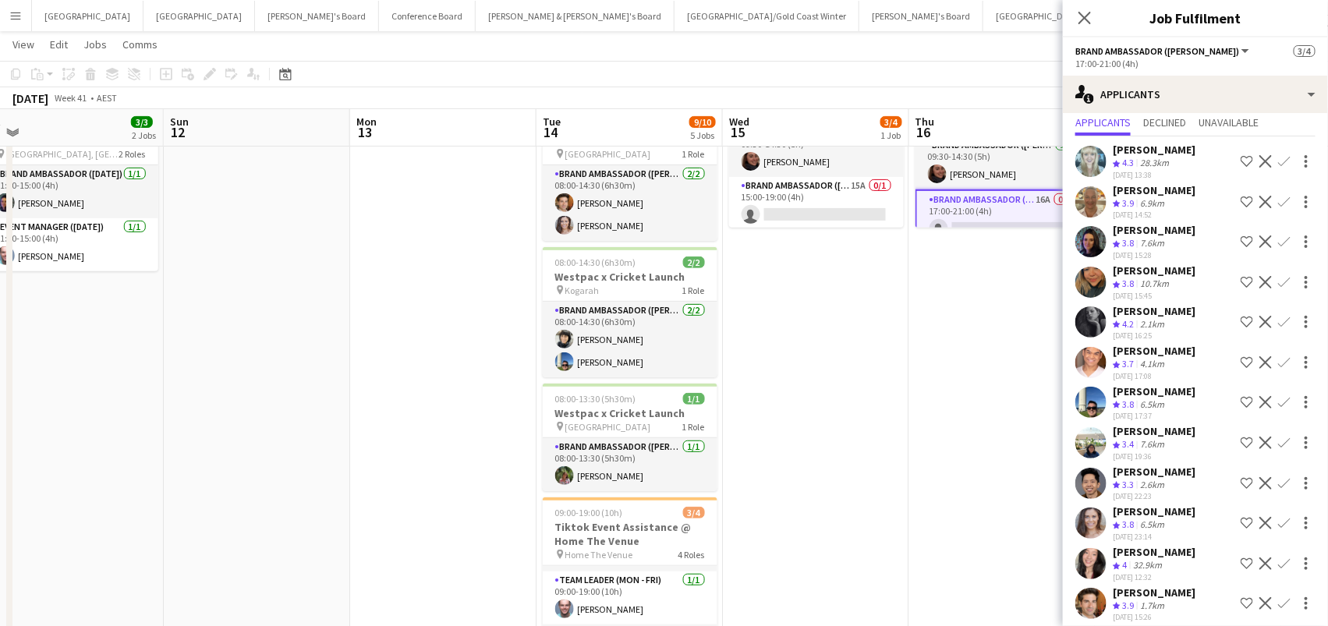
click at [1287, 517] on app-icon "Confirm" at bounding box center [1284, 523] width 12 height 12
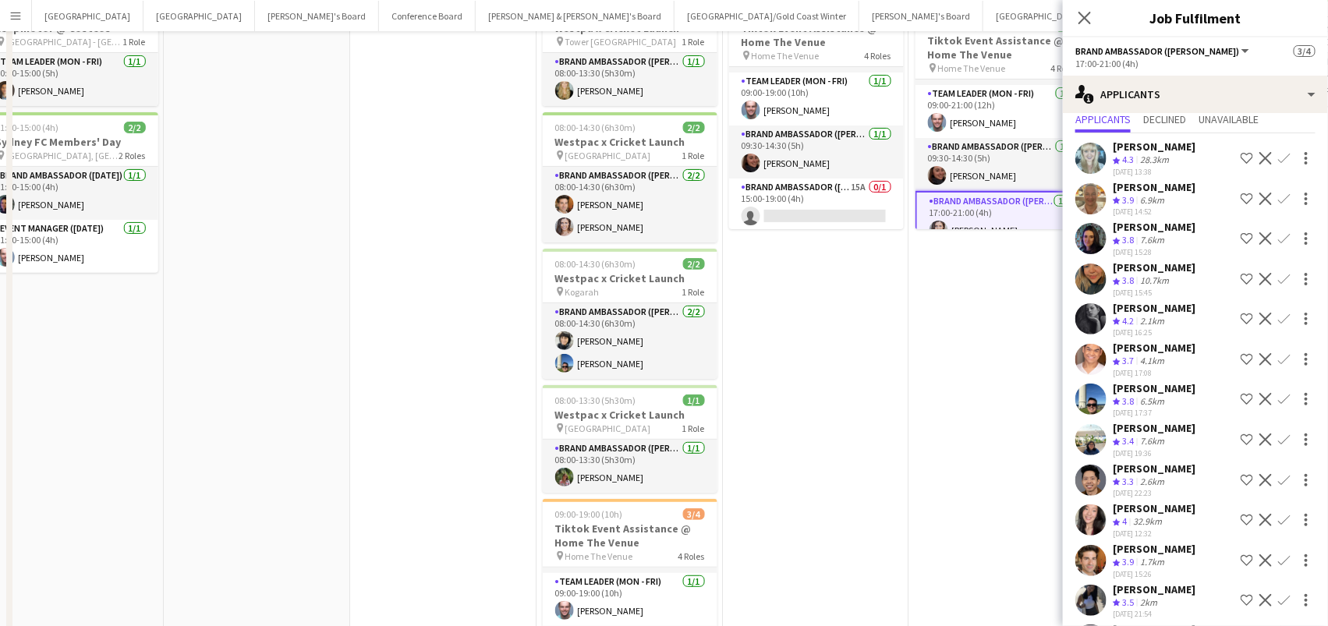
scroll to position [0, 0]
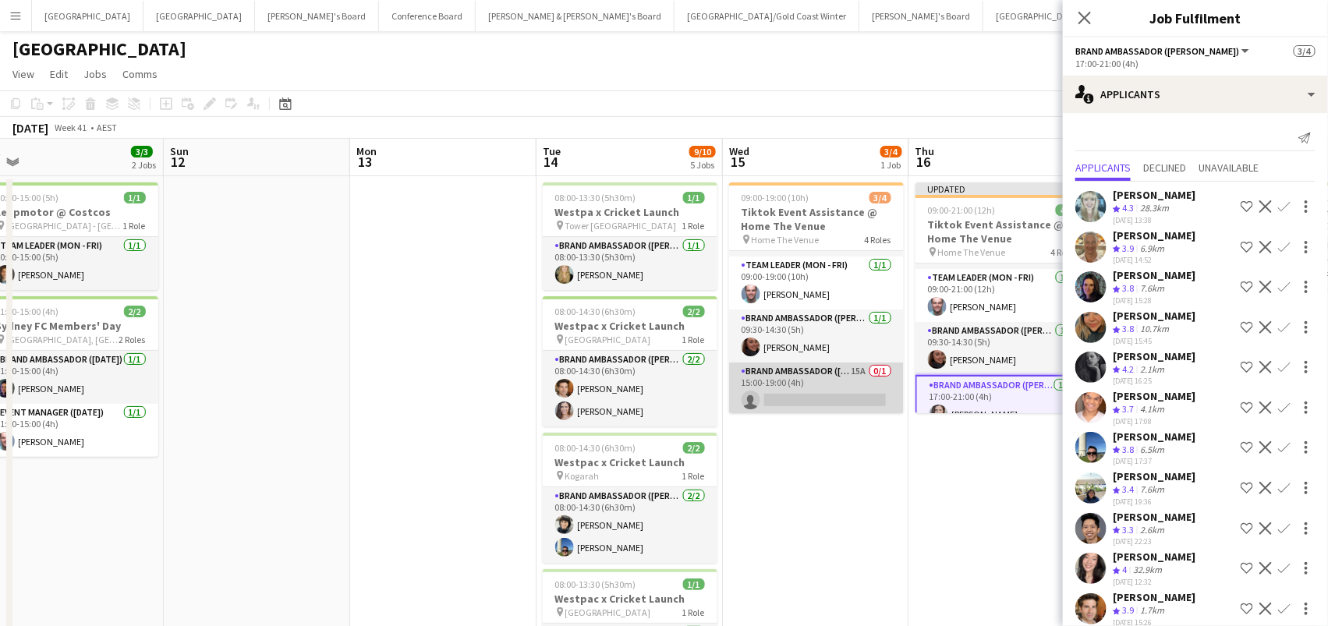
click at [866, 384] on app-card-role "Brand Ambassador (Mon - Fri) 15A 0/1 15:00-19:00 (4h) single-neutral-actions" at bounding box center [816, 389] width 175 height 53
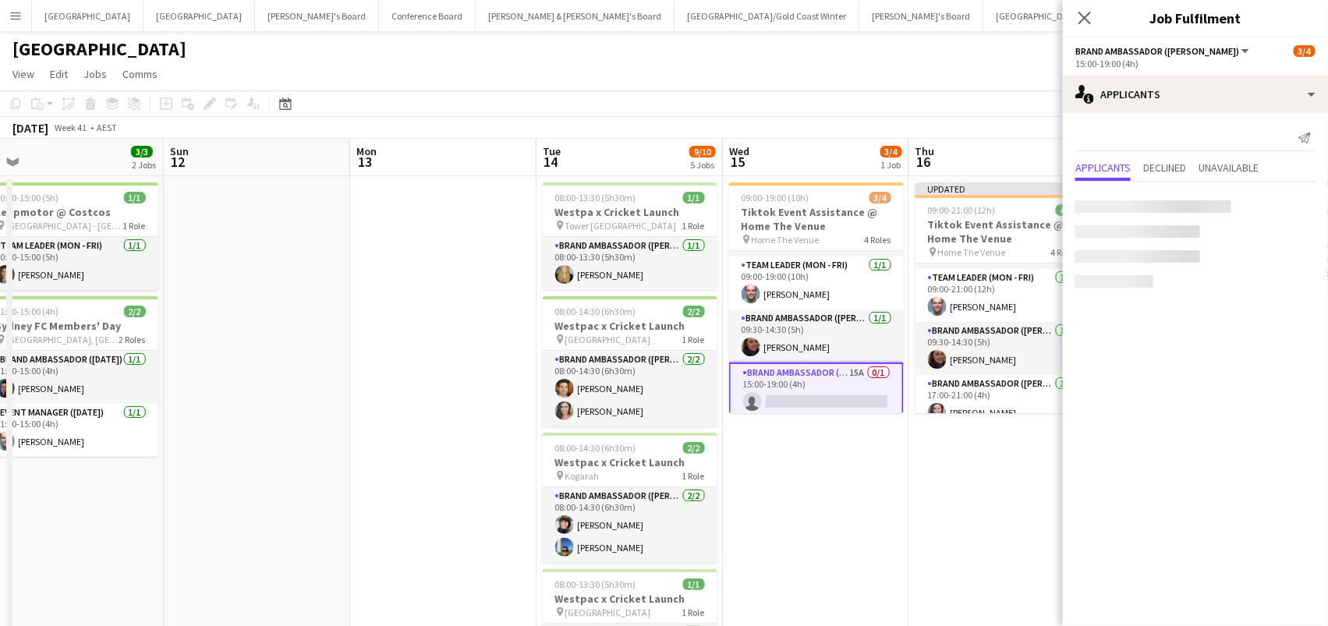
scroll to position [0, 394]
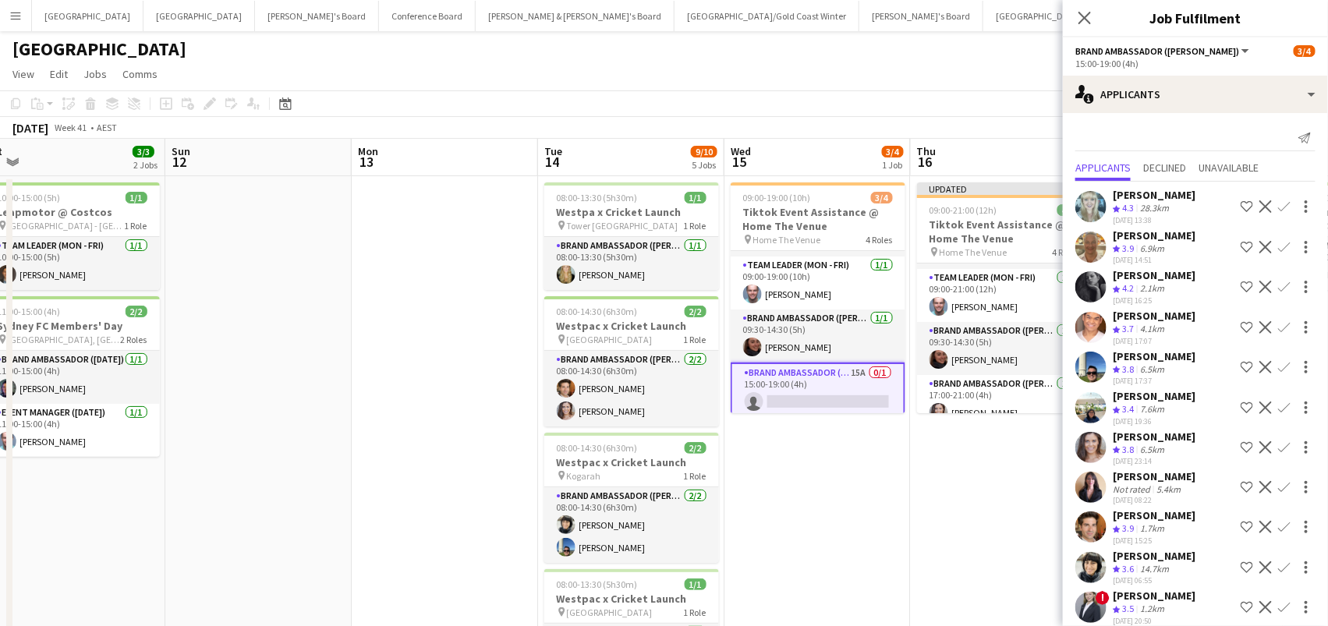
click at [1284, 441] on app-icon "Confirm" at bounding box center [1284, 447] width 12 height 12
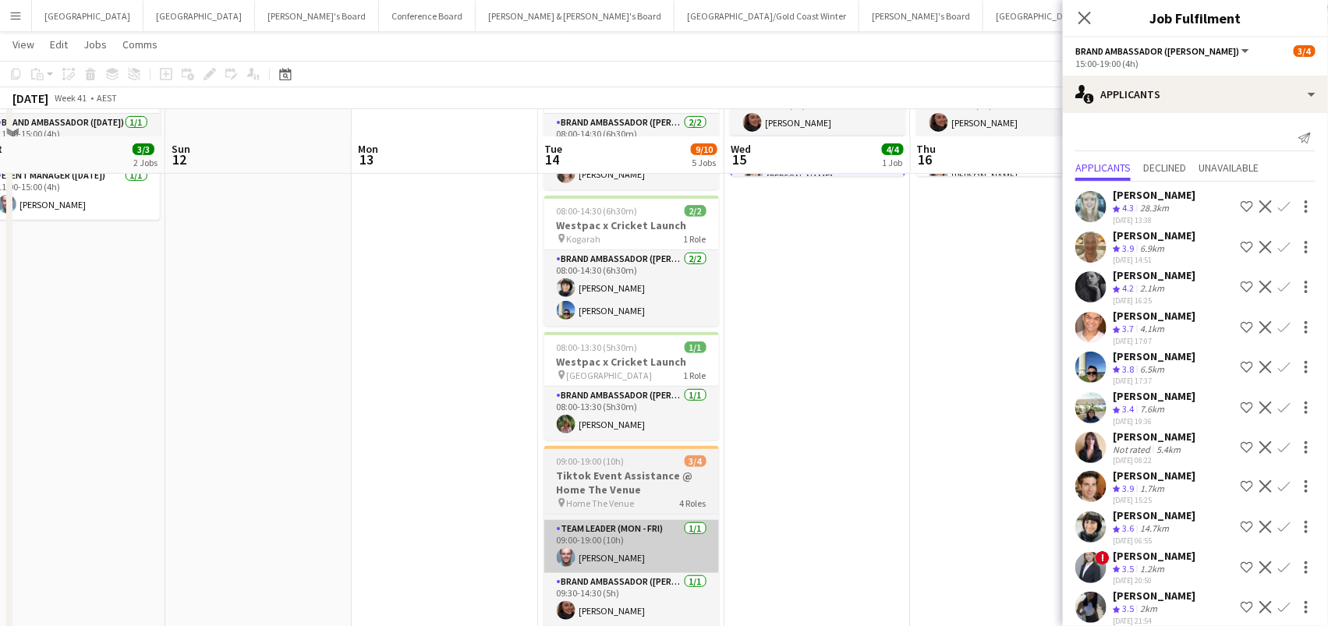
scroll to position [263, 0]
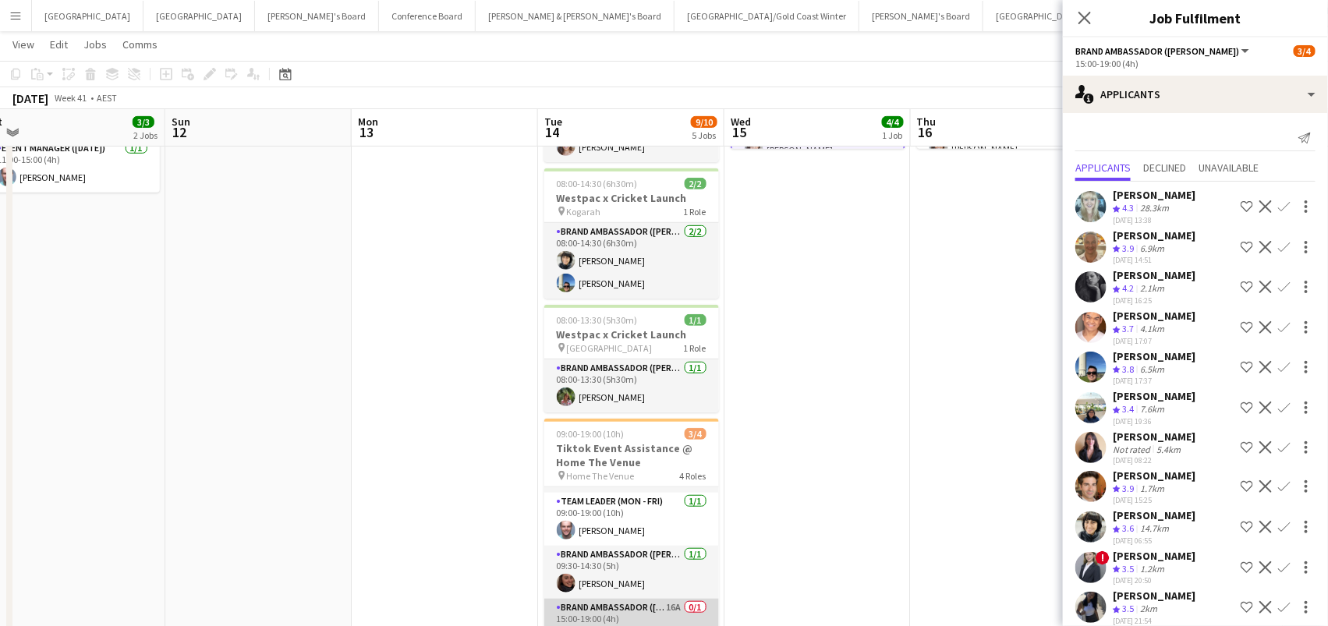
click at [642, 614] on app-card-role "Brand Ambassador (Mon - Fri) 16A 0/1 15:00-19:00 (4h) single-neutral-actions" at bounding box center [631, 625] width 175 height 53
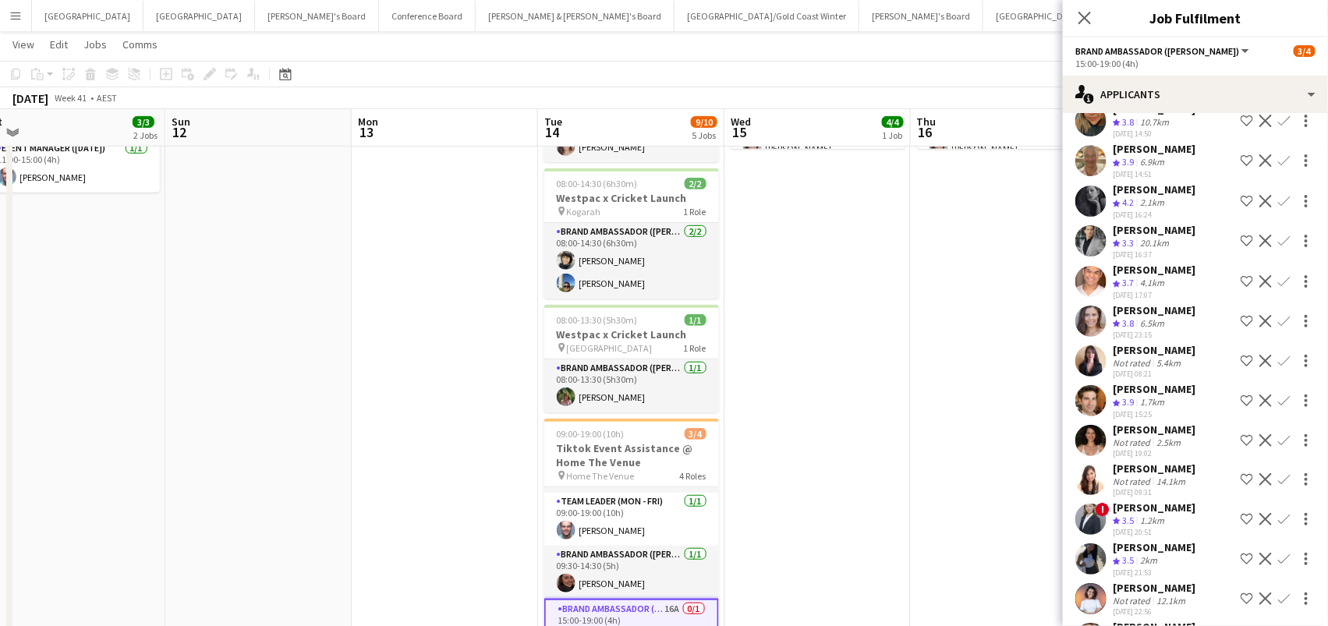
scroll to position [120, 0]
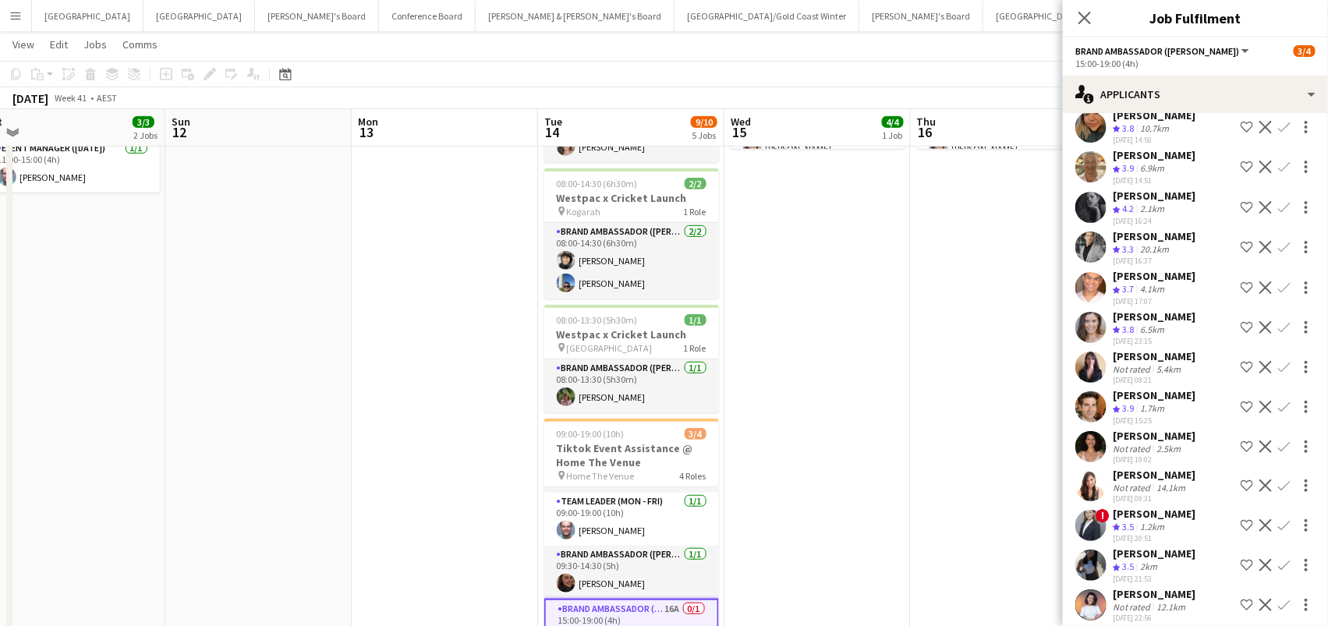
click at [1281, 324] on app-icon "Confirm" at bounding box center [1284, 327] width 12 height 12
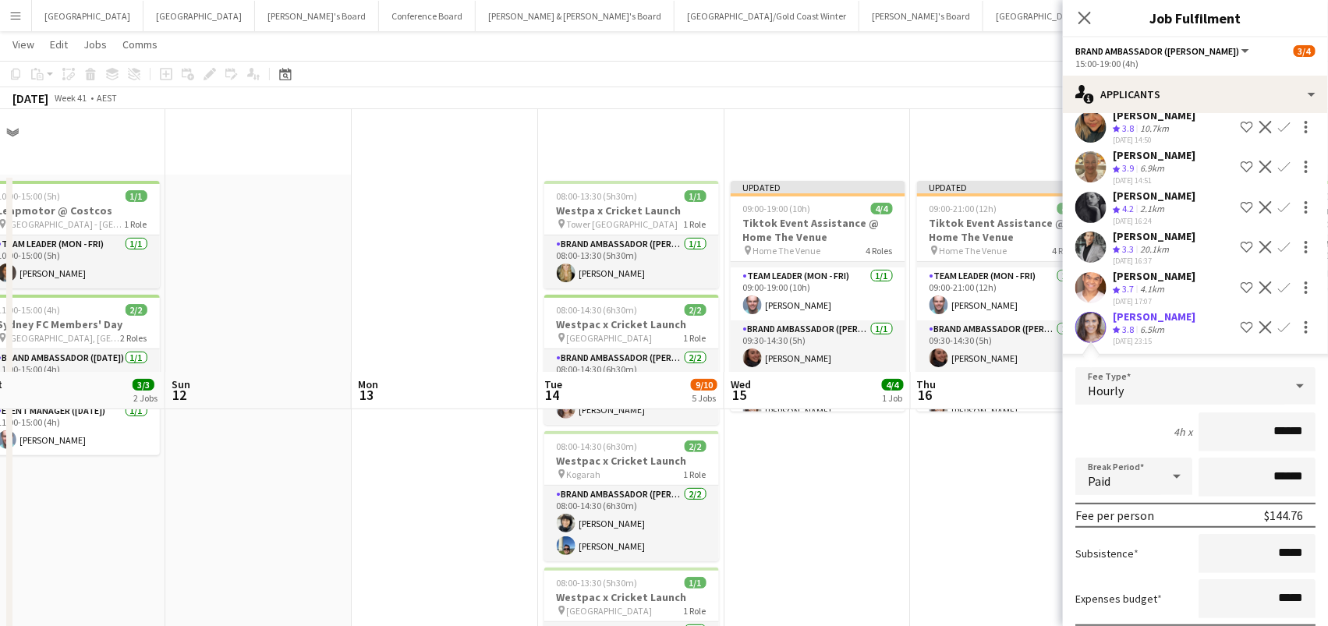
scroll to position [0, 0]
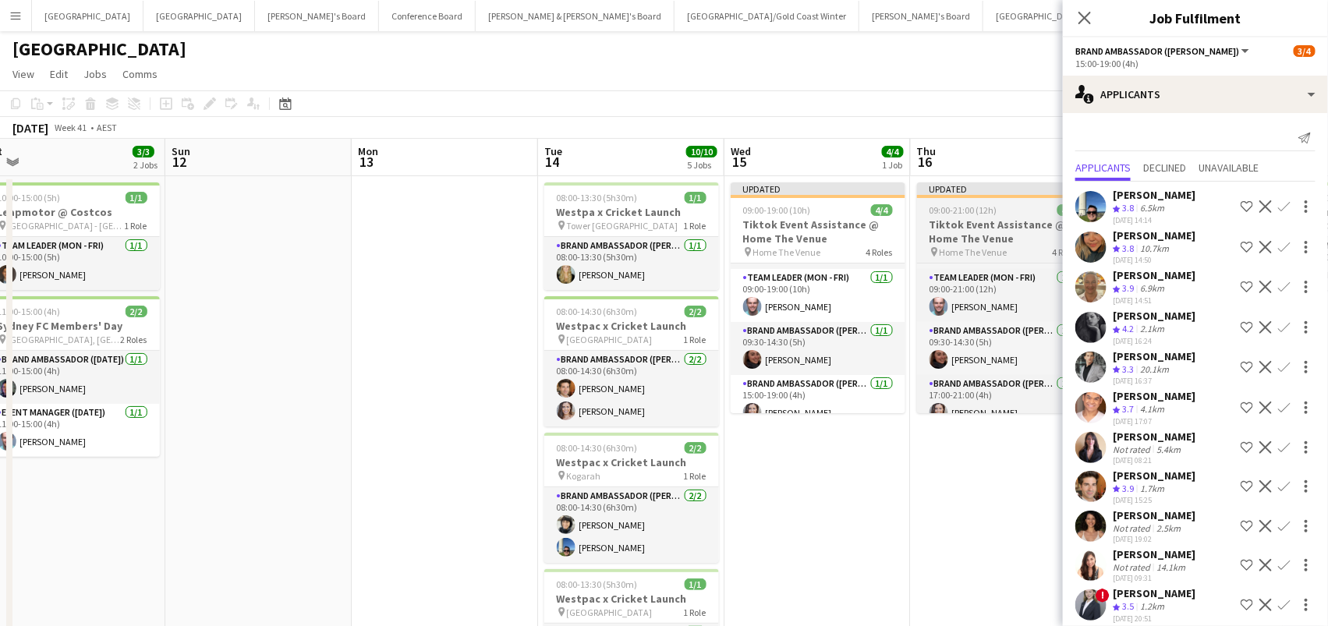
click at [984, 231] on h3 "Tiktok Event Assistance @ Home The Venue" at bounding box center [1004, 232] width 175 height 28
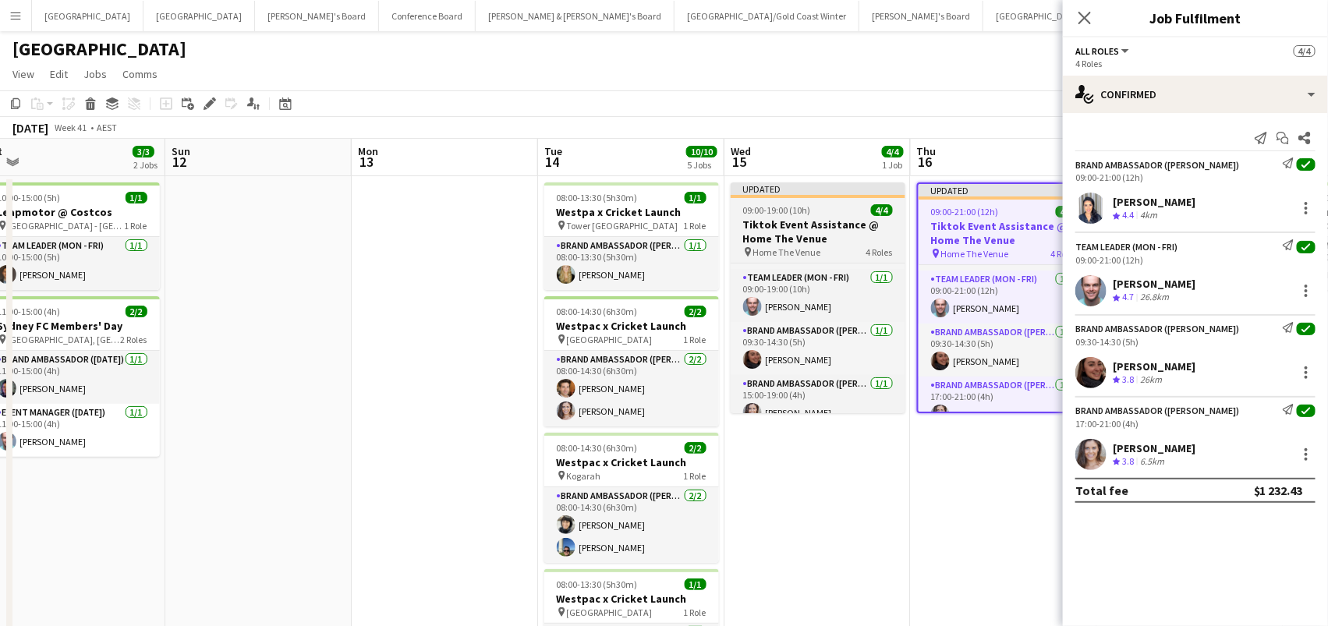
click at [858, 224] on h3 "Tiktok Event Assistance @ Home The Venue" at bounding box center [818, 232] width 175 height 28
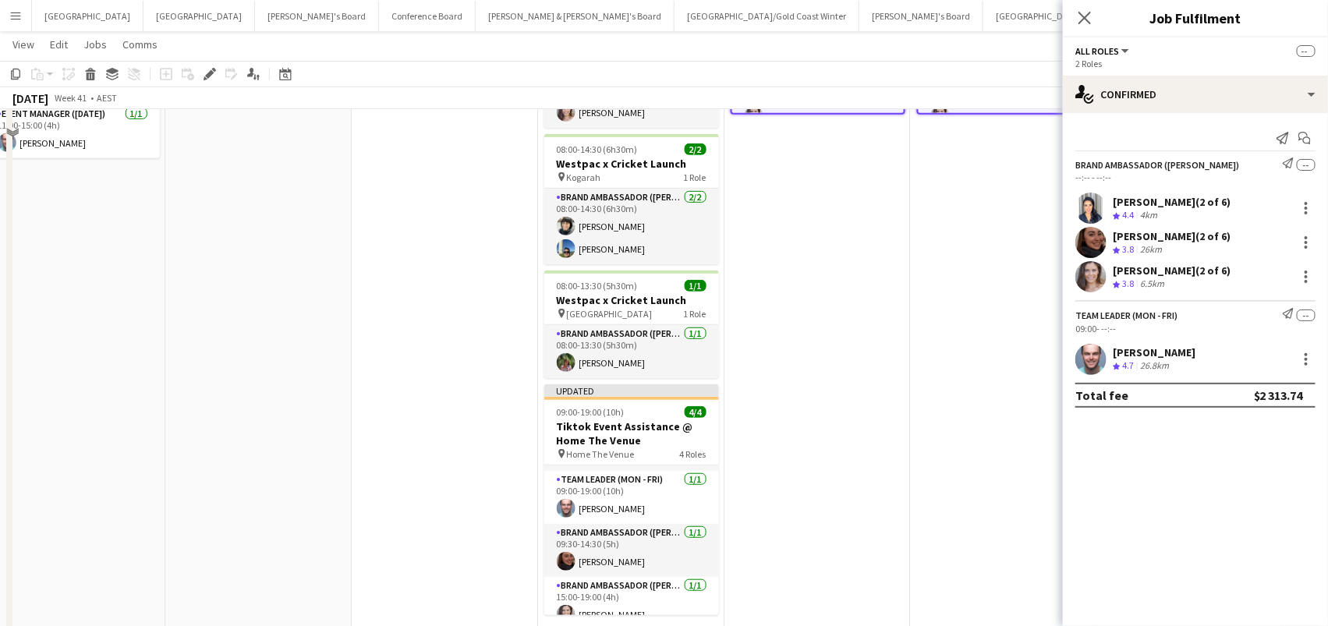
scroll to position [349, 0]
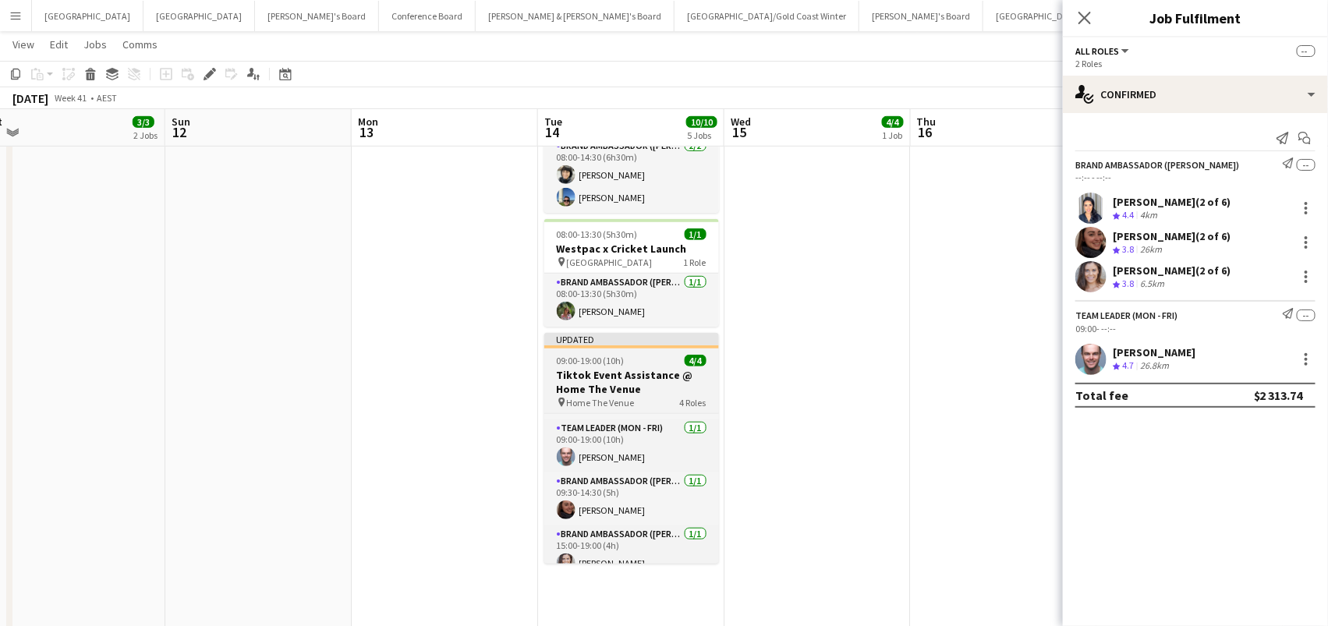
click at [635, 388] on h3 "Tiktok Event Assistance @ Home The Venue" at bounding box center [631, 382] width 175 height 28
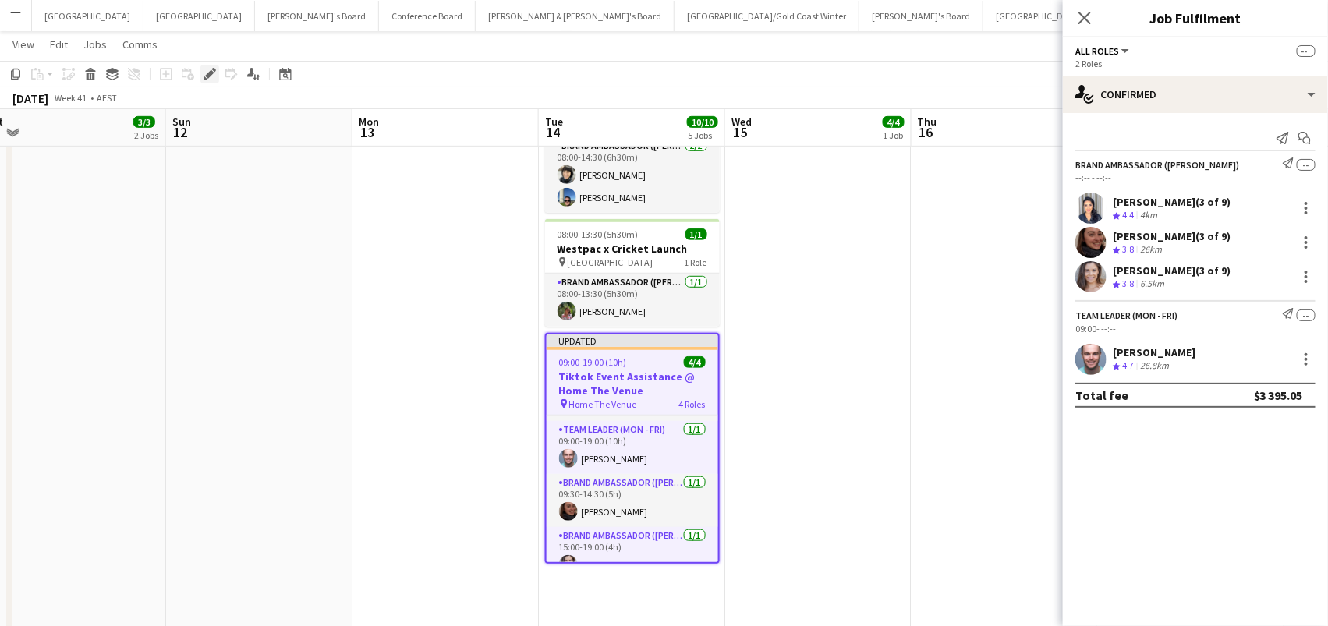
click at [208, 69] on icon "Edit" at bounding box center [210, 74] width 12 height 12
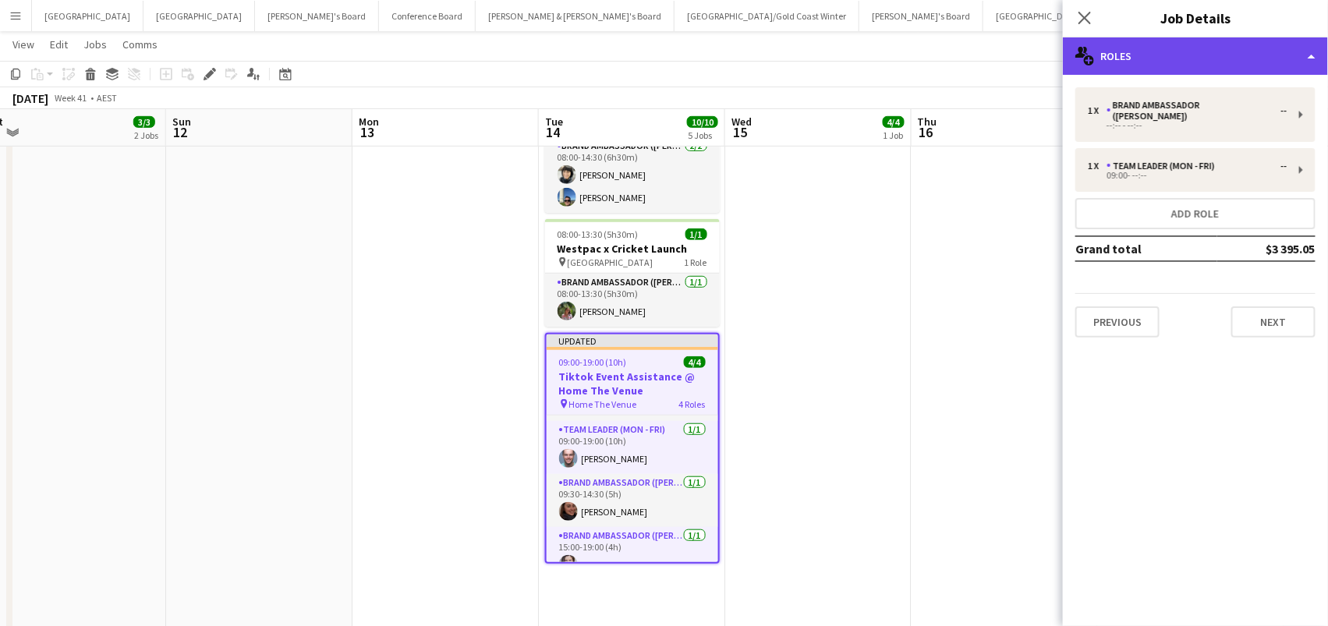
click at [1196, 49] on div "multiple-users-add Roles" at bounding box center [1195, 55] width 265 height 37
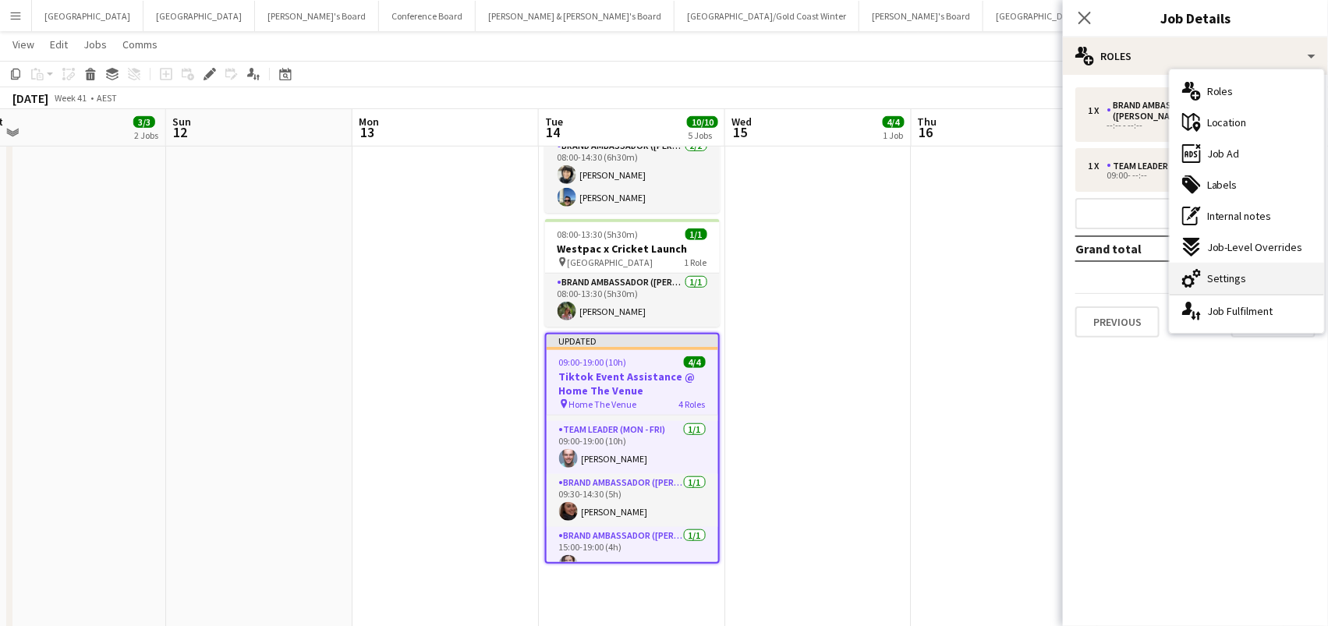
click at [1246, 283] on div "cog-double-3 Settings" at bounding box center [1247, 278] width 154 height 31
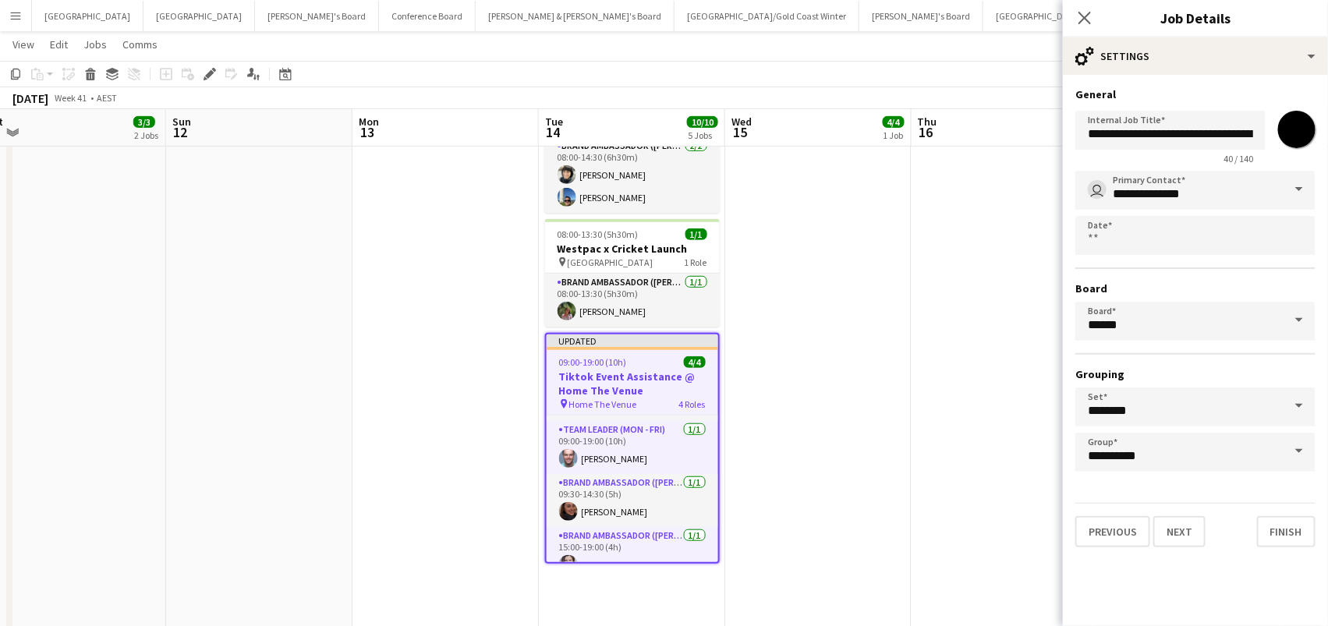
click at [1294, 137] on input "*******" at bounding box center [1297, 129] width 56 height 56
type input "*******"
click at [876, 337] on app-date-cell "Updated 09:00-19:00 (10h) 4/4 Tiktok Event Assistance @ Home The Venue pin Home…" at bounding box center [818, 241] width 186 height 830
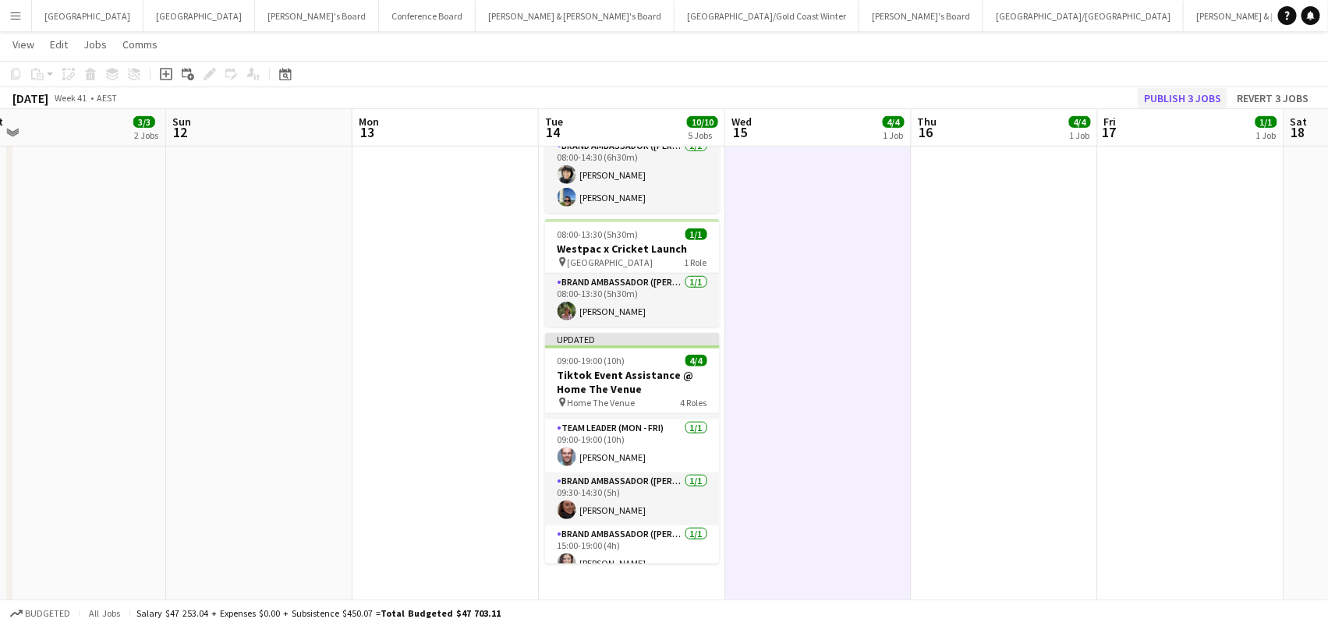
click at [1191, 105] on button "Publish 3 jobs" at bounding box center [1183, 98] width 90 height 20
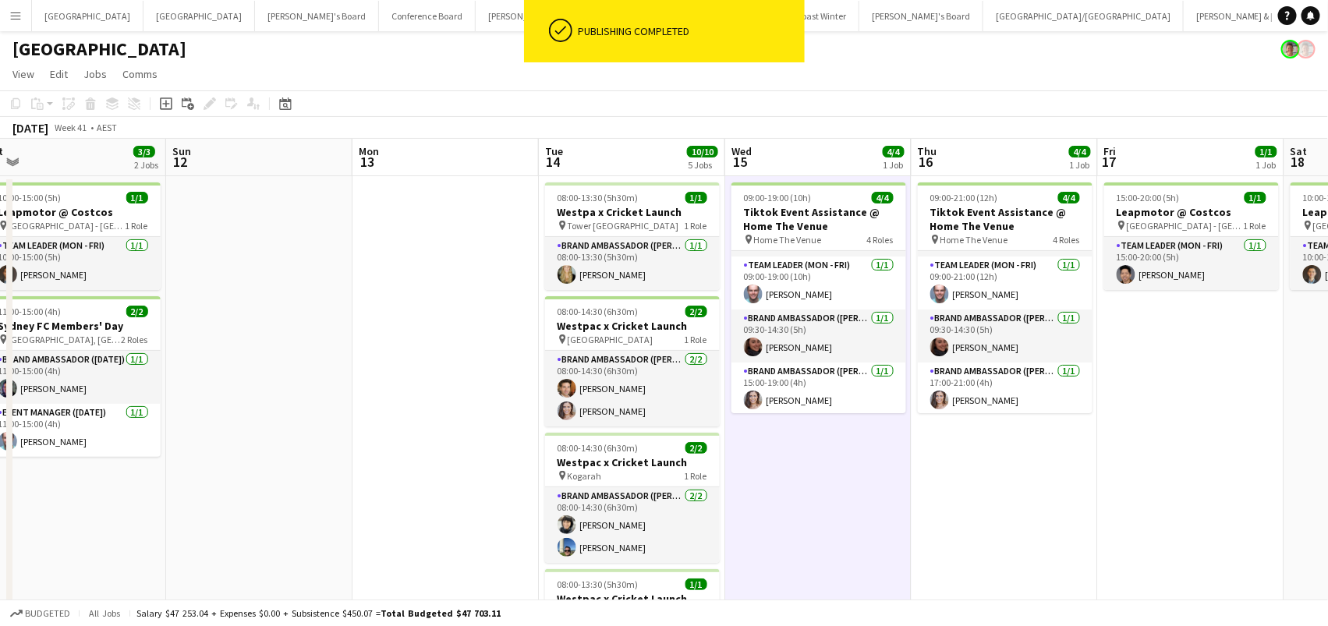
scroll to position [0, 0]
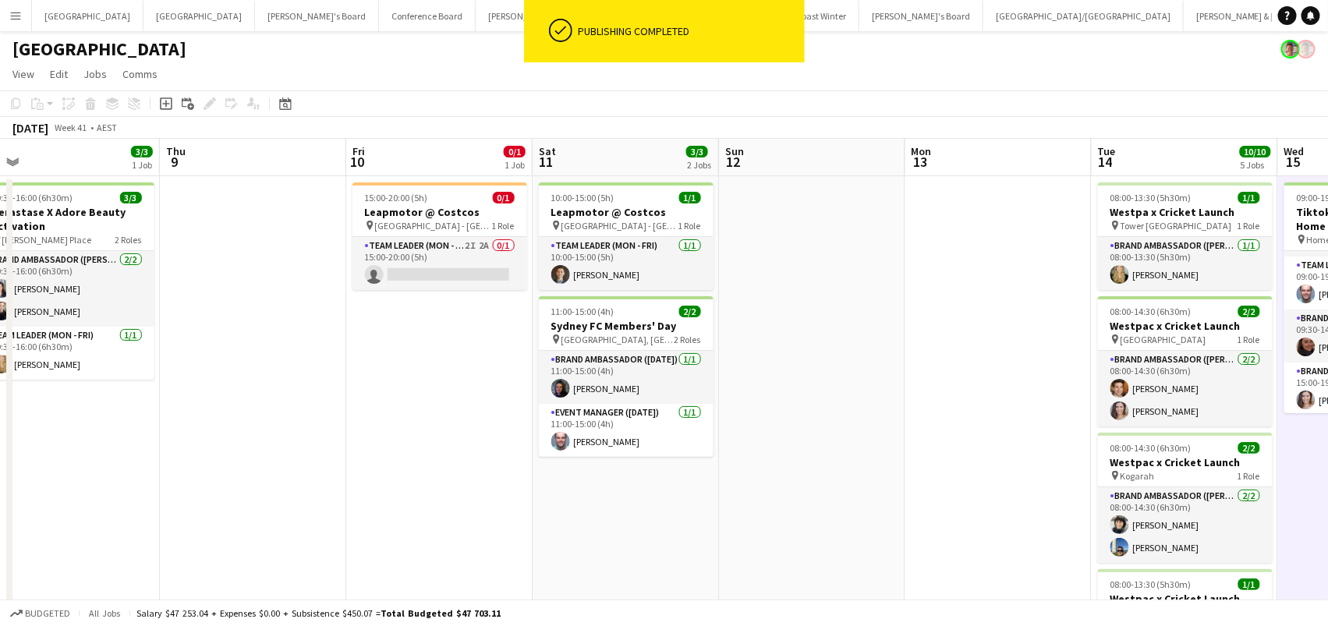
click at [491, 77] on app-page-menu "View Day view expanded Day view collapsed Month view Date picker Jump to today …" at bounding box center [664, 76] width 1328 height 30
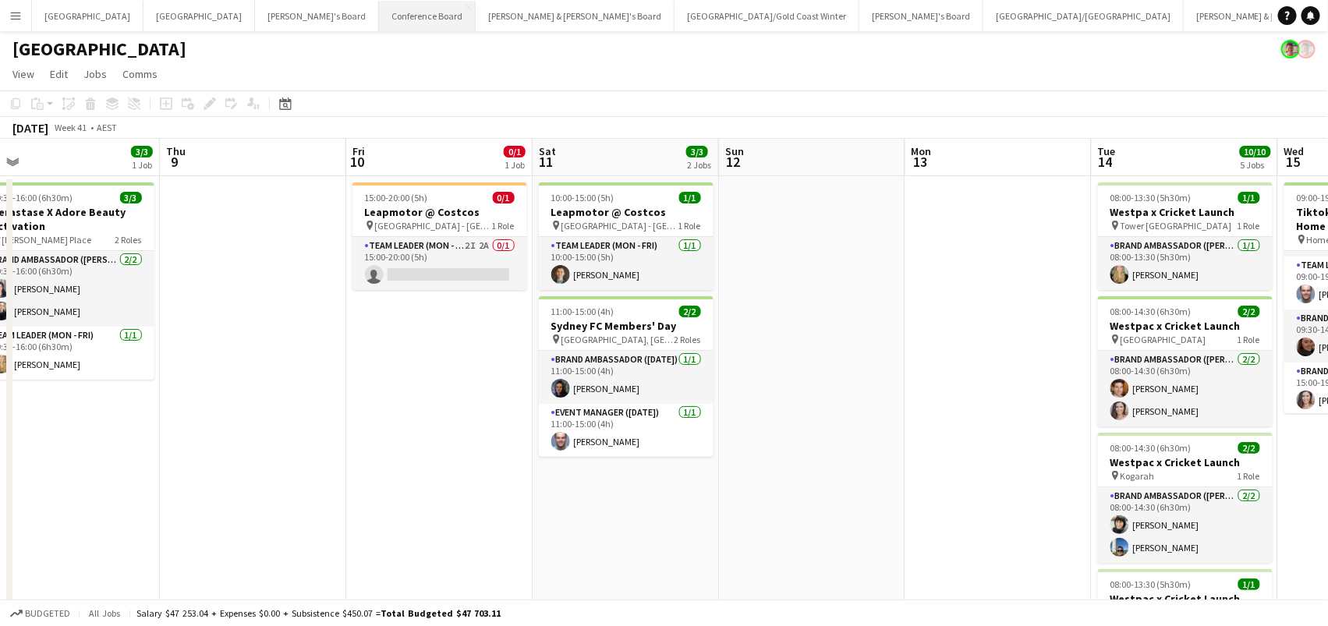
click at [379, 19] on button "Conference Board Close" at bounding box center [427, 16] width 97 height 30
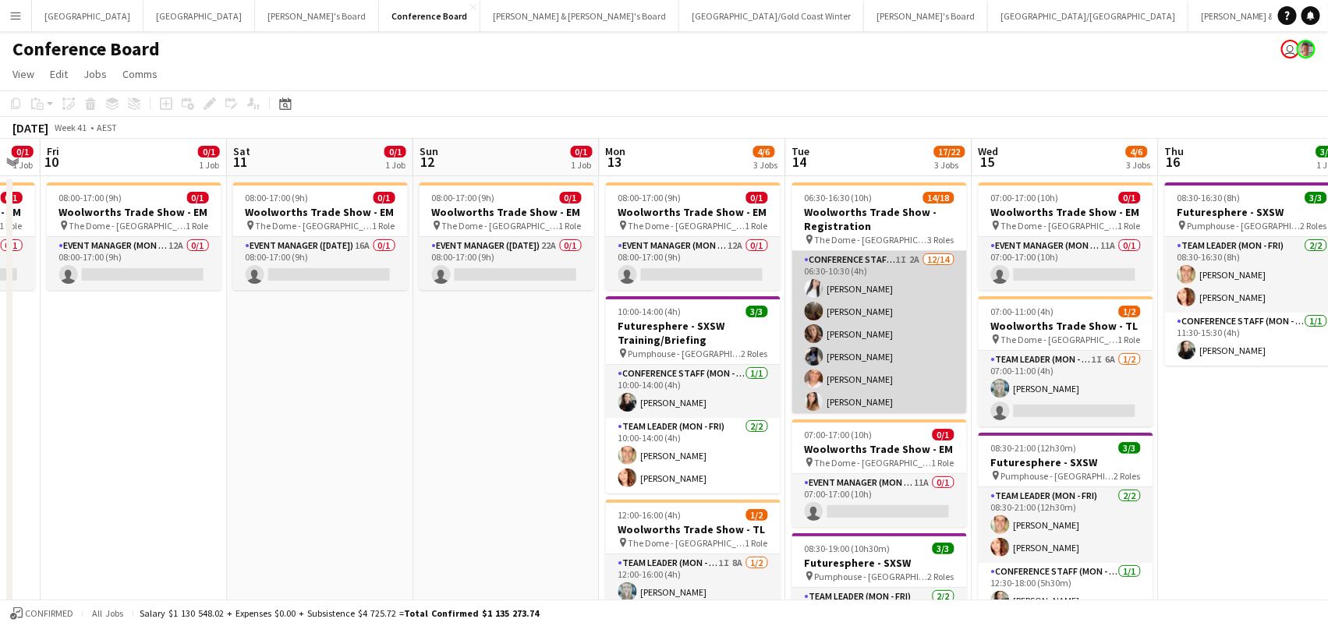
click at [945, 368] on app-card-role "Conference Staff (Mon - Fri) 1I 2A 12/14 06:30-10:30 (4h) Sharon Salamanca Scar…" at bounding box center [879, 424] width 175 height 347
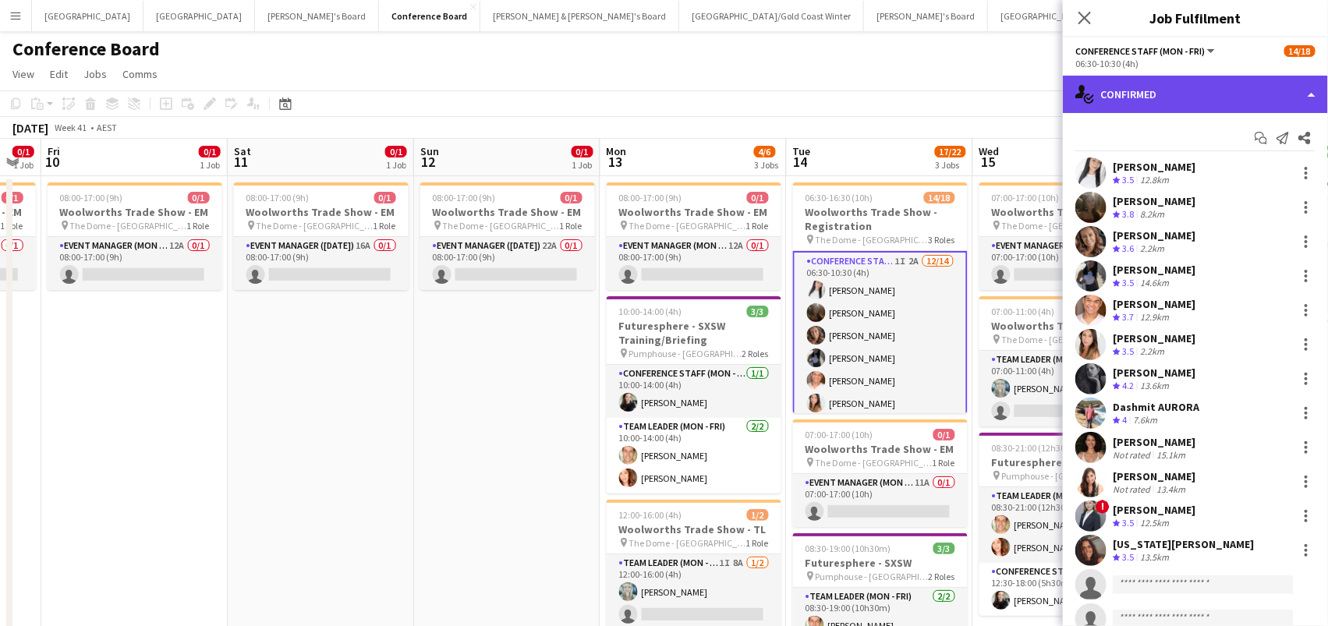
click at [1145, 90] on div "single-neutral-actions-check-2 Confirmed" at bounding box center [1195, 94] width 265 height 37
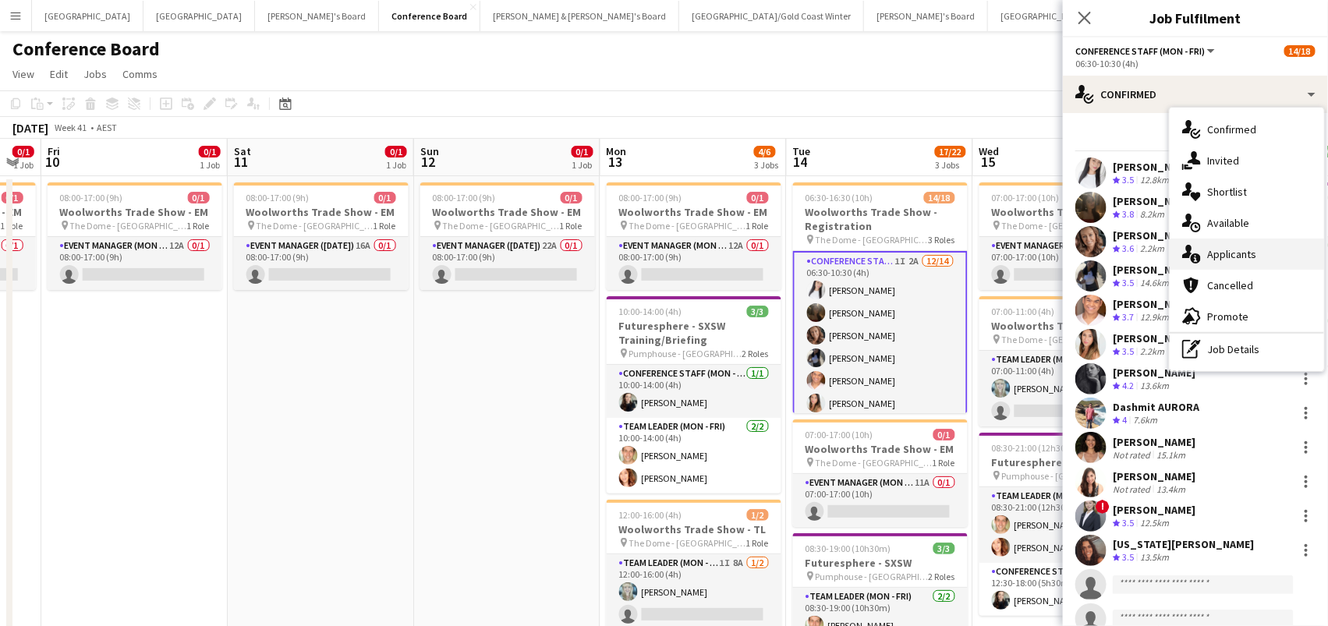
click at [1240, 259] on span "Applicants" at bounding box center [1231, 254] width 49 height 14
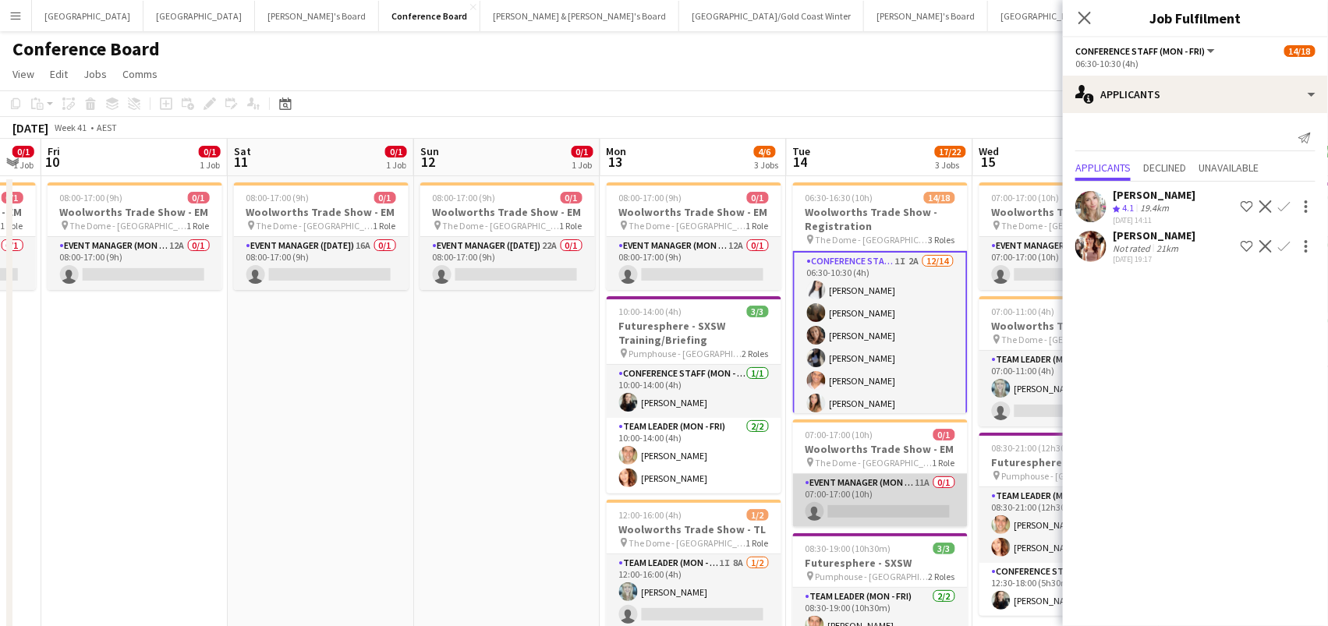
click at [823, 513] on app-card-role "Event Manager (Mon - Fri) 11A 0/1 07:00-17:00 (10h) single-neutral-actions" at bounding box center [880, 500] width 175 height 53
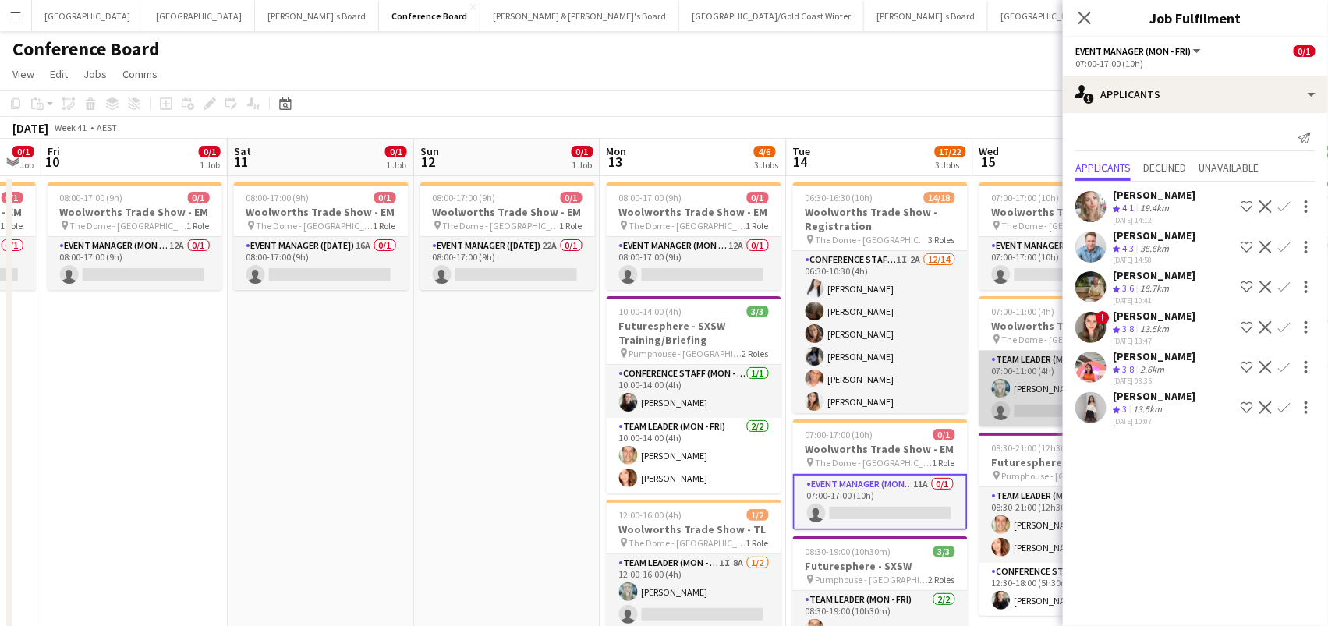
click at [1022, 399] on app-card-role "Team Leader (Mon - Fri) 1I 6A 1/2 07:00-11:00 (4h) Brittany Smith single-neutra…" at bounding box center [1066, 389] width 175 height 76
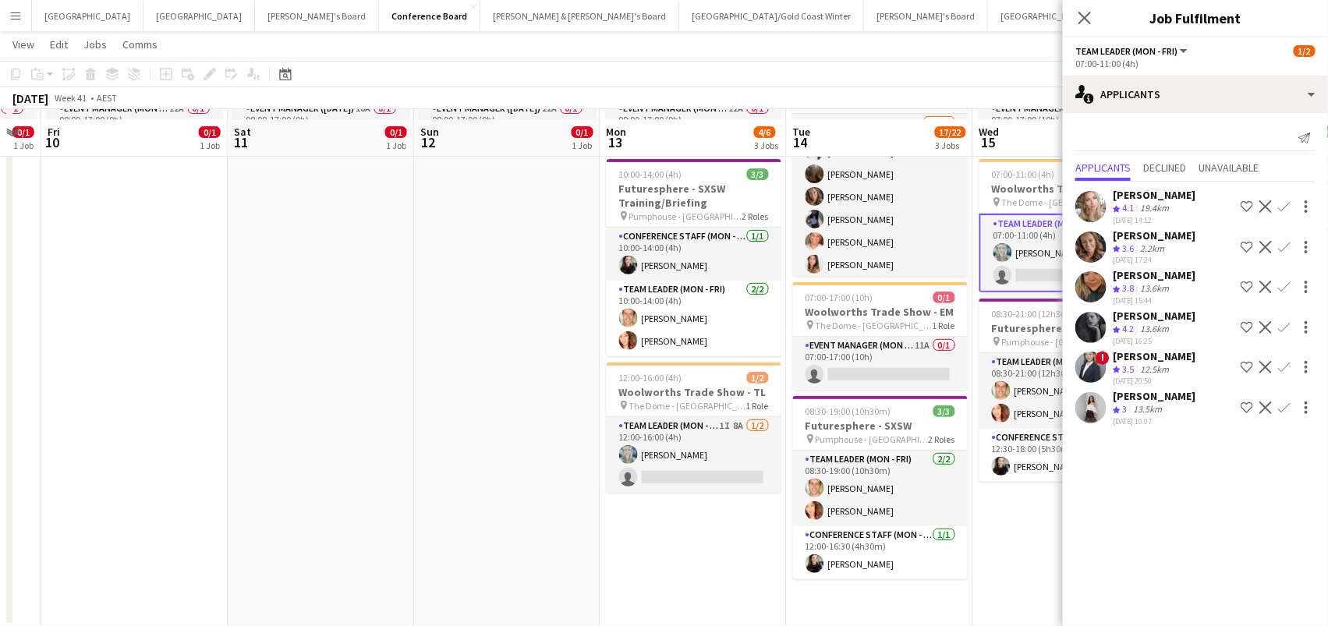
scroll to position [154, 0]
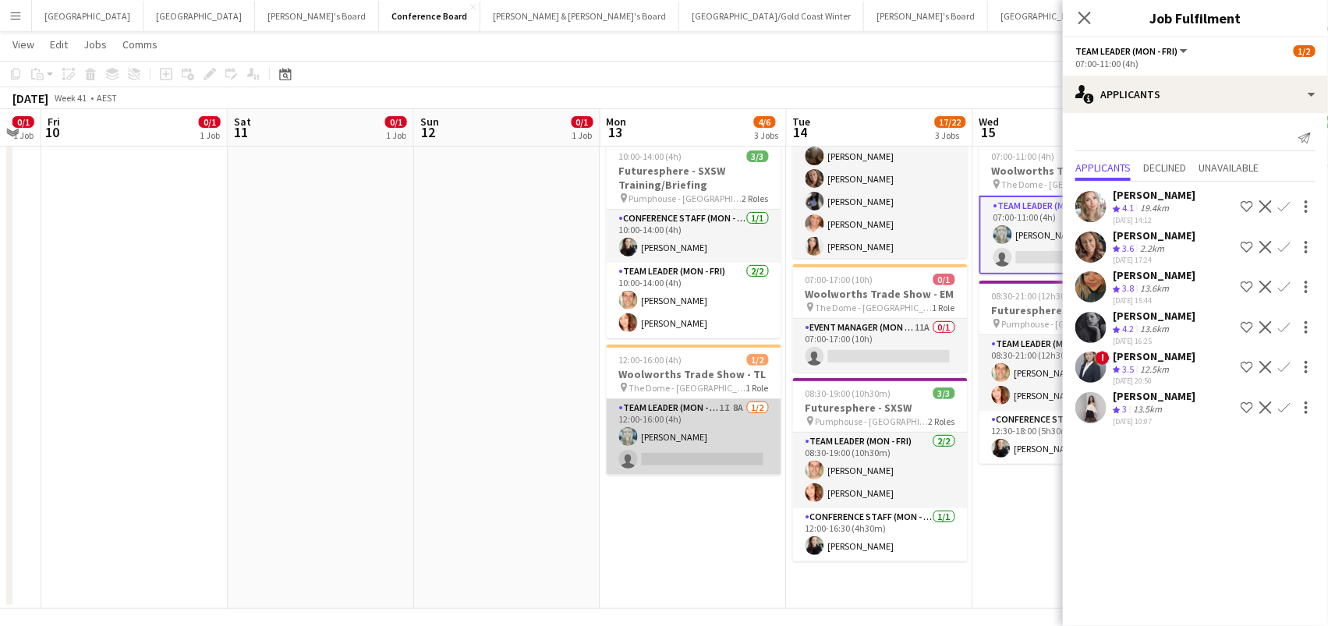
click at [735, 413] on app-card-role "Team Leader (Mon - Fri) 1I 8A 1/2 12:00-16:00 (4h) Brittany Smith single-neutra…" at bounding box center [694, 437] width 175 height 76
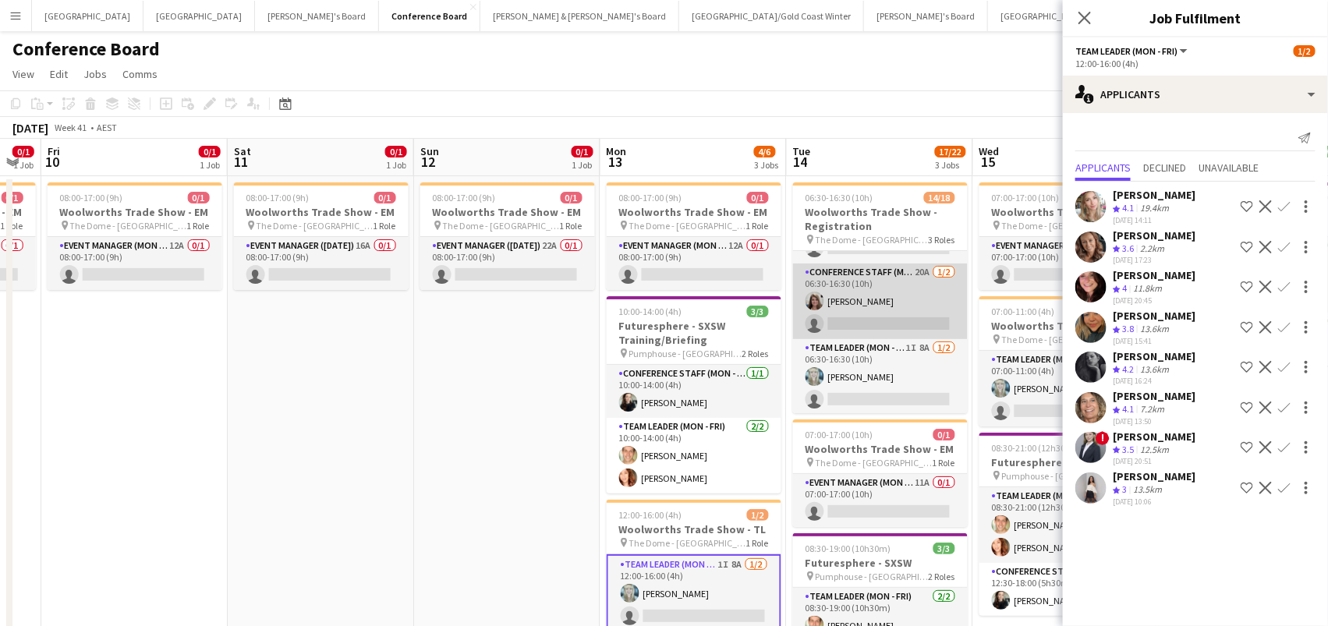
scroll to position [334, 0]
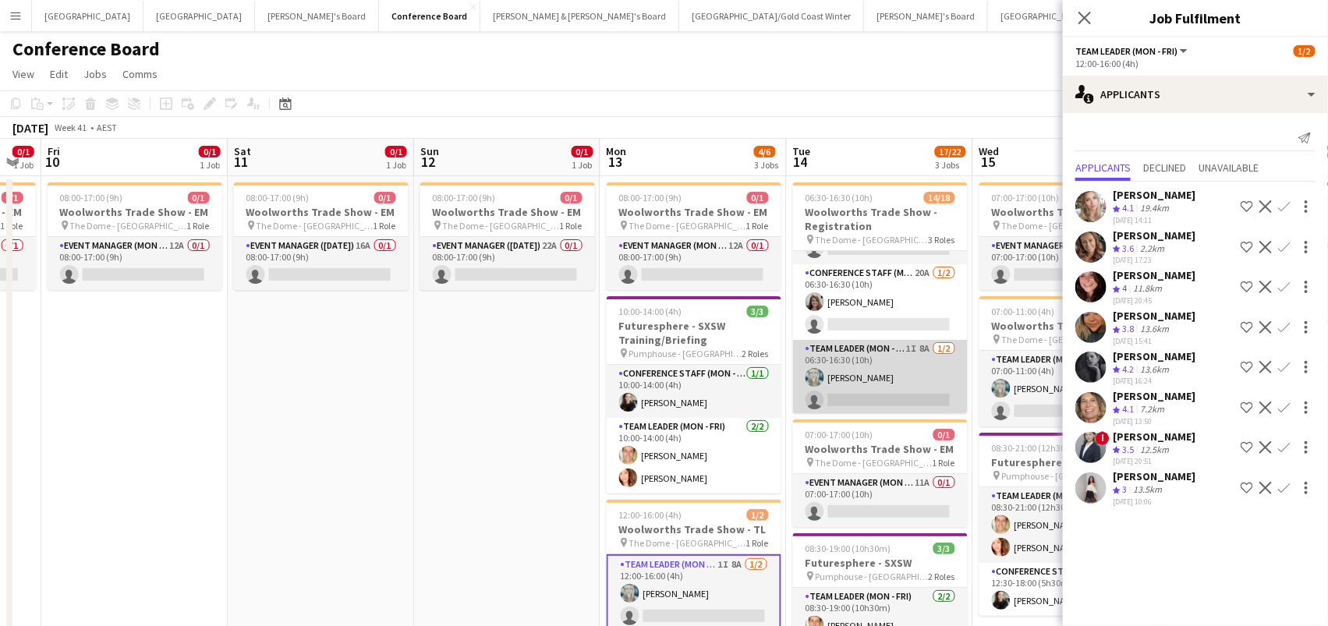
click at [893, 373] on app-card-role "Team Leader (Mon - Fri) 1I 8A 1/2 06:30-16:30 (10h) Brittany Smith single-neutr…" at bounding box center [880, 378] width 175 height 76
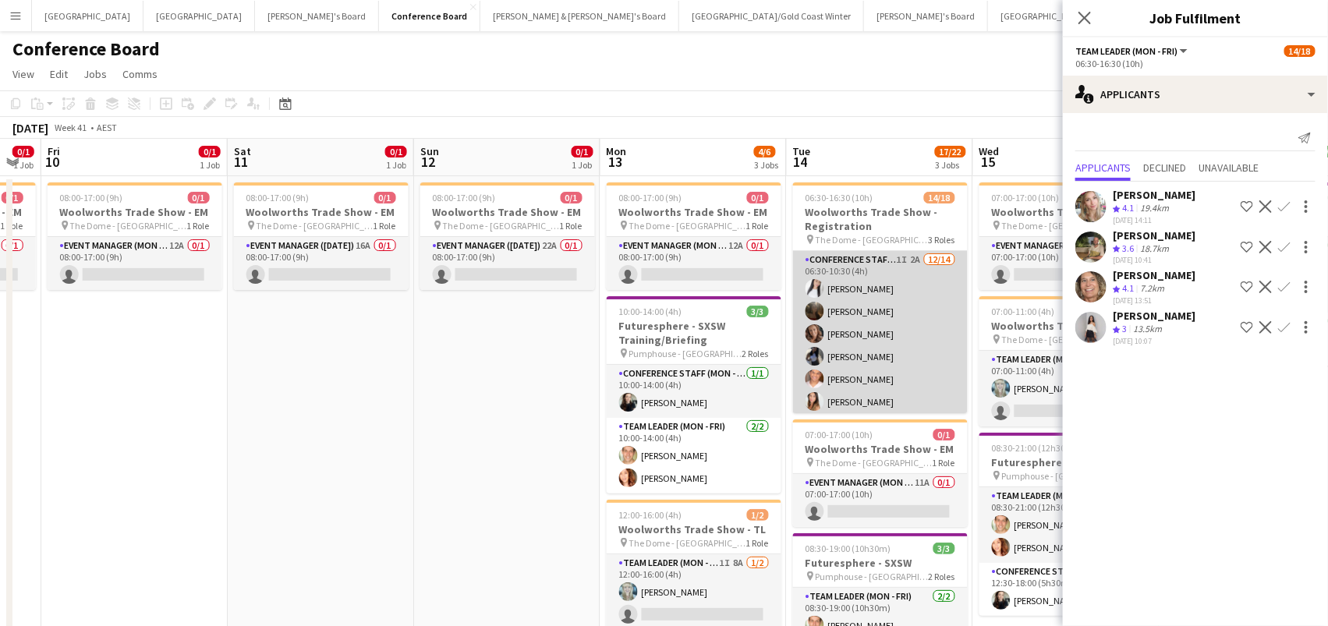
scroll to position [-2, 0]
click at [898, 355] on app-card-role "Conference Staff (Mon - Fri) 1I 2A 12/14 06:30-10:30 (4h) Sharon Salamanca Scar…" at bounding box center [880, 424] width 175 height 347
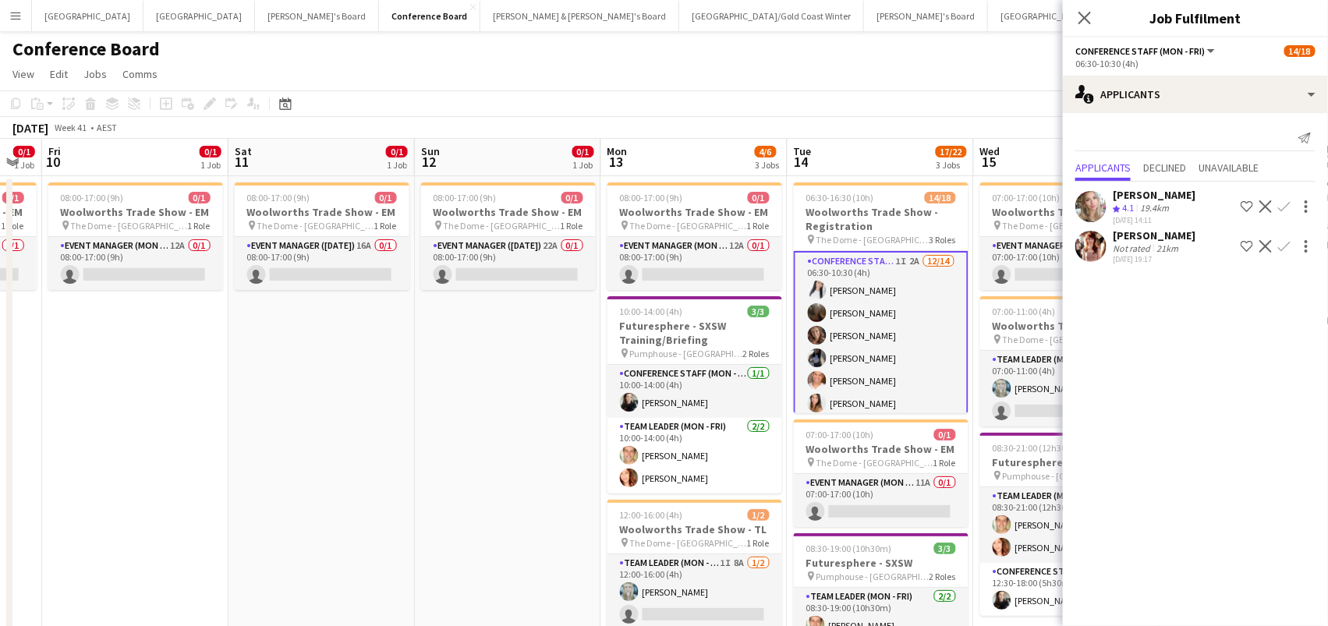
click at [893, 297] on app-card-role "Conference Staff (Mon - Fri) 1I 2A 12/14 06:30-10:30 (4h) Sharon Salamanca Scar…" at bounding box center [881, 426] width 175 height 350
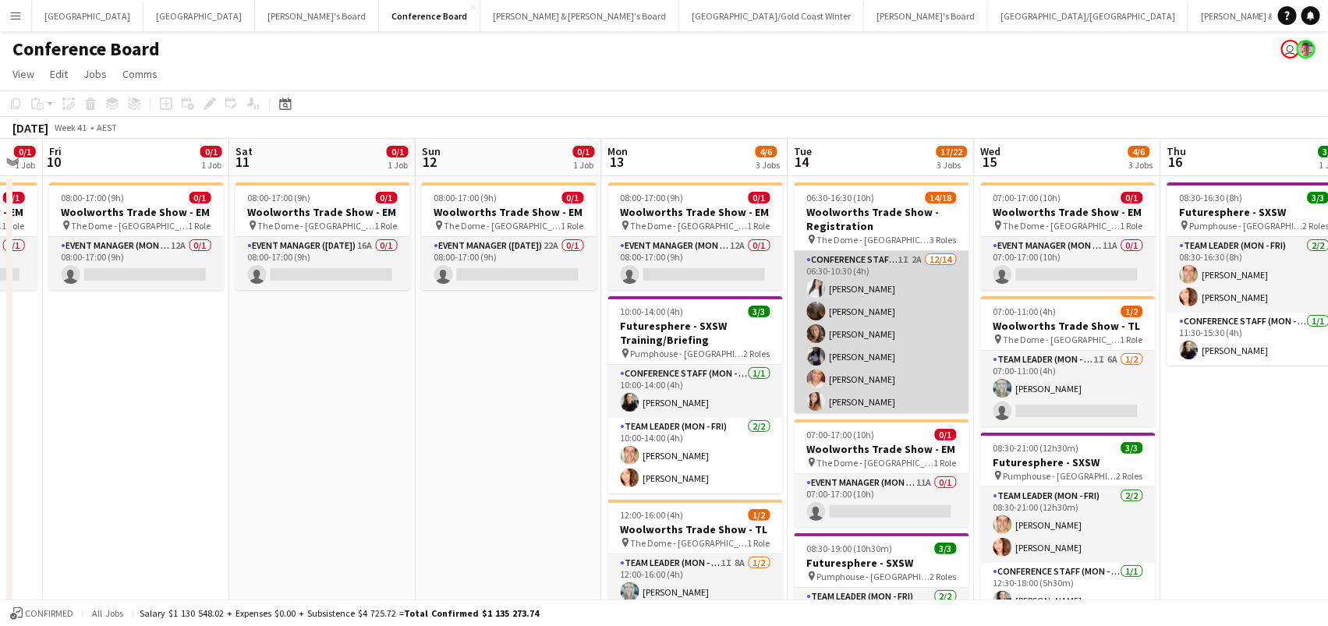
click at [810, 292] on app-user-avatar at bounding box center [816, 288] width 19 height 19
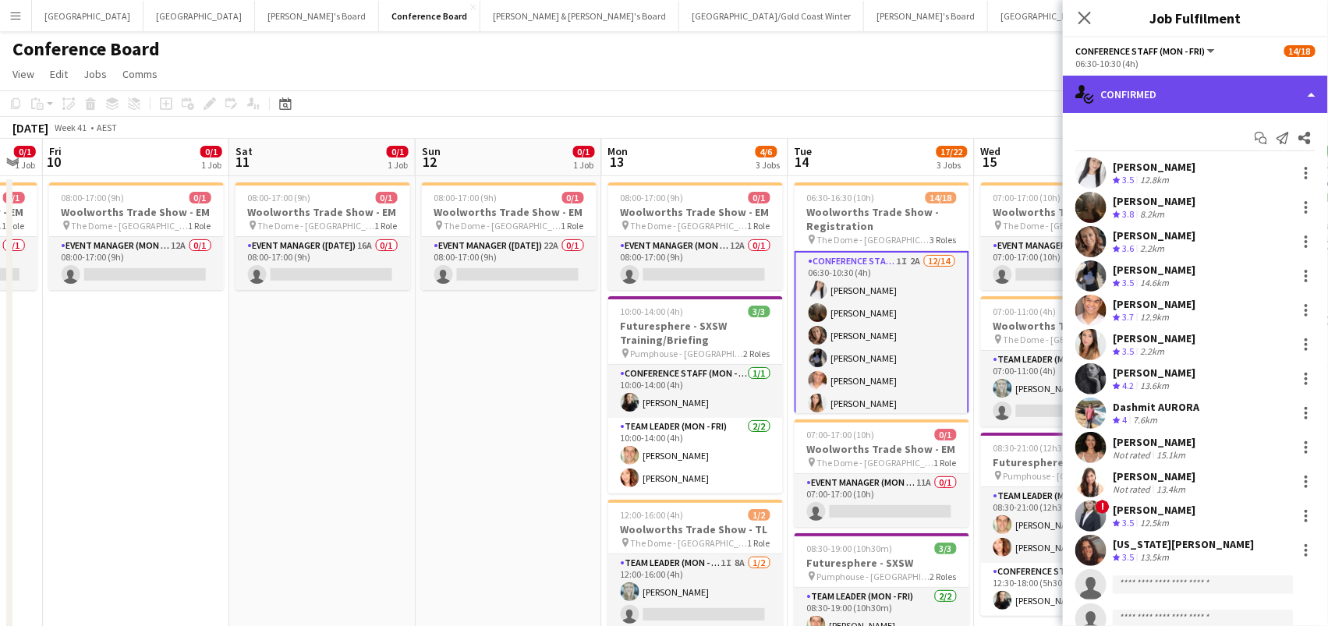
click at [1166, 93] on div "single-neutral-actions-check-2 Confirmed" at bounding box center [1195, 94] width 265 height 37
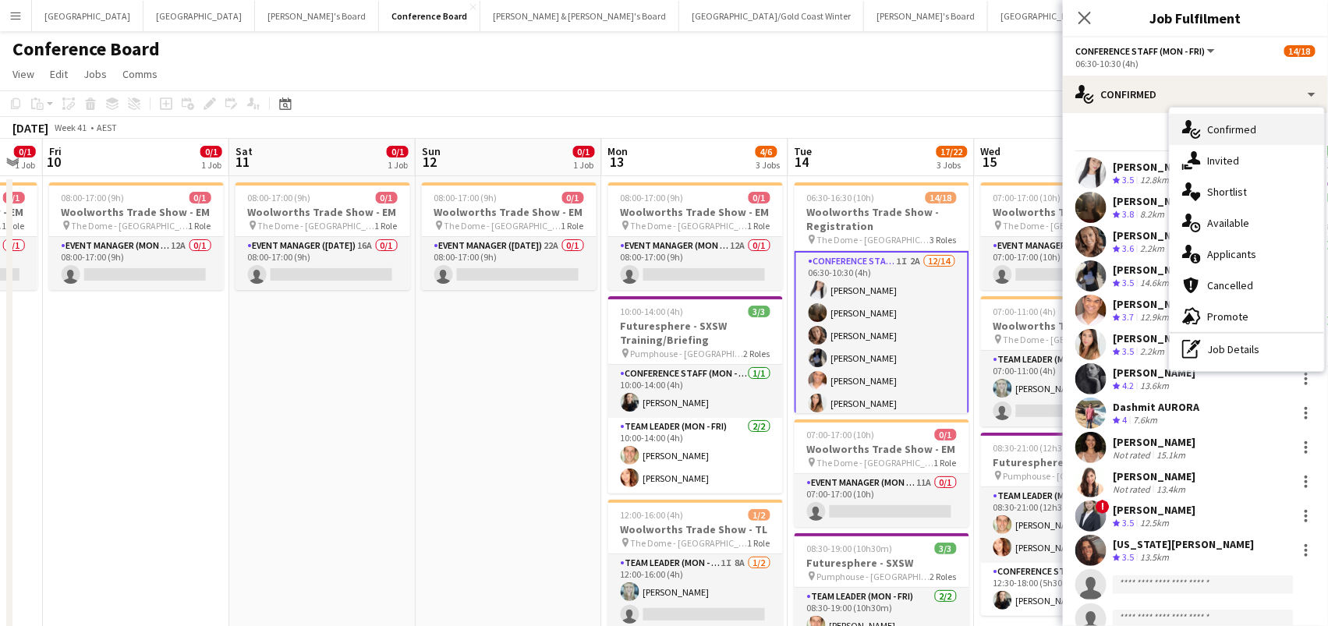
click at [1206, 134] on div "single-neutral-actions-check-2 Confirmed" at bounding box center [1247, 129] width 154 height 31
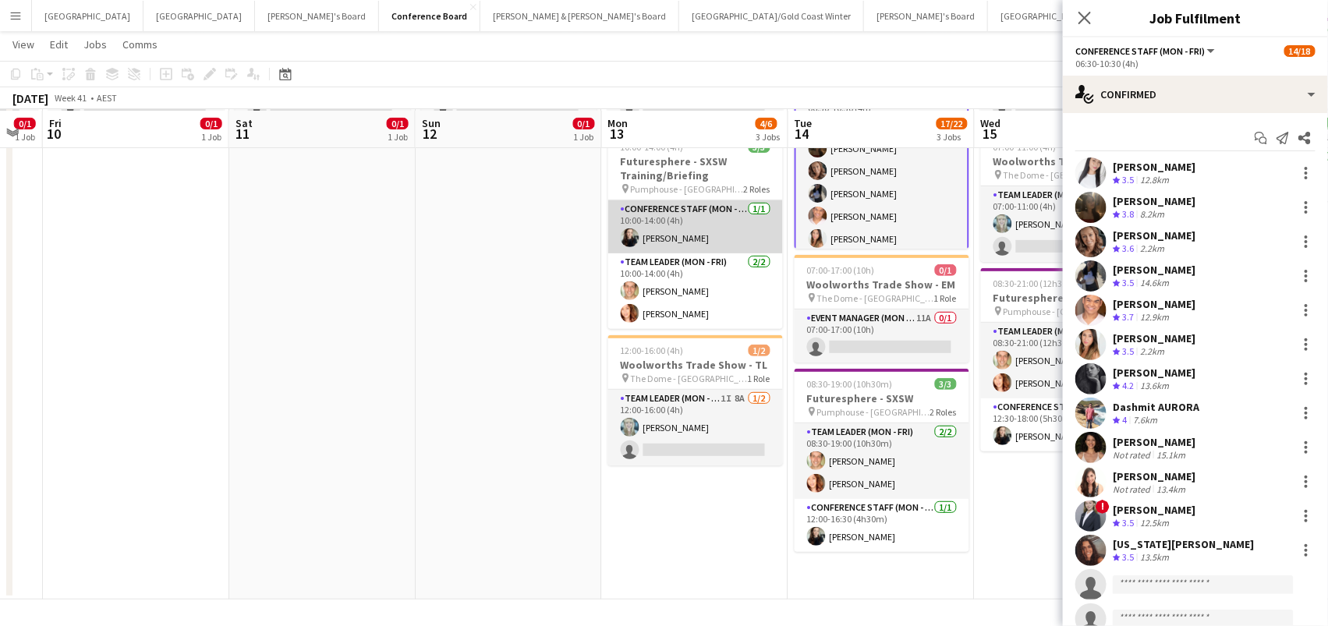
click at [710, 402] on app-card-role "Team Leader (Mon - Fri) 1I 8A 1/2 12:00-16:00 (4h) Brittany Smith single-neutra…" at bounding box center [695, 428] width 175 height 76
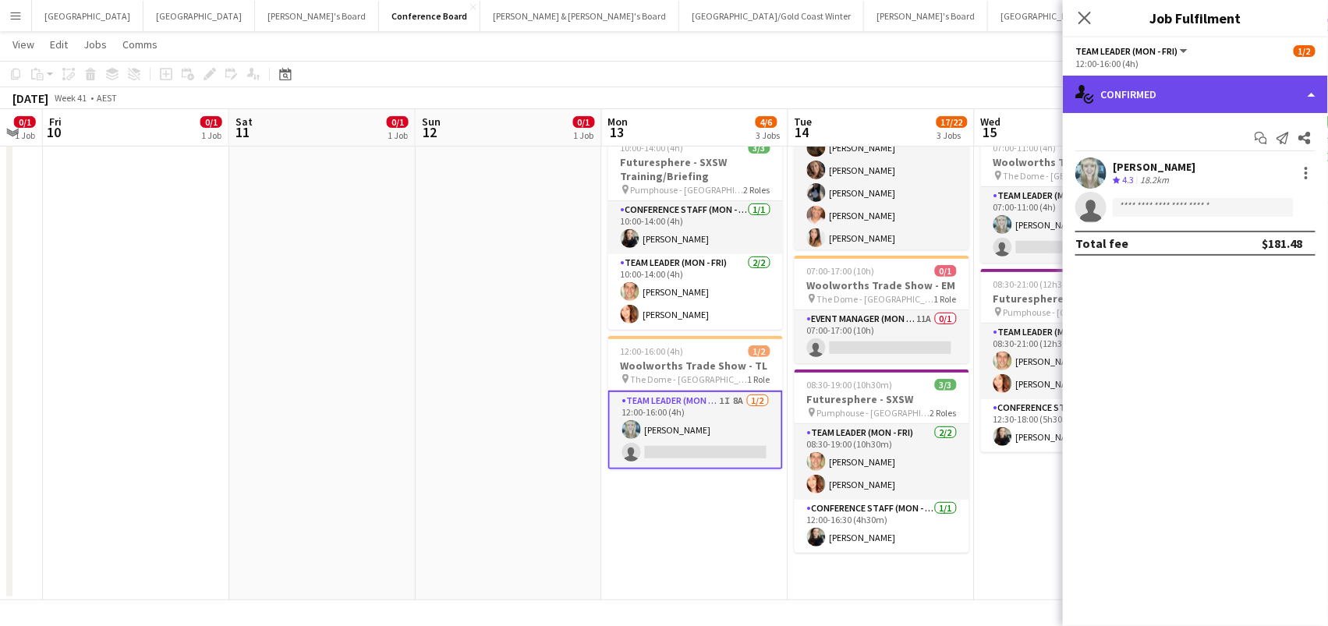
click at [1203, 89] on div "single-neutral-actions-check-2 Confirmed" at bounding box center [1195, 94] width 265 height 37
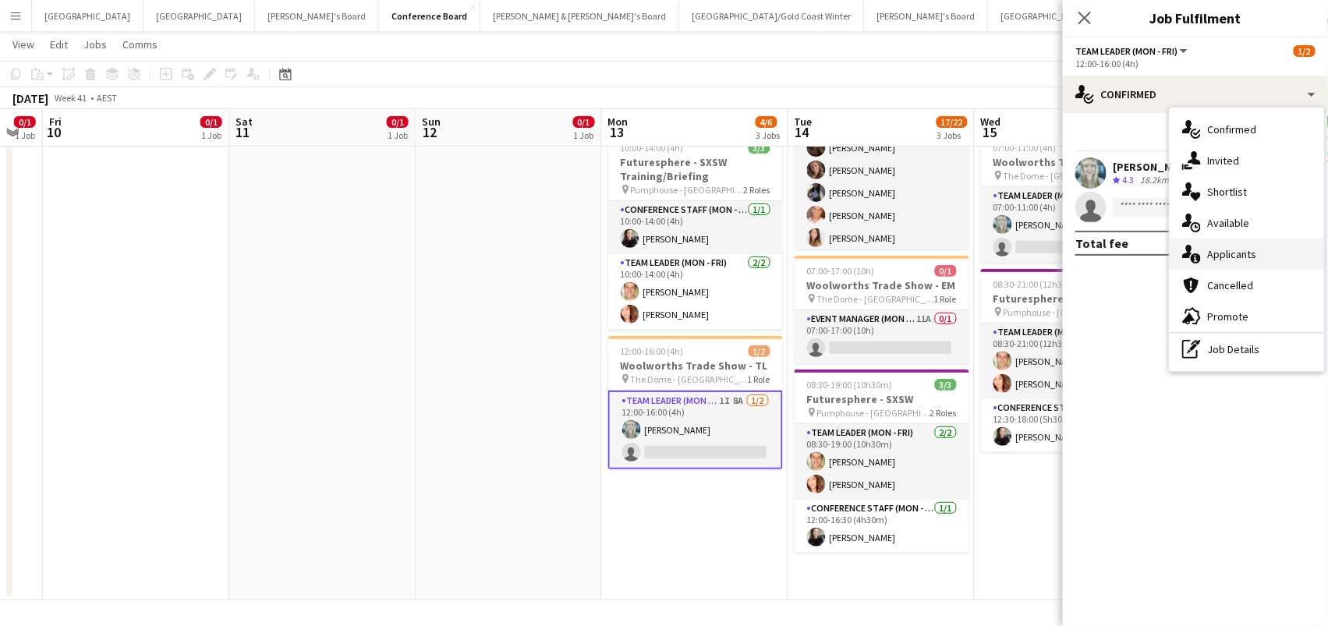
click at [1259, 246] on div "single-neutral-actions-information Applicants" at bounding box center [1247, 254] width 154 height 31
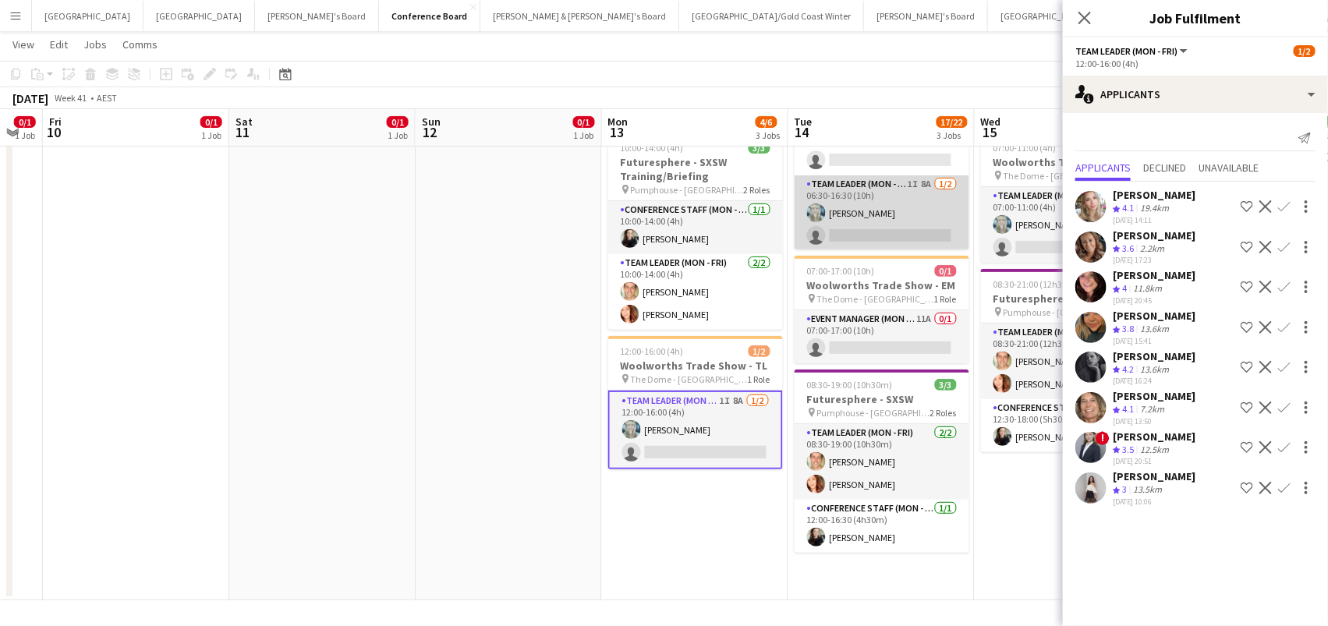
scroll to position [334, 0]
click at [926, 202] on app-card-role "Team Leader (Mon - Fri) 1I 8A 1/2 06:30-16:30 (10h) Brittany Smith single-neutr…" at bounding box center [882, 214] width 175 height 76
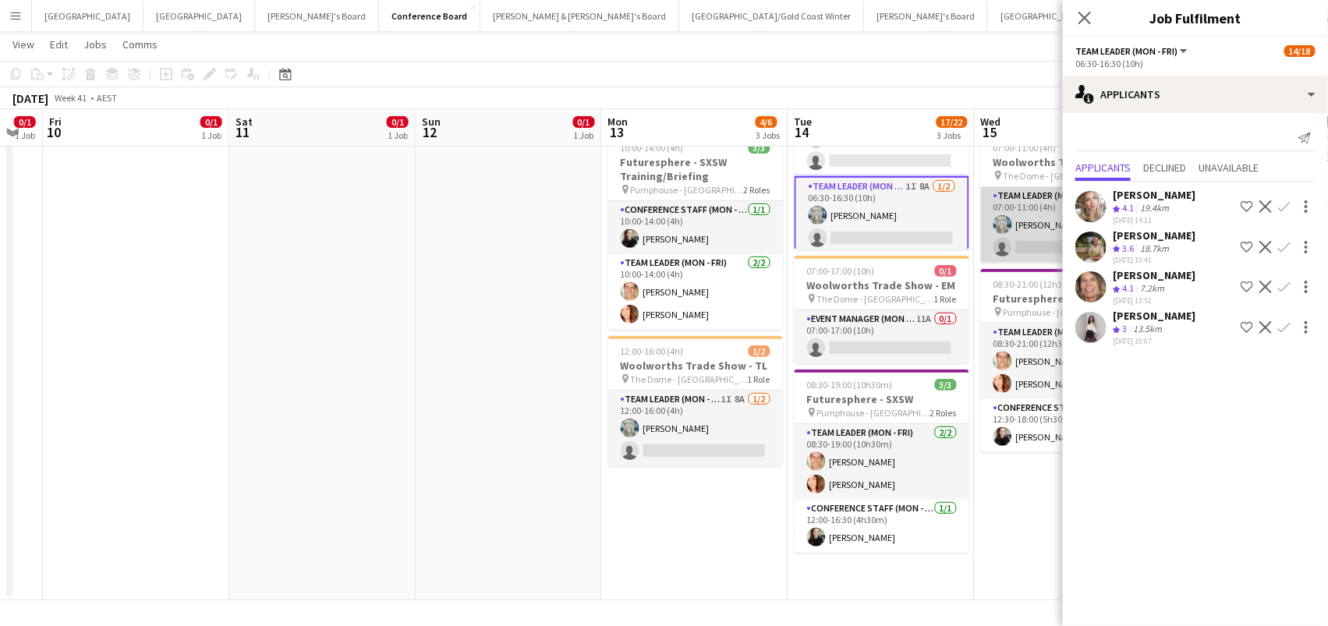
click at [1017, 257] on app-card-role "Team Leader (Mon - Fri) 1I 6A 1/2 07:00-11:00 (4h) Brittany Smith single-neutra…" at bounding box center [1068, 225] width 175 height 76
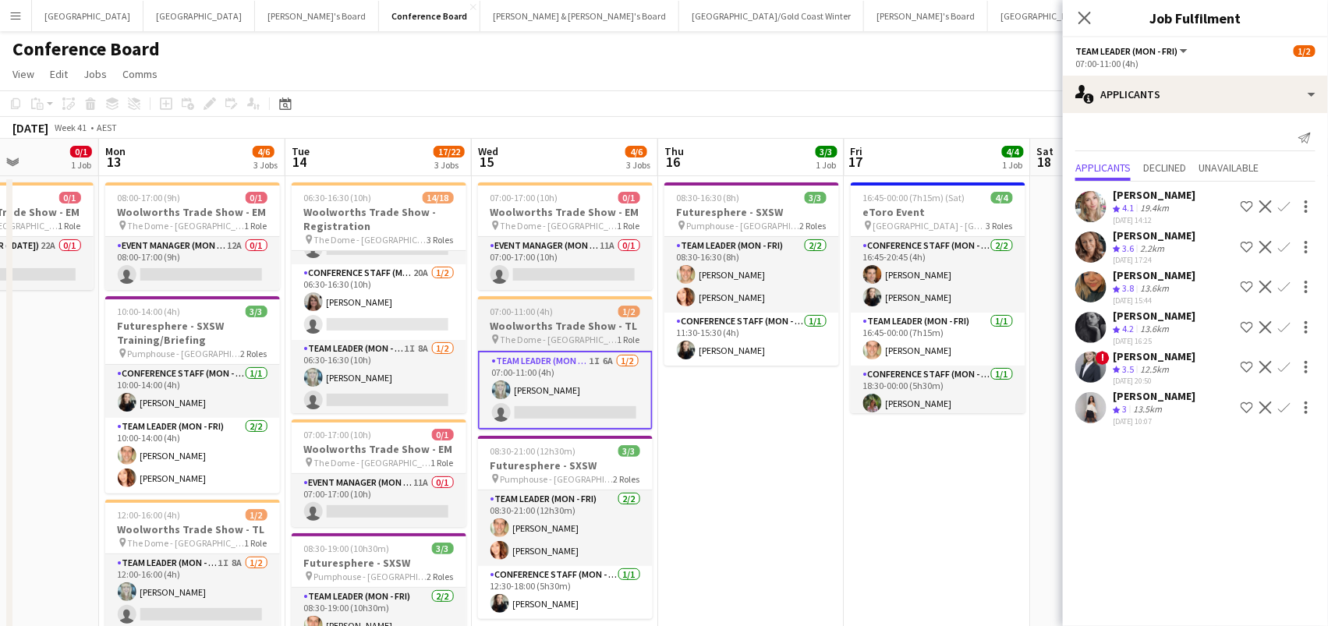
scroll to position [0, 0]
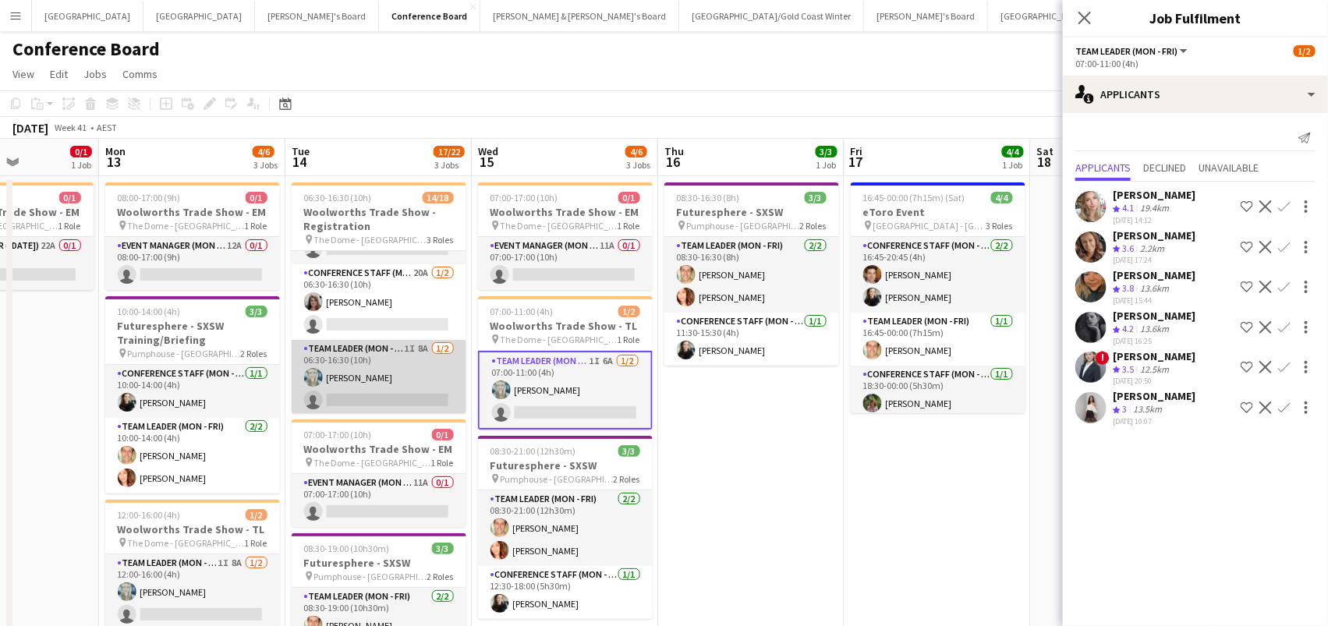
click at [439, 368] on app-card-role "Team Leader (Mon - Fri) 1I 8A 1/2 06:30-16:30 (10h) Brittany Smith single-neutr…" at bounding box center [379, 378] width 175 height 76
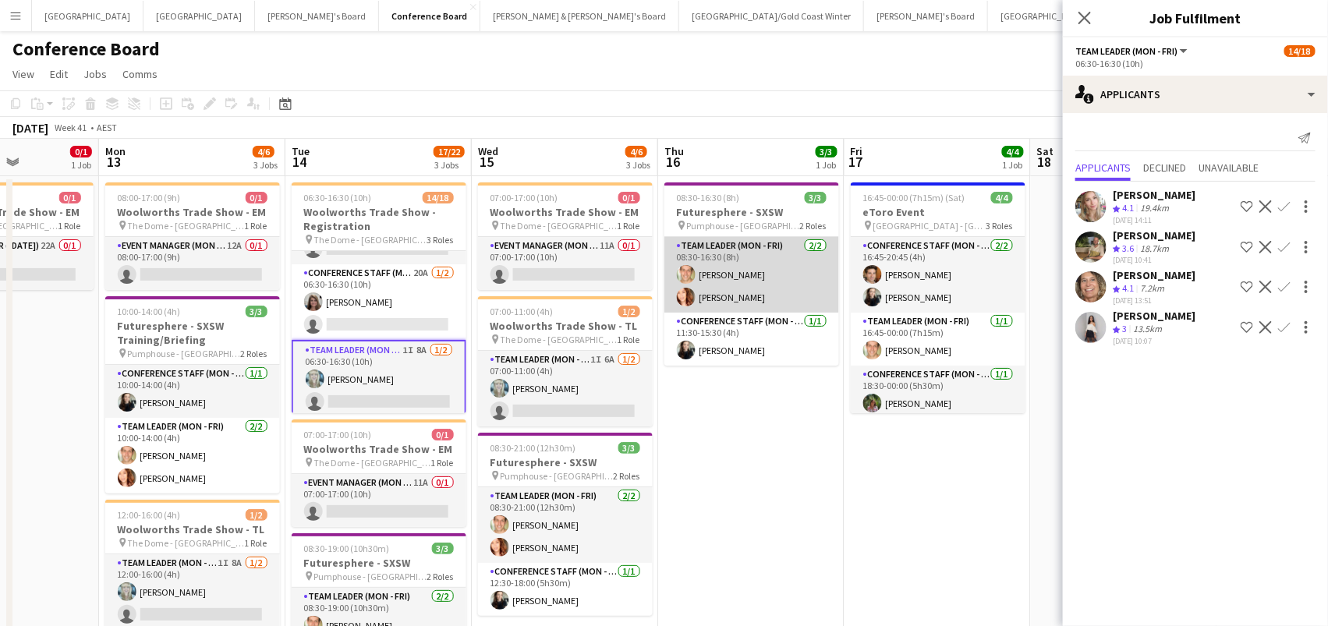
click at [770, 293] on app-card-role "Team Leader (Mon - Fri) 2/2 08:30-16:30 (8h) Tom Caley Mel Goh" at bounding box center [751, 275] width 175 height 76
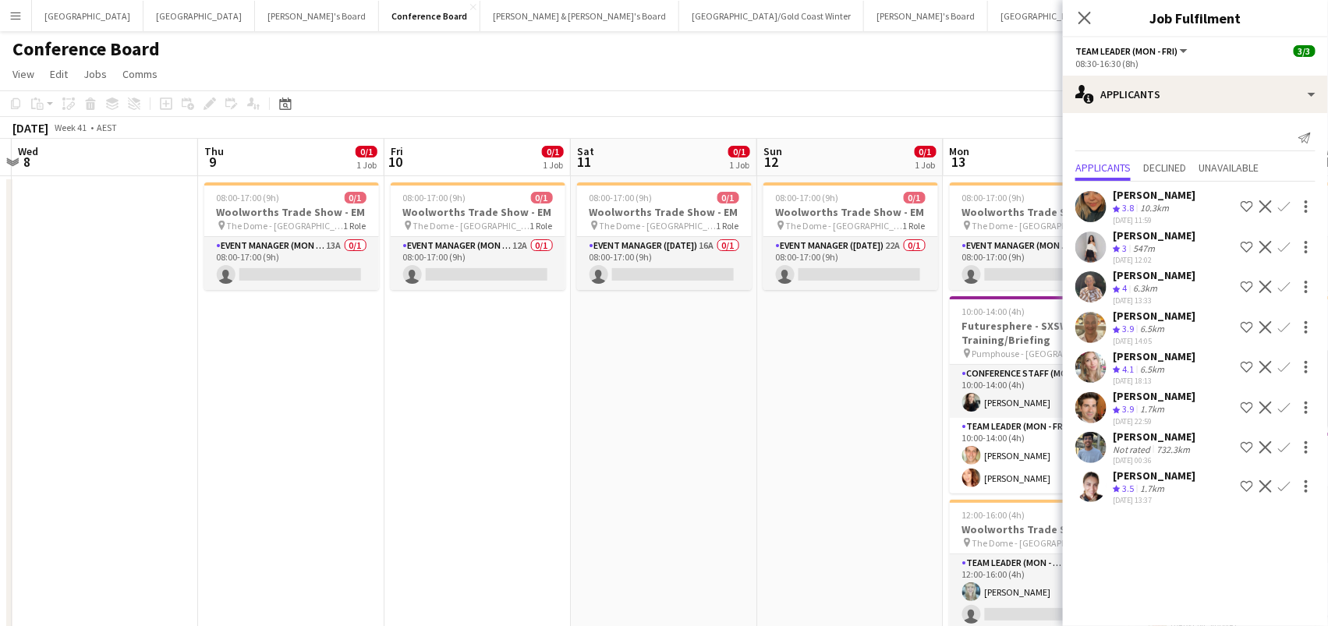
scroll to position [0, 455]
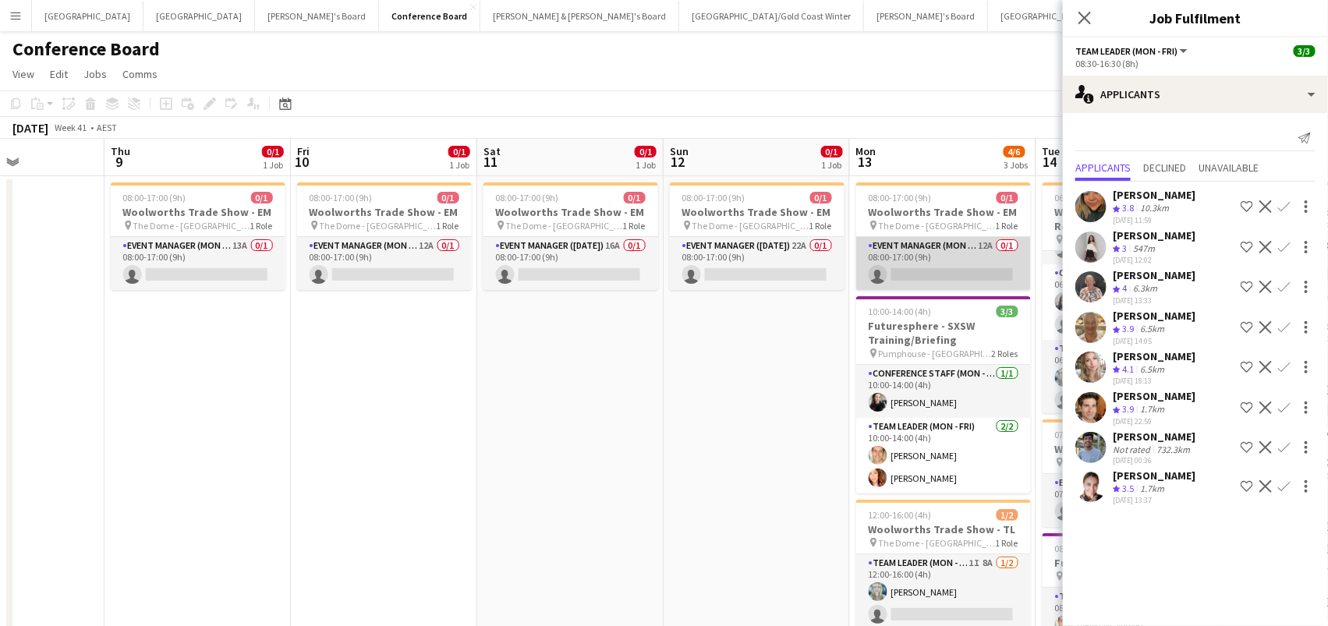
click at [937, 272] on app-card-role "Event Manager (Mon - Fri) 12A 0/1 08:00-17:00 (9h) single-neutral-actions" at bounding box center [943, 263] width 175 height 53
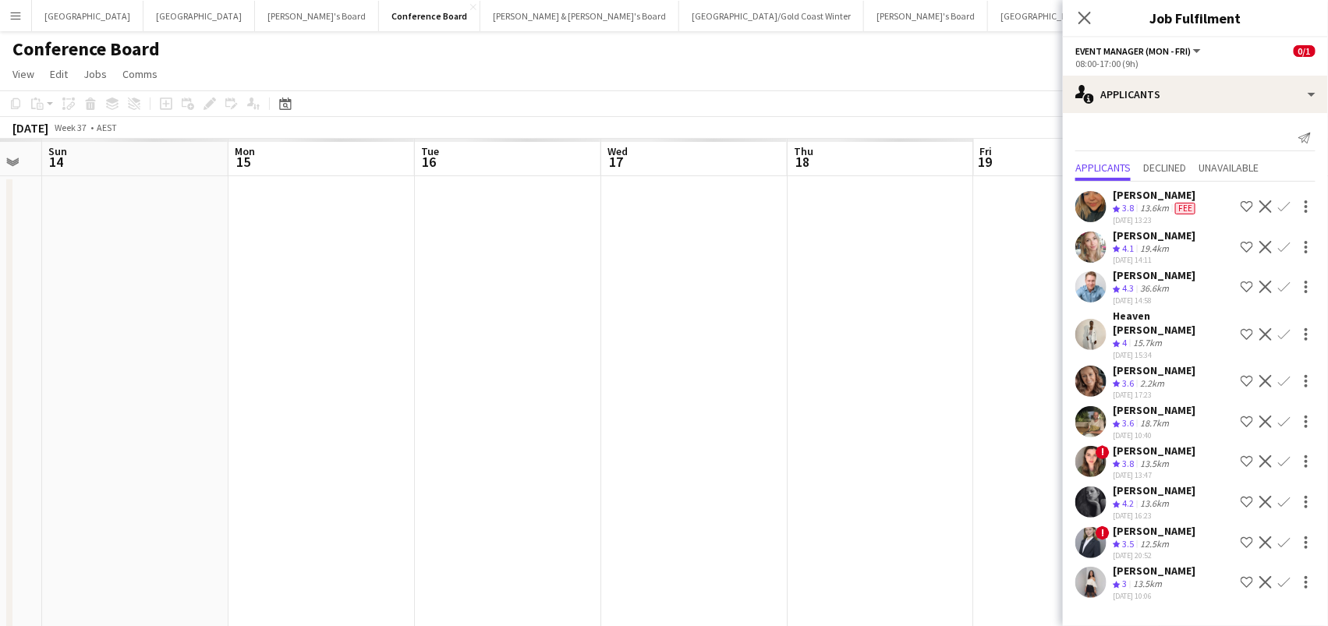
scroll to position [0, 456]
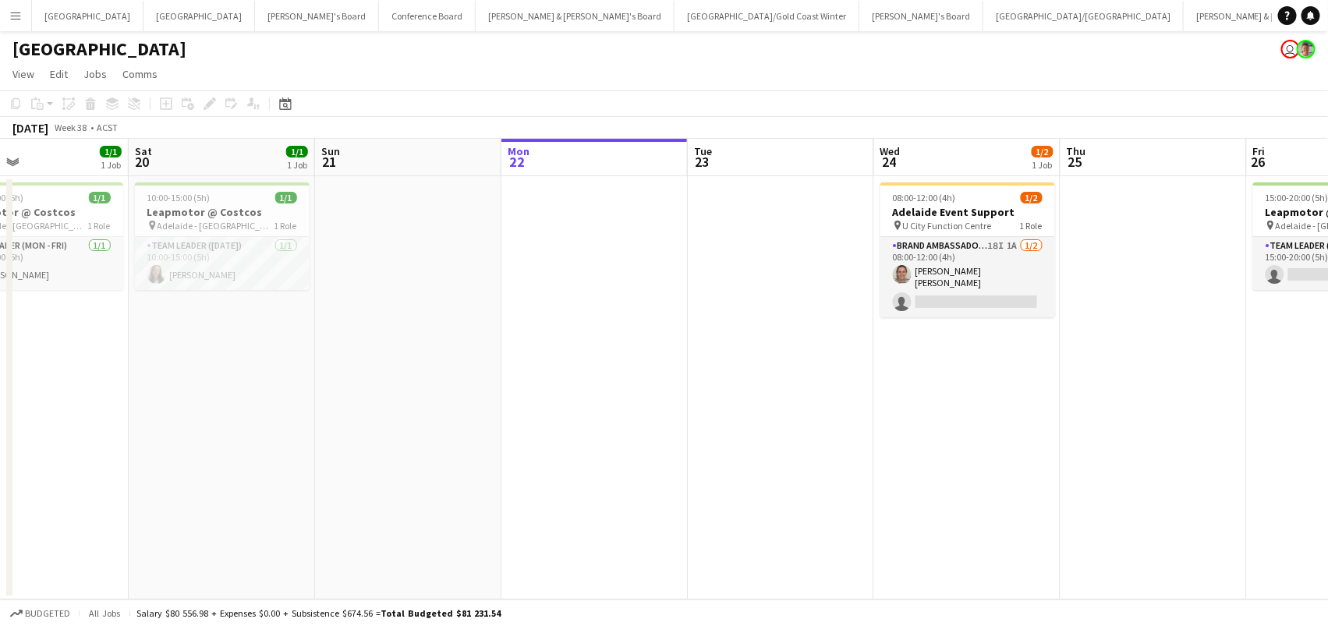
scroll to position [0, 430]
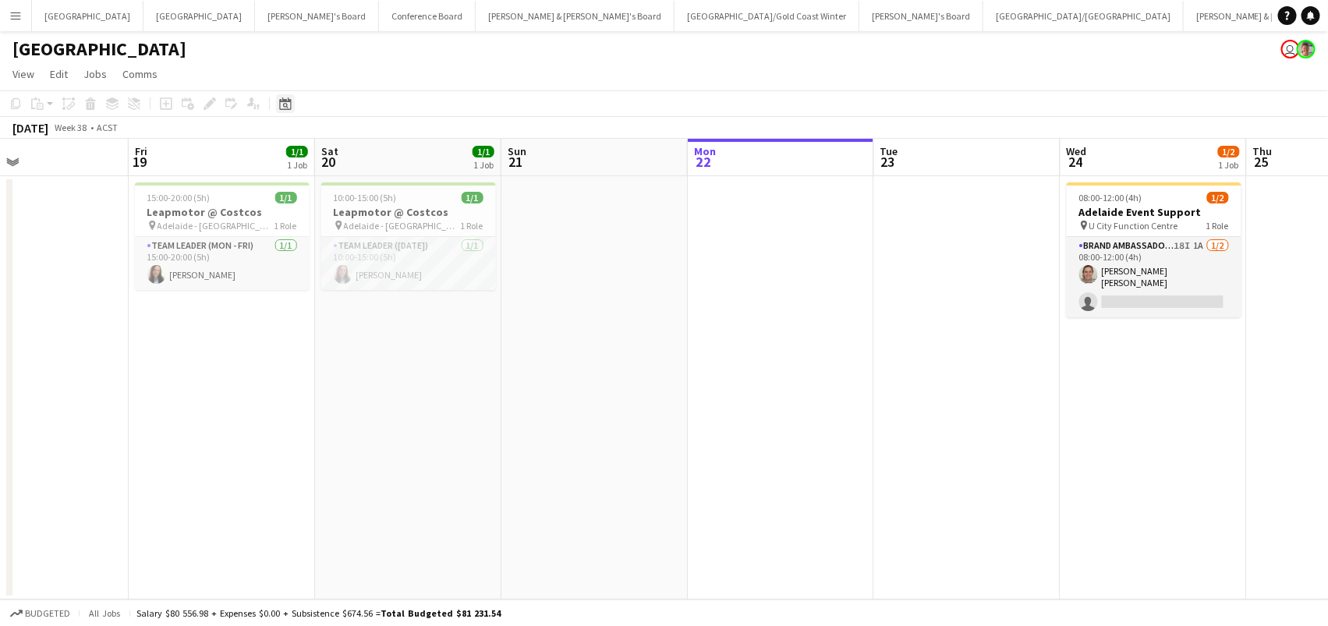
click at [281, 100] on icon at bounding box center [285, 103] width 12 height 12
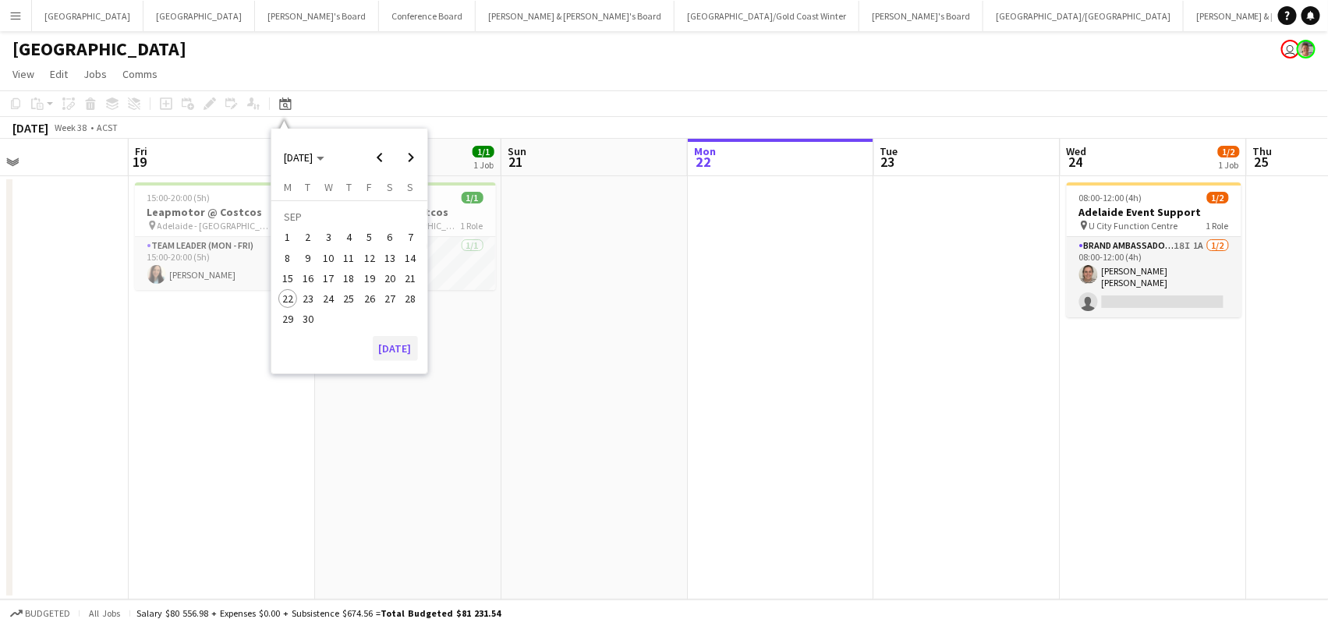
click at [398, 337] on button "[DATE]" at bounding box center [395, 348] width 45 height 25
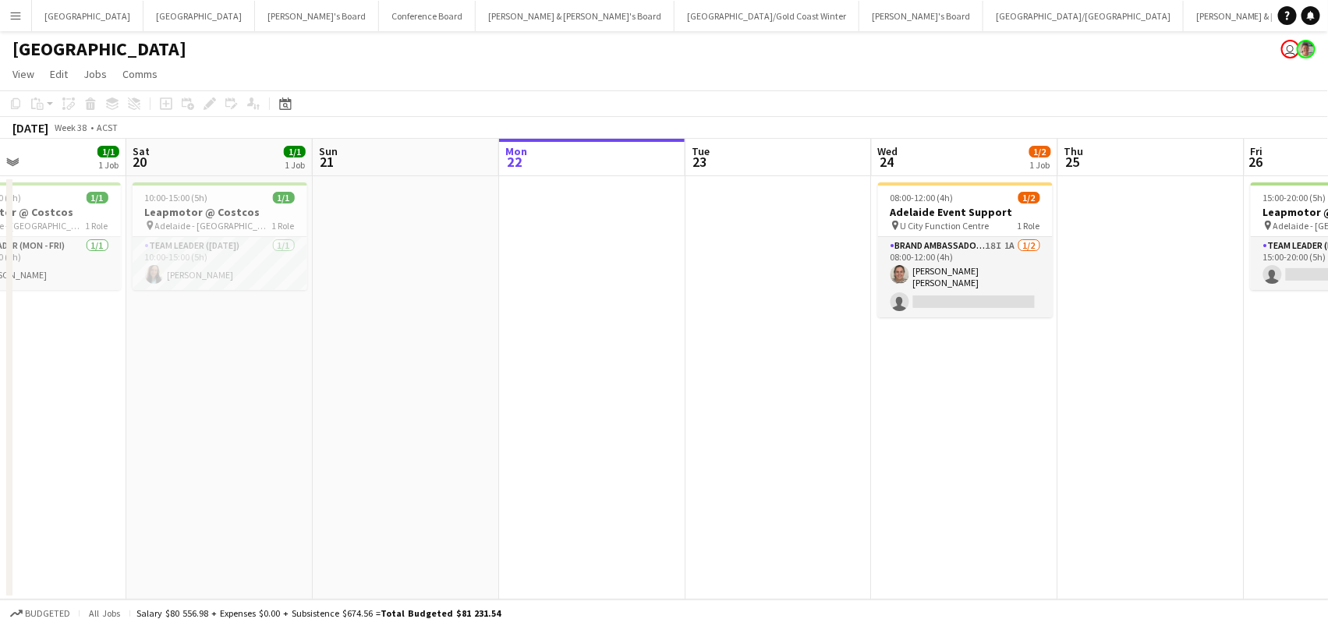
scroll to position [0, 398]
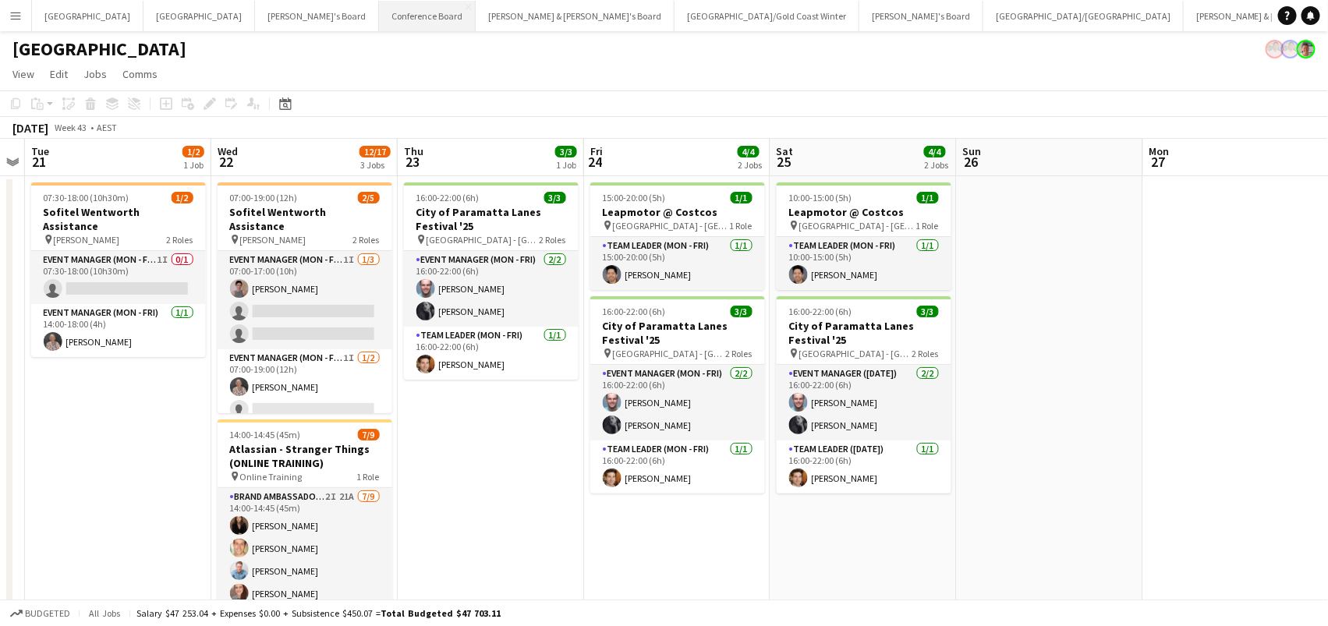
click at [379, 21] on button "Conference Board Close" at bounding box center [427, 16] width 97 height 30
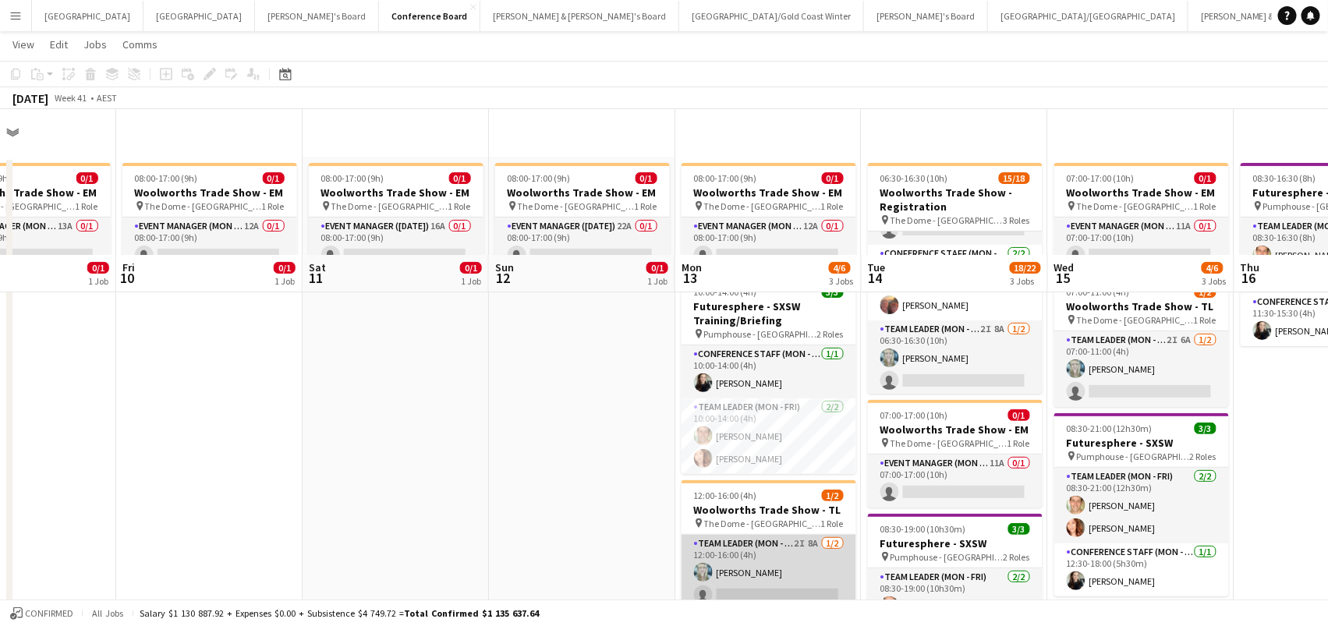
scroll to position [6, 0]
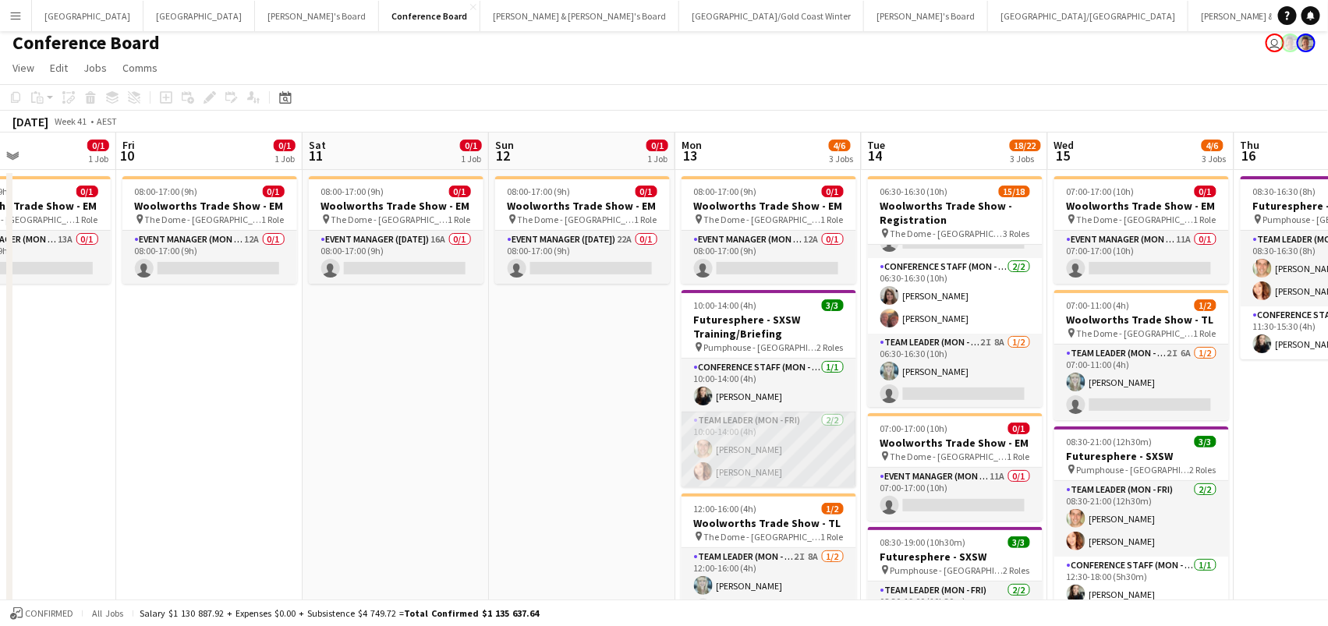
click at [748, 423] on app-card-role "Team Leader (Mon - Fri) [DATE] 10:00-14:00 (4h) [PERSON_NAME] [PERSON_NAME]" at bounding box center [768, 450] width 175 height 76
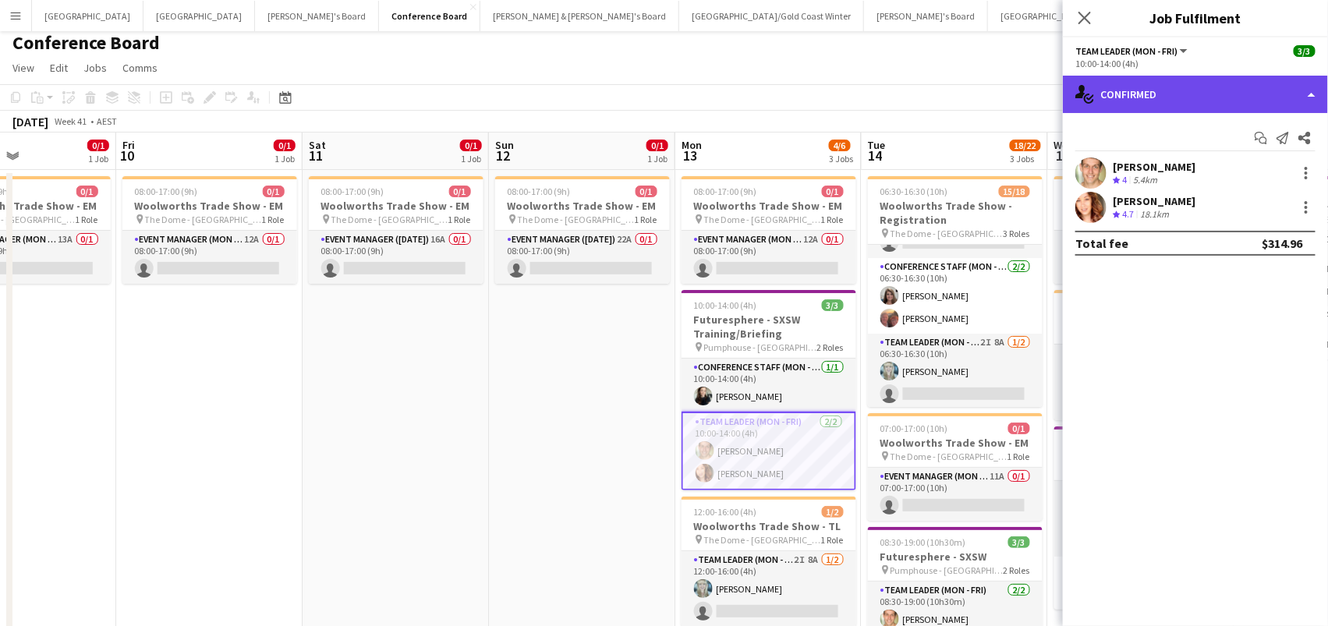
click at [1218, 85] on div "single-neutral-actions-check-2 Confirmed" at bounding box center [1195, 94] width 265 height 37
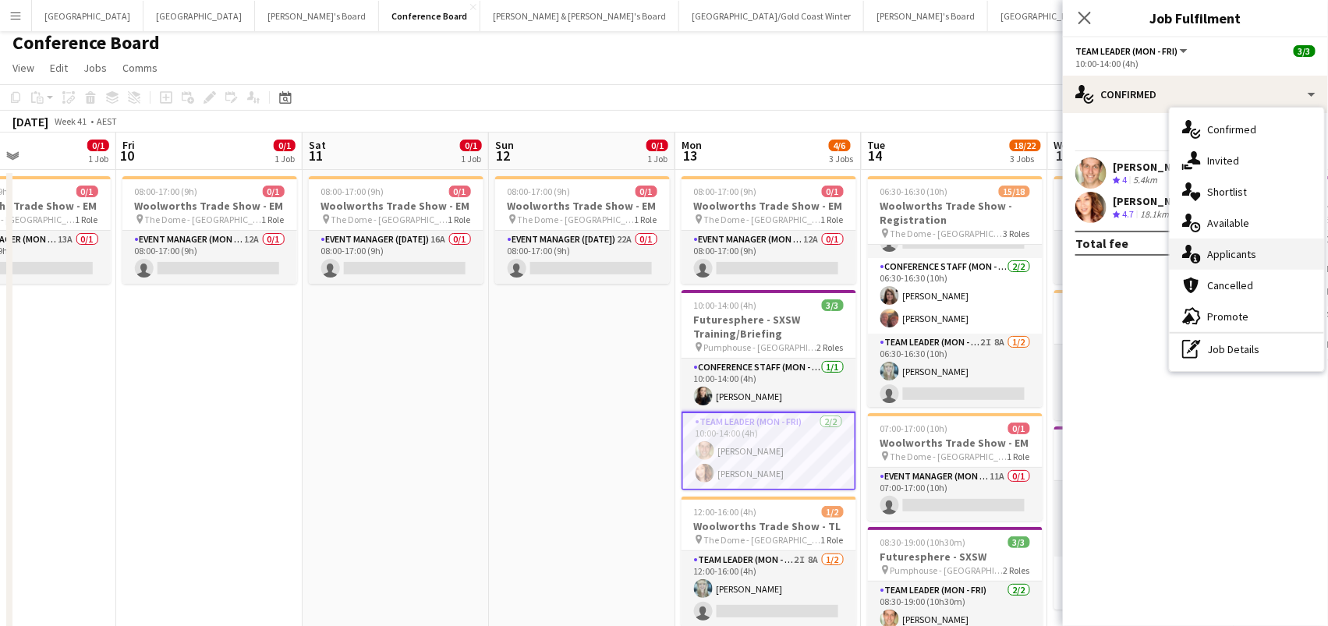
click at [1267, 256] on div "single-neutral-actions-information Applicants" at bounding box center [1247, 254] width 154 height 31
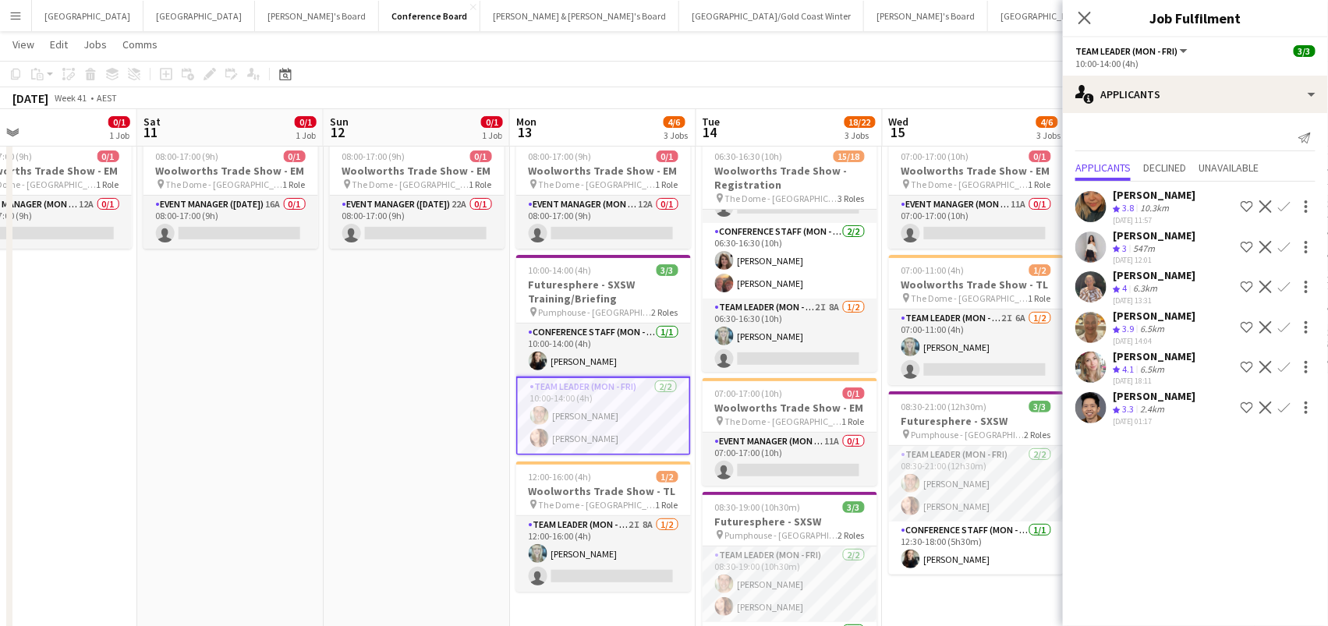
scroll to position [40, 0]
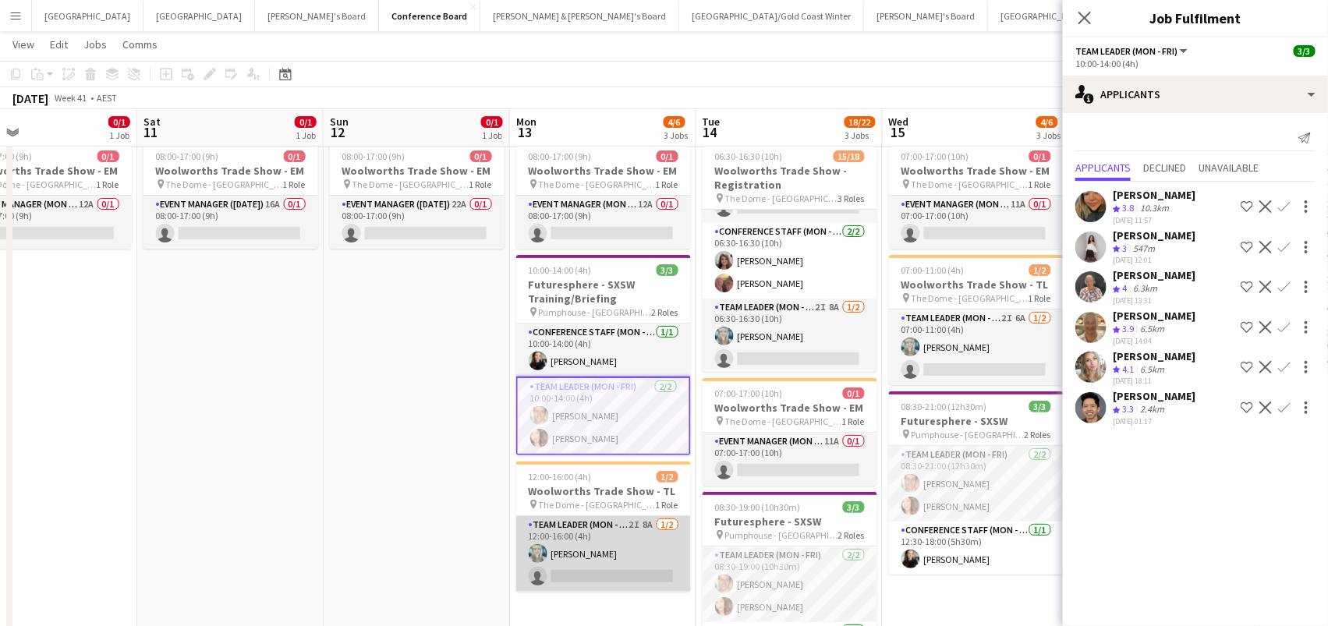
click at [650, 548] on app-card-role "Team Leader (Mon - Fri) 2I 8A [DATE] 12:00-16:00 (4h) [PERSON_NAME] single-neut…" at bounding box center [603, 554] width 175 height 76
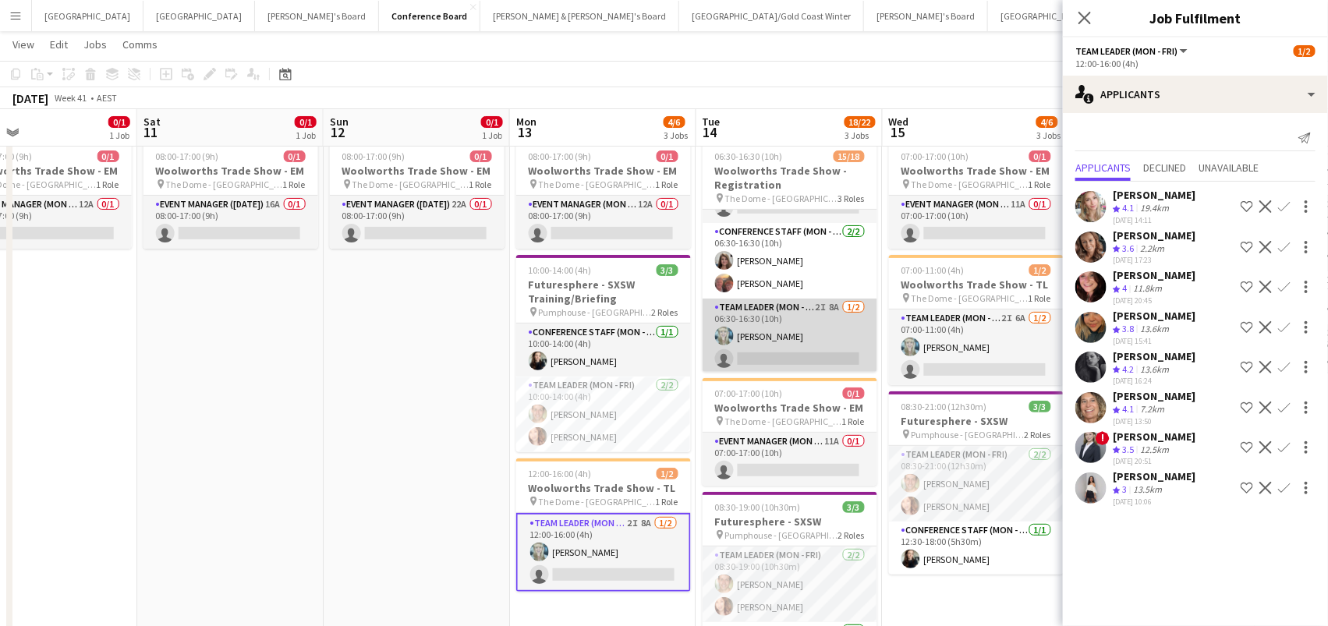
click at [834, 340] on app-card-role "Team Leader (Mon - Fri) 2I 8A [DATE] 06:30-16:30 (10h) [PERSON_NAME] single-neu…" at bounding box center [790, 337] width 175 height 76
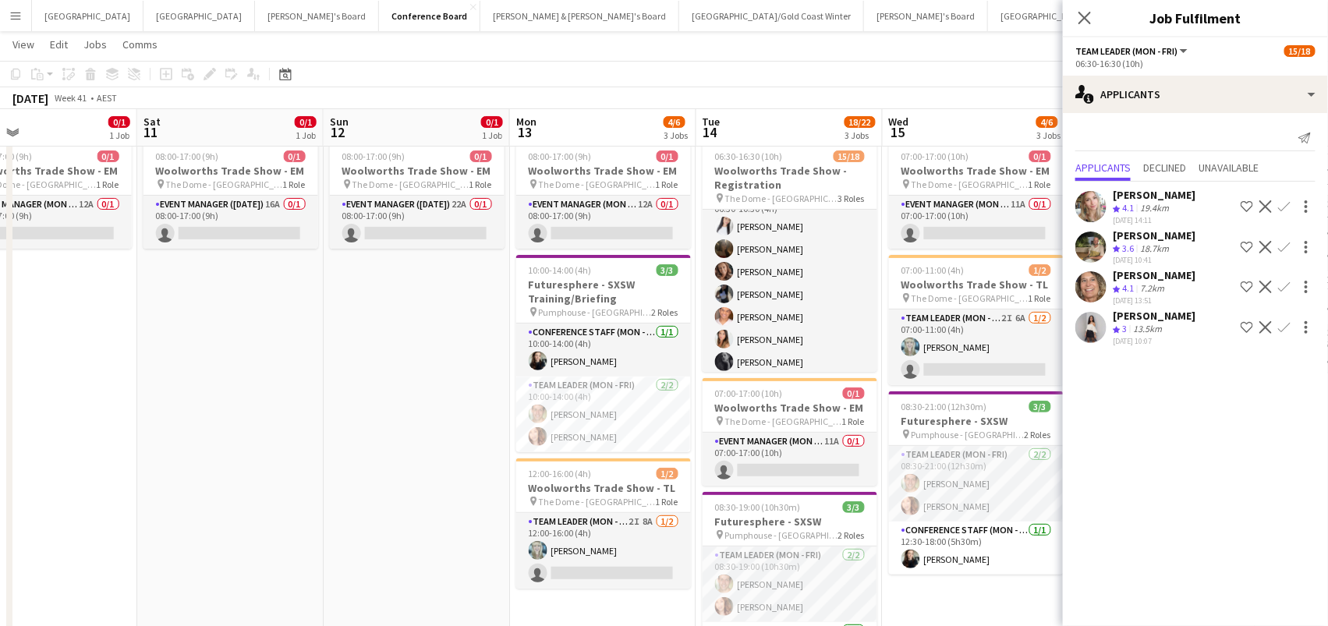
scroll to position [18, 0]
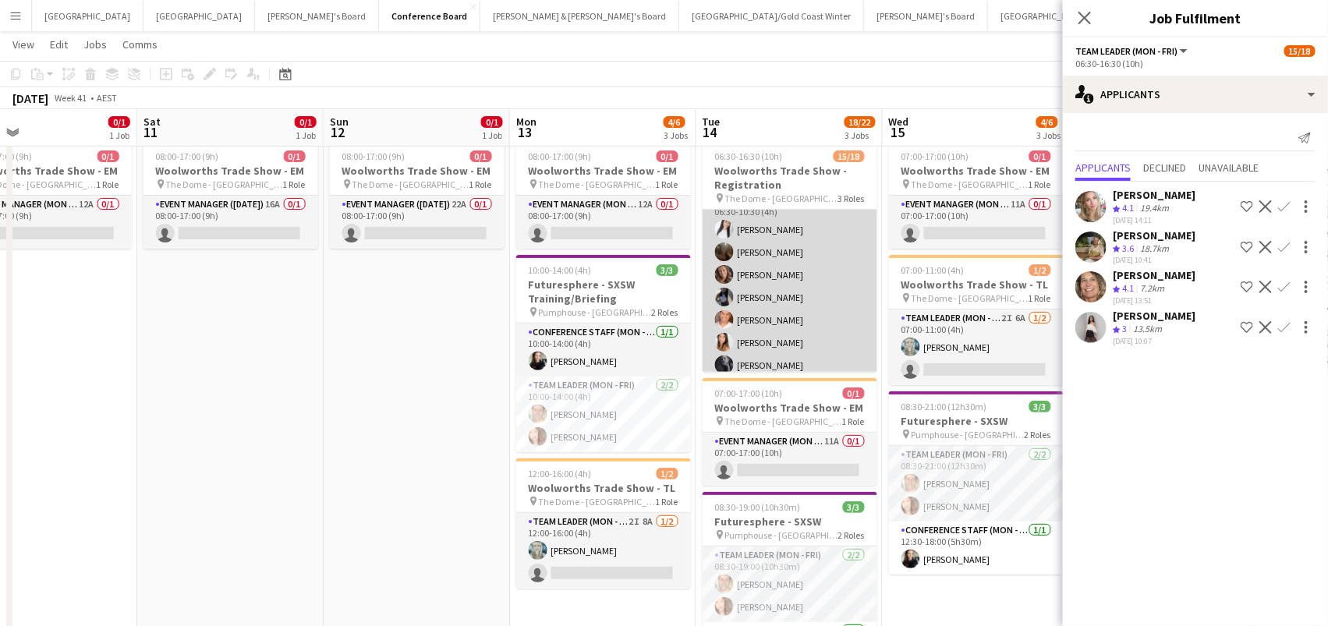
click at [827, 327] on app-card-role "Conference Staff (Mon - Fri) 3I 2A [DATE] 06:30-10:30 (4h) [PERSON_NAME] [PERSO…" at bounding box center [790, 365] width 175 height 347
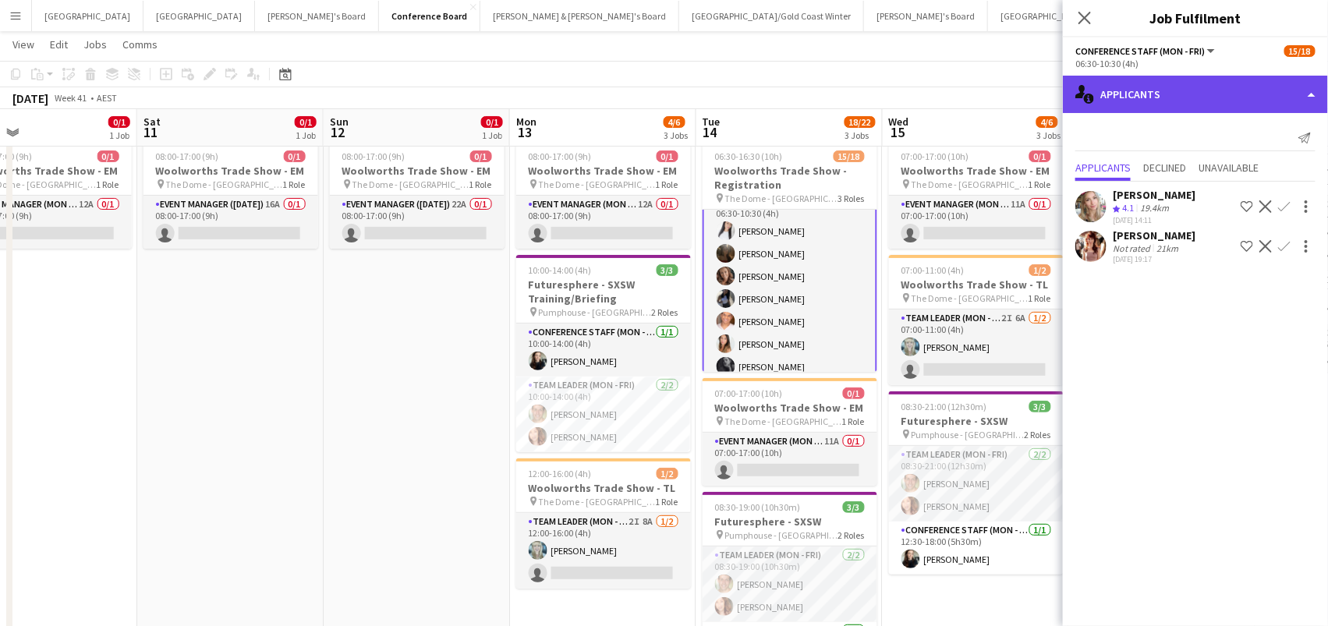
click at [1174, 96] on div "single-neutral-actions-information Applicants" at bounding box center [1195, 94] width 265 height 37
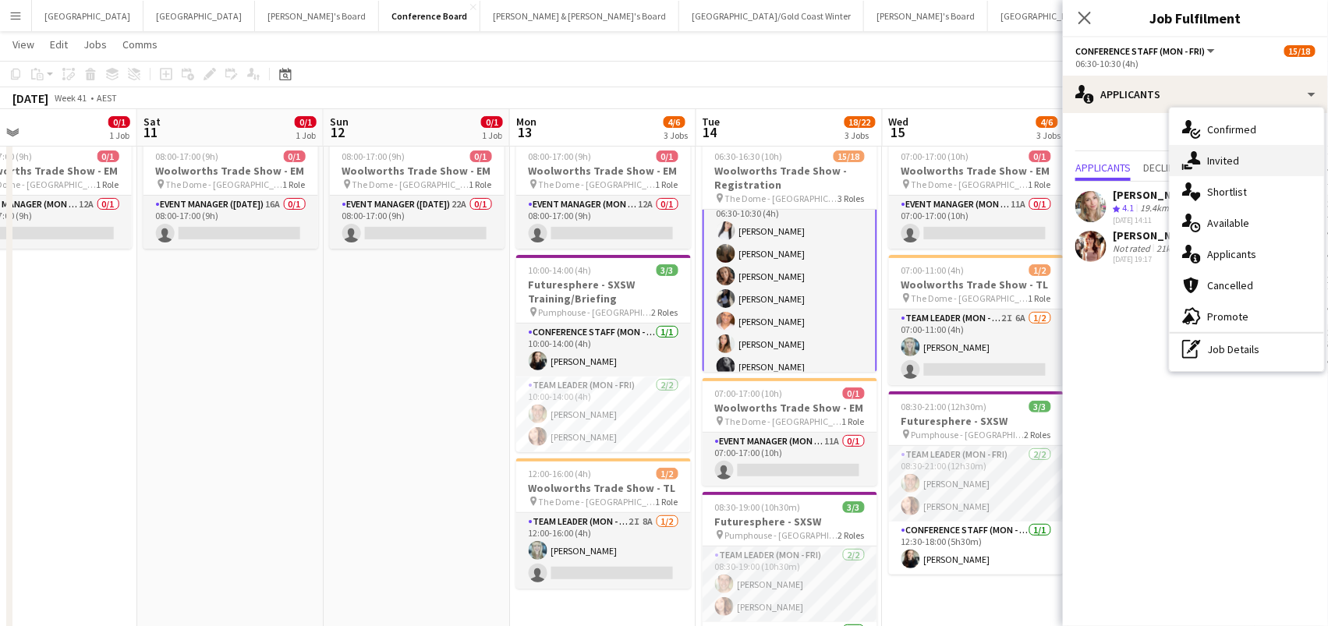
click at [1220, 154] on span "Invited" at bounding box center [1223, 161] width 32 height 14
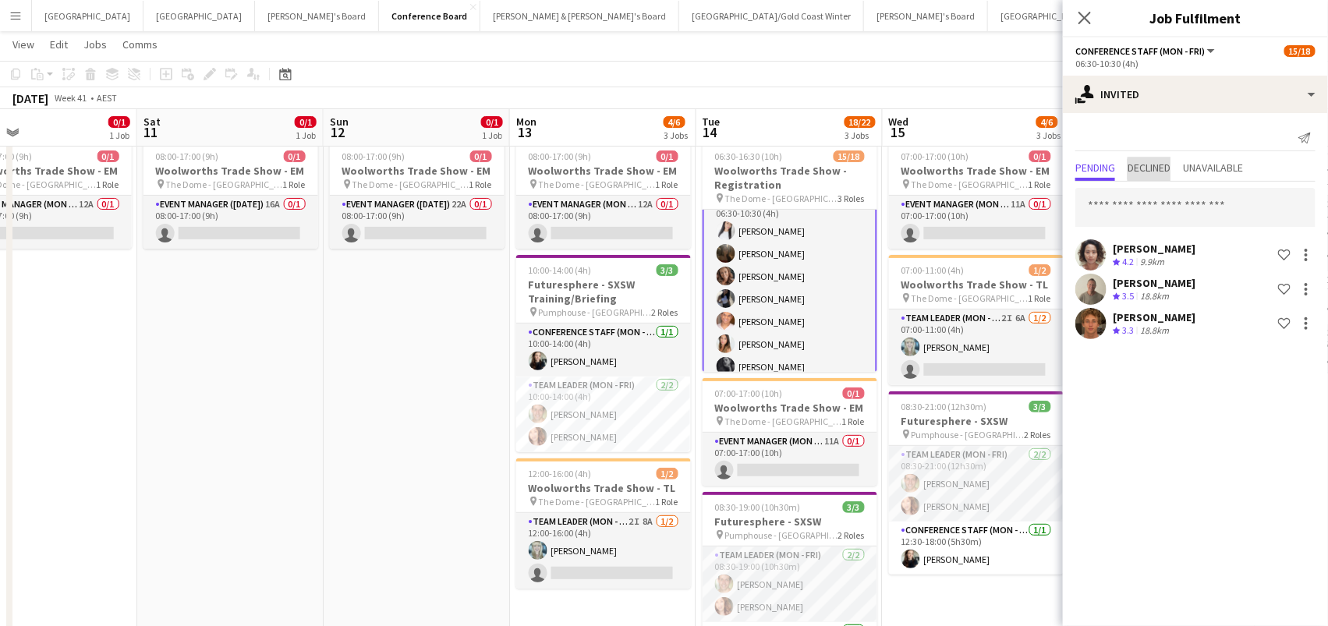
click at [1159, 168] on span "Declined" at bounding box center [1149, 167] width 43 height 11
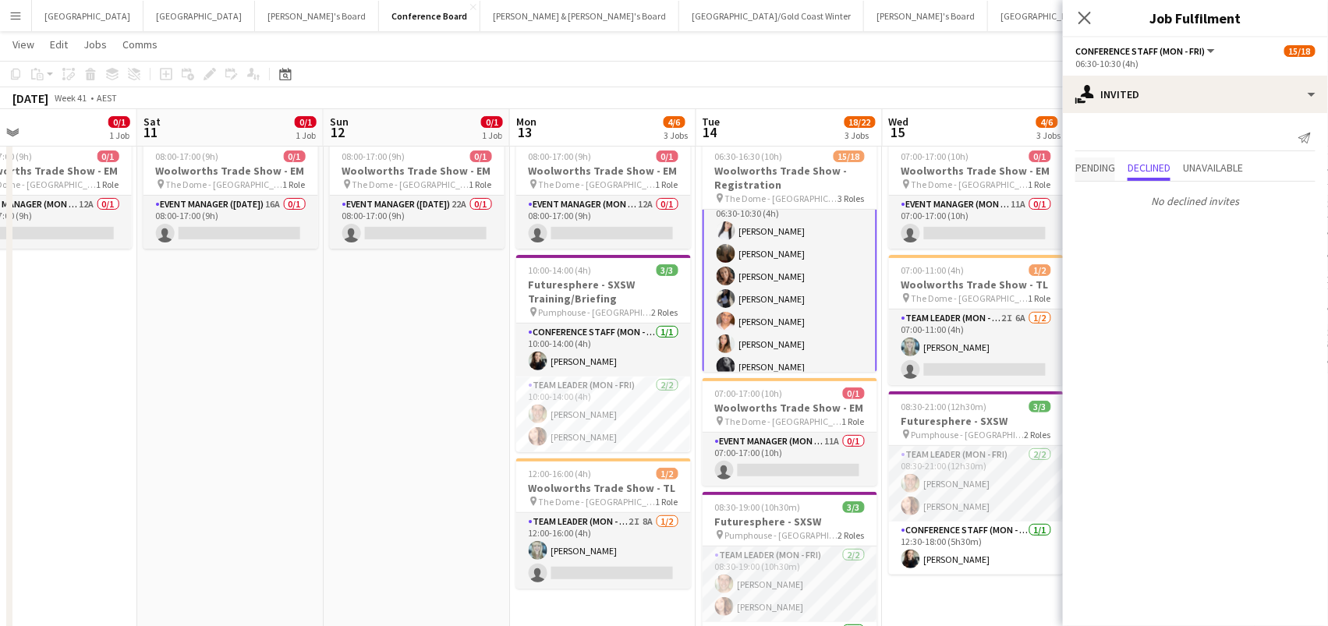
click at [1079, 162] on span "Pending" at bounding box center [1095, 167] width 40 height 11
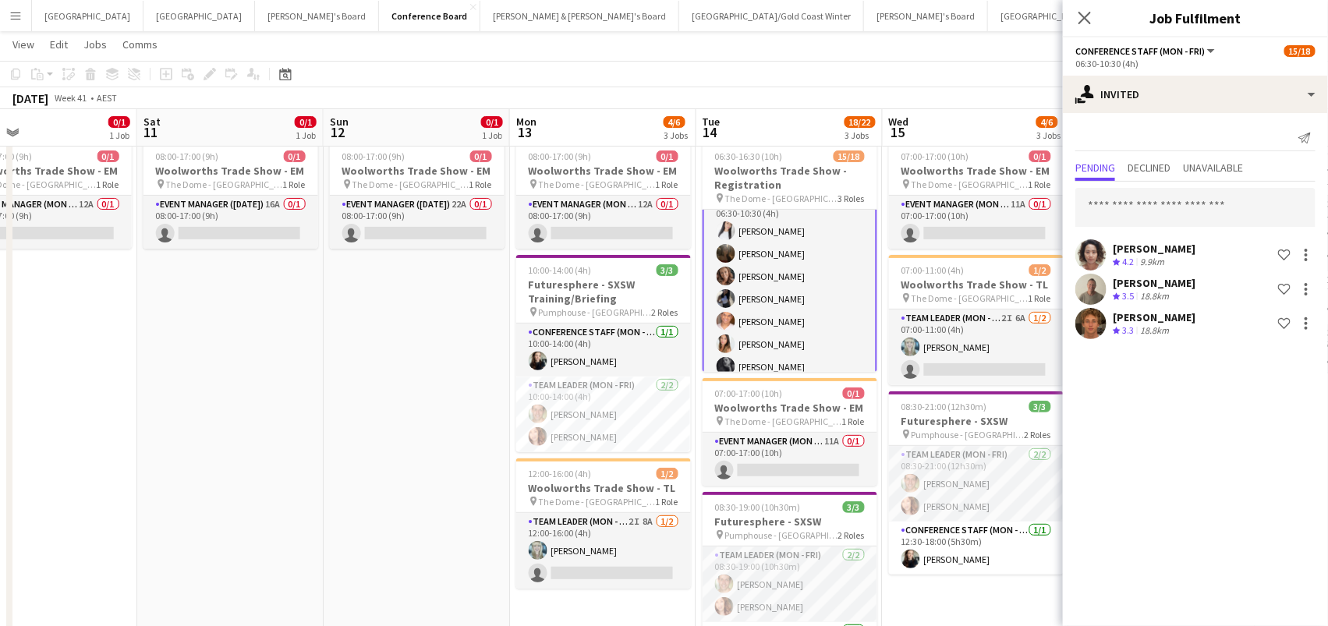
click at [663, 76] on app-toolbar "Copy Paste Paste Command V Paste with crew Command Shift V Paste linked Job [GE…" at bounding box center [664, 74] width 1328 height 27
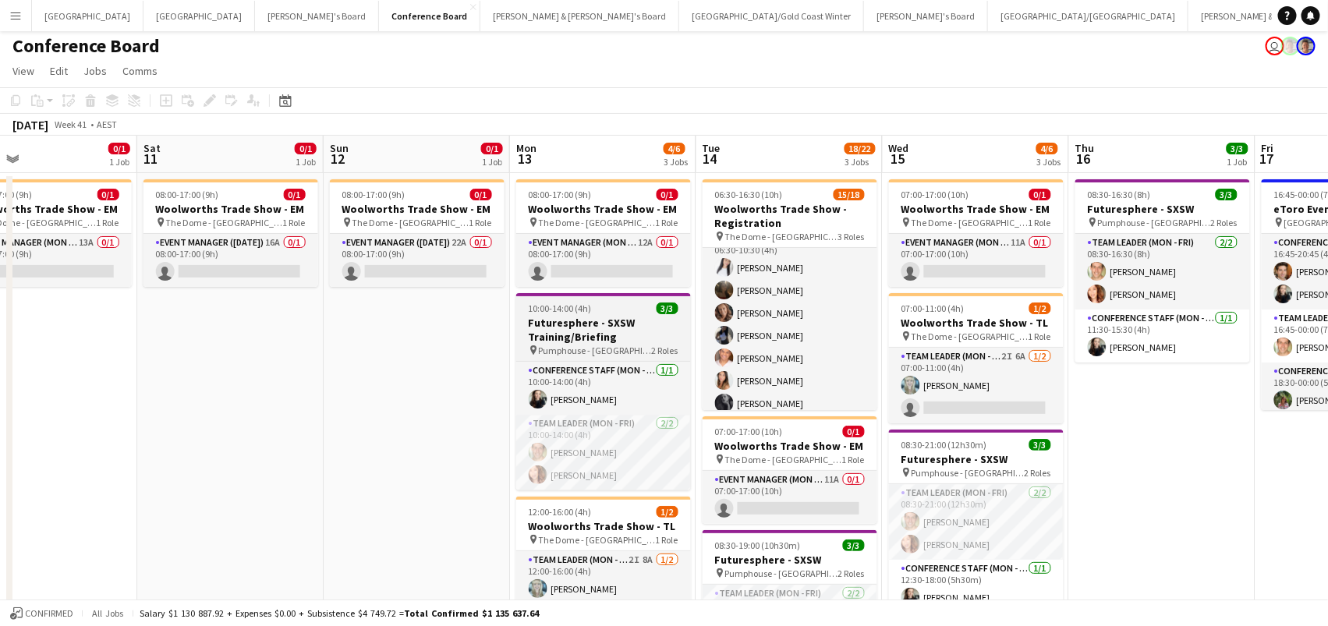
scroll to position [143, 0]
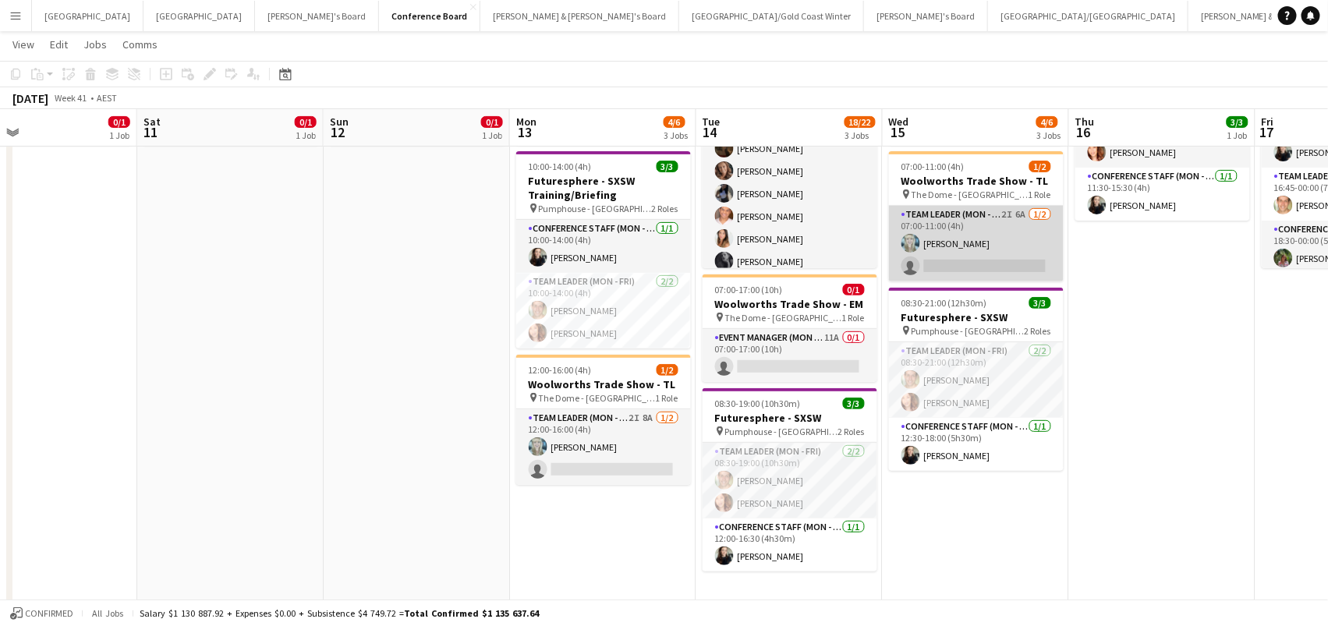
click at [1032, 224] on app-card-role "Team Leader (Mon - Fri) 2I 6A [DATE] 07:00-11:00 (4h) [PERSON_NAME] single-neut…" at bounding box center [976, 244] width 175 height 76
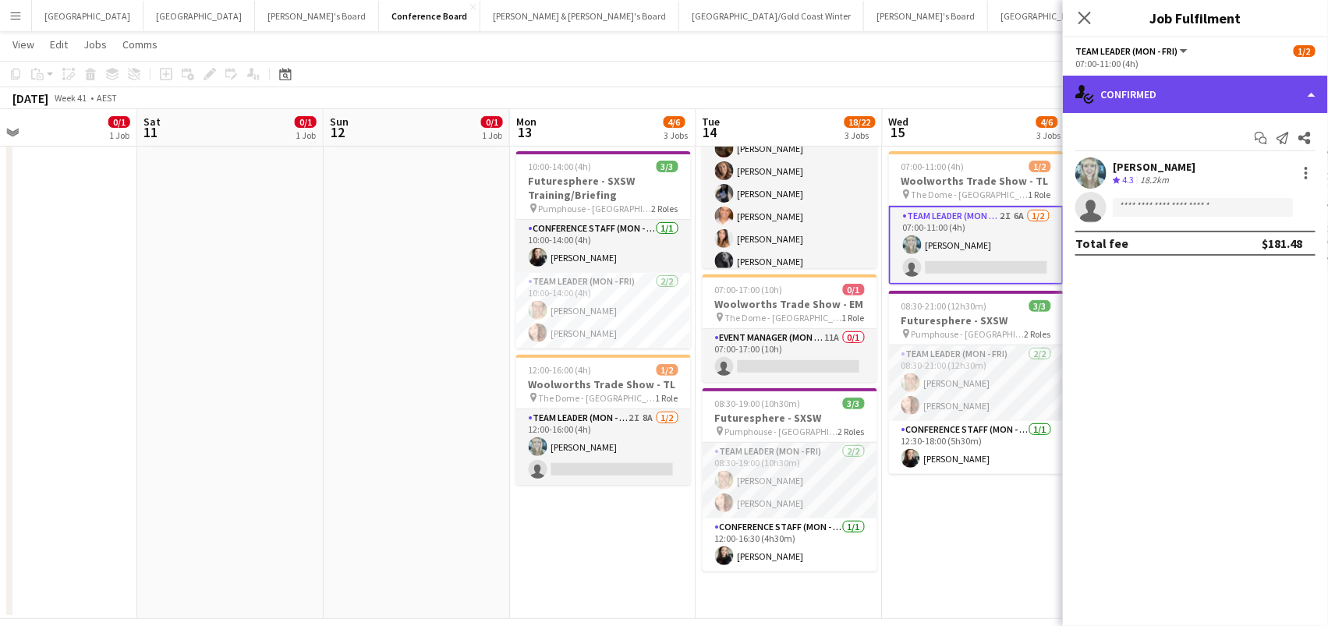
click at [1156, 101] on div "single-neutral-actions-check-2 Confirmed" at bounding box center [1195, 94] width 265 height 37
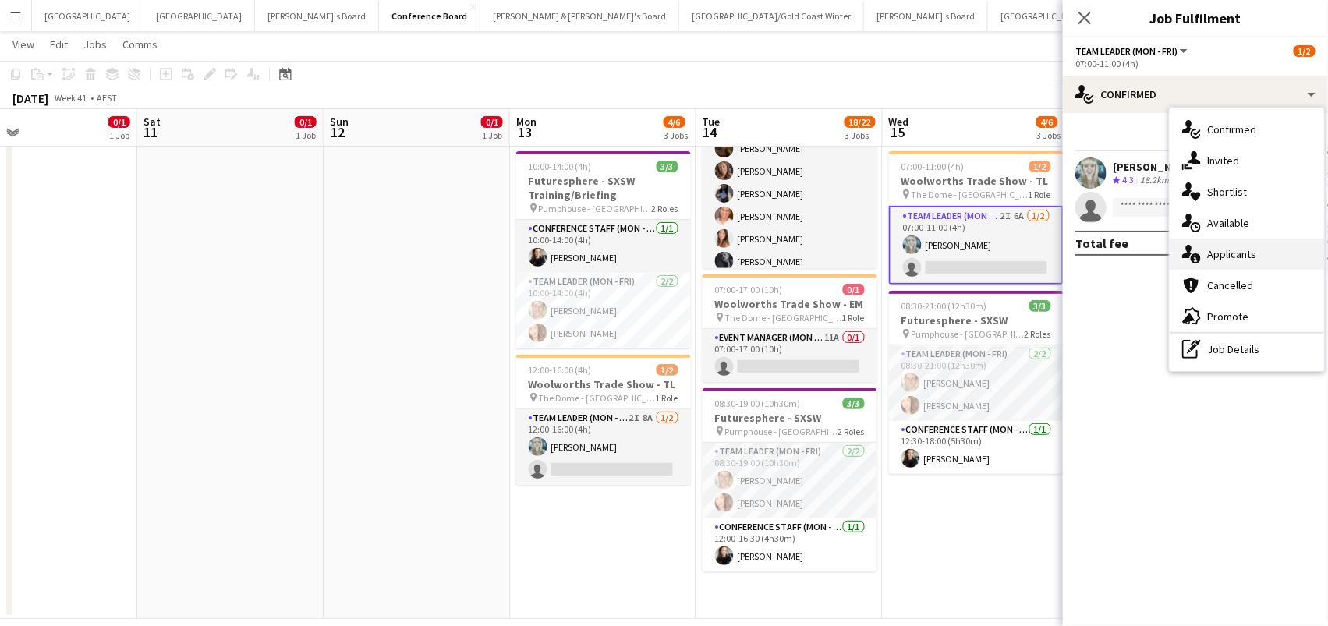
click at [1246, 247] on span "Applicants" at bounding box center [1231, 254] width 49 height 14
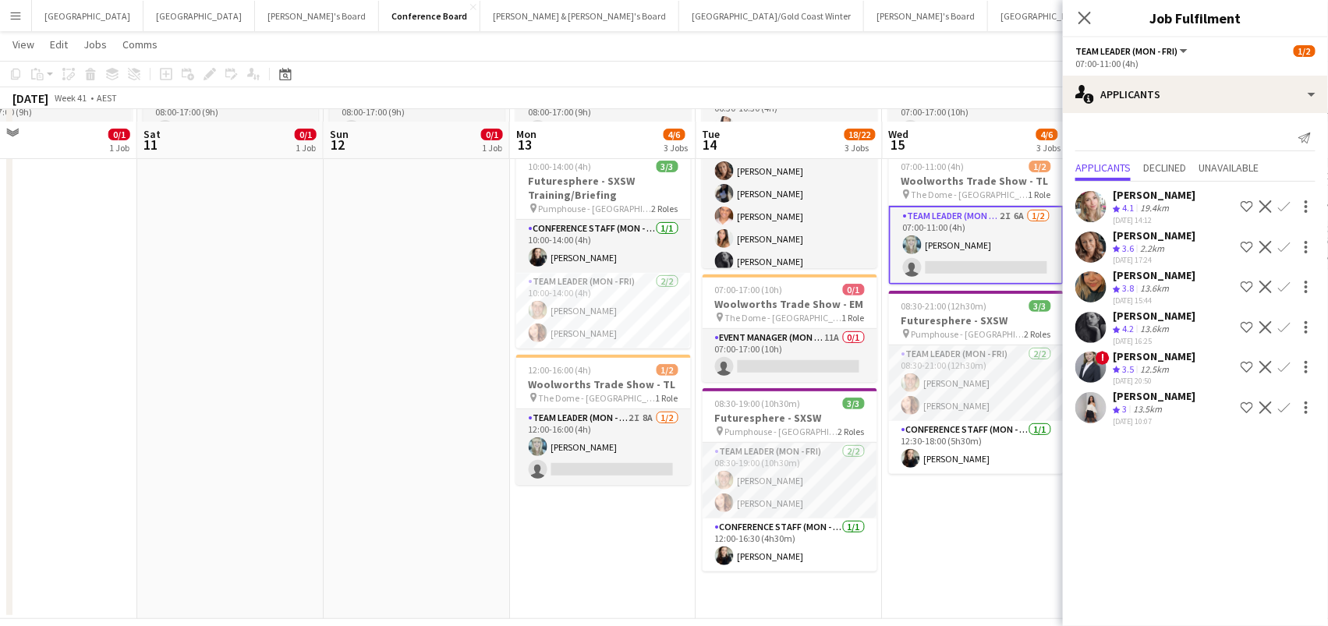
scroll to position [156, 0]
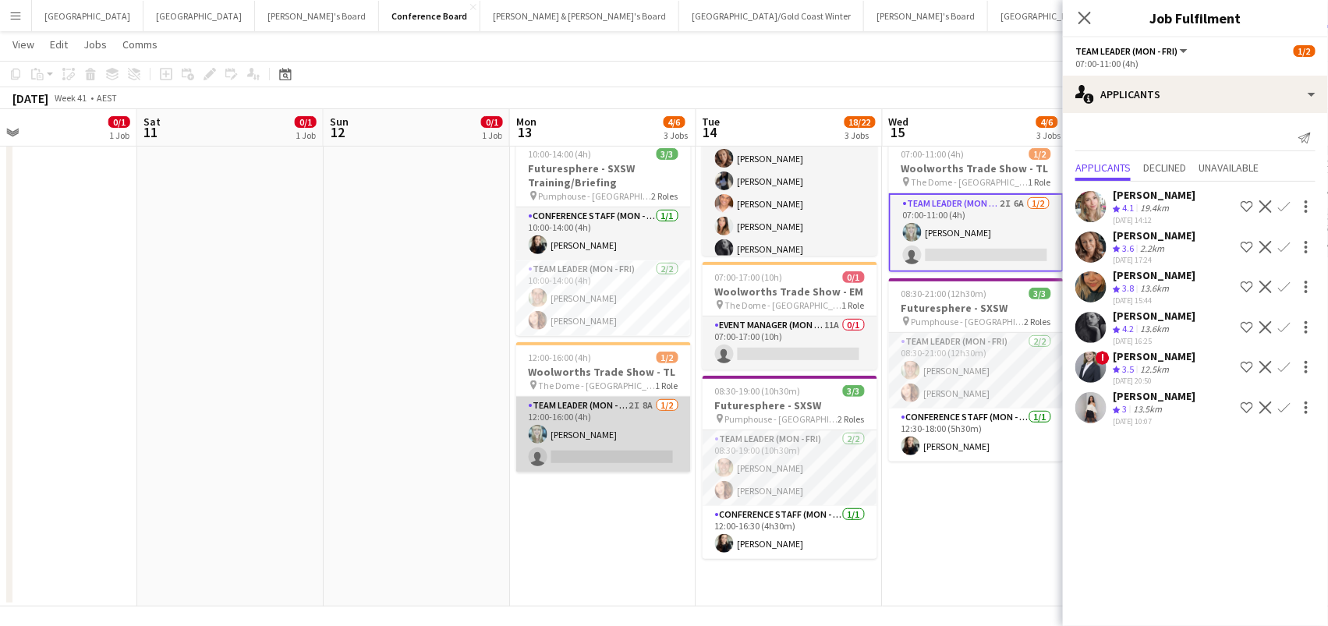
click at [597, 444] on app-card-role "Team Leader (Mon - Fri) 2I 8A [DATE] 12:00-16:00 (4h) [PERSON_NAME] single-neut…" at bounding box center [603, 435] width 175 height 76
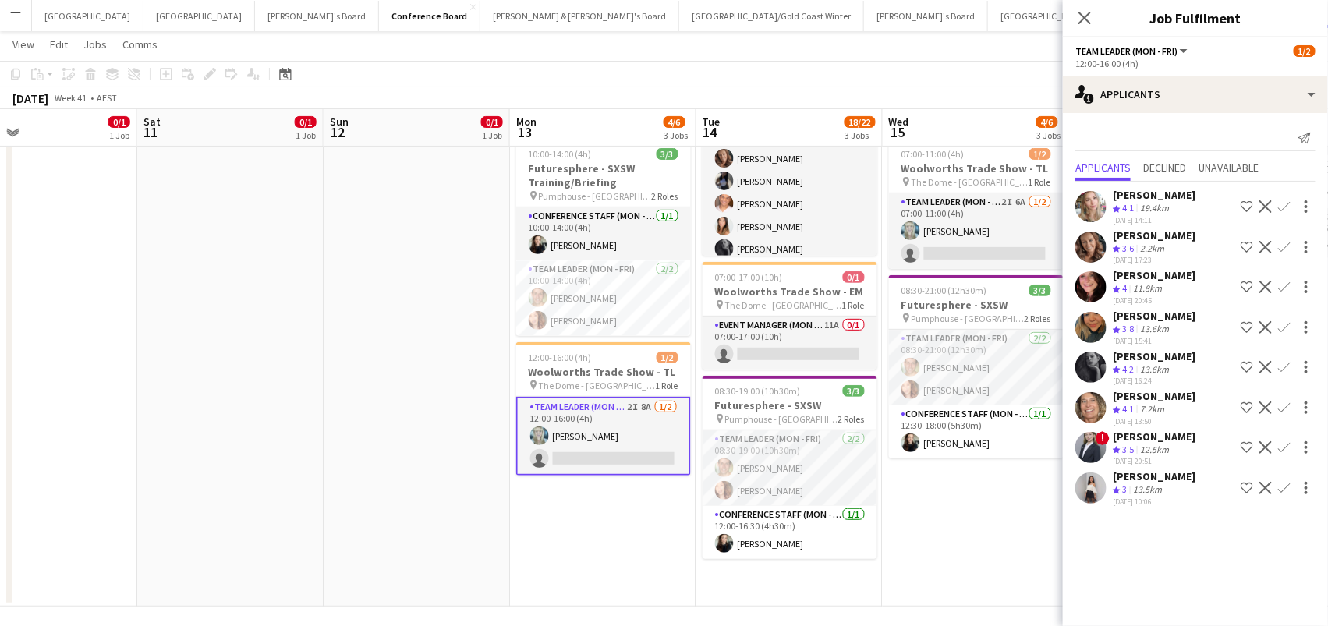
click at [1171, 113] on div "Send notification Applicants Declined Unavailable [PERSON_NAME] Crew rating 4.1…" at bounding box center [1195, 317] width 265 height 409
click at [770, 345] on app-card-role "Event Manager (Mon - Fri) 11A 0/1 07:00-17:00 (10h) single-neutral-actions" at bounding box center [790, 343] width 175 height 53
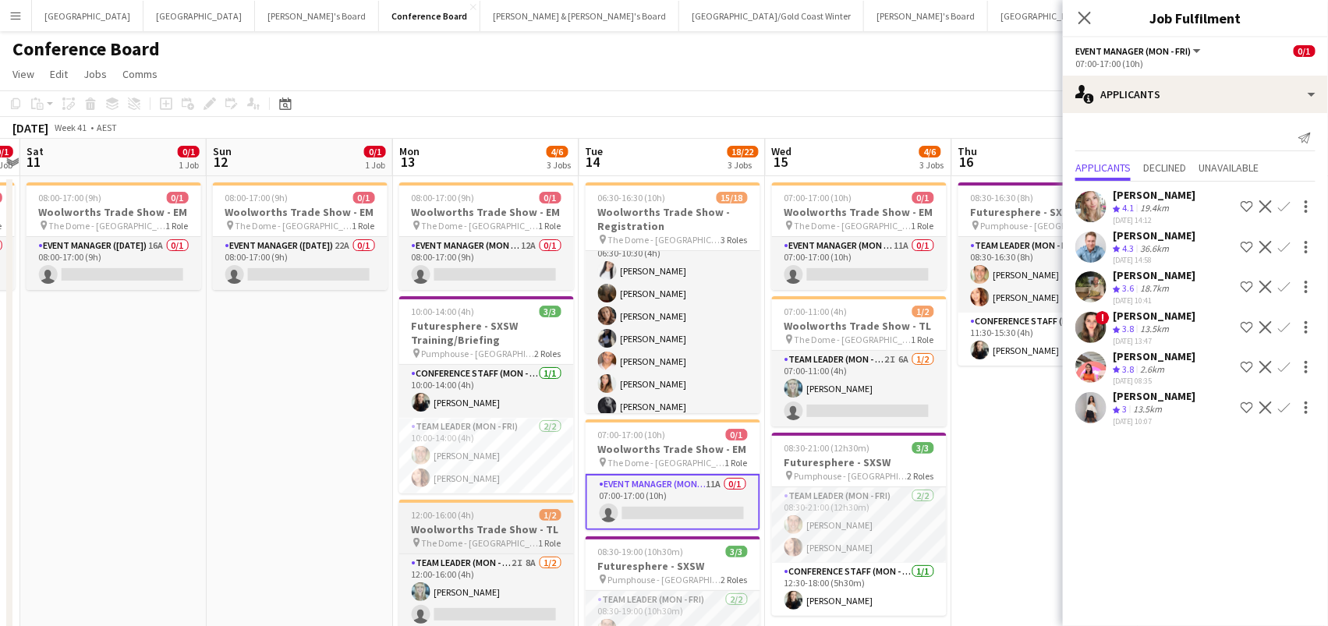
scroll to position [0, 0]
click at [1088, 14] on icon at bounding box center [1084, 17] width 15 height 15
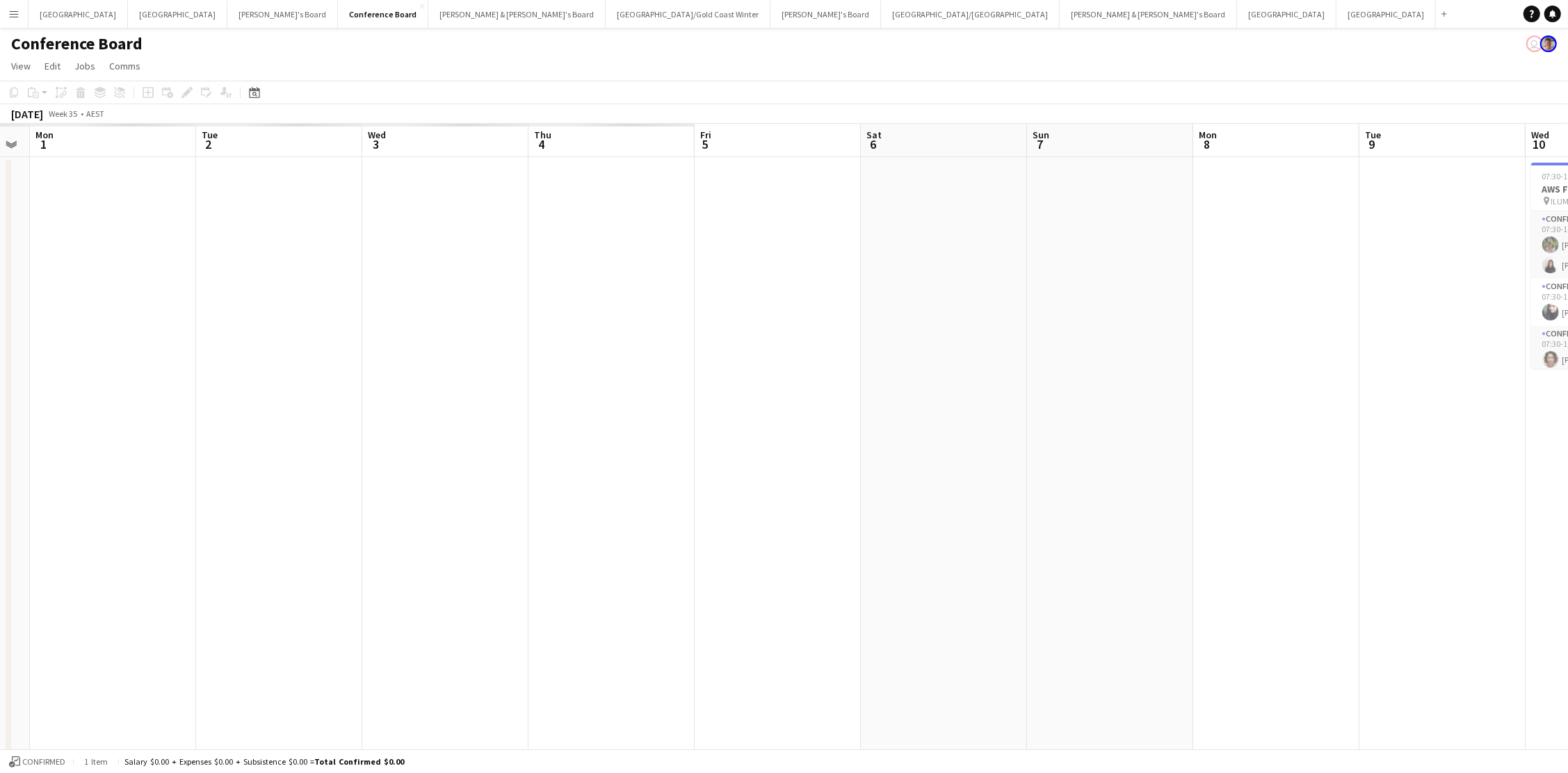
scroll to position [0, 289]
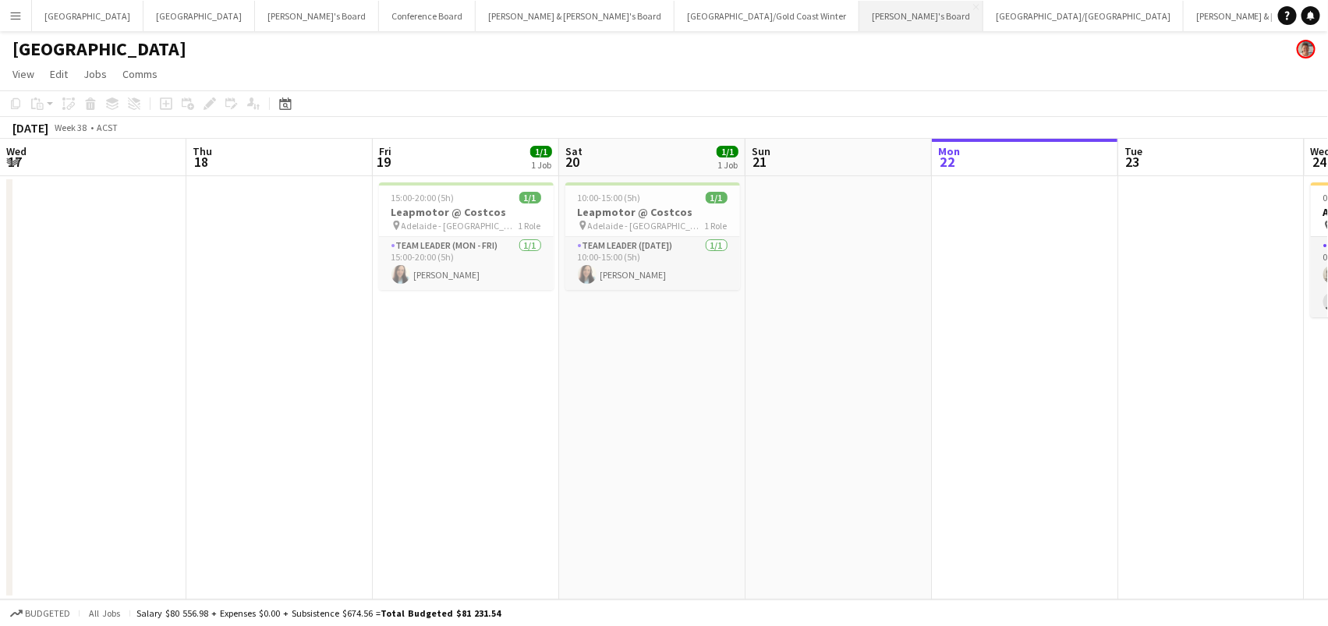
scroll to position [0, 398]
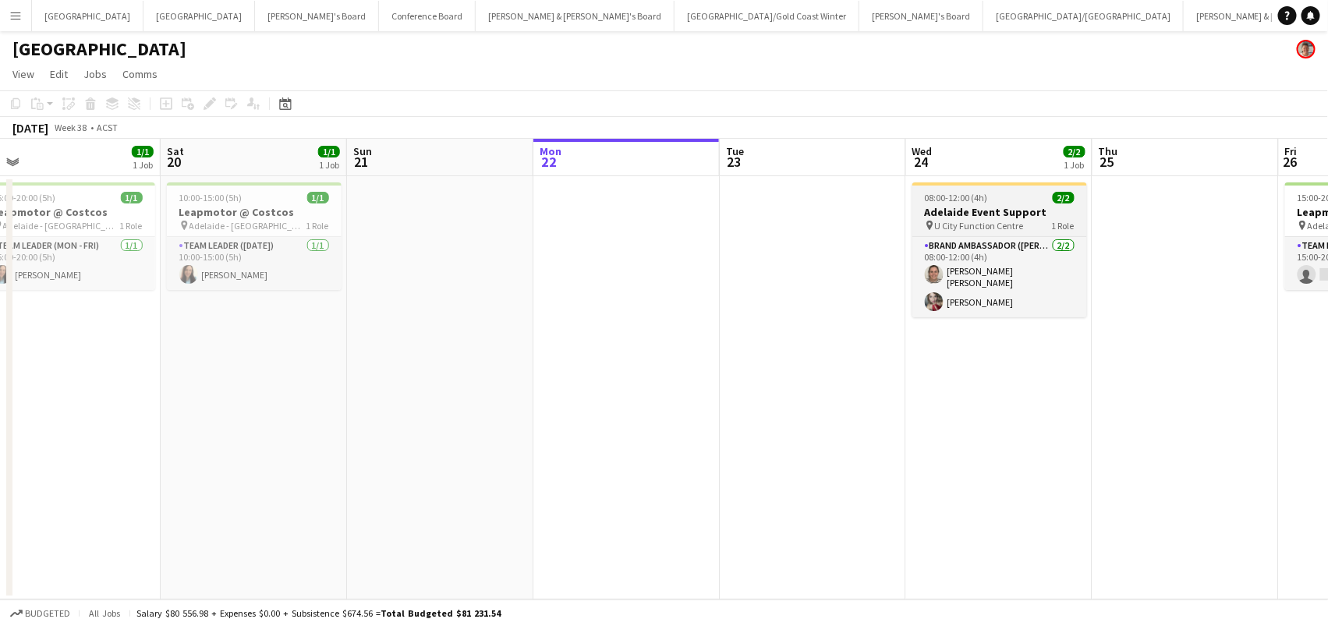
click at [953, 205] on h3 "Adelaide Event Support" at bounding box center [999, 212] width 175 height 14
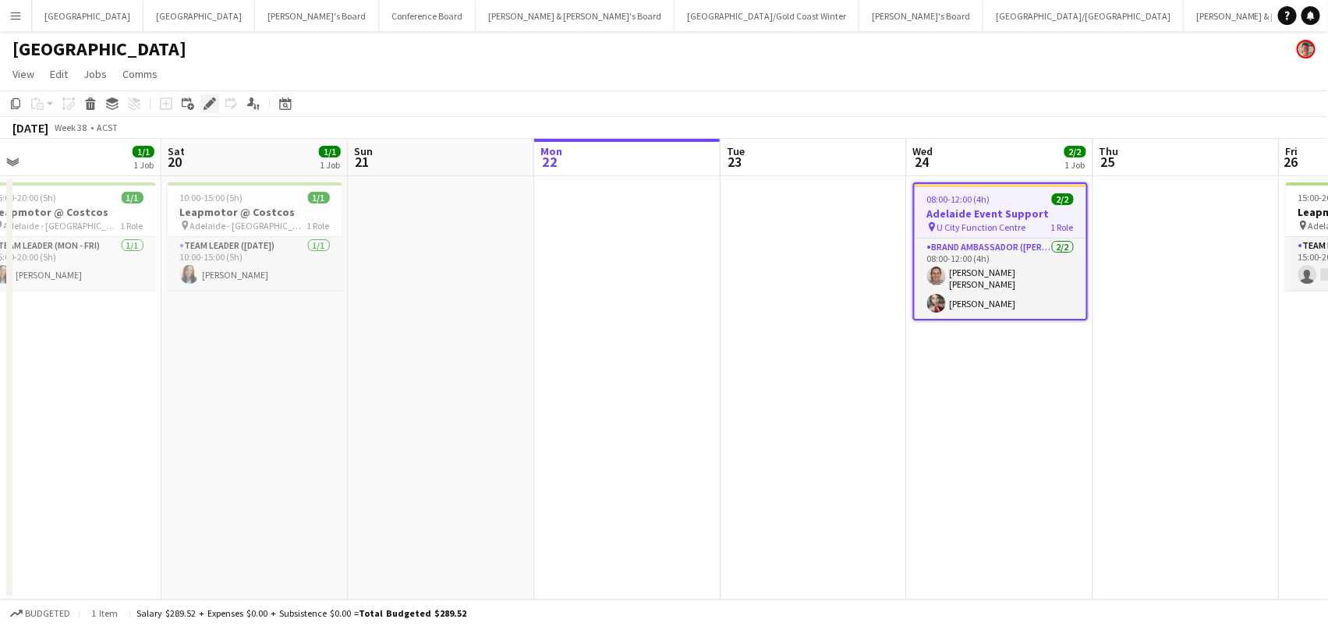
click at [214, 97] on icon at bounding box center [214, 99] width 4 height 4
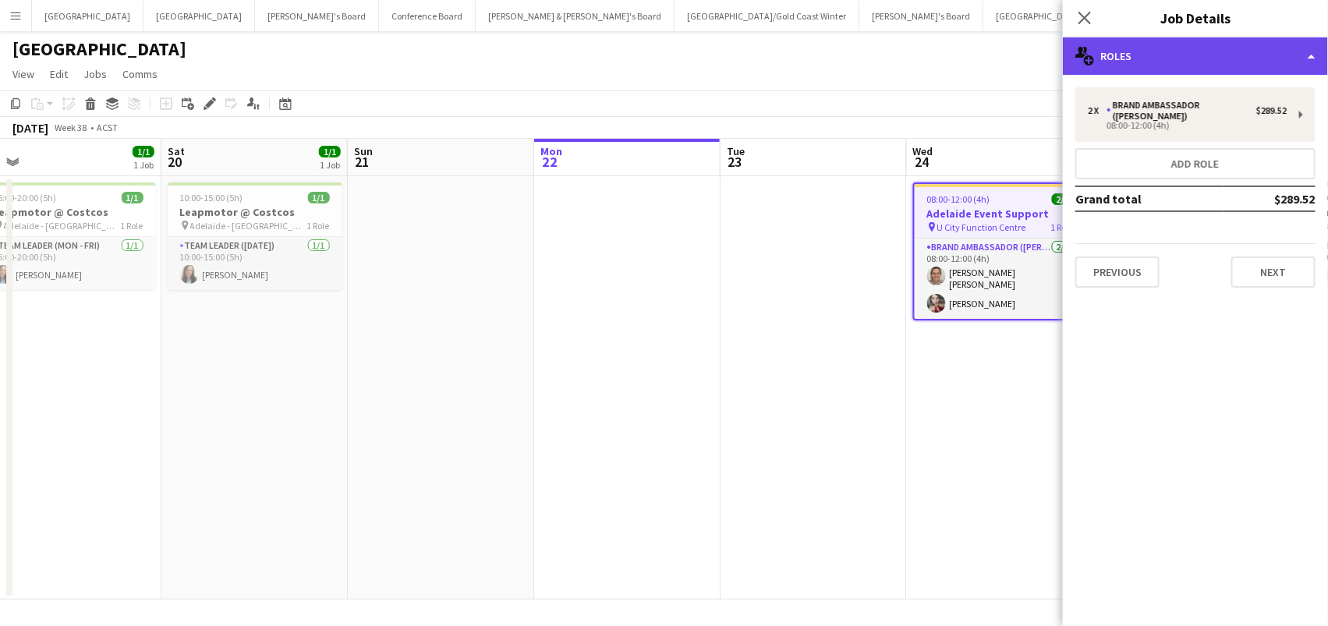
click at [1115, 54] on div "multiple-users-add Roles" at bounding box center [1195, 55] width 265 height 37
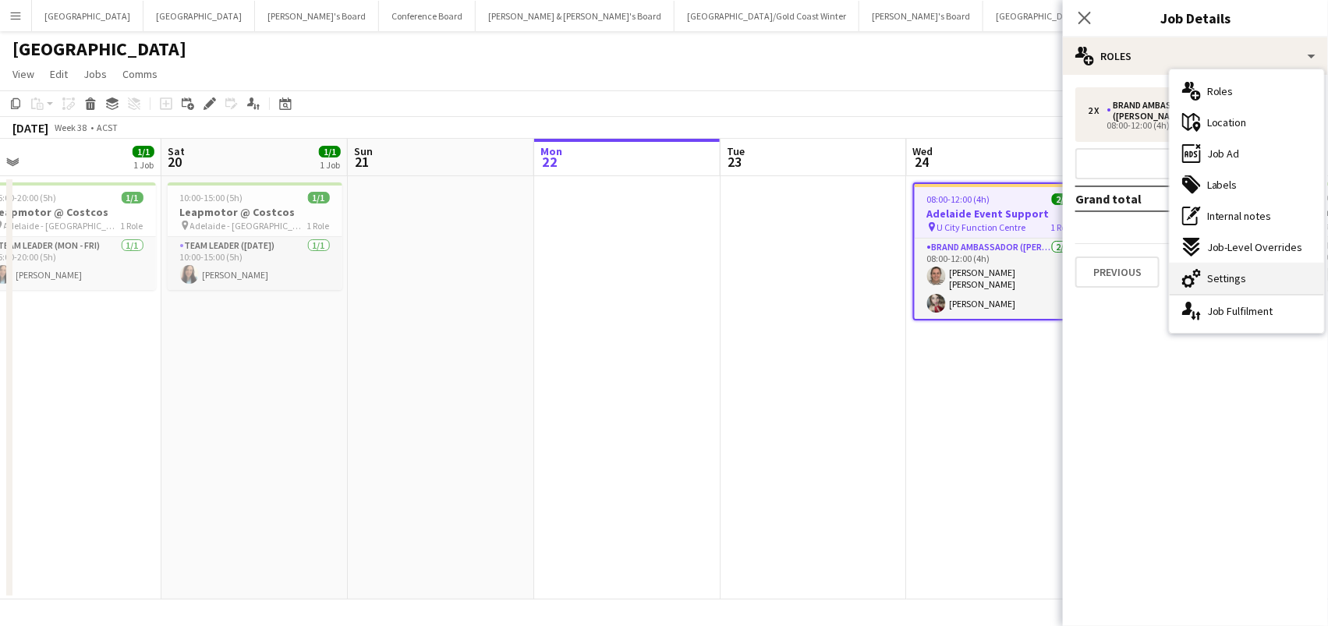
click at [1285, 273] on div "cog-double-3 Settings" at bounding box center [1247, 278] width 154 height 31
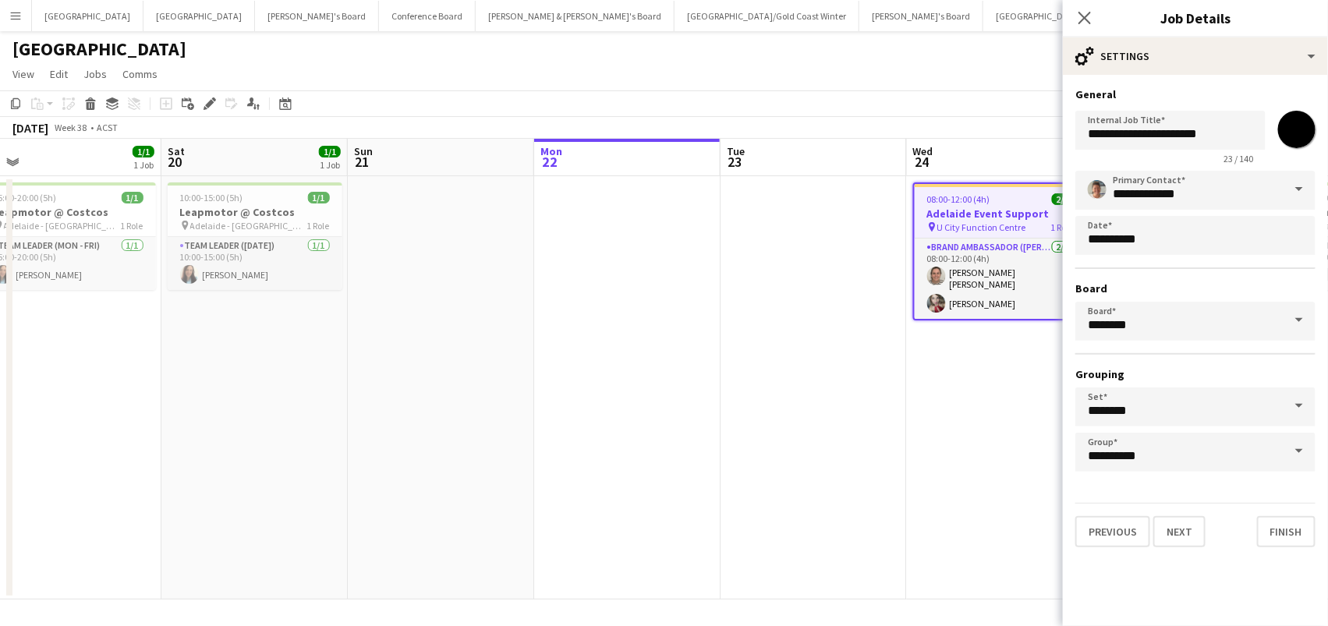
click at [1292, 127] on input "*******" at bounding box center [1297, 129] width 56 height 56
type input "*******"
click at [745, 510] on app-date-cell at bounding box center [813, 387] width 186 height 423
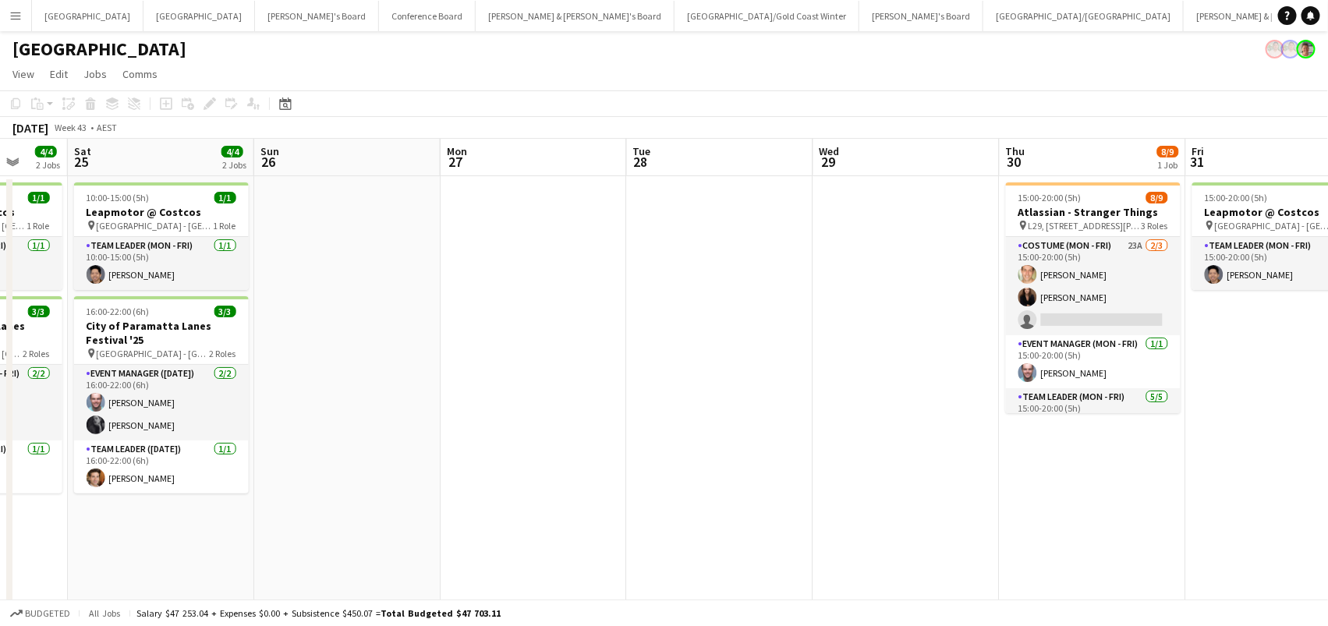
scroll to position [0, 707]
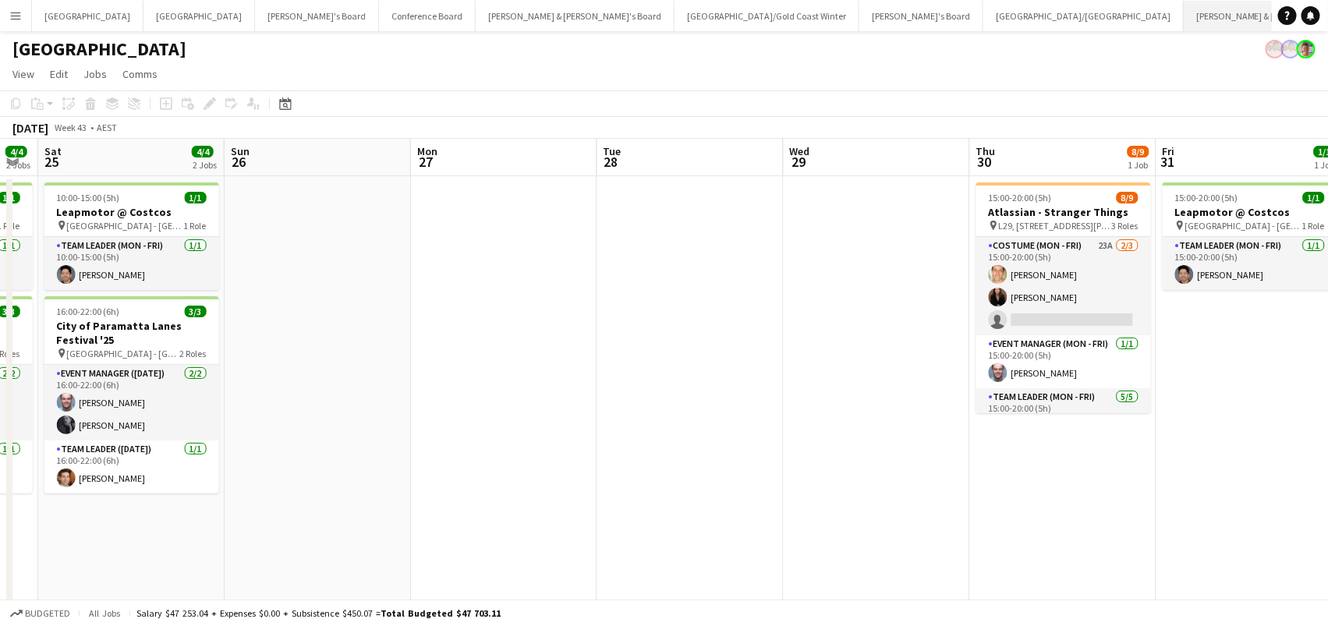
click at [1184, 27] on button "[PERSON_NAME] & [PERSON_NAME]'s Board Close" at bounding box center [1283, 16] width 199 height 30
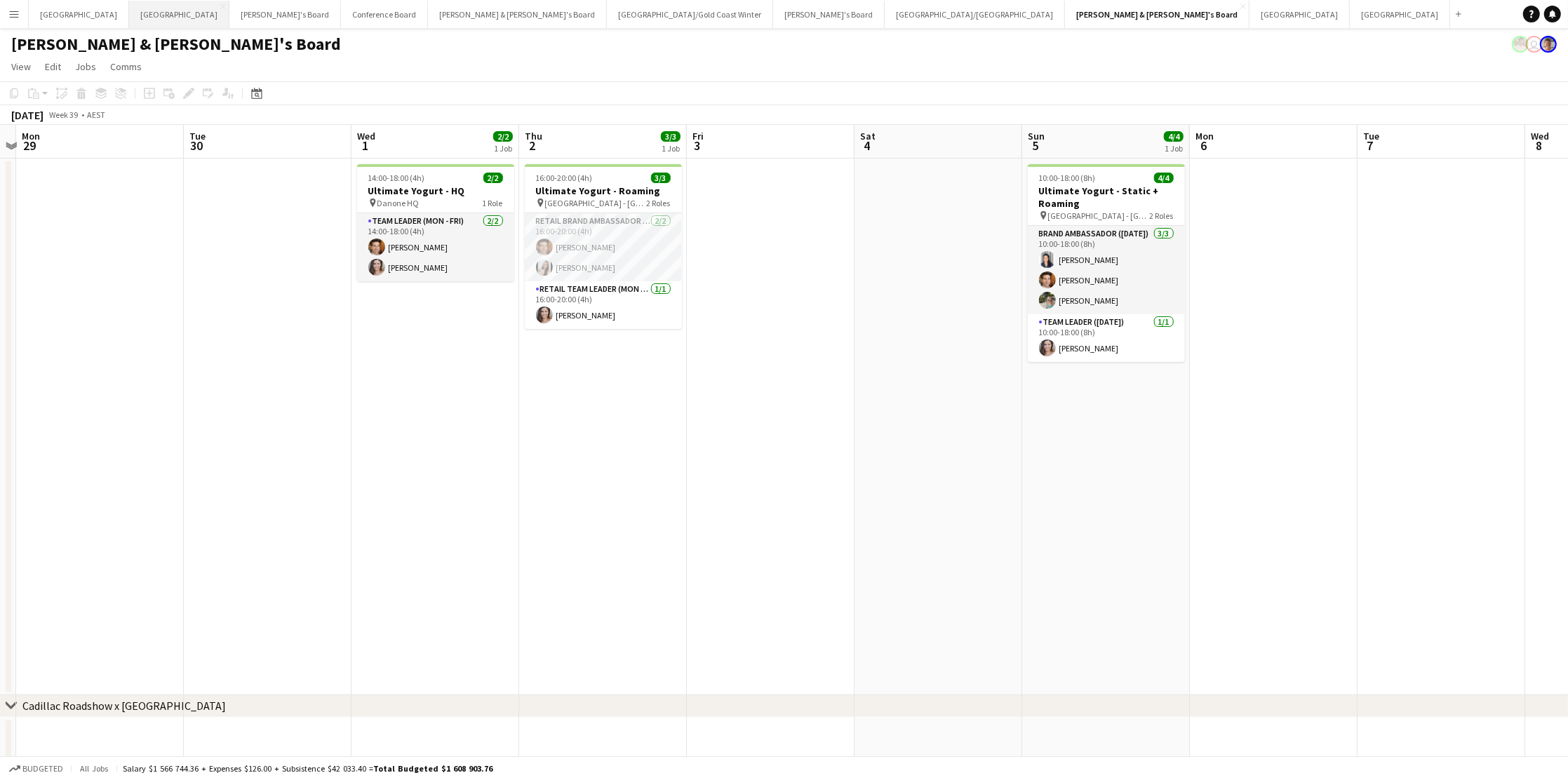
click at [129, 13] on button "Melbourne Close" at bounding box center [179, 14] width 101 height 27
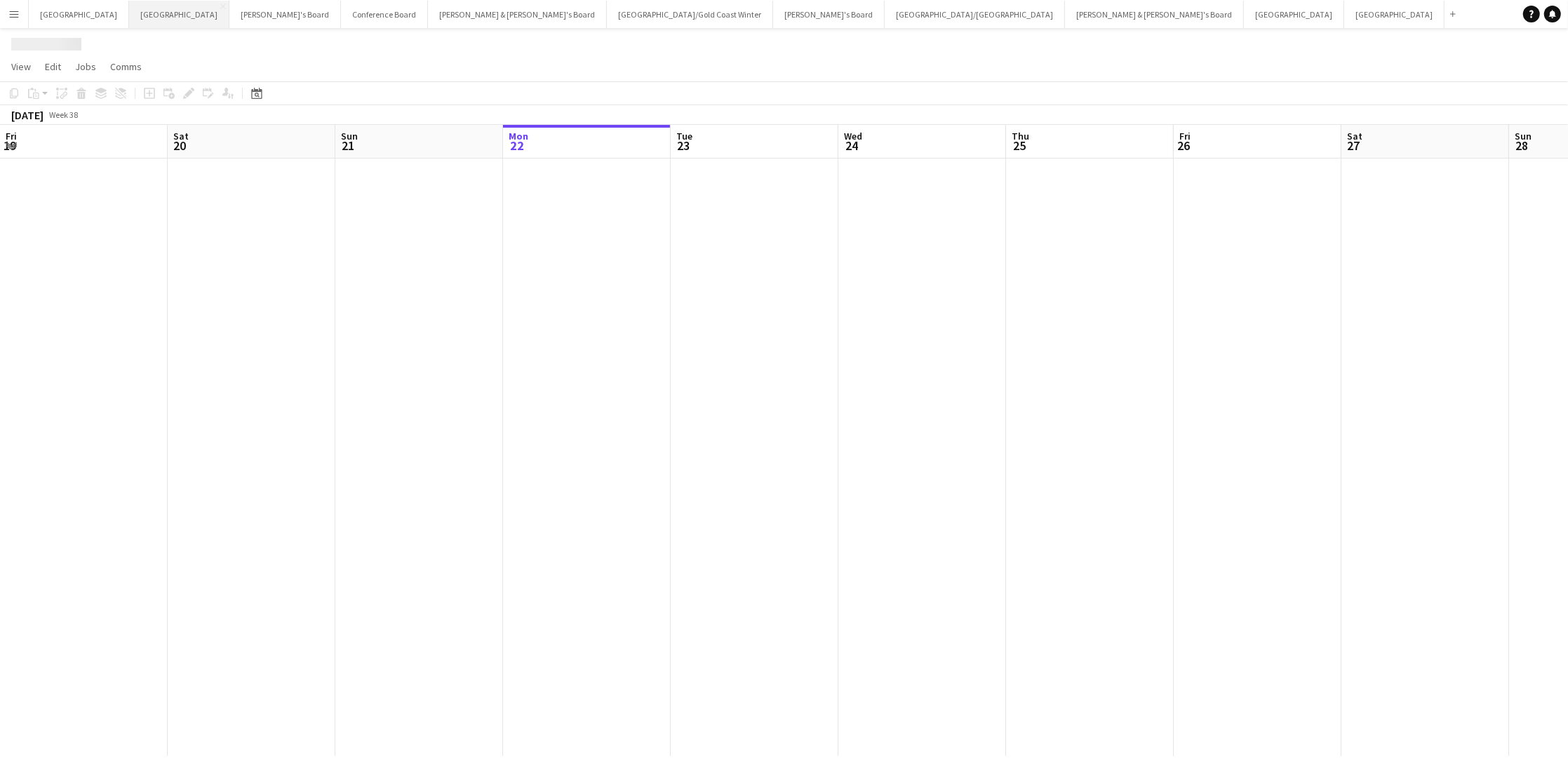
scroll to position [0, 335]
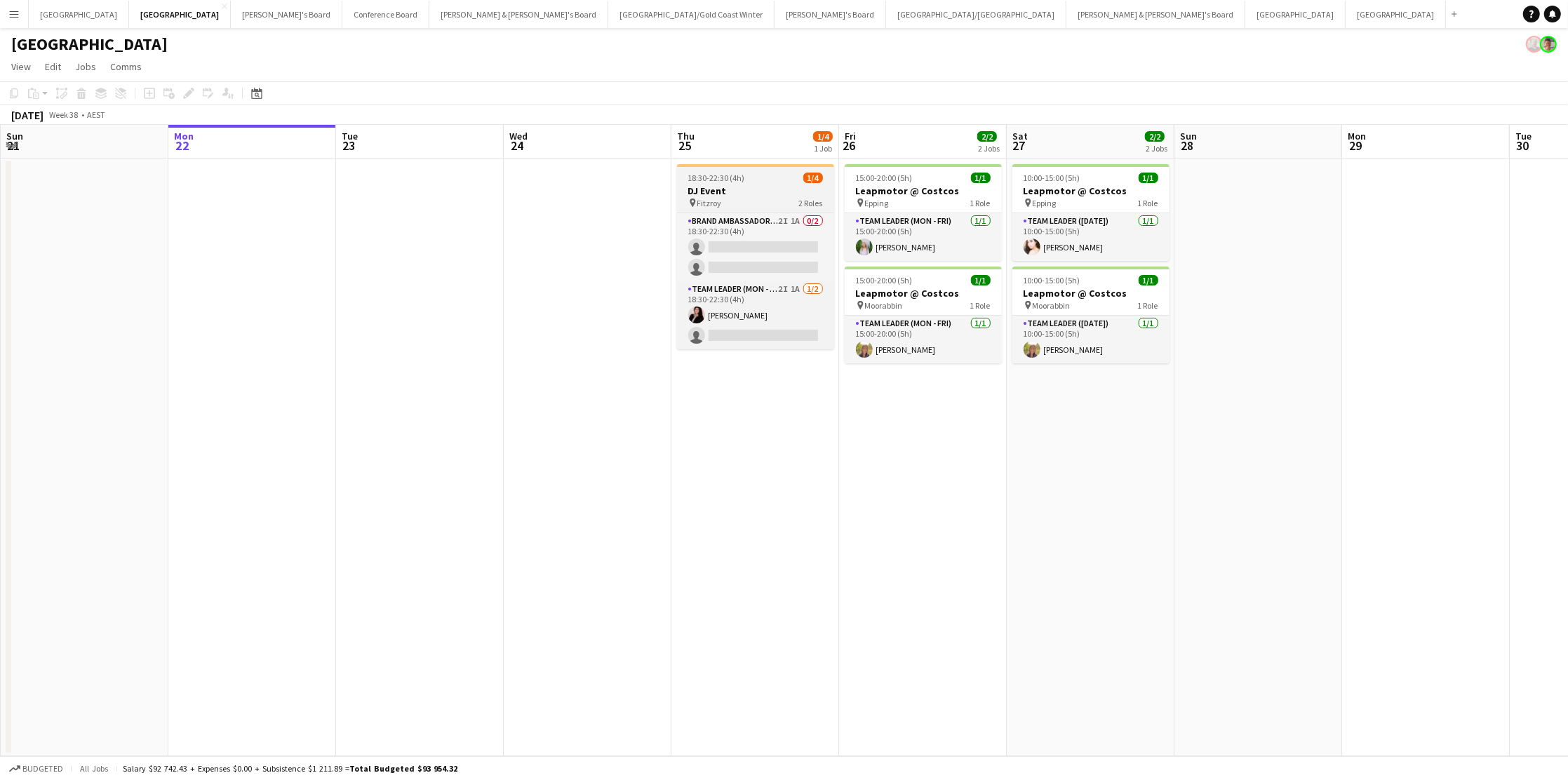
click at [738, 179] on span "18:30-22:30 (4h)" at bounding box center [716, 178] width 57 height 11
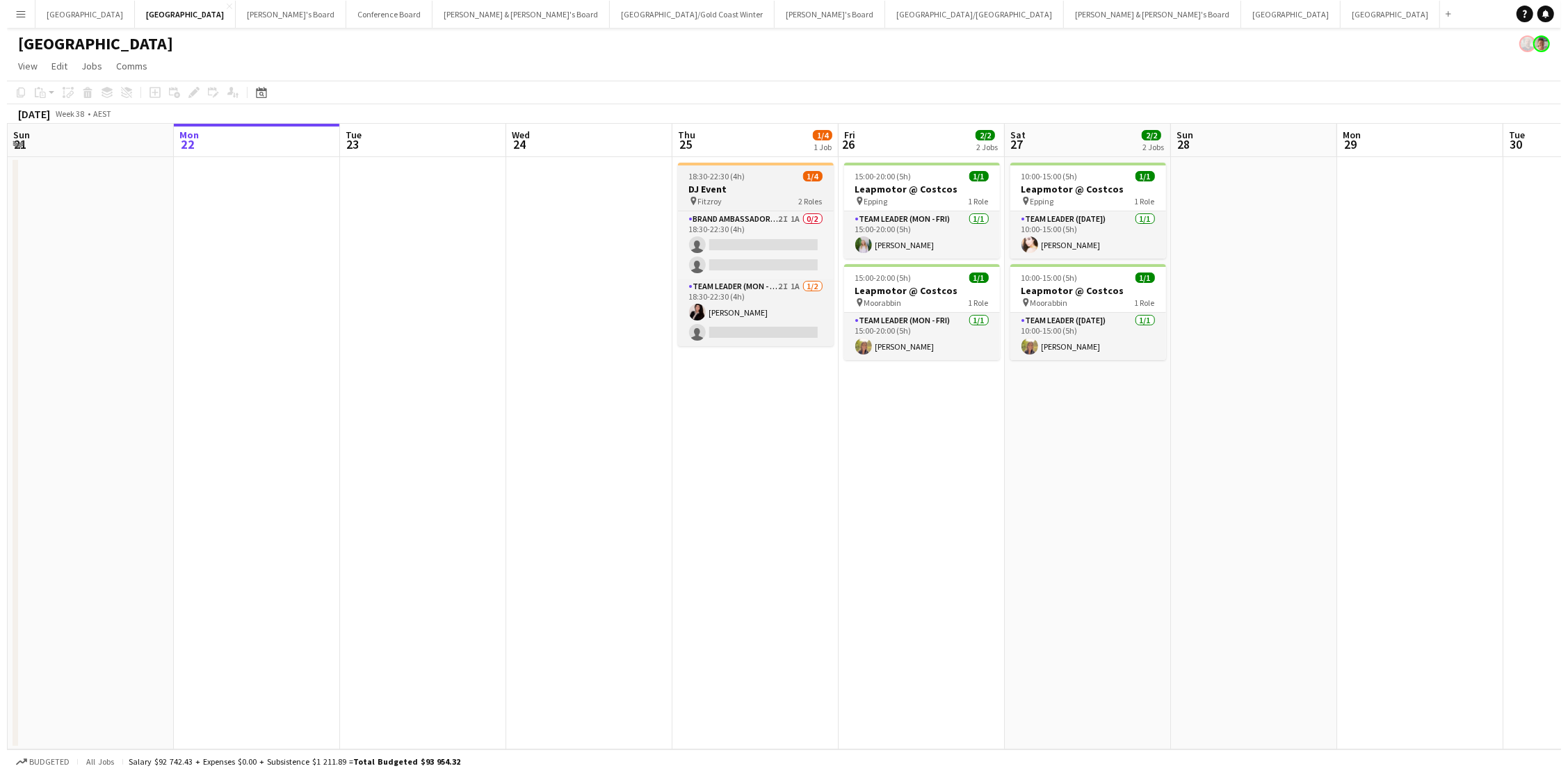
scroll to position [0, 331]
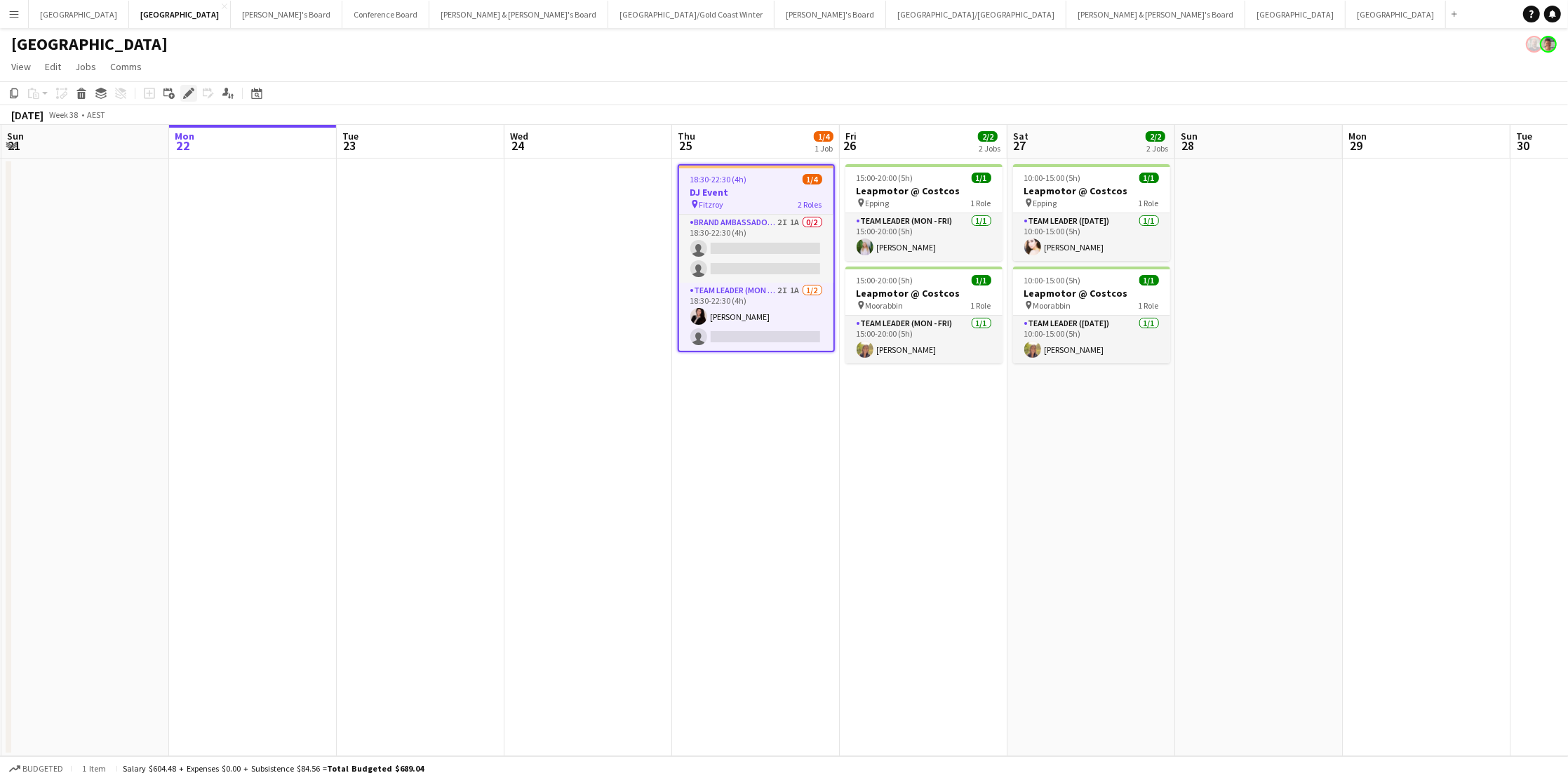
click at [186, 87] on icon "Edit" at bounding box center [189, 93] width 11 height 11
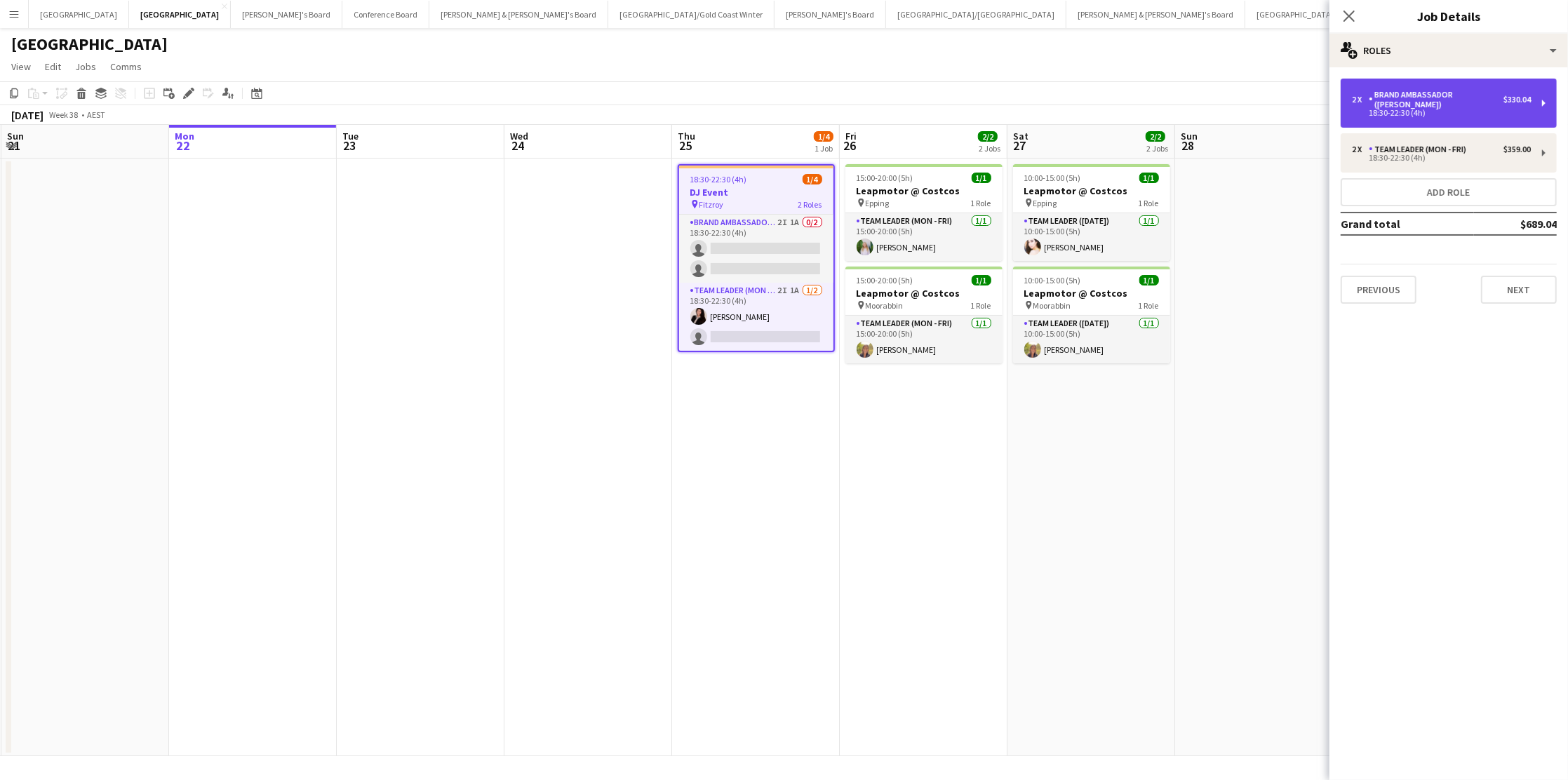
click at [1194, 97] on div "Brand Ambassador ([PERSON_NAME])" at bounding box center [1436, 100] width 135 height 20
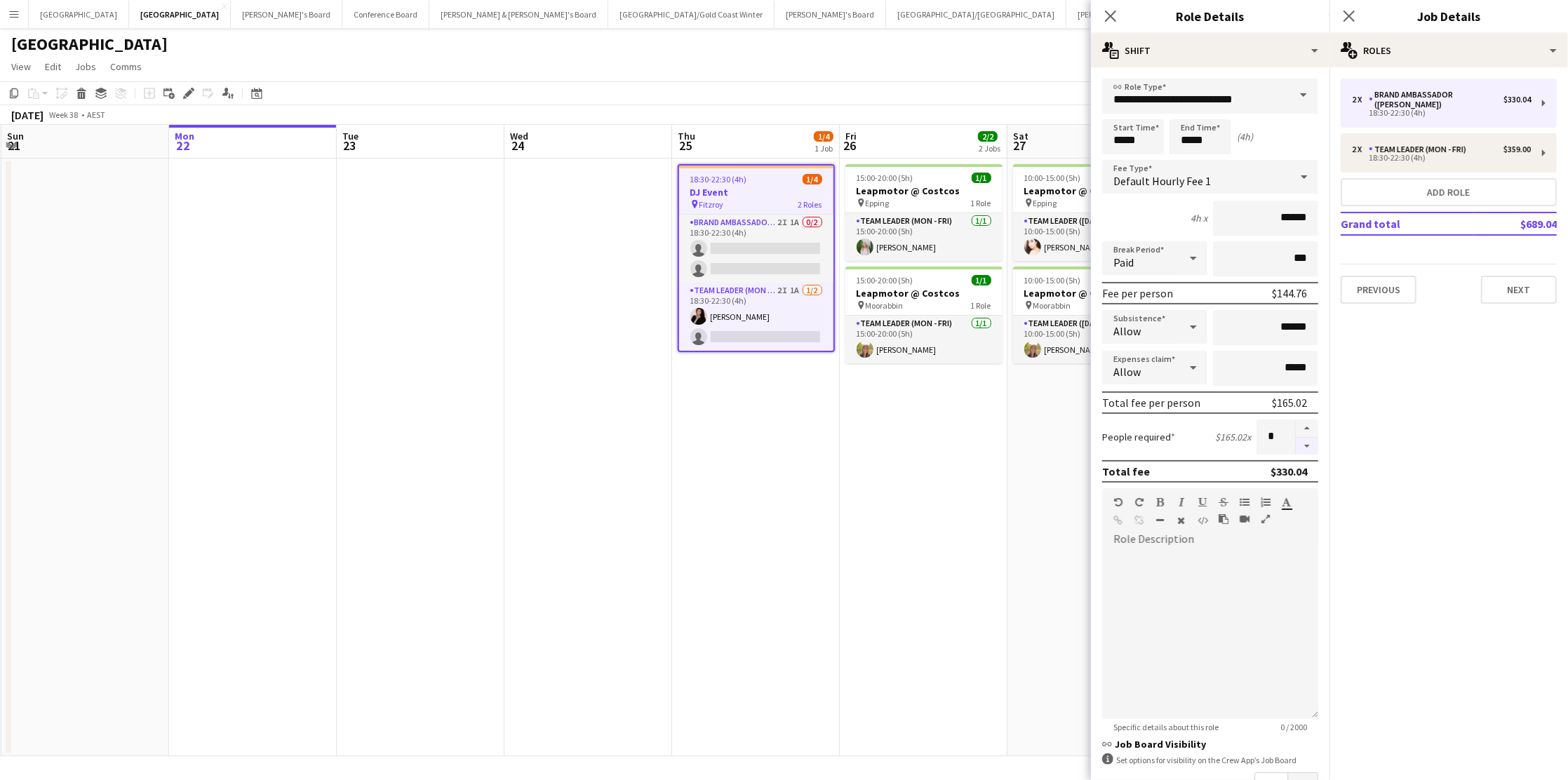
click at [1194, 447] on button "button" at bounding box center [1306, 446] width 22 height 17
type input "*"
click at [954, 516] on app-date-cell "15:00-20:00 (5h) 1/1 Leapmotor @ Costcos pin Epping 1 Role Team Leader (Mon - F…" at bounding box center [923, 457] width 167 height 597
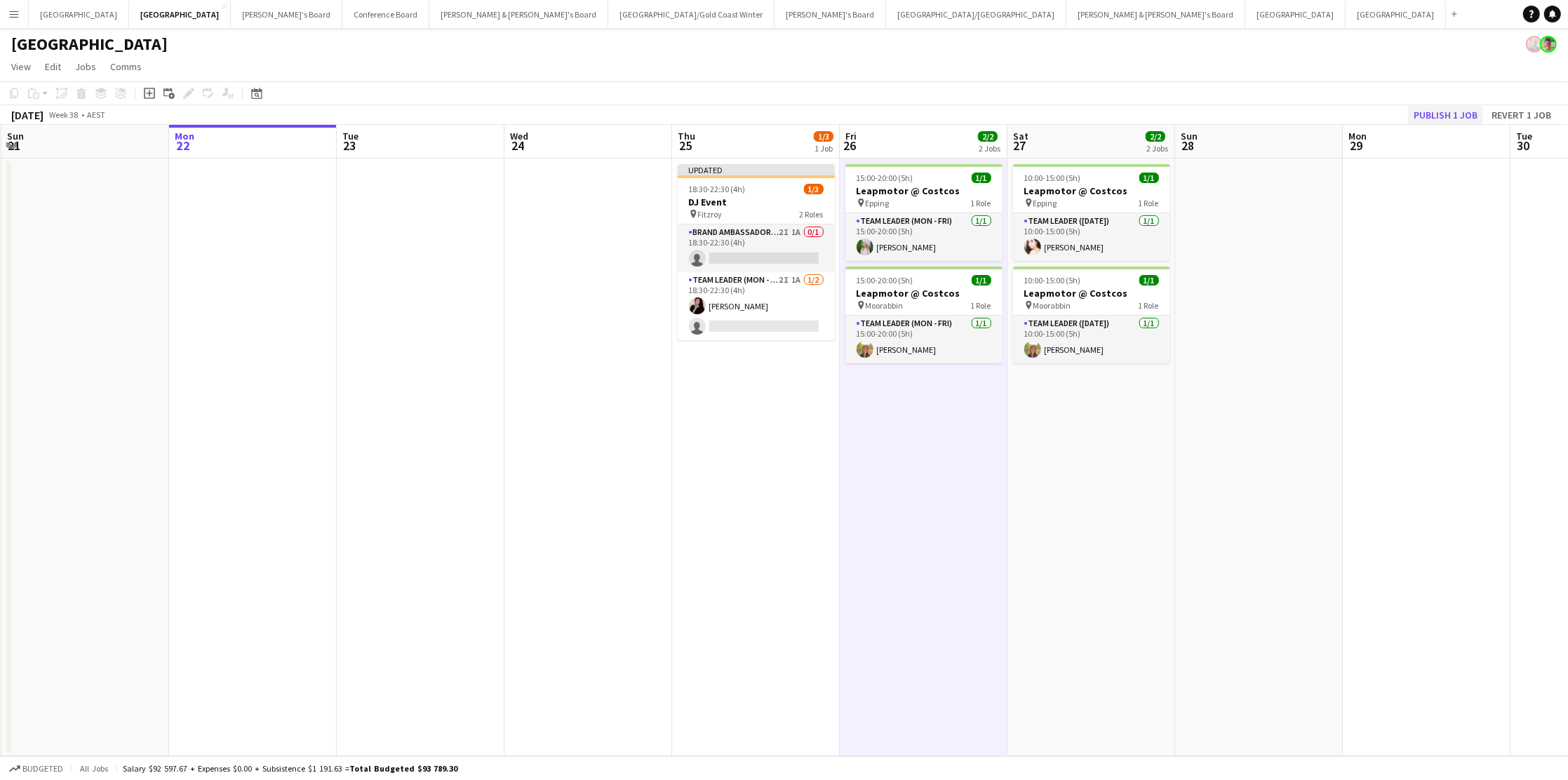
click at [1194, 114] on button "Publish 1 job" at bounding box center [1445, 115] width 75 height 18
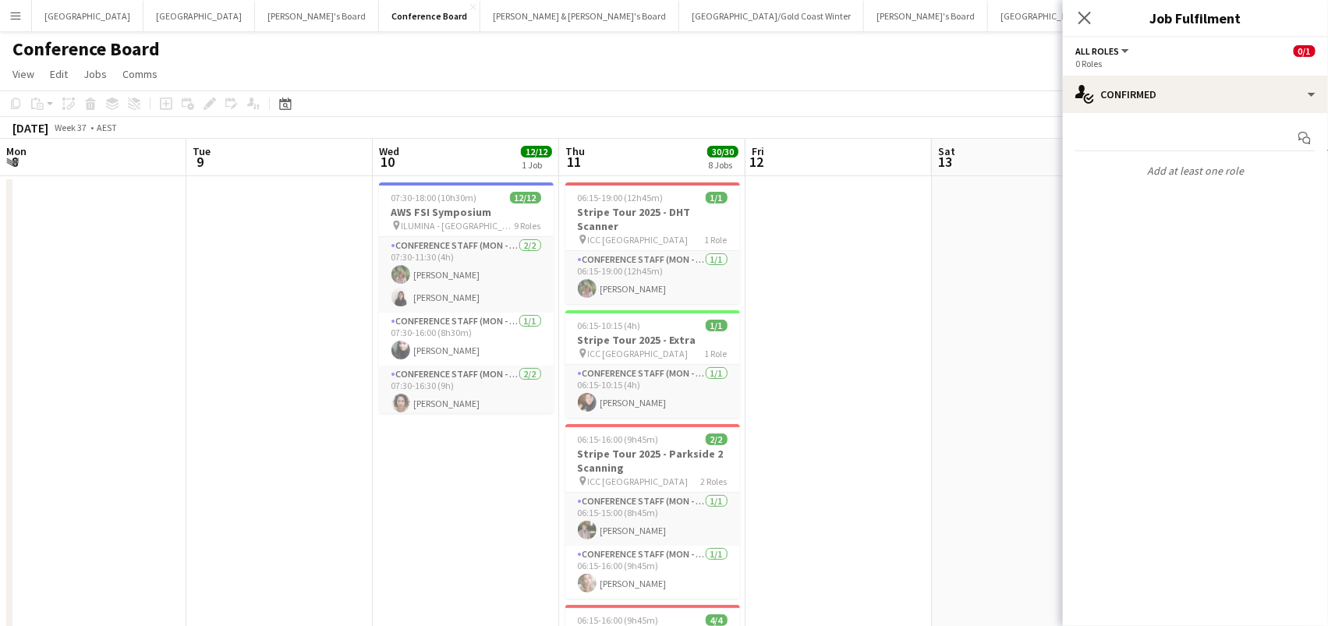
scroll to position [0, 456]
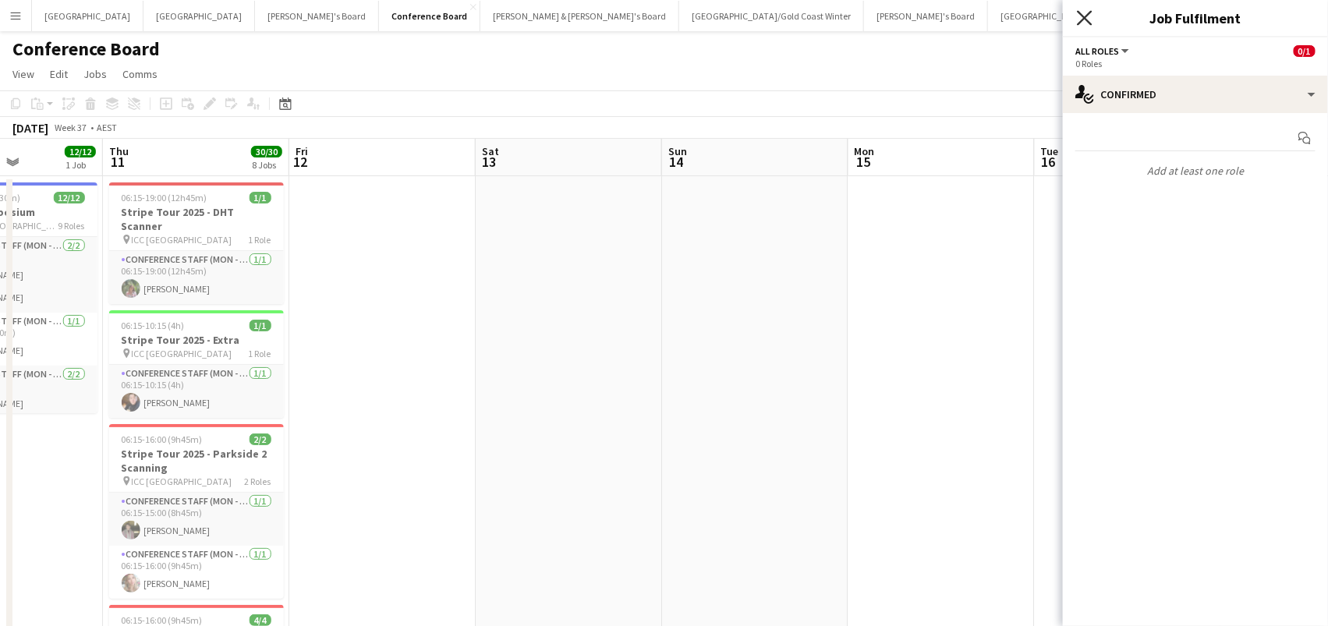
click at [1085, 14] on icon "Close pop-in" at bounding box center [1084, 17] width 15 height 15
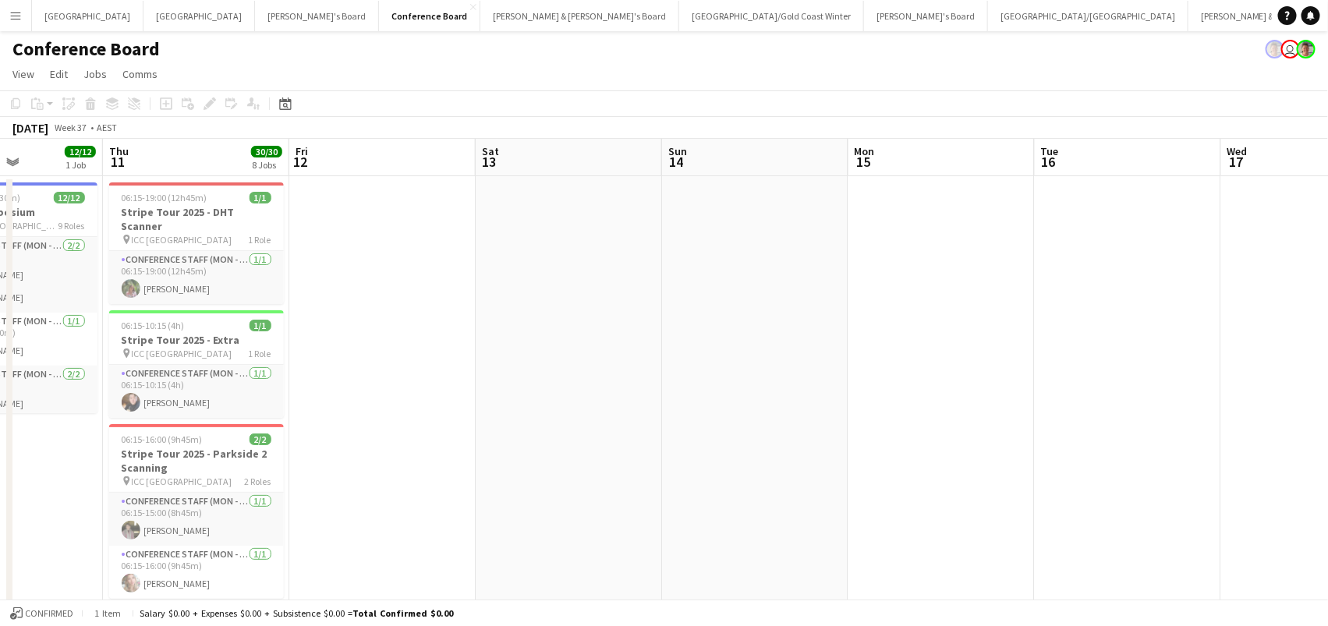
scroll to position [0, 0]
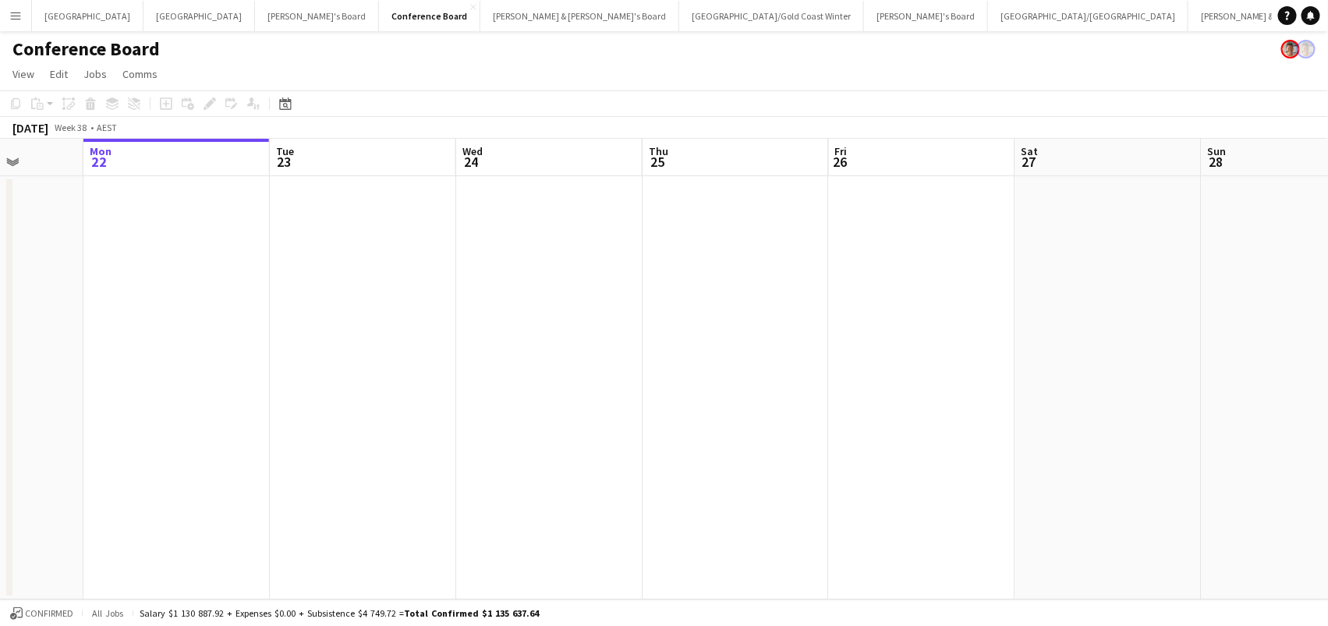
scroll to position [0, 502]
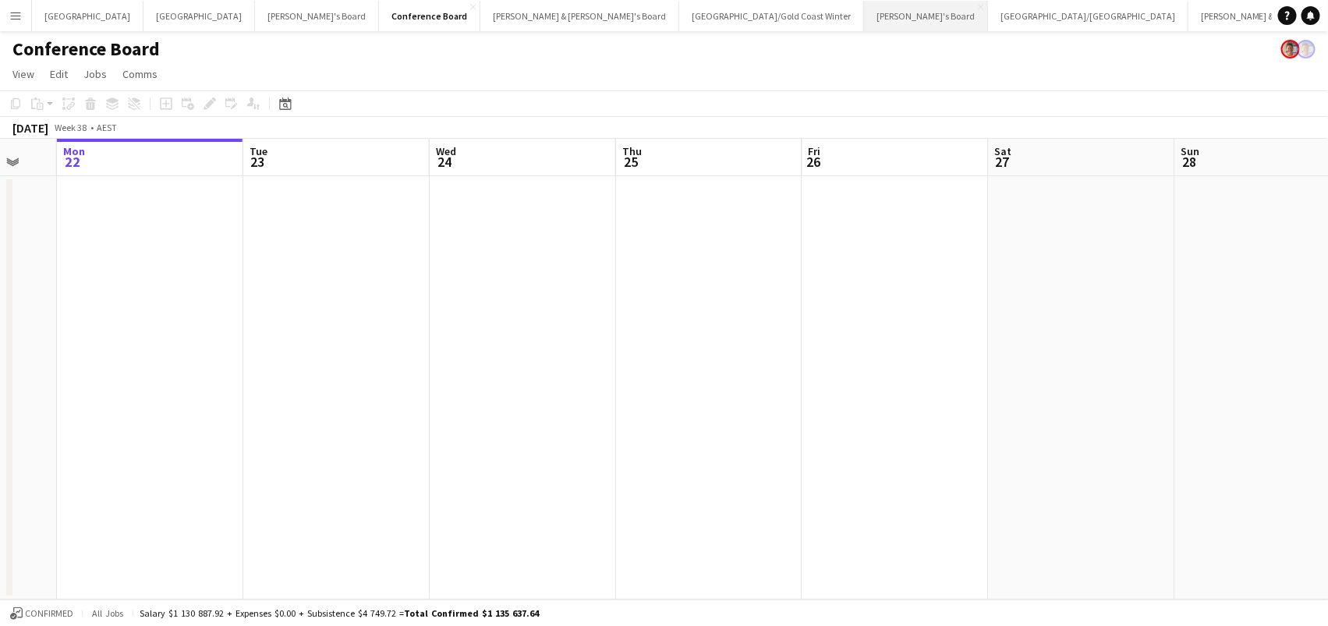
click at [864, 12] on button "[PERSON_NAME]'s Board Close" at bounding box center [926, 16] width 124 height 30
click at [1187, 16] on button "[PERSON_NAME] & [PERSON_NAME]'s Board Close" at bounding box center [1286, 16] width 199 height 30
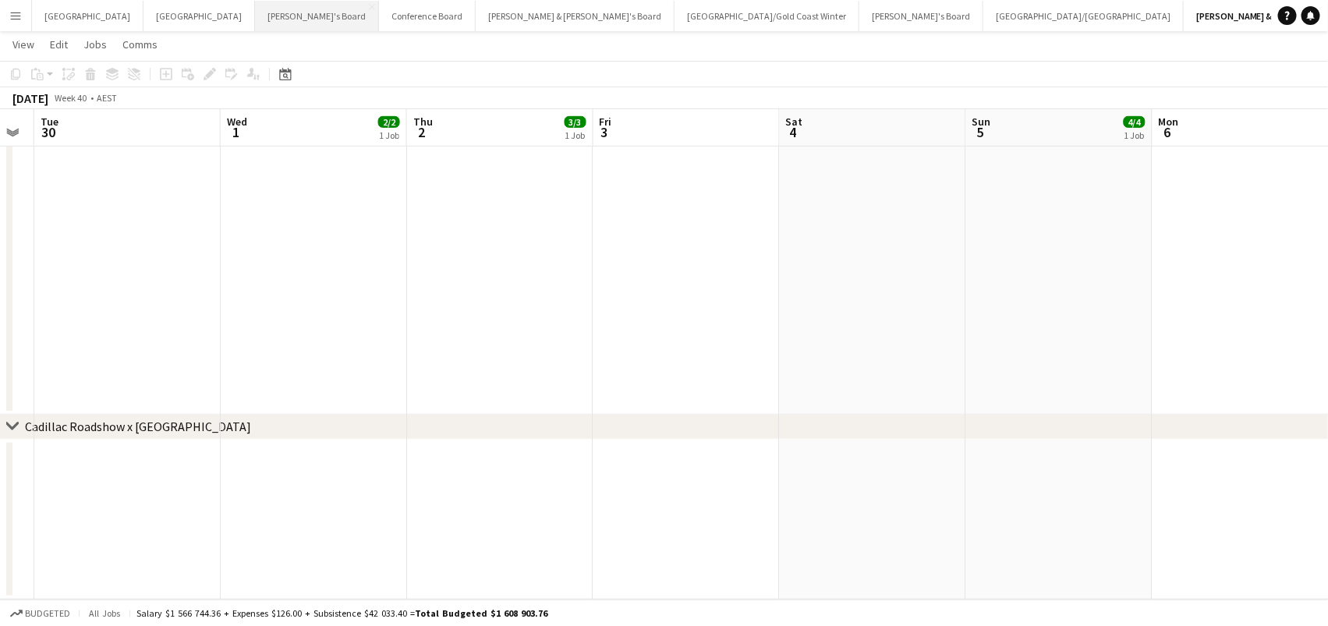
scroll to position [356, 0]
click at [143, 8] on button "Melbourne Close" at bounding box center [199, 16] width 112 height 30
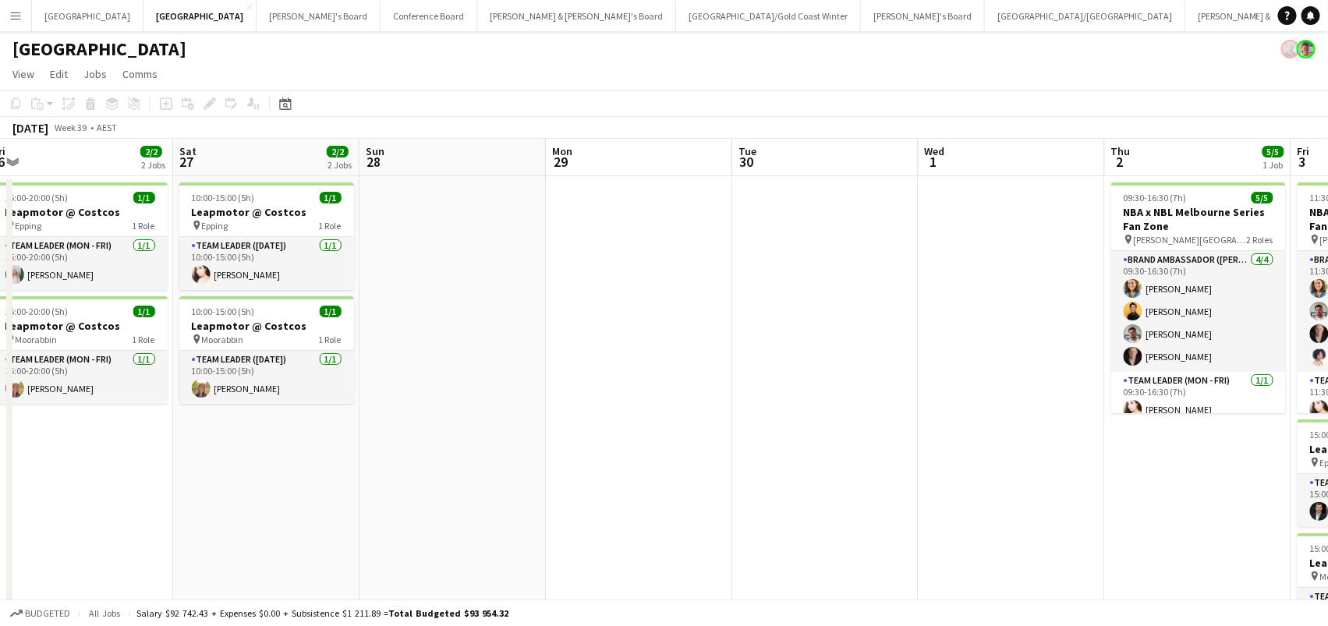
scroll to position [0, 390]
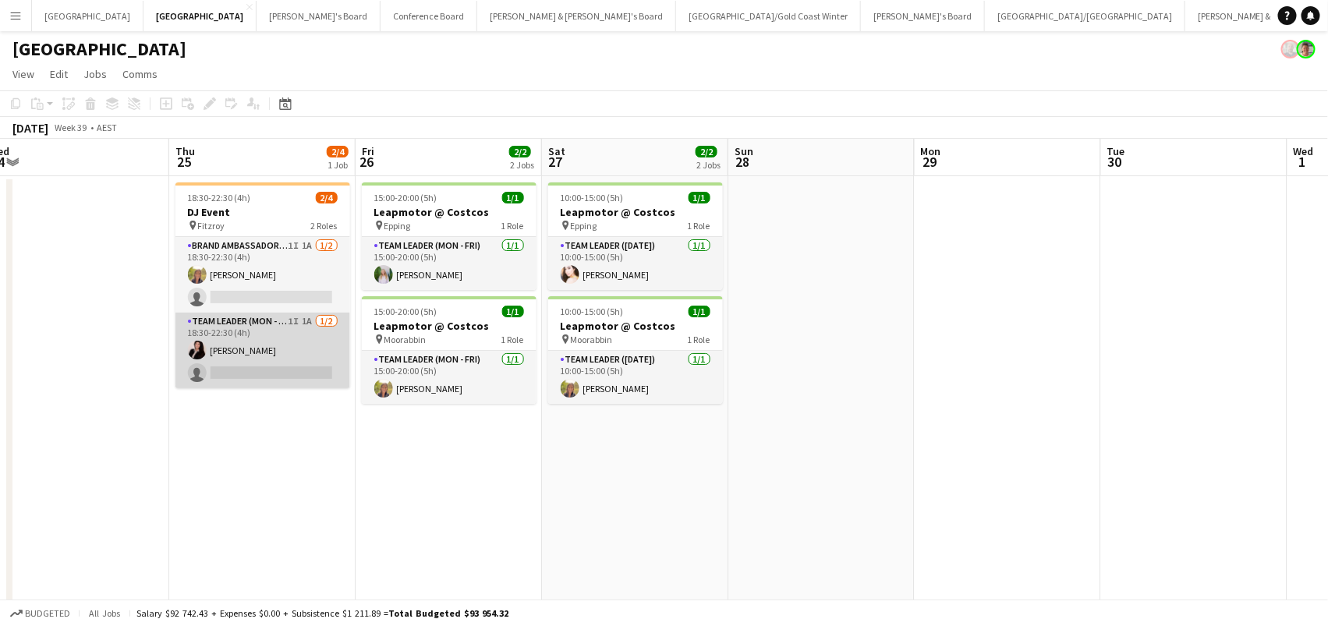
click at [274, 373] on app-card-role "Team Leader (Mon - Fri) 1I 1A [DATE] 18:30-22:30 (4h) [PERSON_NAME] single-neut…" at bounding box center [262, 351] width 175 height 76
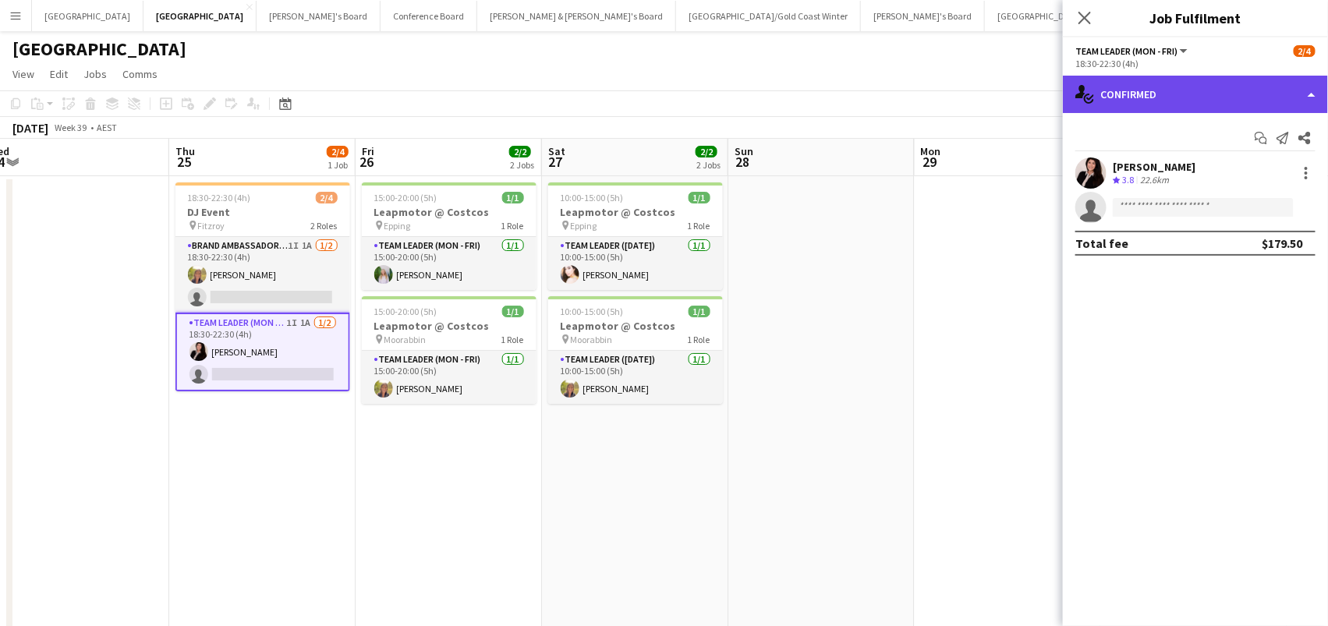
click at [1181, 89] on div "single-neutral-actions-check-2 Confirmed" at bounding box center [1195, 94] width 265 height 37
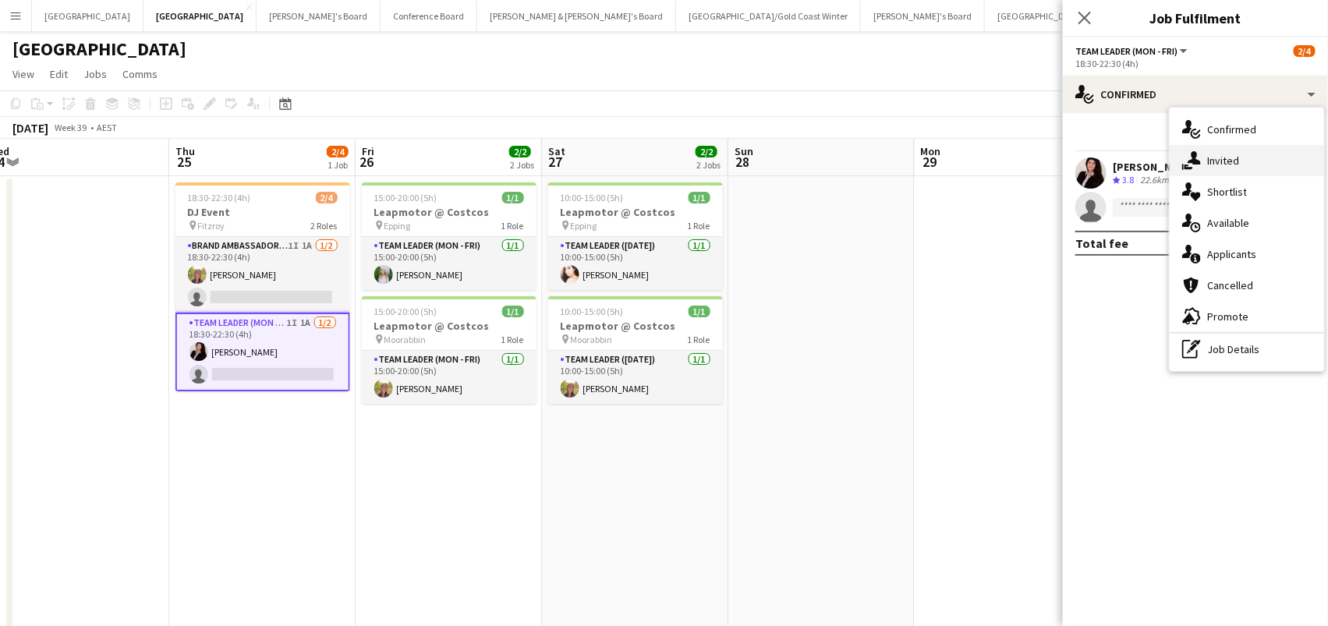
click at [1213, 163] on span "Invited" at bounding box center [1223, 161] width 32 height 14
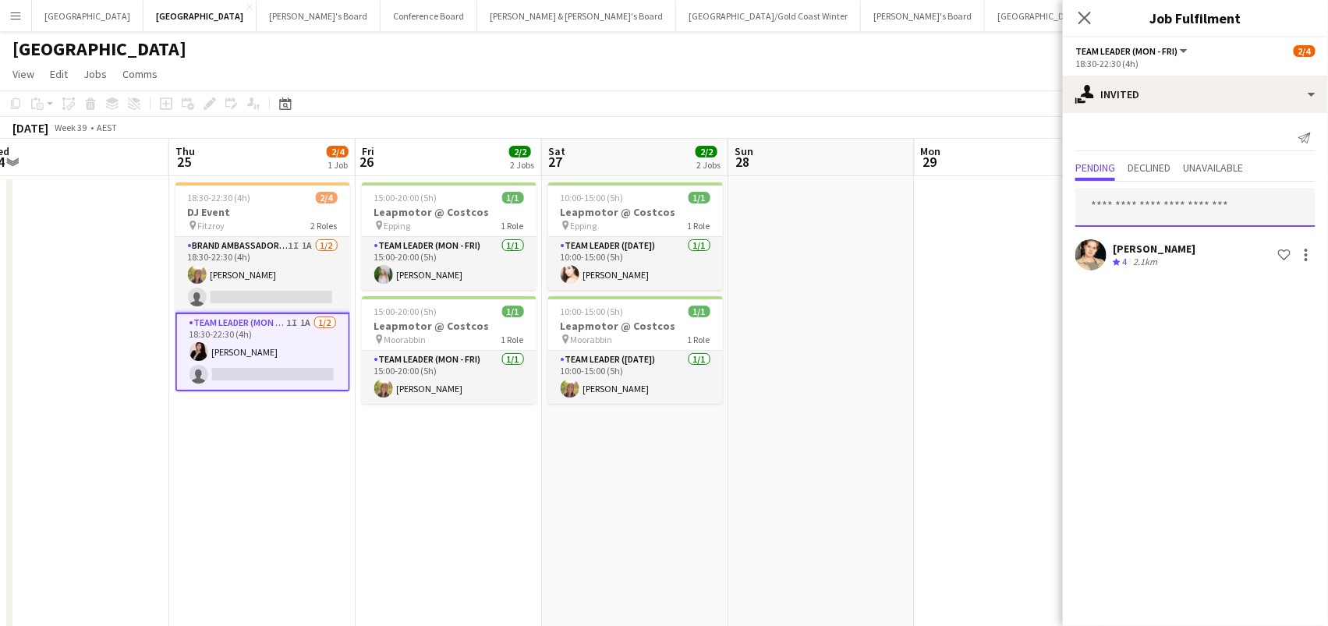
click at [1184, 221] on input "text" at bounding box center [1195, 207] width 240 height 39
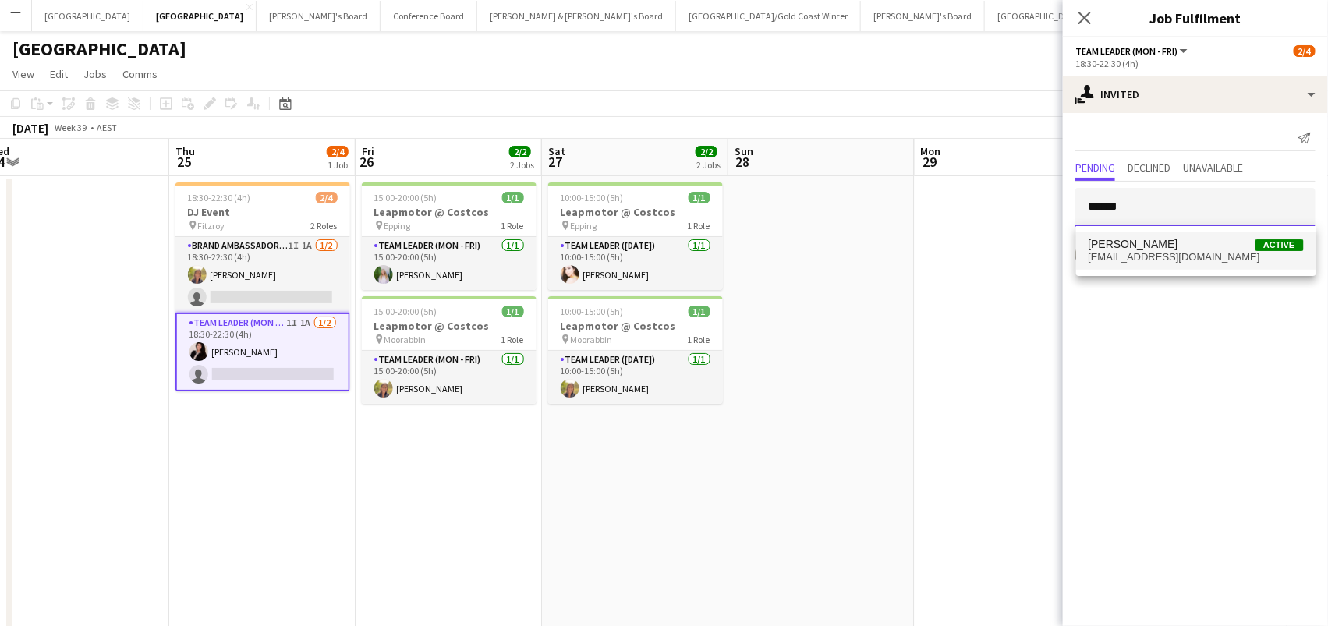
type input "******"
click at [1187, 241] on span "[PERSON_NAME] Active" at bounding box center [1196, 244] width 215 height 13
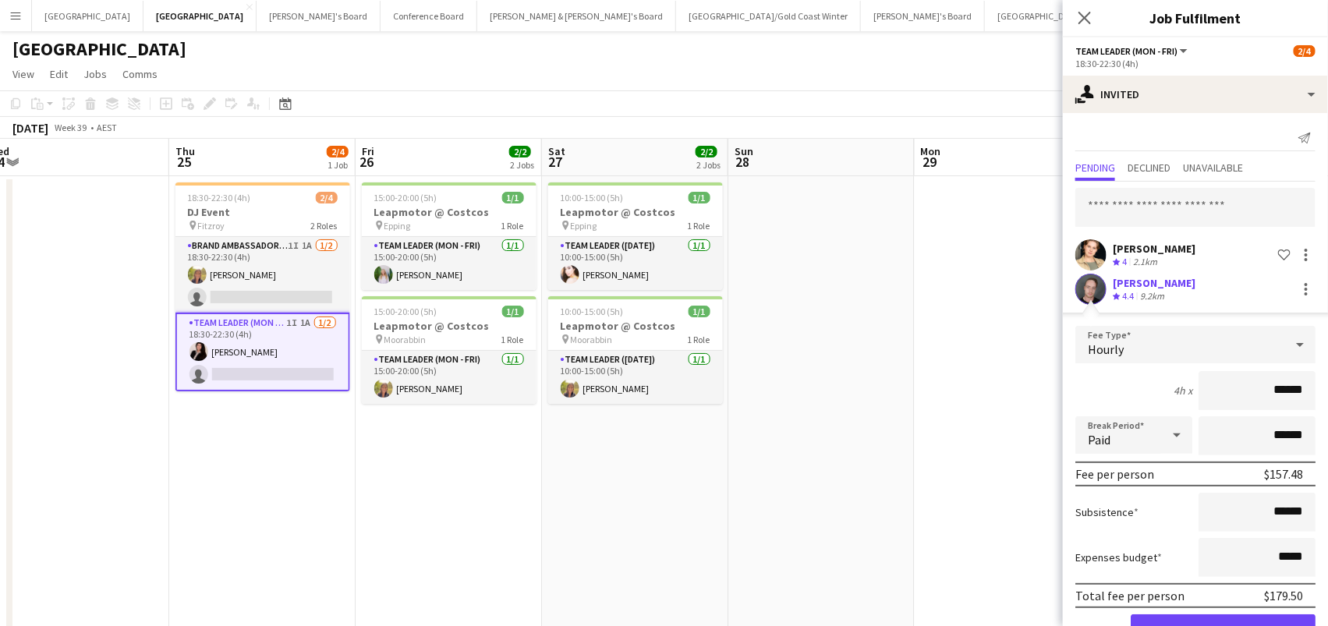
click at [1169, 620] on button "Confirm" at bounding box center [1223, 629] width 185 height 31
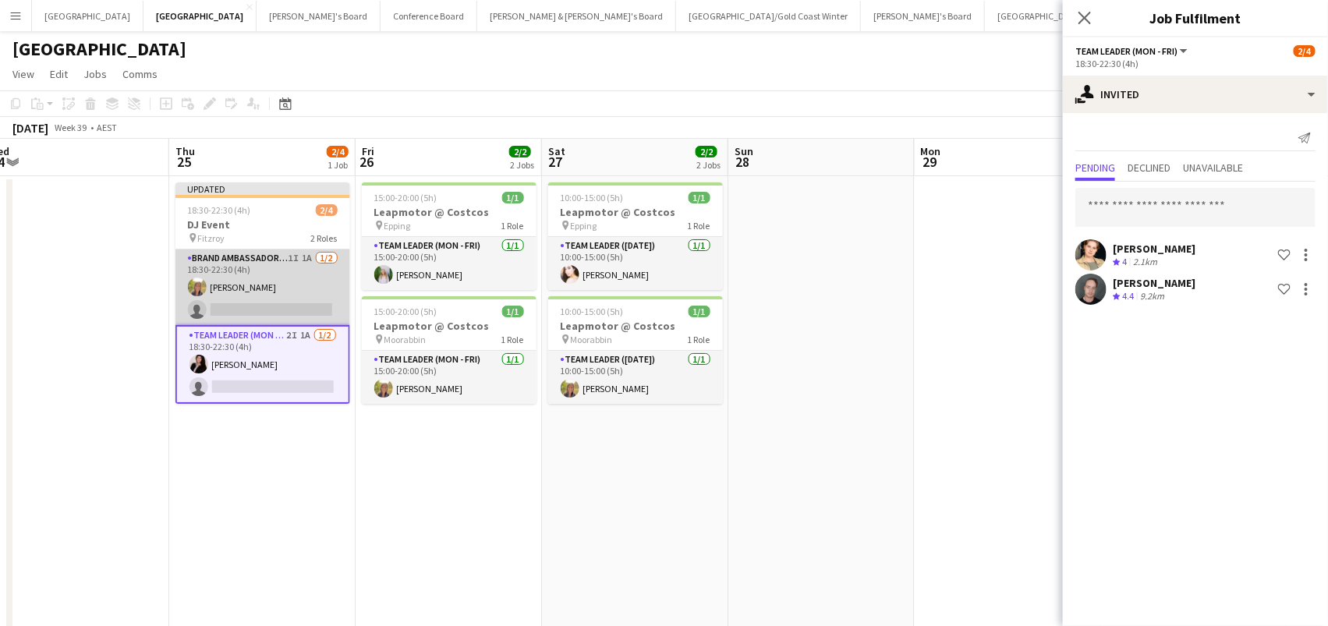
click at [297, 250] on app-card-role "Brand Ambassador (Mon - Fri) 1I 1A [DATE] 18:30-22:30 (4h) [PERSON_NAME] single…" at bounding box center [262, 288] width 175 height 76
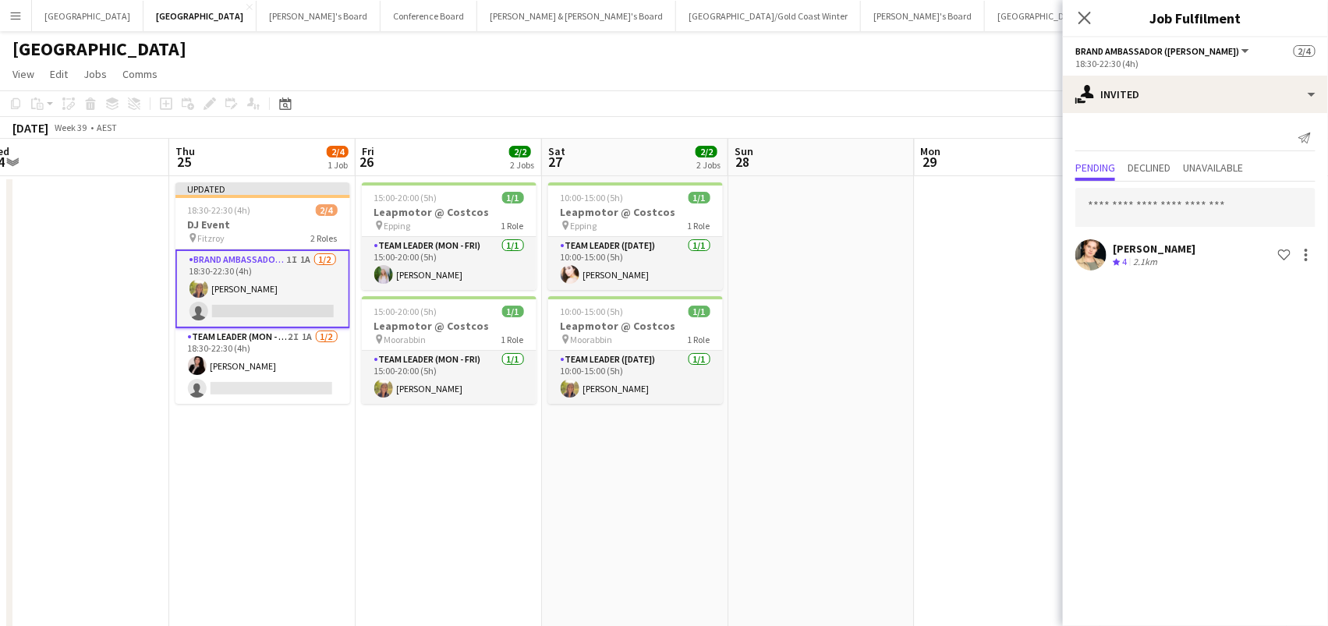
click at [303, 297] on app-card-role "Brand Ambassador (Mon - Fri) 1I 1A [DATE] 18:30-22:30 (4h) [PERSON_NAME] single…" at bounding box center [262, 289] width 175 height 79
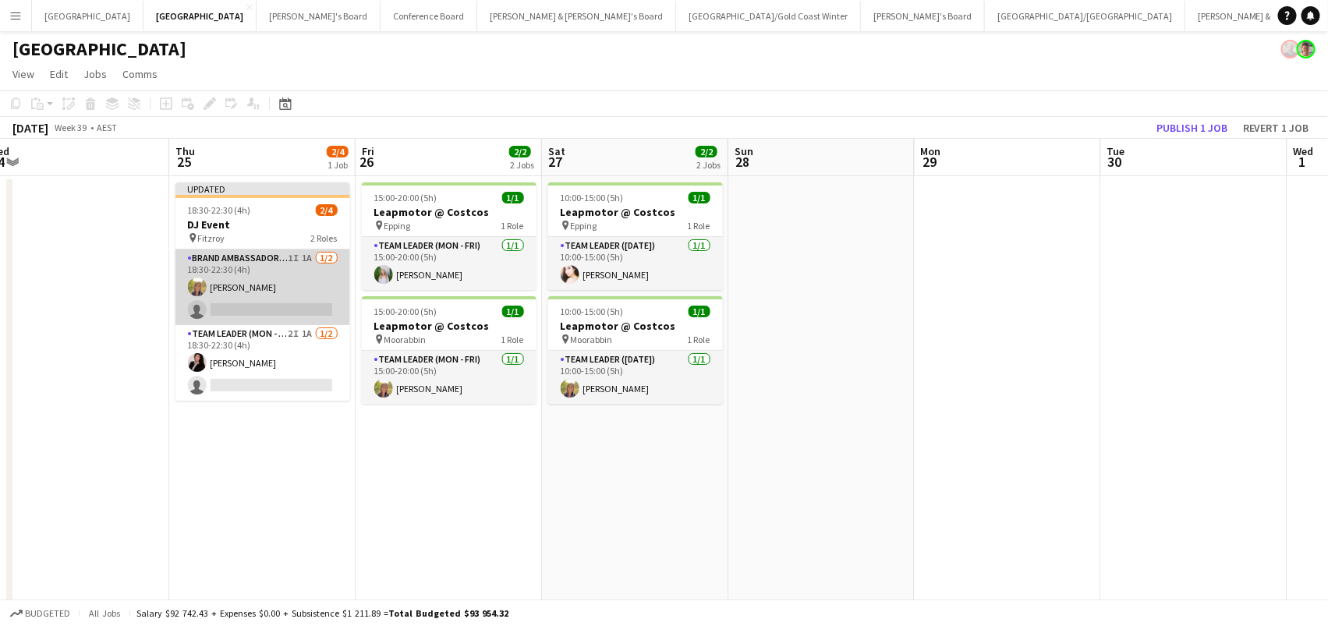
click at [194, 299] on app-card-role "Brand Ambassador (Mon - Fri) 1I 1A [DATE] 18:30-22:30 (4h) [PERSON_NAME] single…" at bounding box center [262, 288] width 175 height 76
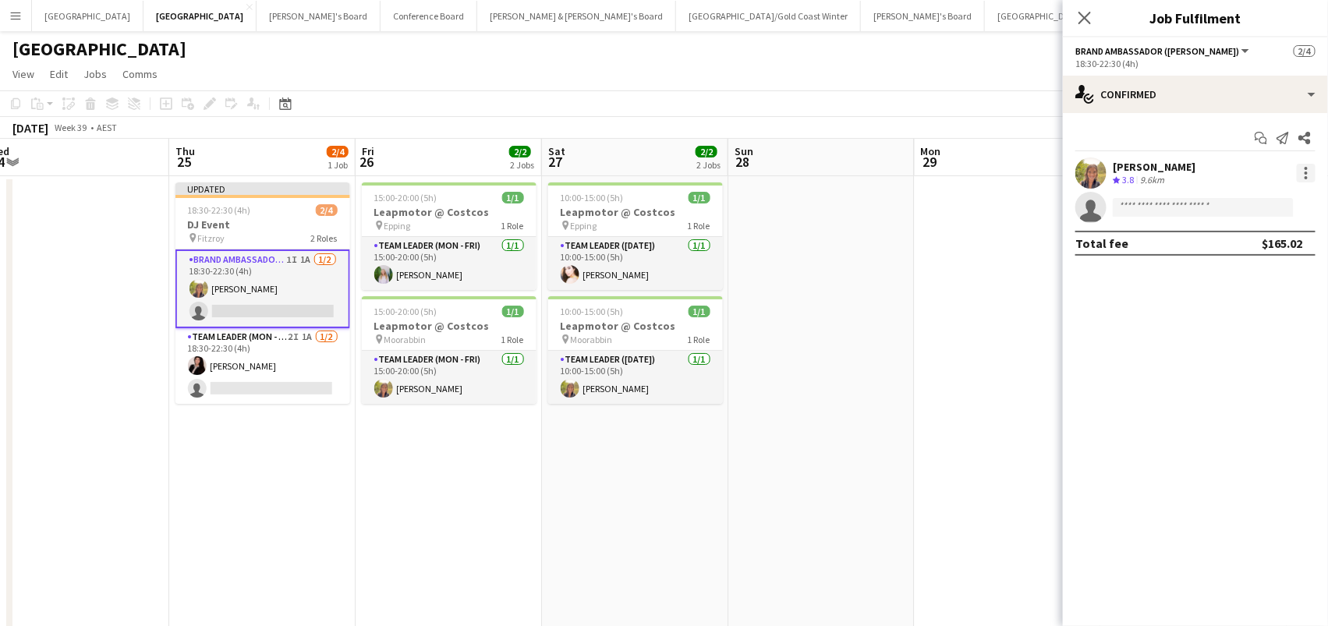
click at [1311, 169] on div at bounding box center [1306, 173] width 19 height 19
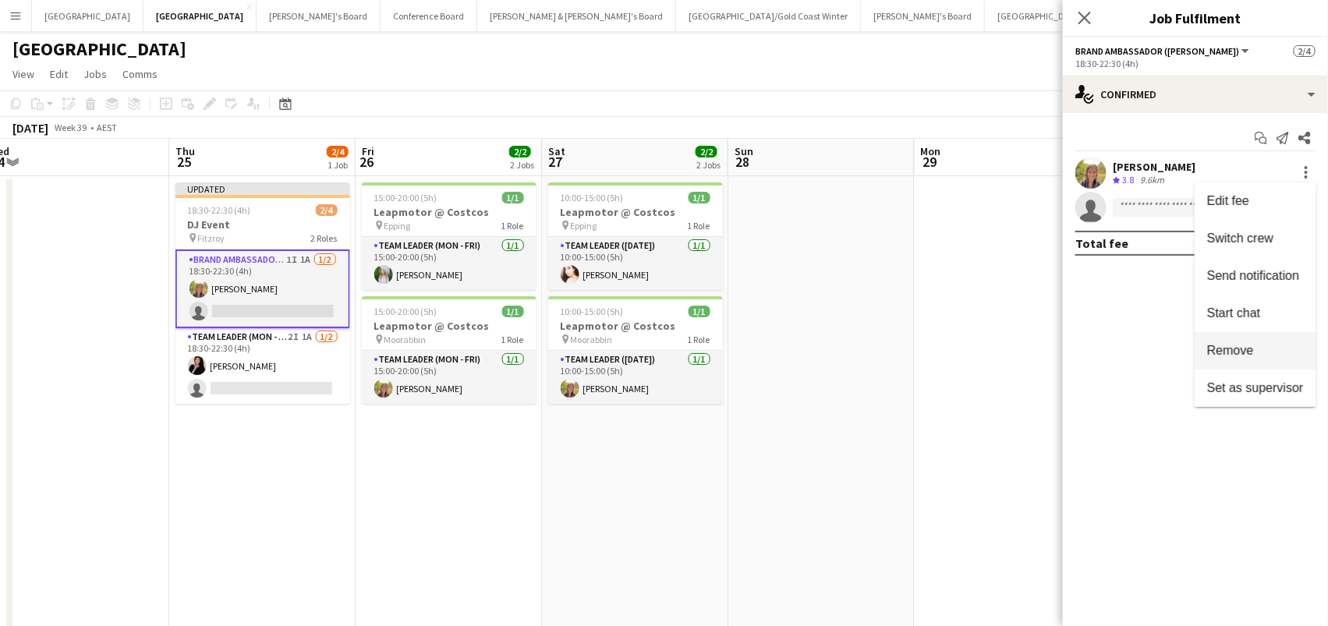
click at [1266, 363] on button "Remove" at bounding box center [1256, 350] width 122 height 37
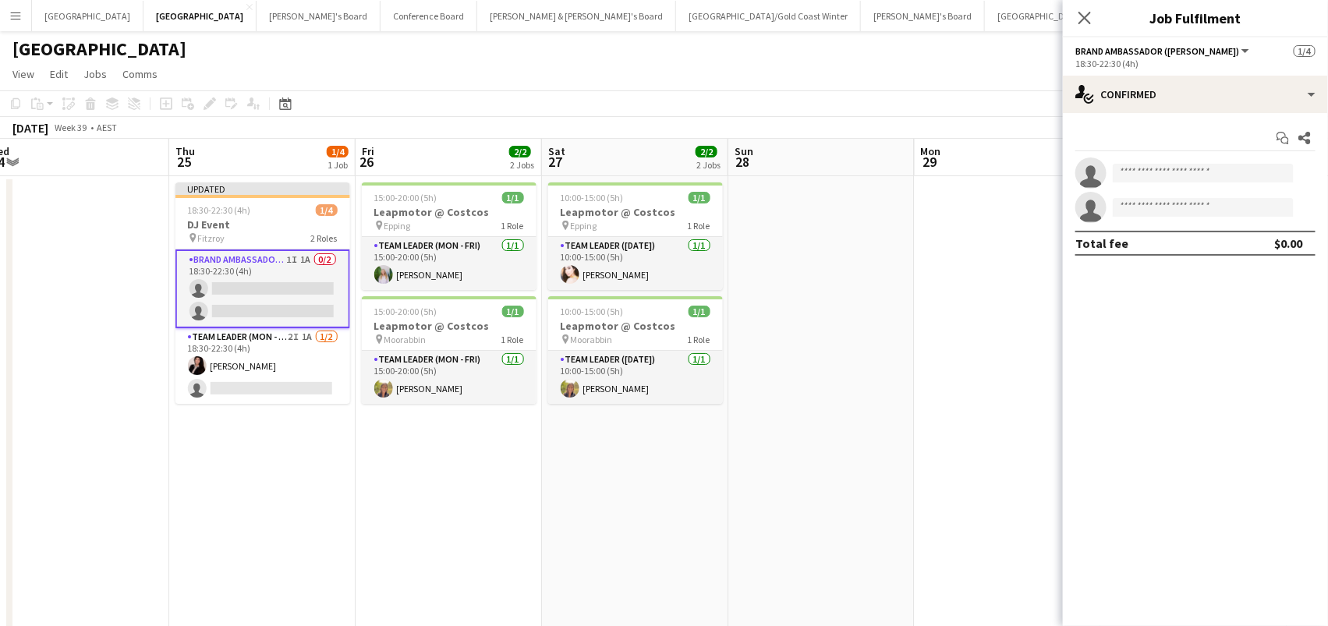
click at [1025, 381] on app-date-cell at bounding box center [1008, 628] width 186 height 904
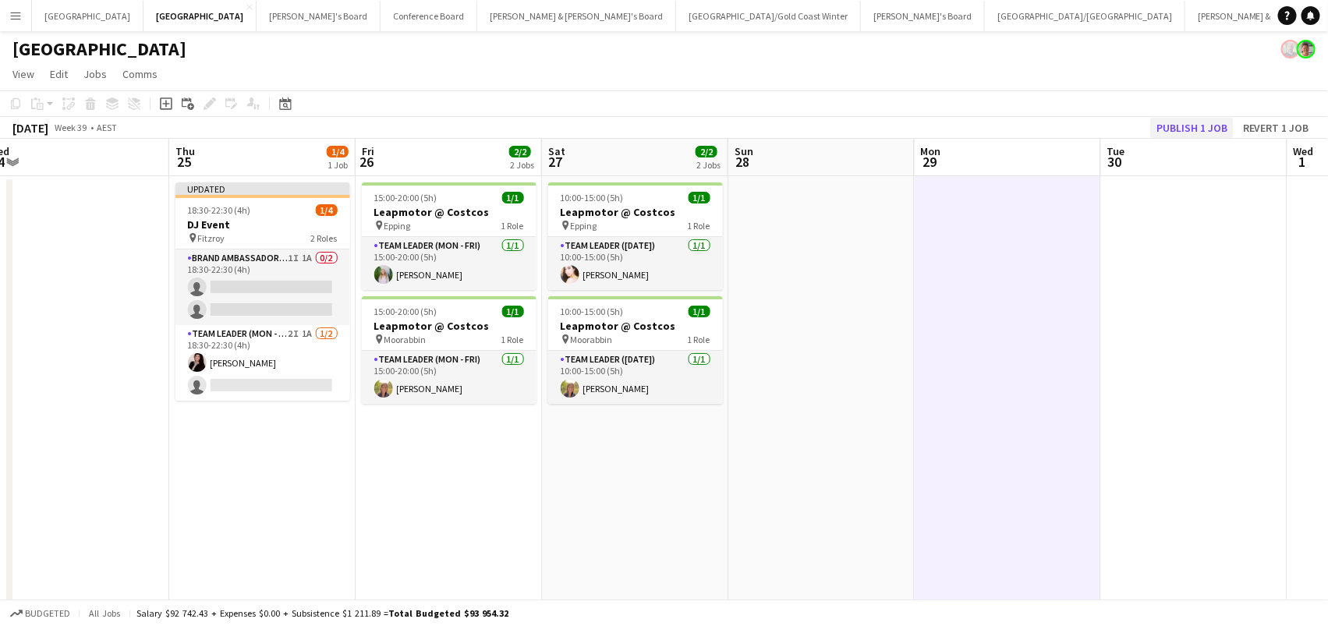
click at [1198, 136] on button "Publish 1 job" at bounding box center [1191, 128] width 83 height 20
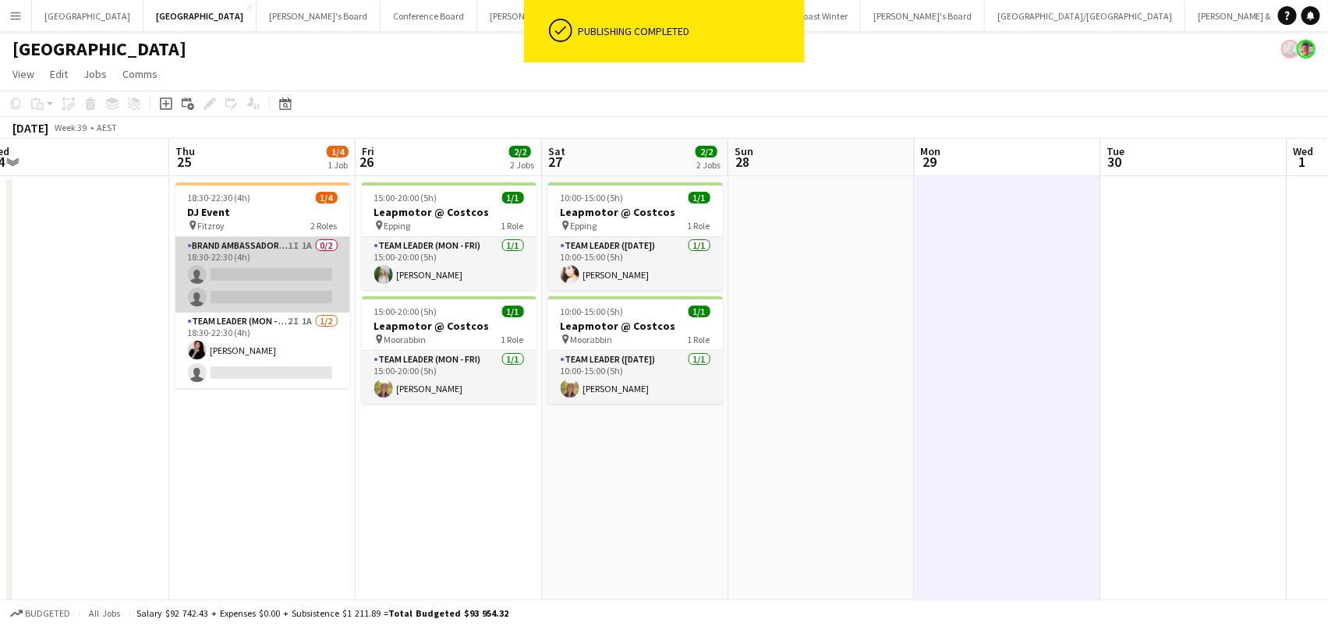
click at [227, 296] on app-card-role "Brand Ambassador (Mon - Fri) 1I 1A 0/2 18:30-22:30 (4h) single-neutral-actions …" at bounding box center [262, 275] width 175 height 76
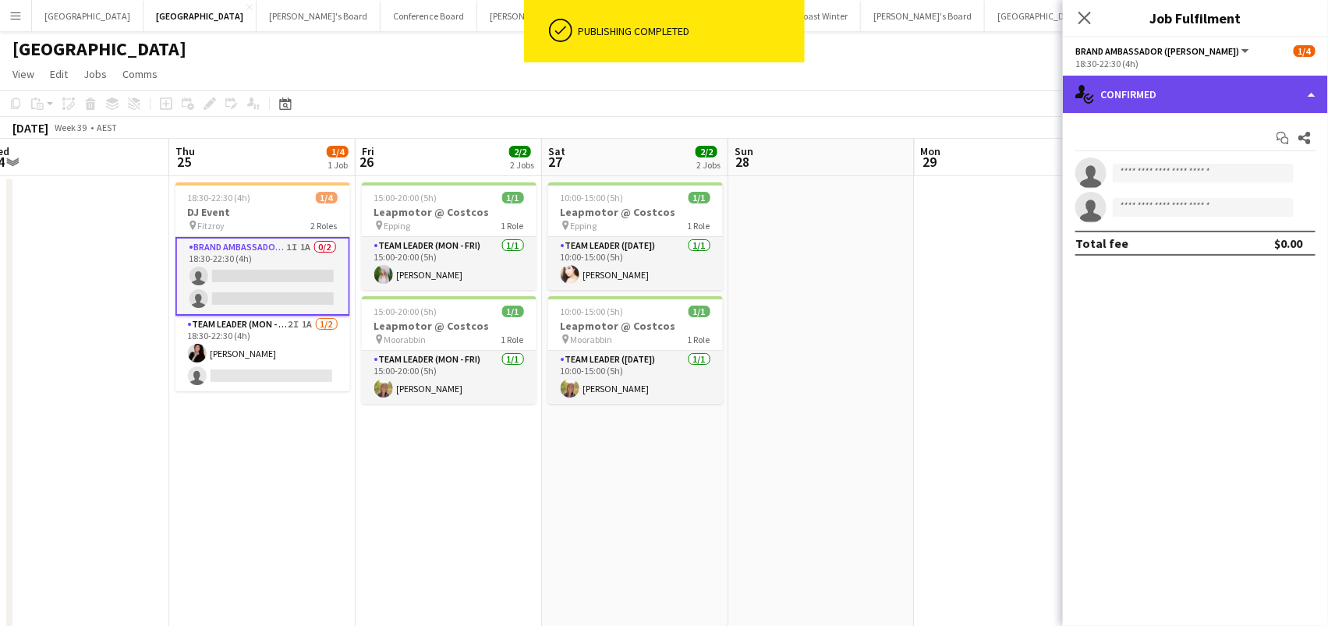
click at [1163, 89] on div "single-neutral-actions-check-2 Confirmed" at bounding box center [1195, 94] width 265 height 37
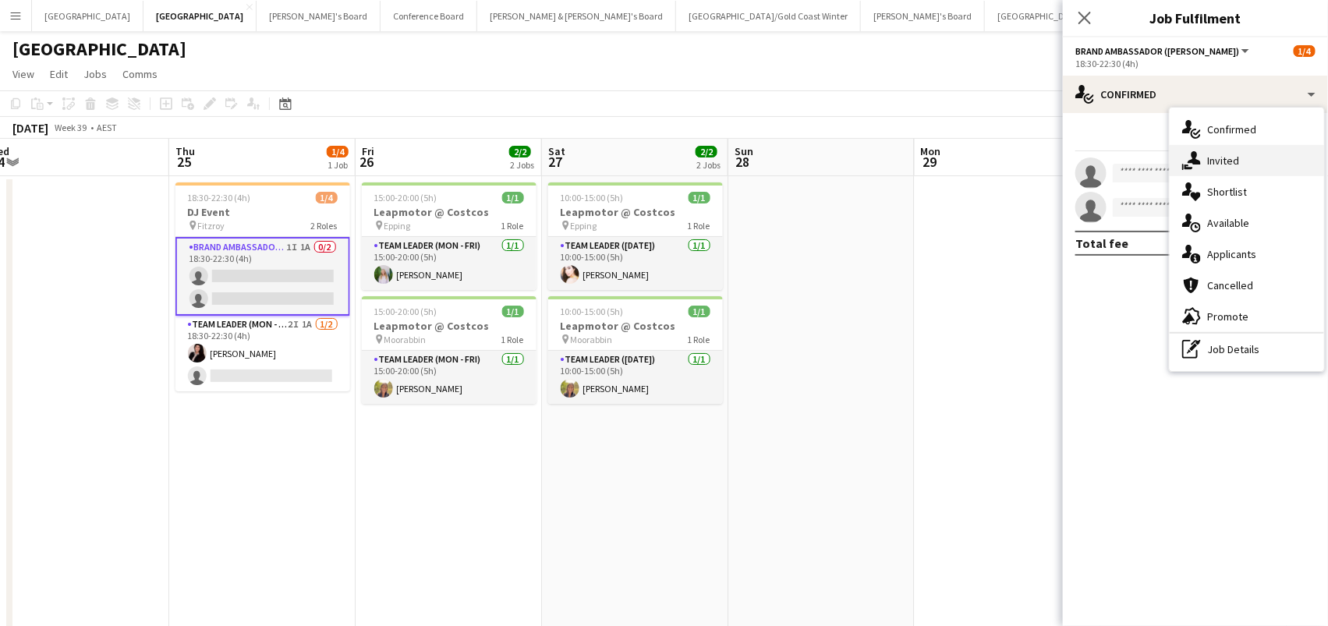
click at [1223, 165] on span "Invited" at bounding box center [1223, 161] width 32 height 14
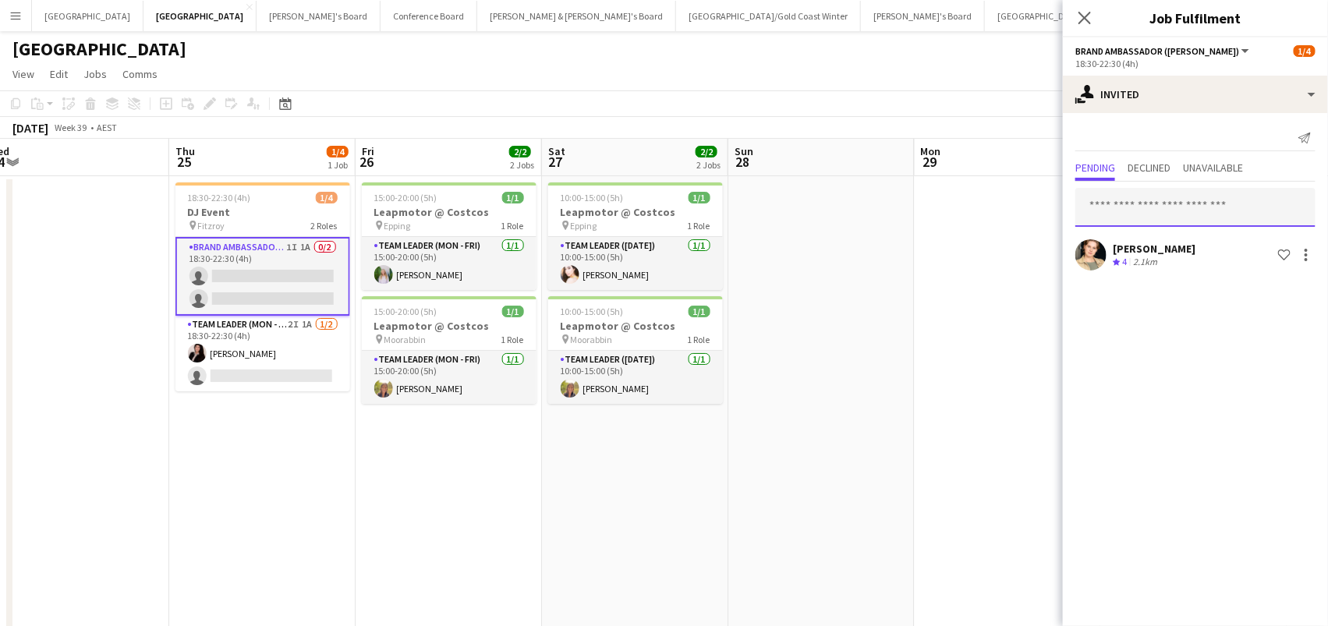
click at [1202, 214] on input "text" at bounding box center [1195, 207] width 240 height 39
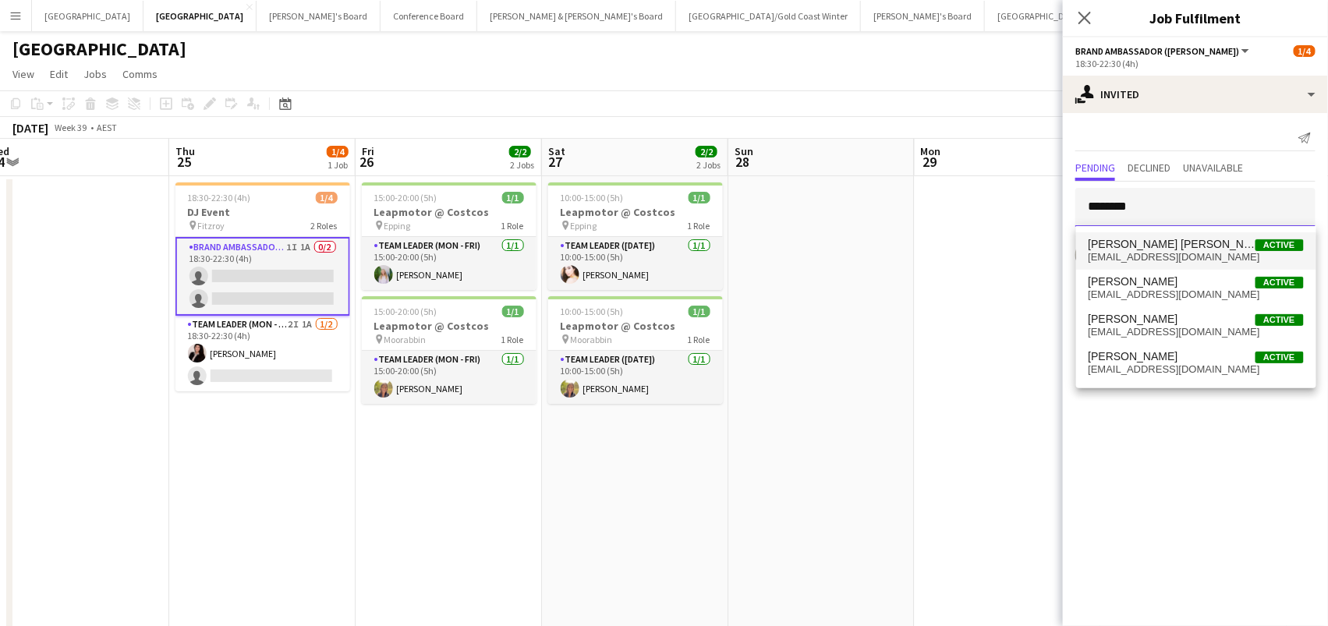
type input "********"
click at [1144, 245] on span "[PERSON_NAME] [PERSON_NAME]" at bounding box center [1172, 244] width 167 height 13
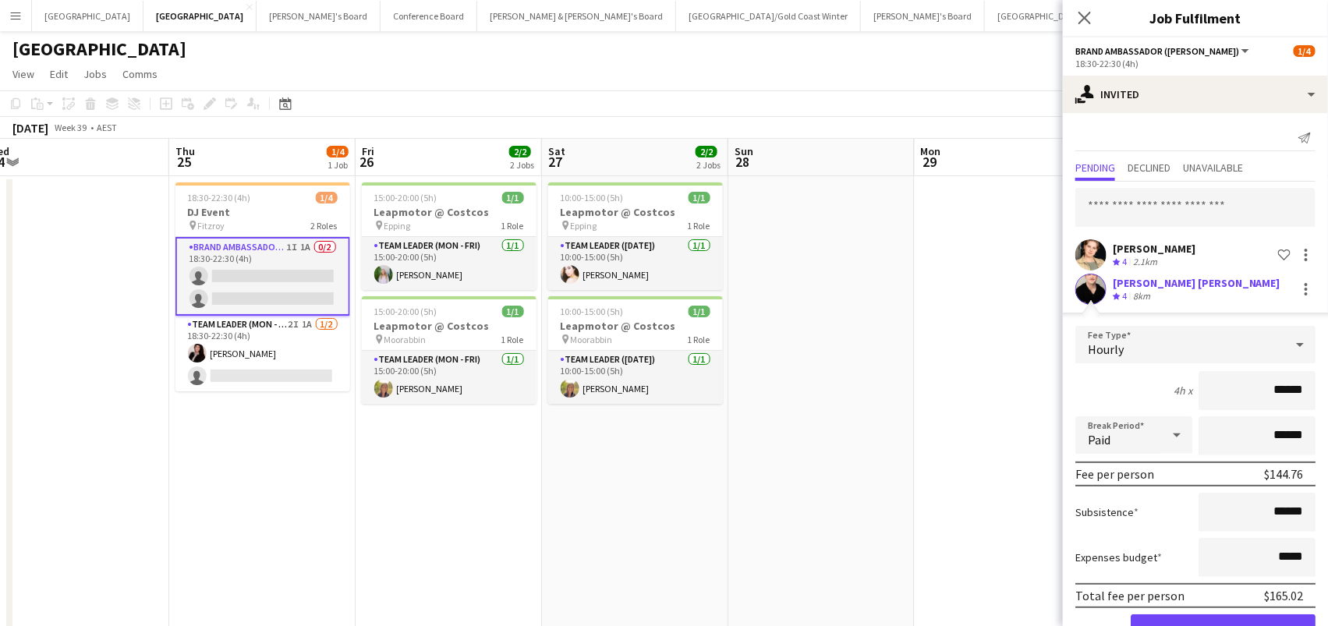
click at [1223, 625] on button "Confirm" at bounding box center [1223, 629] width 185 height 31
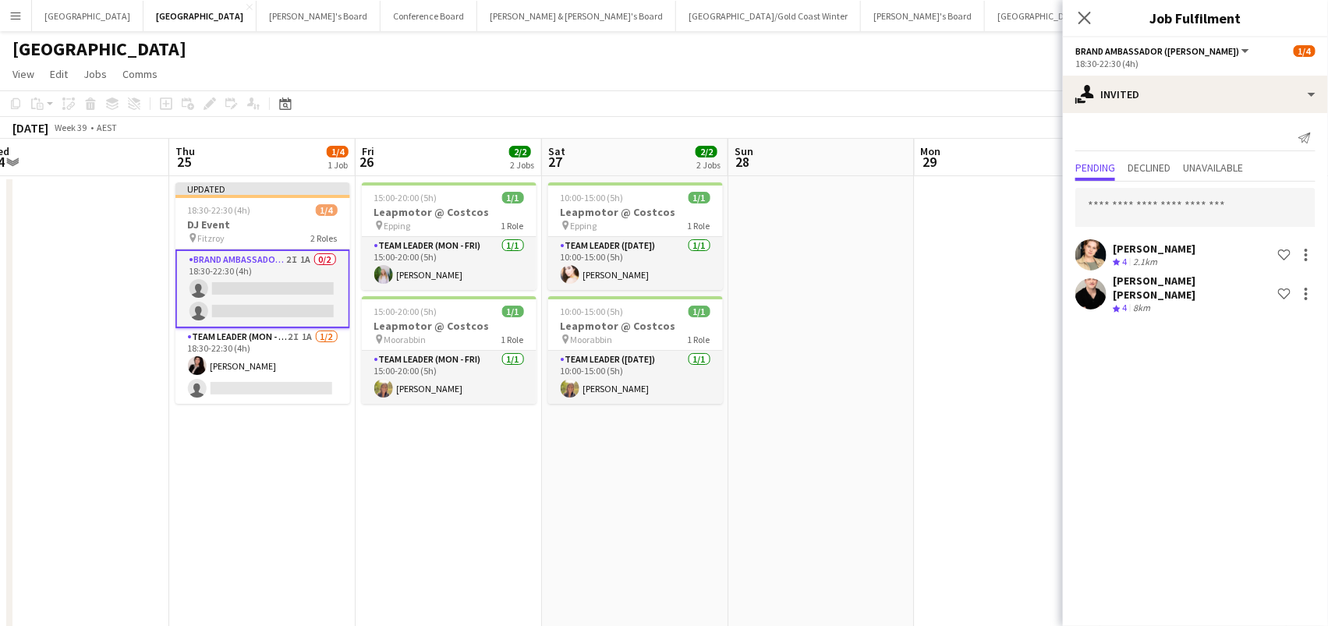
click at [981, 288] on app-date-cell at bounding box center [1008, 628] width 186 height 904
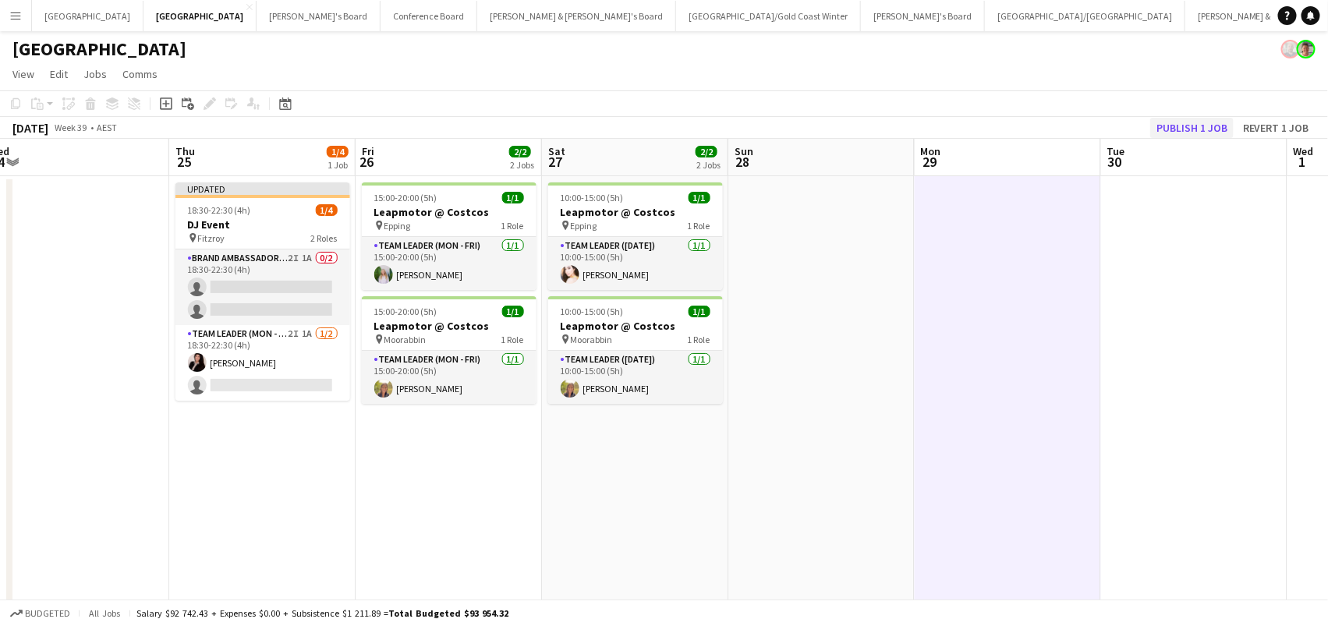
click at [1193, 128] on button "Publish 1 job" at bounding box center [1191, 128] width 83 height 20
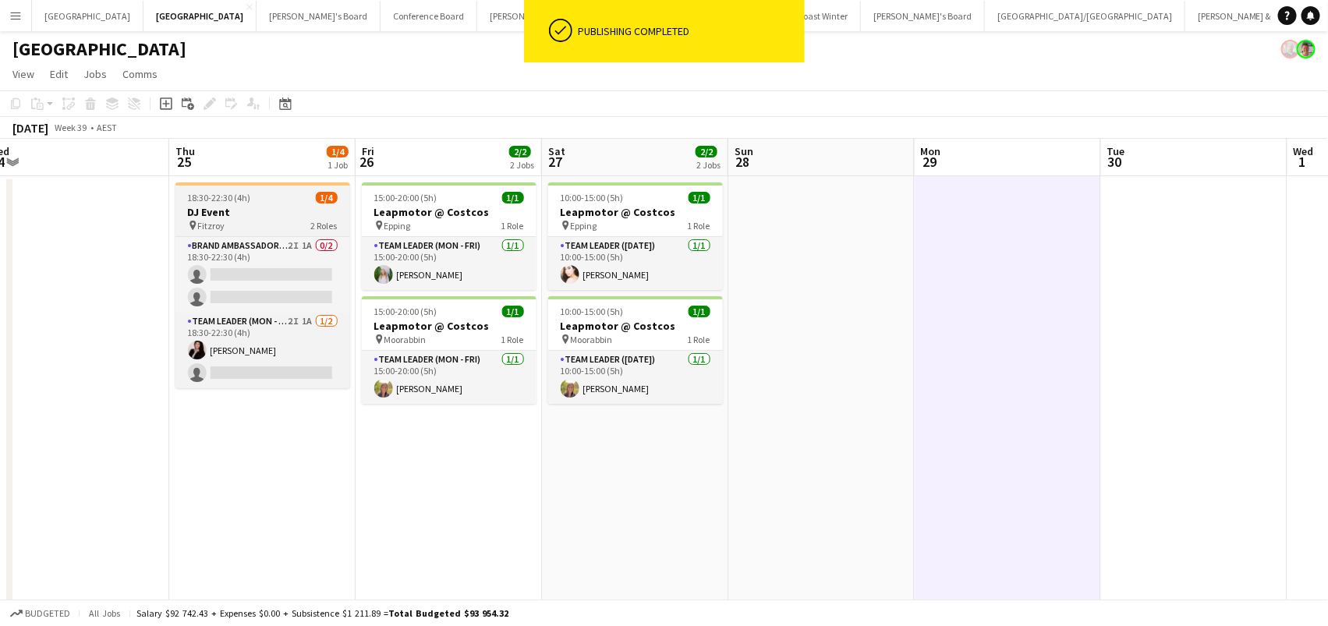
click at [233, 215] on h3 "DJ Event" at bounding box center [262, 212] width 175 height 14
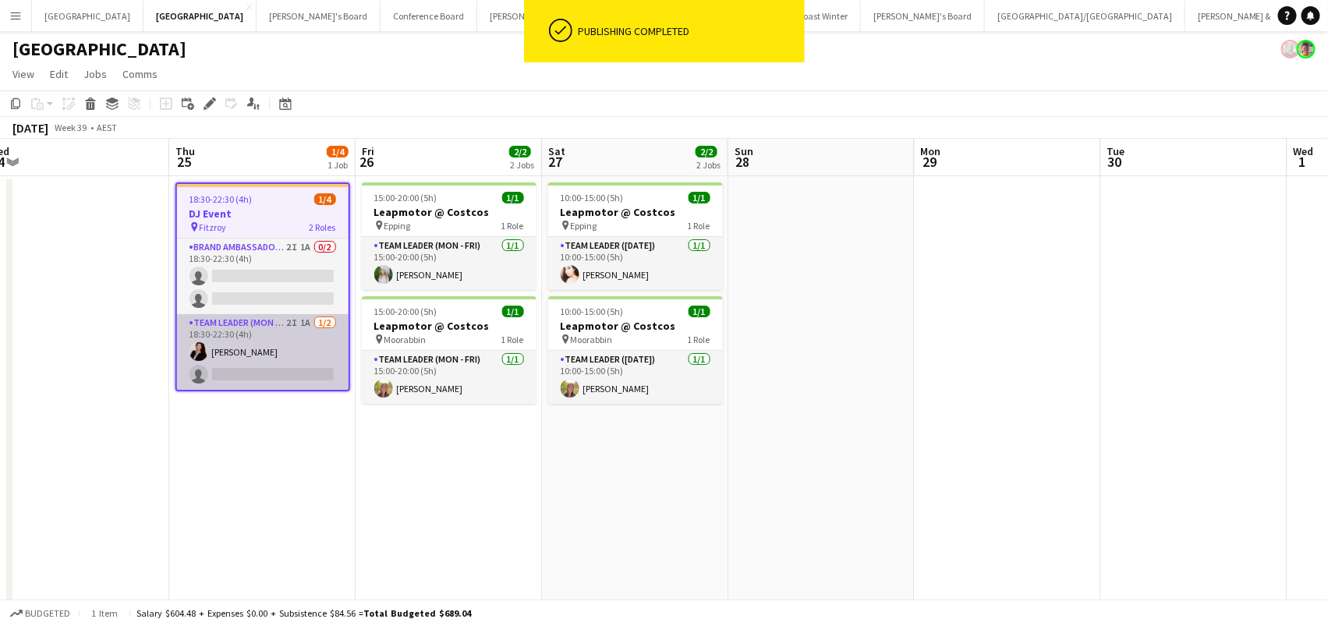
click at [239, 355] on app-card-role "Team Leader (Mon - Fri) 2I 1A [DATE] 18:30-22:30 (4h) [PERSON_NAME] single-neut…" at bounding box center [263, 352] width 172 height 76
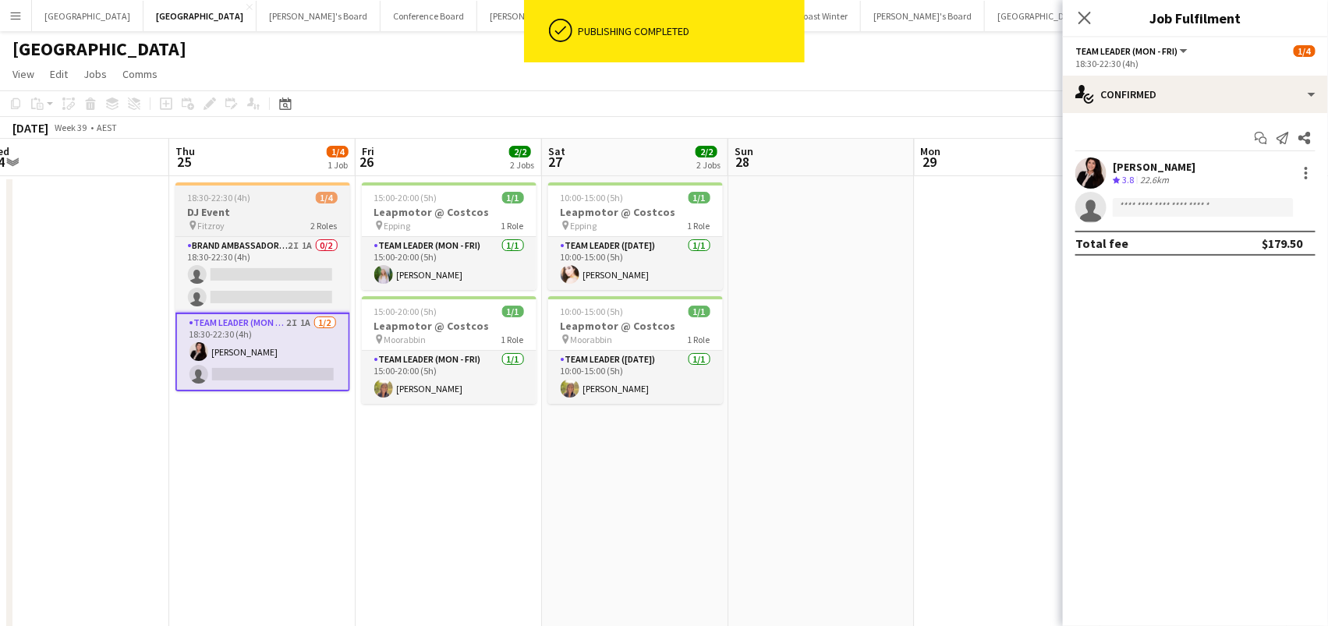
scroll to position [0, 388]
click at [227, 199] on span "18:30-22:30 (4h)" at bounding box center [220, 198] width 63 height 12
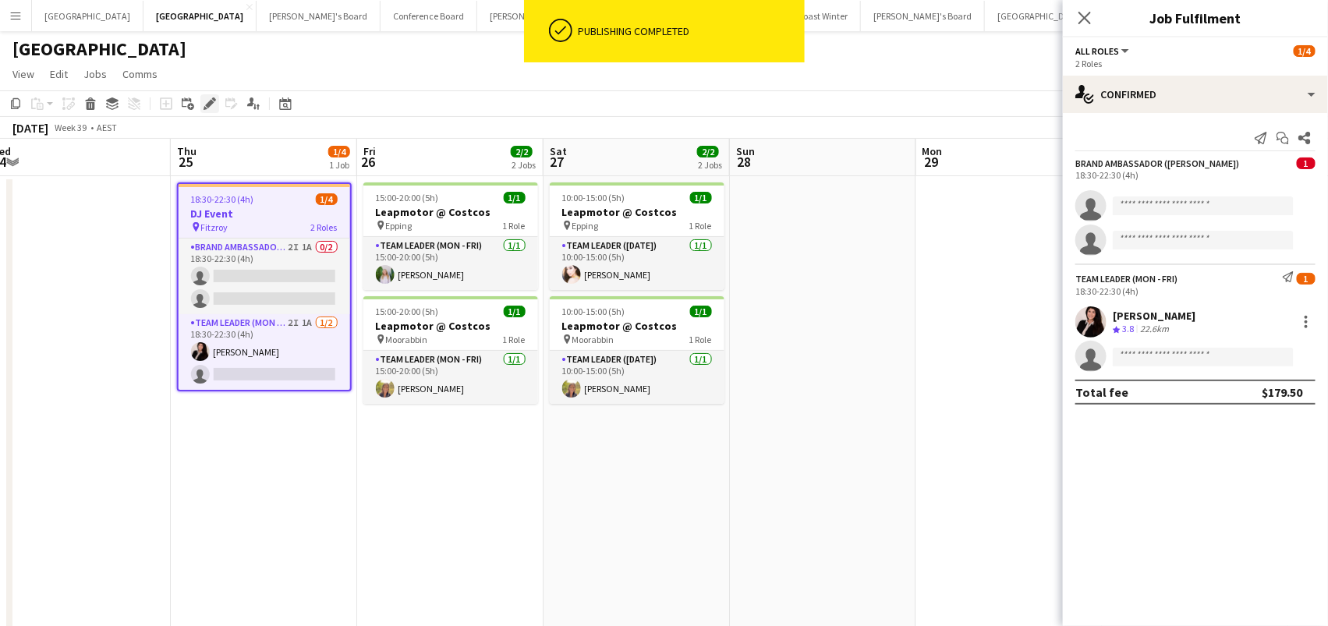
click at [209, 107] on icon "Edit" at bounding box center [210, 103] width 12 height 12
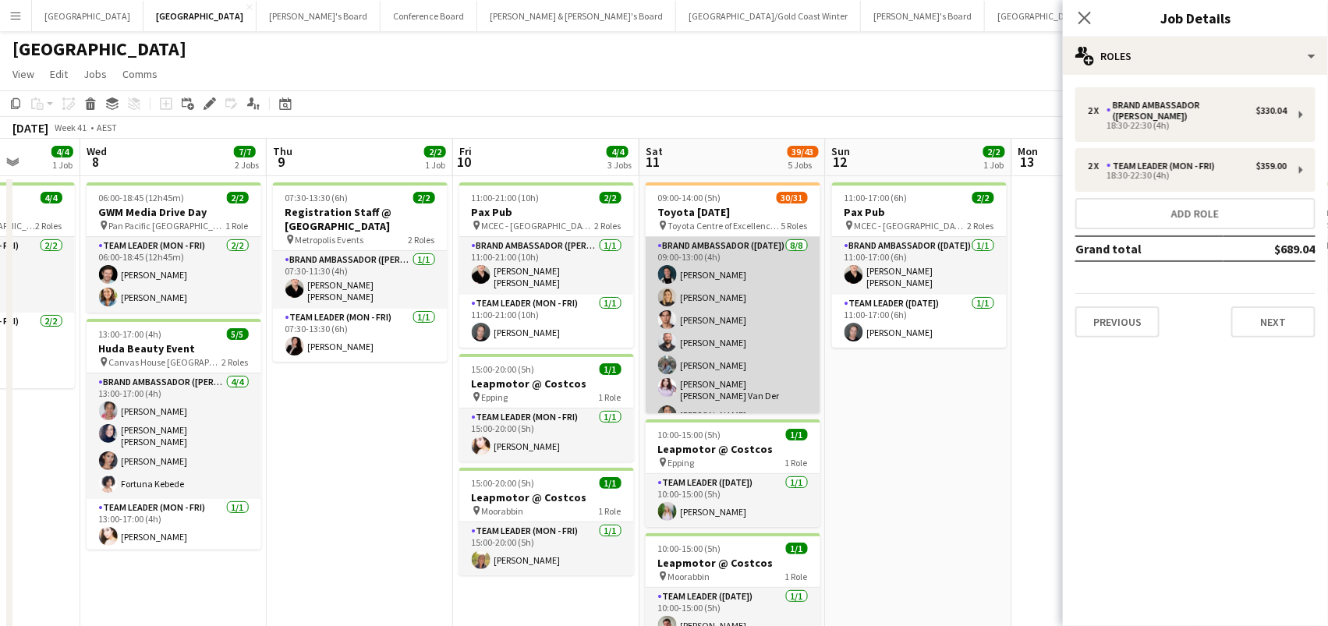
scroll to position [0, 0]
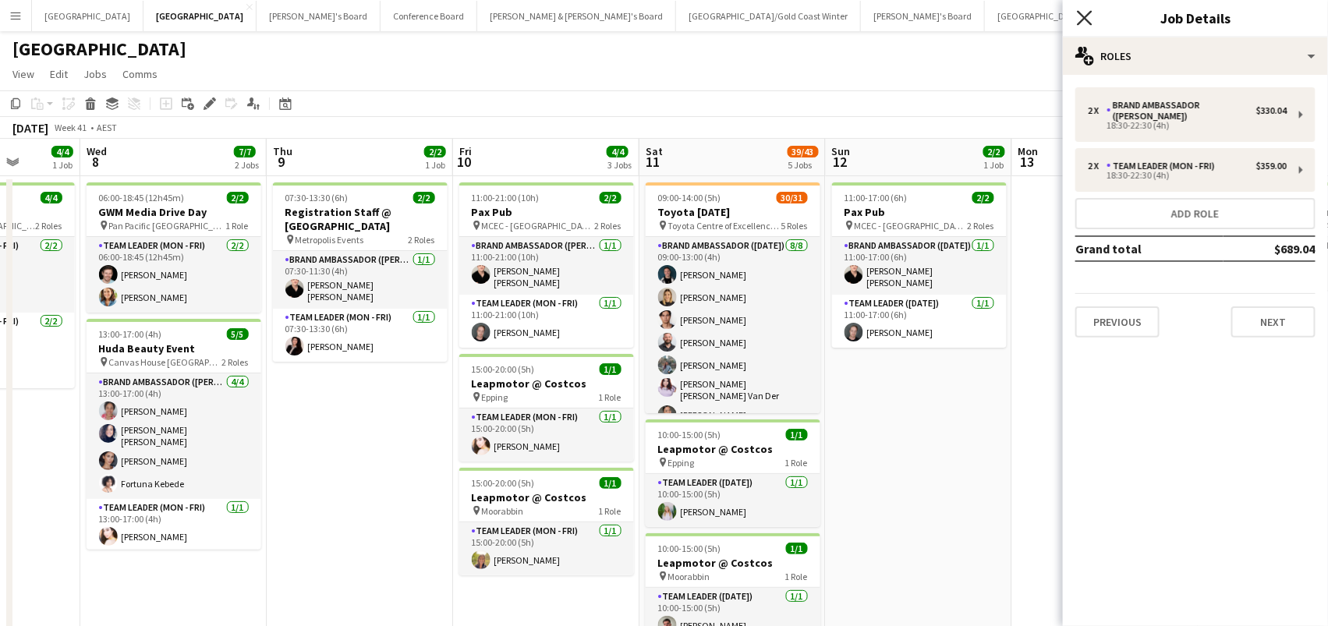
click at [1082, 18] on icon "Close pop-in" at bounding box center [1084, 17] width 15 height 15
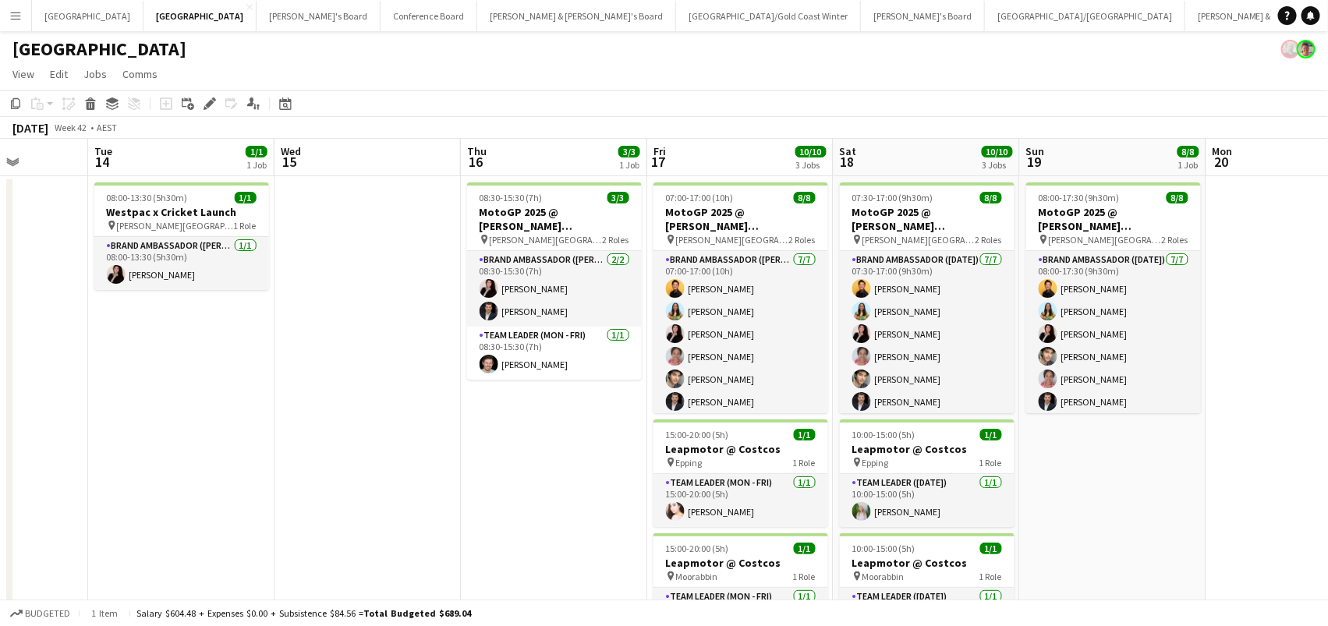
scroll to position [0, 469]
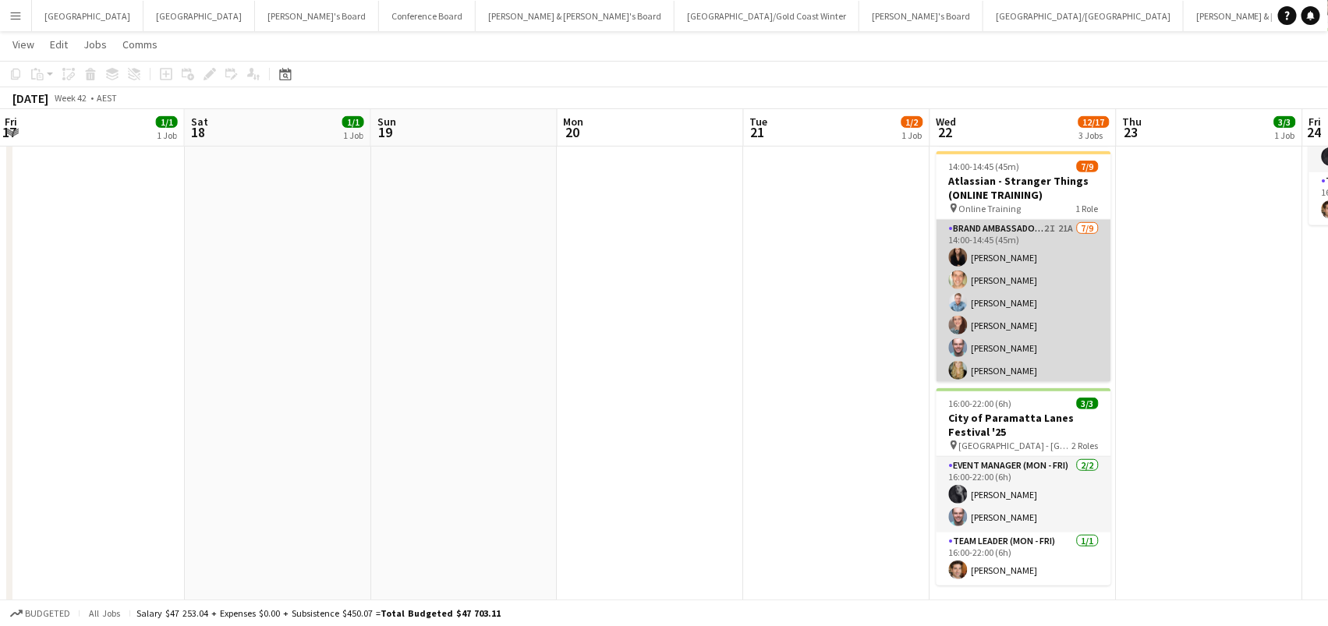
click at [1058, 324] on app-card-role "Brand Ambassador ([PERSON_NAME]) 2I 21A [DATE] 14:00-14:45 (45m) [PERSON_NAME] …" at bounding box center [1023, 337] width 175 height 234
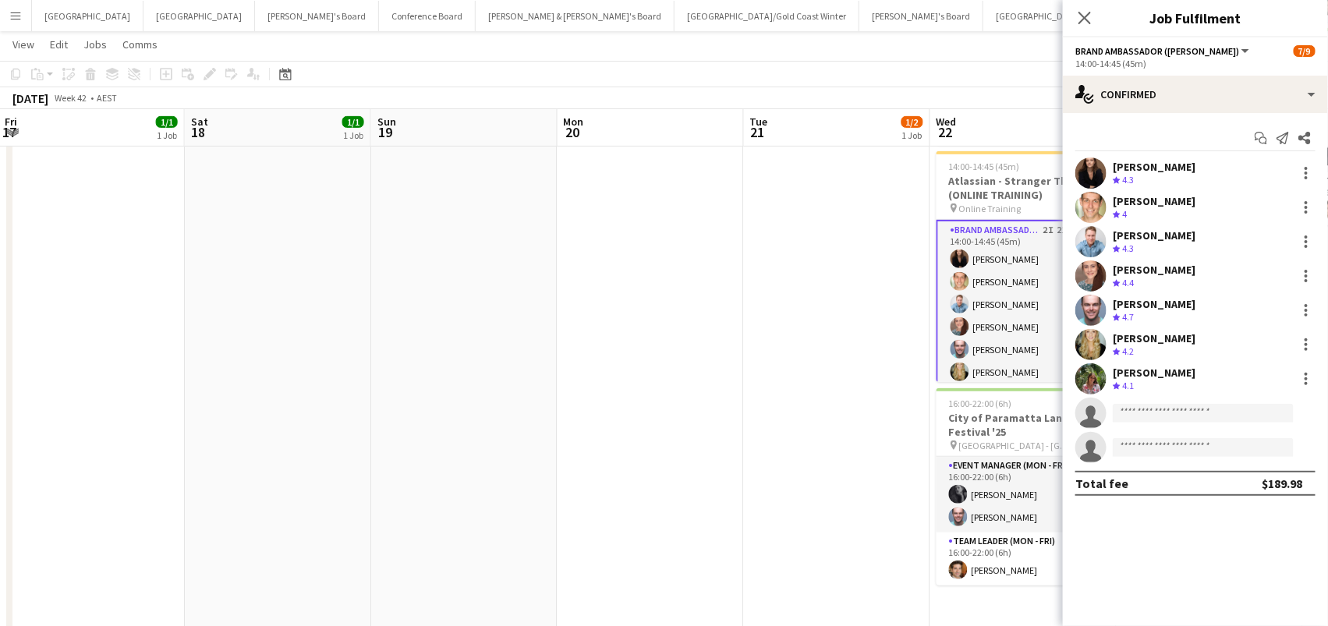
click at [1118, 235] on div "[PERSON_NAME]" at bounding box center [1154, 235] width 83 height 14
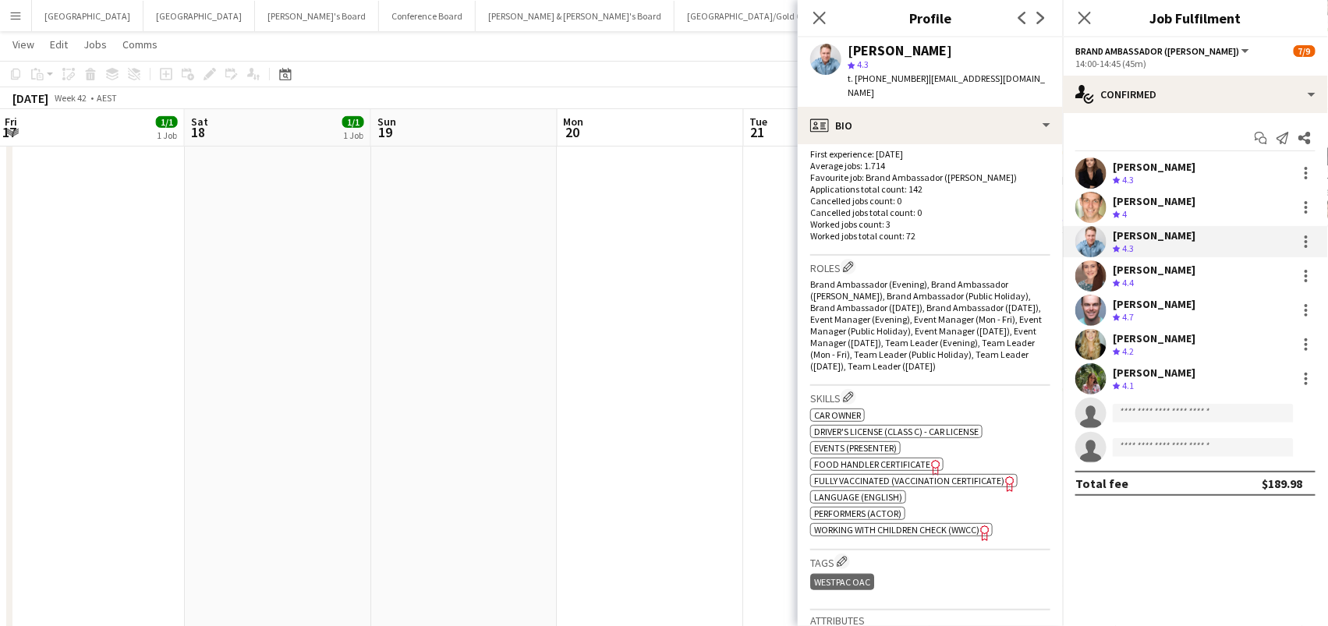
scroll to position [579, 0]
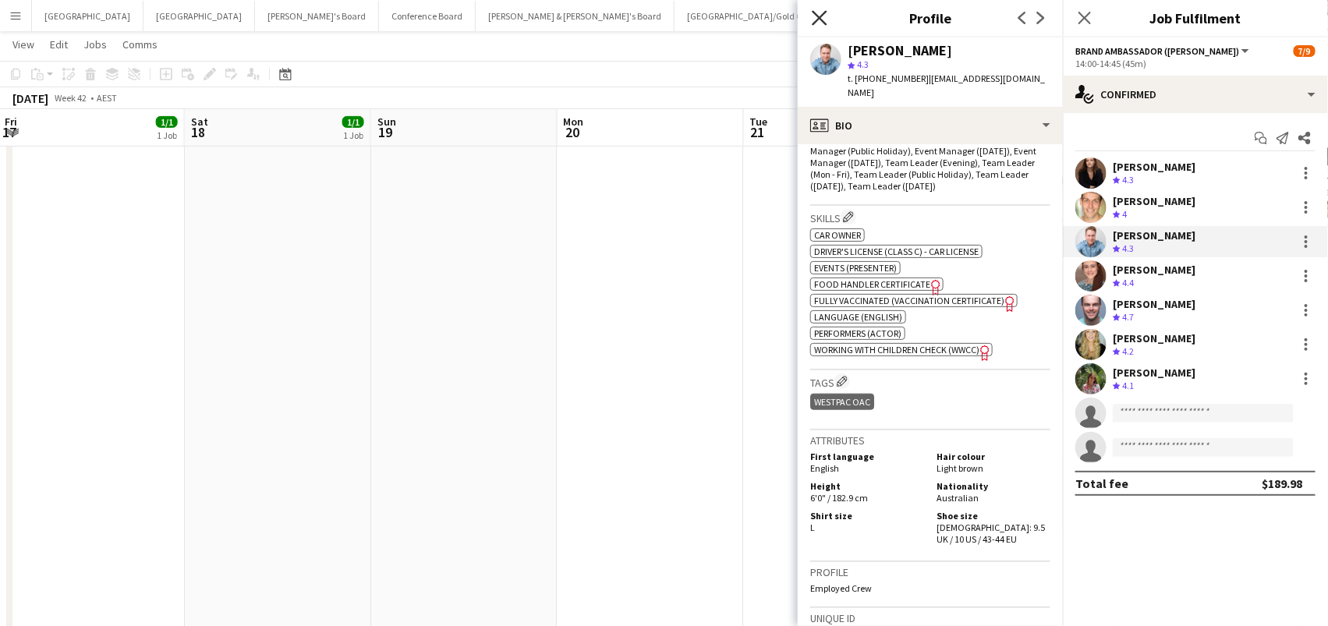
click at [816, 19] on icon at bounding box center [819, 17] width 15 height 15
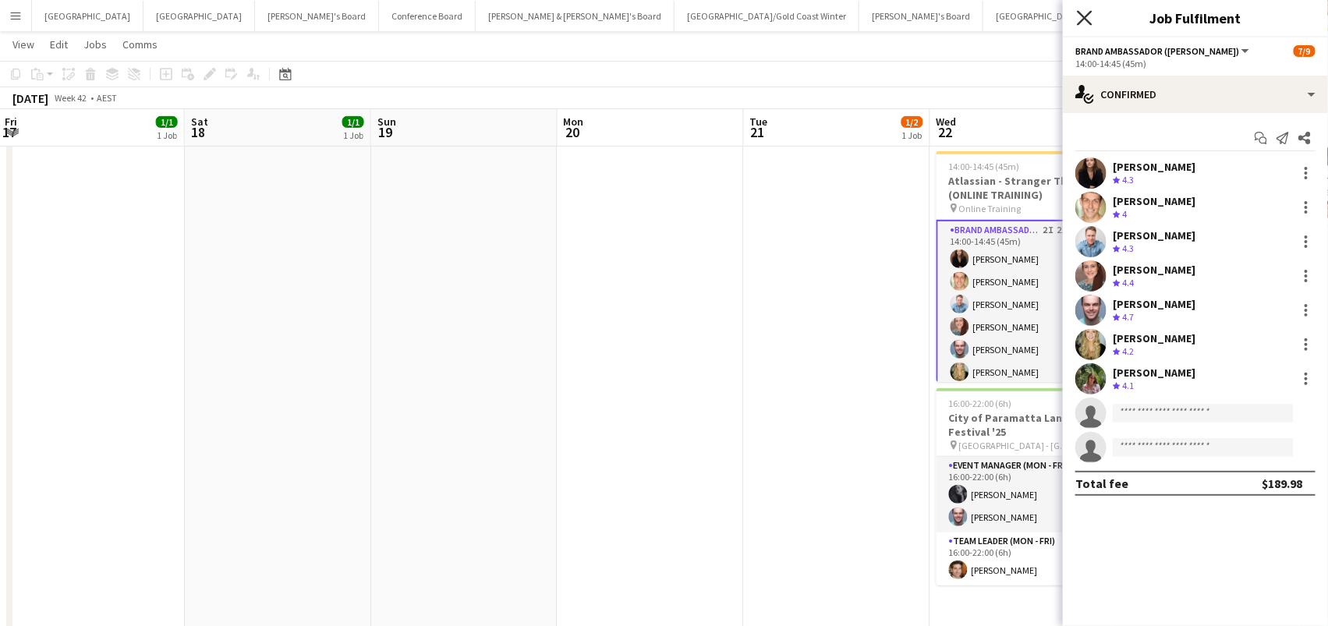
click at [1083, 23] on icon "Close pop-in" at bounding box center [1084, 17] width 15 height 15
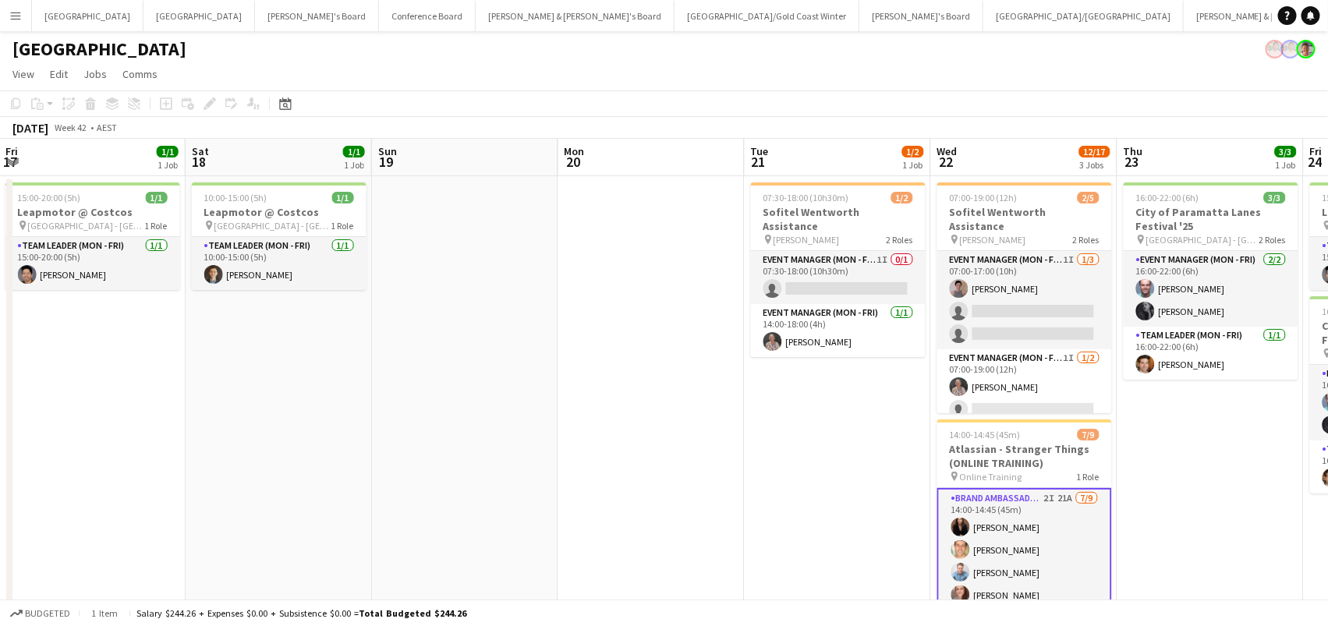
scroll to position [0, 0]
click at [552, 414] on app-date-cell at bounding box center [465, 591] width 186 height 830
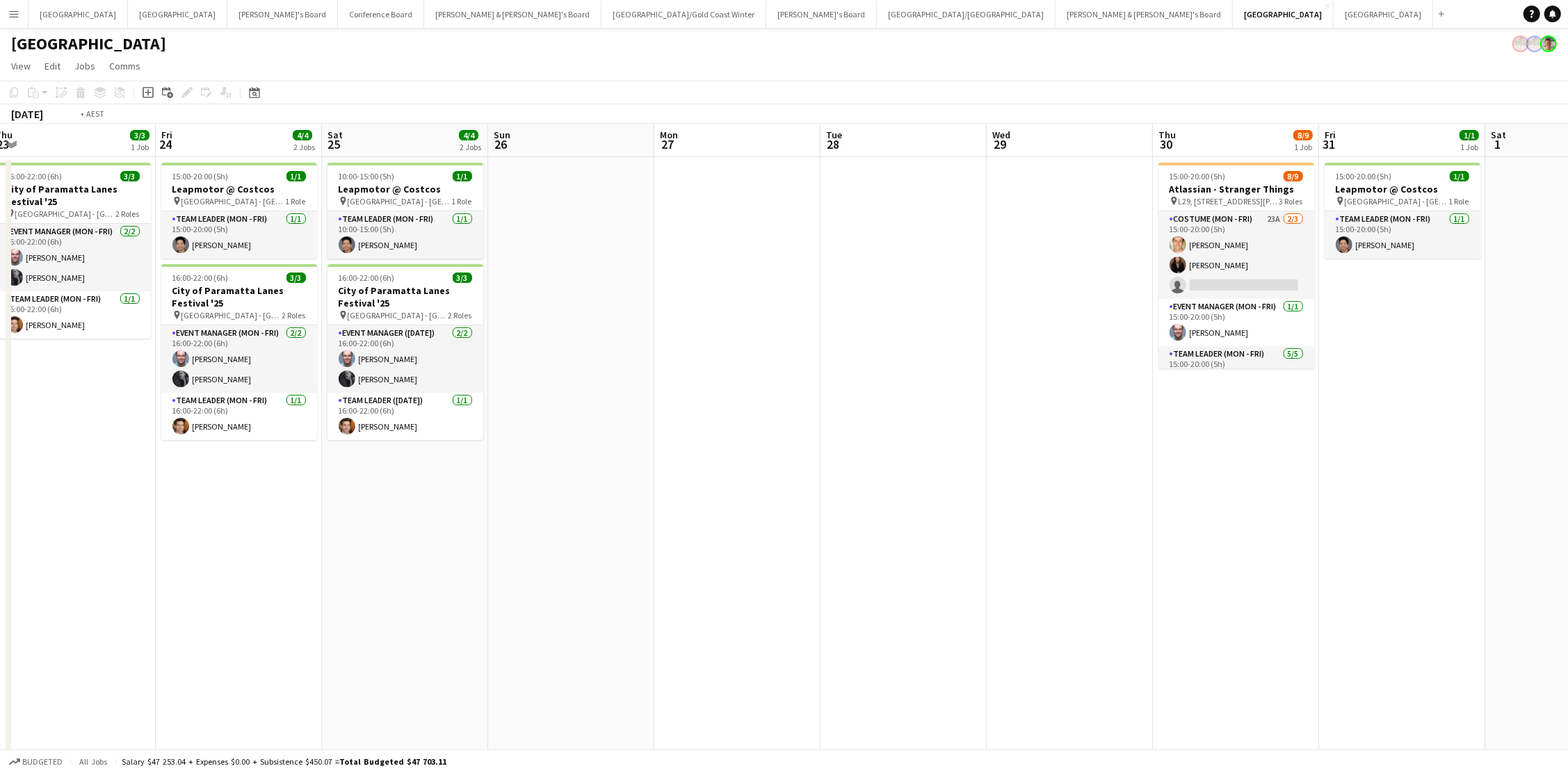
scroll to position [0, 312]
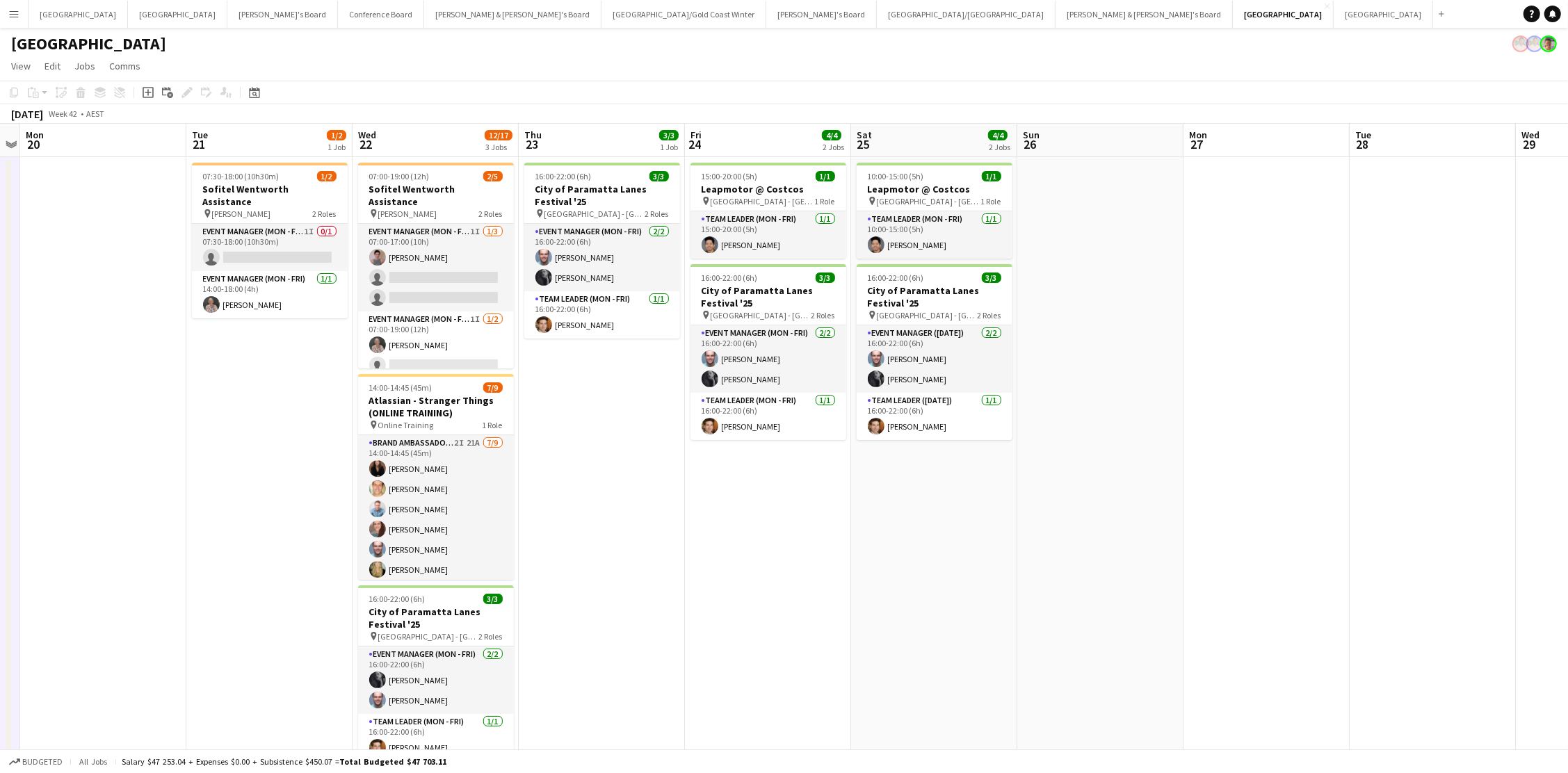
click at [98, 235] on app-date-cell at bounding box center [103, 527] width 166 height 740
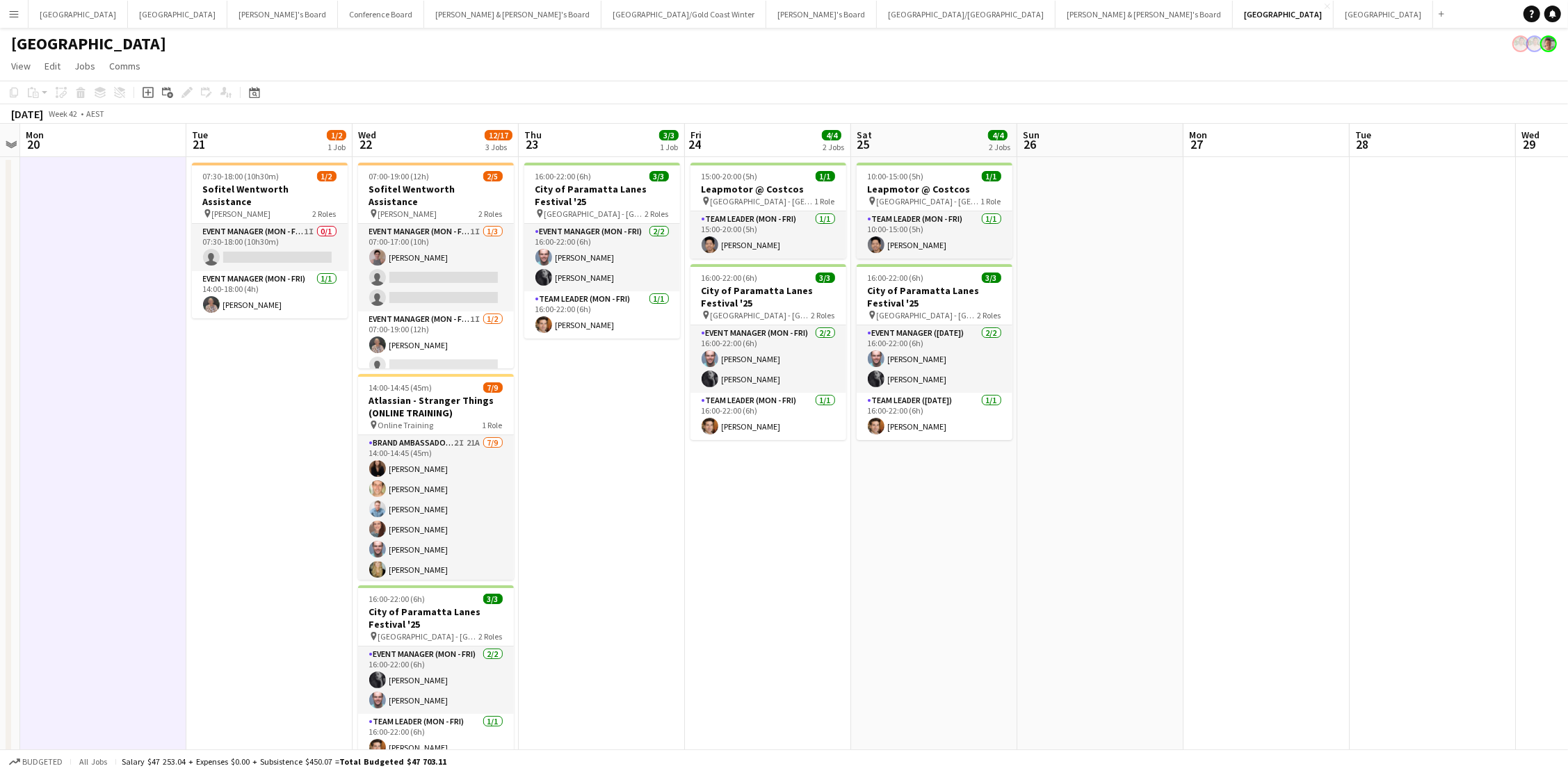
click at [156, 242] on app-date-cell at bounding box center [103, 527] width 166 height 740
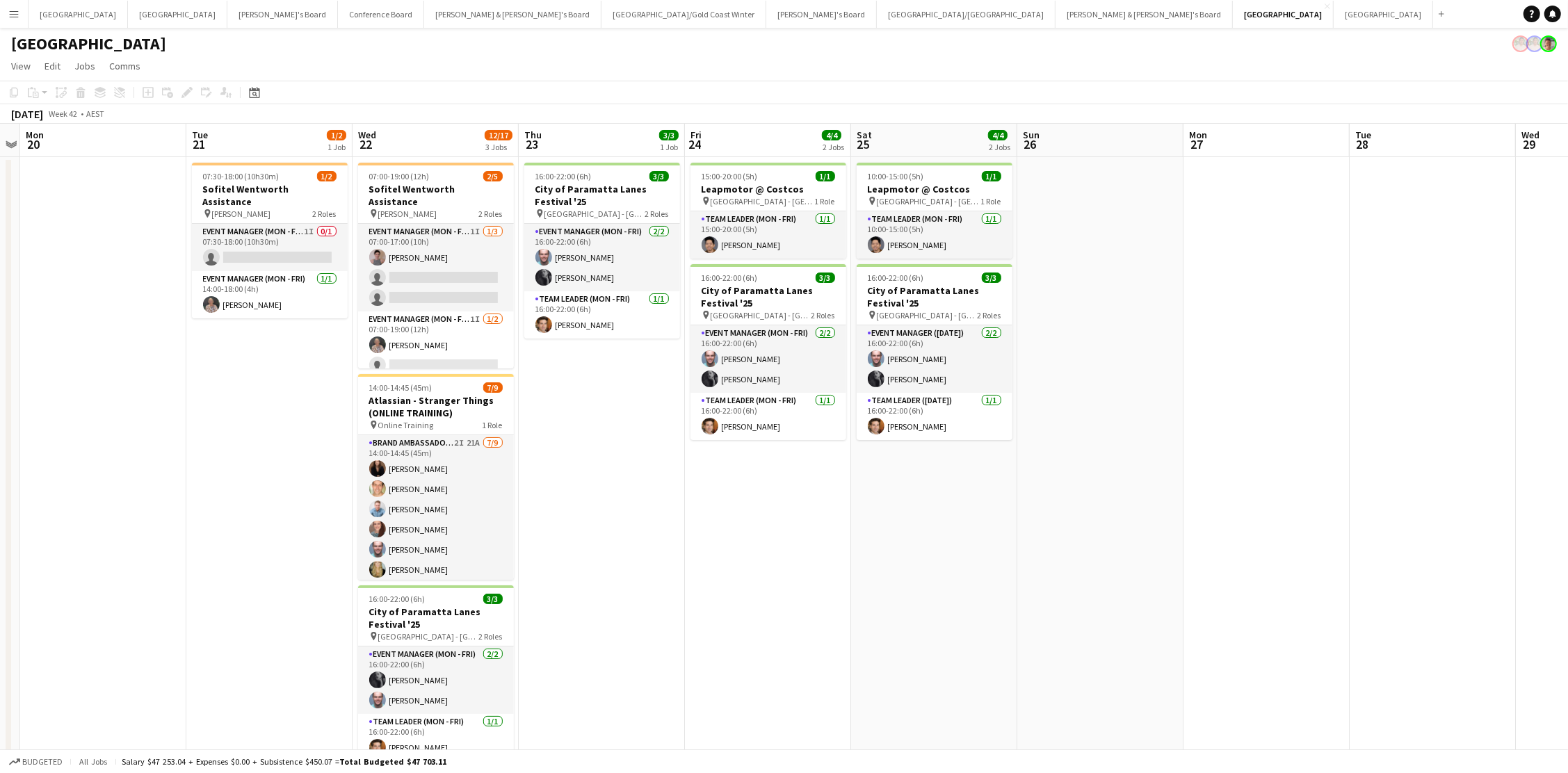
drag, startPoint x: 154, startPoint y: 223, endPoint x: 164, endPoint y: 229, distance: 11.7
click at [154, 224] on app-date-cell at bounding box center [103, 527] width 166 height 740
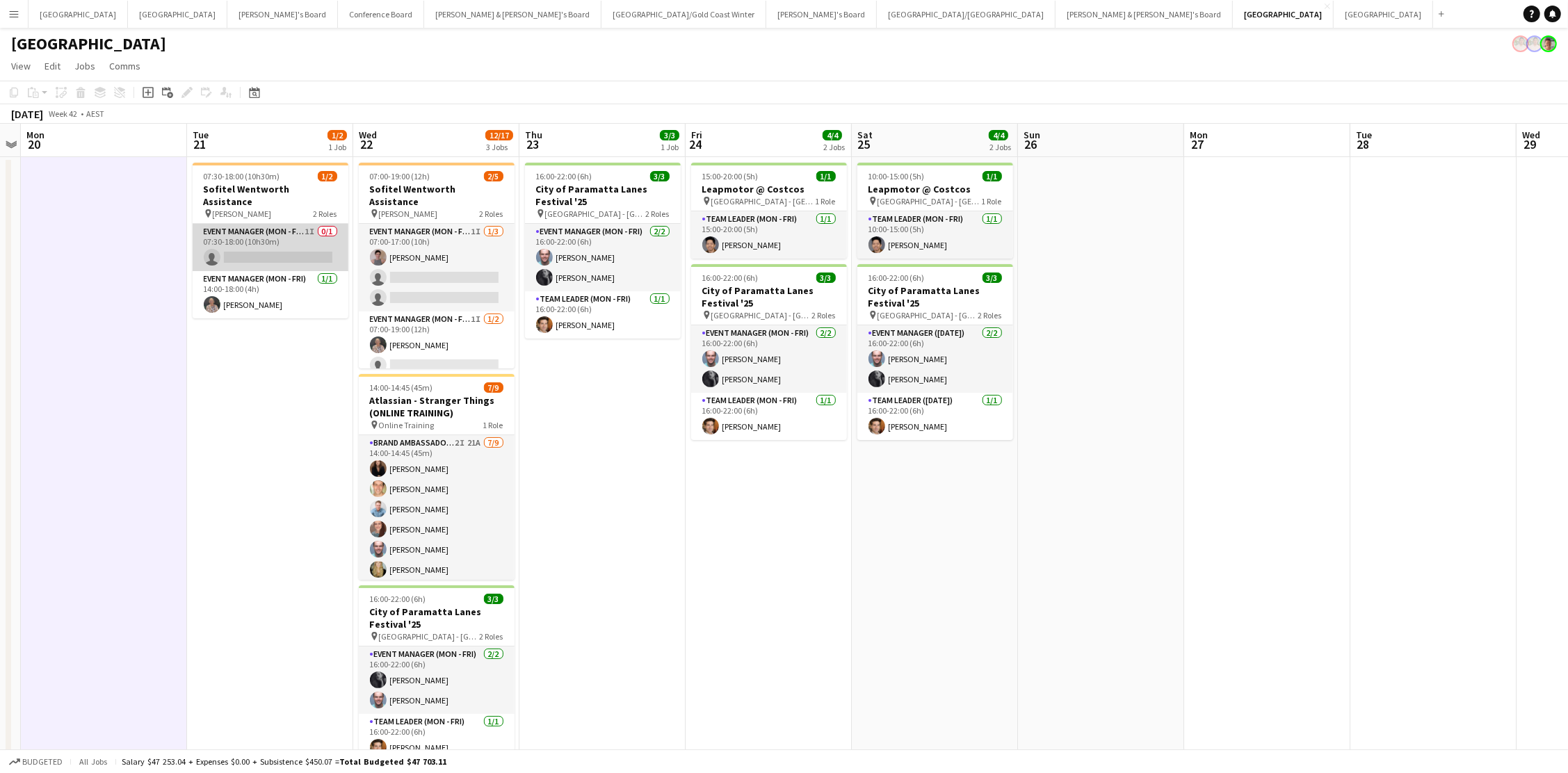
click at [317, 243] on app-card-role "Event Manager (Mon - Fri) 1I 0/1 07:30-18:00 (10h30m) single-neutral-actions" at bounding box center [270, 247] width 156 height 47
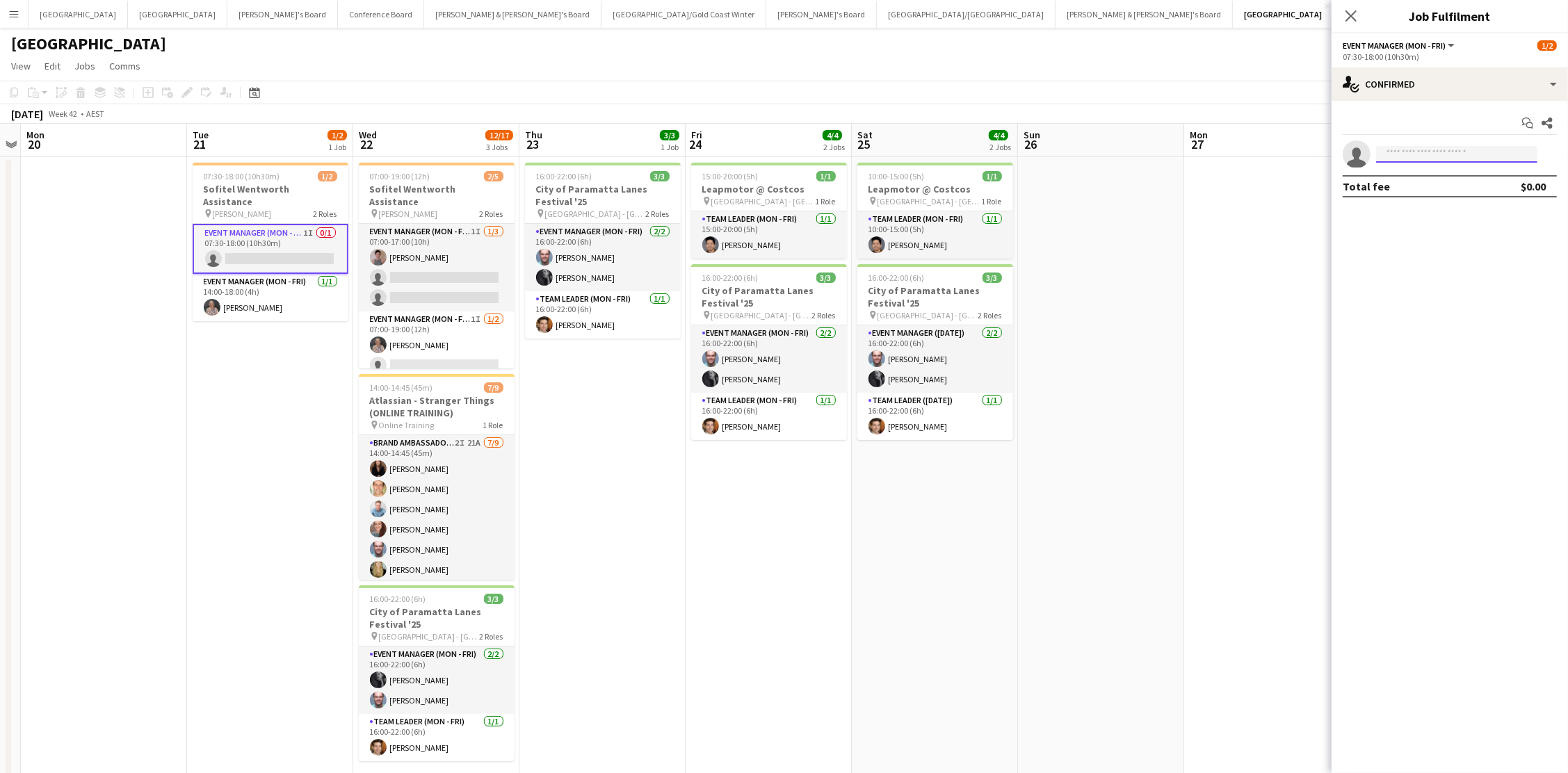
click at [1184, 151] on input at bounding box center [1457, 154] width 161 height 17
type input "***"
click at [1184, 182] on span "melanie.goh82@gmail.com" at bounding box center [1457, 185] width 139 height 11
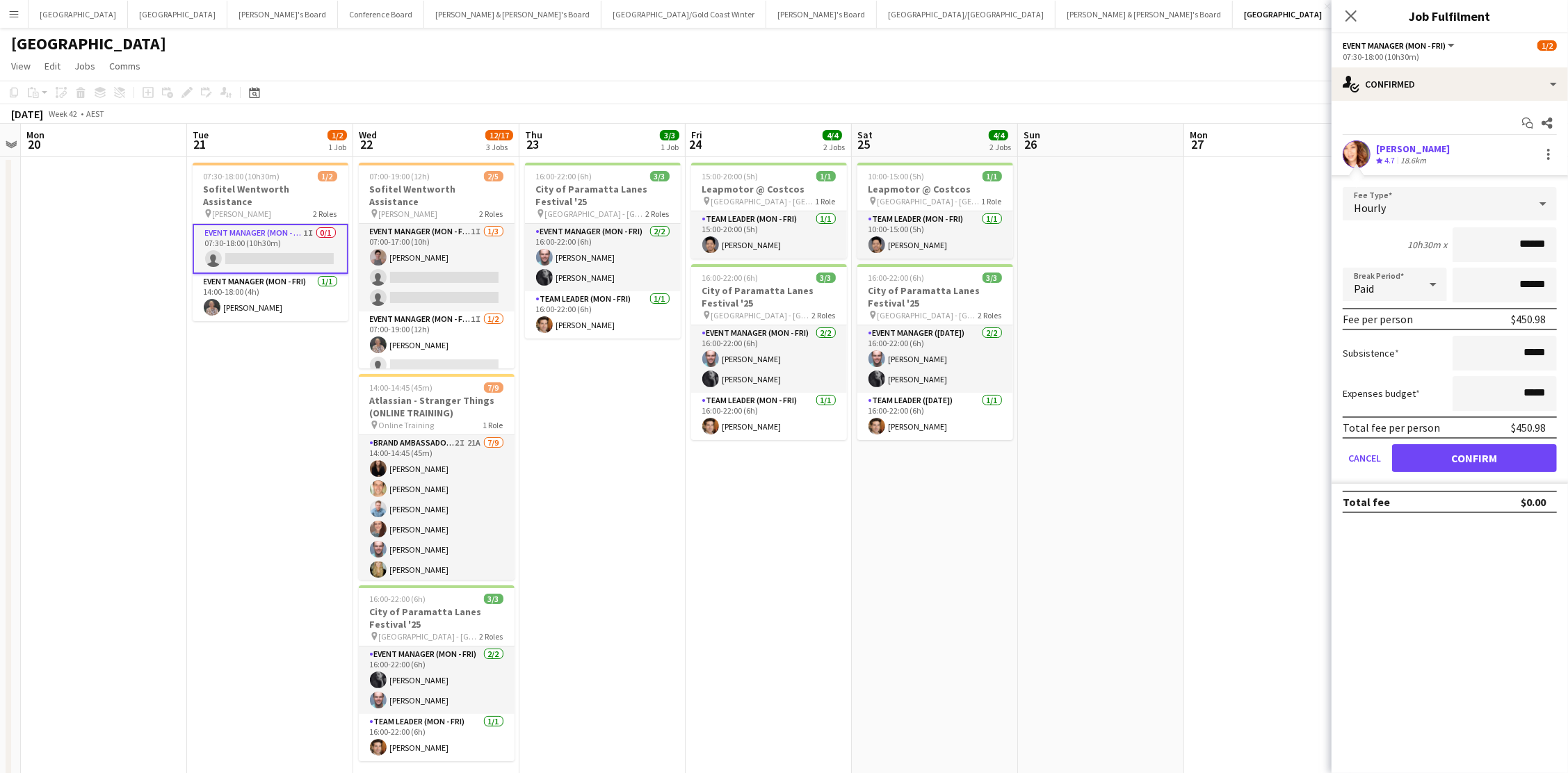
scroll to position [-3, 0]
click at [1184, 454] on button "Confirm" at bounding box center [1474, 457] width 165 height 28
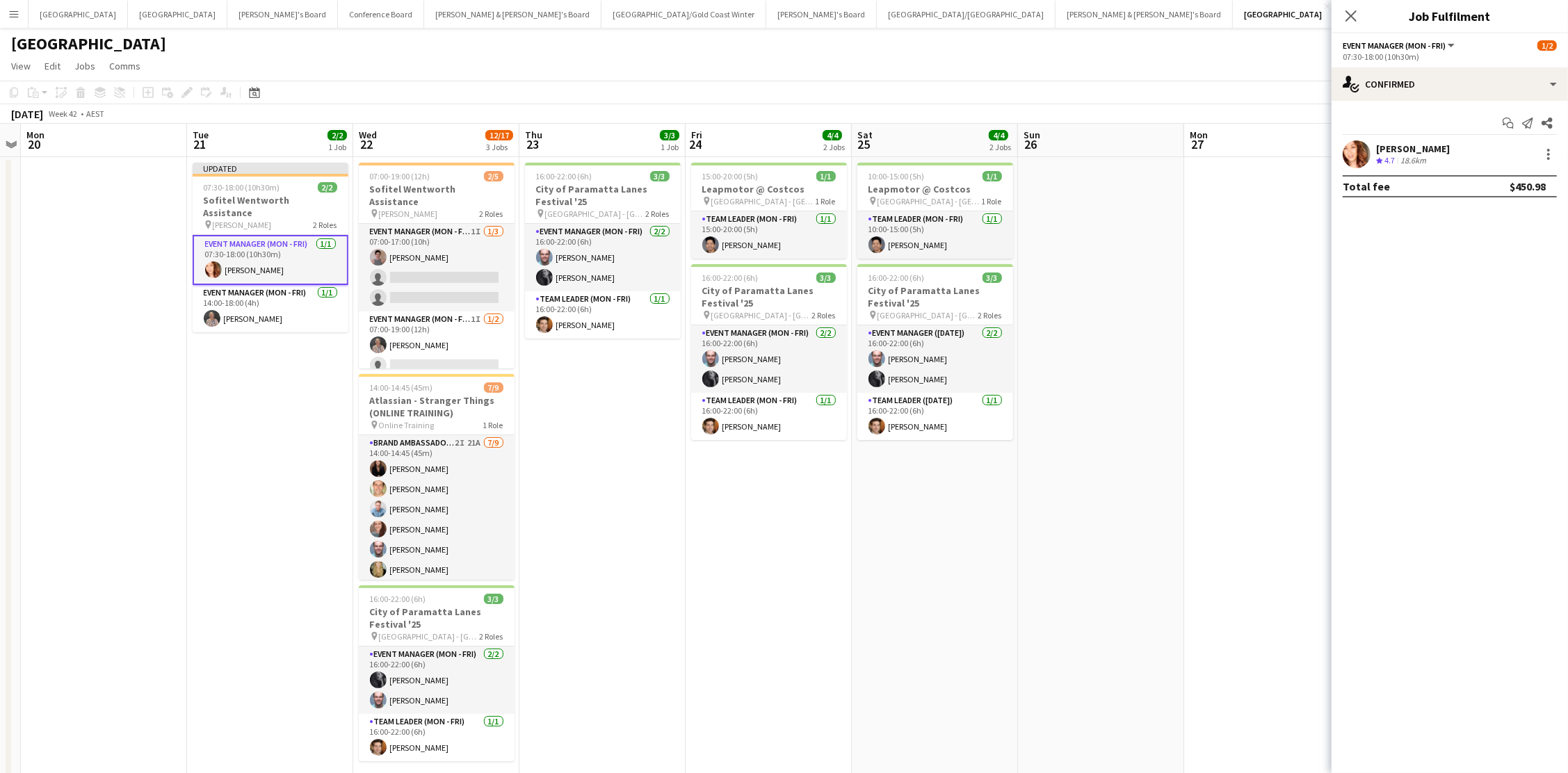
scroll to position [0, 0]
click at [411, 325] on app-card-role "Event Manager (Mon - Fri) 1I 1/2 07:00-19:00 (12h) Kathryn Molloy single-neutra…" at bounding box center [436, 345] width 156 height 68
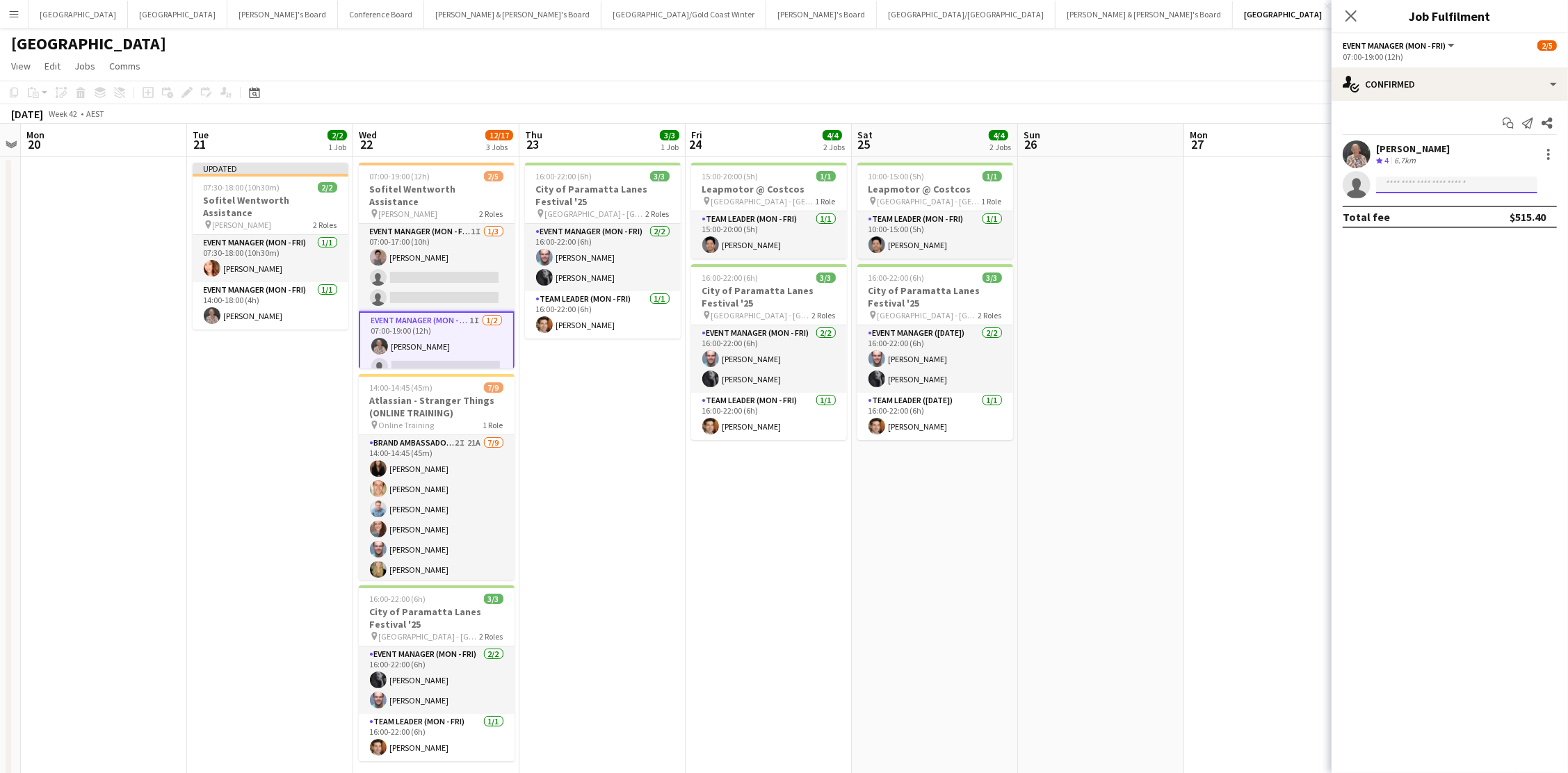
click at [1184, 180] on input at bounding box center [1457, 185] width 161 height 17
type input "***"
click at [1184, 217] on span "melanie.goh82@gmail.com" at bounding box center [1457, 215] width 139 height 11
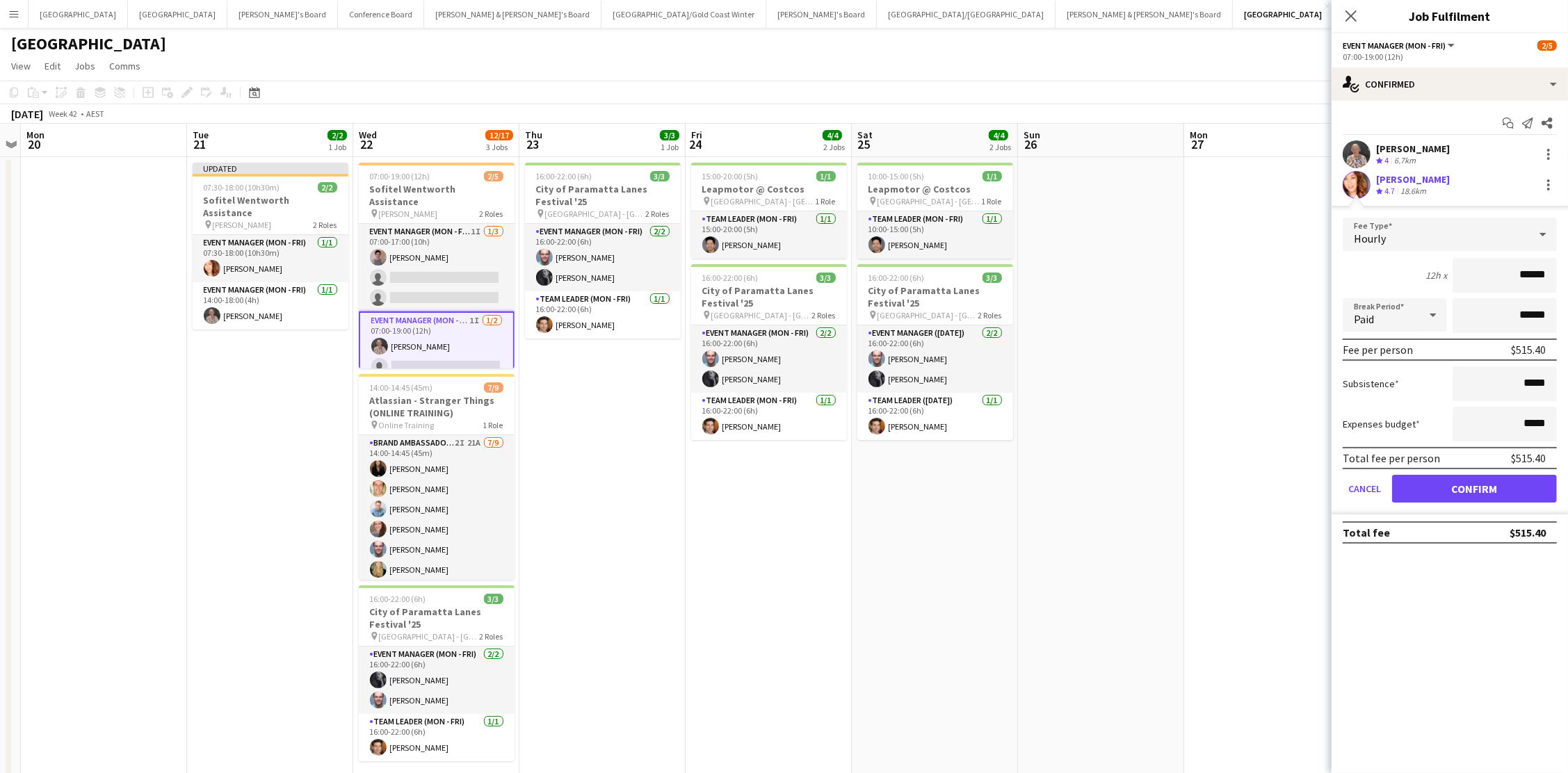
click at [1184, 484] on button "Confirm" at bounding box center [1474, 489] width 165 height 28
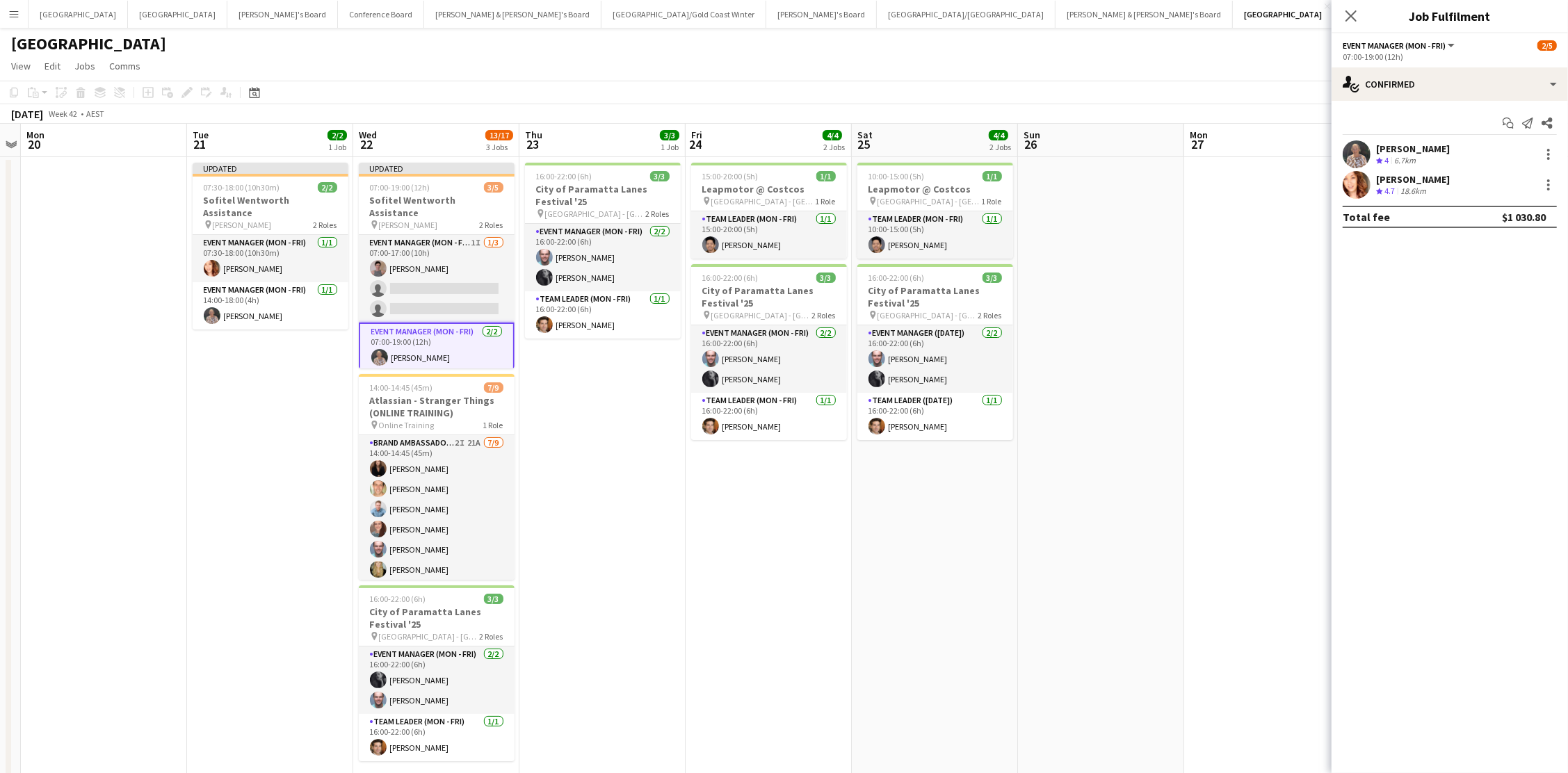
click at [1184, 447] on app-date-cell at bounding box center [1267, 527] width 166 height 740
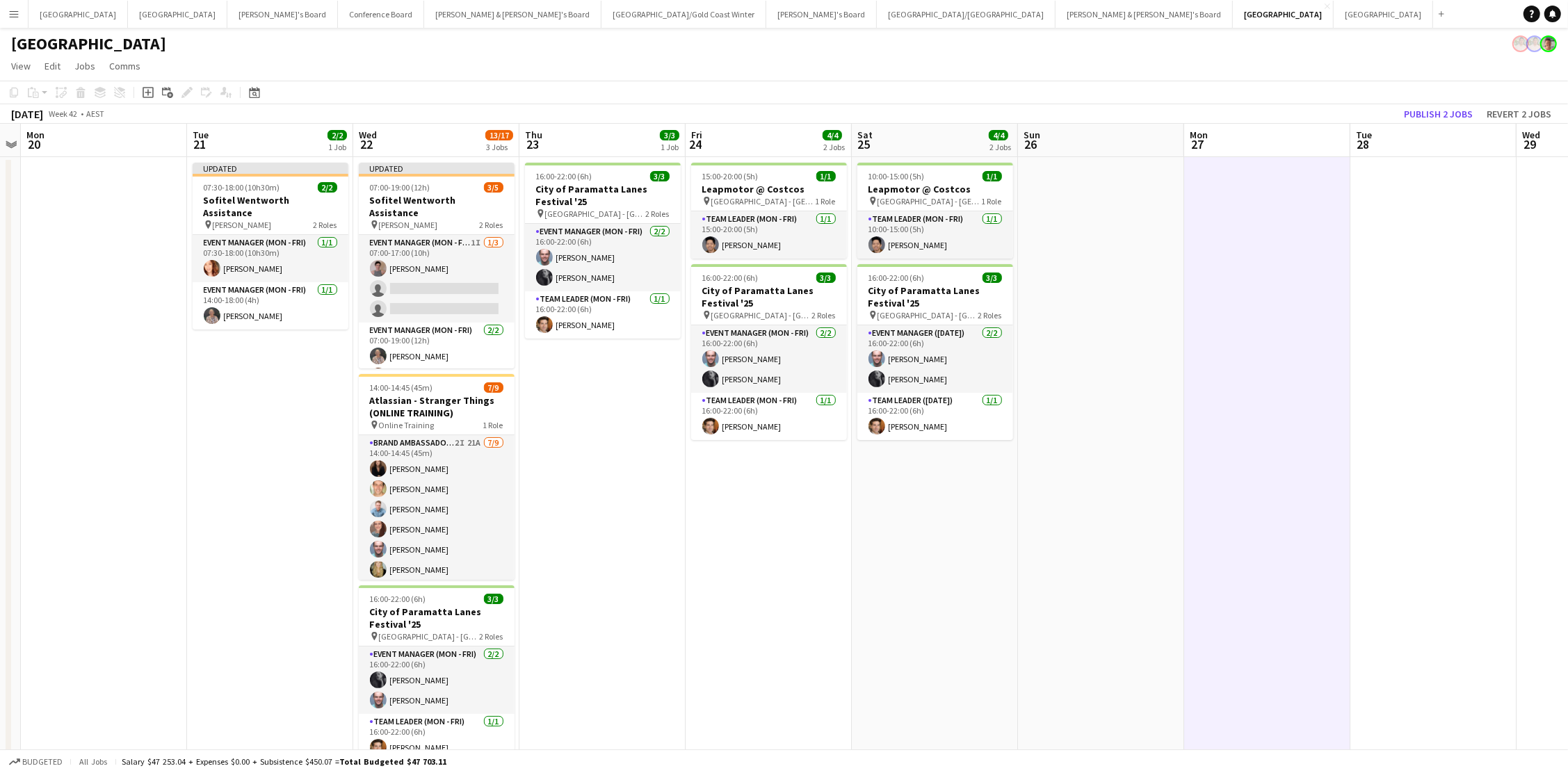
drag, startPoint x: 1458, startPoint y: 109, endPoint x: 1448, endPoint y: 108, distance: 10.0
click at [1184, 109] on button "Publish 2 jobs" at bounding box center [1439, 114] width 80 height 18
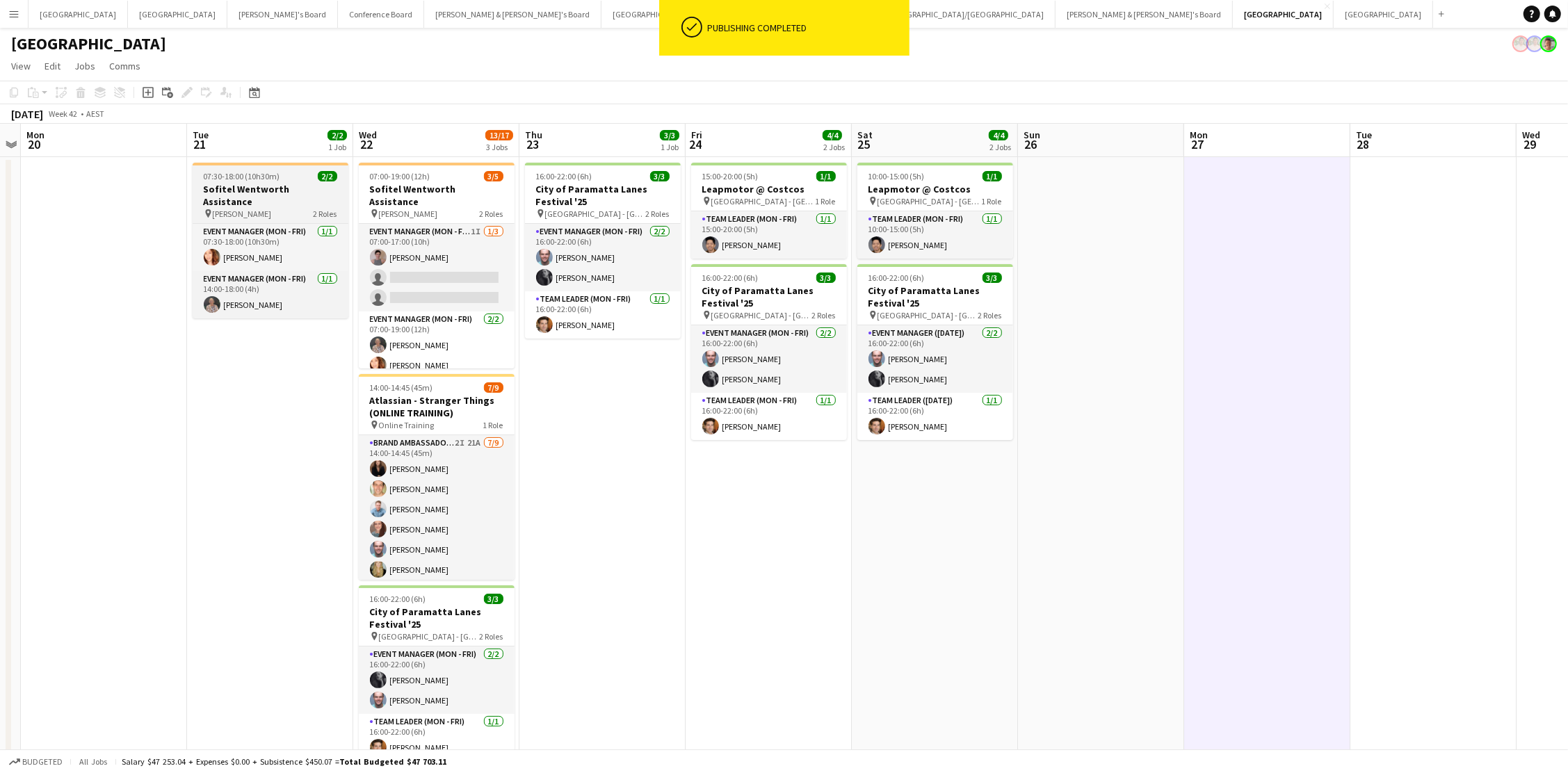
click at [322, 193] on h3 "Sofitel Wentworth Assistance" at bounding box center [270, 195] width 156 height 25
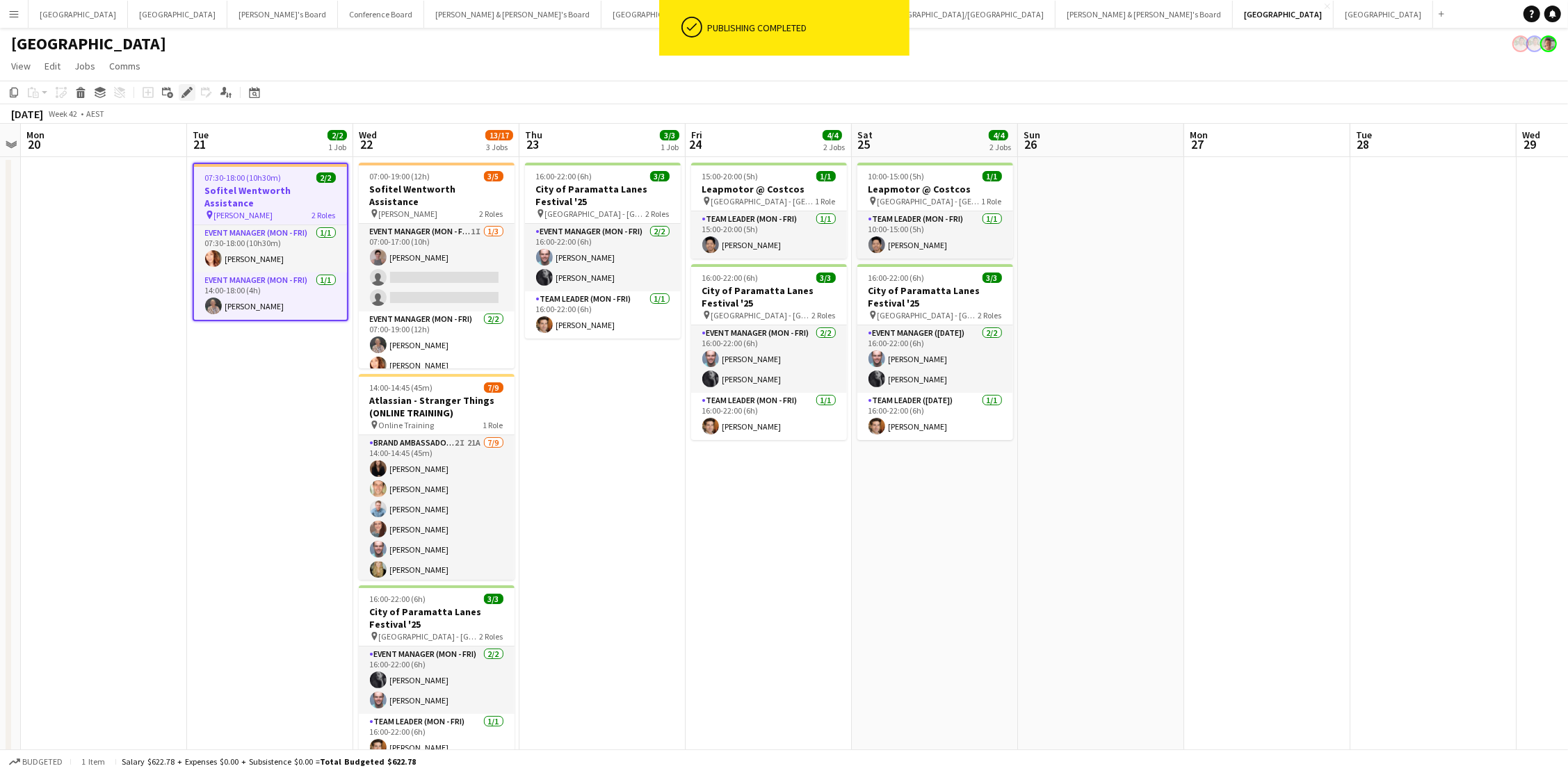
click at [182, 84] on div "Edit" at bounding box center [186, 92] width 17 height 17
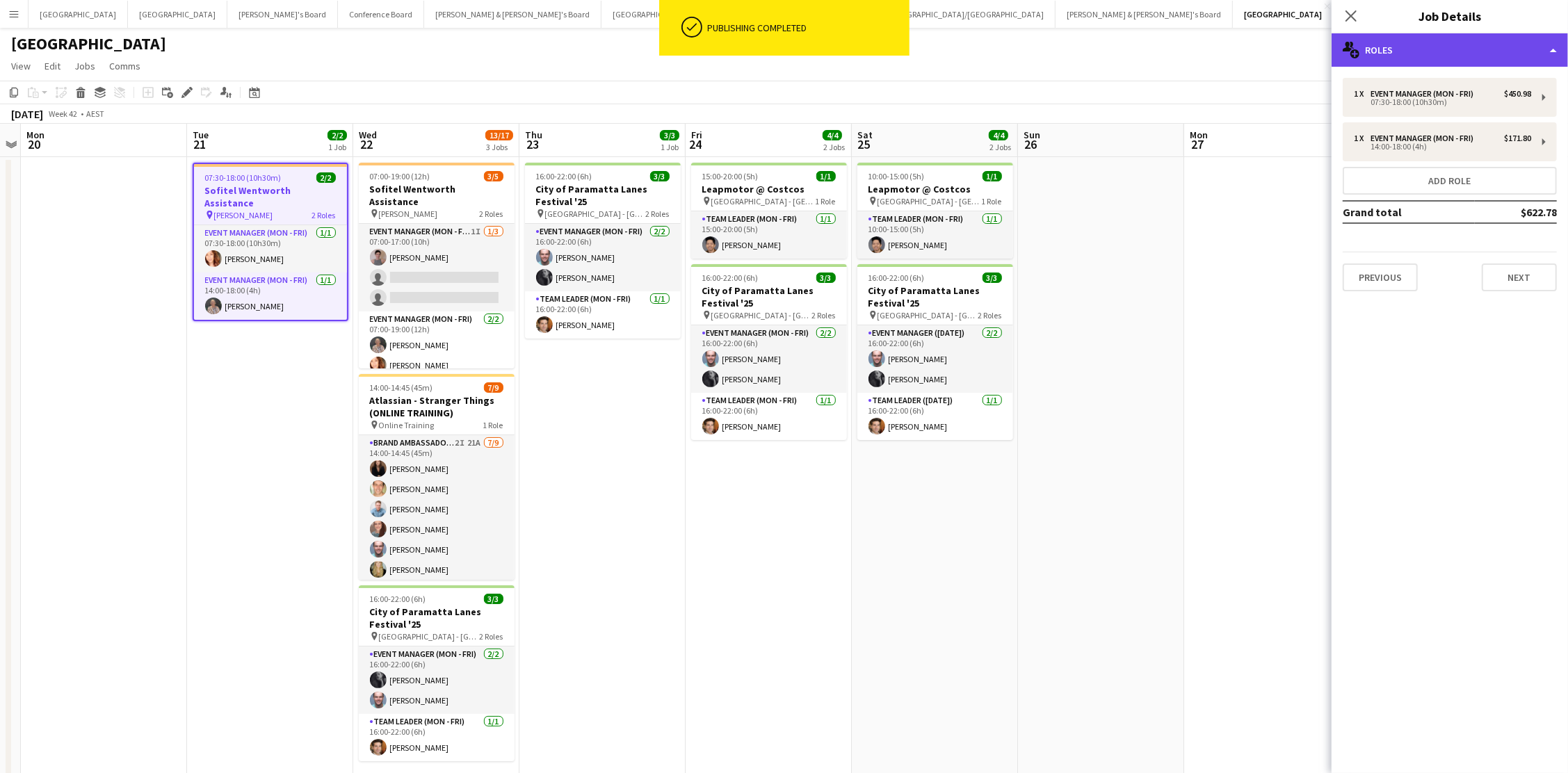
click at [1184, 56] on div "multiple-users-add Roles" at bounding box center [1449, 49] width 236 height 33
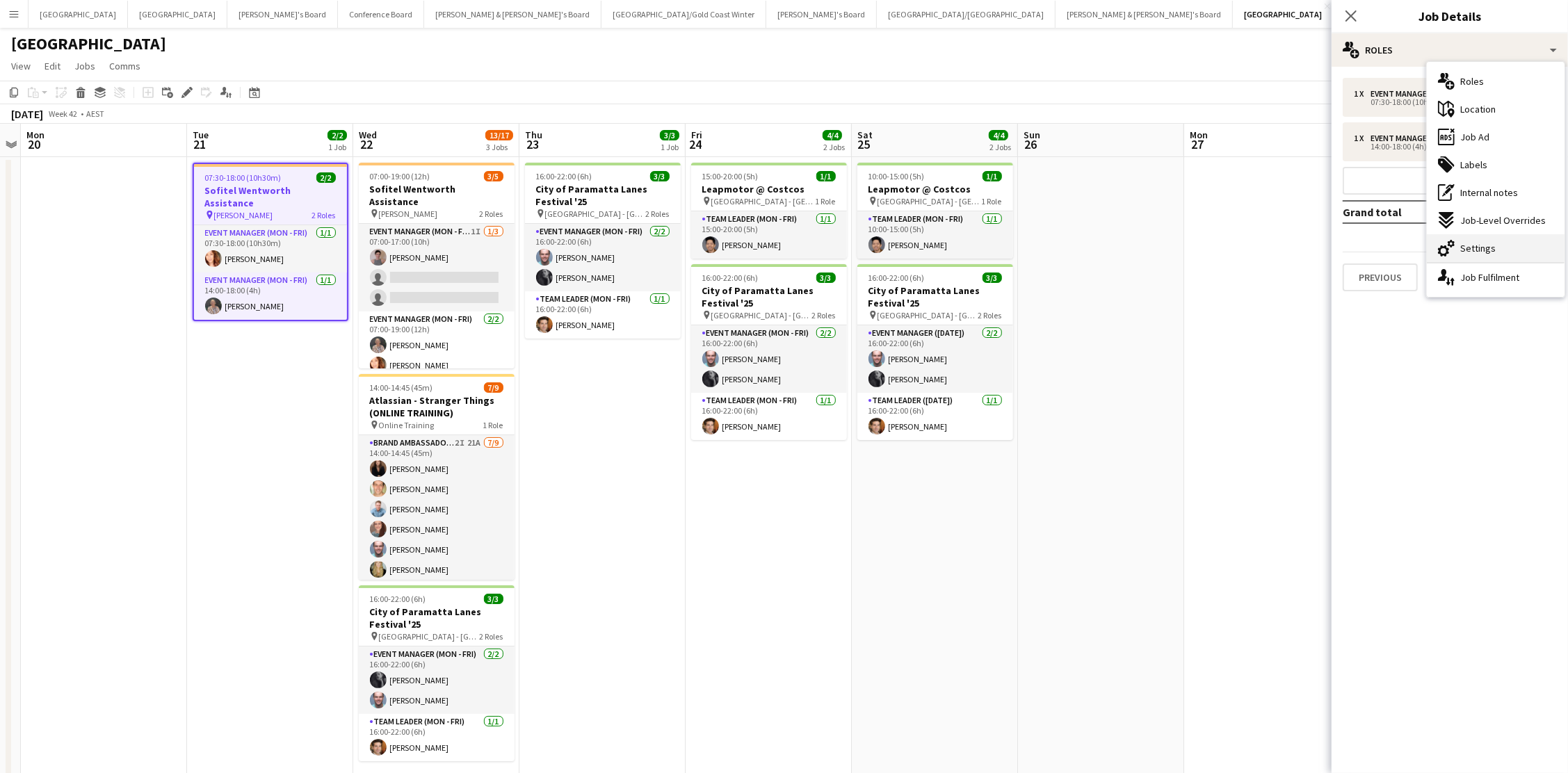
click at [1184, 257] on div "cog-double-3 Settings" at bounding box center [1496, 248] width 137 height 28
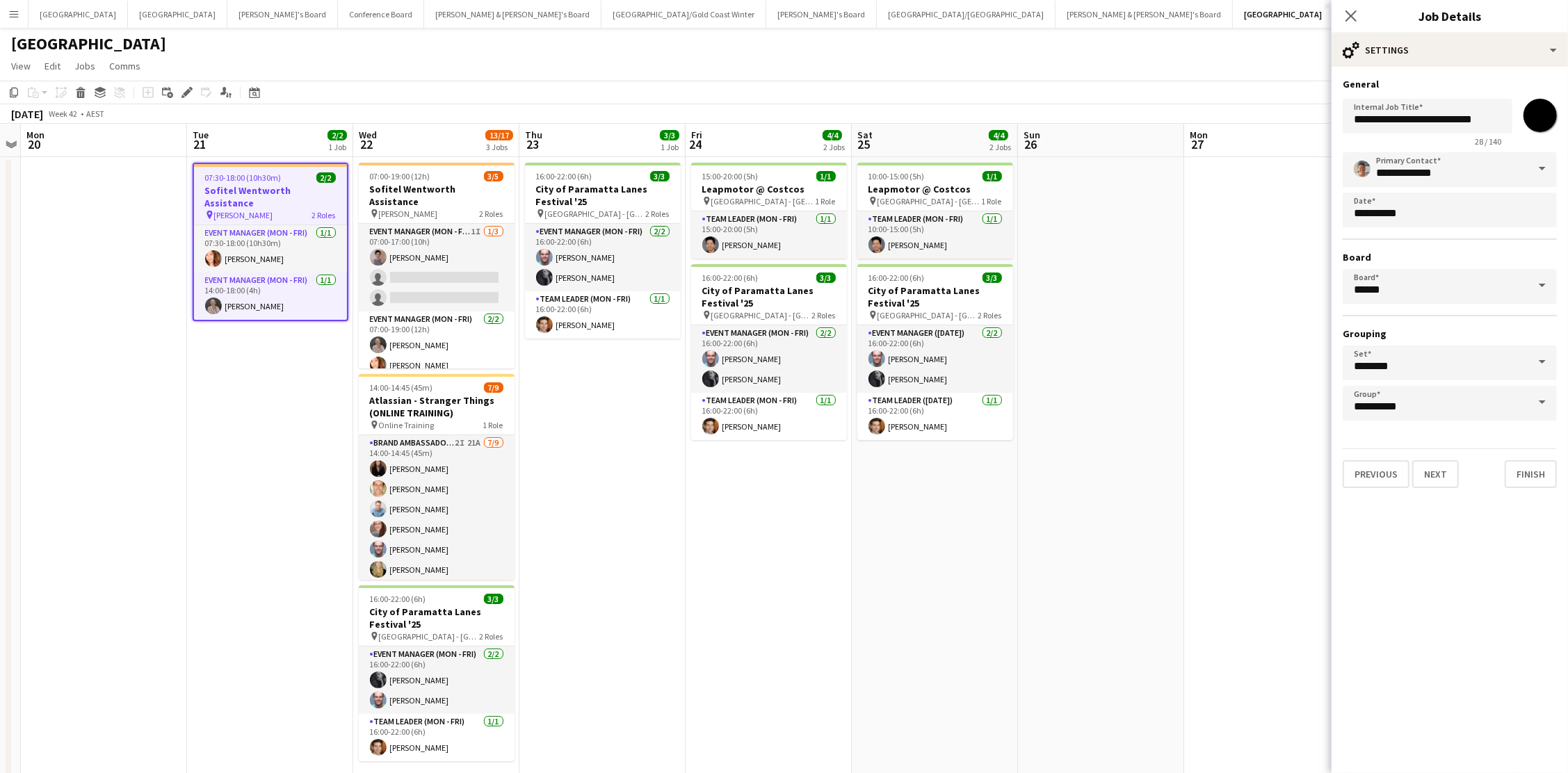
click at [1184, 121] on input "*******" at bounding box center [1540, 115] width 50 height 50
type input "*******"
click at [1167, 246] on app-date-cell at bounding box center [1102, 527] width 166 height 740
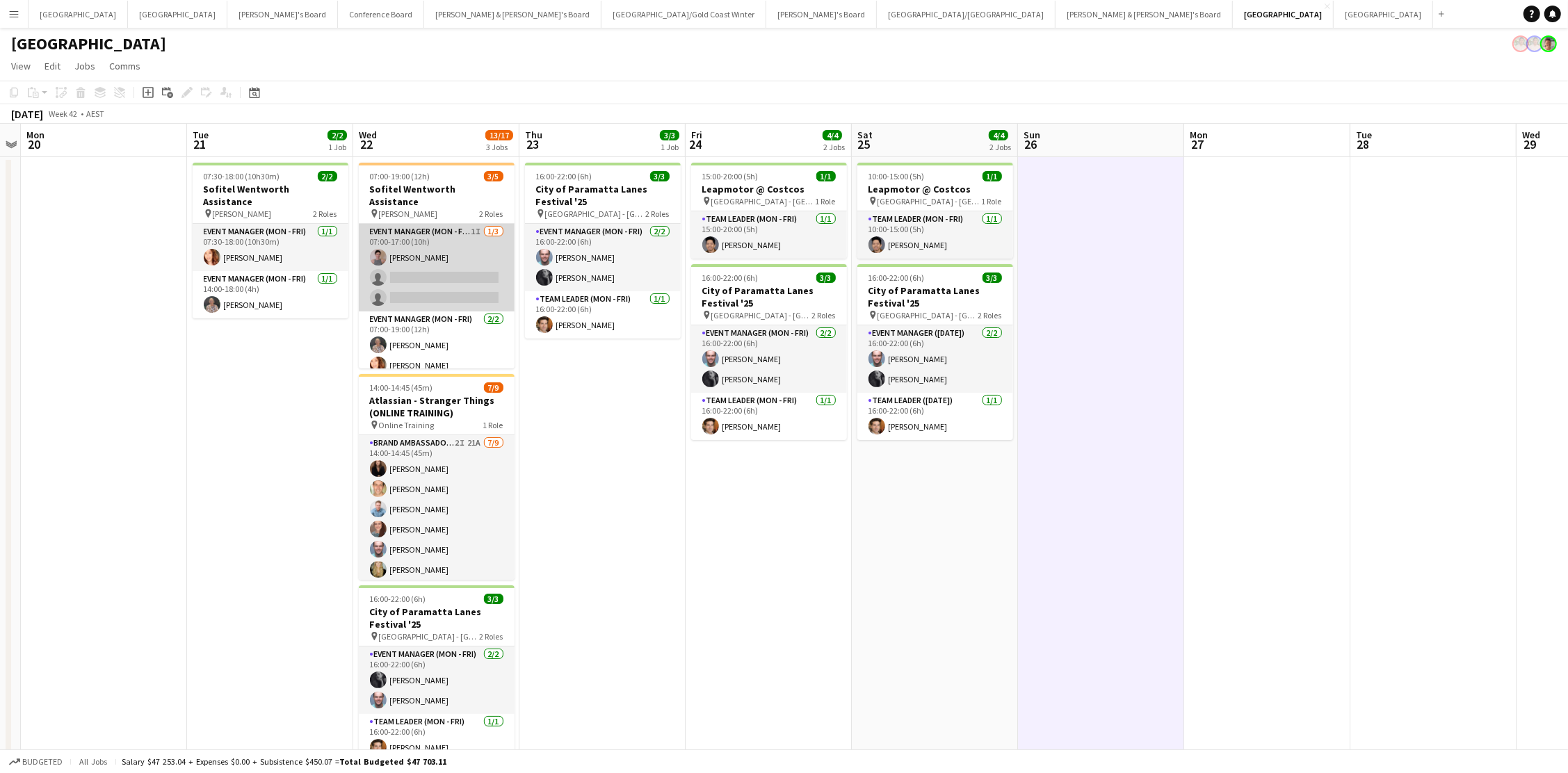
click at [447, 270] on app-card-role "Event Manager (Mon - Fri) 1I 1/3 07:00-17:00 (10h) Isabel Macmaster single-neut…" at bounding box center [436, 267] width 156 height 87
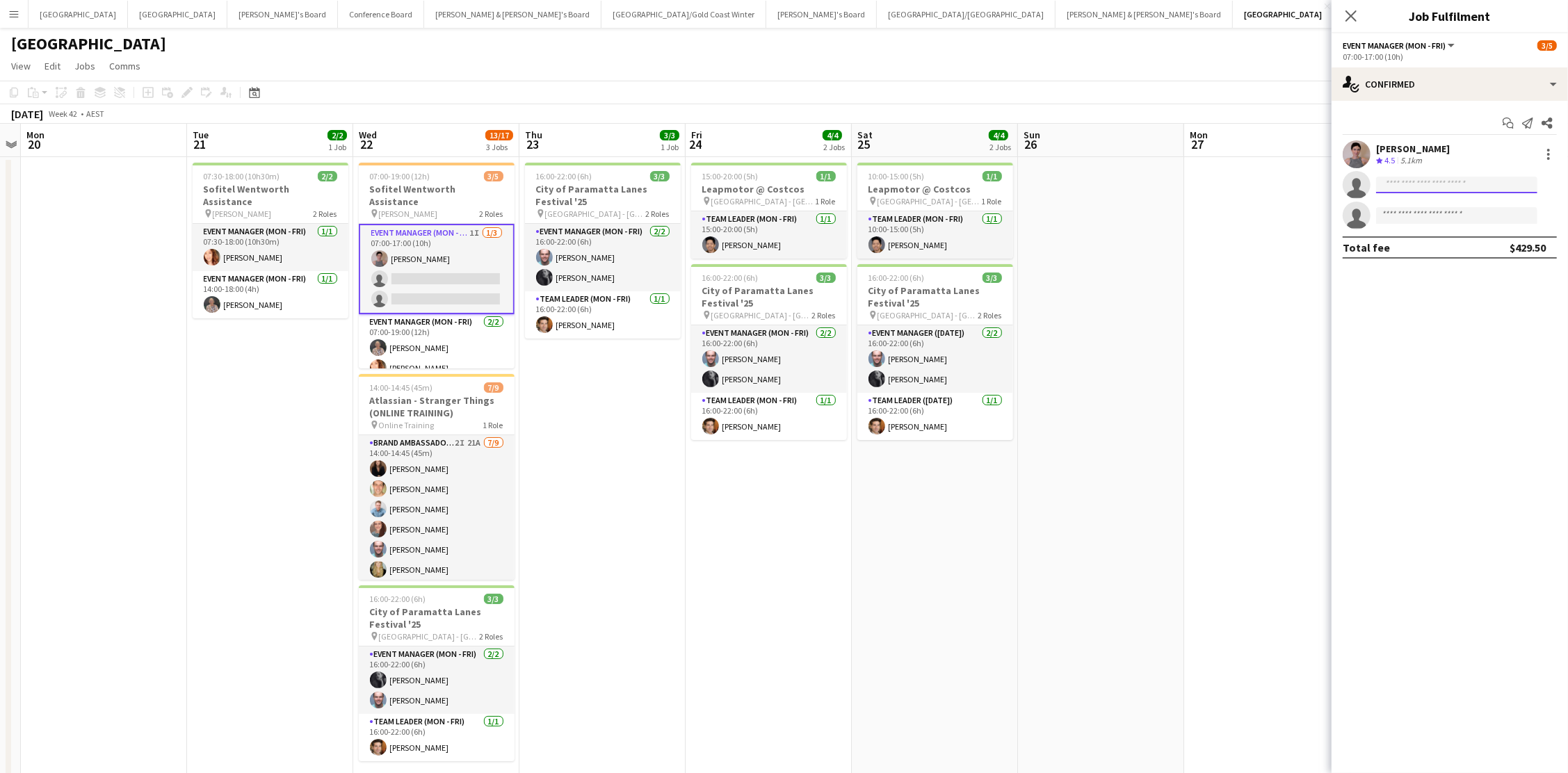
click at [1184, 187] on input at bounding box center [1457, 185] width 161 height 17
type input "***"
click at [1184, 216] on span "Busy with another job on Sydney." at bounding box center [1457, 221] width 139 height 23
click at [574, 362] on app-date-cell "16:00-22:00 (6h) 3/3 City of Paramatta Lanes Festival '25 pin Paramatta - NSW 2…" at bounding box center [602, 527] width 166 height 740
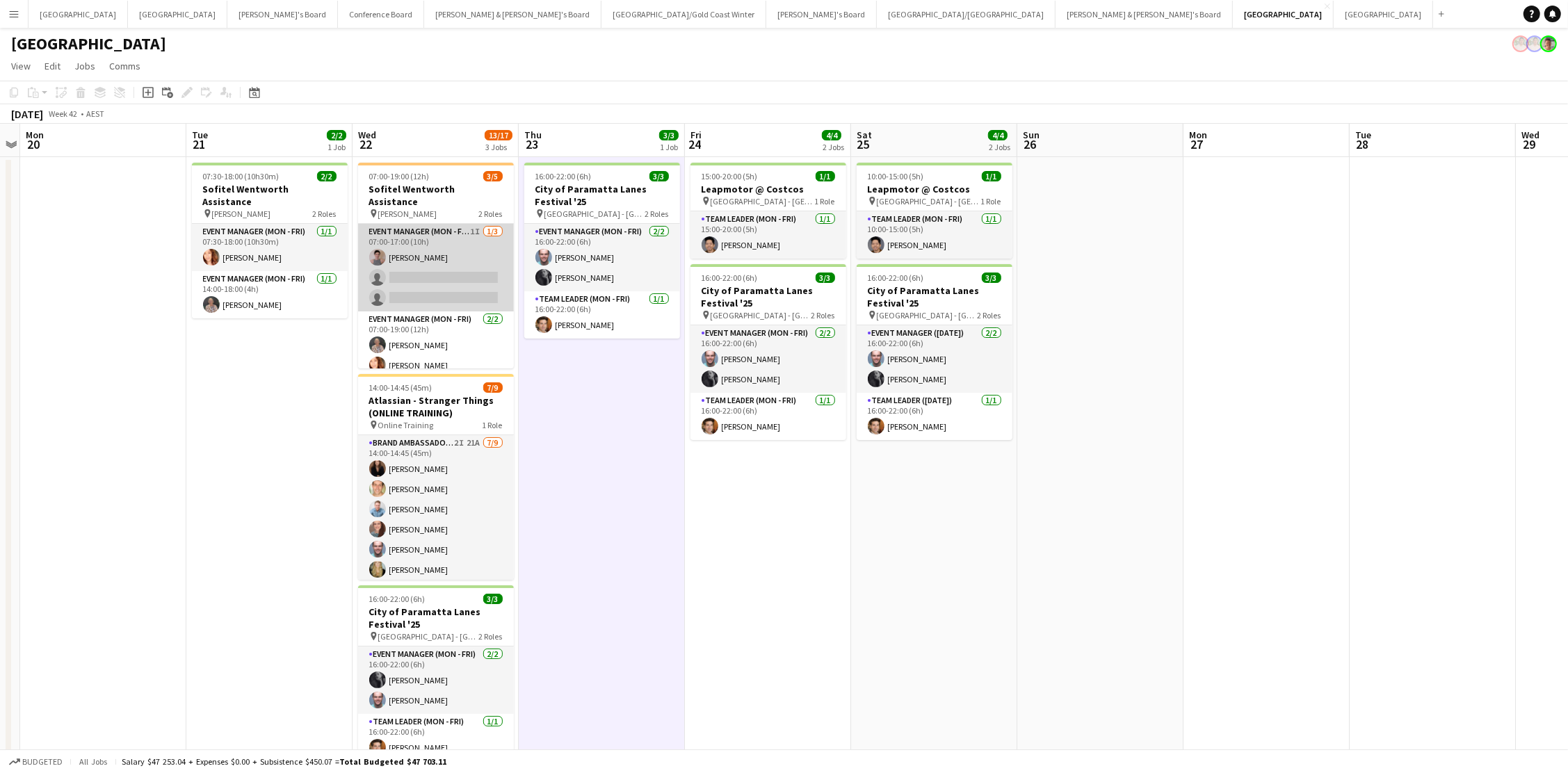
click at [441, 229] on app-card-role "Event Manager (Mon - Fri) 1I 1/3 07:00-17:00 (10h) Isabel Macmaster single-neut…" at bounding box center [436, 267] width 156 height 87
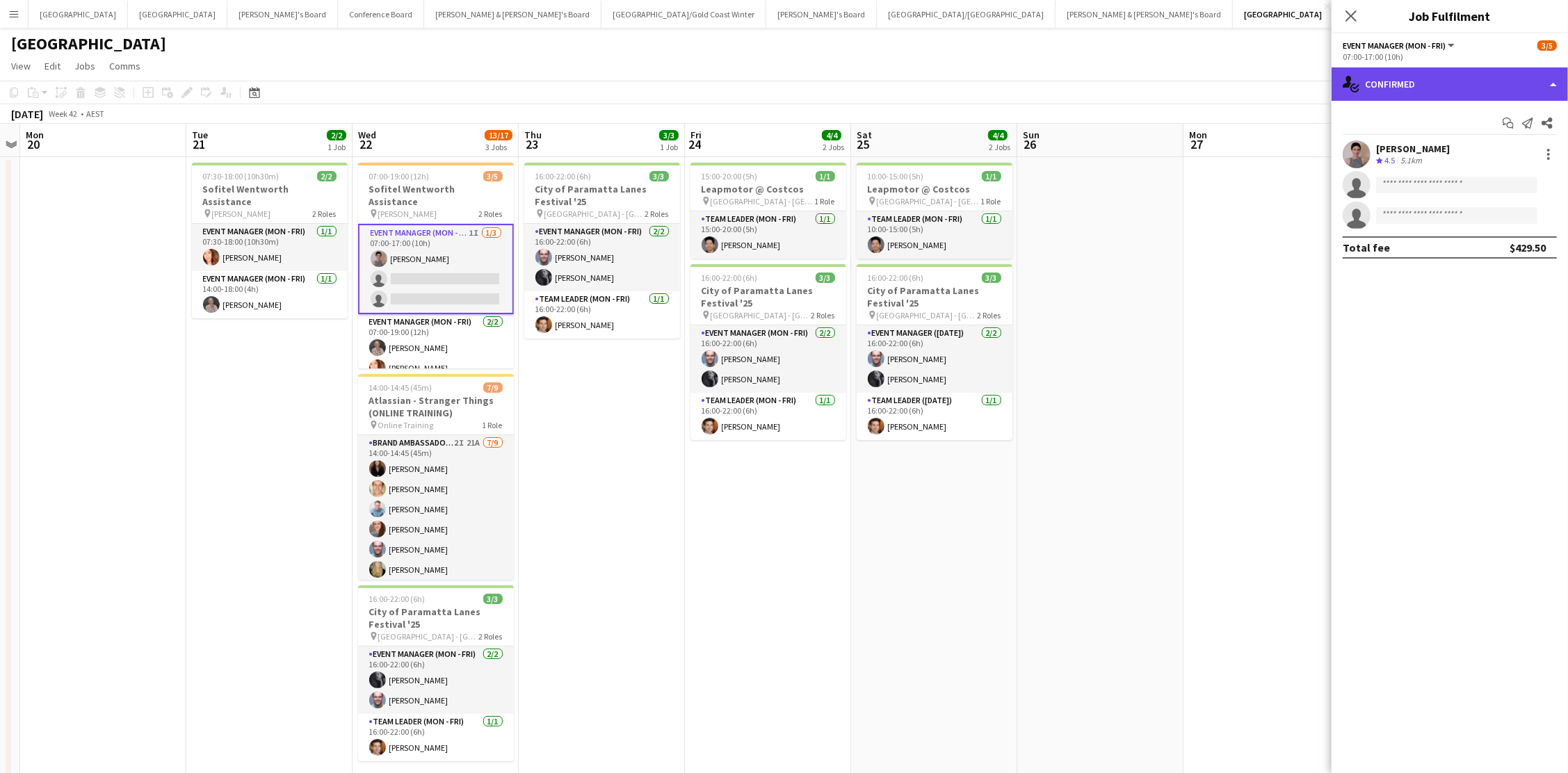
click at [1184, 80] on div "single-neutral-actions-check-2 Confirmed" at bounding box center [1449, 84] width 236 height 33
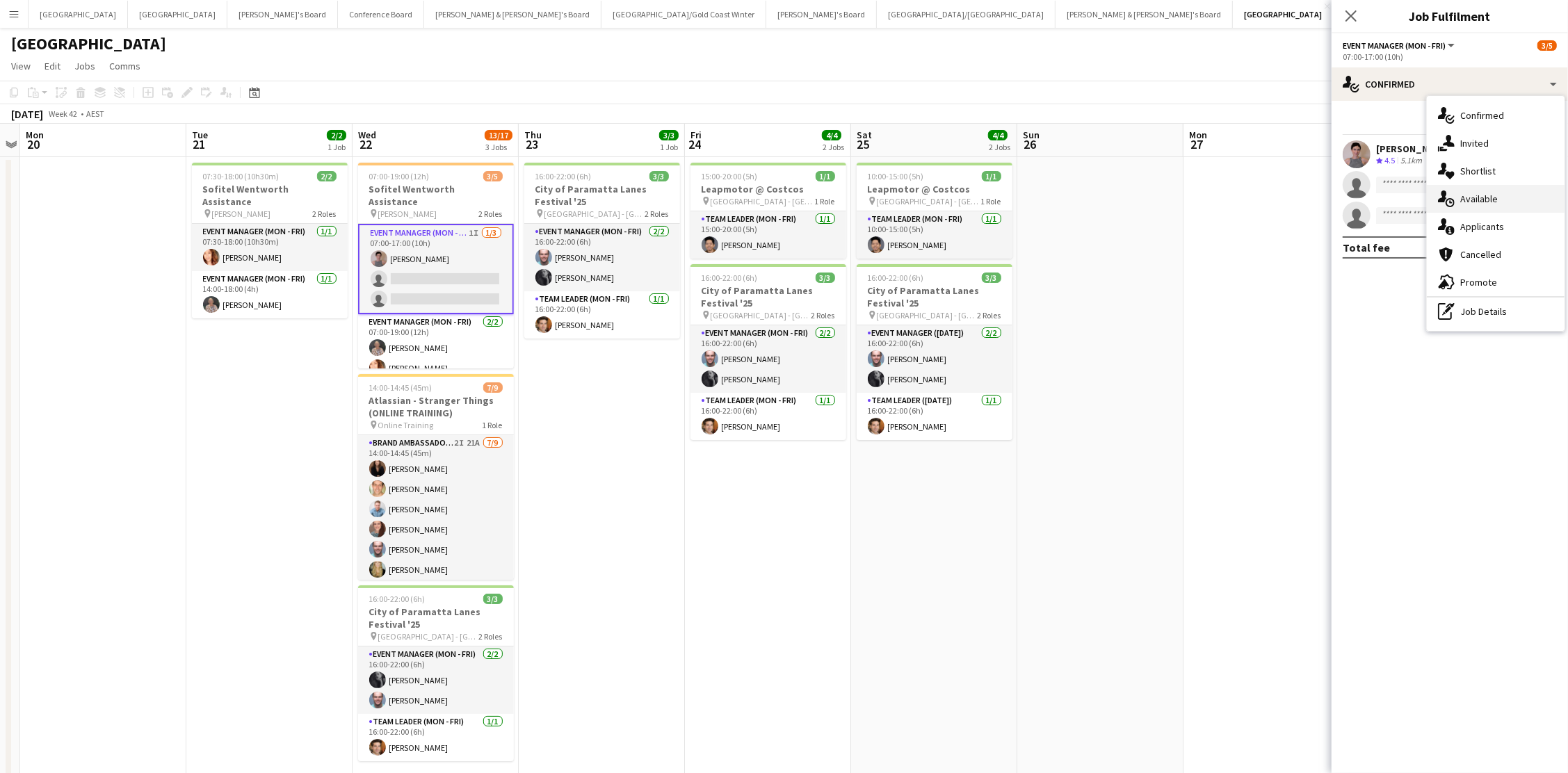
click at [1184, 198] on span "Available" at bounding box center [1479, 199] width 37 height 12
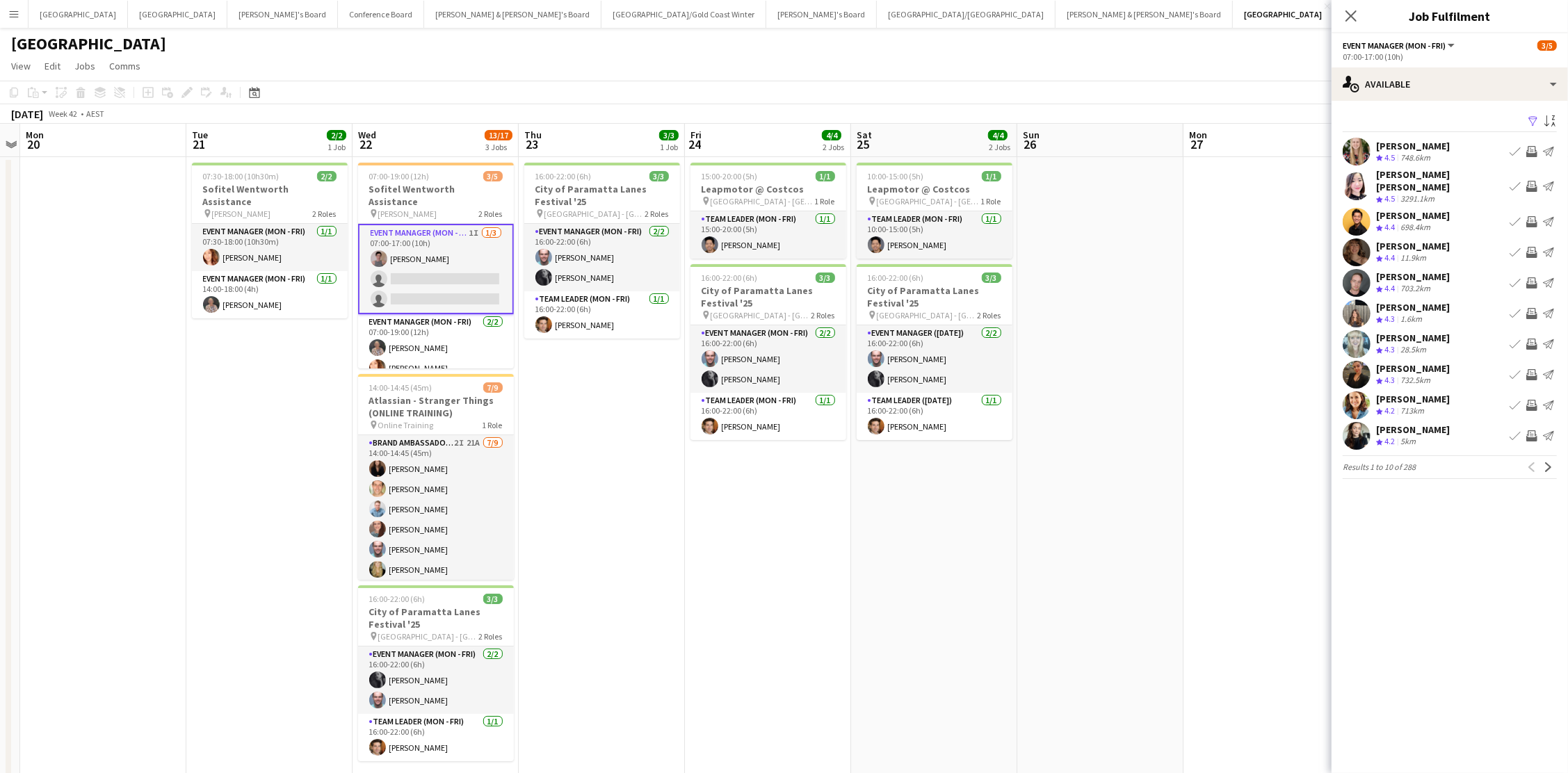
click at [1184, 115] on app-icon "Filter" at bounding box center [1533, 121] width 11 height 13
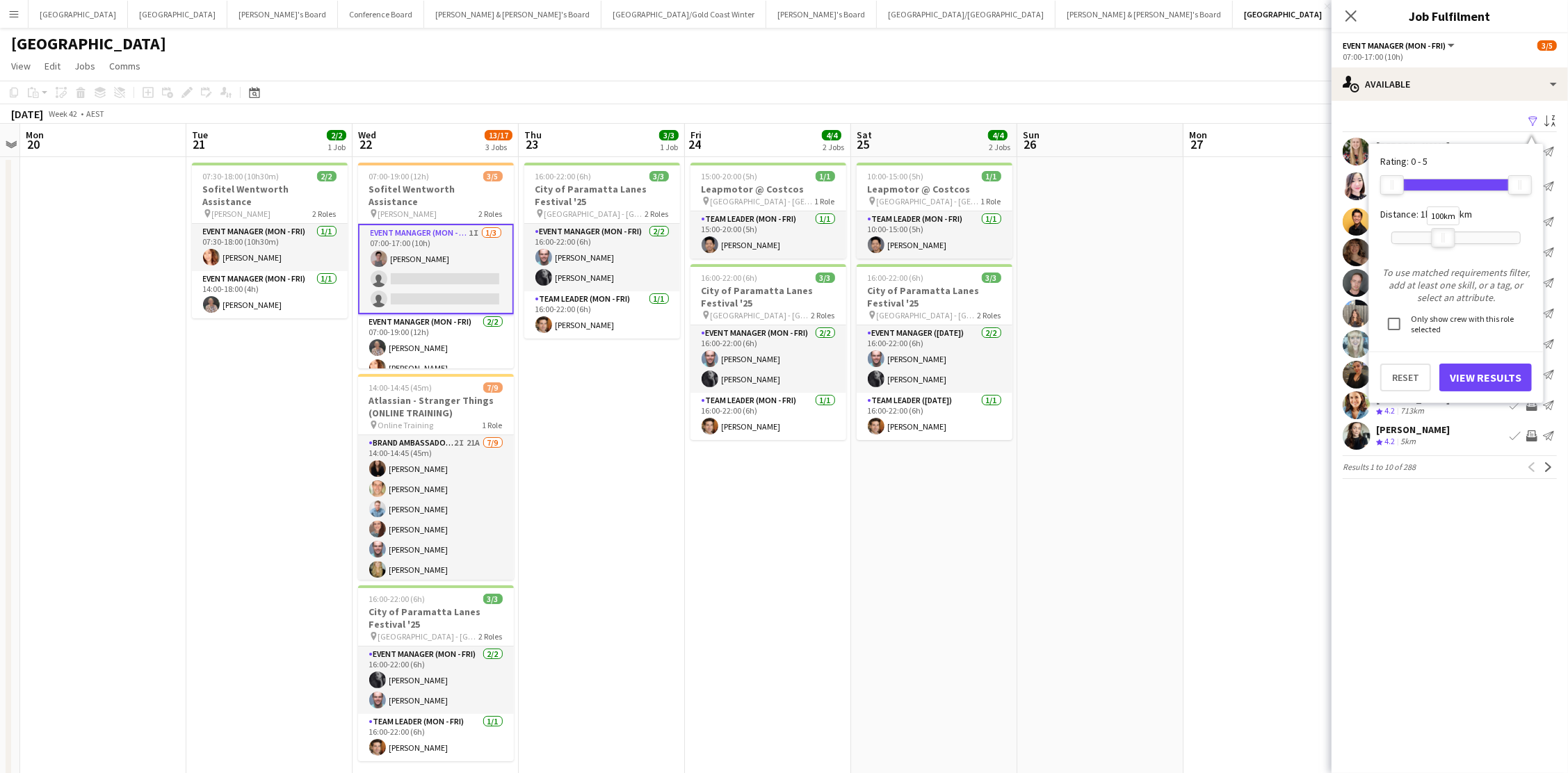
drag, startPoint x: 1521, startPoint y: 238, endPoint x: 1445, endPoint y: 244, distance: 76.2
click at [1184, 244] on div "100km" at bounding box center [1456, 237] width 129 height 35
click at [1184, 376] on button "View Results" at bounding box center [1486, 377] width 93 height 28
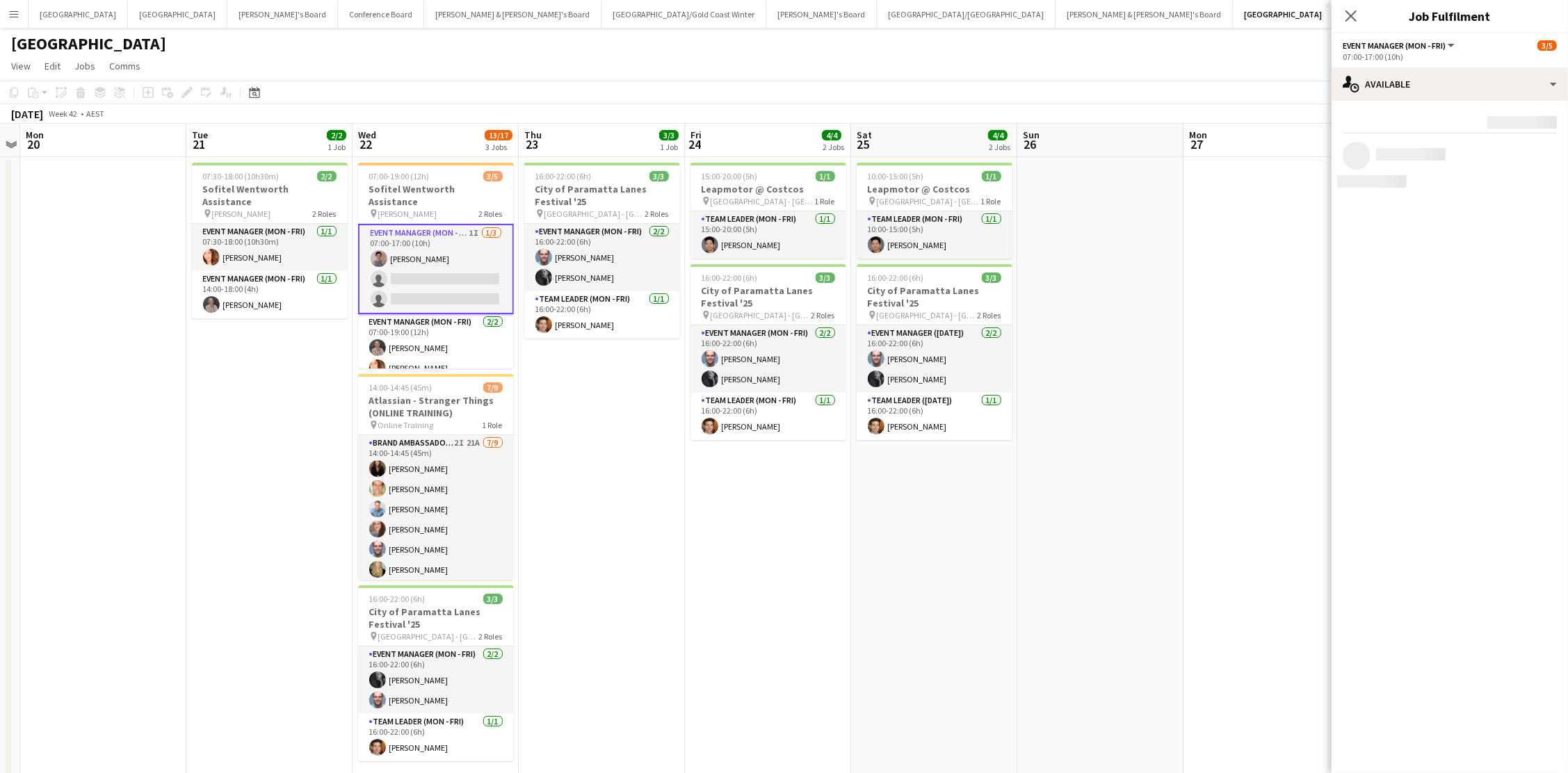
scroll to position [0, 0]
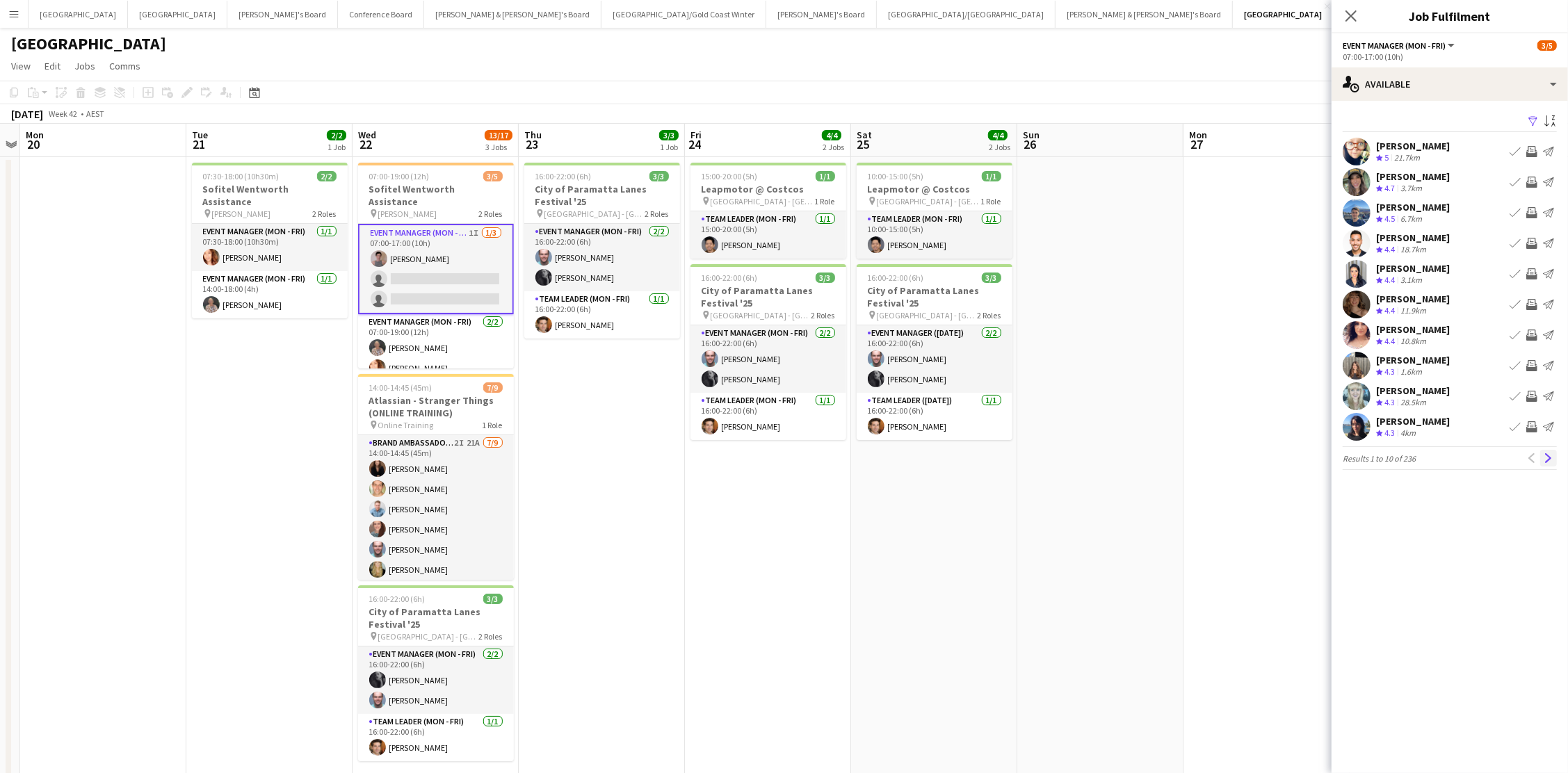
click at [1184, 455] on app-icon "Next" at bounding box center [1548, 457] width 10 height 10
click at [1184, 456] on app-icon "Next" at bounding box center [1548, 457] width 10 height 10
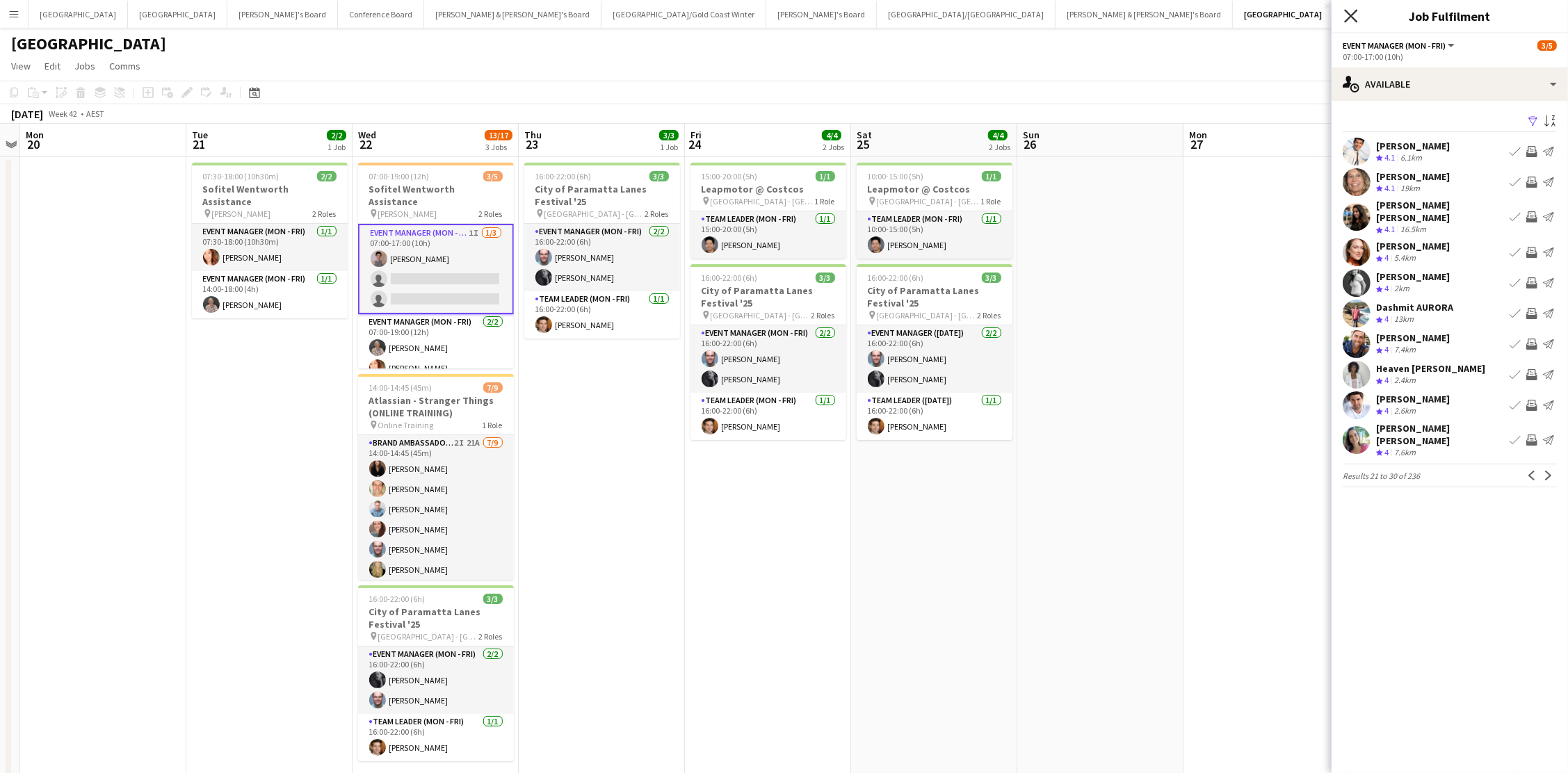
click at [1184, 12] on icon at bounding box center [1350, 15] width 13 height 13
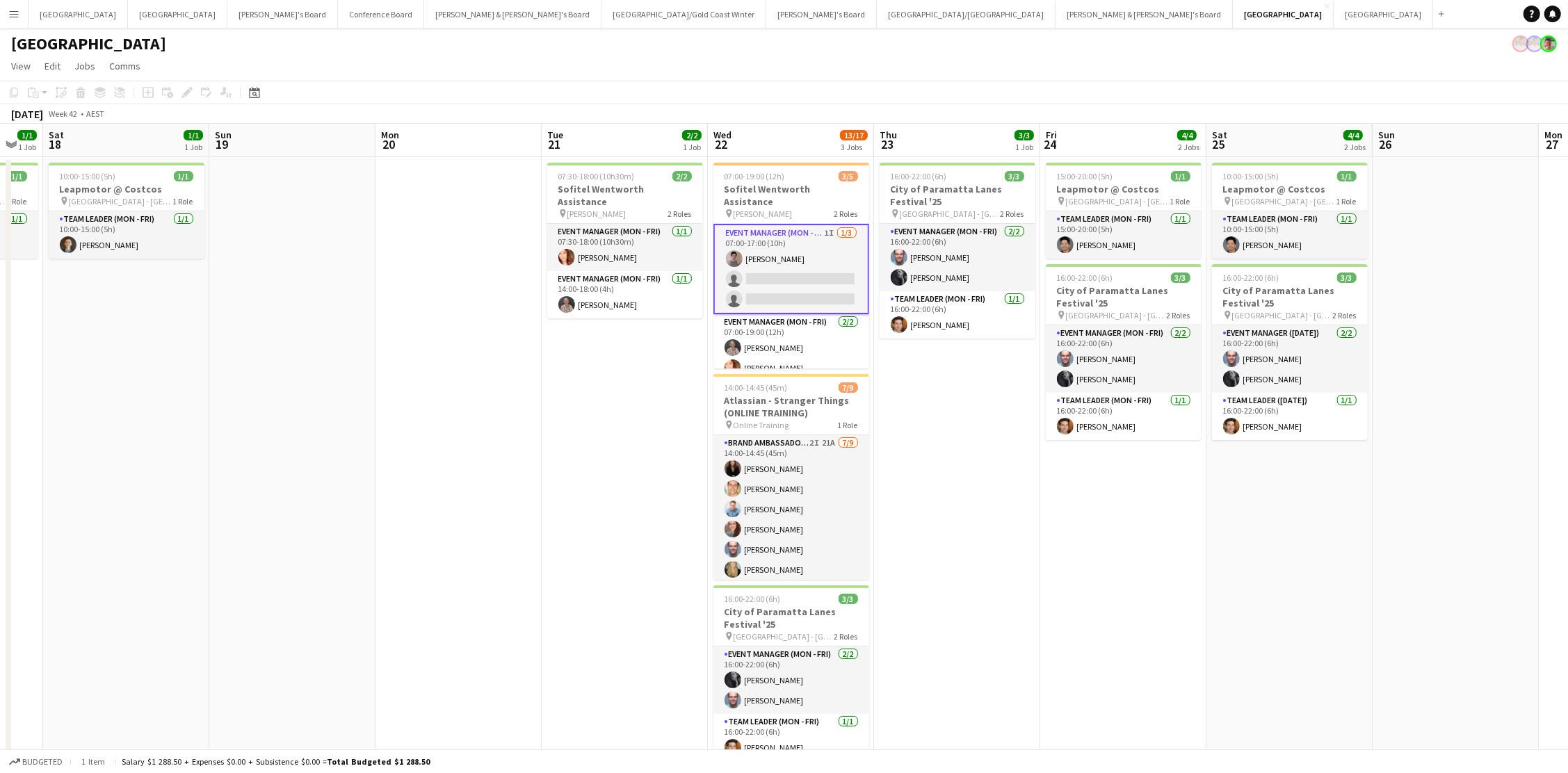
click at [829, 244] on app-card-role "Event Manager (Mon - Fri) 1I 1/3 07:00-17:00 (10h) Isabel Macmaster single-neut…" at bounding box center [791, 268] width 156 height 90
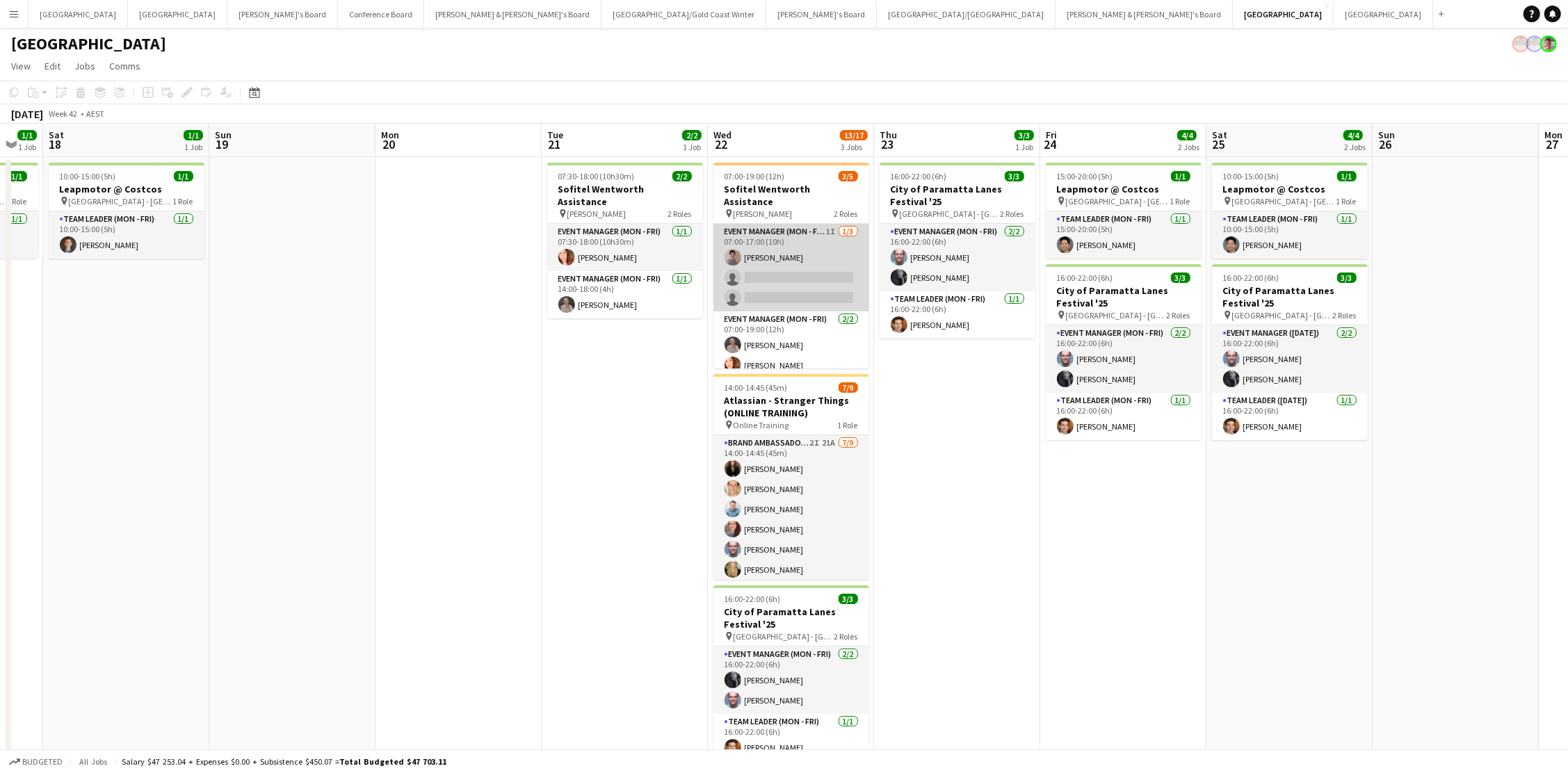
click at [845, 235] on app-card-role "Event Manager (Mon - Fri) 1I 1/3 07:00-17:00 (10h) Isabel Macmaster single-neut…" at bounding box center [791, 267] width 156 height 87
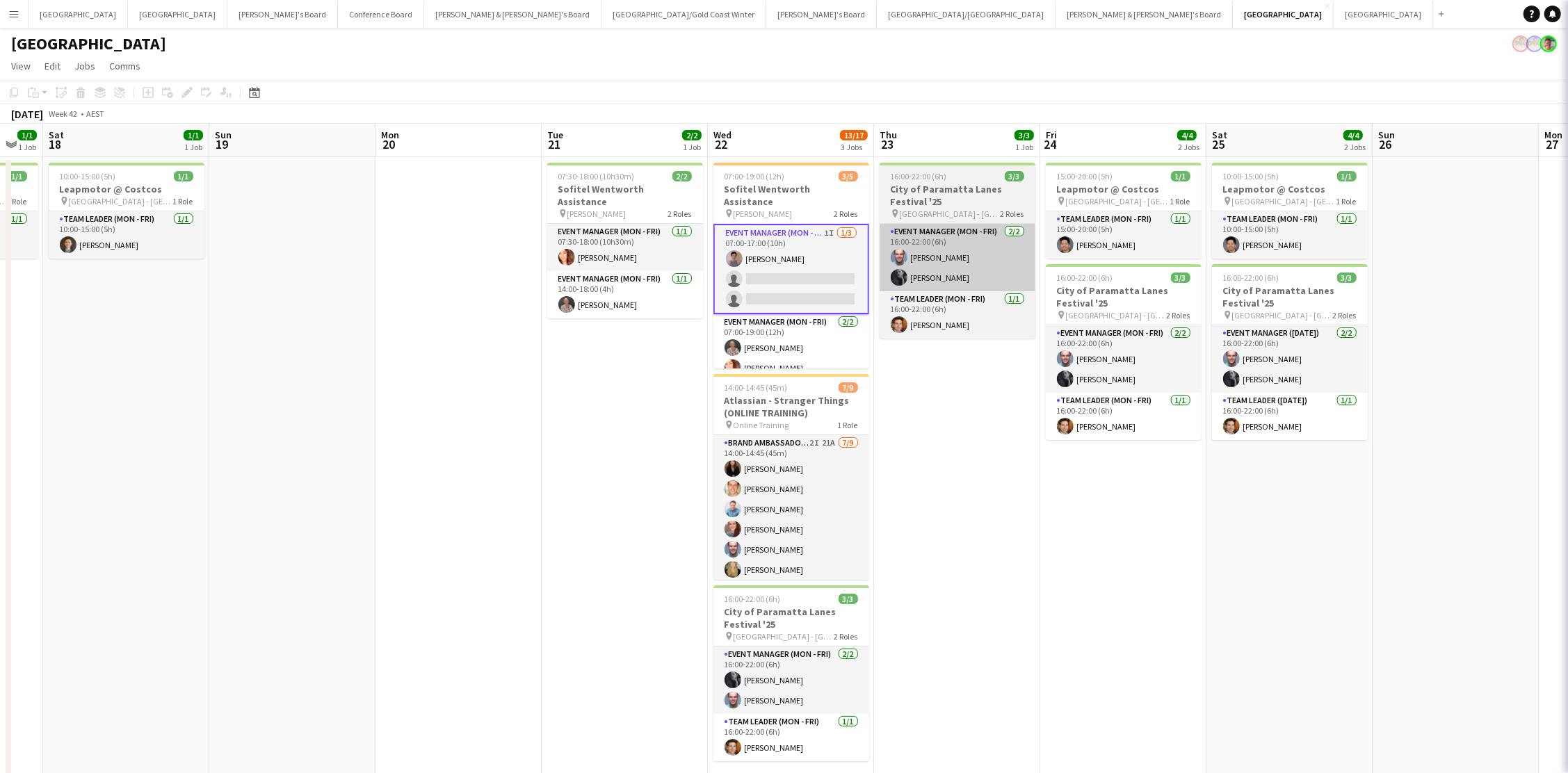
scroll to position [0, 289]
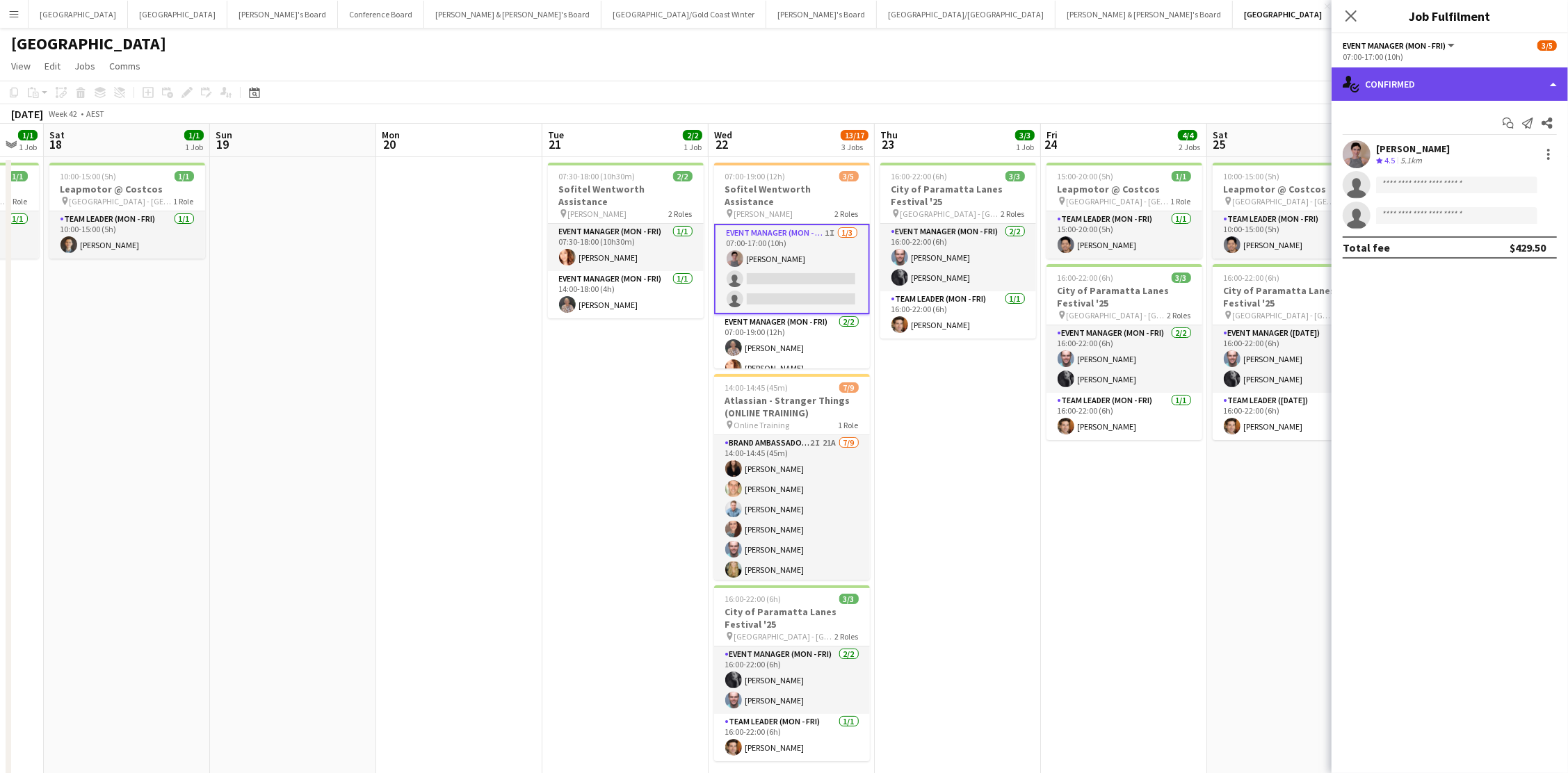
click at [1184, 81] on div "single-neutral-actions-check-2 Confirmed" at bounding box center [1449, 84] width 236 height 33
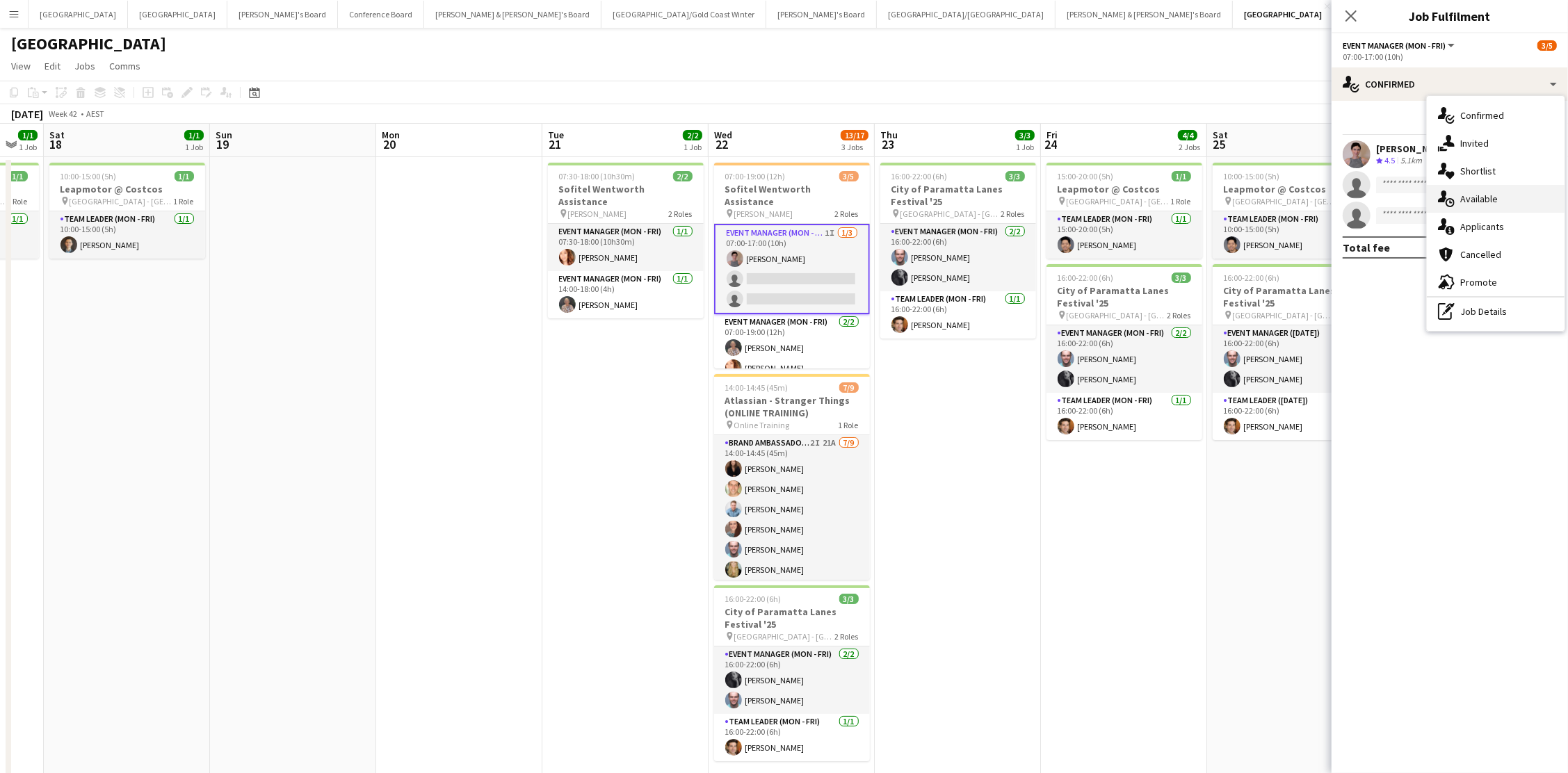
click at [1184, 207] on div "single-neutral-actions-upload Available" at bounding box center [1496, 198] width 137 height 28
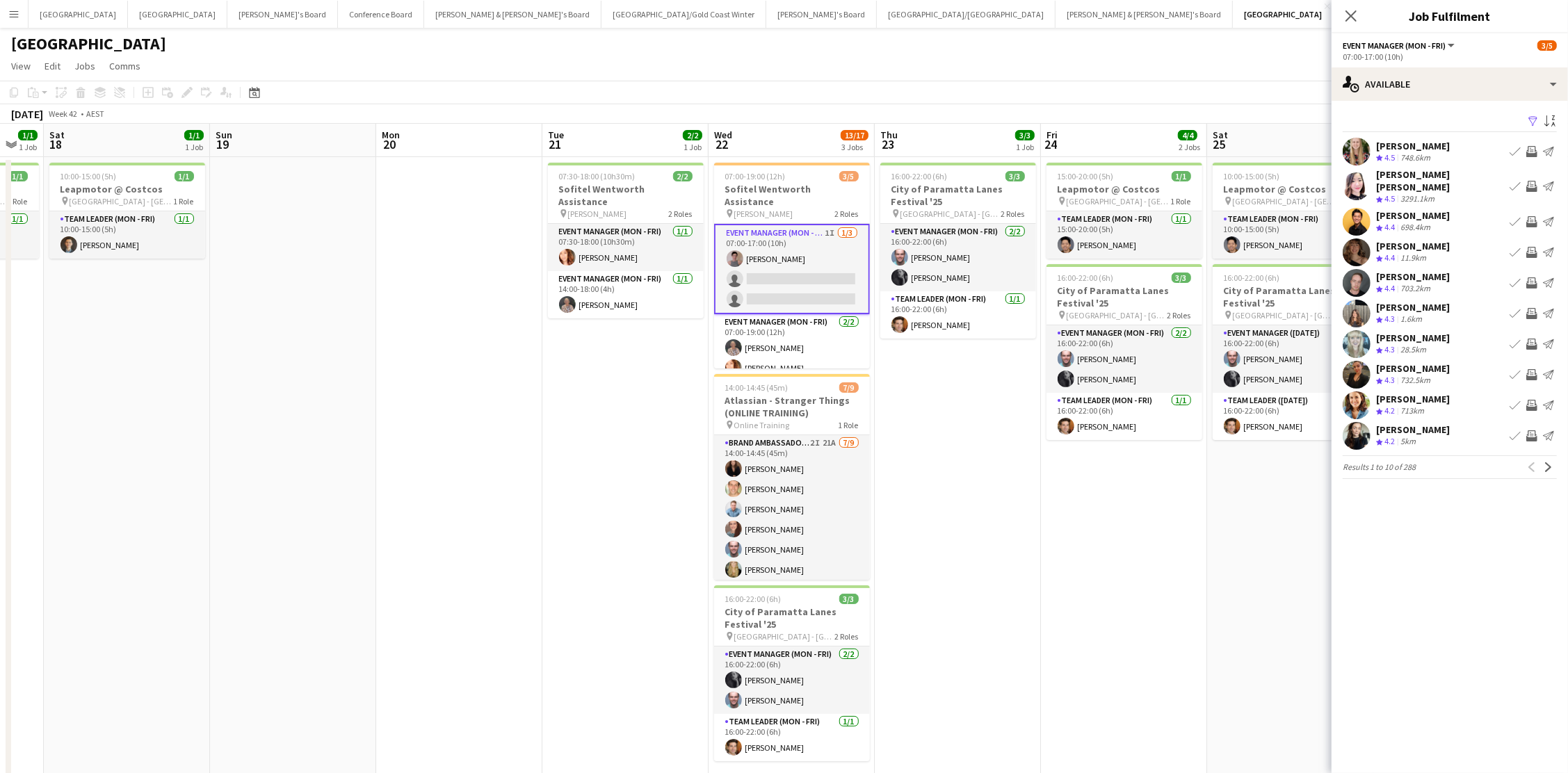
click at [1184, 116] on app-icon "Filter" at bounding box center [1533, 121] width 11 height 13
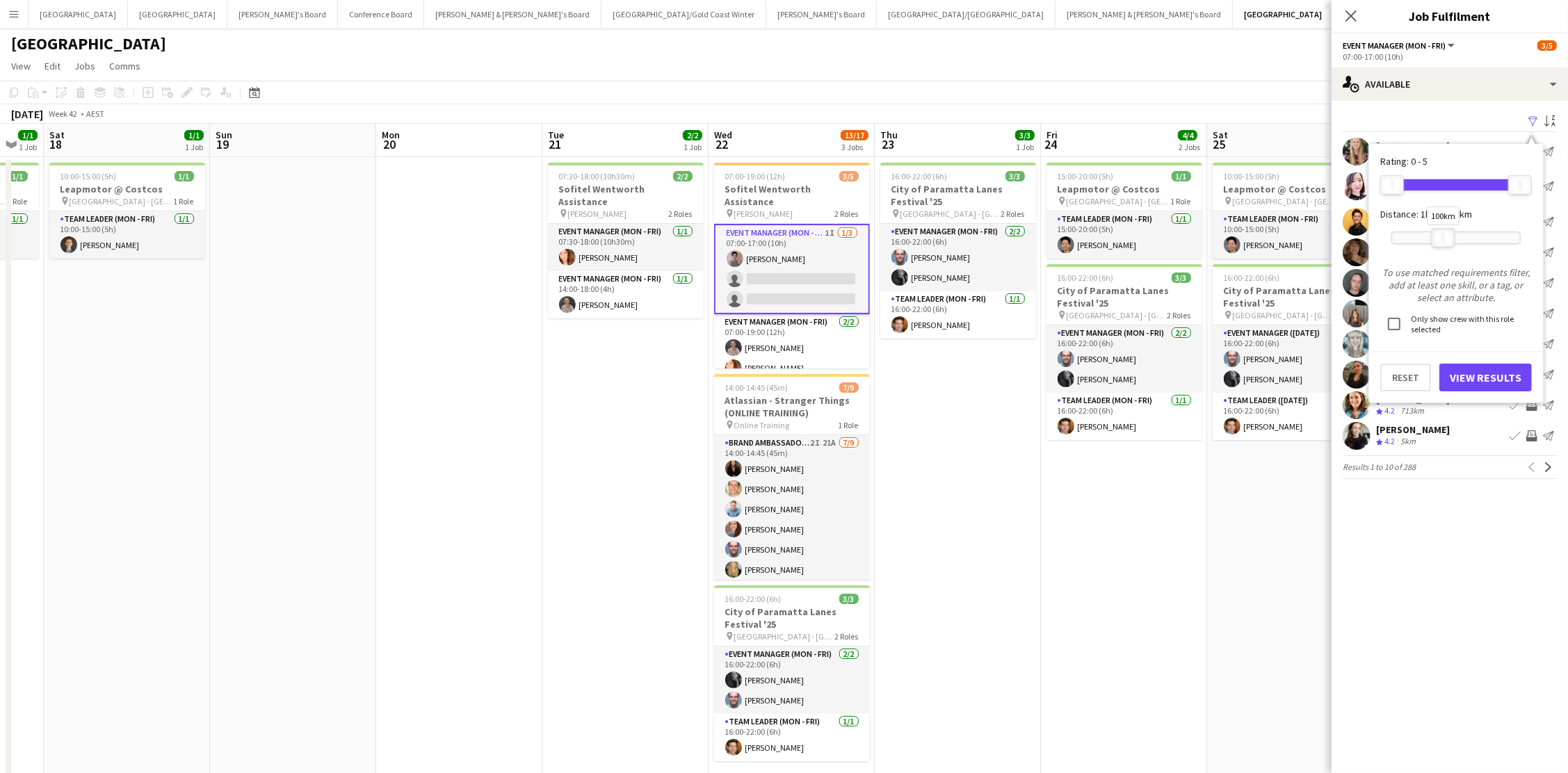
drag, startPoint x: 1521, startPoint y: 235, endPoint x: 1445, endPoint y: 258, distance: 79.4
click at [1184, 249] on div "100km" at bounding box center [1456, 237] width 129 height 35
click at [1184, 377] on button "View Results" at bounding box center [1486, 377] width 93 height 28
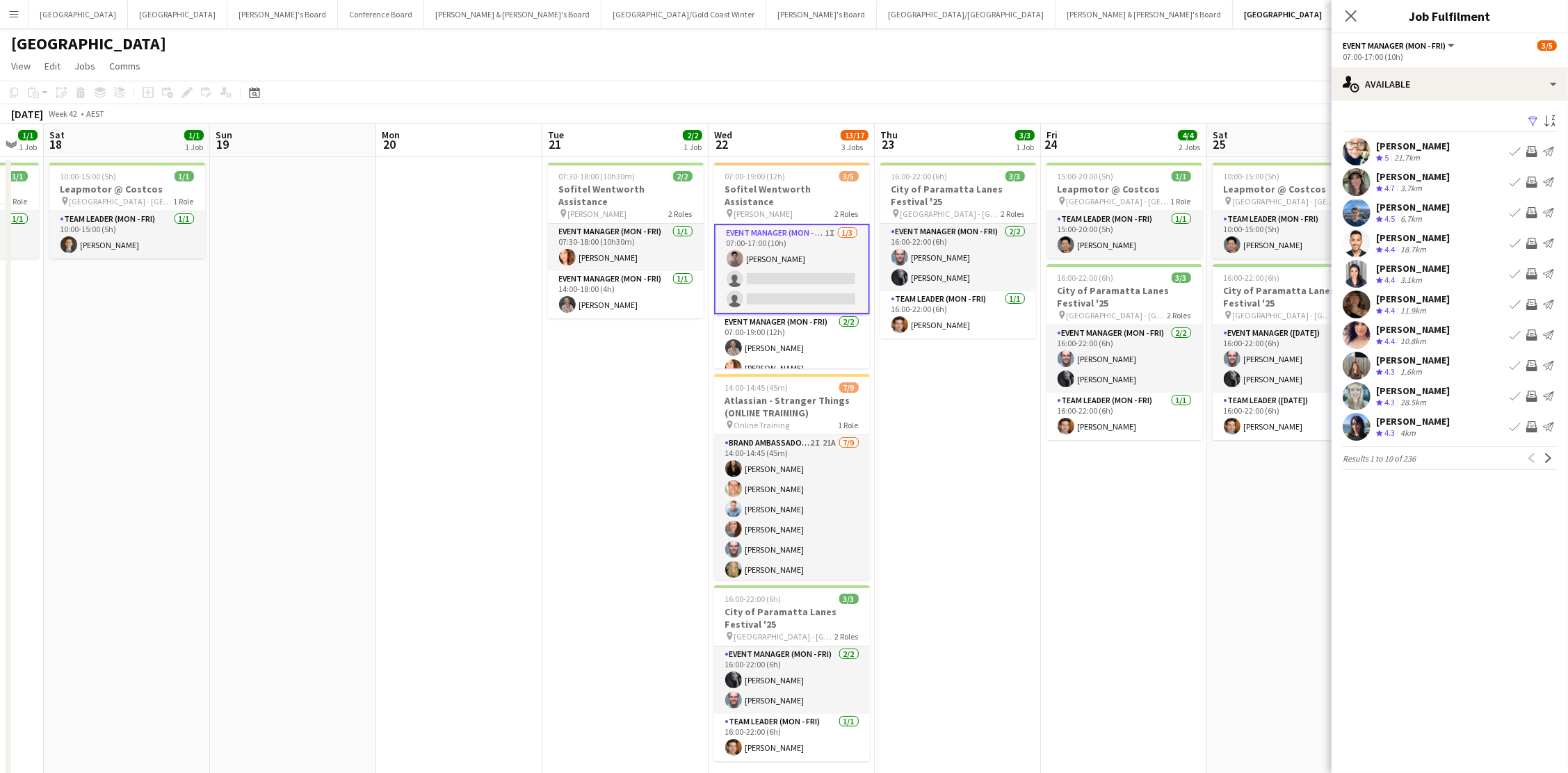
scroll to position [0, 0]
click at [1184, 456] on app-icon "Next" at bounding box center [1548, 457] width 10 height 10
click at [1184, 178] on app-icon "Invite crew" at bounding box center [1532, 182] width 11 height 11
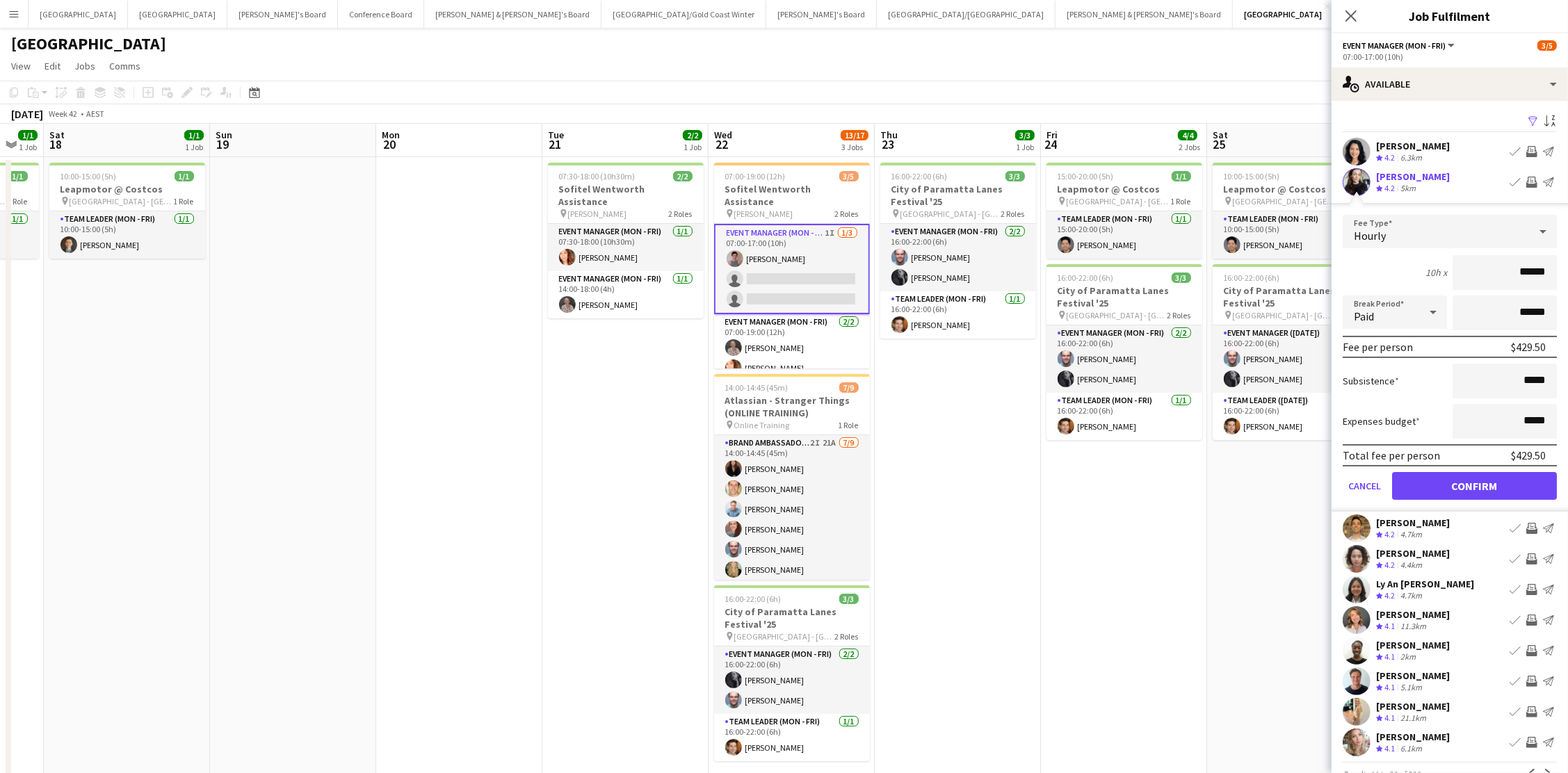
click at [1184, 481] on button "Confirm" at bounding box center [1474, 485] width 165 height 28
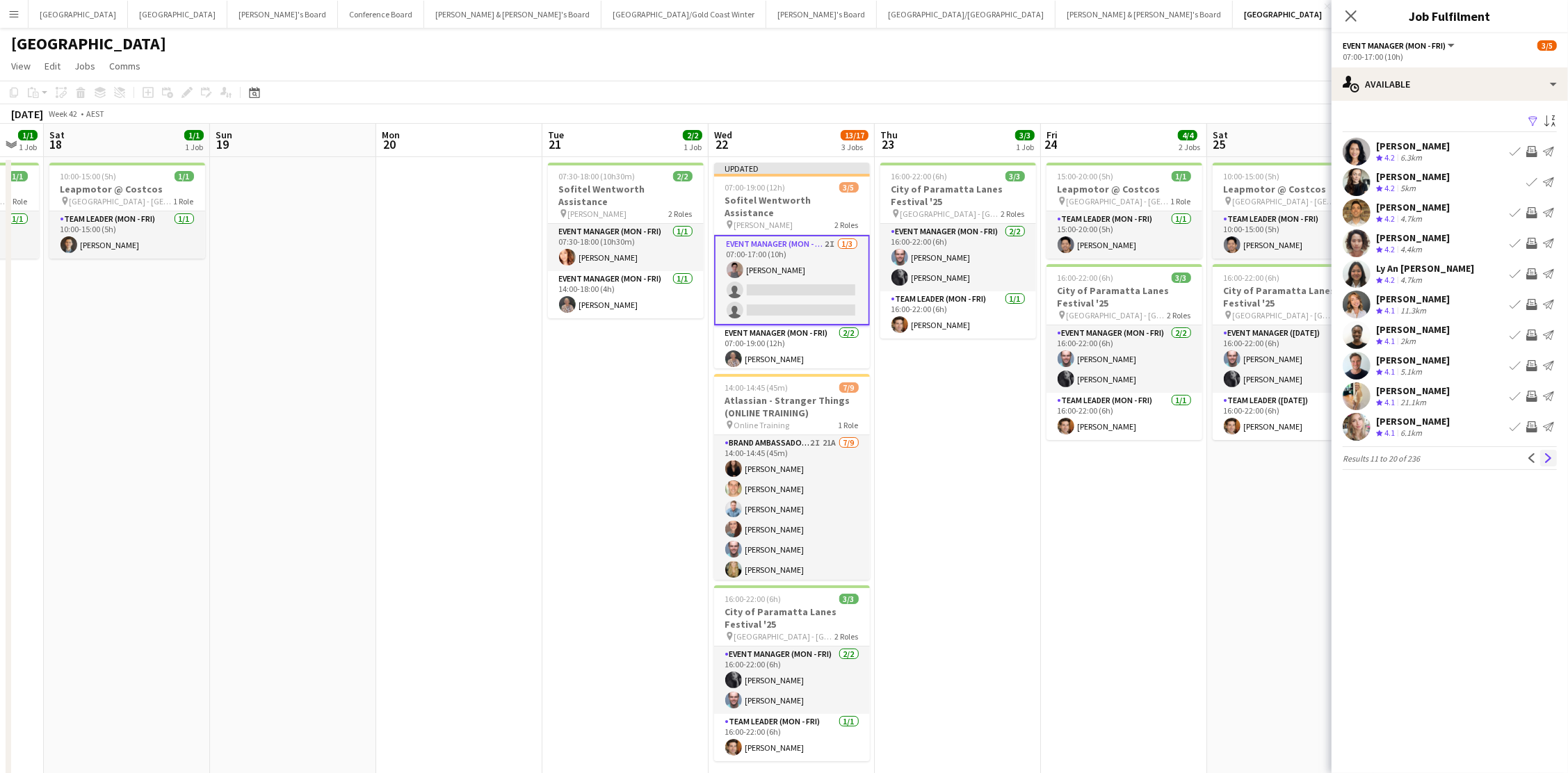
click at [1184, 461] on app-icon "Next" at bounding box center [1548, 457] width 10 height 10
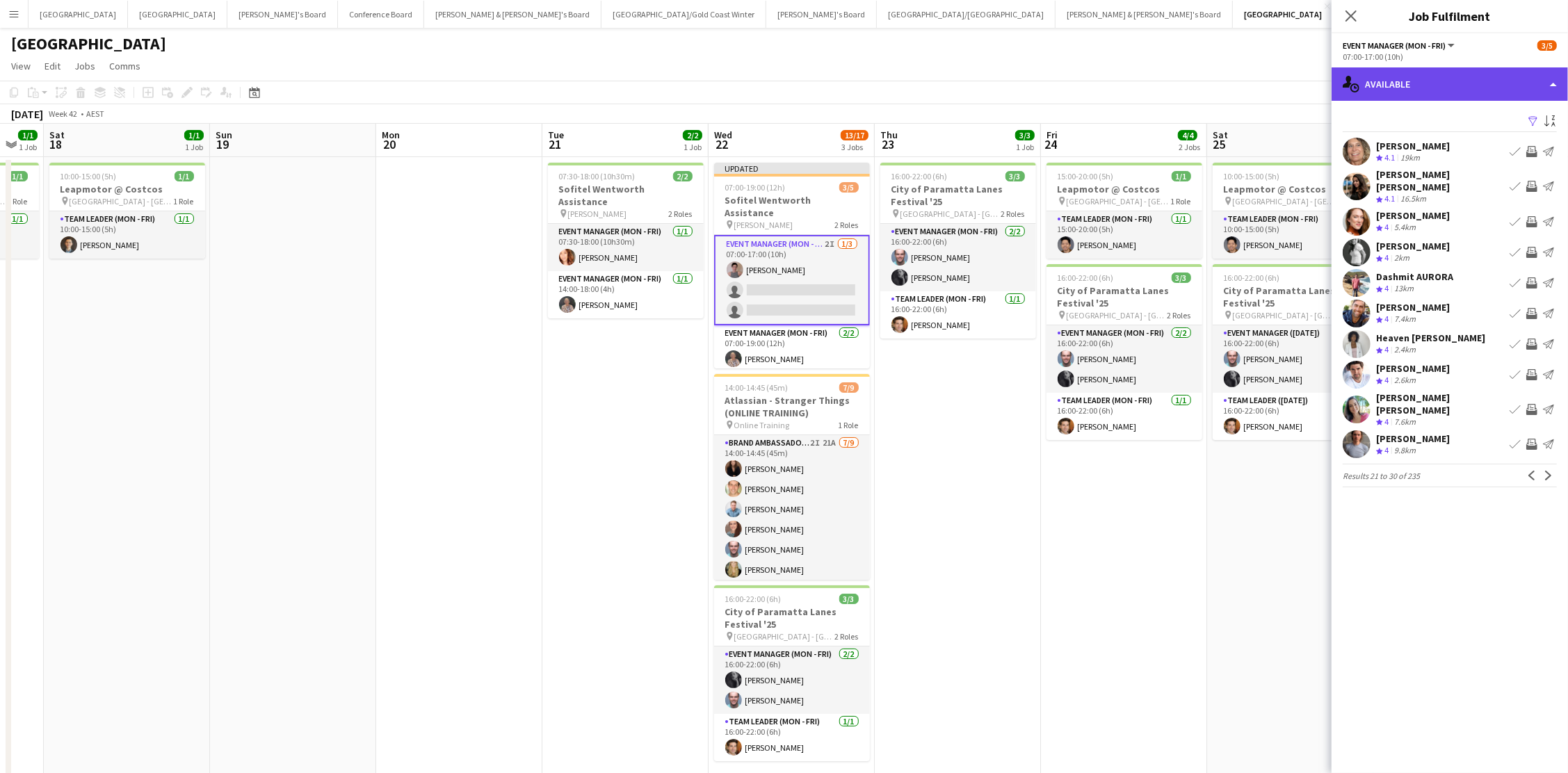
click at [1184, 94] on div "single-neutral-actions-upload Available" at bounding box center [1449, 84] width 236 height 33
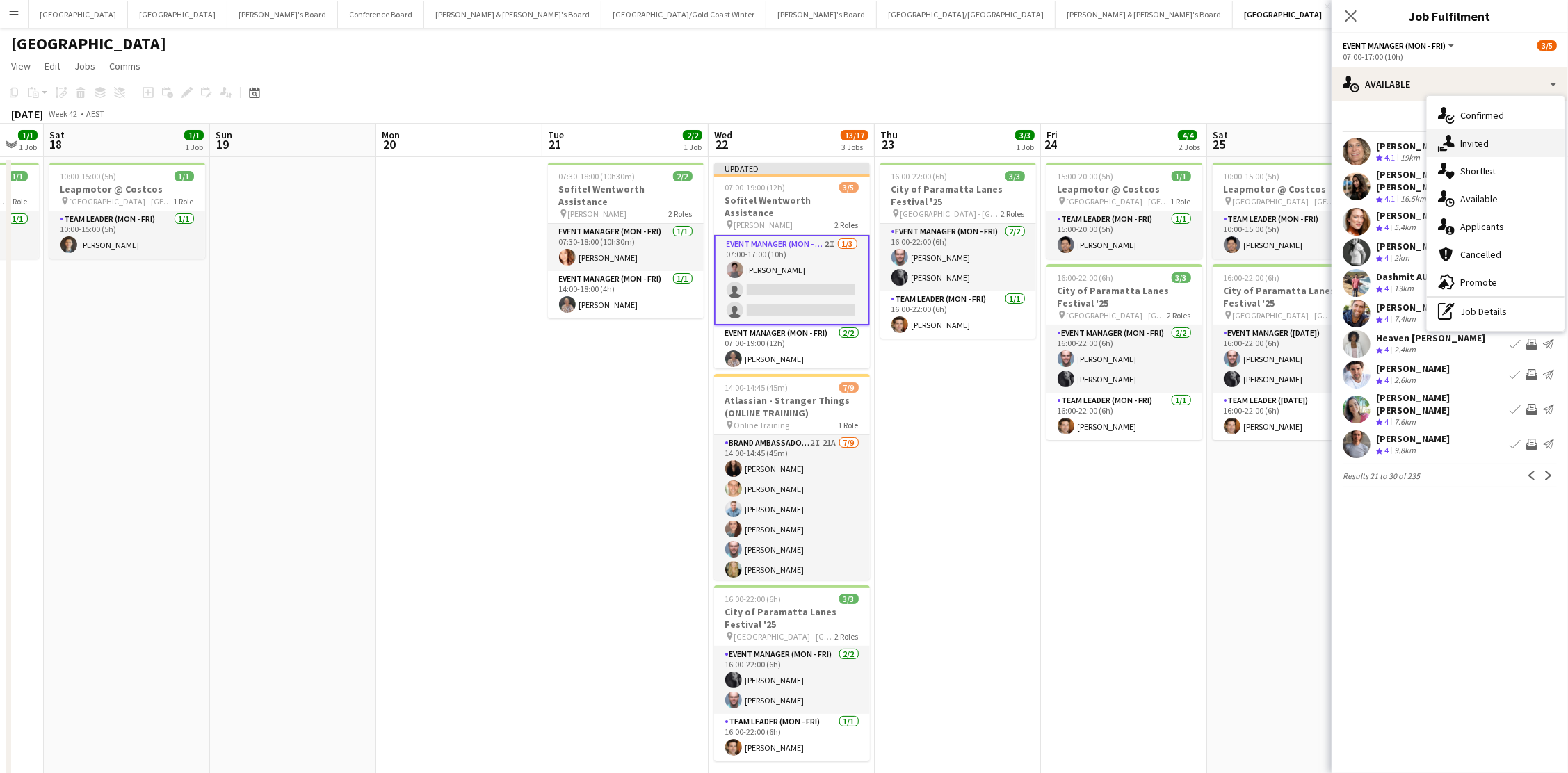
click at [1184, 141] on icon "single-neutral-actions-share-1" at bounding box center [1447, 143] width 17 height 17
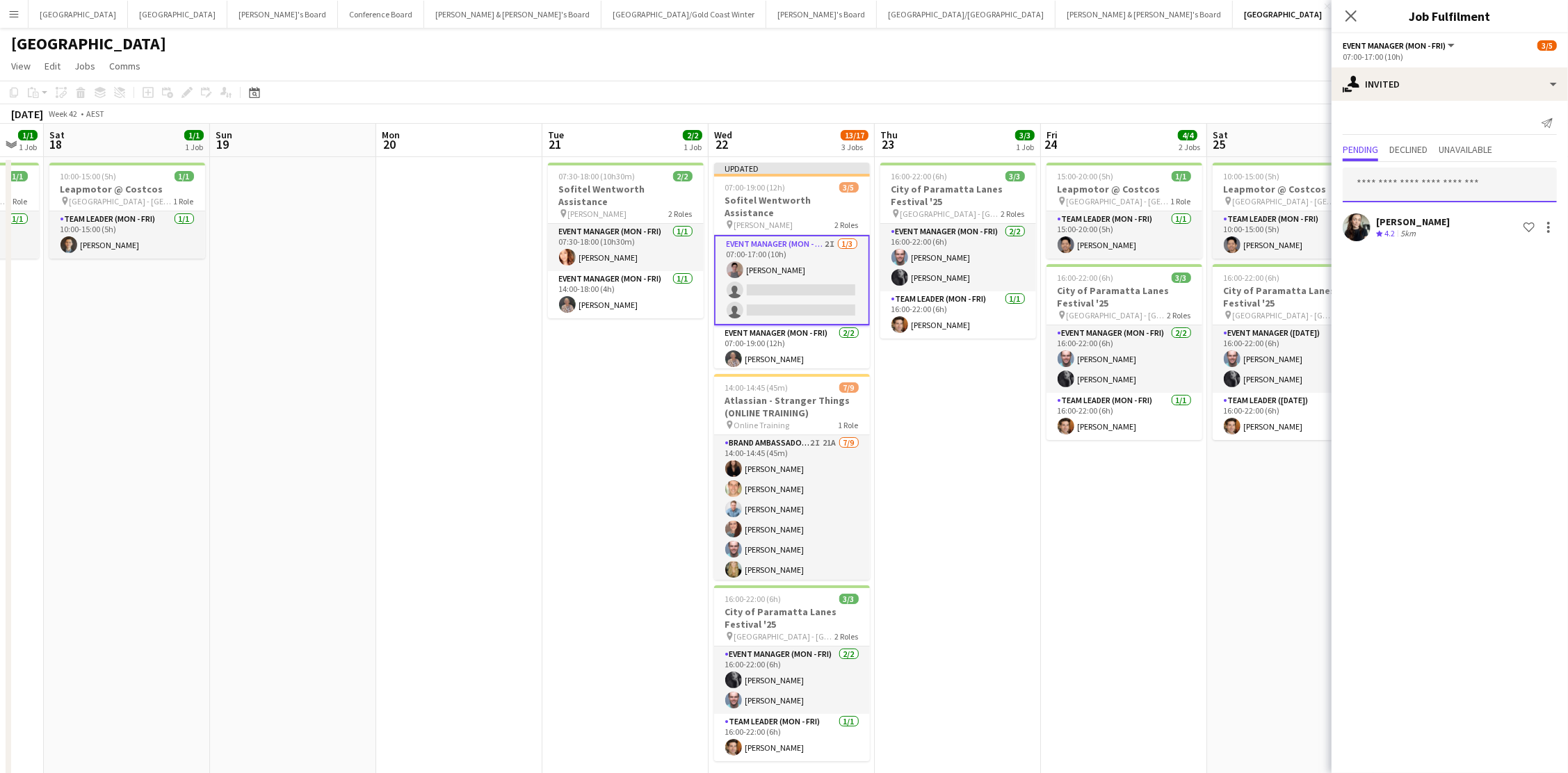
click at [1184, 187] on input "text" at bounding box center [1450, 185] width 214 height 35
type input "*****"
click at [1184, 119] on div "October 2025 Week 42 • AEST Publish 1 job Revert 1 job" at bounding box center [784, 114] width 1568 height 20
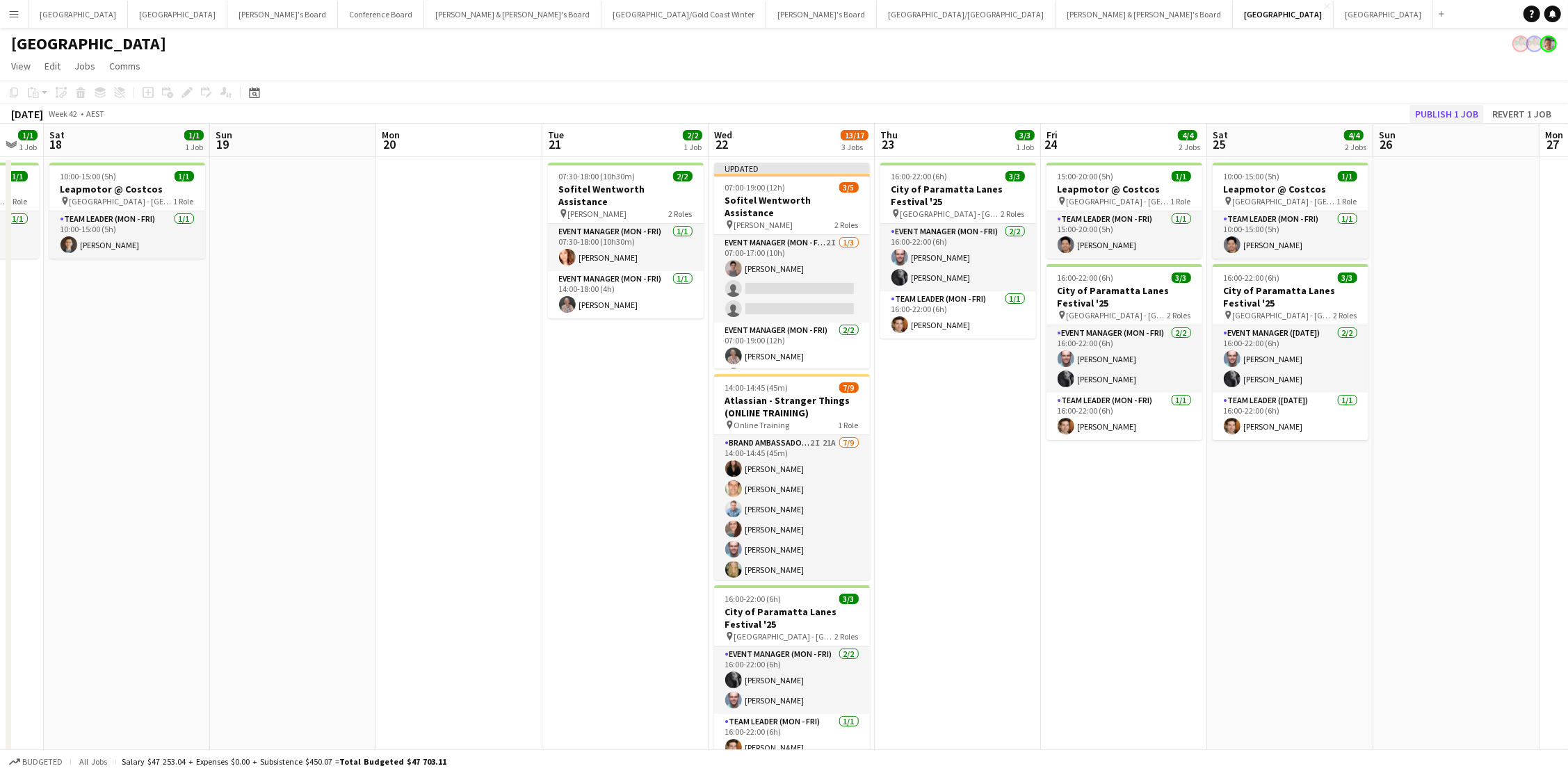
click at [1184, 118] on button "Publish 1 job" at bounding box center [1447, 114] width 74 height 18
click at [1179, 557] on app-date-cell "15:00-20:00 (5h) 1/1 Leapmotor @ Costcos pin Marsden Park - NSW 1 Role Team Lea…" at bounding box center [1124, 527] width 166 height 740
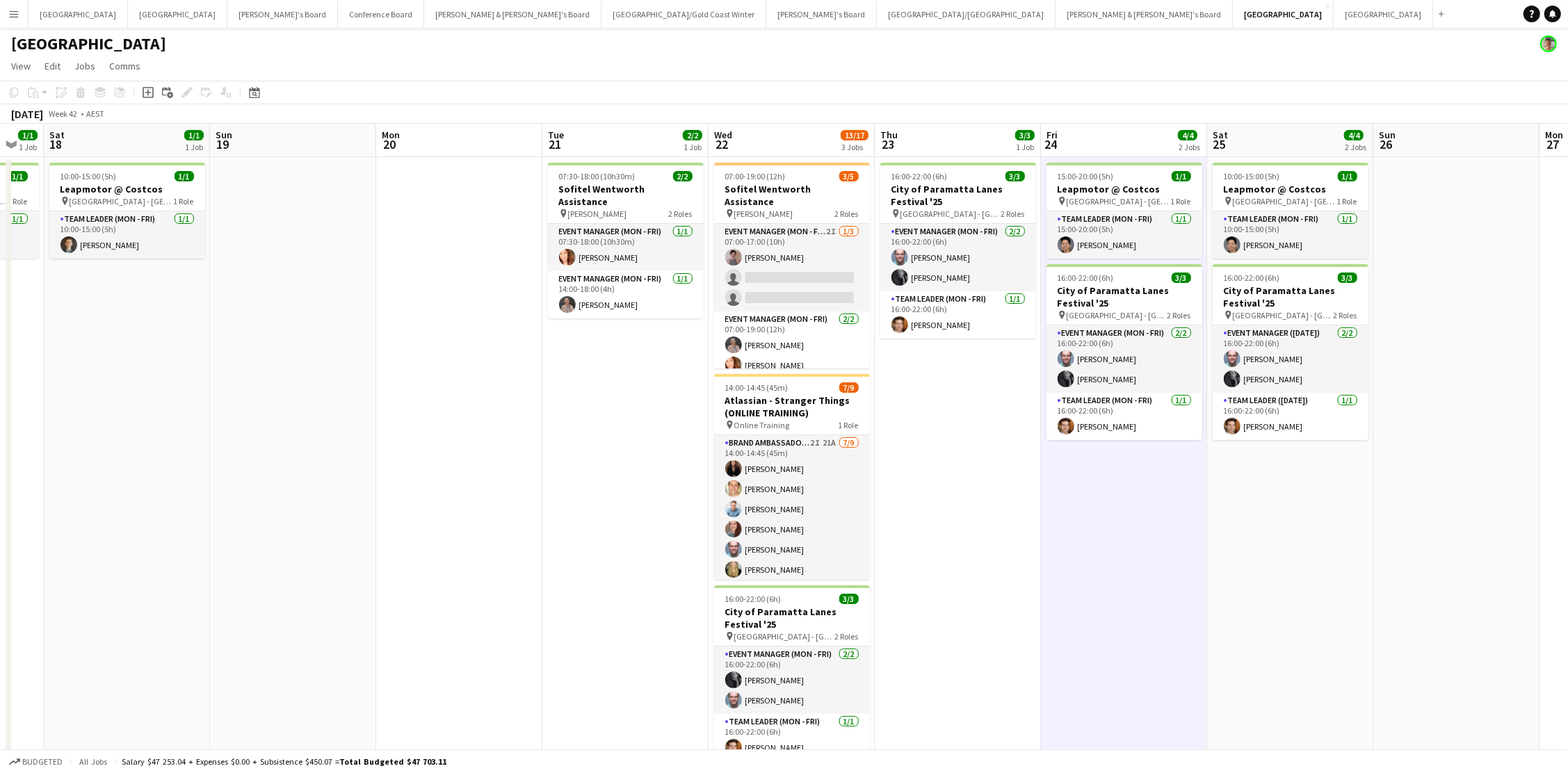
scroll to position [0, 455]
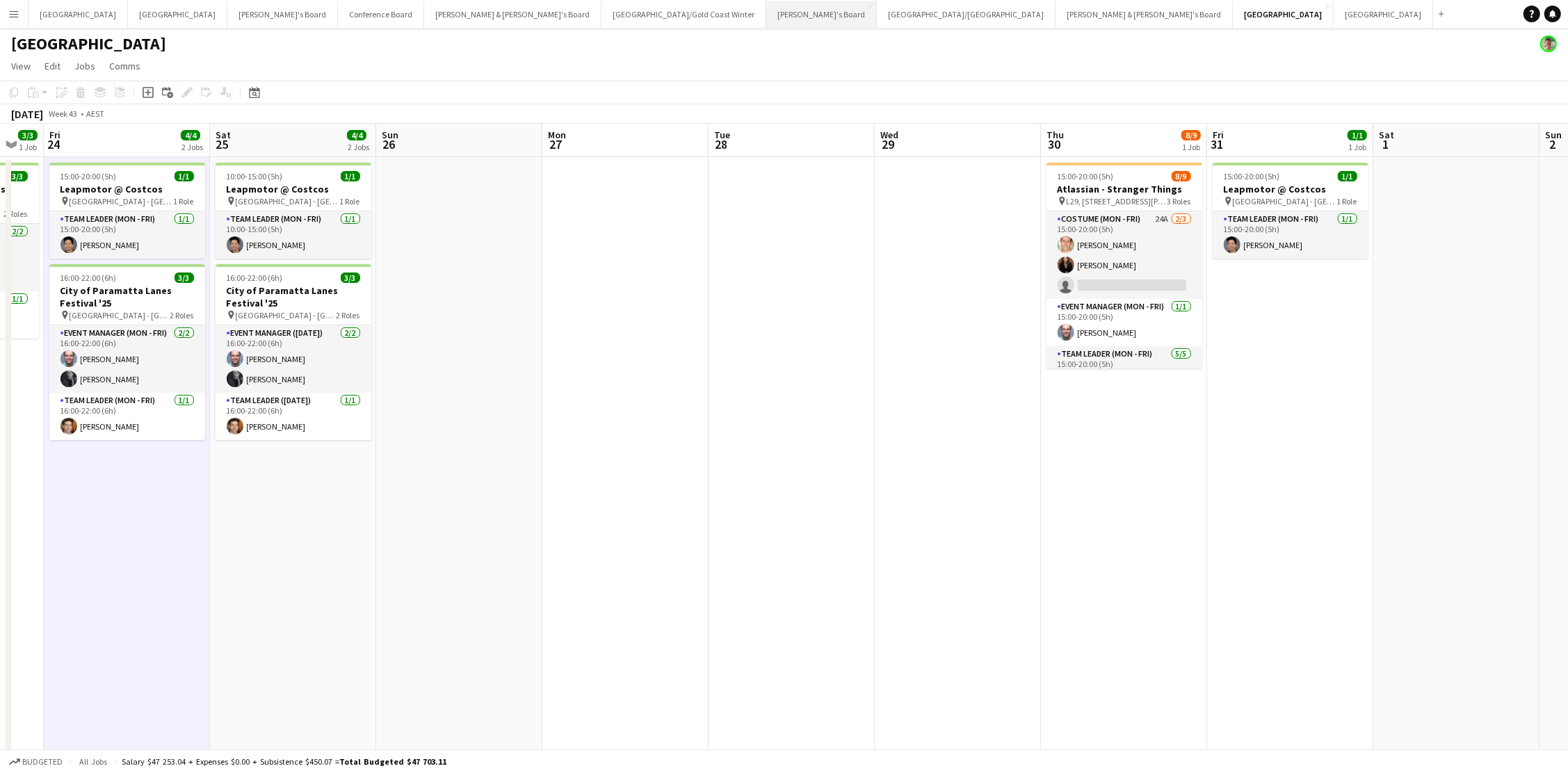
click at [766, 14] on button "Vicky's Board Close" at bounding box center [821, 14] width 111 height 27
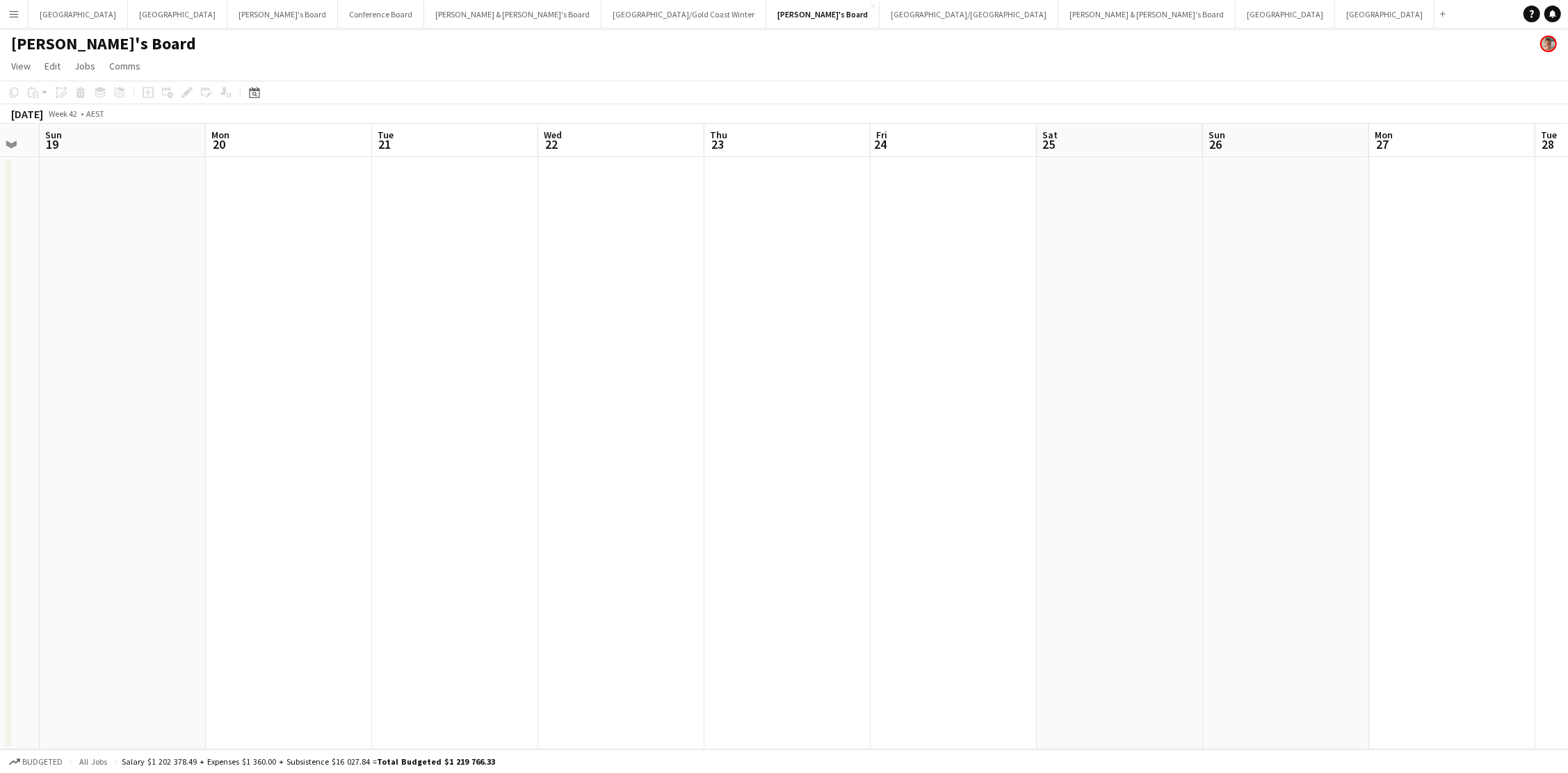
scroll to position [0, 607]
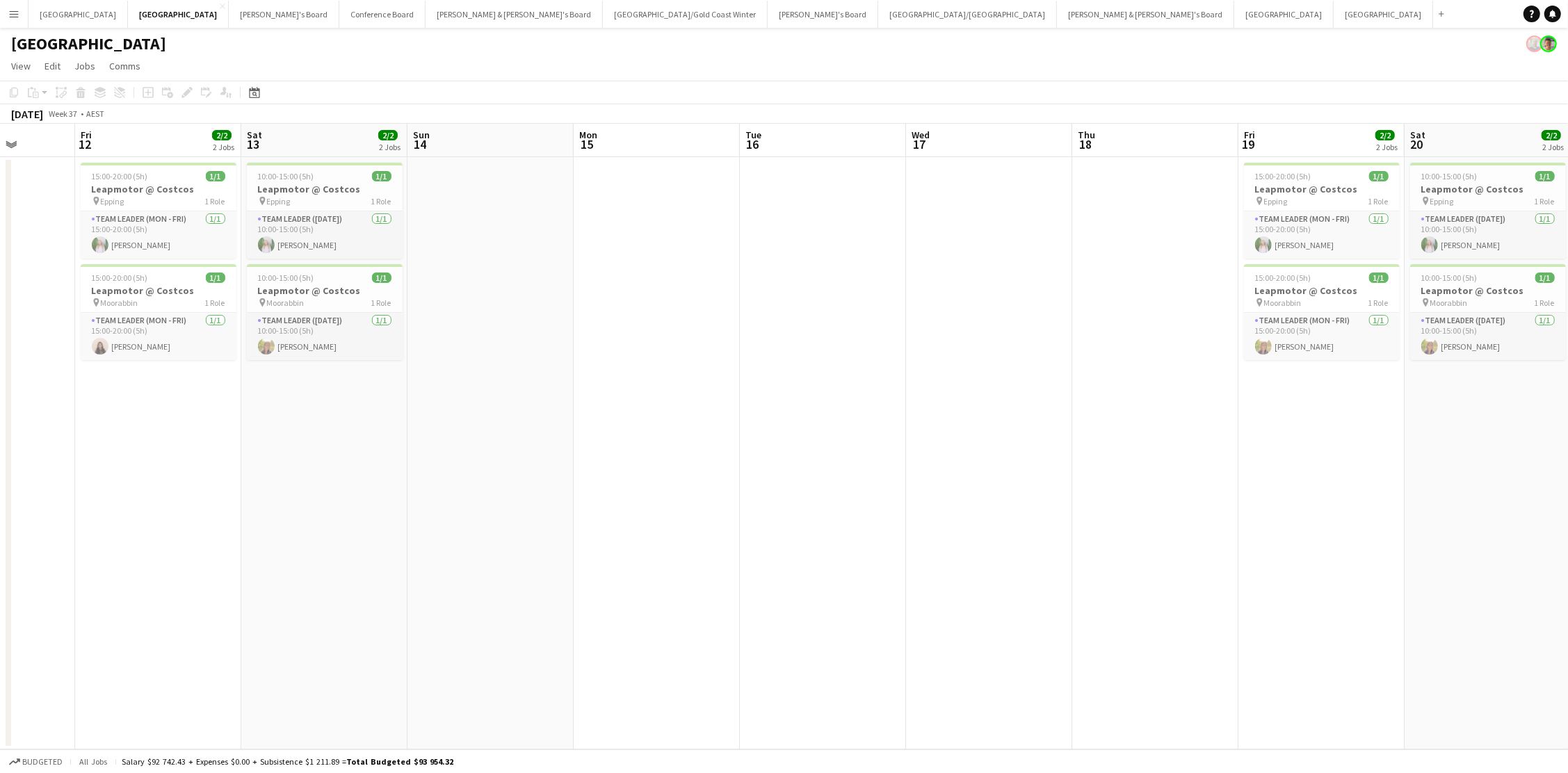
scroll to position [0, 332]
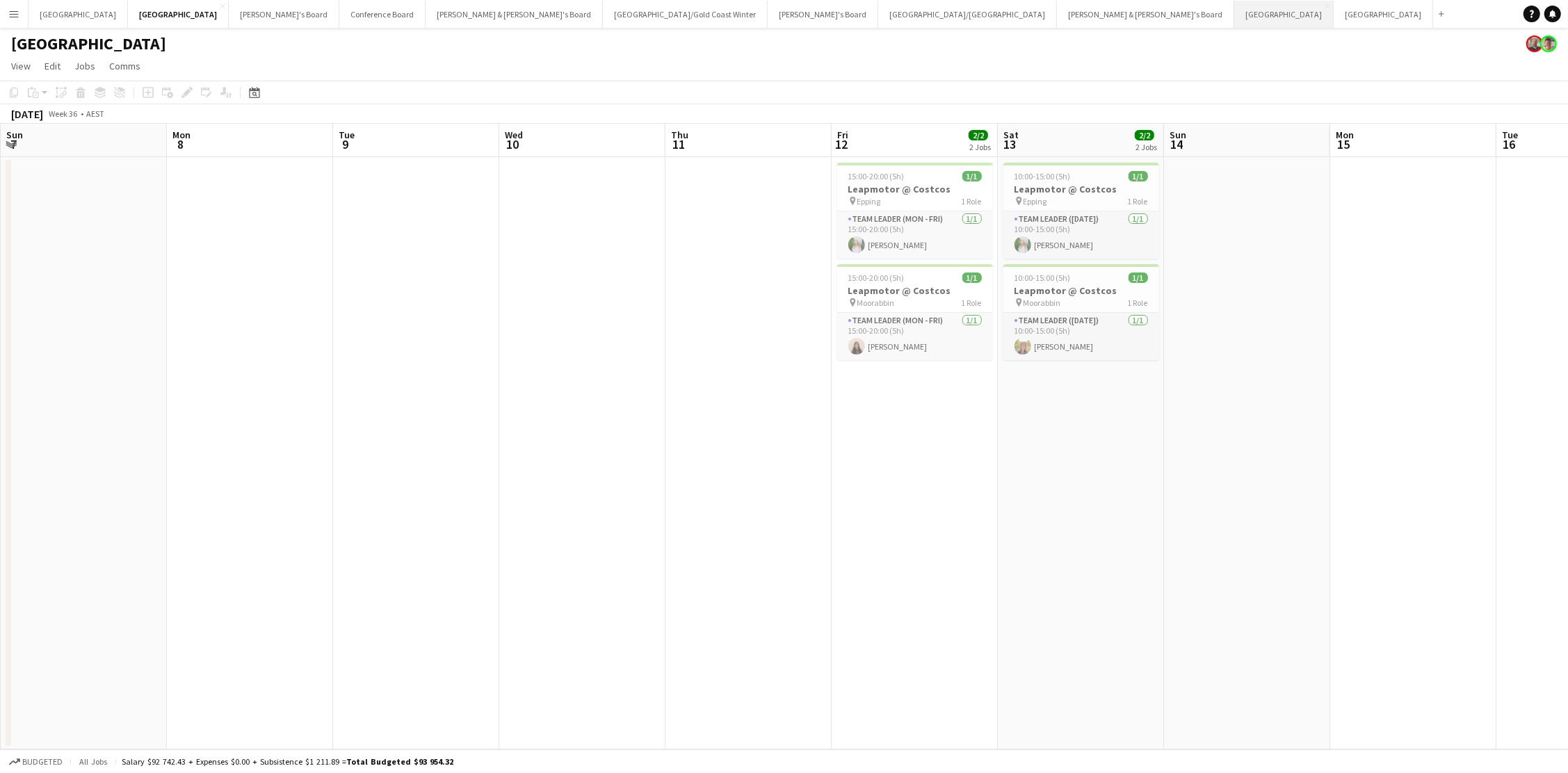
click at [1234, 11] on button "Sydney Close" at bounding box center [1284, 14] width 100 height 27
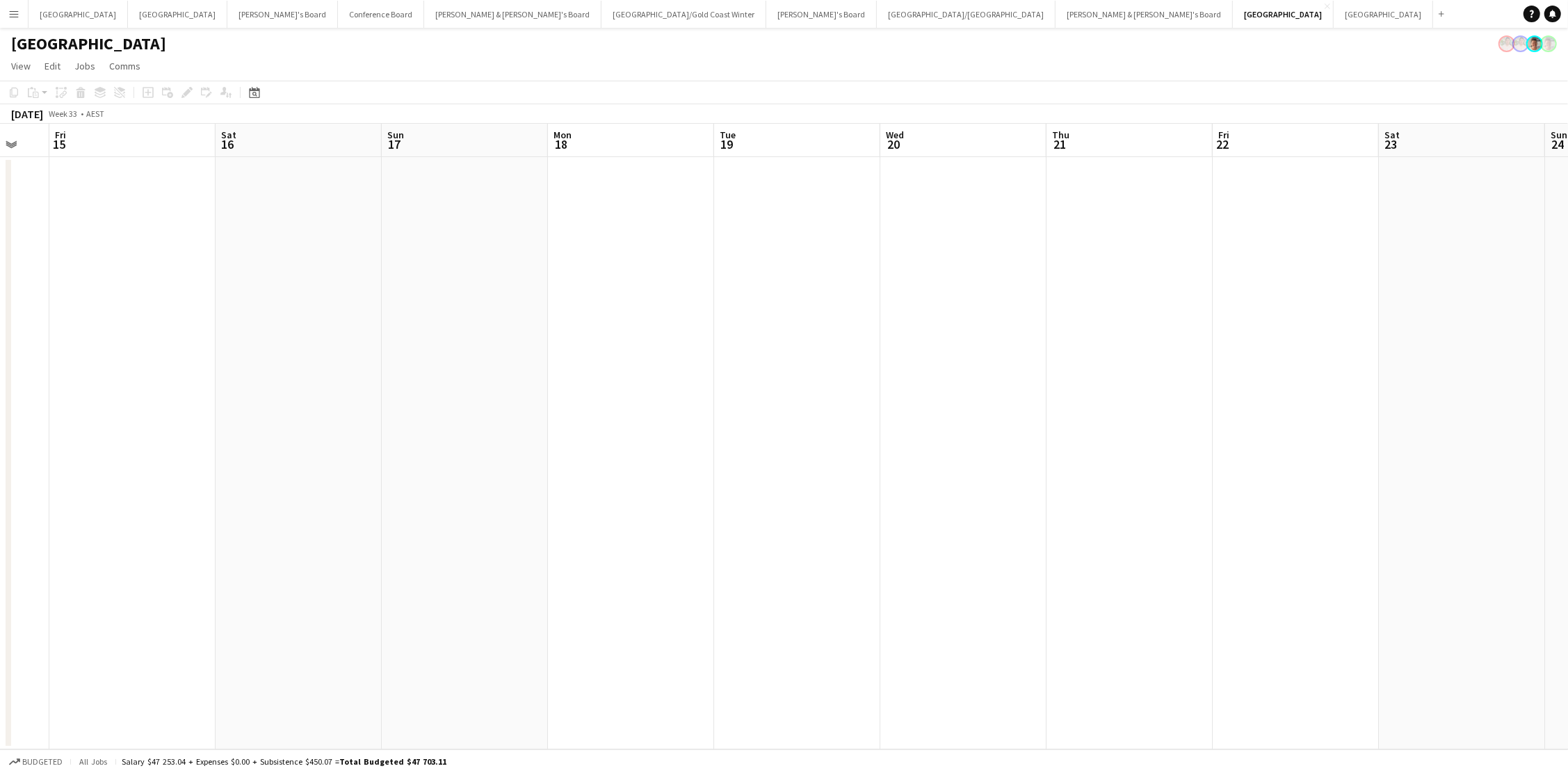
scroll to position [0, 368]
click at [252, 93] on icon "Date picker" at bounding box center [254, 92] width 11 height 11
click at [359, 314] on button "[DATE]" at bounding box center [352, 310] width 40 height 22
click at [1056, 17] on button "[PERSON_NAME] & [PERSON_NAME]'s Board Close" at bounding box center [1144, 14] width 177 height 27
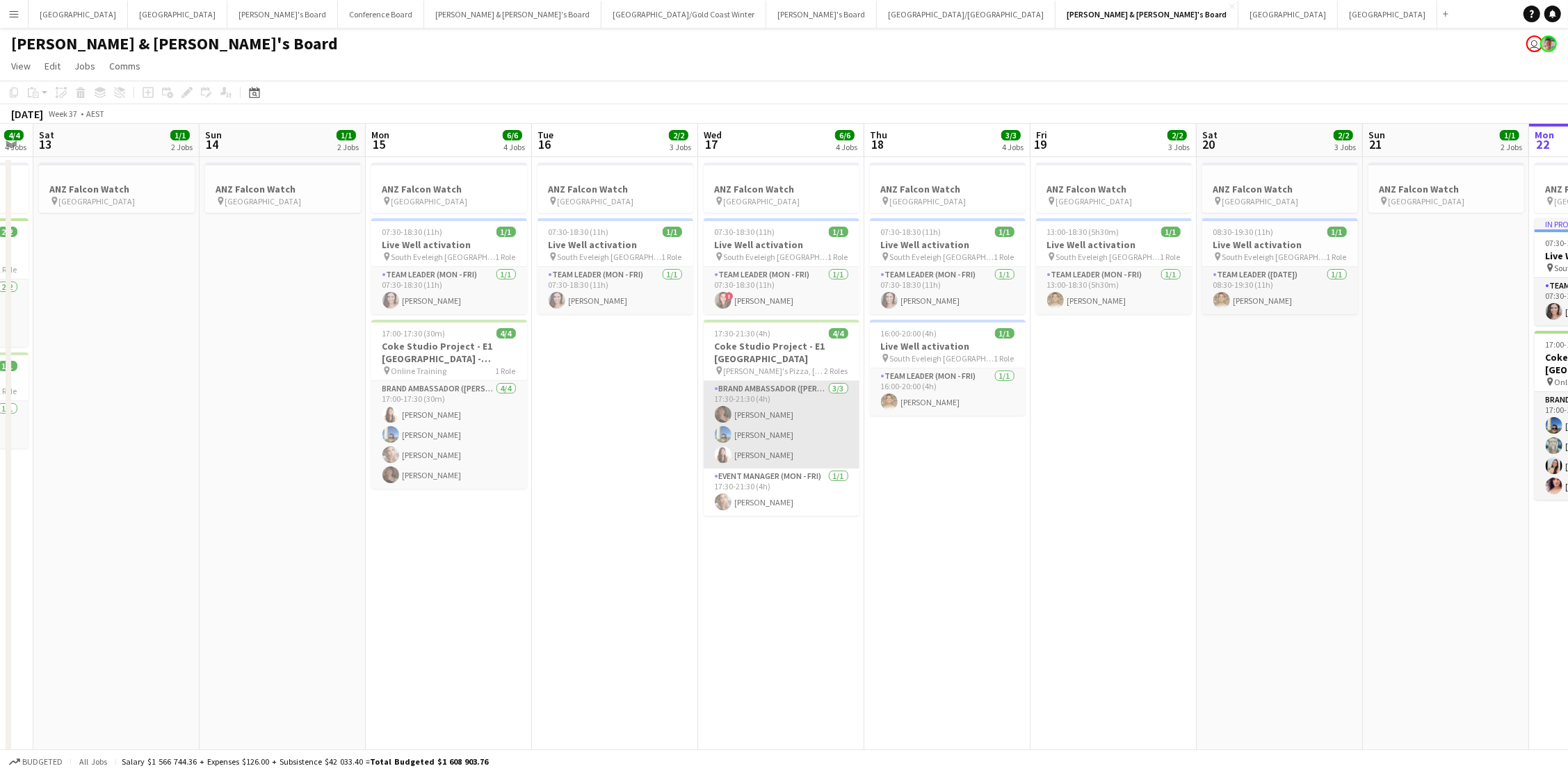
scroll to position [0, 437]
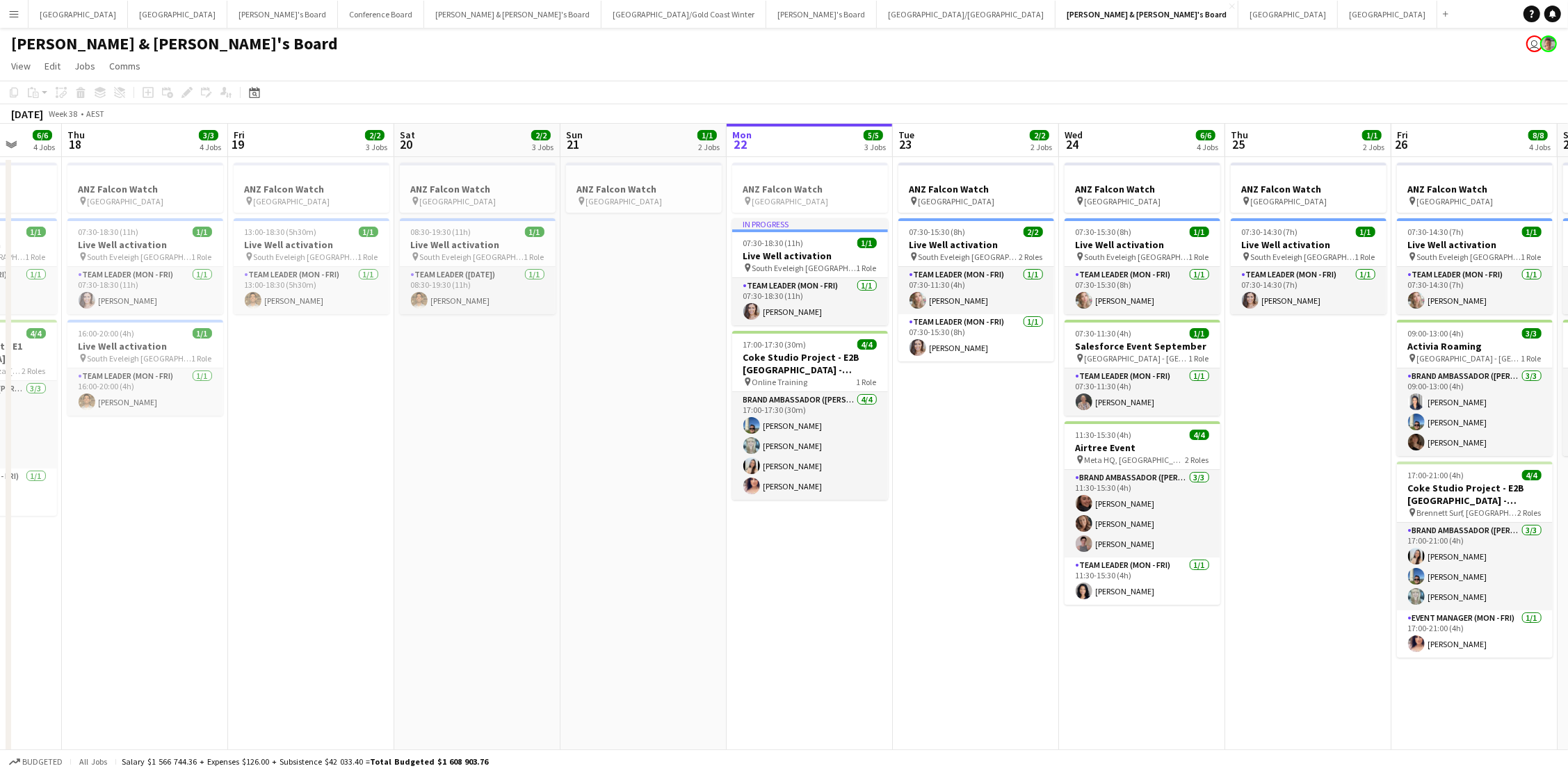
click at [20, 12] on button "Menu" at bounding box center [13, 13] width 28 height 28
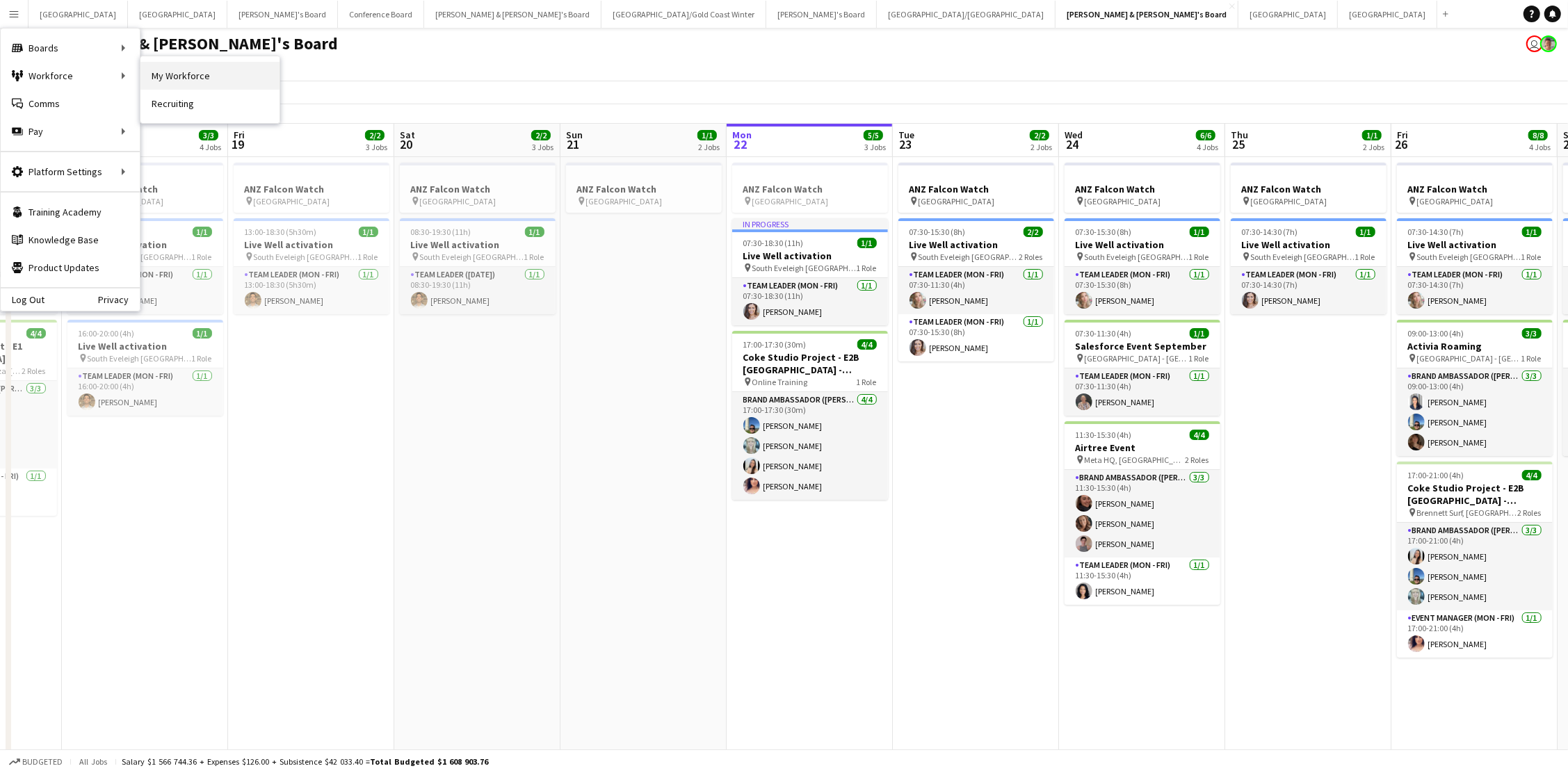
click at [180, 73] on link "My Workforce" at bounding box center [210, 75] width 139 height 28
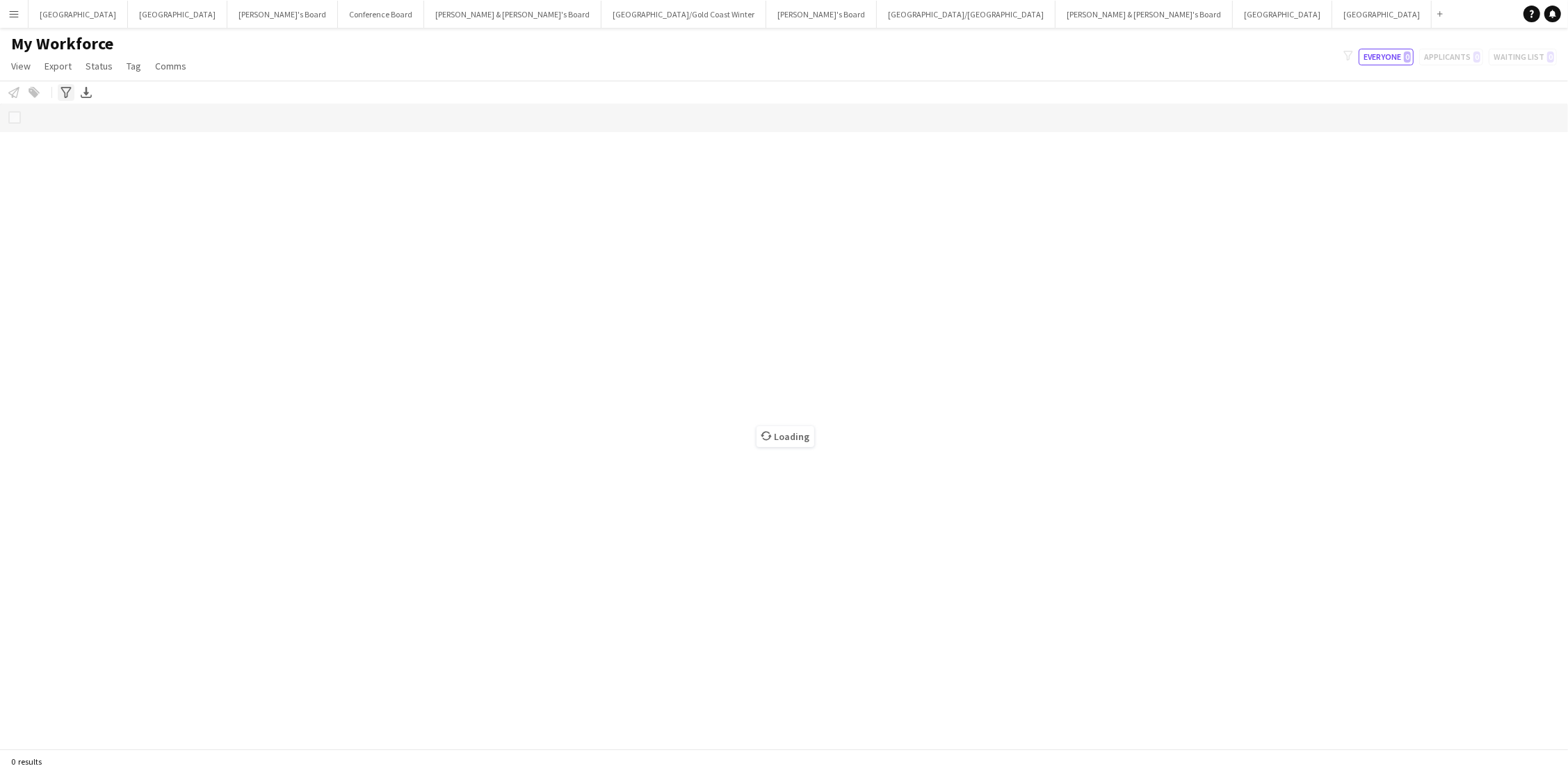
click at [66, 90] on icon "Advanced filters" at bounding box center [66, 92] width 11 height 11
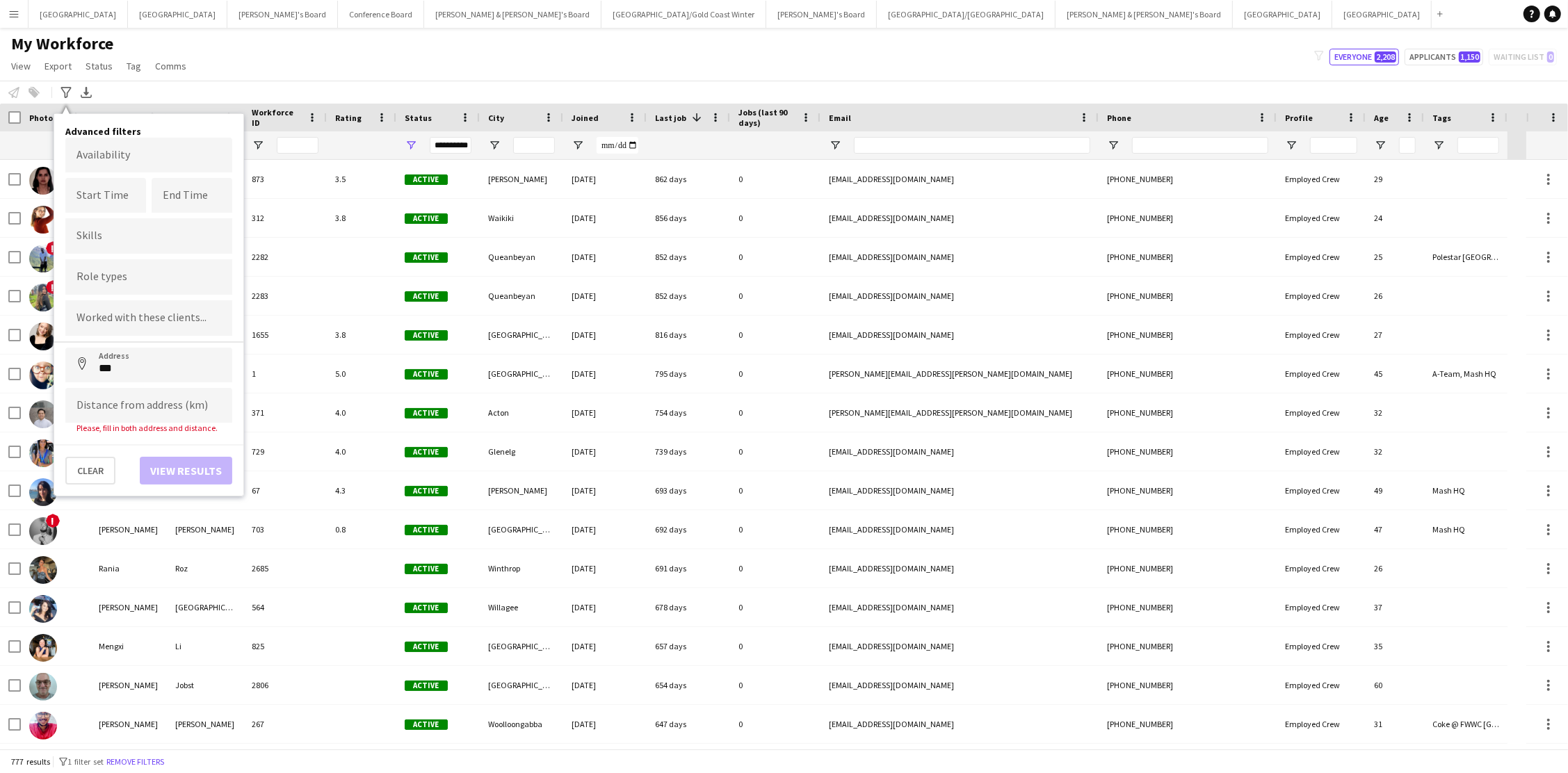
type input "**********"
type input "******"
click at [202, 456] on button "View results" at bounding box center [186, 460] width 93 height 28
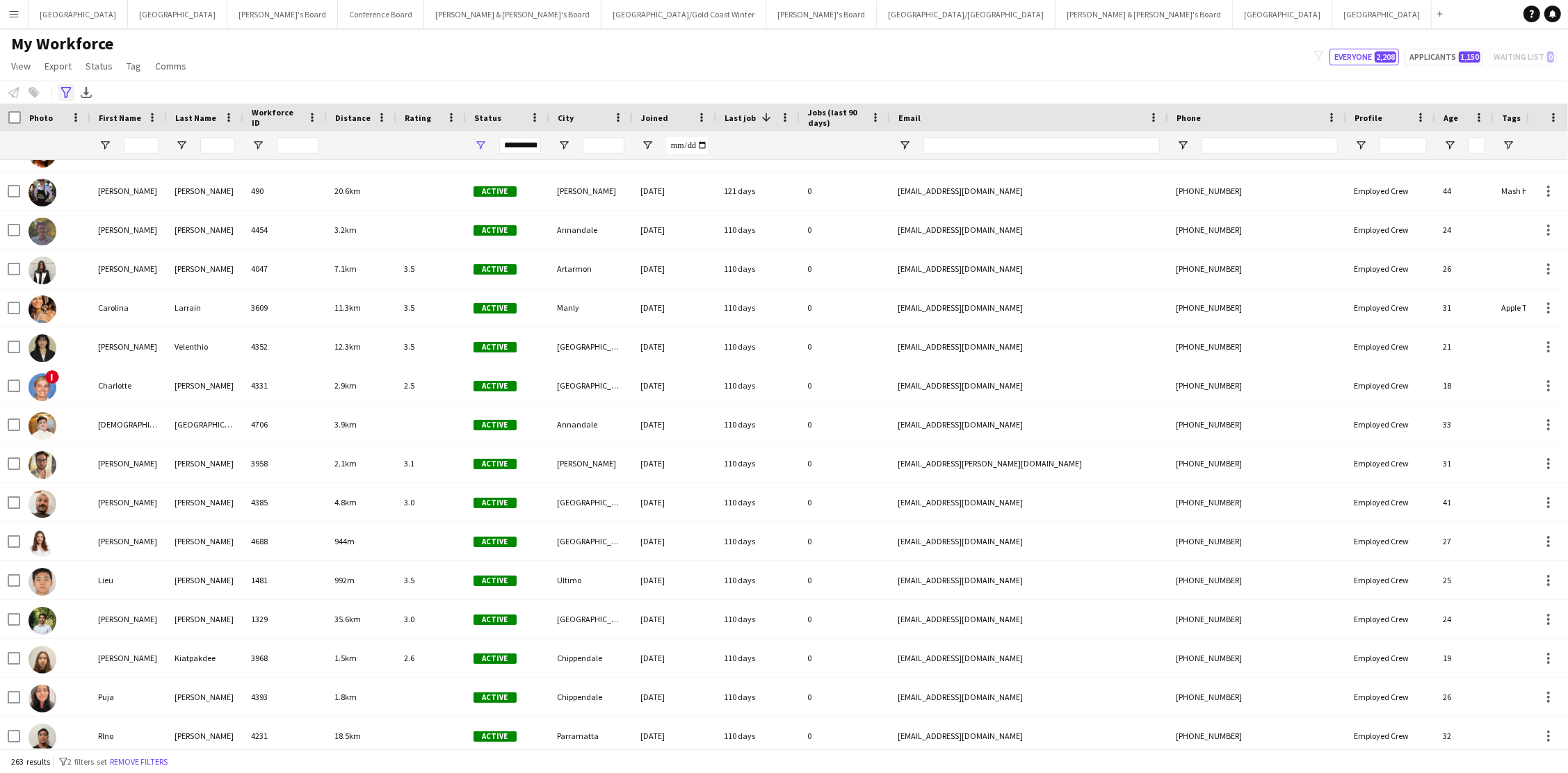
click at [63, 88] on icon "Advanced filters" at bounding box center [66, 92] width 11 height 11
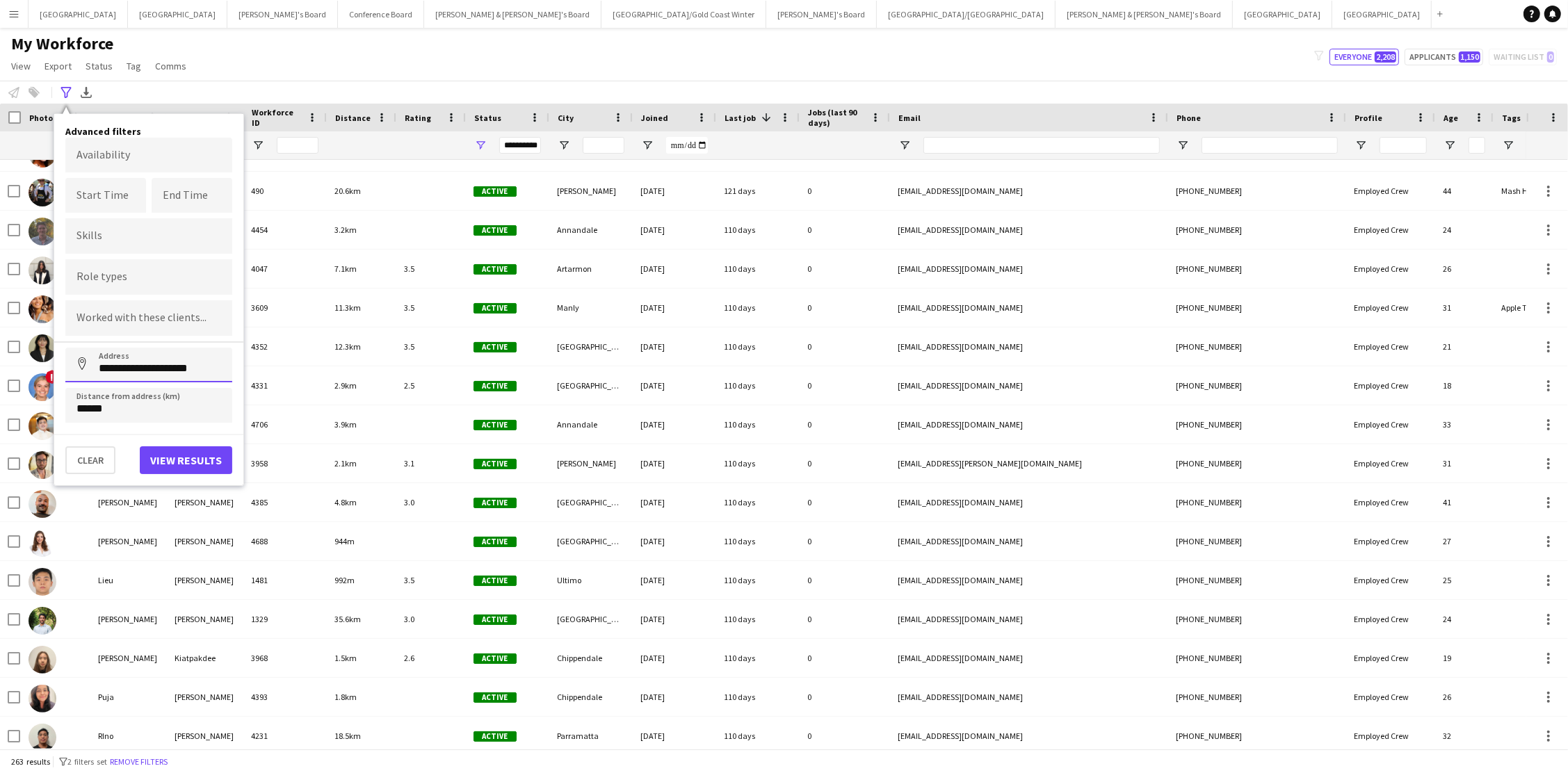
click at [118, 364] on input "**********" at bounding box center [148, 365] width 167 height 35
type input "**********"
click at [173, 448] on button "View results" at bounding box center [186, 460] width 93 height 28
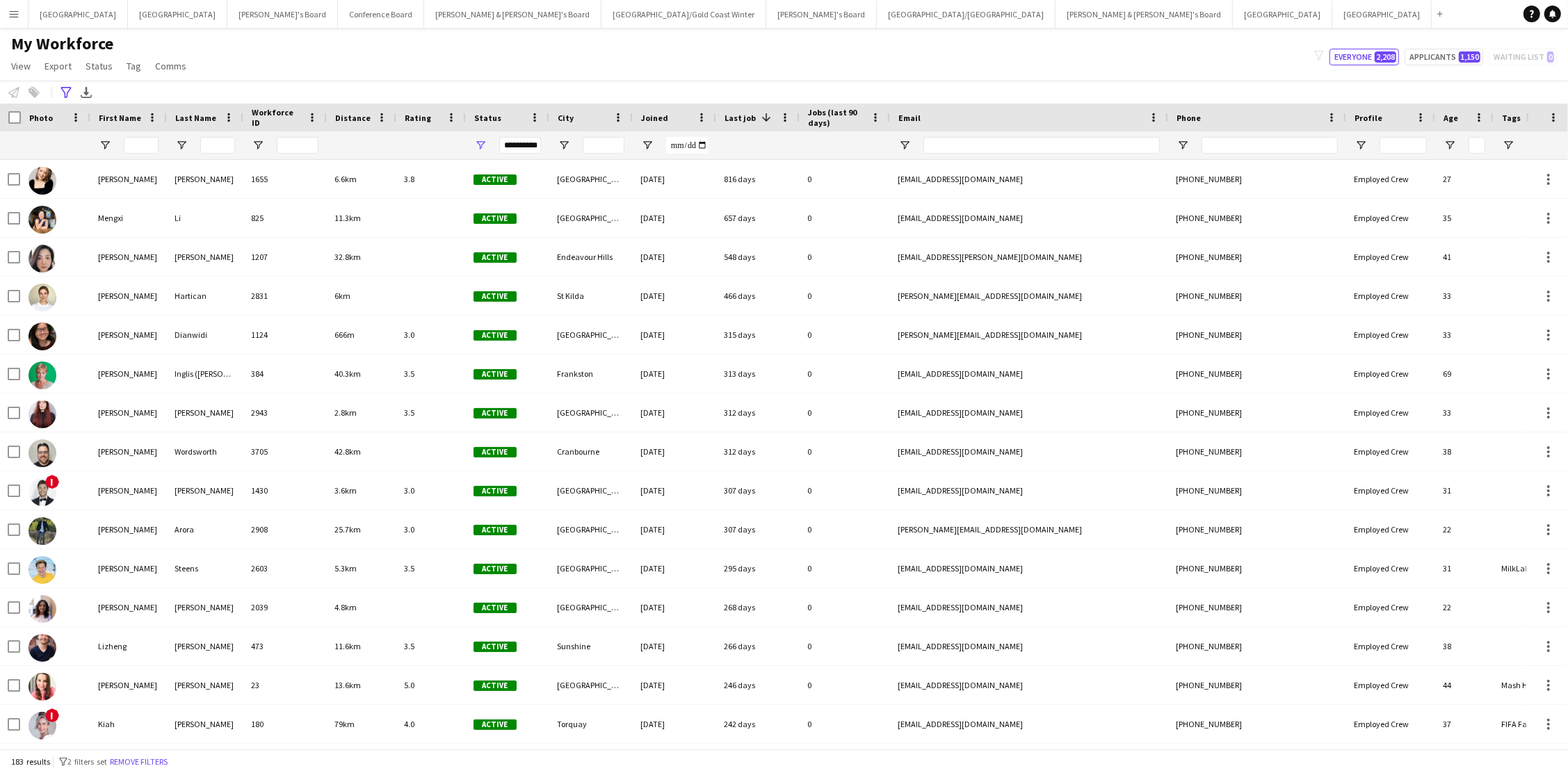
click at [416, 118] on span "Rating" at bounding box center [418, 118] width 27 height 11
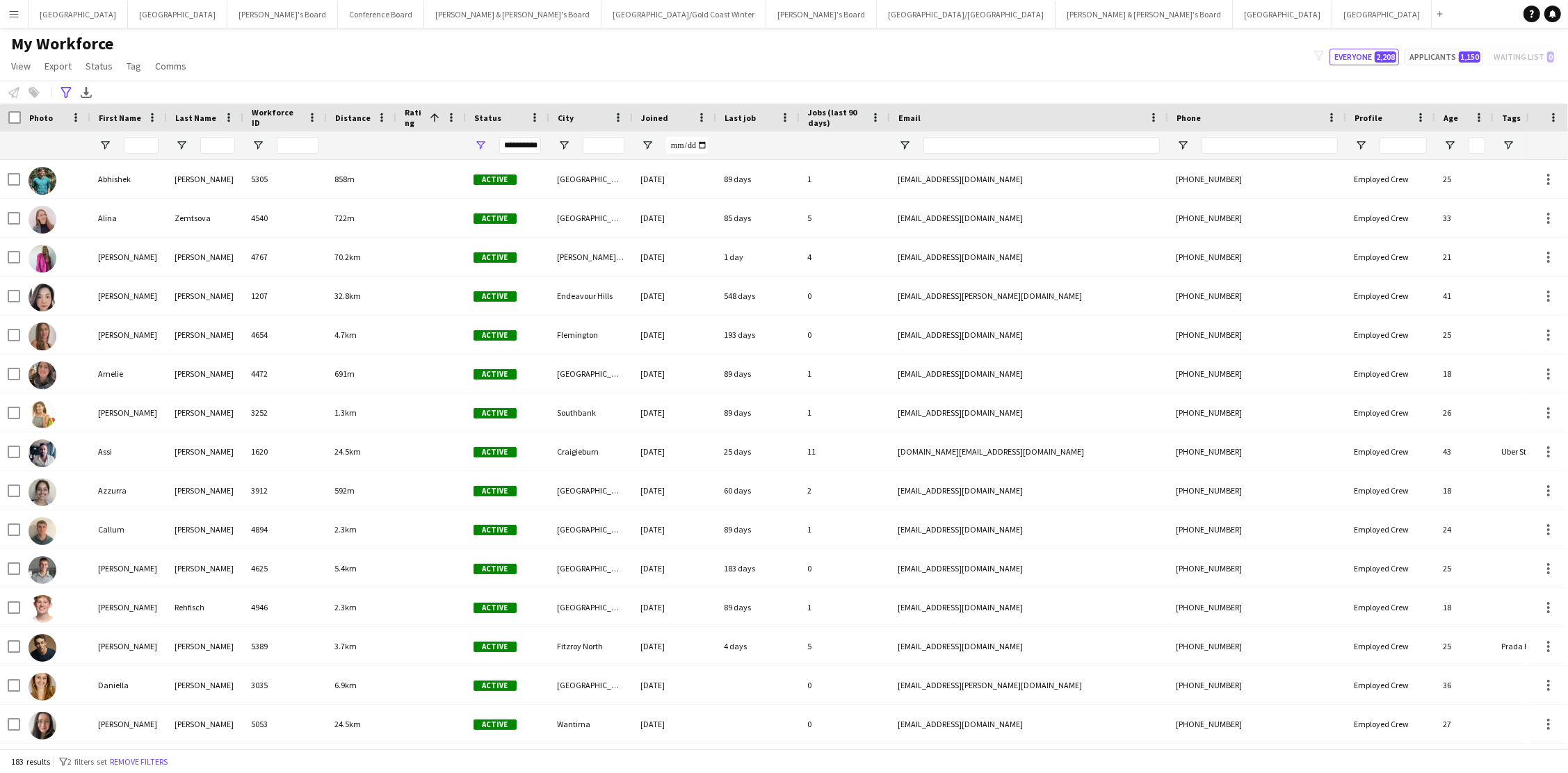
click at [416, 116] on span "Rating" at bounding box center [415, 117] width 20 height 21
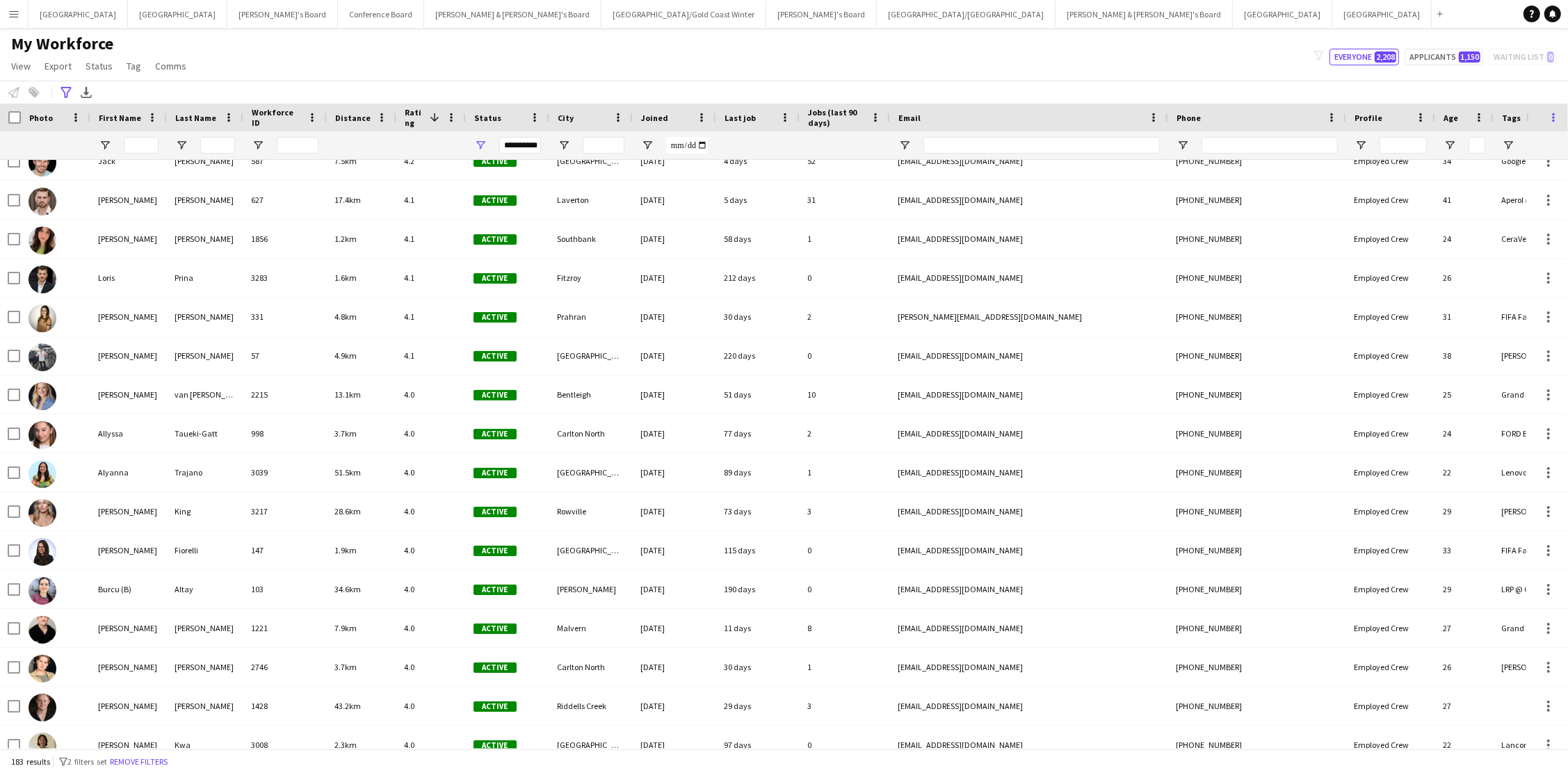
scroll to position [445, 0]
